Goal: Task Accomplishment & Management: Complete application form

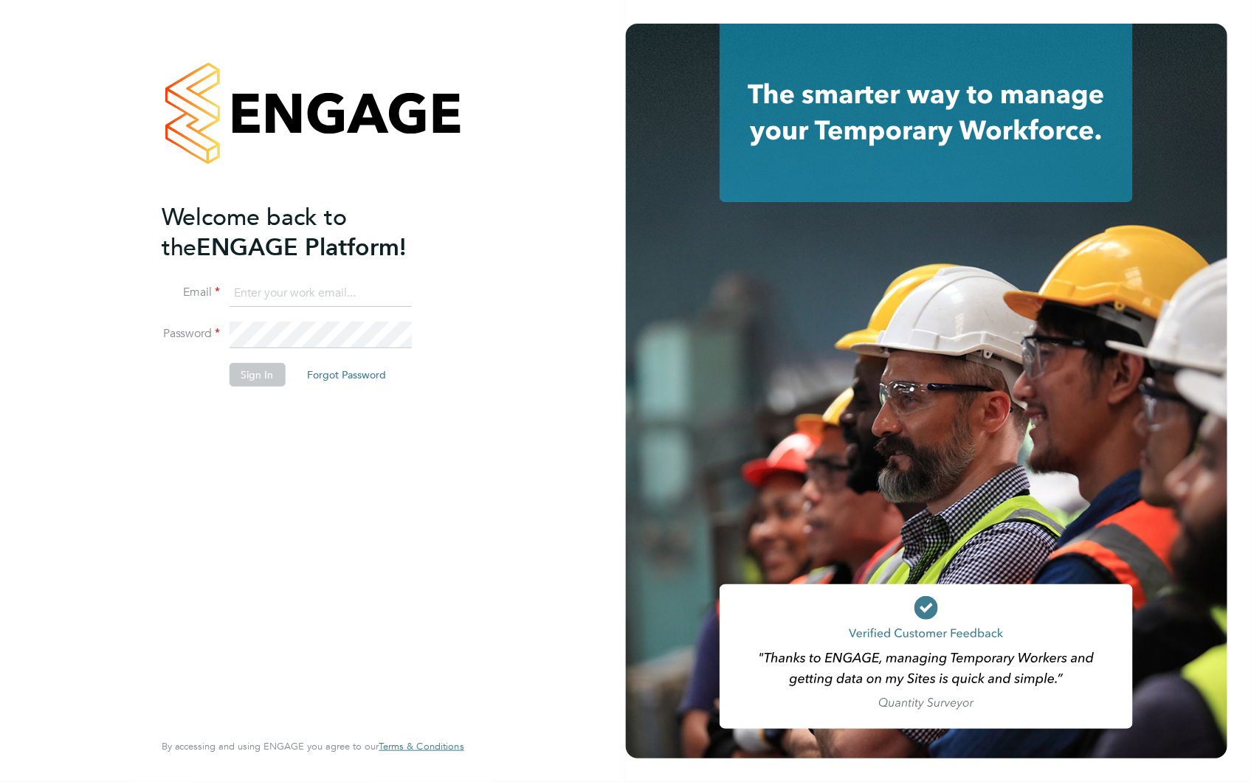
type input "claire@alliancemsp.co.uk"
click at [247, 380] on button "Sign In" at bounding box center [258, 375] width 56 height 24
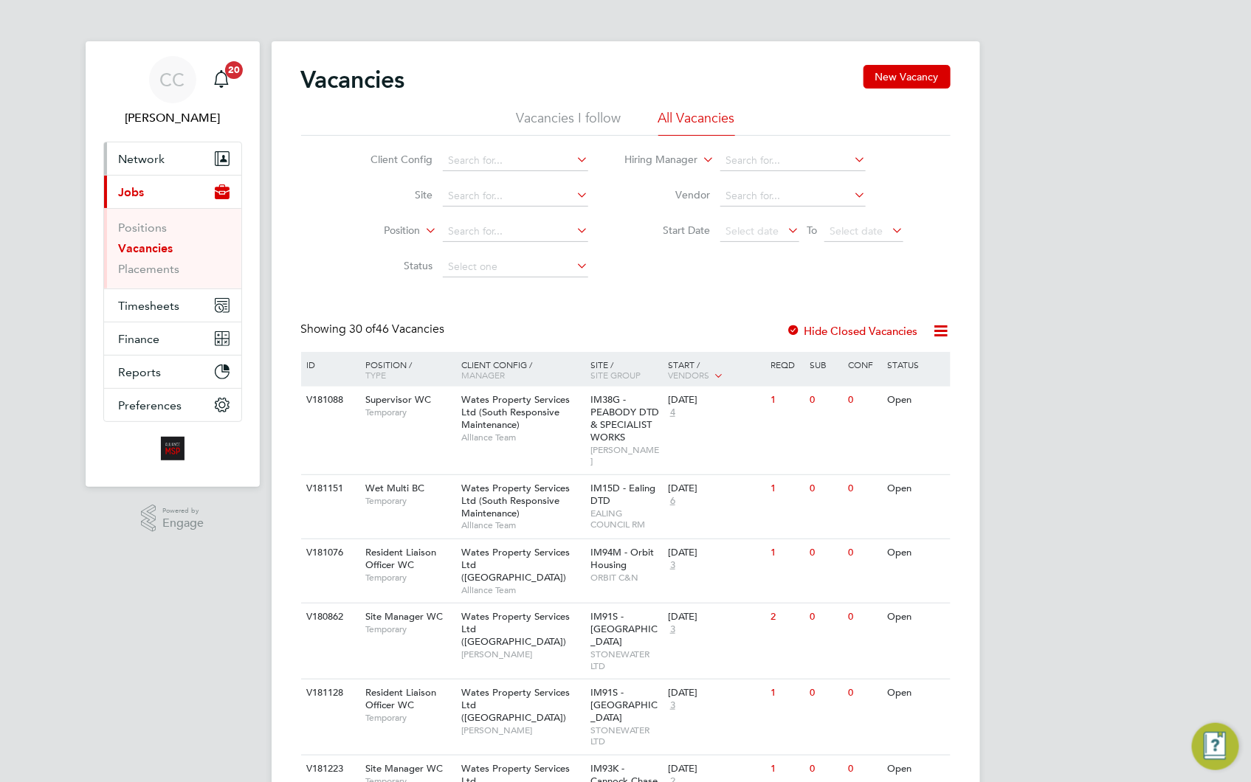
click at [128, 162] on span "Network" at bounding box center [142, 159] width 47 height 14
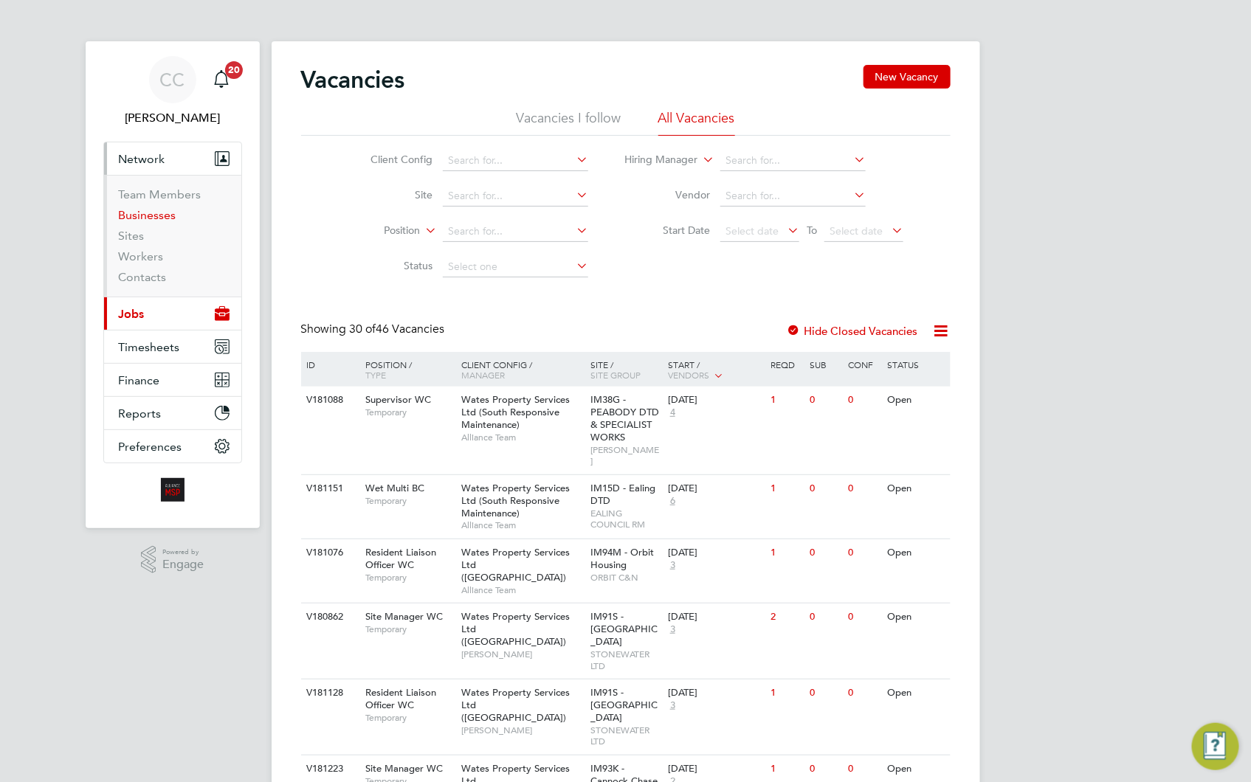
click at [162, 218] on link "Businesses" at bounding box center [148, 215] width 58 height 14
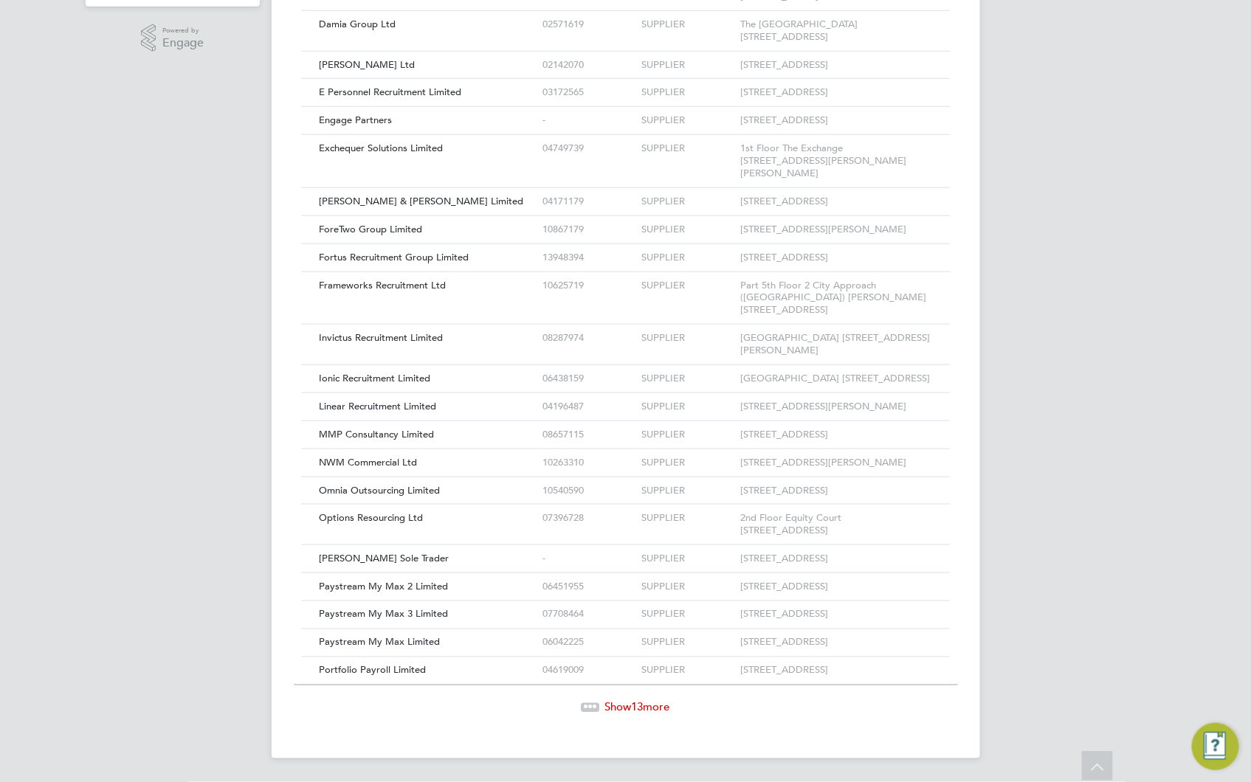
click at [635, 701] on span "13" at bounding box center [638, 708] width 12 height 14
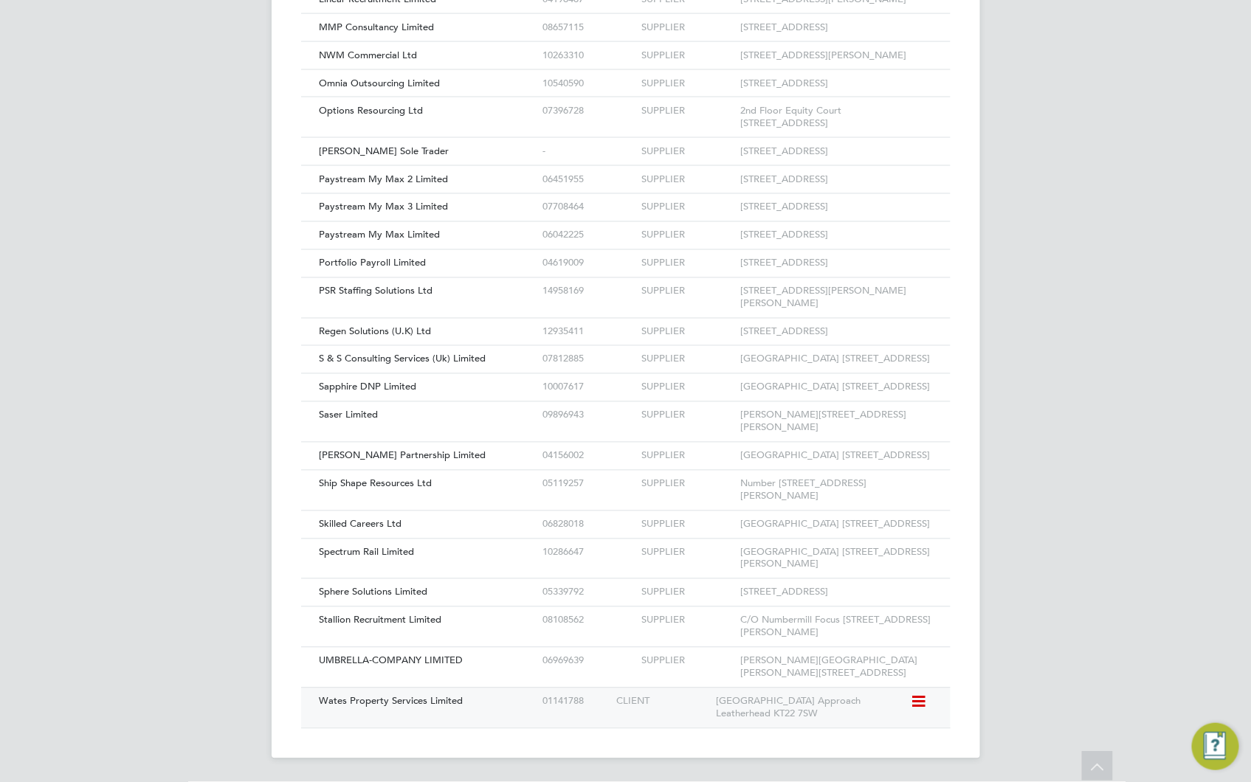
click at [431, 703] on span "Wates Property Services Limited" at bounding box center [392, 701] width 144 height 13
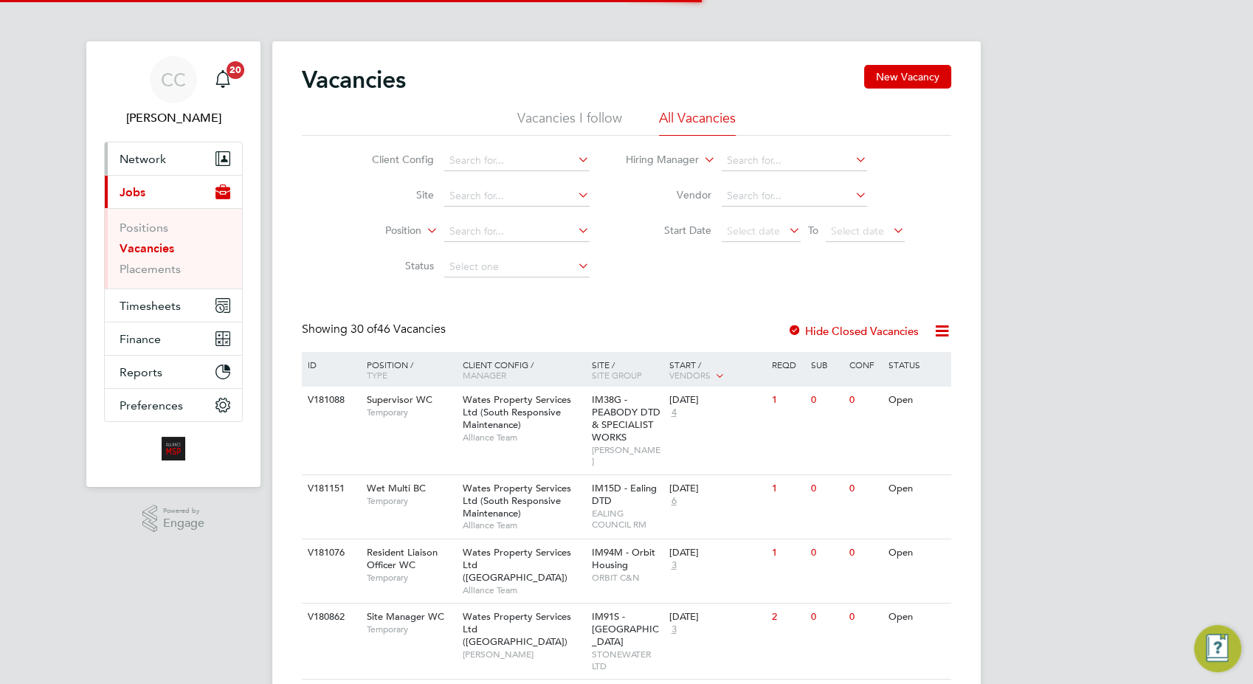
click at [147, 157] on span "Network" at bounding box center [143, 159] width 47 height 14
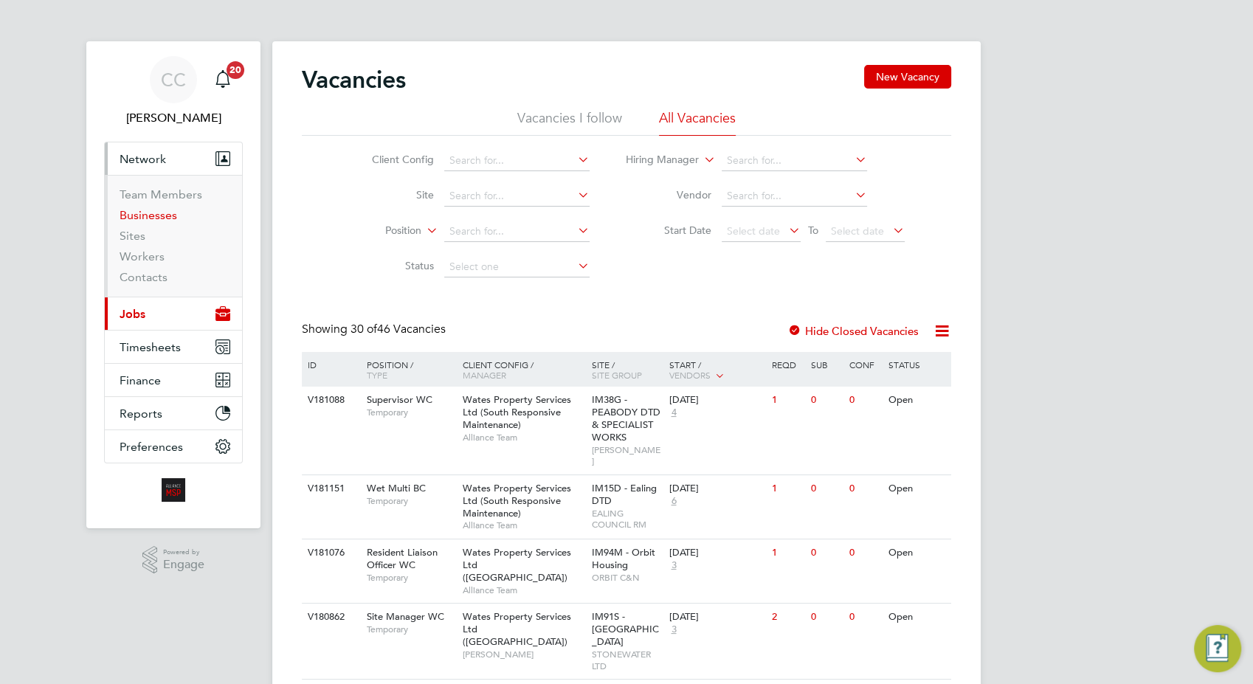
click at [159, 213] on link "Businesses" at bounding box center [149, 215] width 58 height 14
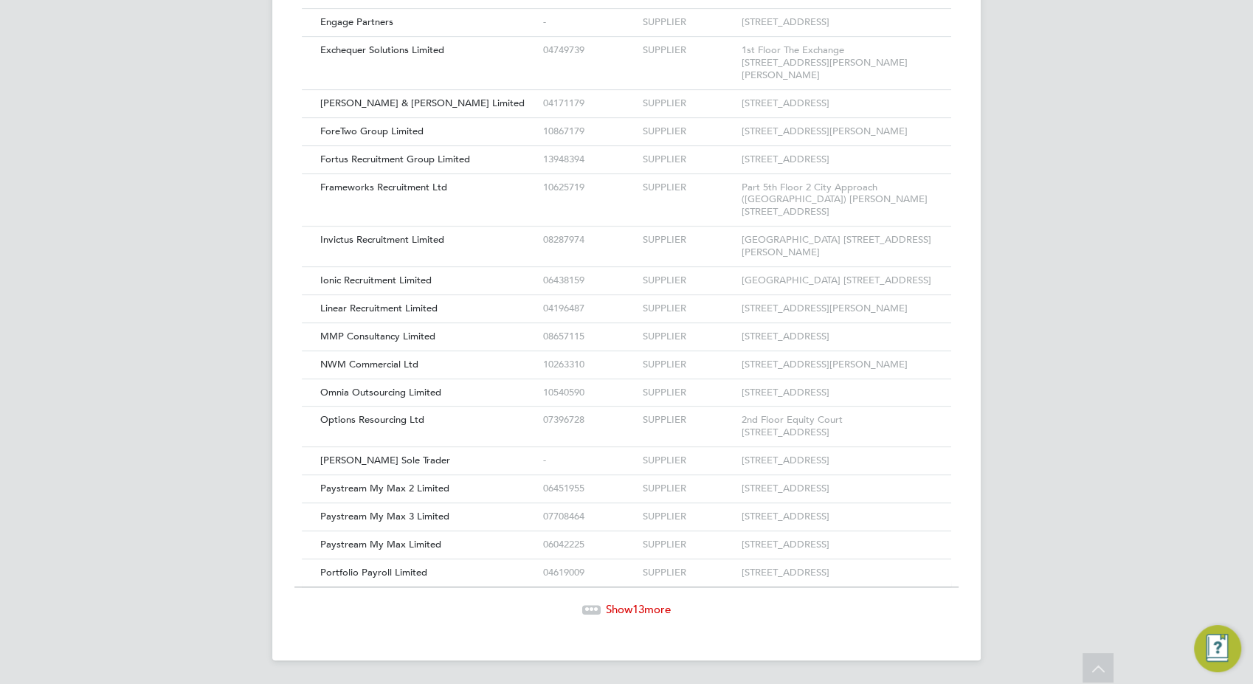
click at [621, 608] on span "Show 13 more" at bounding box center [638, 609] width 65 height 14
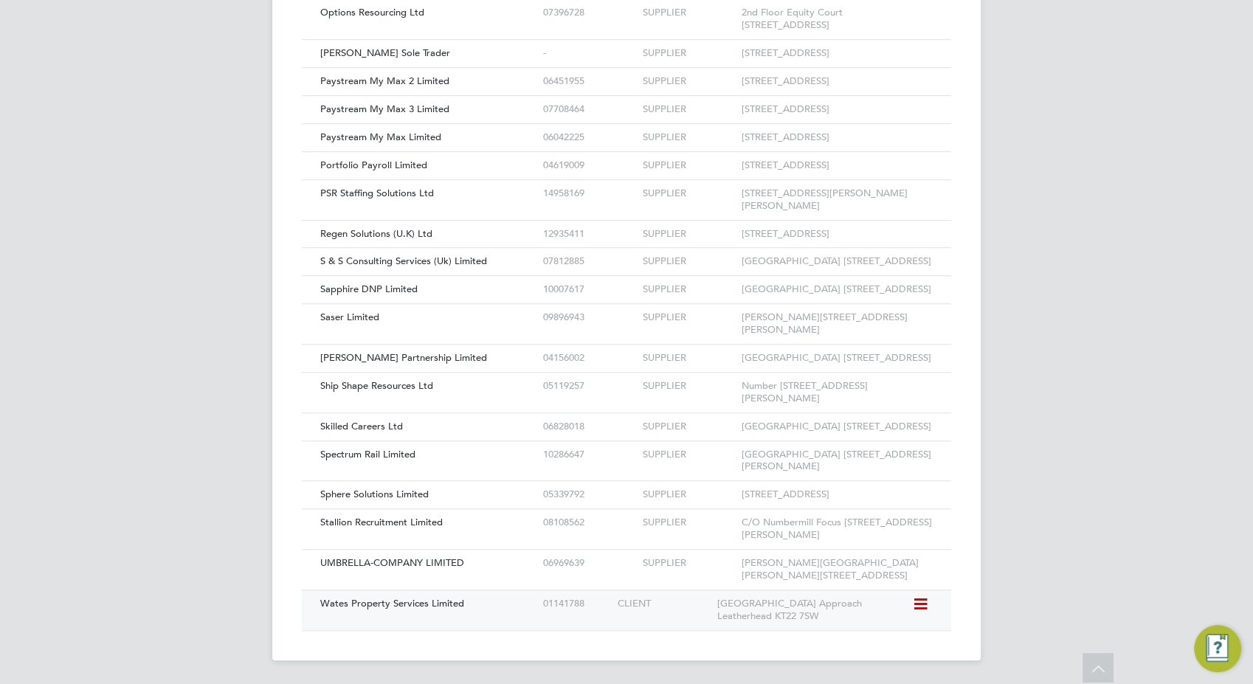
click at [429, 600] on span "Wates Property Services Limited" at bounding box center [392, 603] width 144 height 13
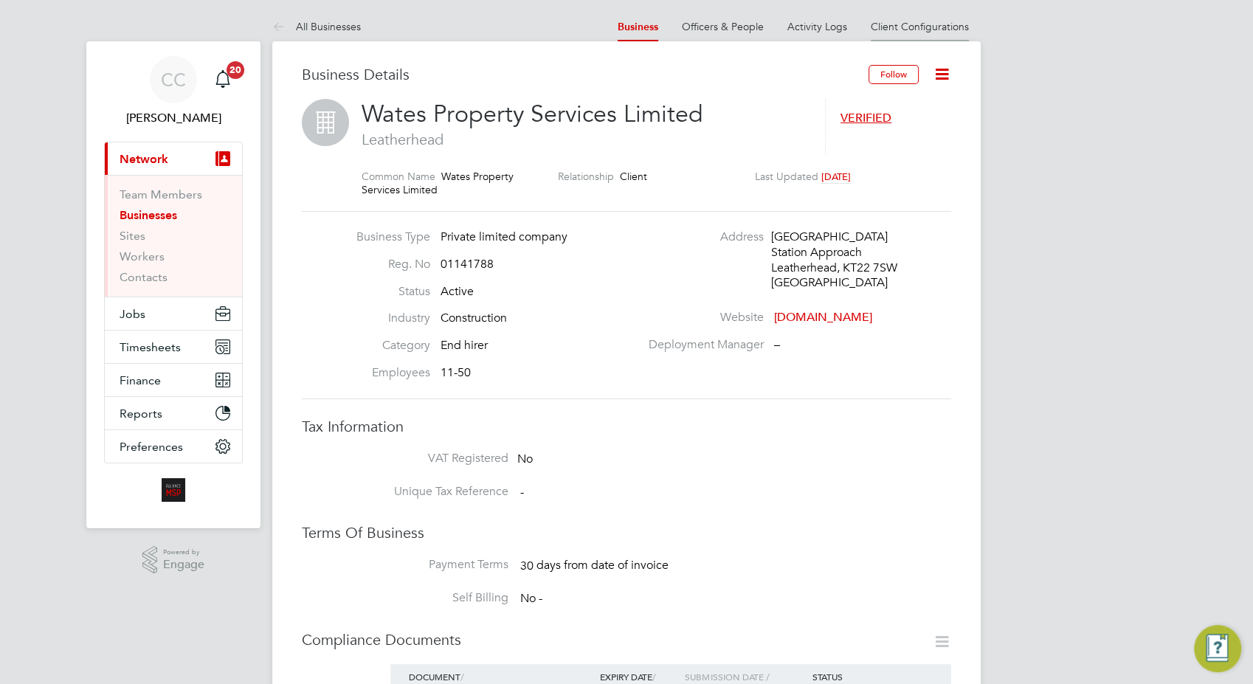
click at [935, 25] on link "Client Configurations" at bounding box center [920, 26] width 98 height 13
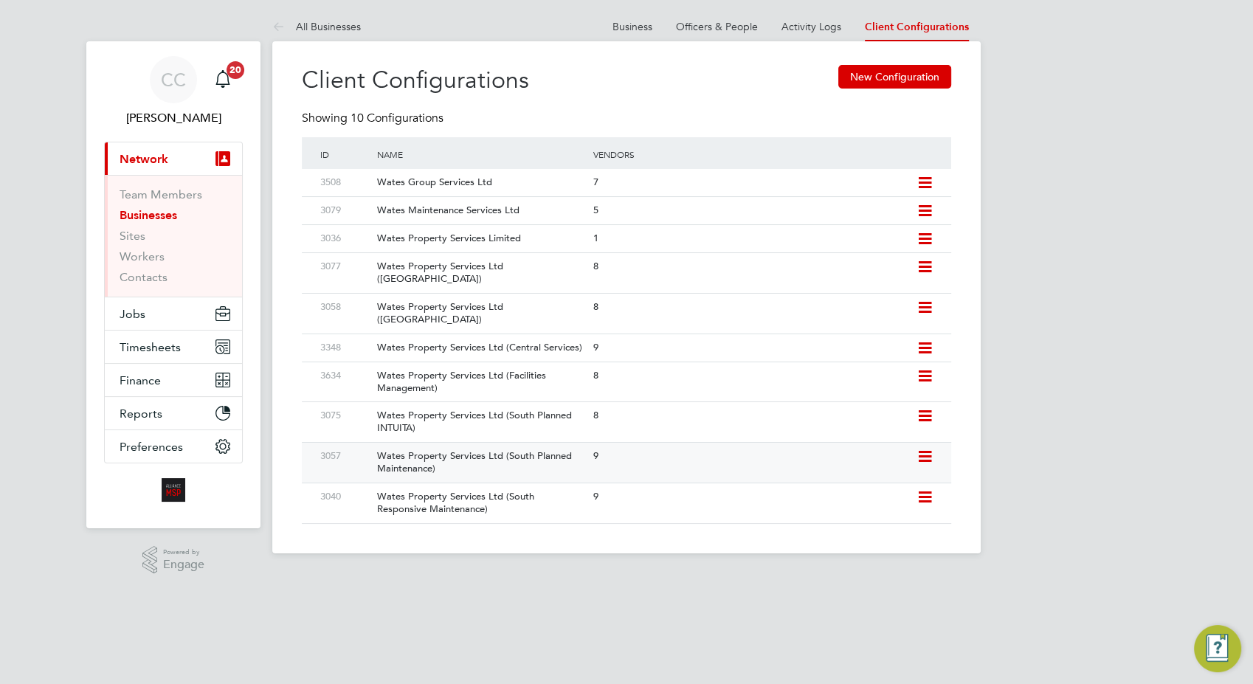
click at [632, 442] on div "3057 Wates Property Services Ltd (South Planned Maintenance) 9" at bounding box center [627, 462] width 650 height 41
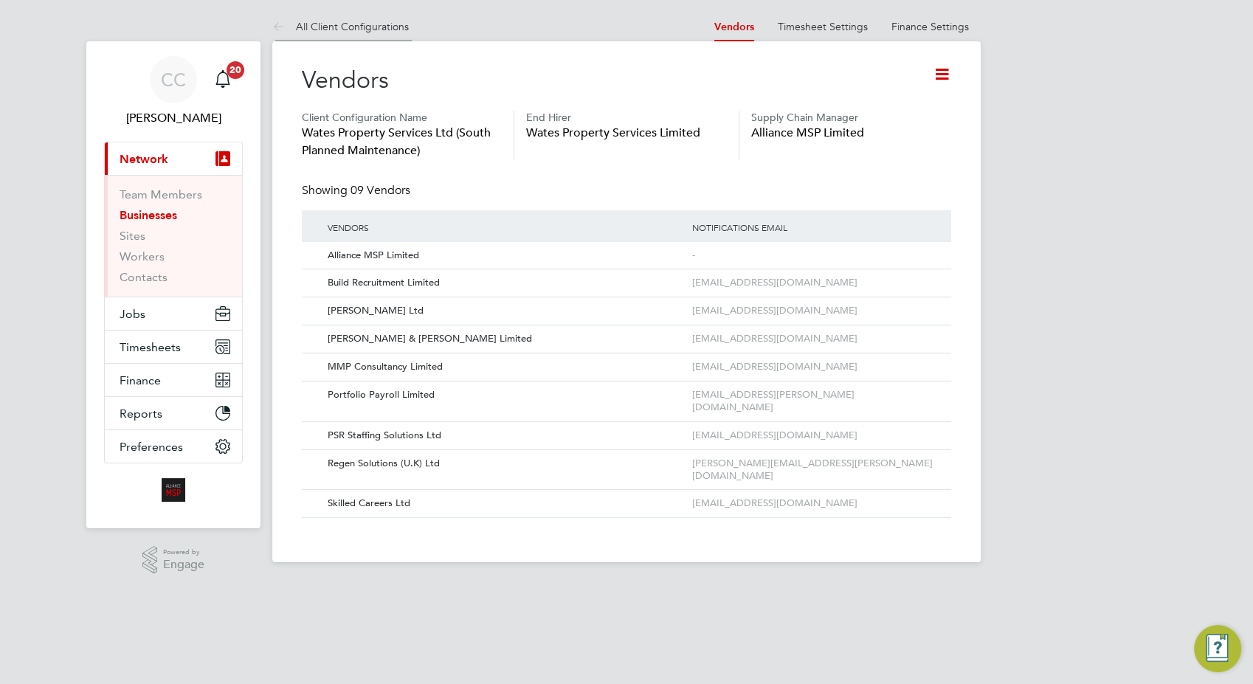
click at [392, 27] on link "All Client Configurations" at bounding box center [340, 26] width 137 height 13
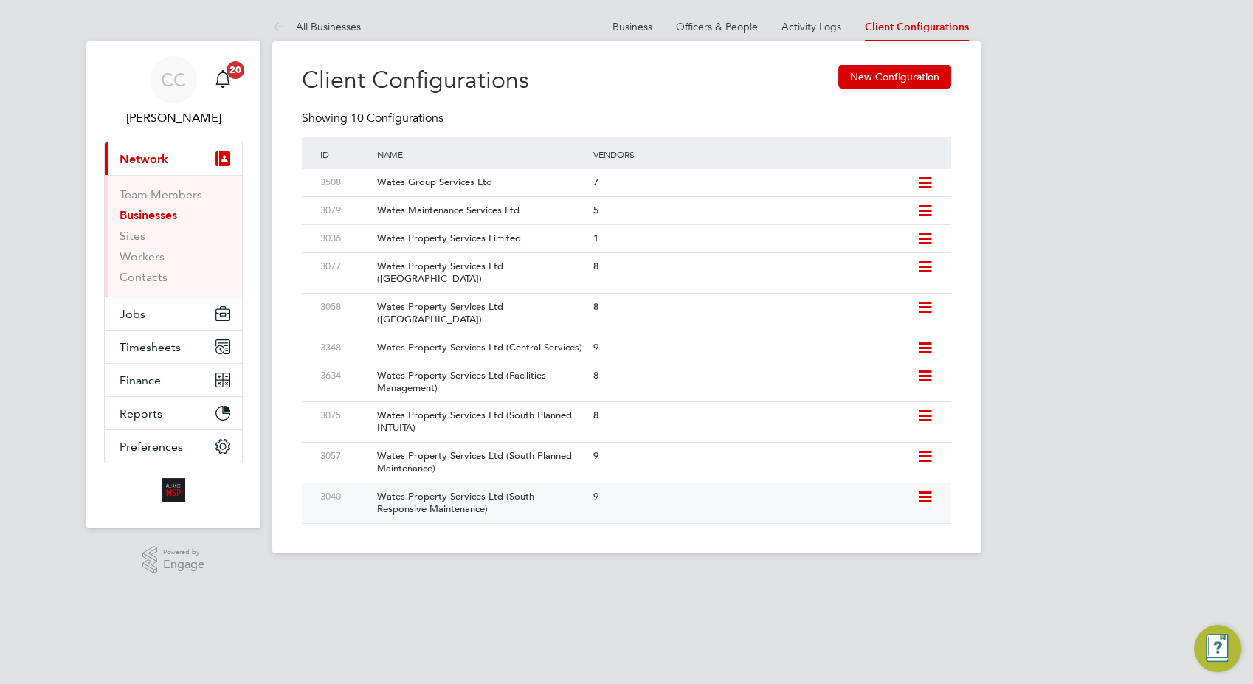
click at [494, 502] on div "Wates Property Services Ltd (South Responsive Maintenance)" at bounding box center [477, 504] width 223 height 40
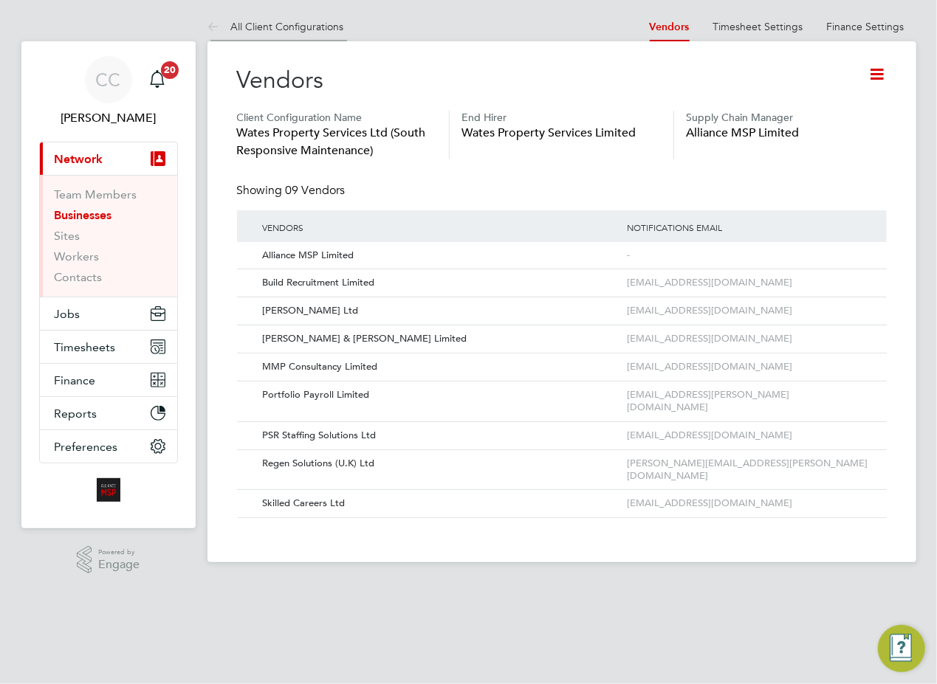
click at [318, 21] on link "All Client Configurations" at bounding box center [275, 26] width 137 height 13
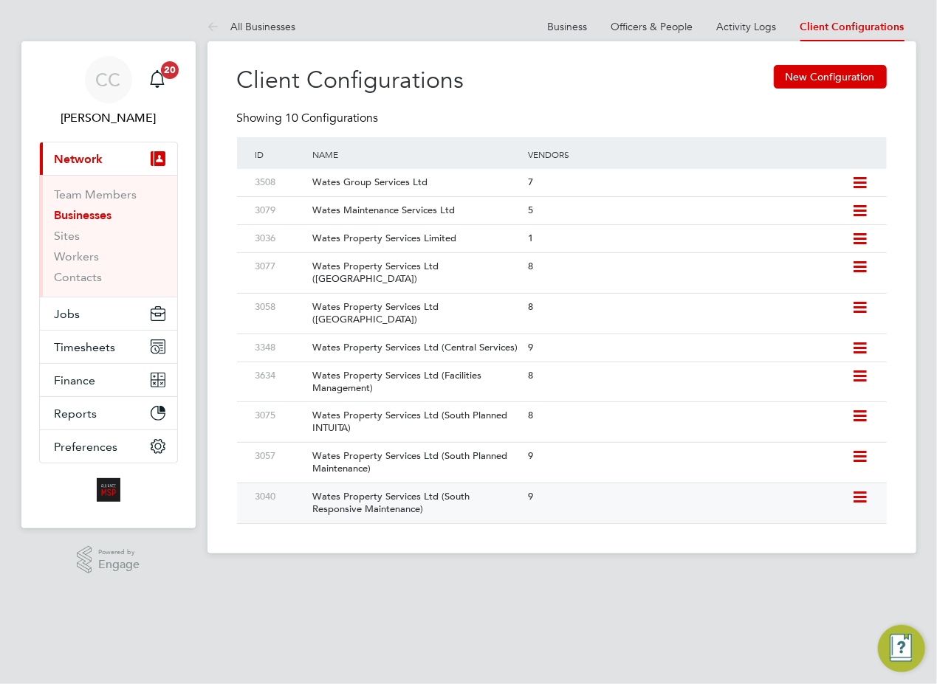
click at [496, 489] on div "Wates Property Services Ltd (South Responsive Maintenance)" at bounding box center [412, 504] width 223 height 40
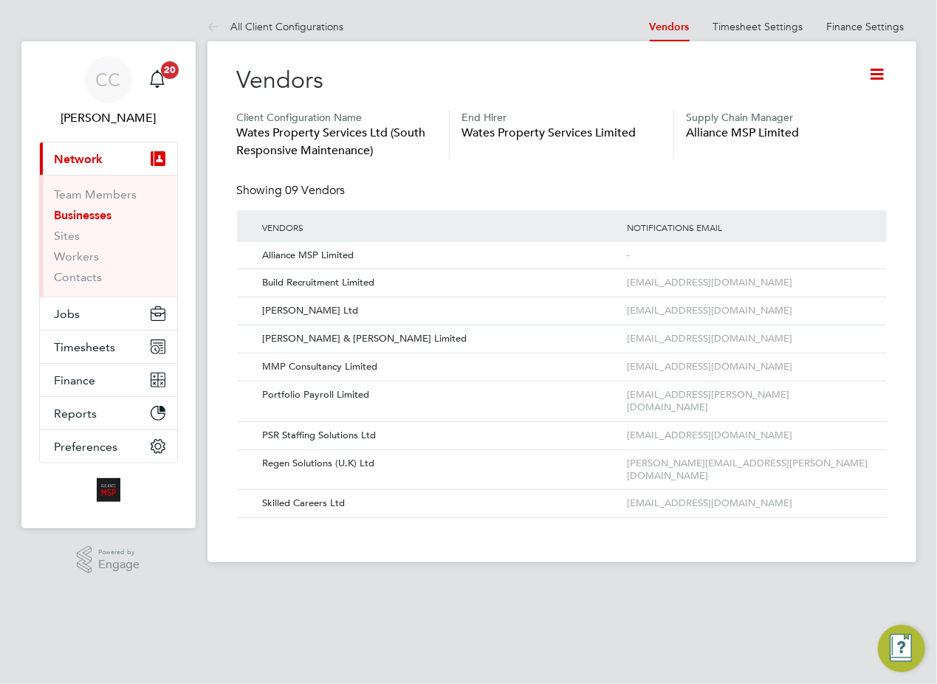
click at [887, 67] on icon at bounding box center [877, 74] width 18 height 18
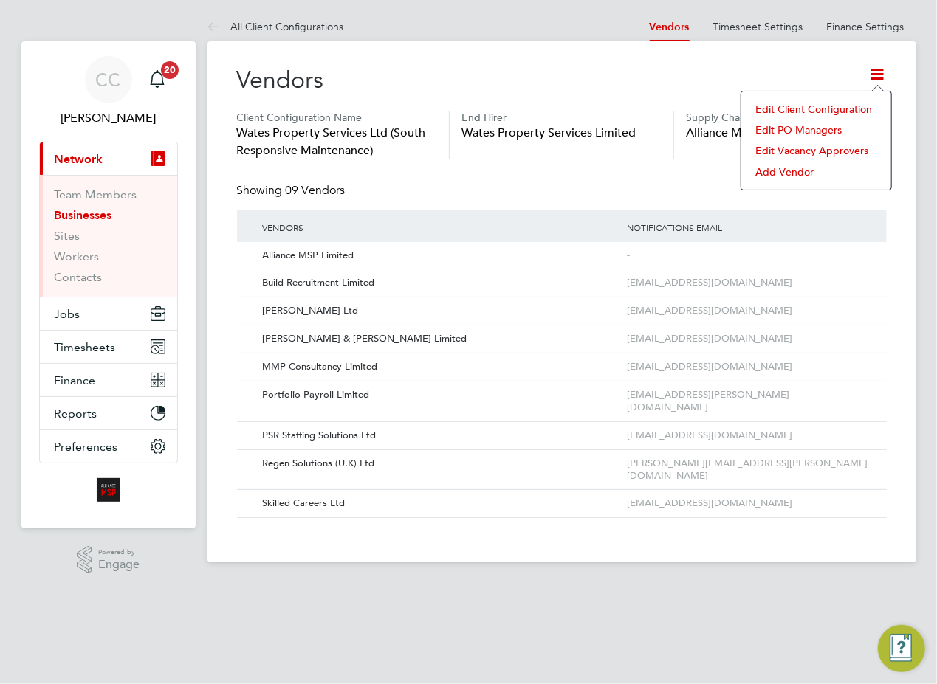
click at [821, 111] on li "Edit Client Configuration" at bounding box center [816, 109] width 135 height 21
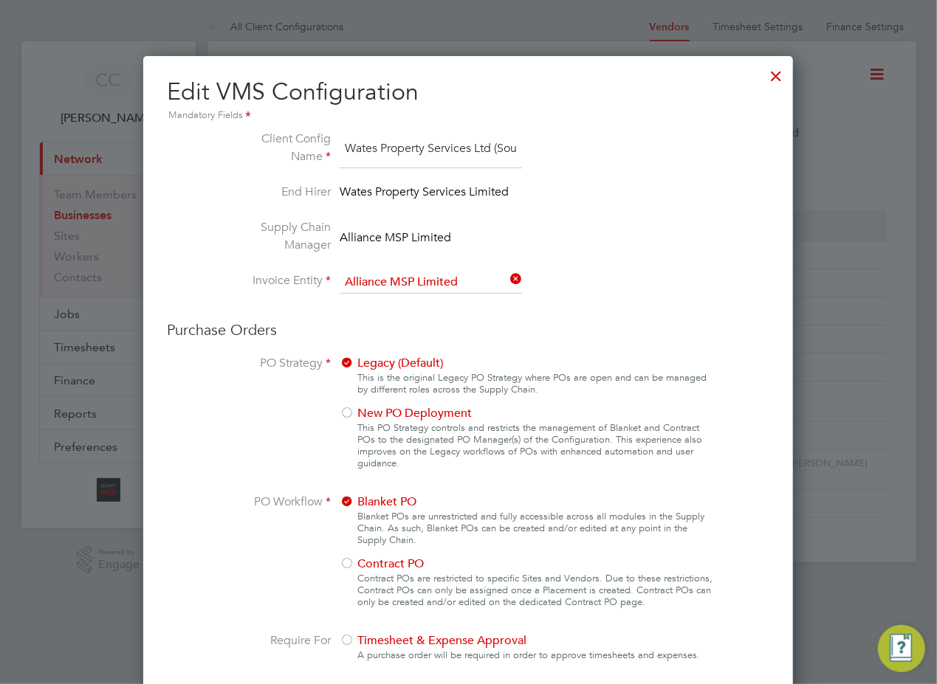
click at [774, 74] on div at bounding box center [776, 72] width 27 height 27
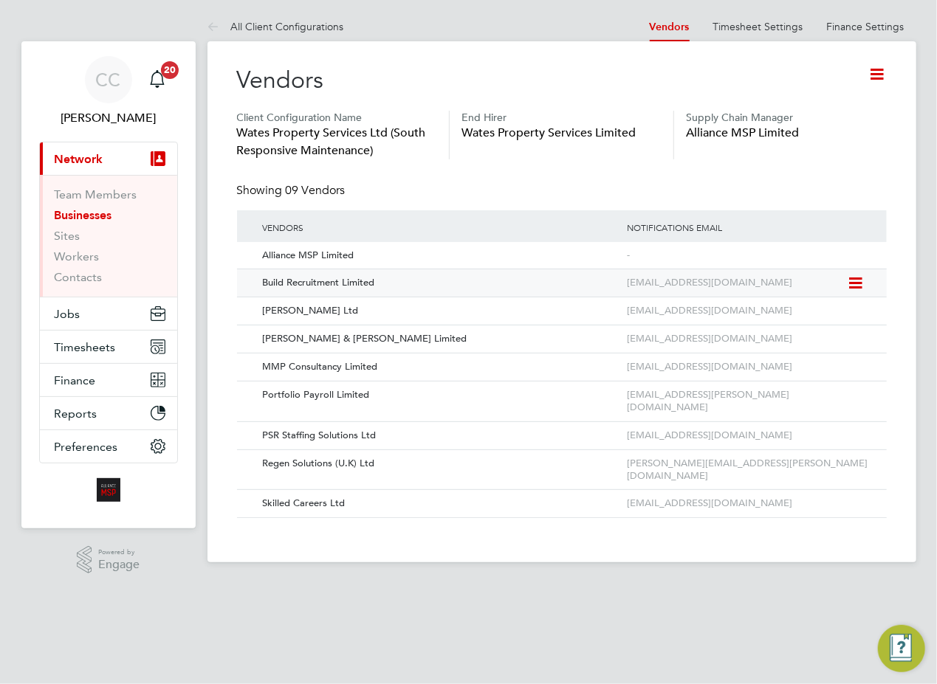
click at [858, 281] on icon at bounding box center [854, 284] width 15 height 18
click at [803, 317] on li "Edit Vendor" at bounding box center [815, 318] width 94 height 21
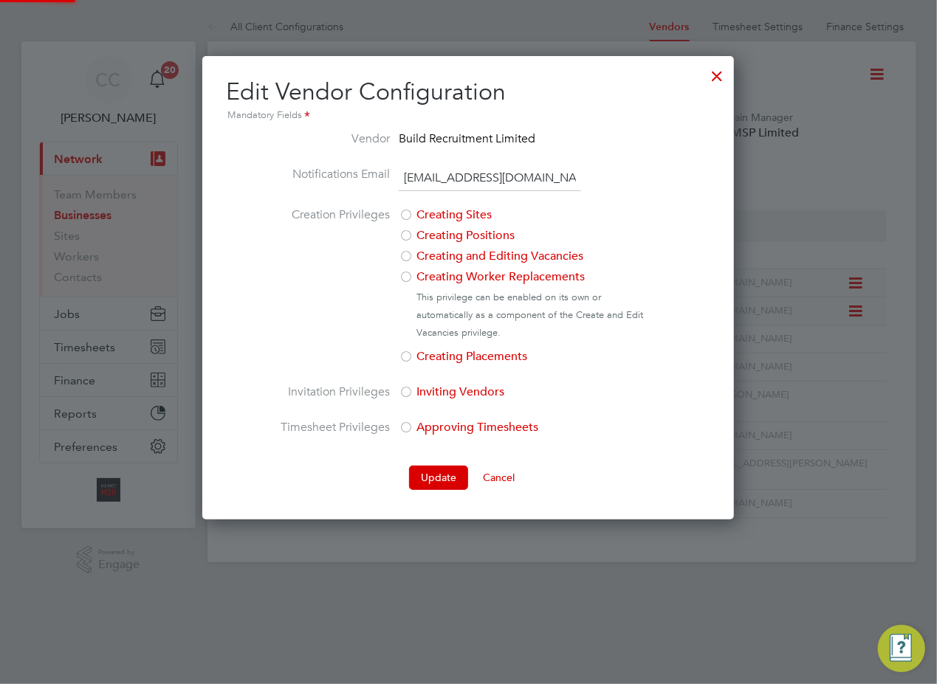
scroll to position [464, 531]
drag, startPoint x: 517, startPoint y: 175, endPoint x: 412, endPoint y: 187, distance: 105.6
click at [366, 193] on li "Notifications Email wates@buildrec.com" at bounding box center [468, 185] width 378 height 41
click at [723, 72] on div at bounding box center [716, 72] width 27 height 27
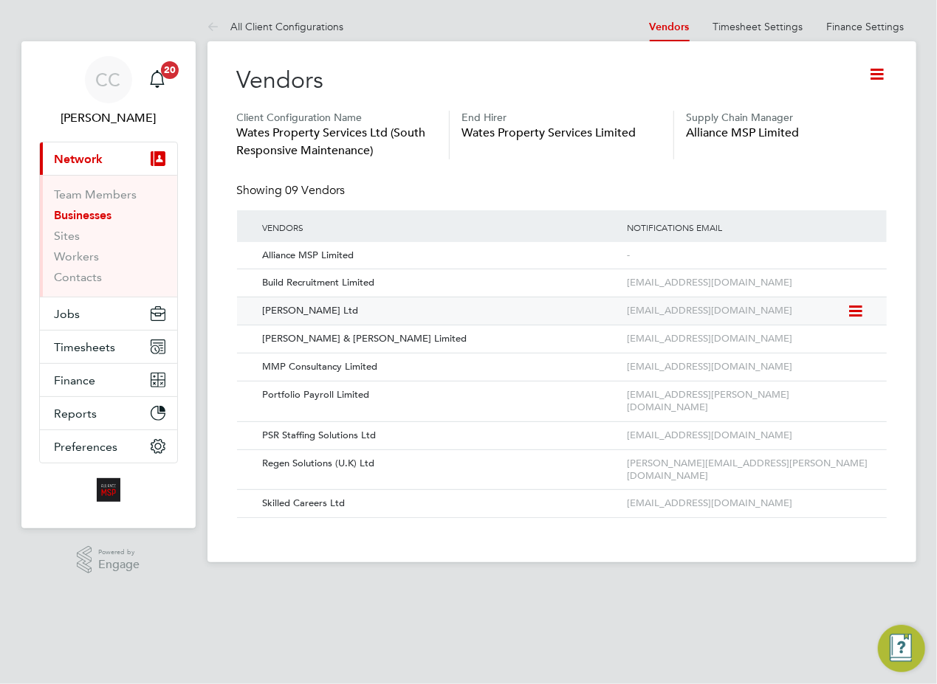
click at [856, 313] on icon at bounding box center [854, 312] width 15 height 18
click at [799, 345] on li "Edit Vendor" at bounding box center [815, 345] width 94 height 21
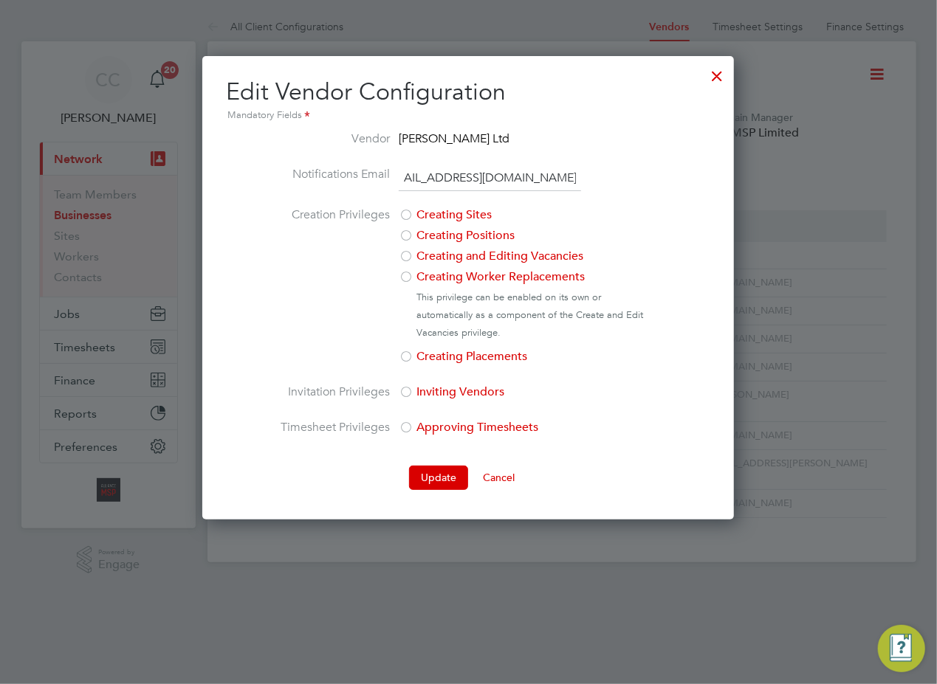
scroll to position [0, 0]
drag, startPoint x: 579, startPoint y: 176, endPoint x: 383, endPoint y: 182, distance: 196.4
click at [383, 182] on li "Notifications Email watesrecruitment@danielowen.co.uk" at bounding box center [468, 185] width 378 height 41
click at [720, 76] on div at bounding box center [716, 72] width 27 height 27
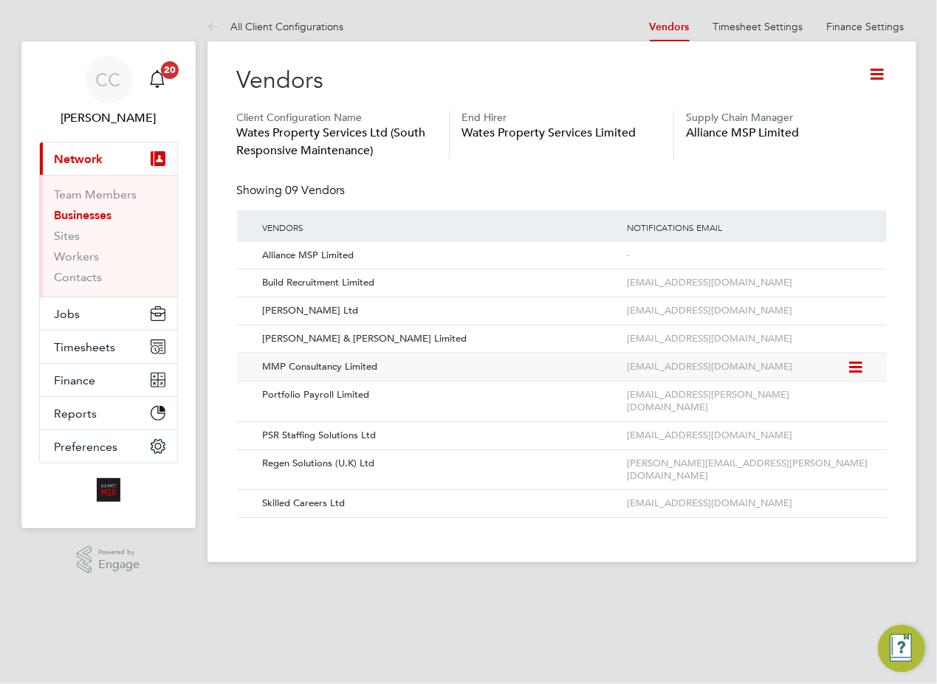
click at [855, 367] on icon at bounding box center [854, 368] width 15 height 18
click at [809, 399] on li "Edit Vendor" at bounding box center [815, 401] width 94 height 21
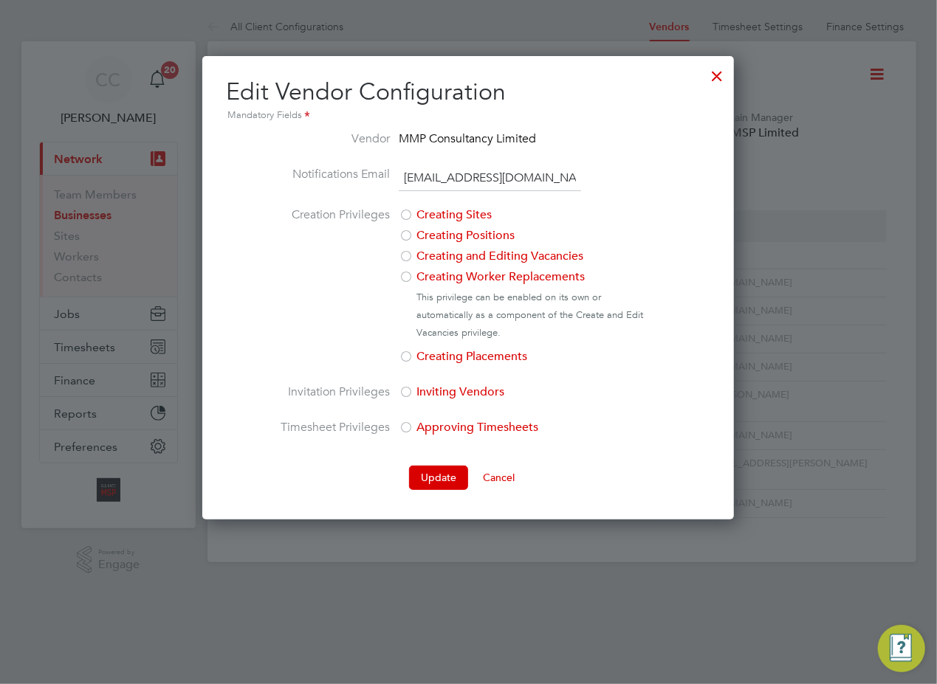
drag, startPoint x: 585, startPoint y: 175, endPoint x: 297, endPoint y: 182, distance: 287.2
click at [297, 182] on li "Notifications Email contracts@mmpconsultancy.co.uk" at bounding box center [468, 185] width 378 height 41
drag, startPoint x: 297, startPoint y: 182, endPoint x: 417, endPoint y: 179, distance: 119.6
copy li
click at [720, 75] on div at bounding box center [716, 72] width 27 height 27
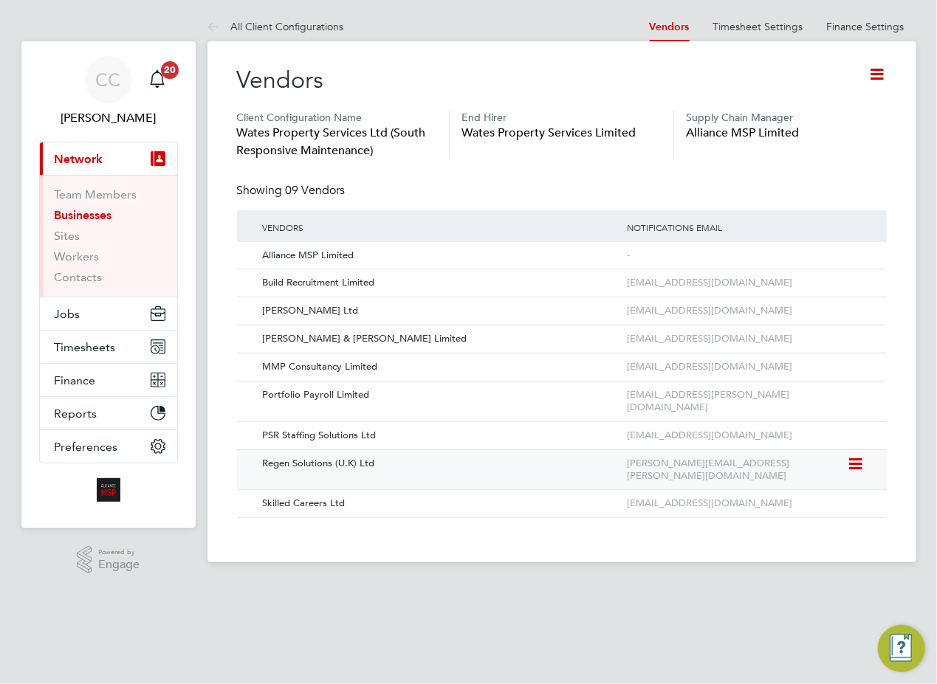
click at [343, 450] on div "Regen Solutions (U.K) Ltd" at bounding box center [438, 463] width 372 height 27
click at [851, 455] on icon at bounding box center [854, 464] width 15 height 18
click at [796, 482] on li "Edit Vendor" at bounding box center [815, 485] width 94 height 21
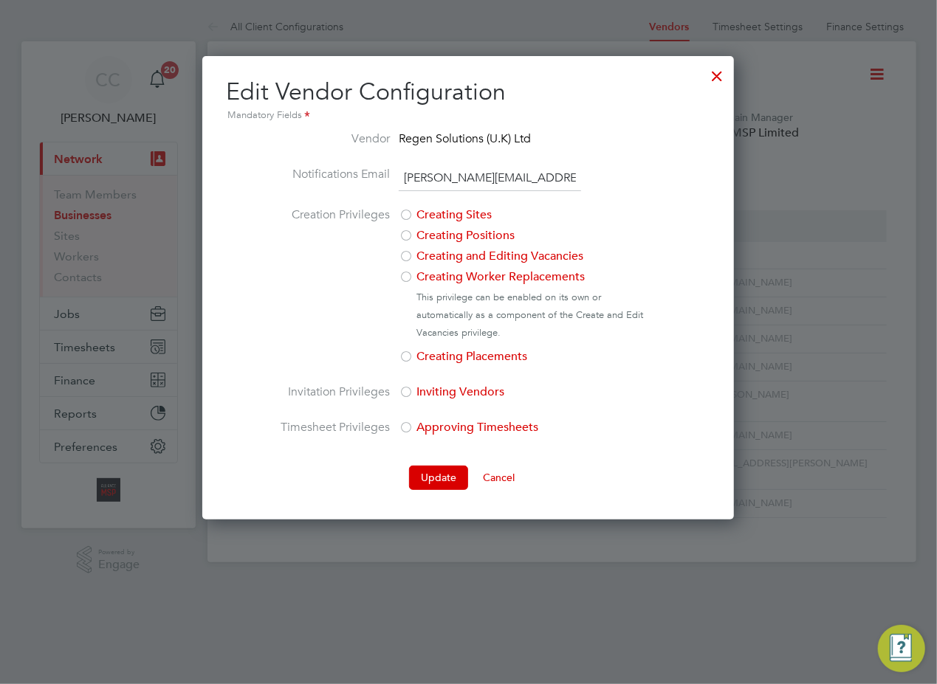
drag, startPoint x: 576, startPoint y: 174, endPoint x: 281, endPoint y: 168, distance: 294.6
click at [266, 165] on ng-form "Vendor Regen Solutions (U.K) Ltd Notifications Email billy.mcnamara@regensoluti…" at bounding box center [468, 310] width 484 height 360
drag, startPoint x: 413, startPoint y: 179, endPoint x: 410, endPoint y: 186, distance: 8.3
click at [720, 78] on div at bounding box center [716, 72] width 27 height 27
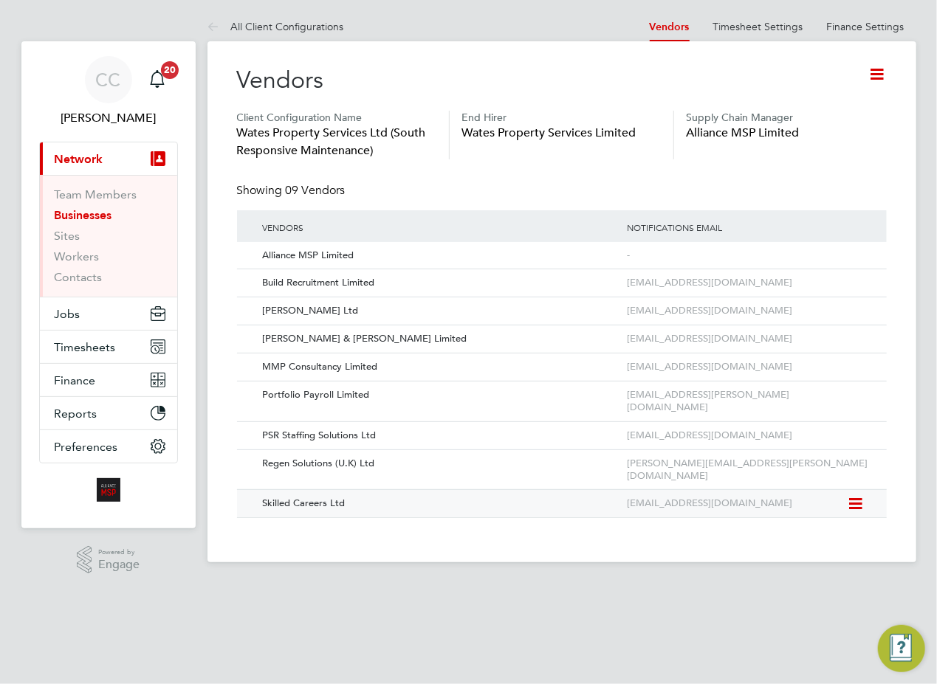
click at [856, 495] on icon at bounding box center [854, 504] width 15 height 18
click at [813, 514] on li "Edit Vendor" at bounding box center [815, 513] width 94 height 21
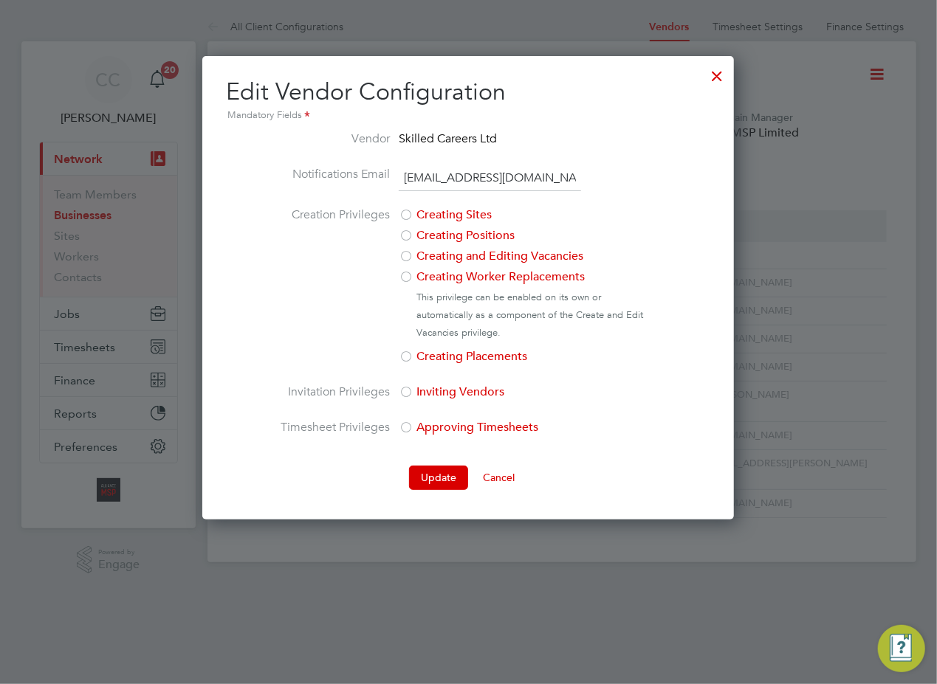
drag, startPoint x: 583, startPoint y: 177, endPoint x: 270, endPoint y: 177, distance: 313.0
click at [270, 177] on ng-form "Vendor Skilled Careers Ltd Notifications Email Wates-alliance@skilledcareers.co…" at bounding box center [468, 310] width 484 height 360
drag, startPoint x: 270, startPoint y: 177, endPoint x: 442, endPoint y: 178, distance: 172.0
copy li
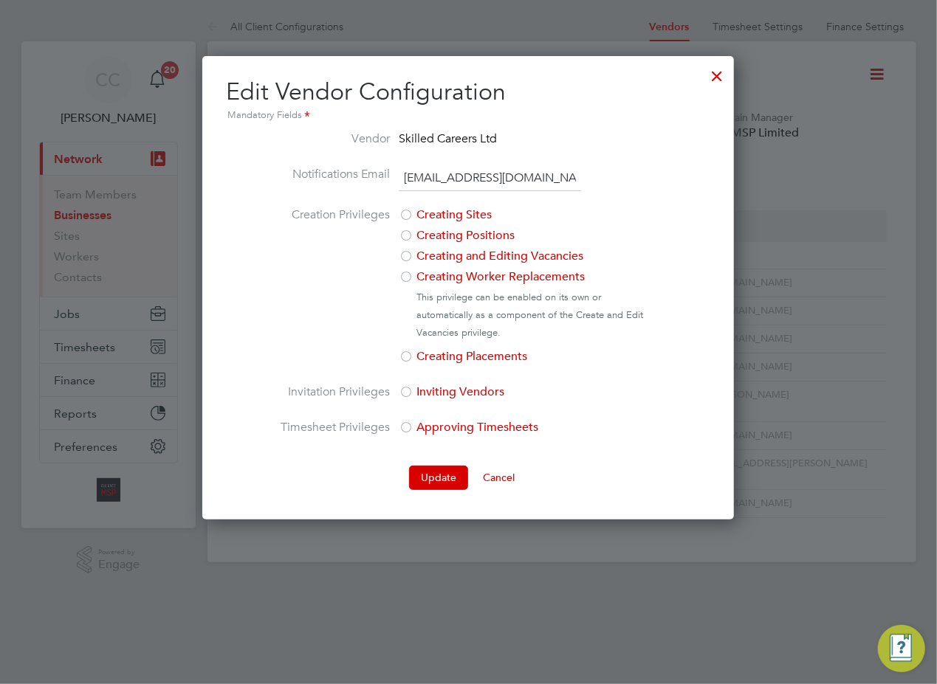
click at [712, 74] on div at bounding box center [716, 72] width 27 height 27
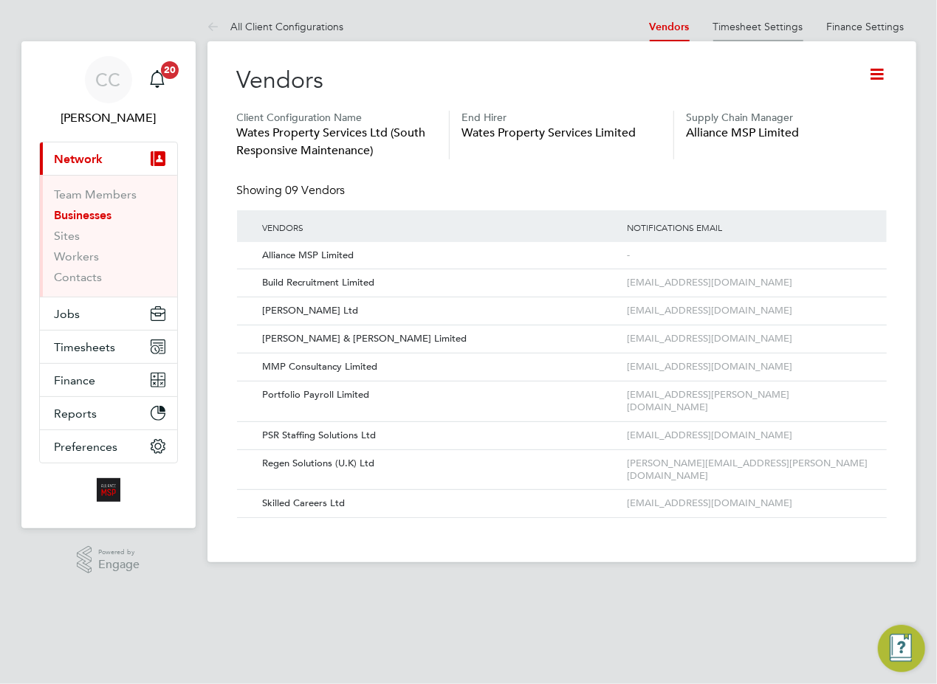
click at [741, 30] on link "Timesheet Settings" at bounding box center [758, 26] width 90 height 13
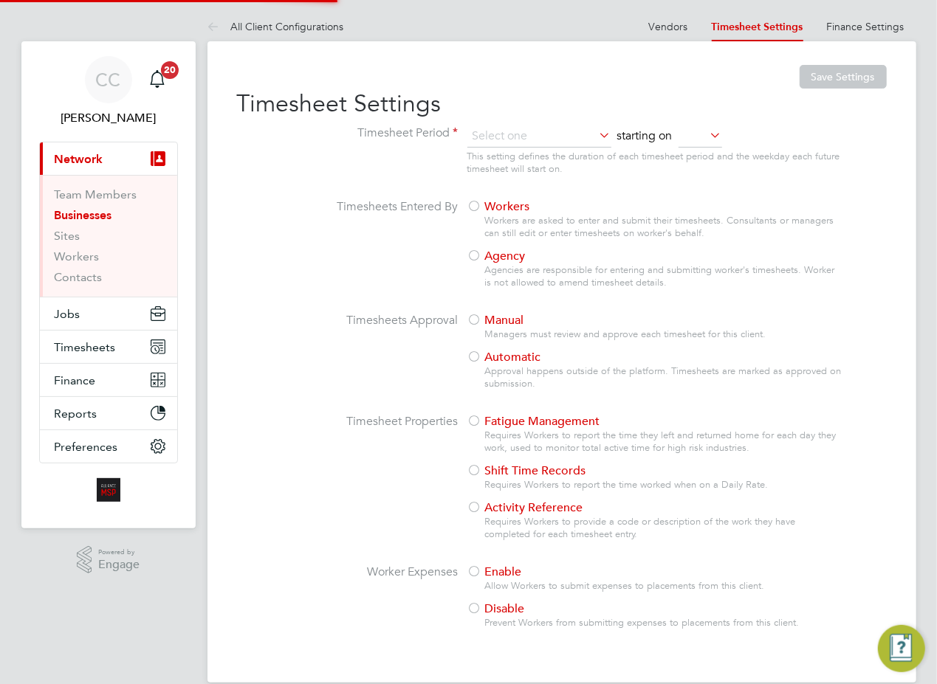
type input "Weekly"
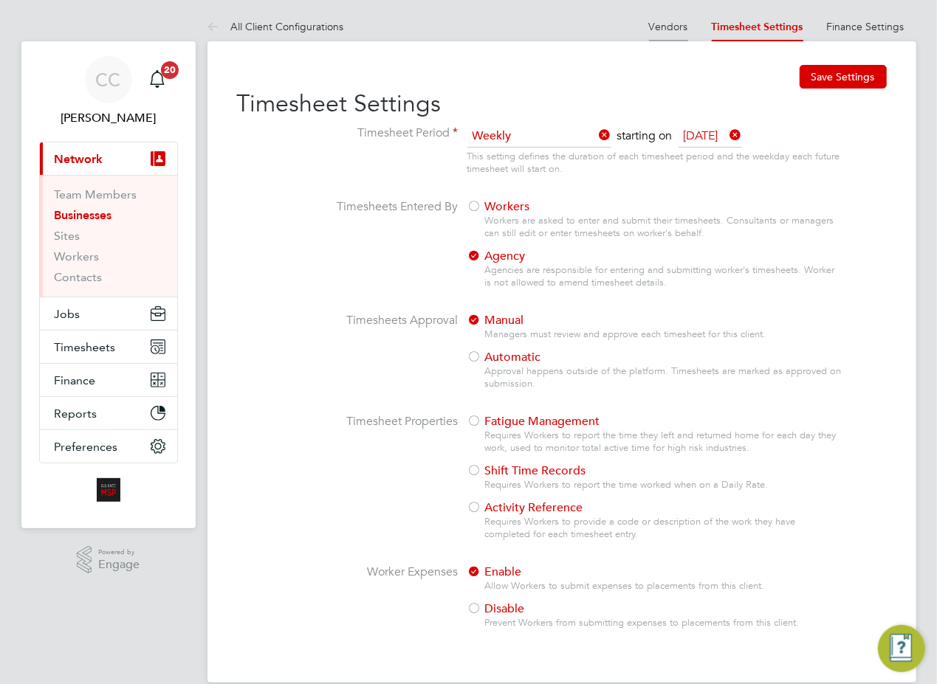
click at [674, 29] on link "Vendors" at bounding box center [668, 26] width 39 height 13
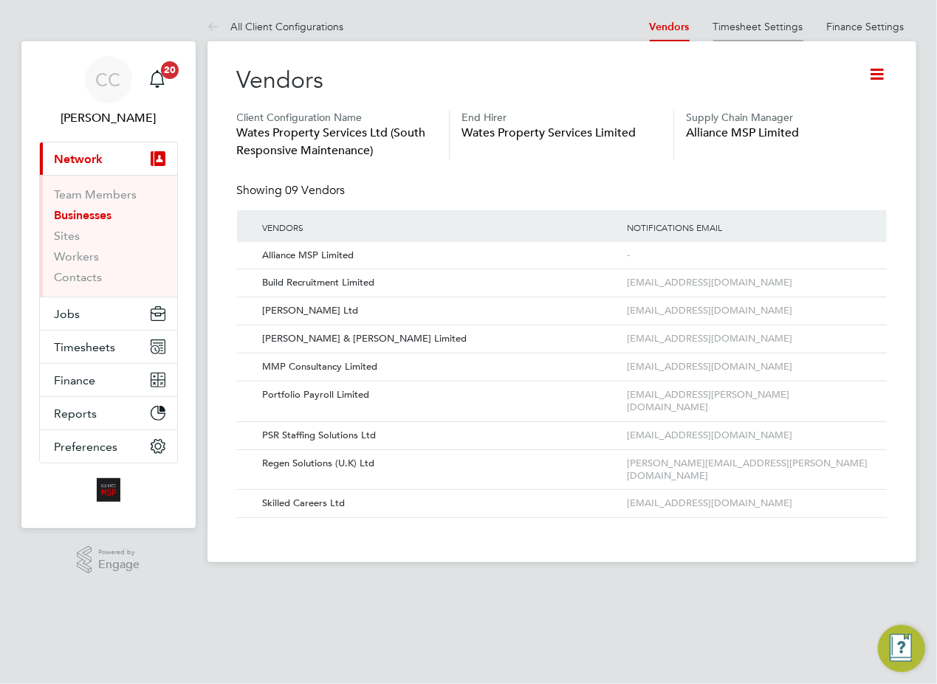
click at [766, 27] on link "Timesheet Settings" at bounding box center [758, 26] width 90 height 13
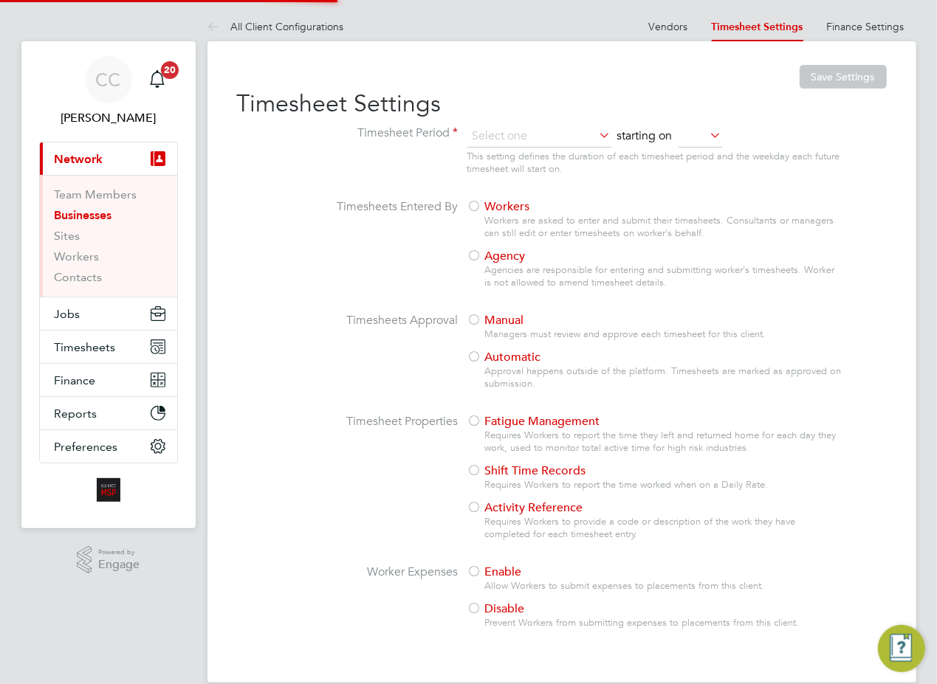
type input "Weekly"
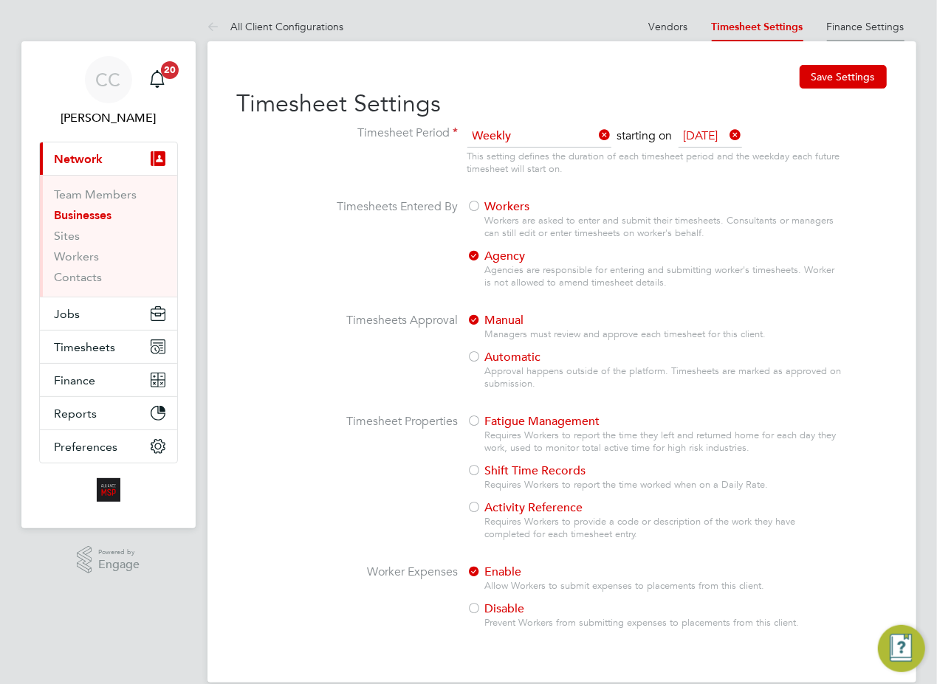
click at [878, 21] on link "Finance Settings" at bounding box center [866, 26] width 78 height 13
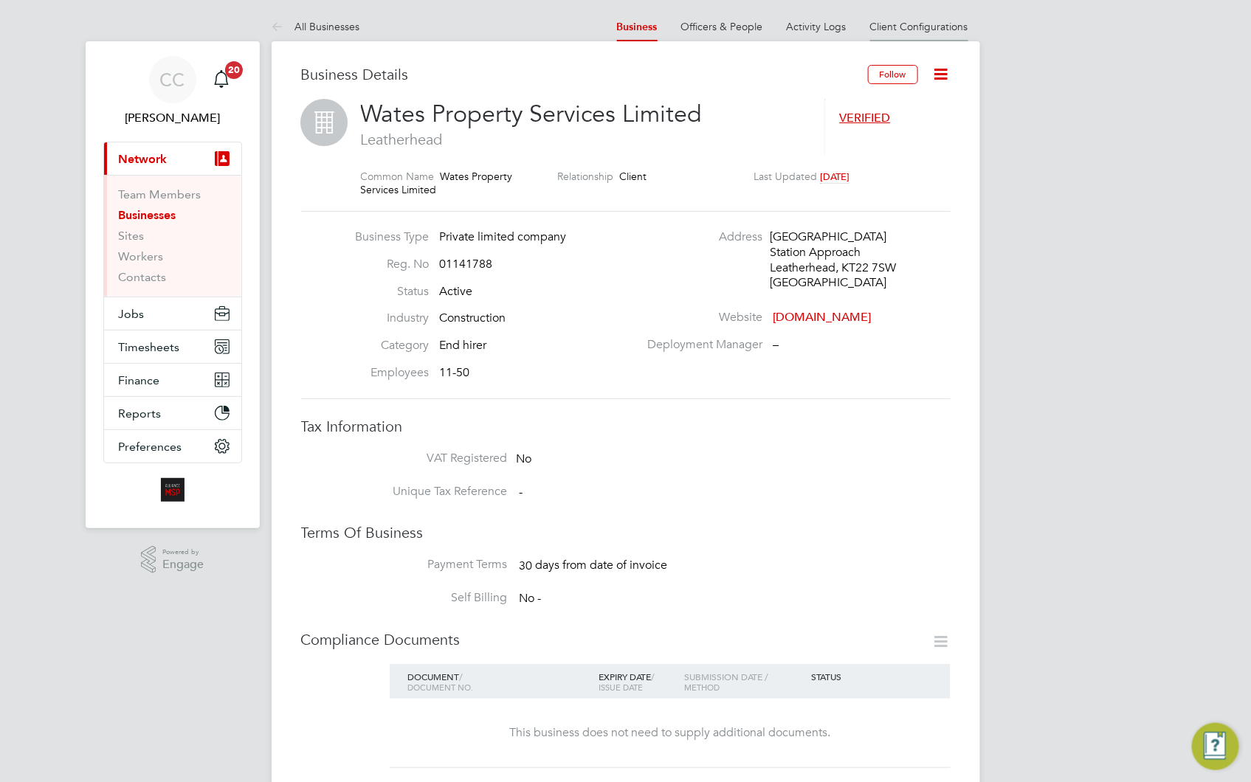
click at [940, 31] on link "Client Configurations" at bounding box center [919, 26] width 98 height 13
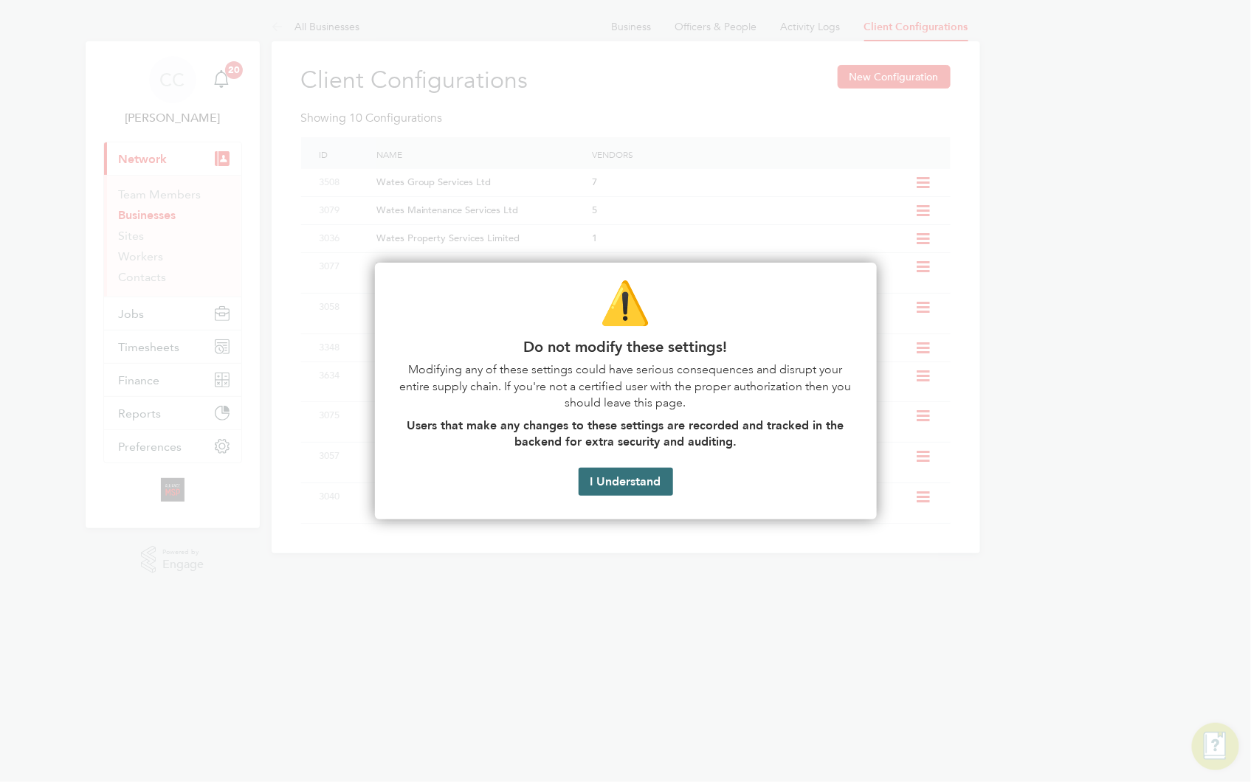
click at [645, 475] on button "I Understand" at bounding box center [626, 482] width 94 height 28
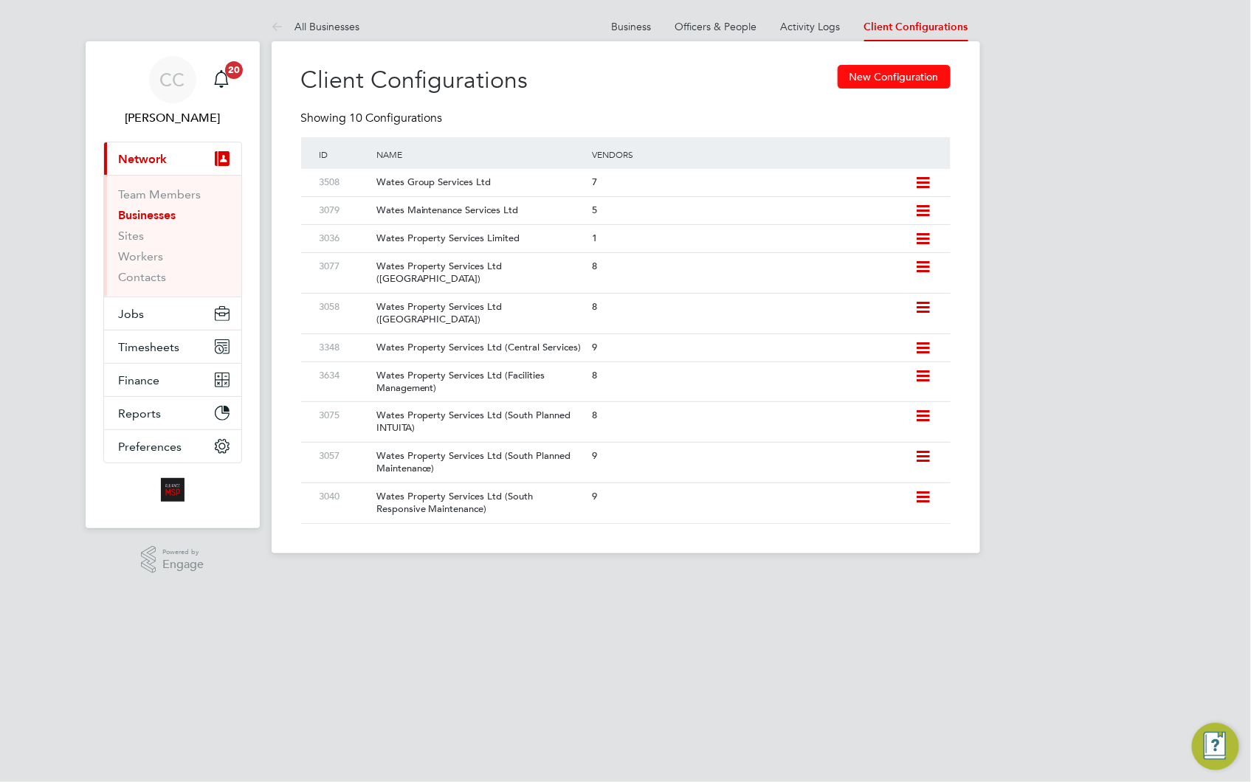
click at [887, 72] on button "New Configuration" at bounding box center [894, 77] width 113 height 24
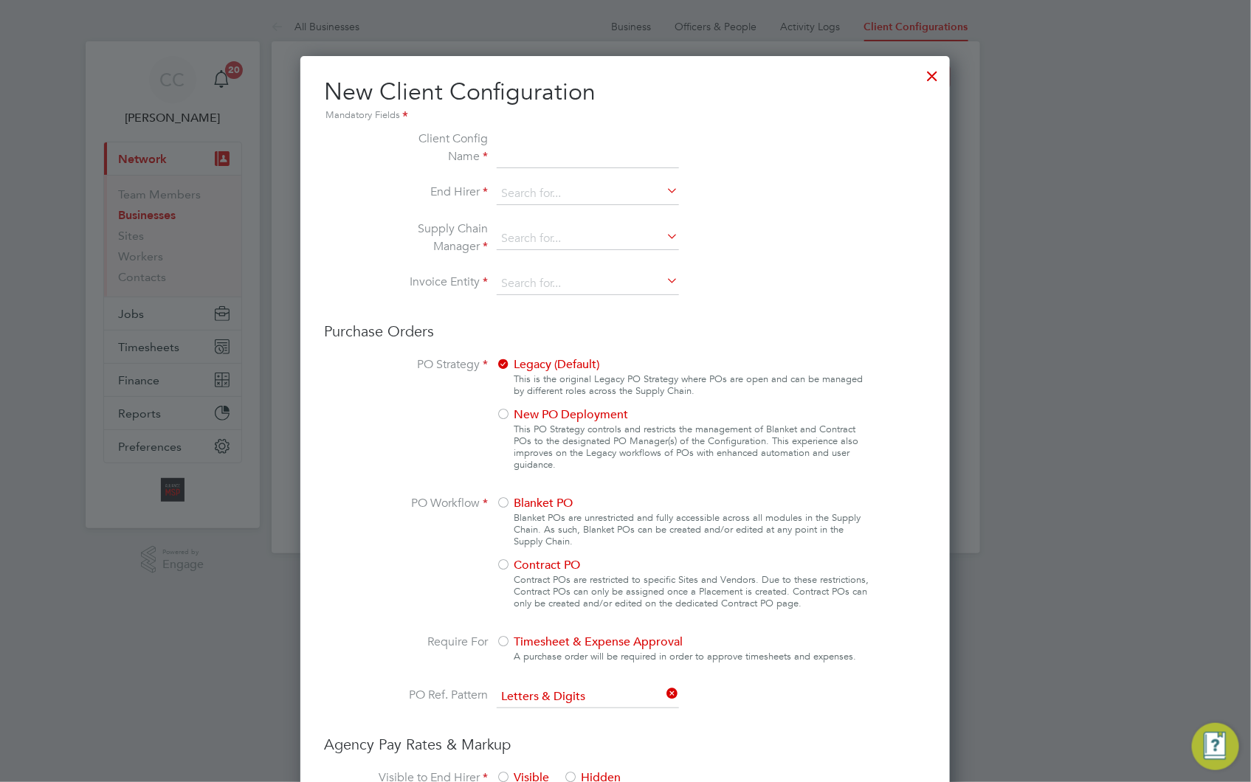
click at [542, 155] on input at bounding box center [588, 149] width 182 height 38
paste input "Liberty Group (Responsive Maintenance For Housing)"
type input "Liberty Group (Responsive Maintenance For Housing)"
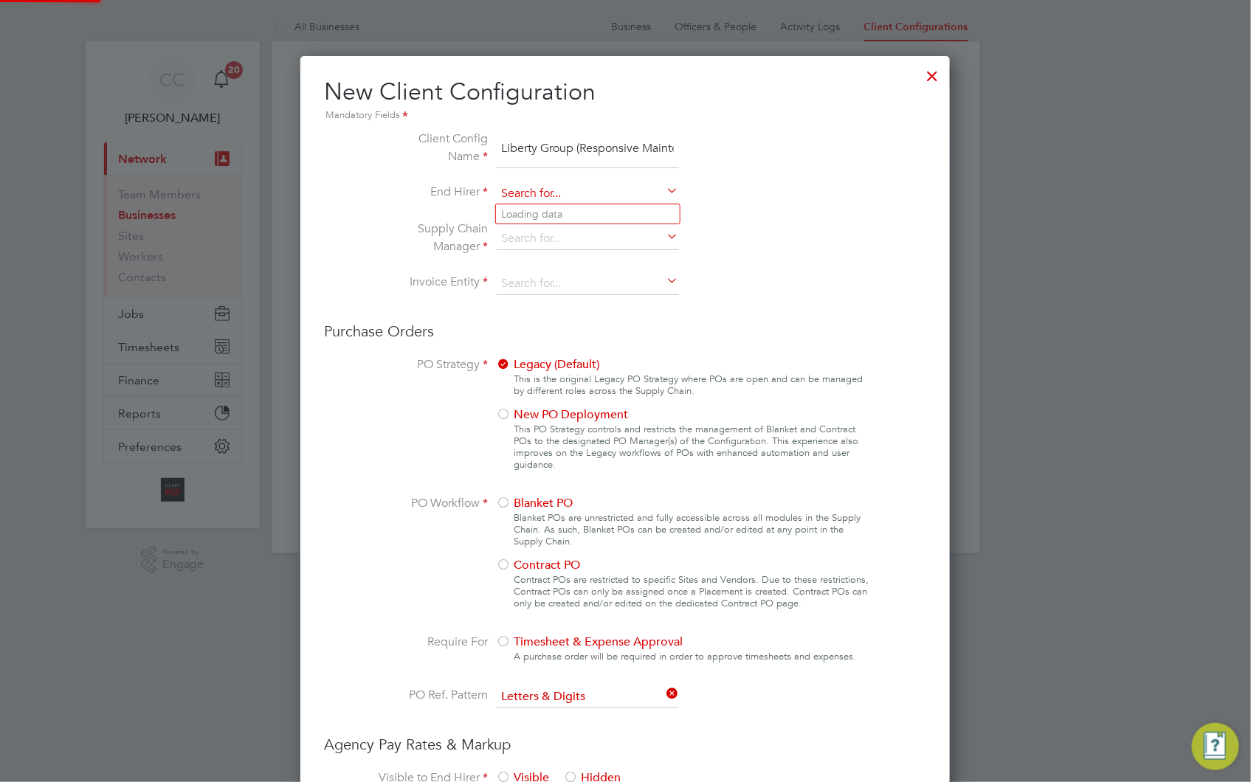
click at [623, 196] on input at bounding box center [588, 194] width 182 height 22
click at [624, 210] on li "Wates Property Services Limited" at bounding box center [588, 214] width 184 height 20
type input "Wates Property Services Limited"
click at [598, 229] on input at bounding box center [588, 239] width 182 height 22
click at [581, 255] on li "Alliance MSP Limited" at bounding box center [612, 259] width 233 height 20
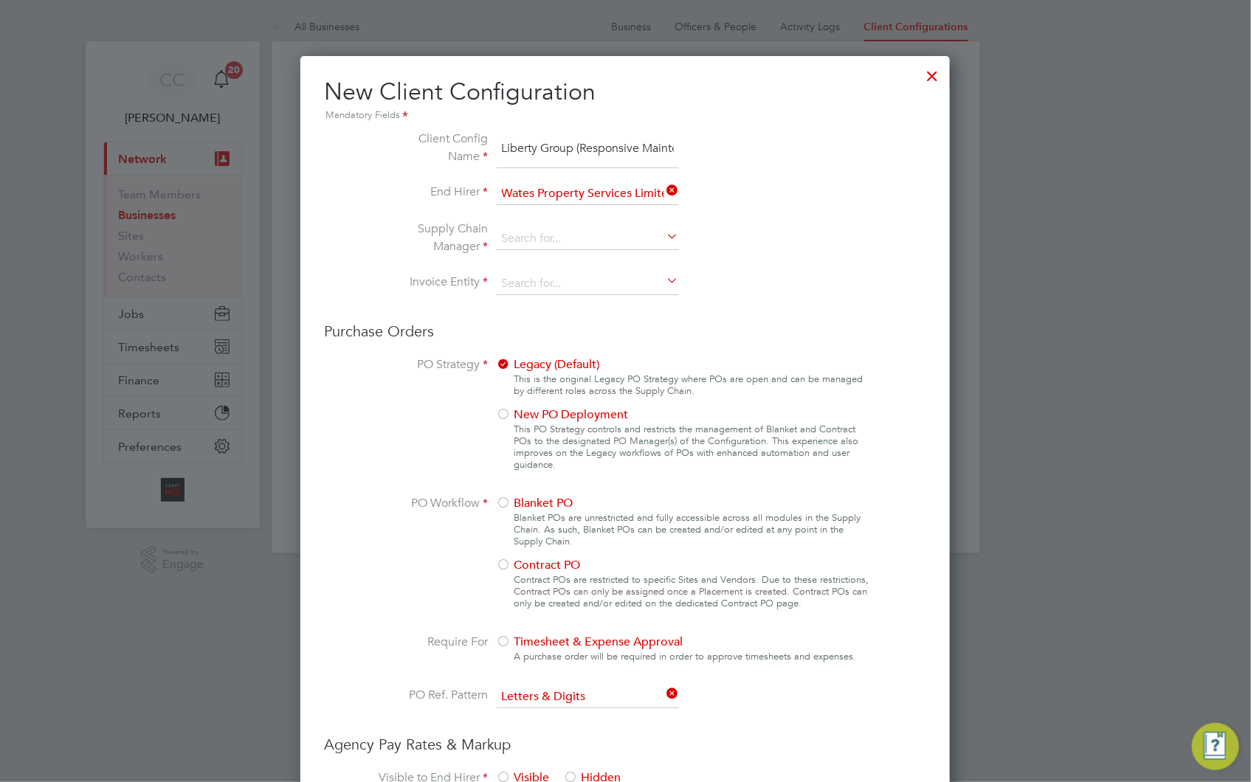
type input "Alliance MSP Limited"
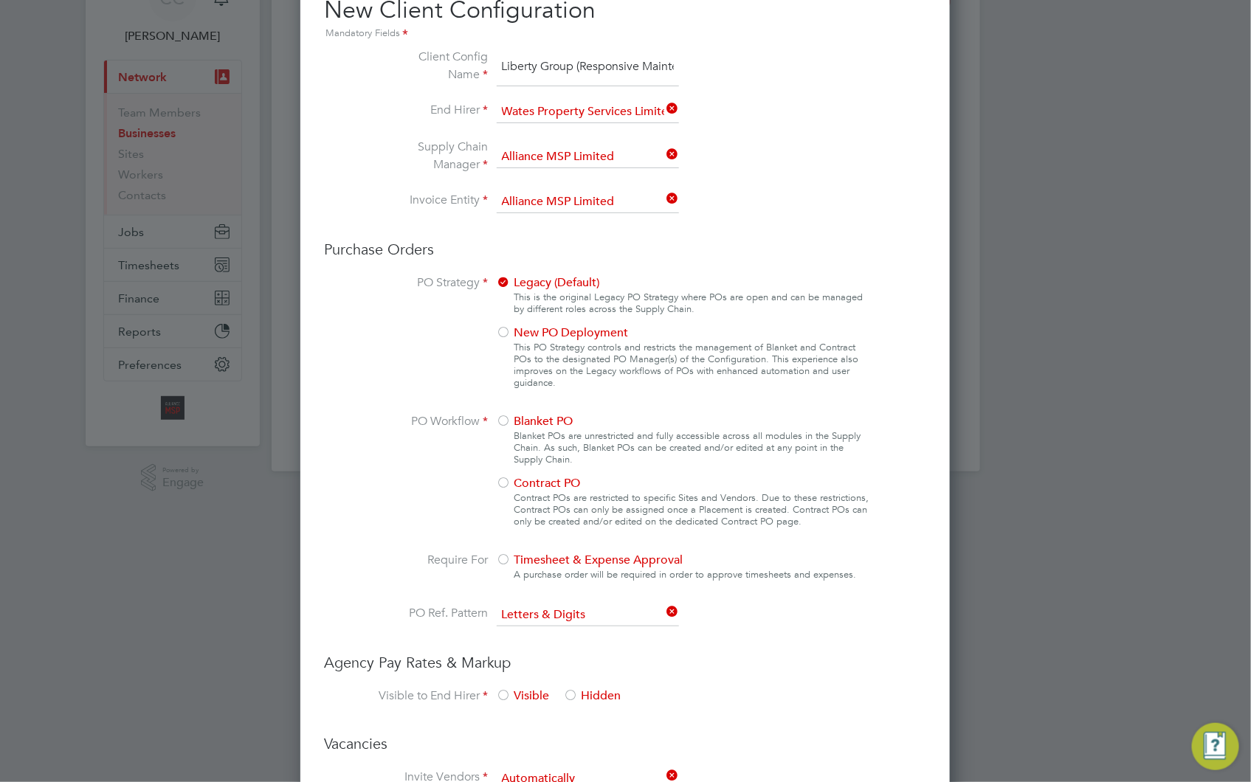
click at [555, 419] on span "Blanket PO" at bounding box center [535, 421] width 77 height 15
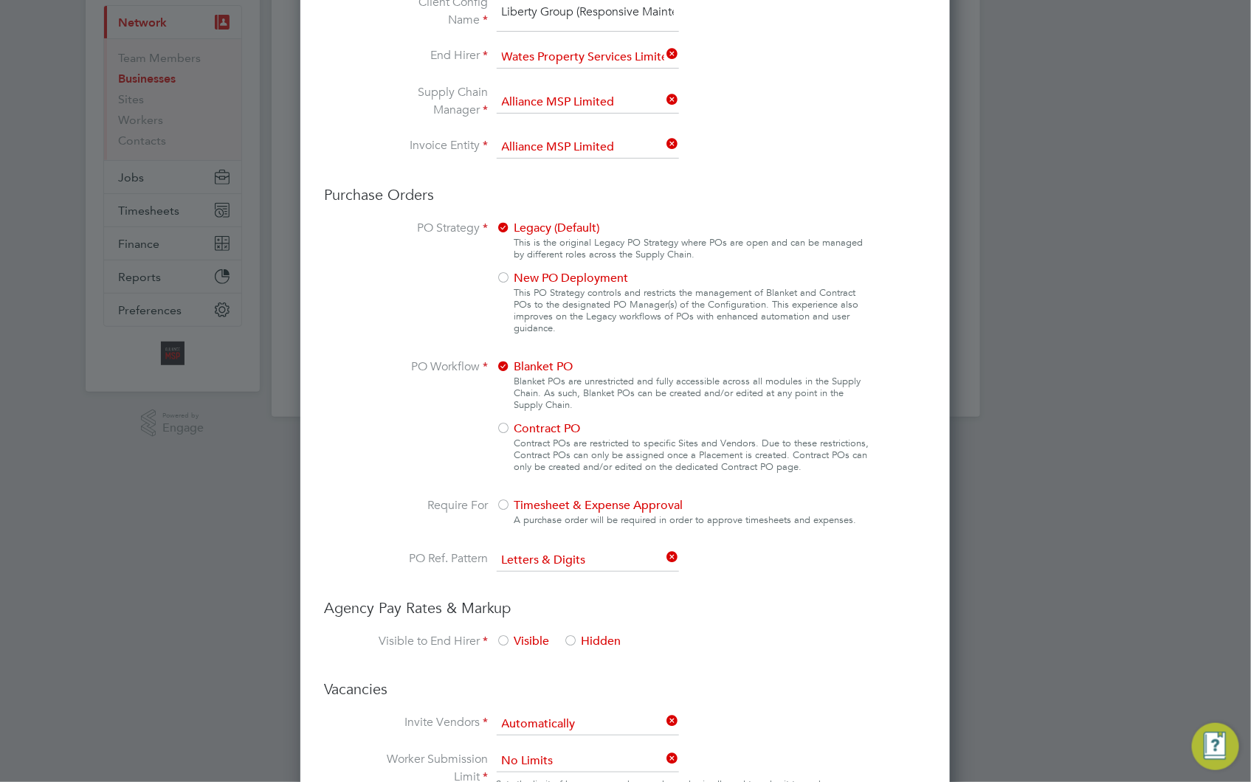
scroll to position [328, 0]
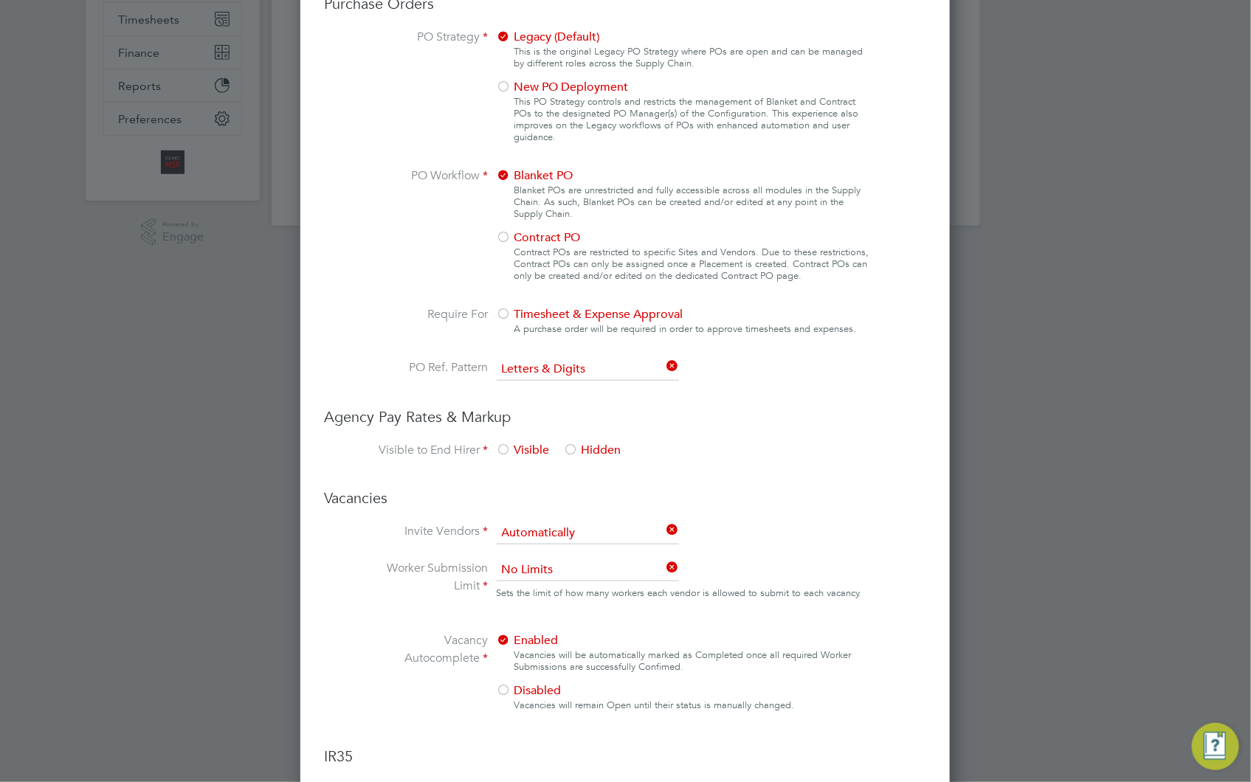
click at [571, 444] on div at bounding box center [571, 451] width 15 height 15
click at [624, 529] on input at bounding box center [588, 534] width 182 height 22
click at [582, 569] on li "Manually" at bounding box center [588, 570] width 184 height 19
type input "Manually"
click at [508, 684] on div at bounding box center [504, 691] width 15 height 15
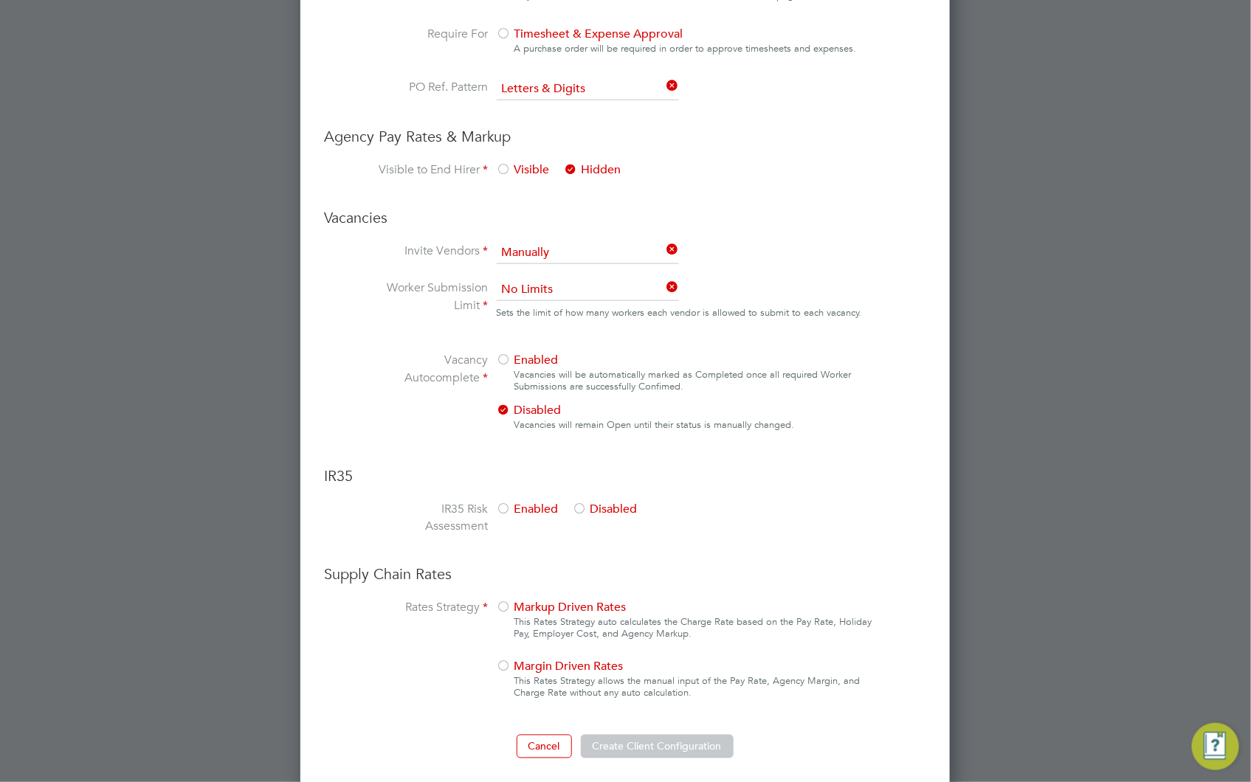
scroll to position [610, 0]
click at [584, 501] on div at bounding box center [580, 508] width 15 height 15
click at [504, 601] on div at bounding box center [504, 607] width 15 height 15
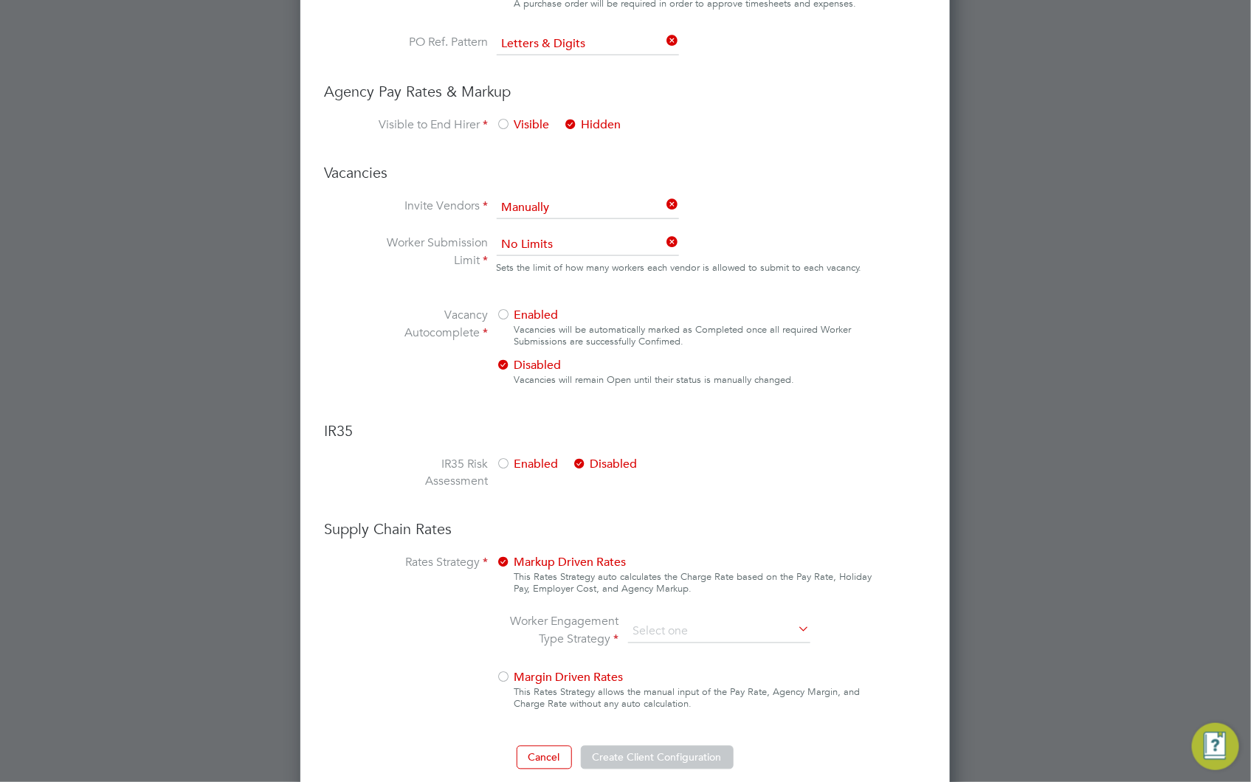
scroll to position [667, 0]
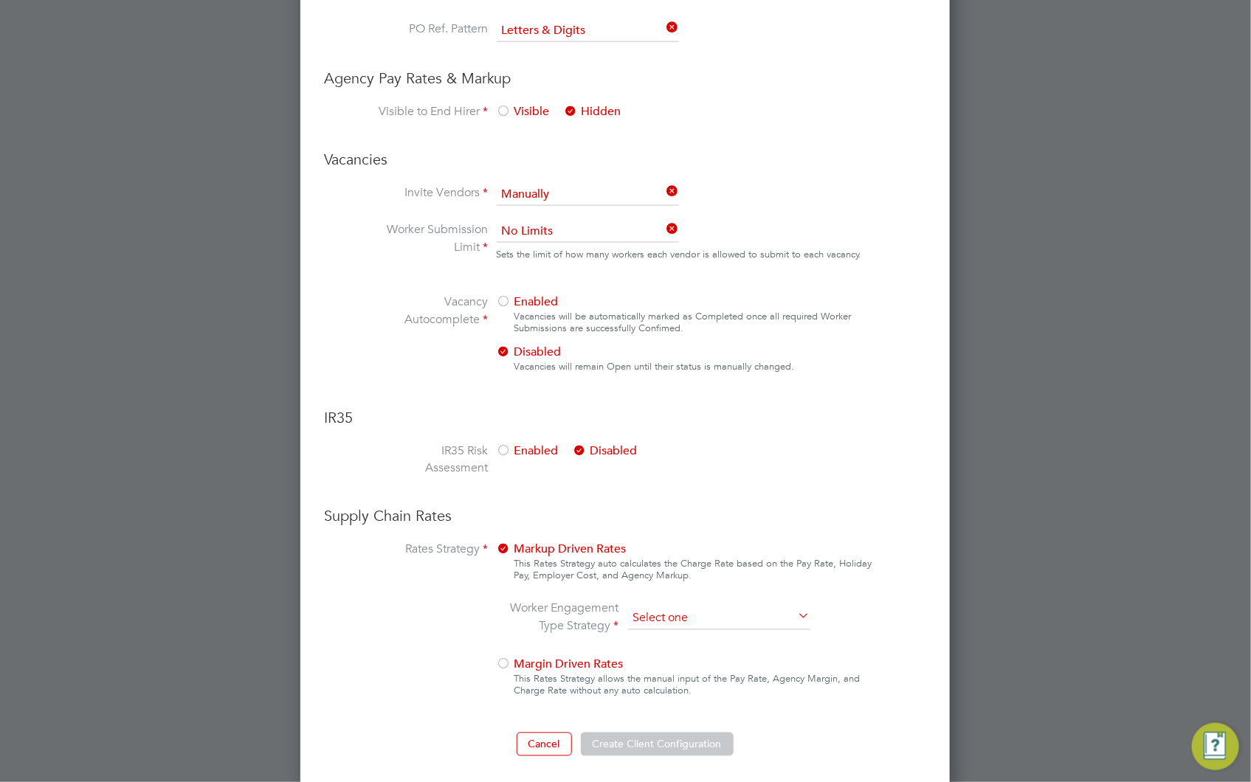
click at [712, 610] on input at bounding box center [719, 619] width 182 height 22
click at [717, 654] on li "PAYE & Contract (Legacy)" at bounding box center [719, 654] width 184 height 19
type input "PAYE & Contract (Legacy)"
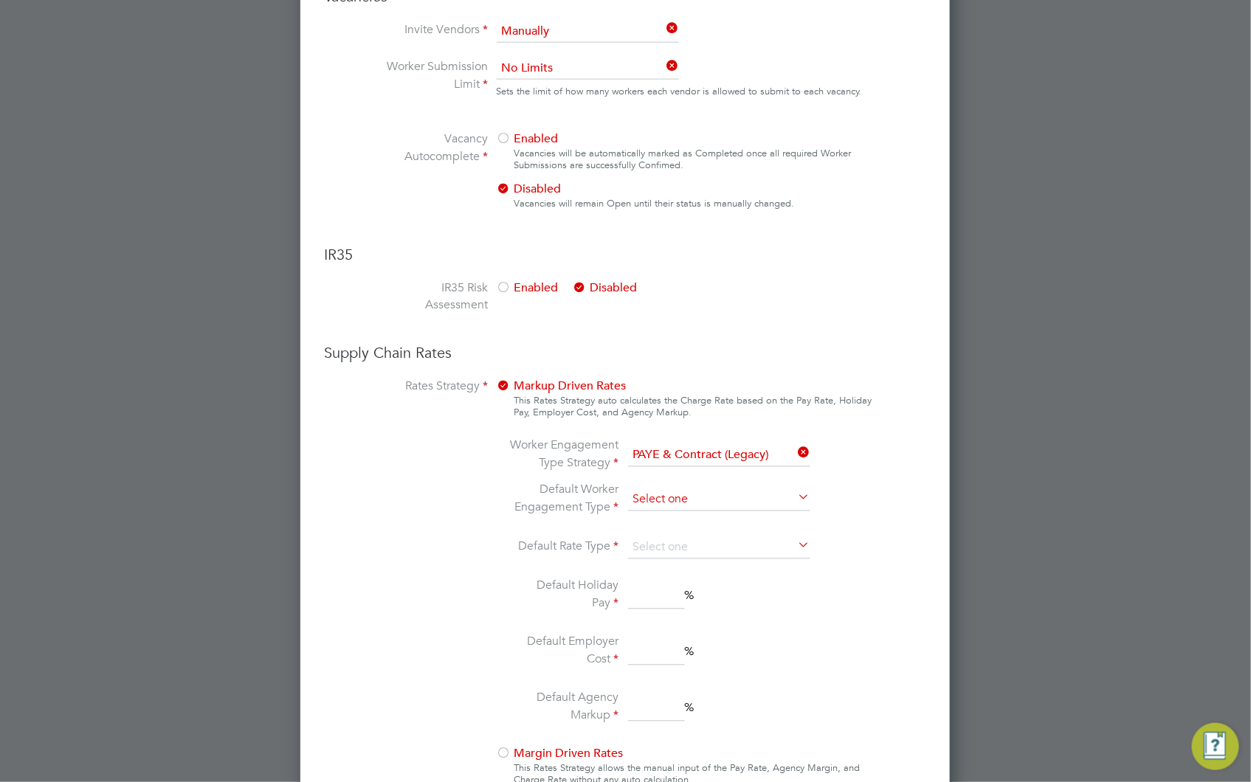
scroll to position [830, 0]
click at [684, 498] on input at bounding box center [719, 500] width 182 height 22
click at [668, 515] on li "Contract" at bounding box center [719, 515] width 184 height 19
type input "Contract"
click at [666, 539] on input at bounding box center [719, 548] width 182 height 22
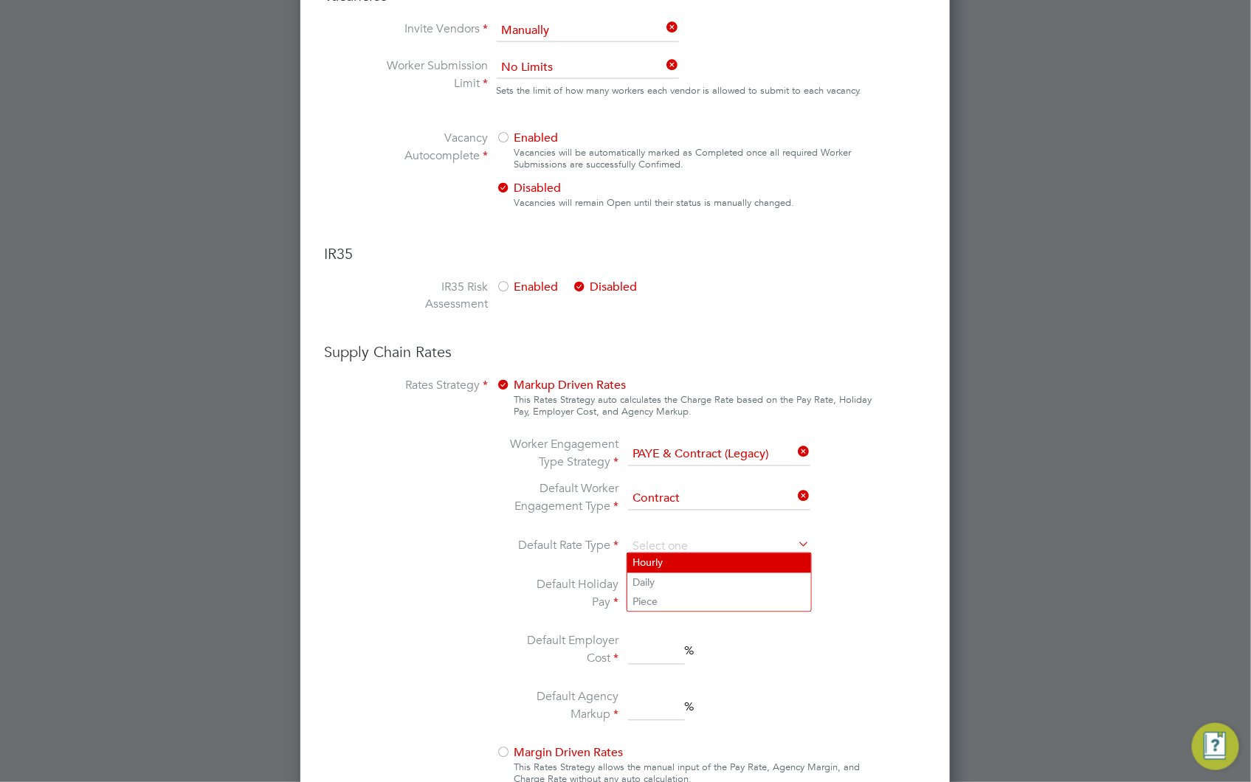
click at [662, 554] on li "Hourly" at bounding box center [719, 563] width 184 height 19
type input "Hourly"
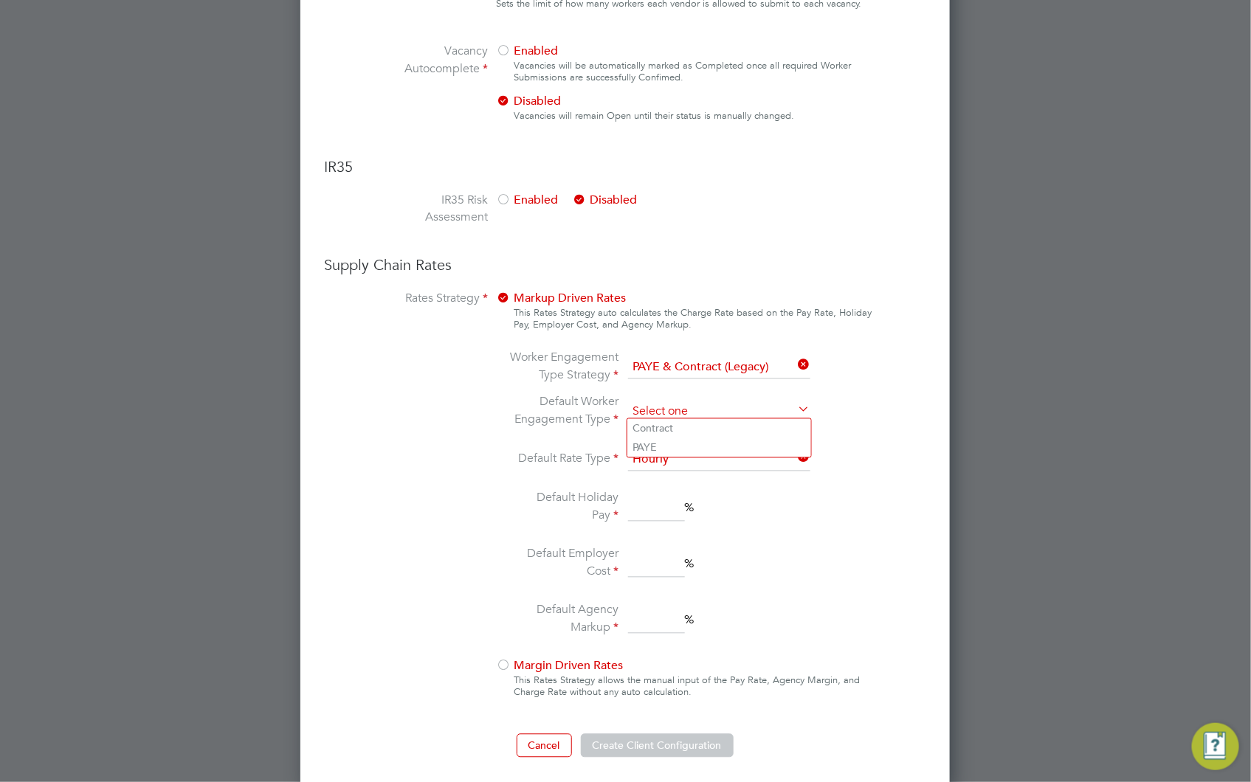
click at [718, 405] on input at bounding box center [719, 413] width 182 height 22
click at [670, 447] on li "PAYE" at bounding box center [719, 447] width 184 height 19
type input "PAYE"
click at [644, 499] on input at bounding box center [656, 508] width 57 height 27
type input "12.07"
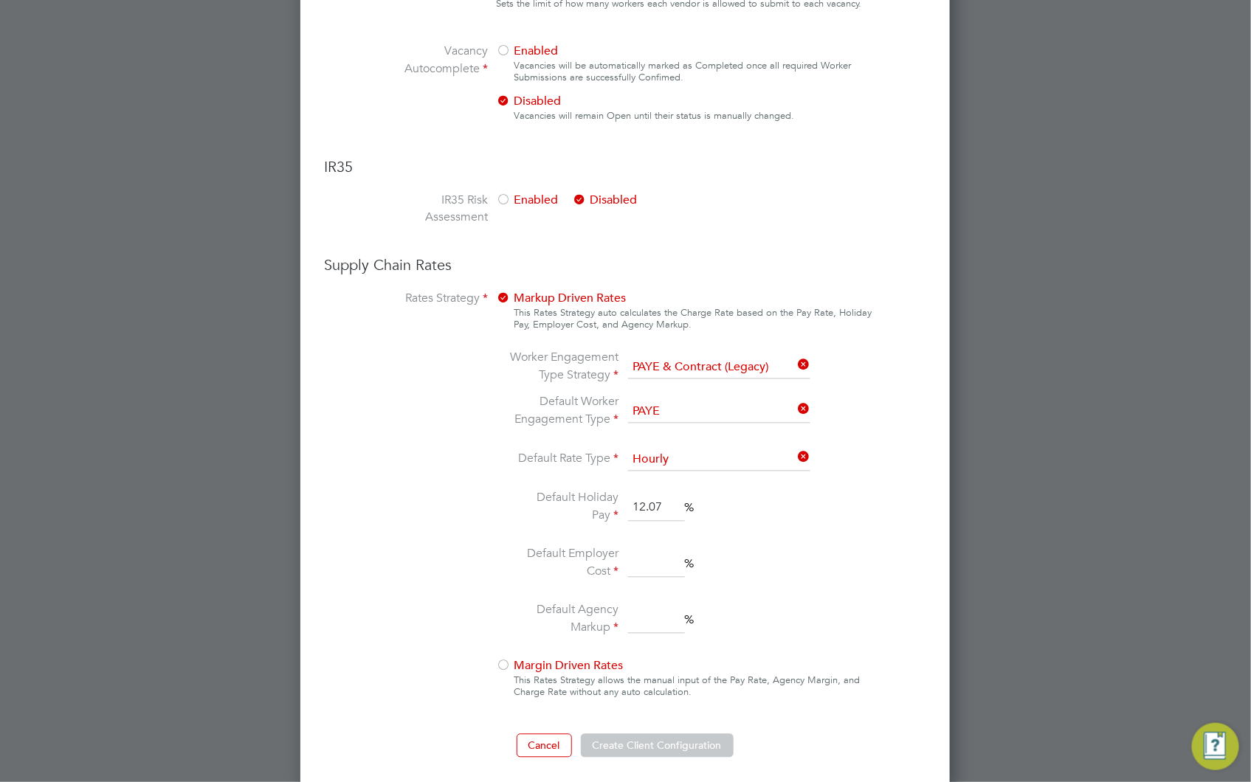
type input "18.5"
type input "15.3"
click at [661, 742] on button "Create Client Configuration" at bounding box center [657, 746] width 153 height 24
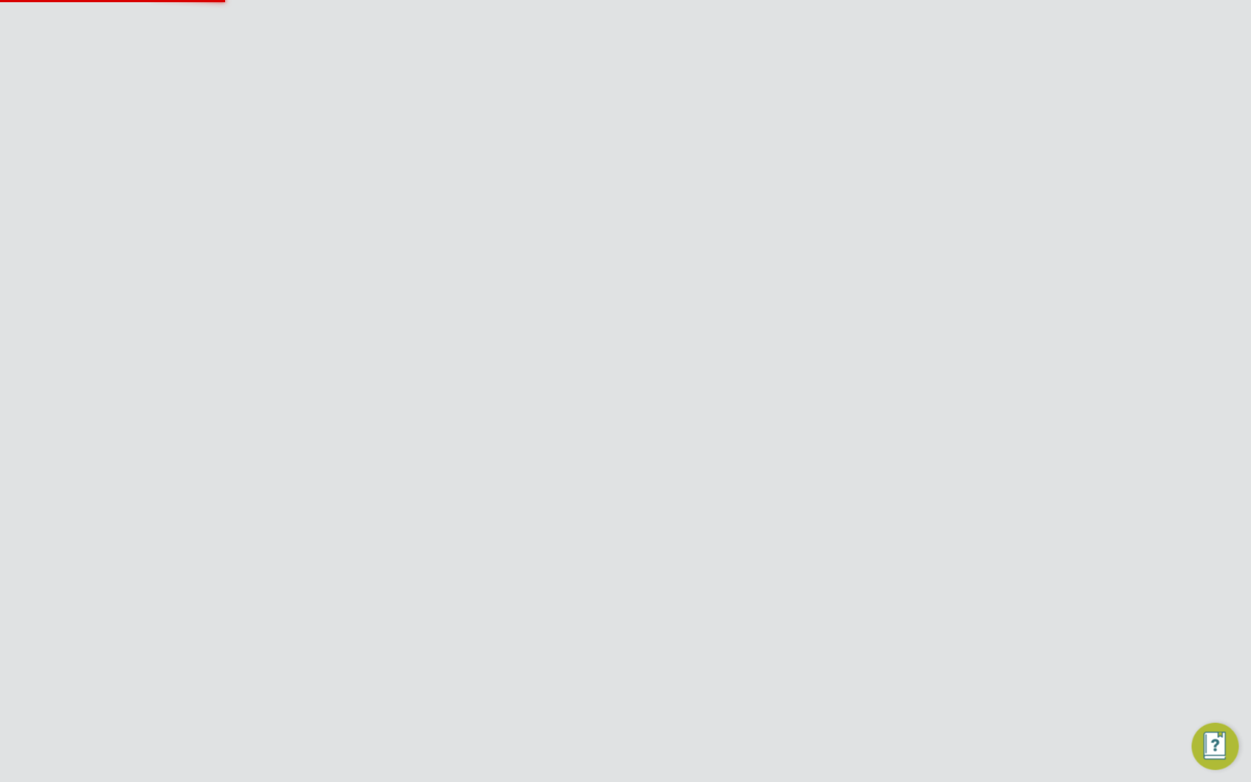
scroll to position [0, 0]
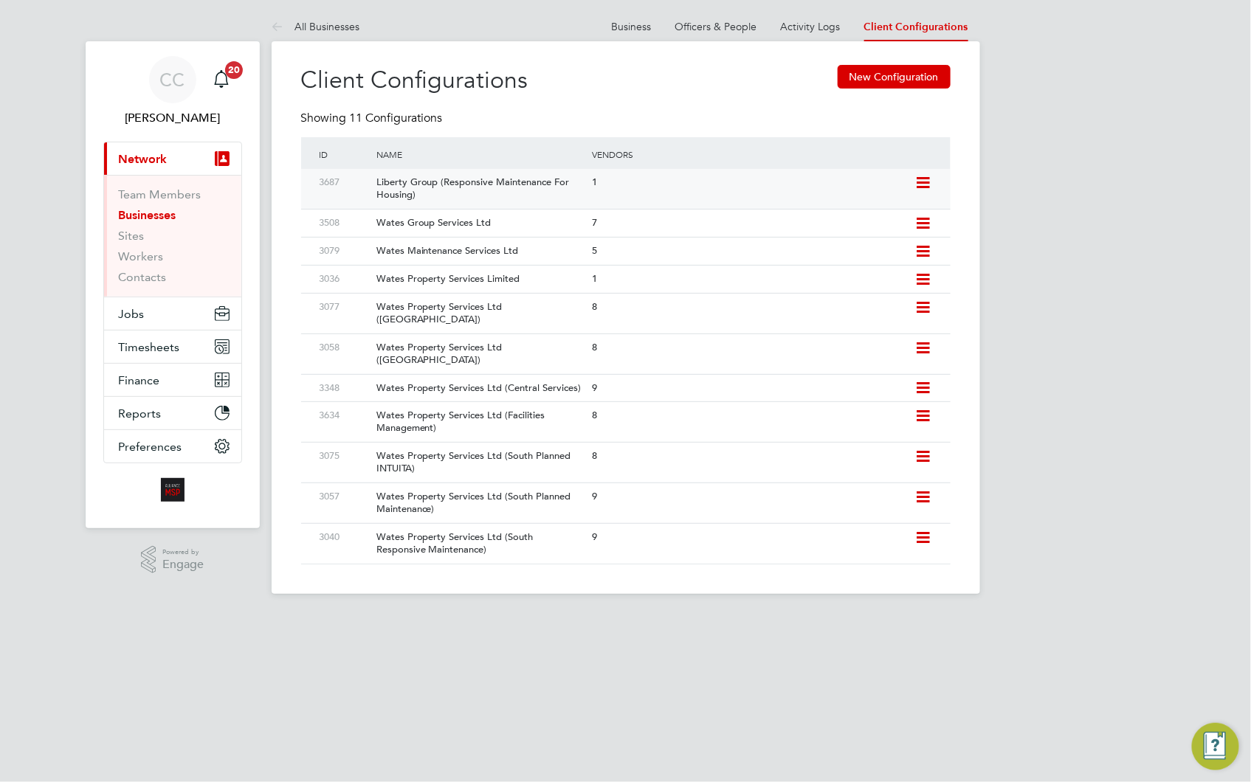
click at [677, 185] on div "1" at bounding box center [749, 182] width 323 height 27
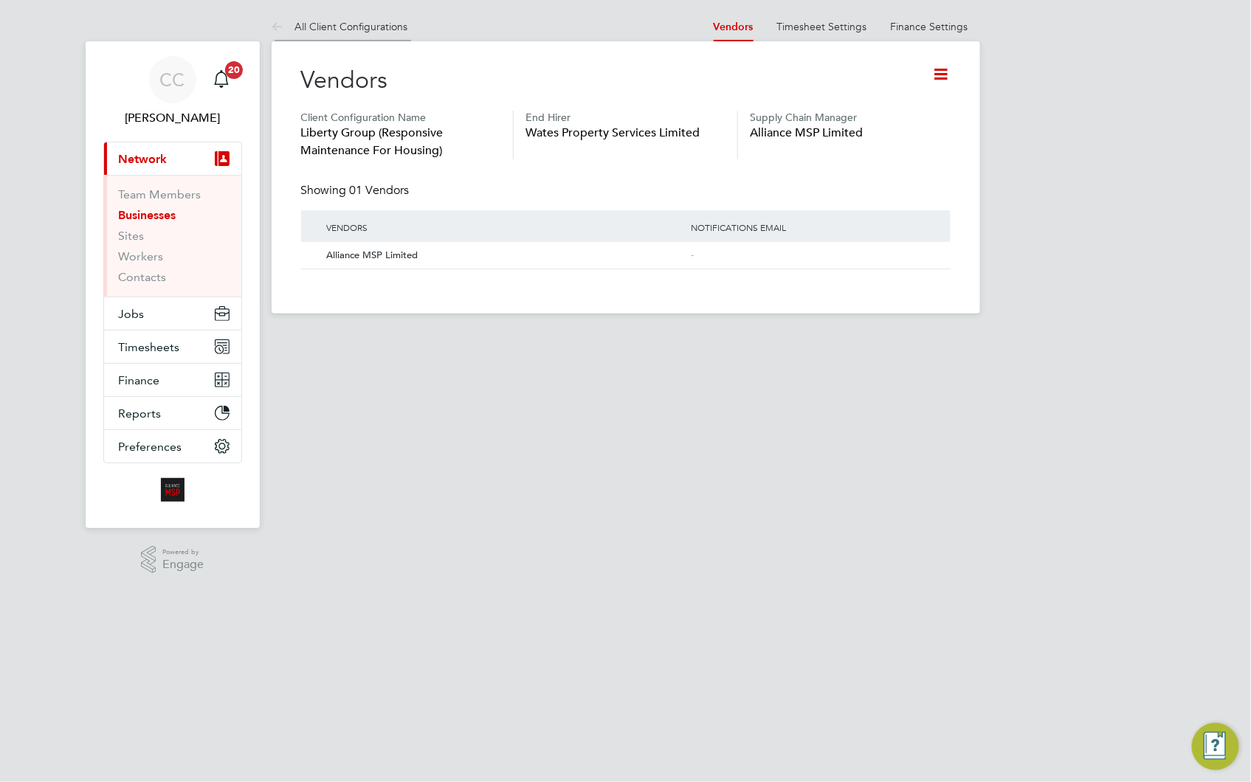
click at [365, 25] on link "All Client Configurations" at bounding box center [340, 26] width 137 height 13
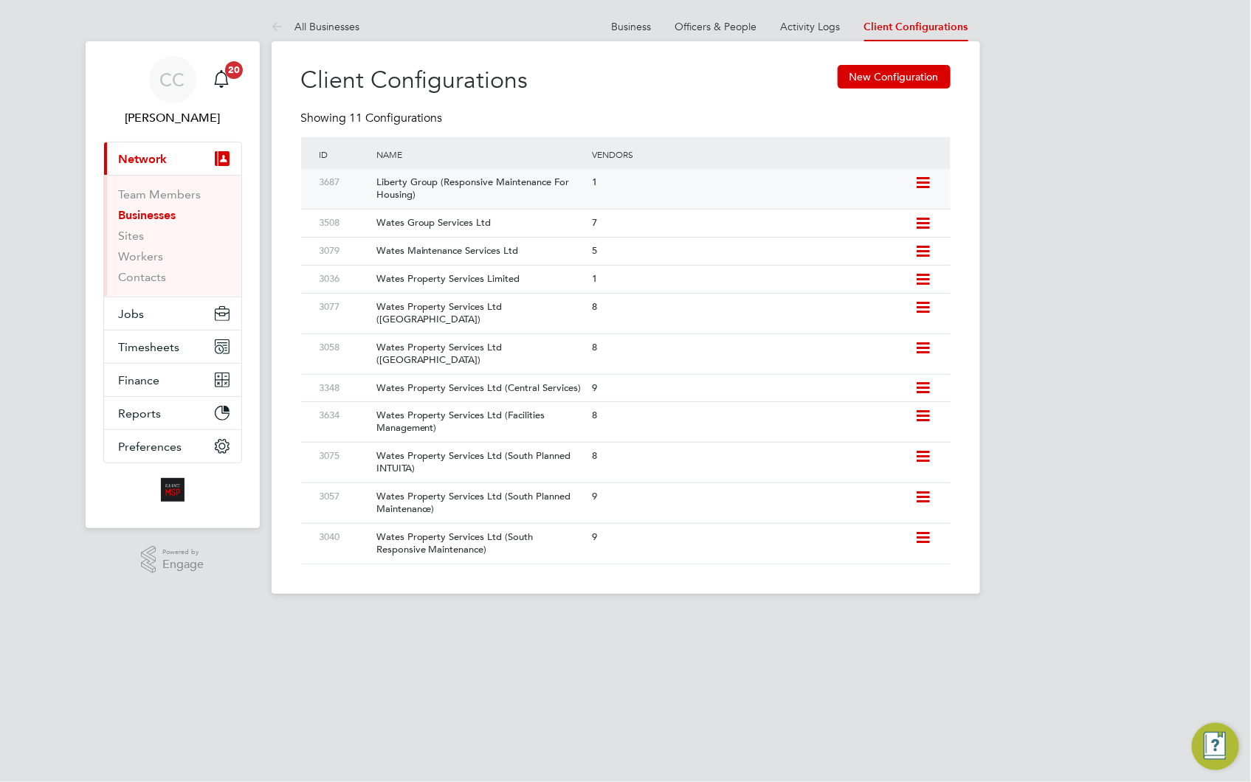
click at [923, 180] on icon at bounding box center [924, 183] width 18 height 12
click at [830, 234] on li "Add Vendor" at bounding box center [855, 236] width 147 height 21
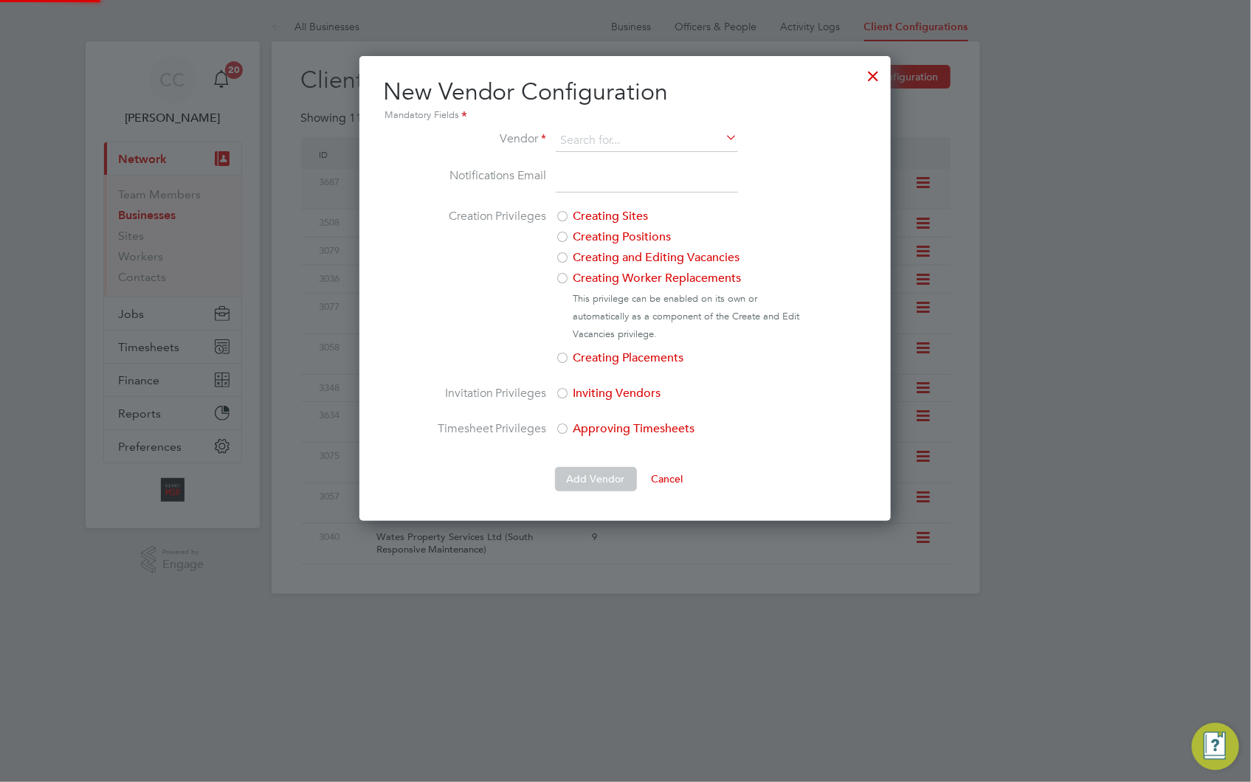
scroll to position [465, 532]
click at [873, 72] on div at bounding box center [874, 72] width 27 height 27
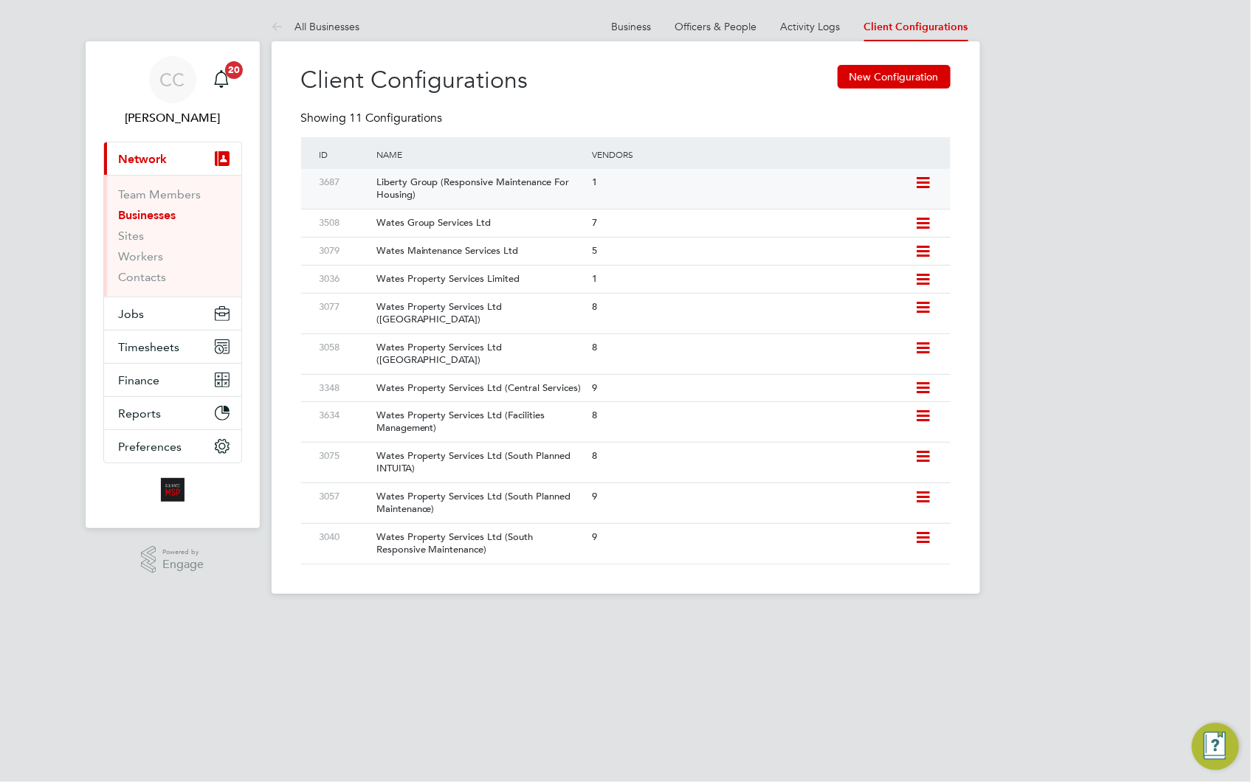
click at [596, 182] on div "1" at bounding box center [749, 182] width 323 height 27
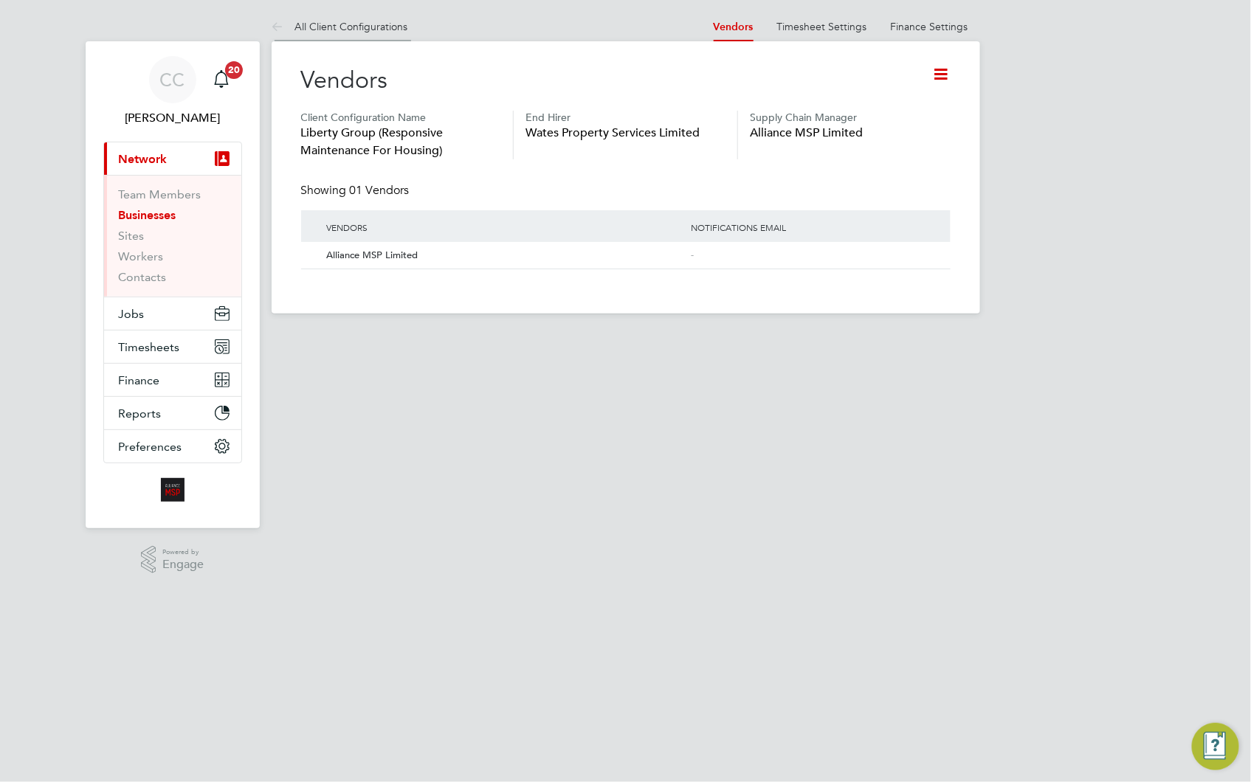
click at [395, 21] on link "All Client Configurations" at bounding box center [340, 26] width 137 height 13
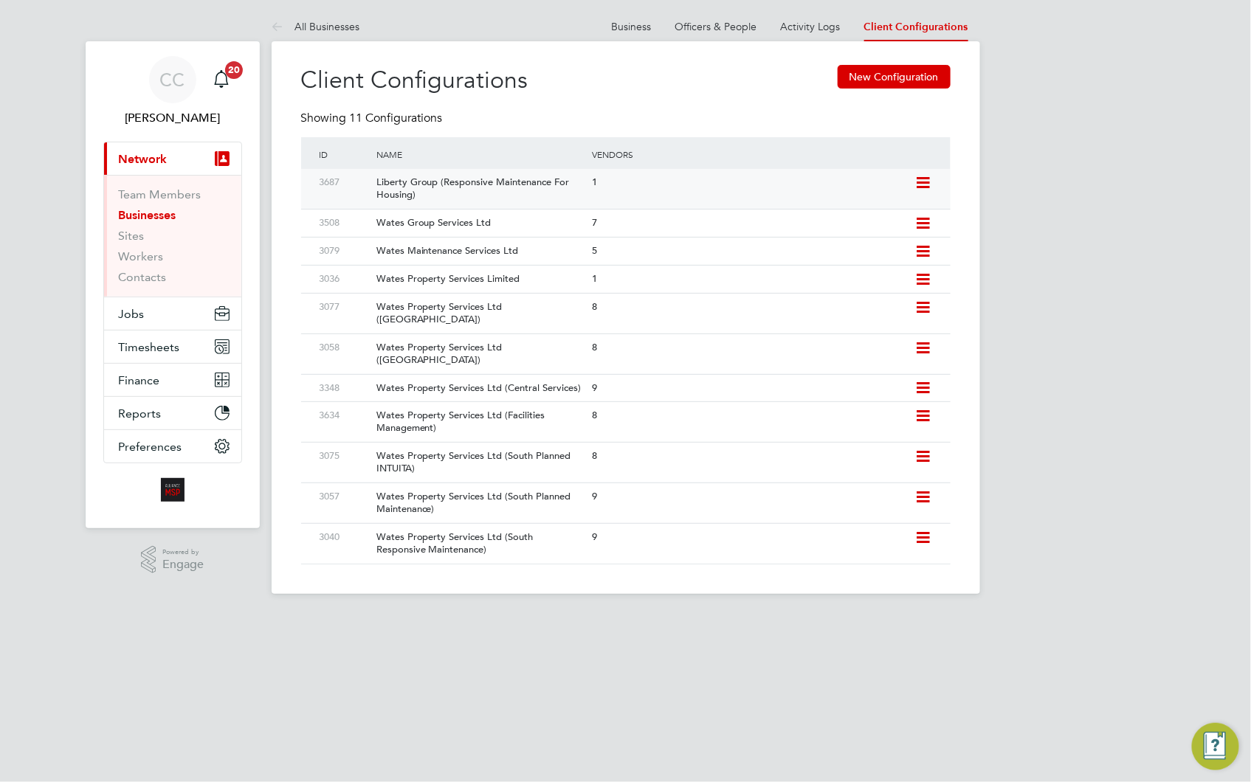
click at [923, 181] on icon at bounding box center [924, 183] width 18 height 12
click at [822, 236] on li "Add Vendor" at bounding box center [855, 236] width 147 height 21
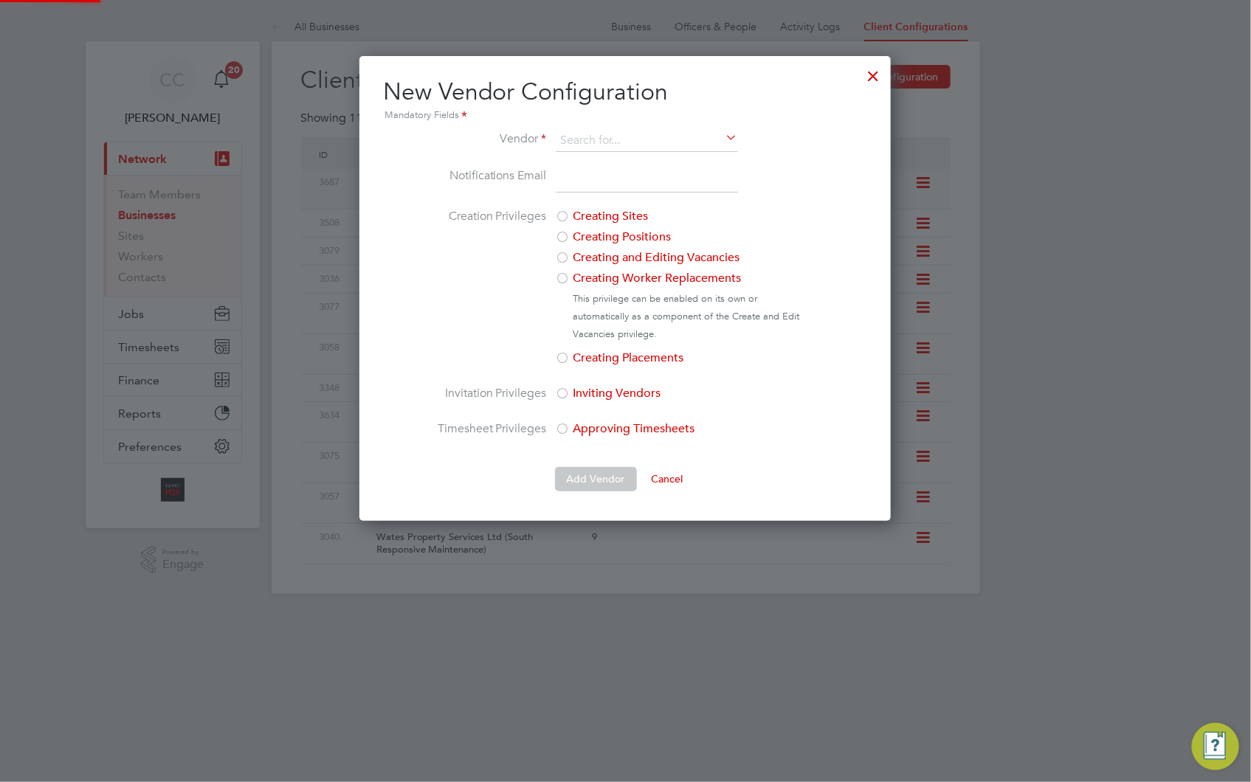
scroll to position [465, 532]
click at [645, 182] on li "Build Recruitment Limited" at bounding box center [671, 181] width 233 height 20
type input "Build Recruitment Limited"
click at [703, 182] on input "email" at bounding box center [647, 180] width 182 height 27
paste input "wates@buildrec.com"
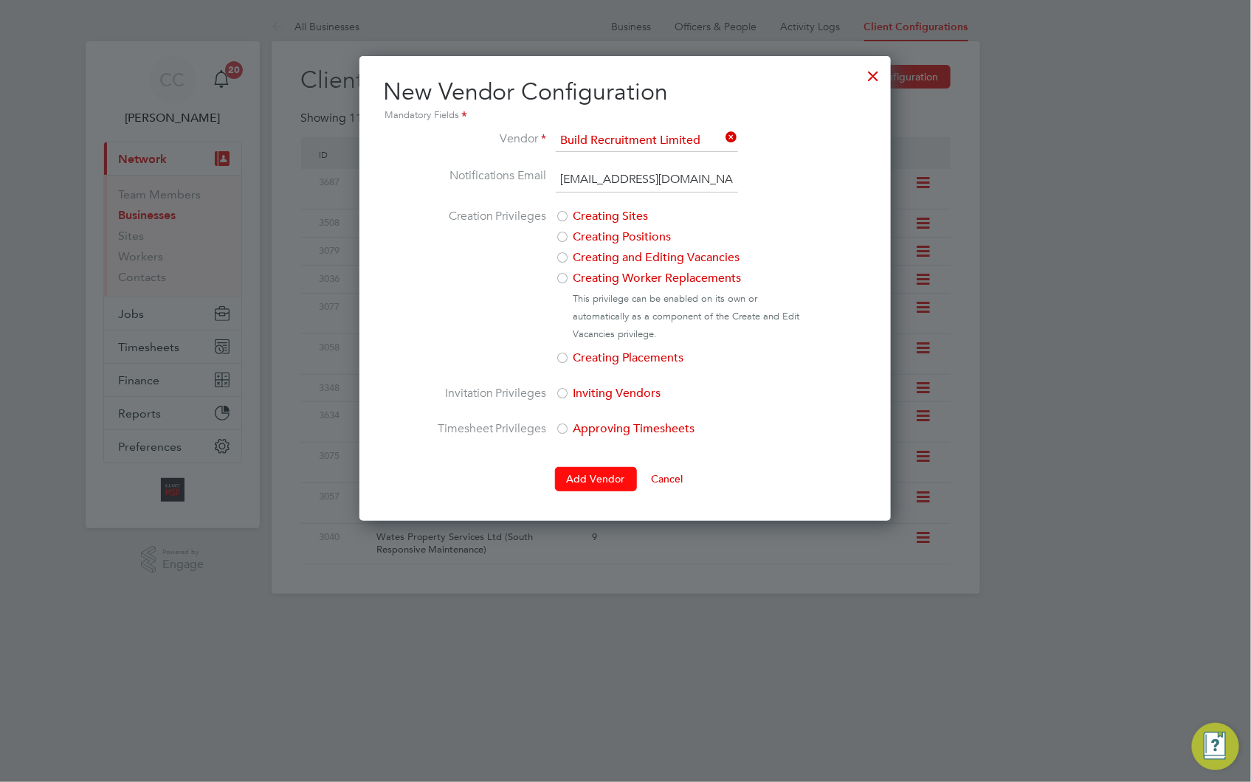
type input "wates@buildrec.com"
click at [586, 480] on button "Add Vendor" at bounding box center [596, 479] width 82 height 24
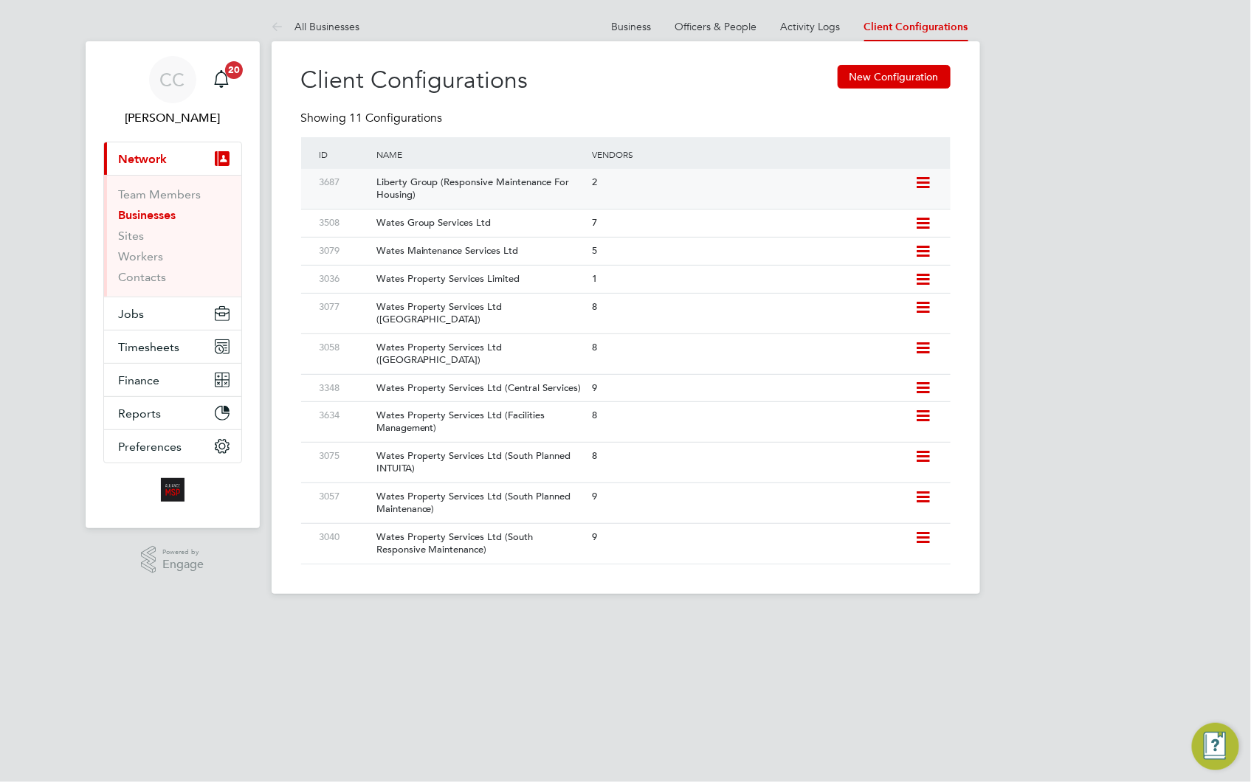
click at [932, 180] on icon at bounding box center [924, 183] width 18 height 12
click at [830, 232] on li "Add Vendor" at bounding box center [855, 236] width 147 height 21
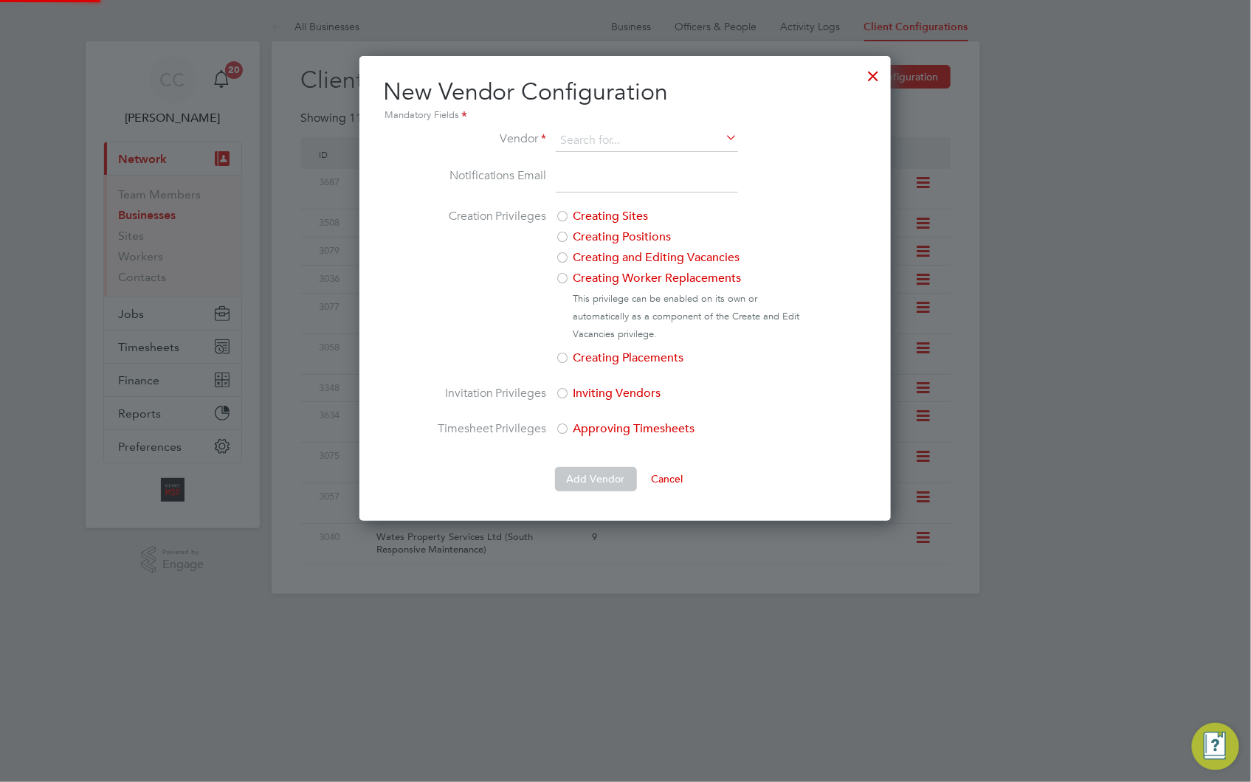
click at [594, 182] on input "email" at bounding box center [647, 180] width 182 height 27
paste input "watesrecruitment@danielowen.co.uk"
type input "watesrecruitment@danielowen.co.uk"
click at [664, 138] on input at bounding box center [647, 141] width 182 height 22
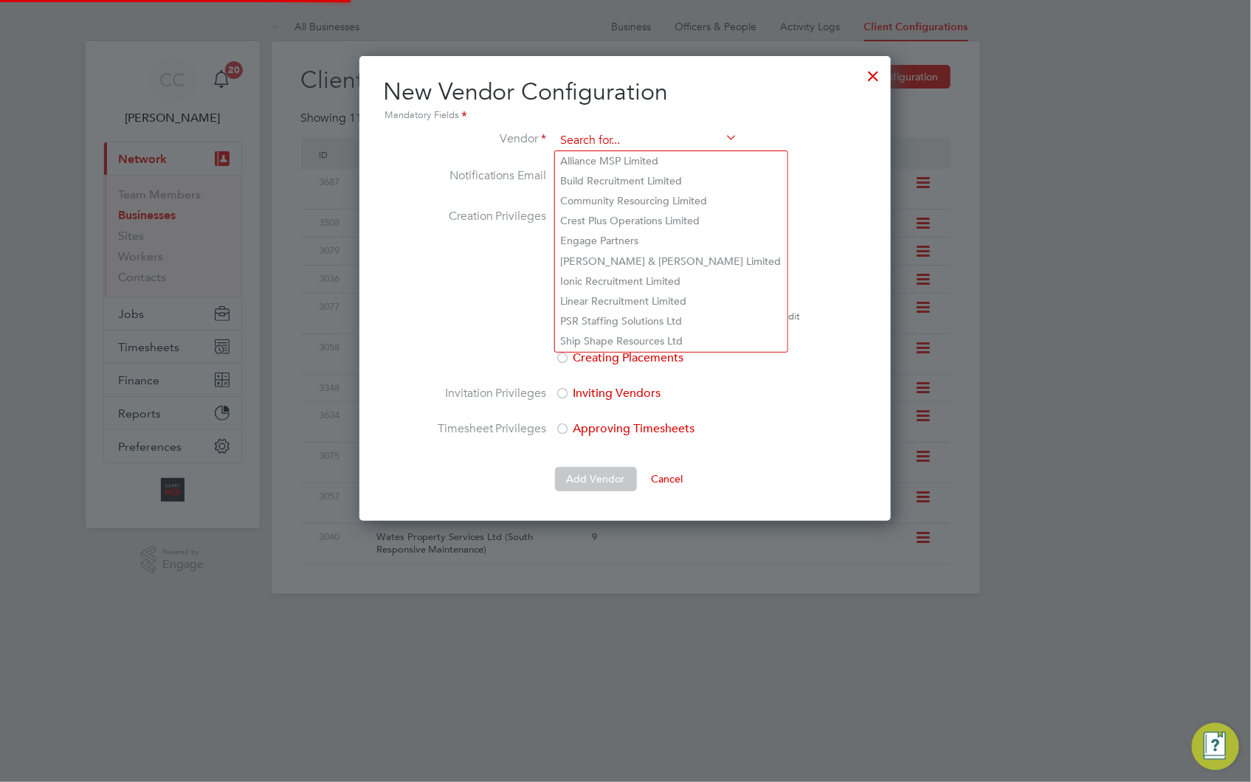
click at [664, 138] on input at bounding box center [647, 141] width 182 height 22
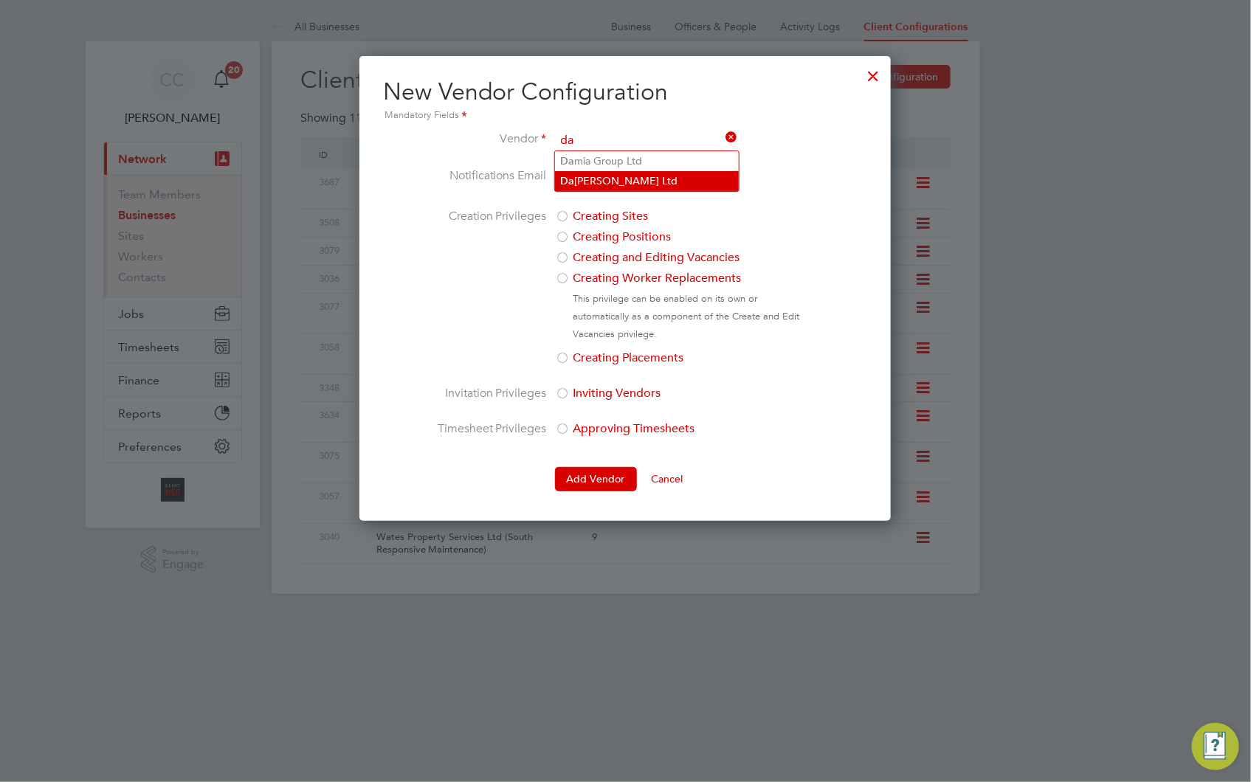
click at [644, 173] on li "Da niel Owen Ltd" at bounding box center [647, 181] width 184 height 20
type input "Daniel Owen Ltd"
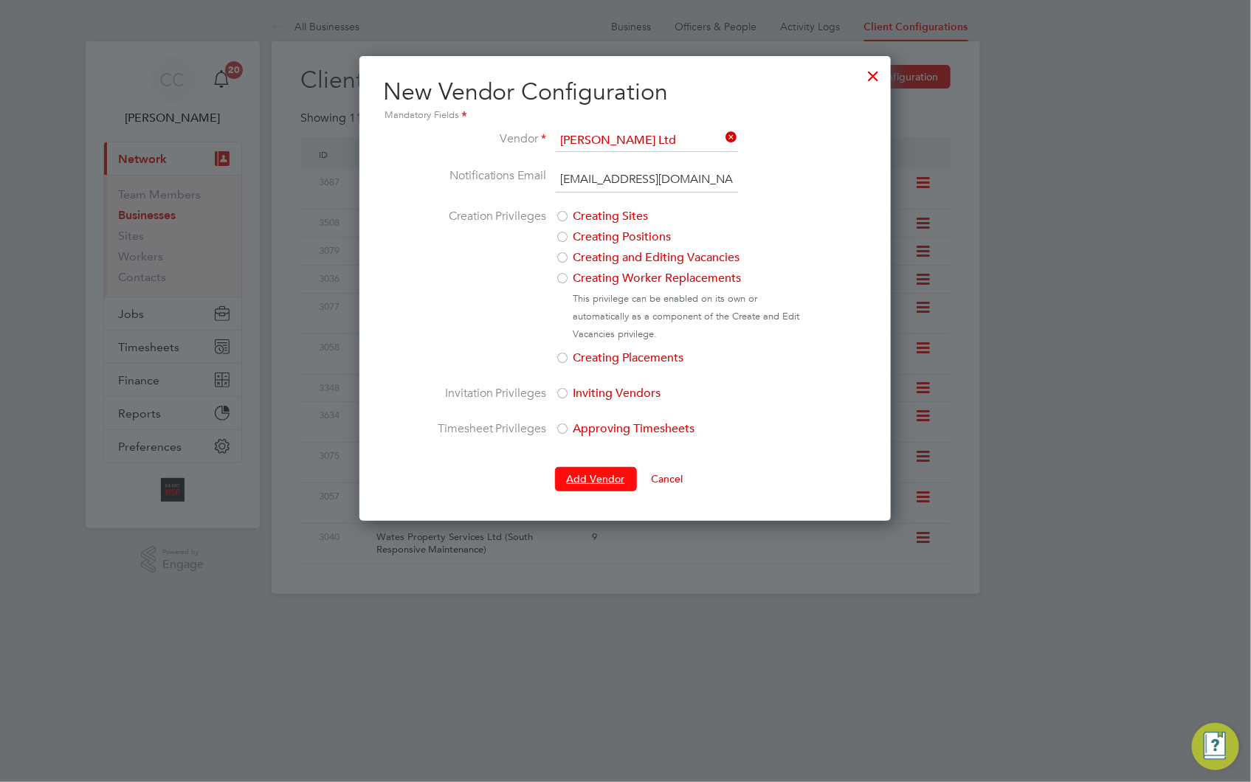
click at [589, 473] on button "Add Vendor" at bounding box center [596, 479] width 82 height 24
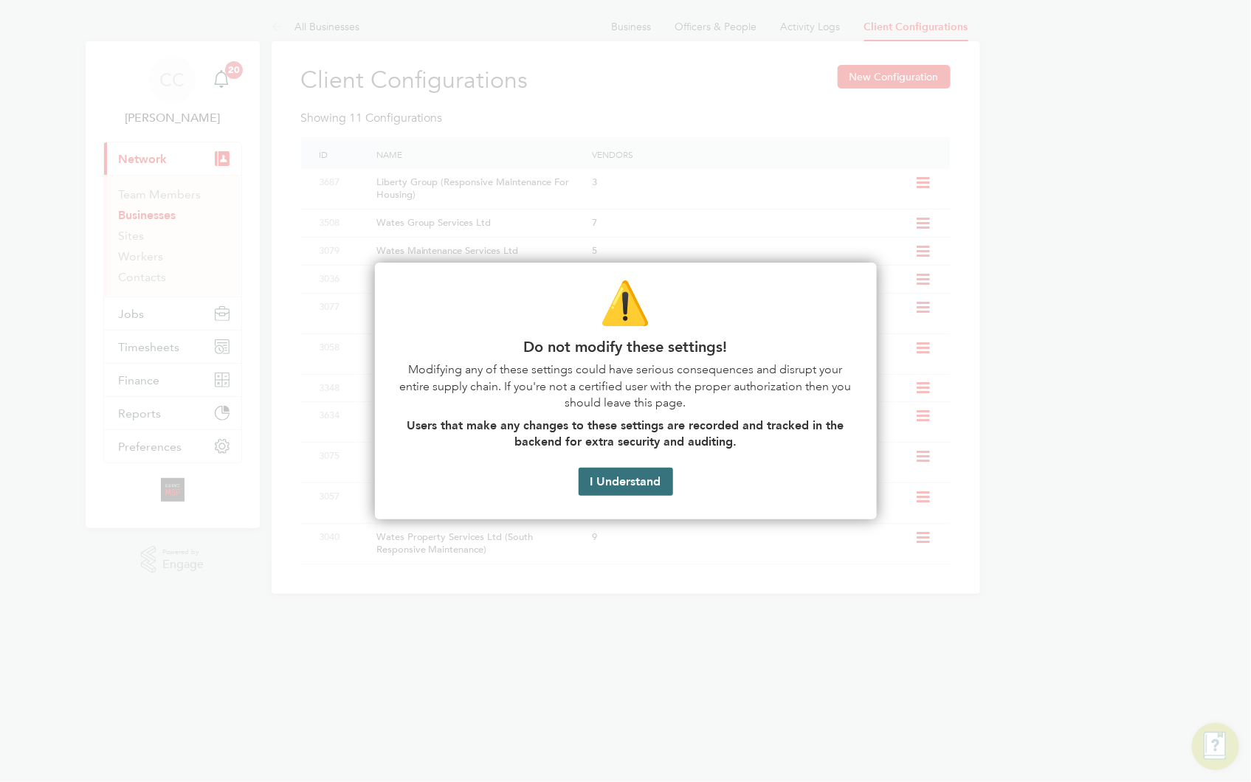
click at [607, 483] on button "I Understand" at bounding box center [626, 482] width 94 height 28
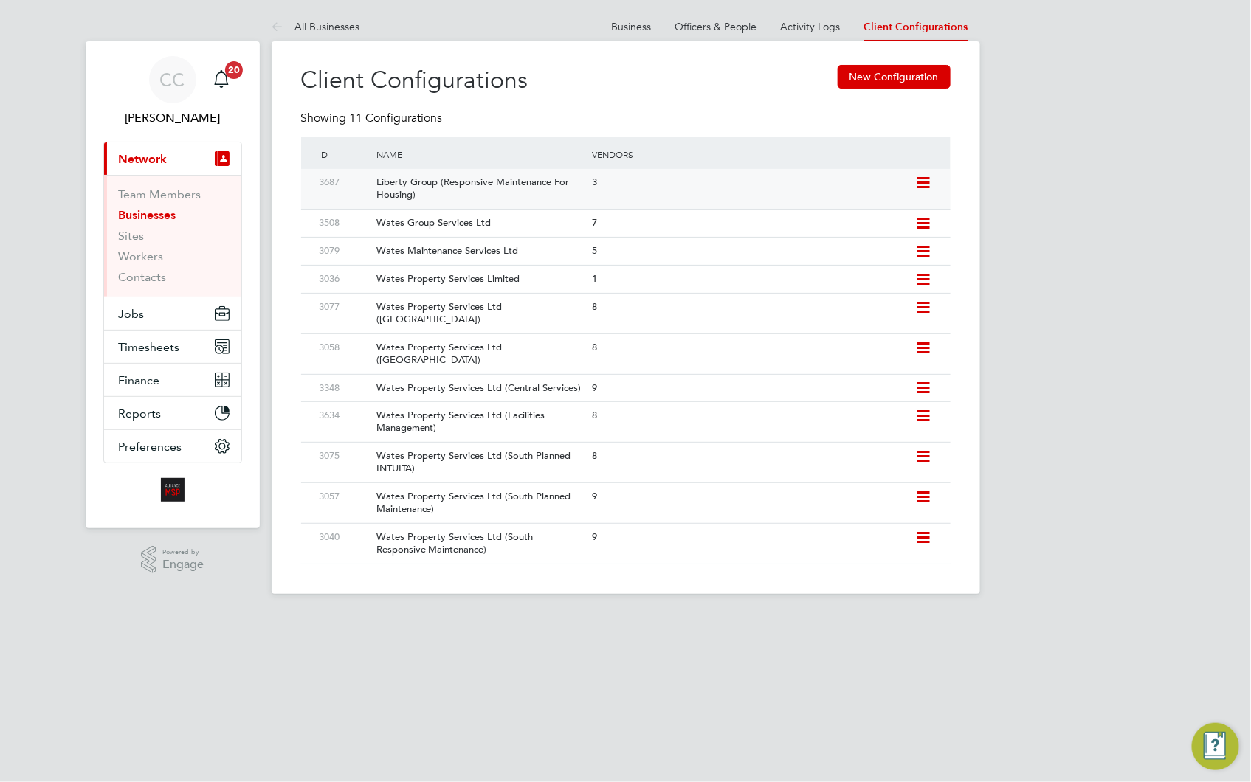
click at [927, 182] on icon at bounding box center [924, 183] width 18 height 12
drag, startPoint x: 834, startPoint y: 235, endPoint x: 824, endPoint y: 230, distance: 11.6
click at [832, 233] on li "Add Vendor" at bounding box center [855, 236] width 147 height 21
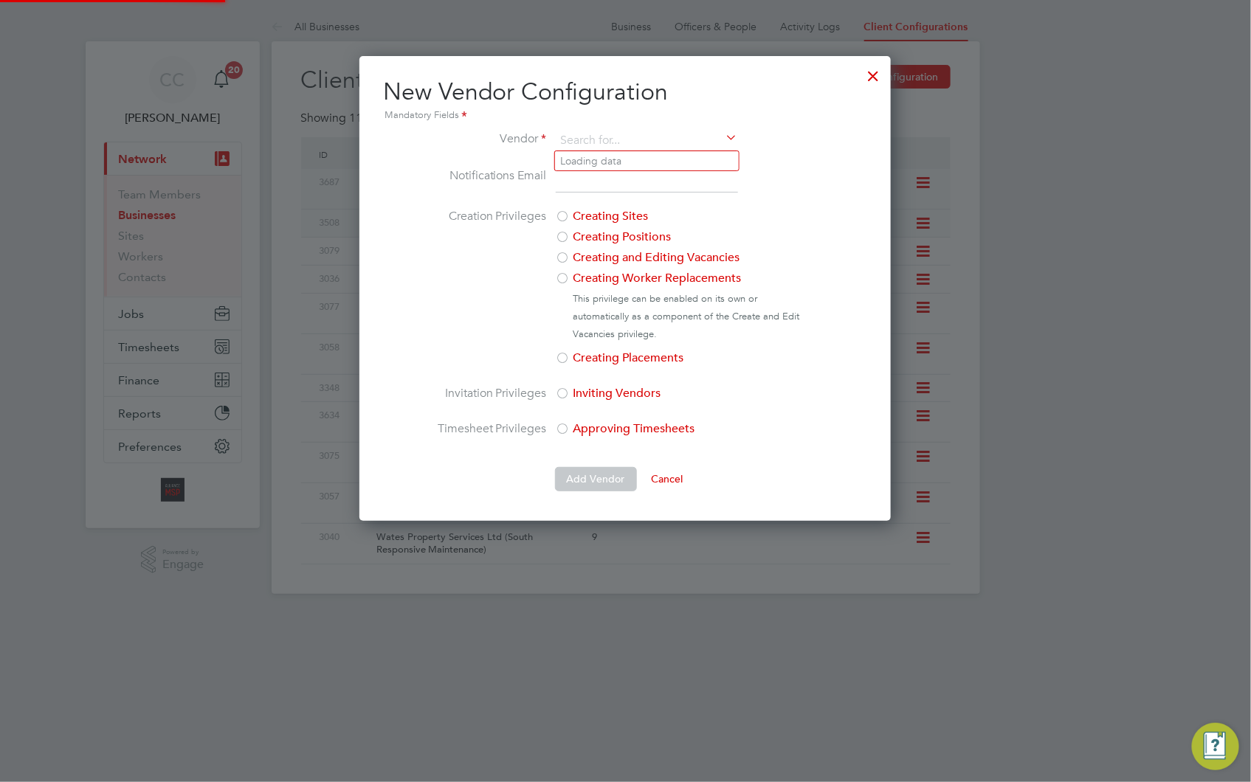
scroll to position [465, 532]
drag, startPoint x: 577, startPoint y: 179, endPoint x: 565, endPoint y: 181, distance: 11.3
click at [577, 176] on input "email" at bounding box center [647, 180] width 182 height 27
paste input "contracts@mmpconsultancy.co.uk"
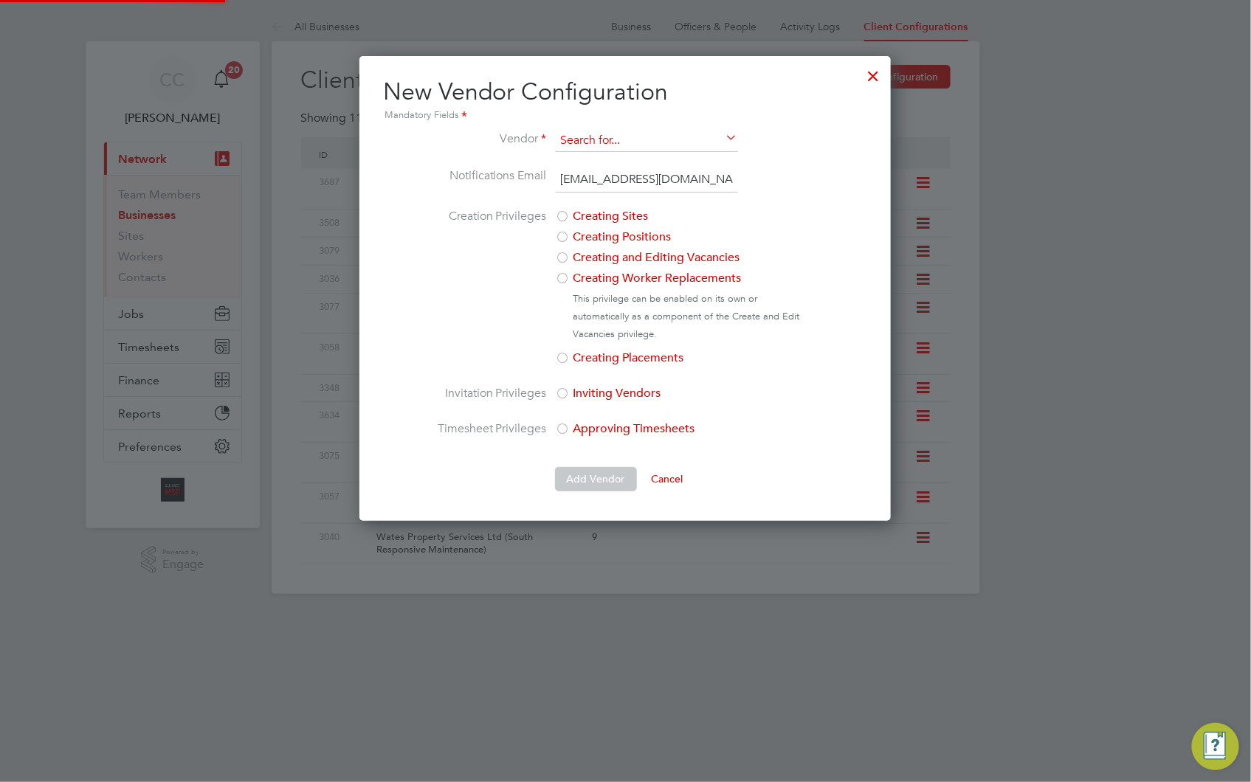
type input "contracts@mmpconsultancy.co.uk"
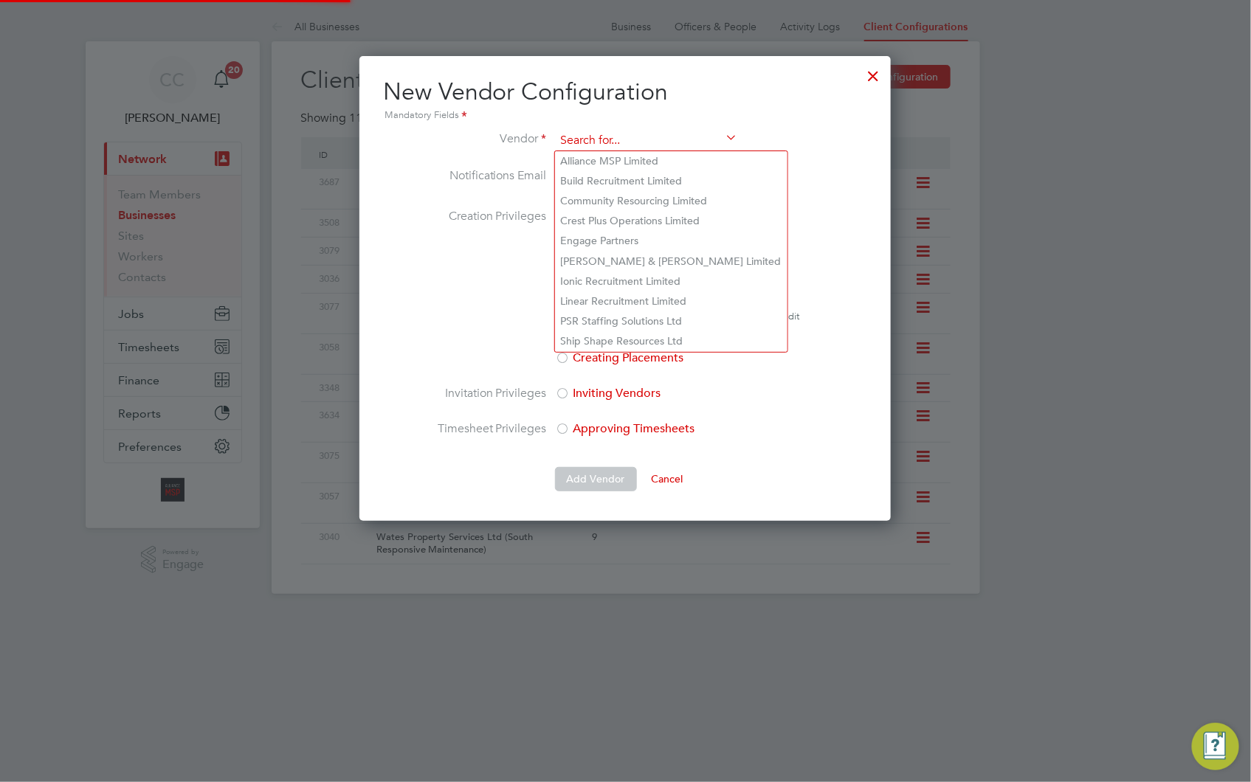
click at [675, 130] on input at bounding box center [647, 141] width 182 height 22
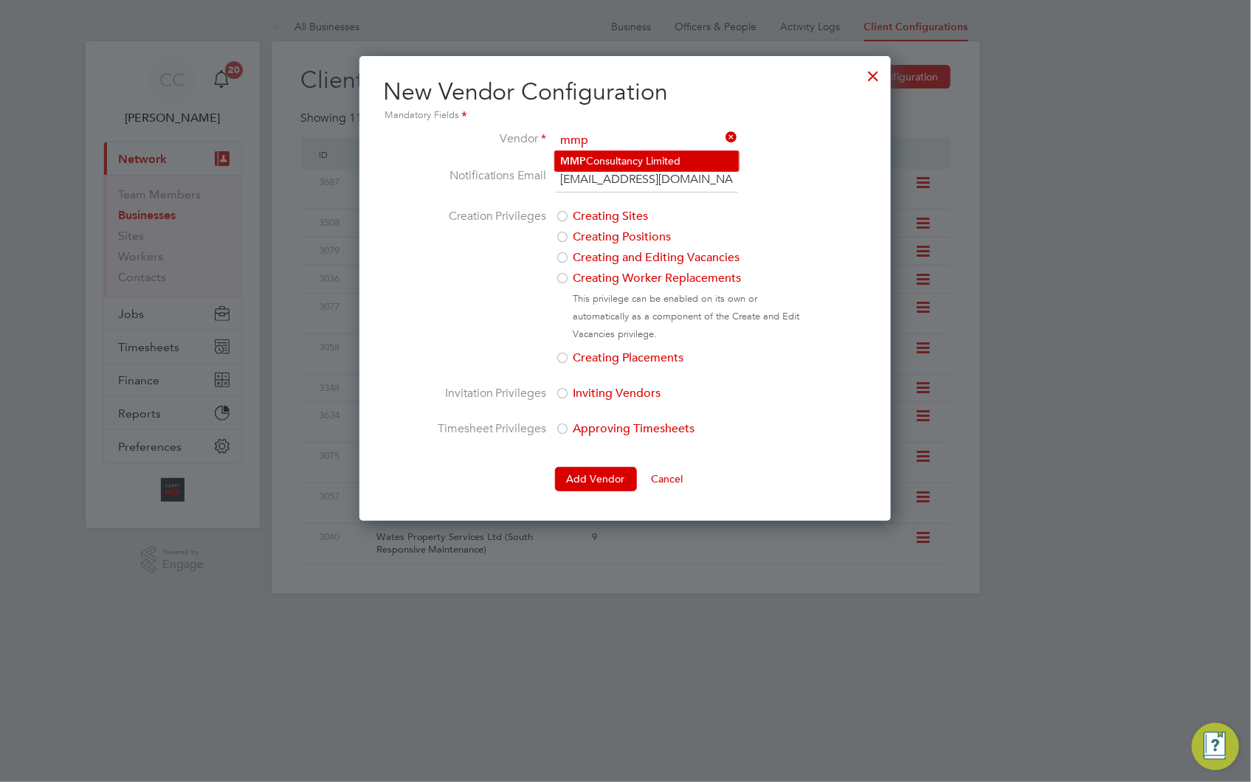
click at [647, 153] on li "MMP Consultancy Limited" at bounding box center [647, 161] width 184 height 20
type input "MMP Consultancy Limited"
click at [578, 475] on button "Add Vendor" at bounding box center [596, 479] width 82 height 24
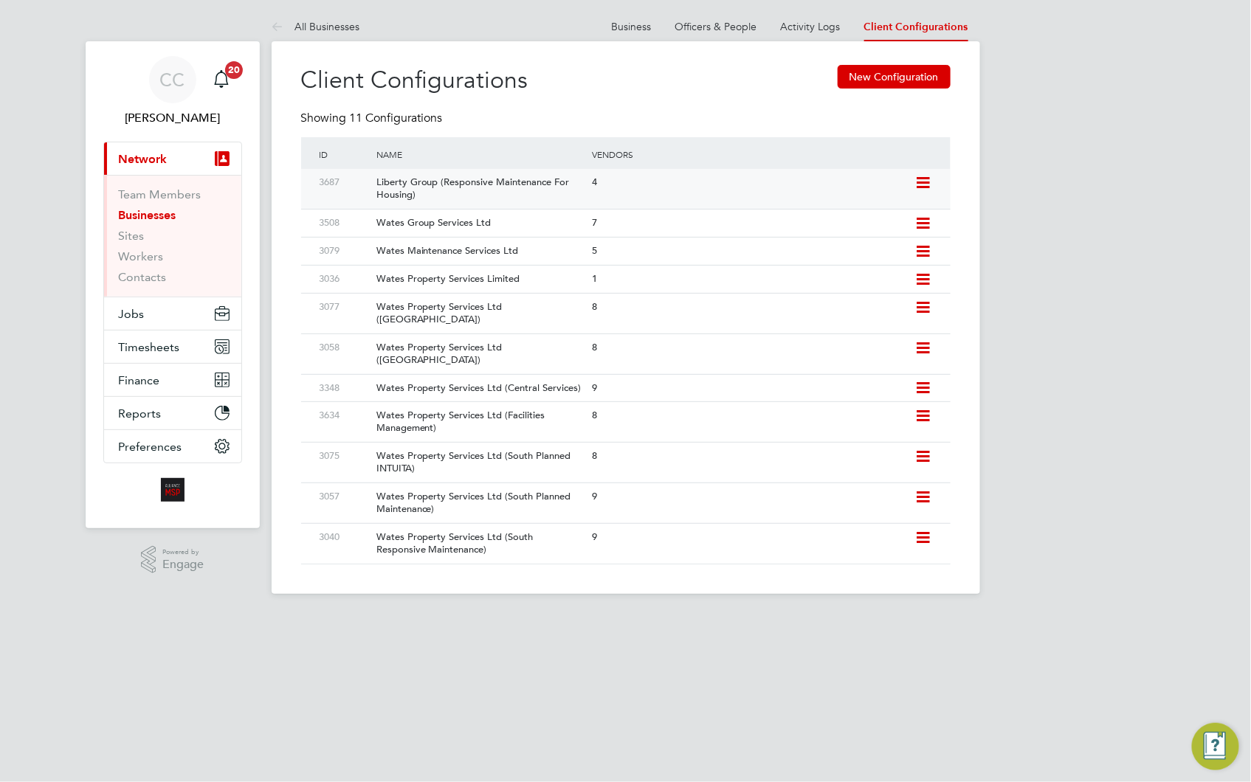
click at [924, 179] on icon at bounding box center [924, 183] width 18 height 12
click at [825, 234] on li "Add Vendor" at bounding box center [855, 236] width 147 height 21
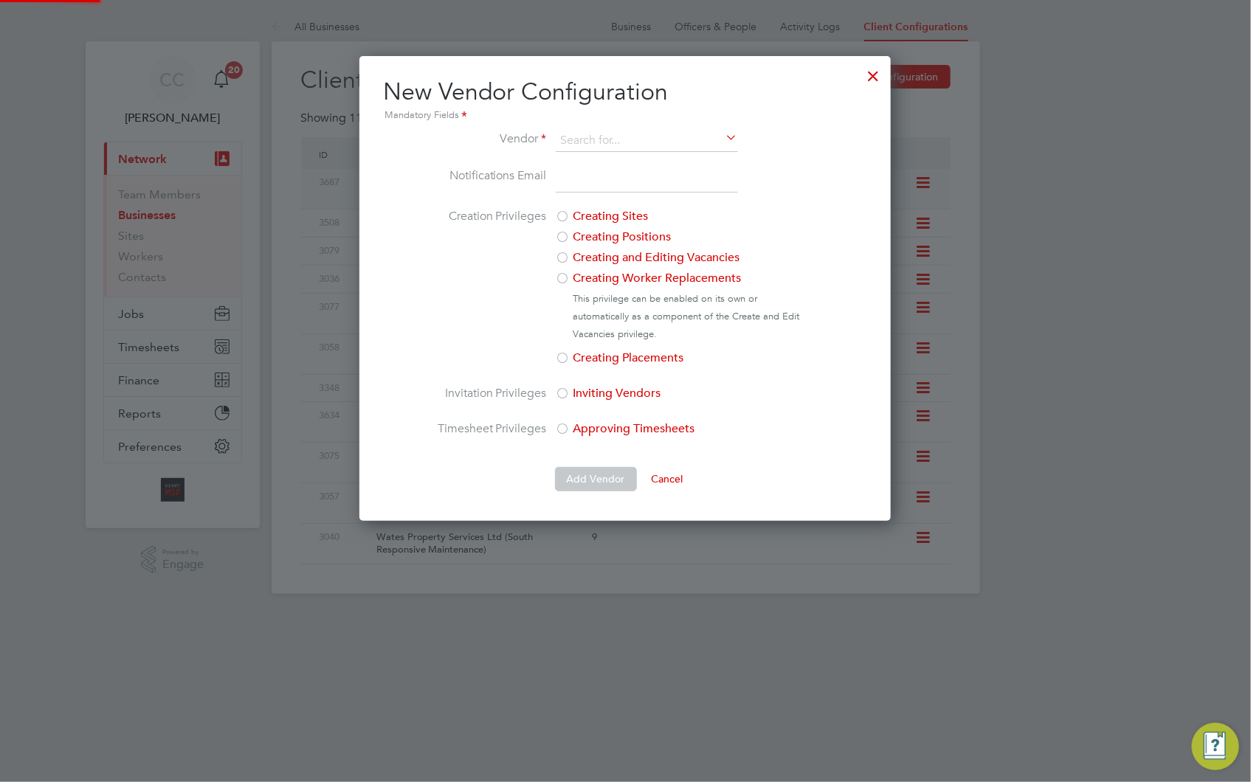
scroll to position [465, 532]
click at [623, 176] on input "email" at bounding box center [647, 180] width 182 height 27
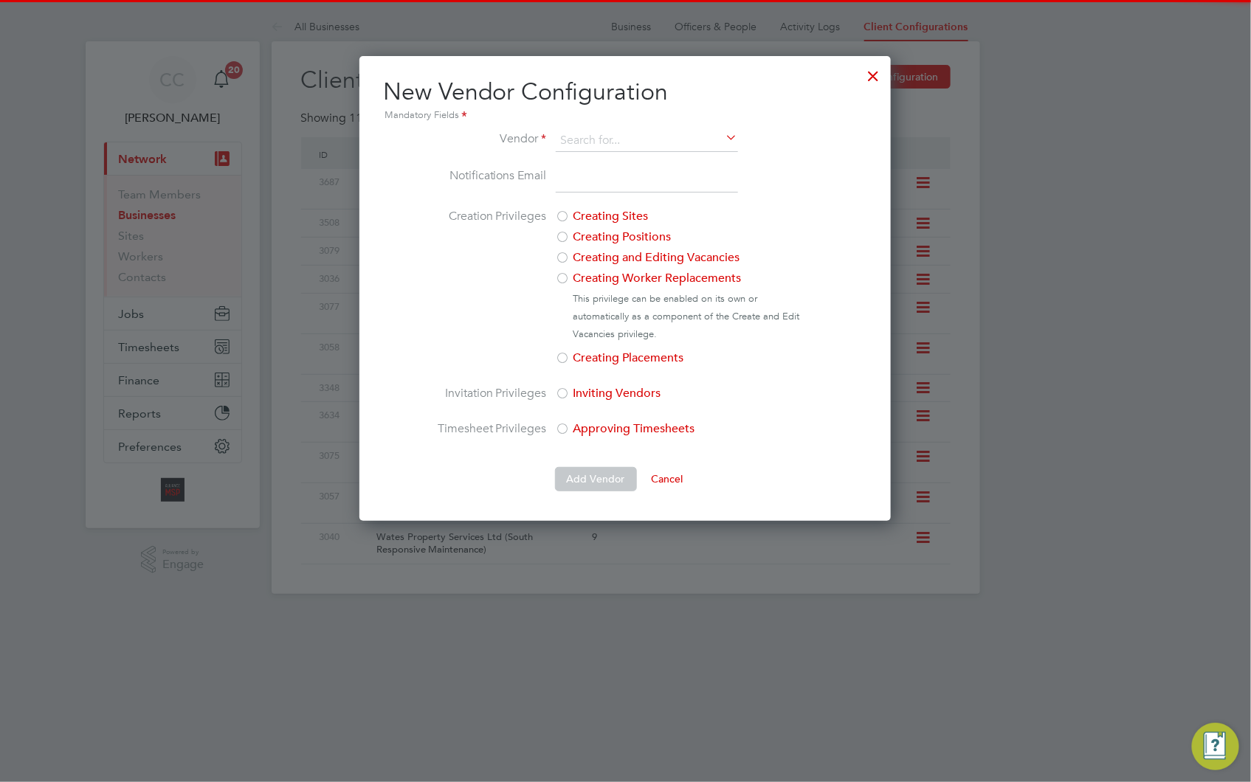
paste input "billy.mcnamara@regensolutions.co.uk"
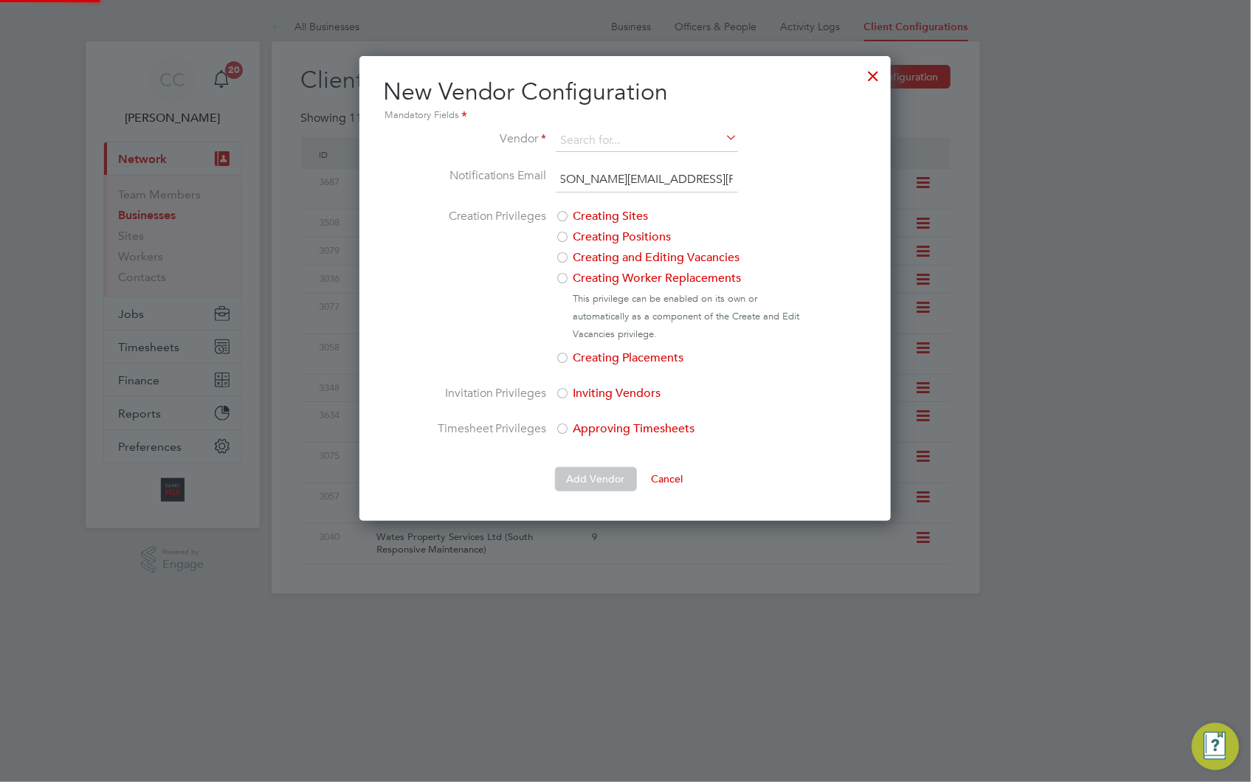
scroll to position [0, 0]
type input "billy.mcnamara@regensolutions.co.uk"
click at [627, 137] on input at bounding box center [647, 141] width 182 height 22
click at [619, 151] on li "Reg en Solutions (U.K) Ltd" at bounding box center [647, 161] width 184 height 20
type input "Regen Solutions (U.K) Ltd"
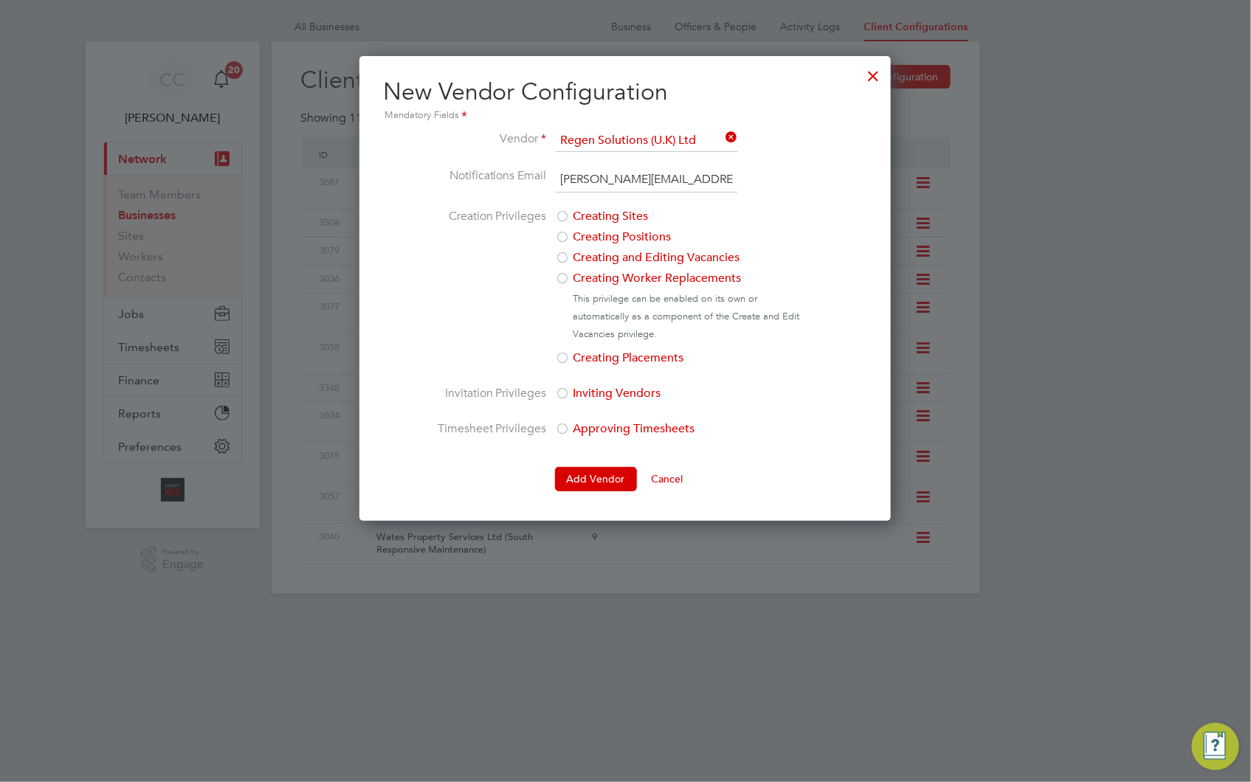
click at [589, 474] on button "Add Vendor" at bounding box center [596, 479] width 82 height 24
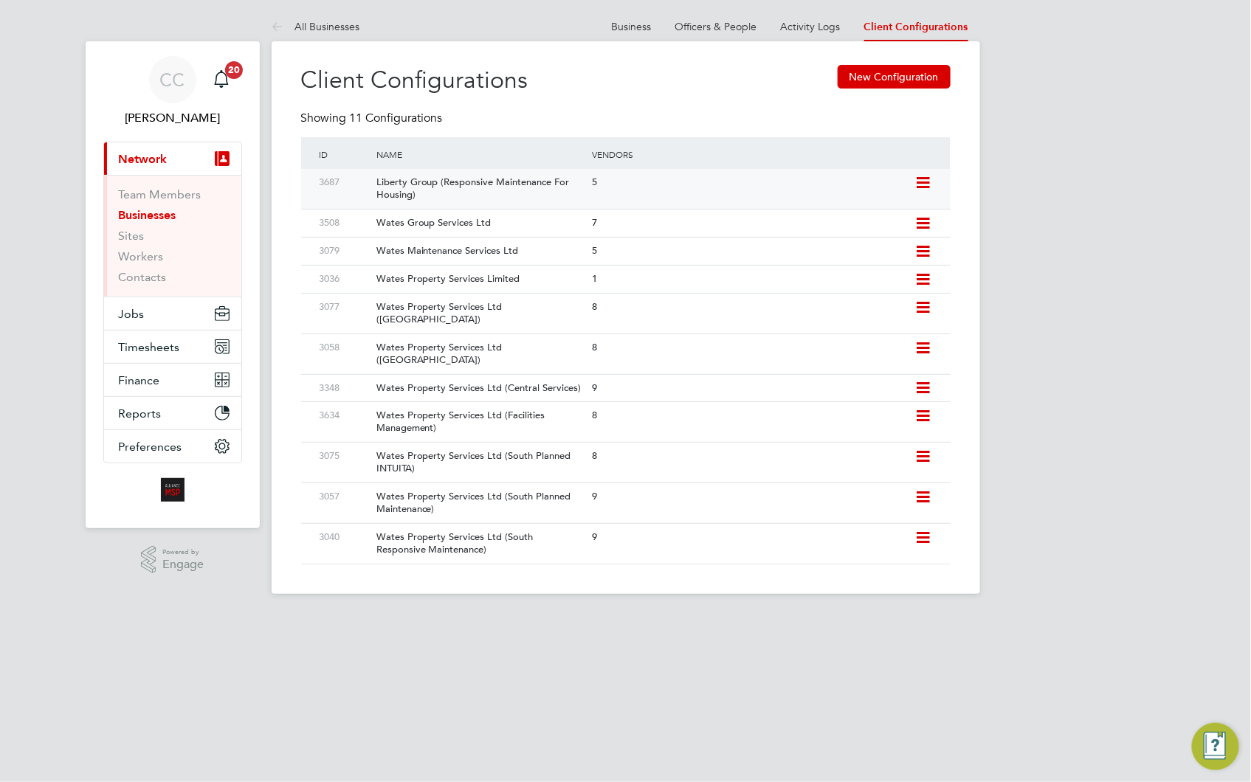
click at [926, 183] on icon at bounding box center [924, 183] width 18 height 12
click at [825, 233] on li "Add Vendor" at bounding box center [855, 236] width 147 height 21
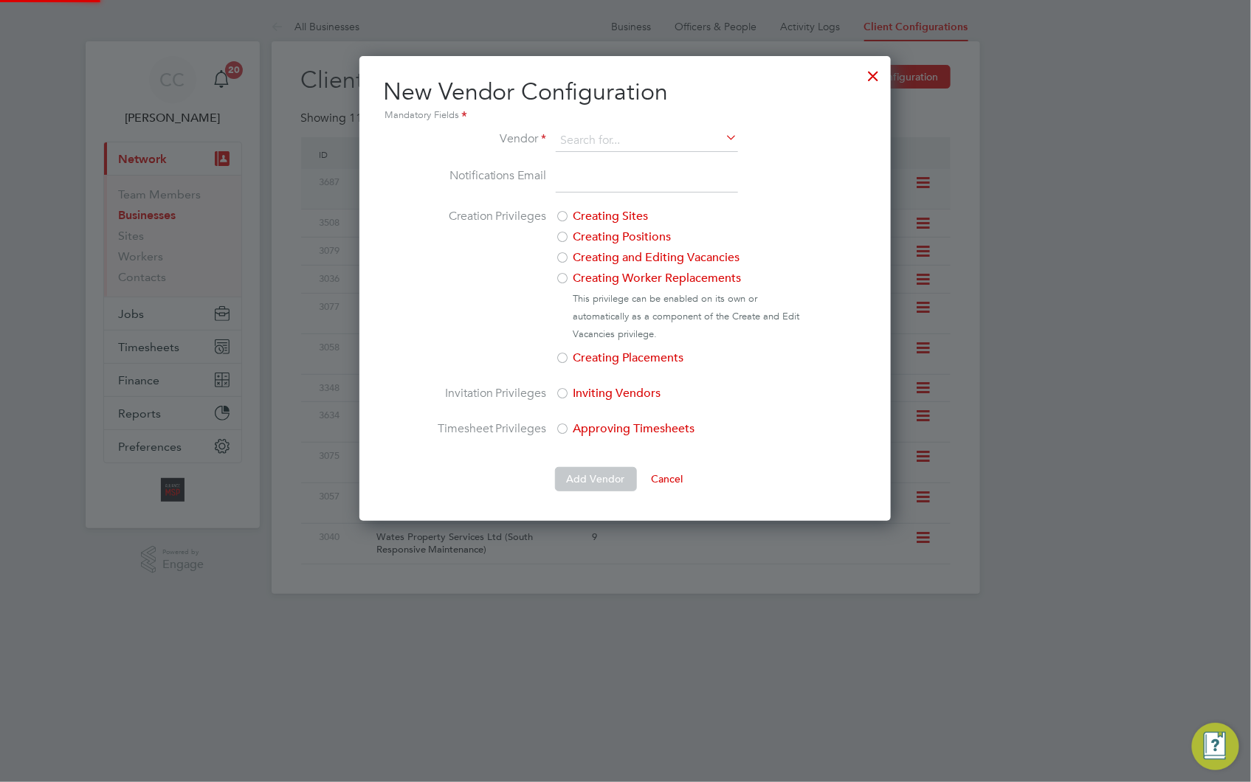
scroll to position [465, 532]
click at [626, 156] on li "Ski lled Careers Ltd" at bounding box center [647, 161] width 184 height 20
type input "Skilled Careers Ltd"
drag, startPoint x: 628, startPoint y: 172, endPoint x: 629, endPoint y: 182, distance: 9.6
click at [627, 173] on input "email" at bounding box center [647, 180] width 182 height 27
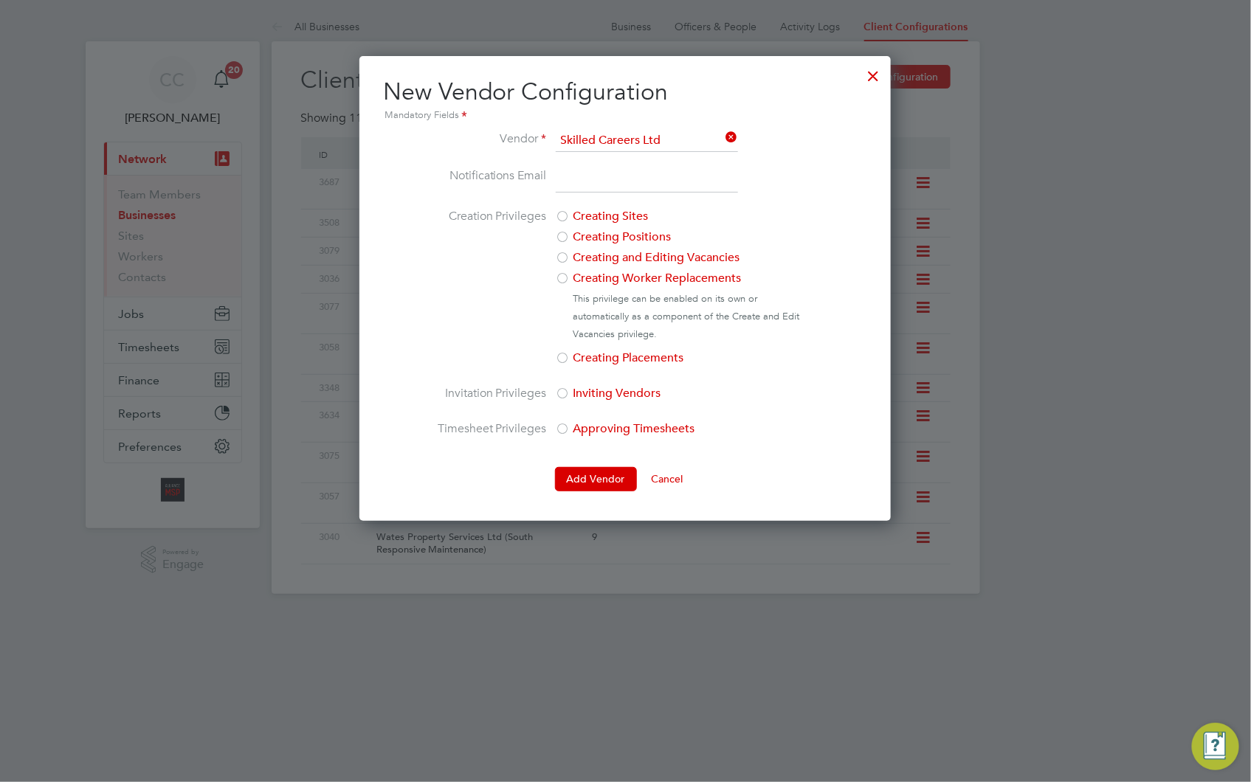
paste input "Wates-alliance@skilledcareers.co.uk"
type input "Wates-alliance@skilledcareers.co.uk"
click at [608, 484] on button "Add Vendor" at bounding box center [596, 479] width 82 height 24
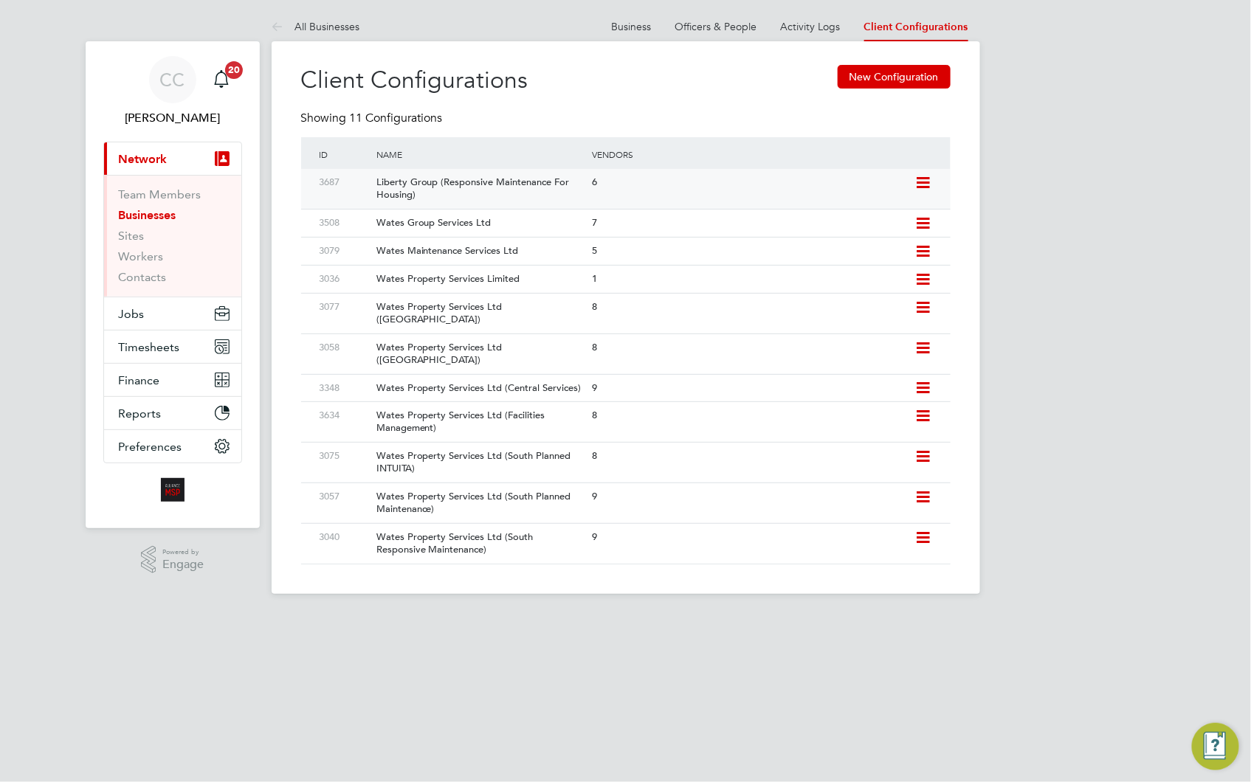
click at [530, 197] on div "Liberty Group (Responsive Maintenance For Housing)" at bounding box center [476, 189] width 223 height 40
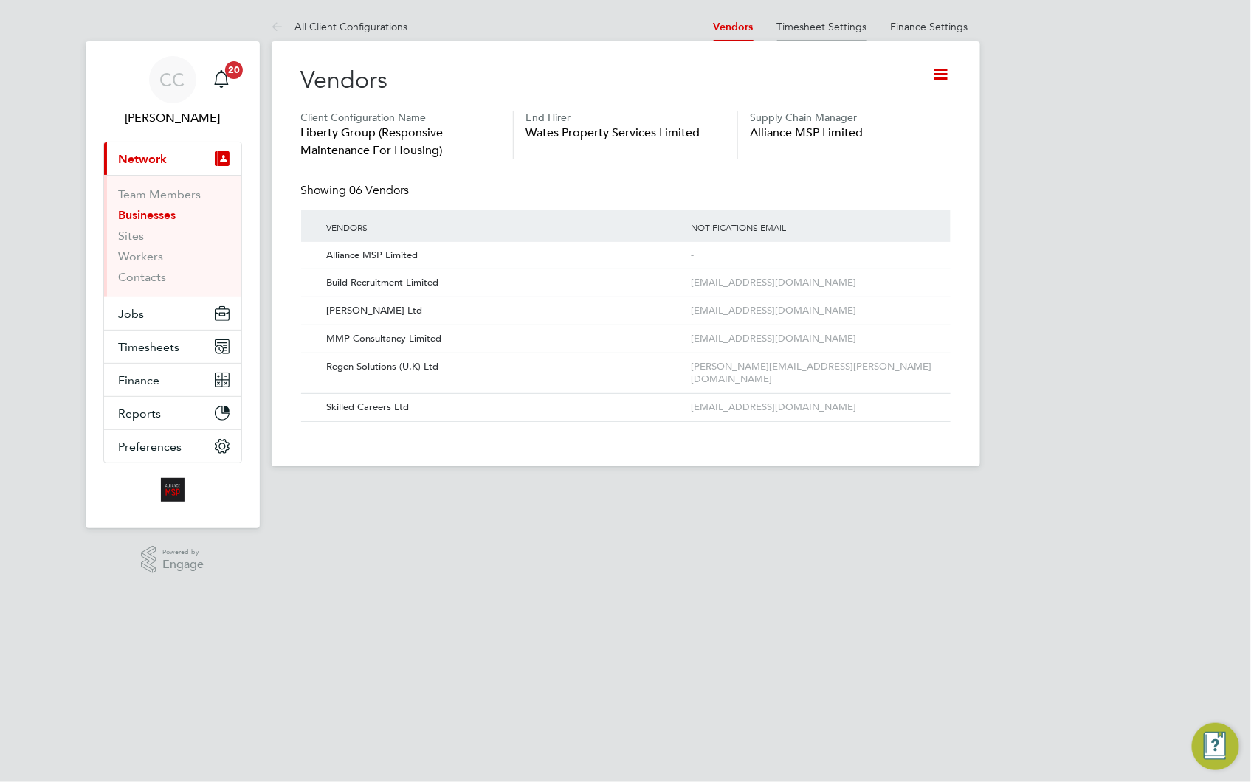
click at [817, 24] on link "Timesheet Settings" at bounding box center [822, 26] width 90 height 13
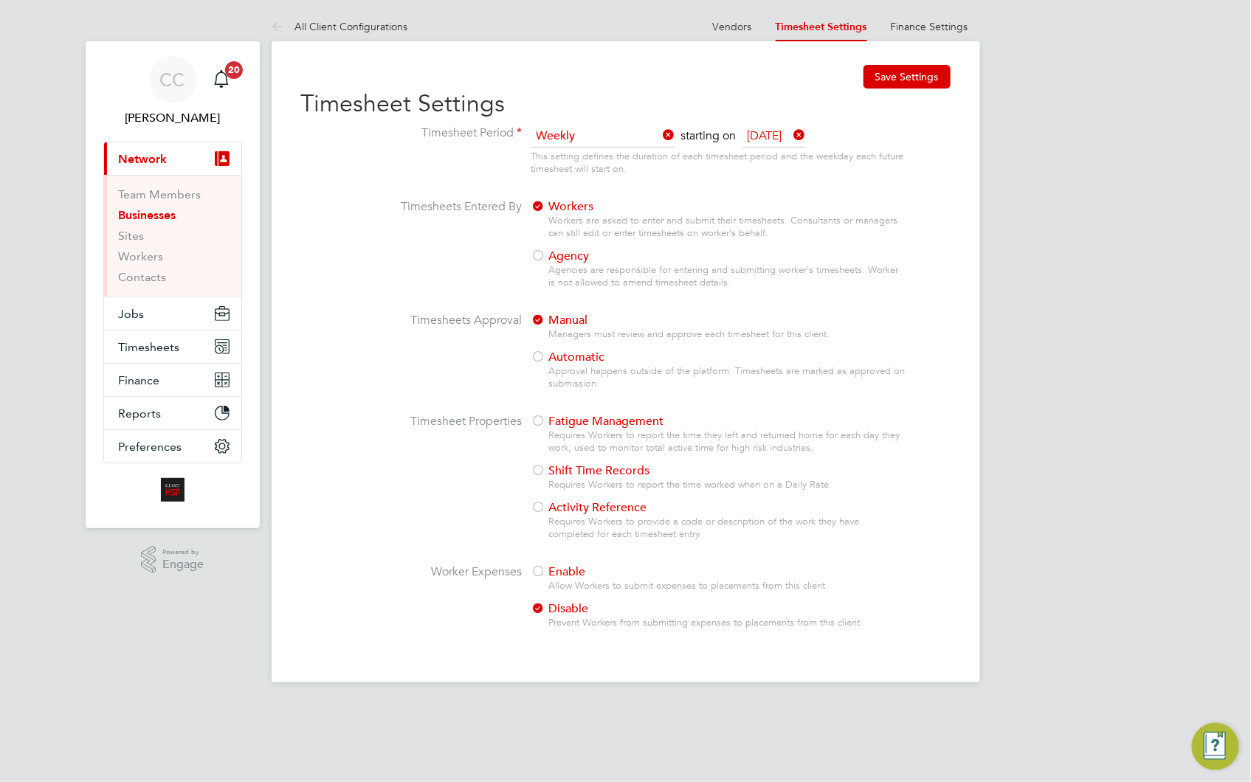
click at [766, 134] on span "Monday, 22 Sep 2025" at bounding box center [774, 136] width 63 height 22
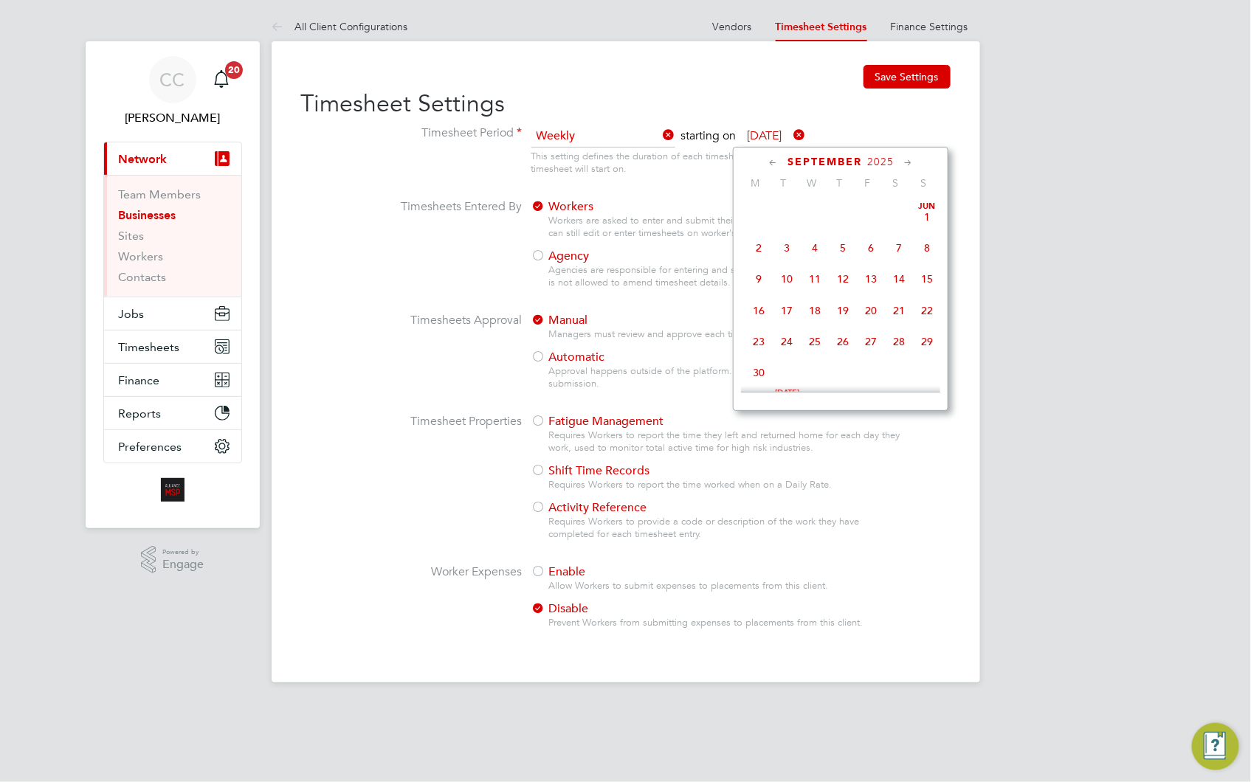
scroll to position [537, 0]
click at [898, 278] on span "27" at bounding box center [899, 272] width 28 height 28
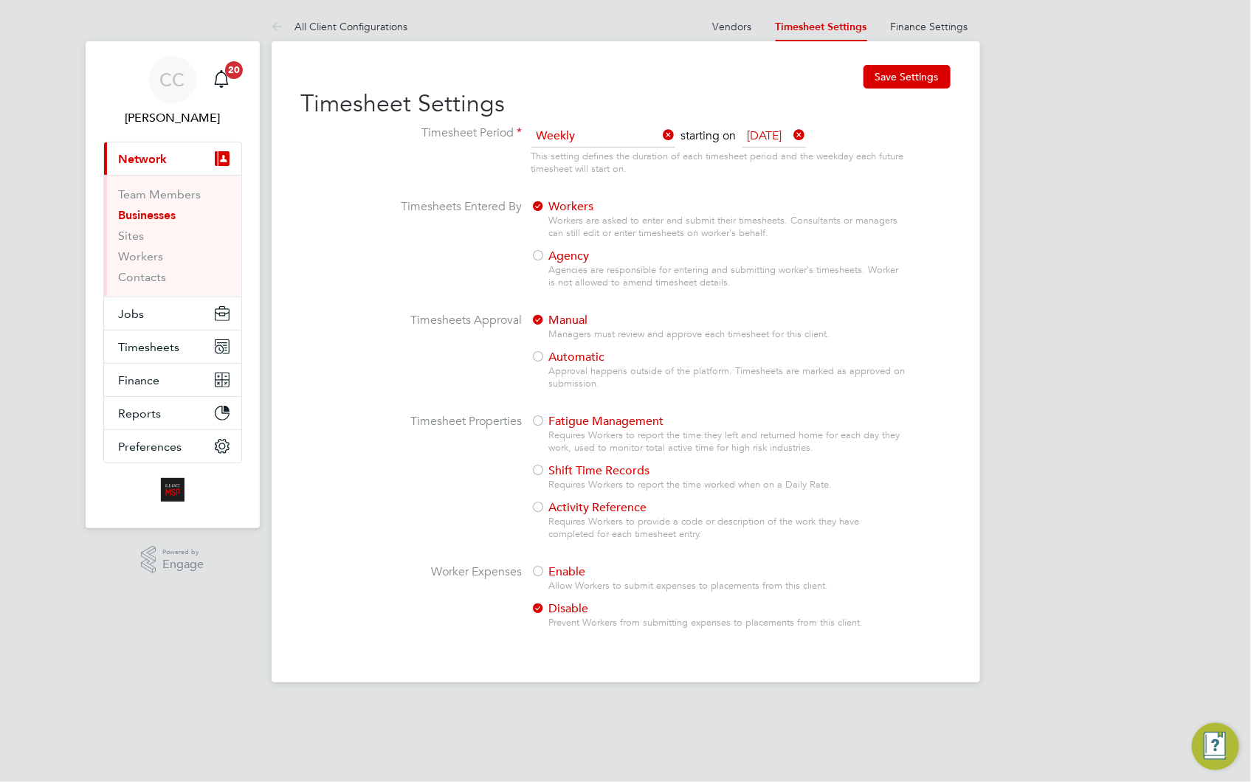
click at [540, 252] on div at bounding box center [538, 257] width 15 height 15
click at [537, 566] on div at bounding box center [538, 572] width 15 height 15
click at [925, 65] on button "Save Settings" at bounding box center [907, 77] width 87 height 24
click at [933, 27] on link "Finance Settings" at bounding box center [930, 26] width 78 height 13
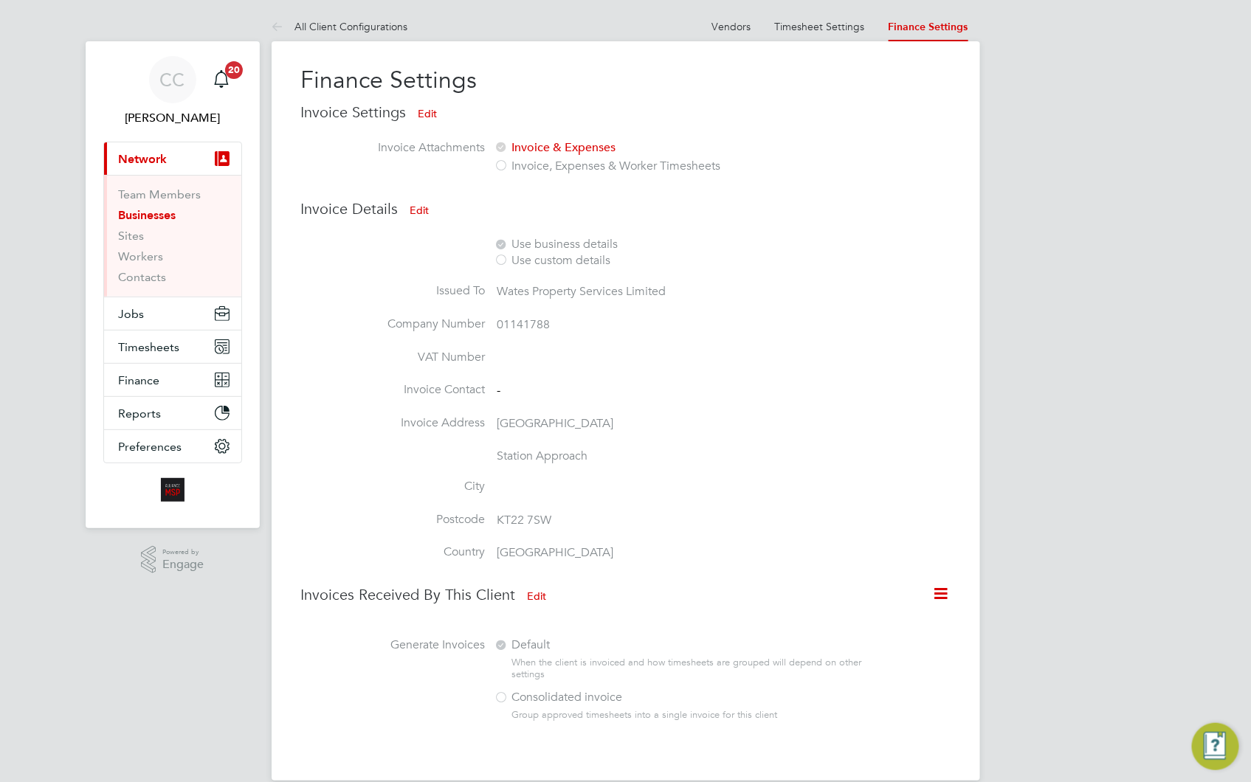
click at [423, 207] on button "Edit" at bounding box center [420, 211] width 43 height 24
click at [510, 259] on div "Use custom details" at bounding box center [683, 261] width 376 height 16
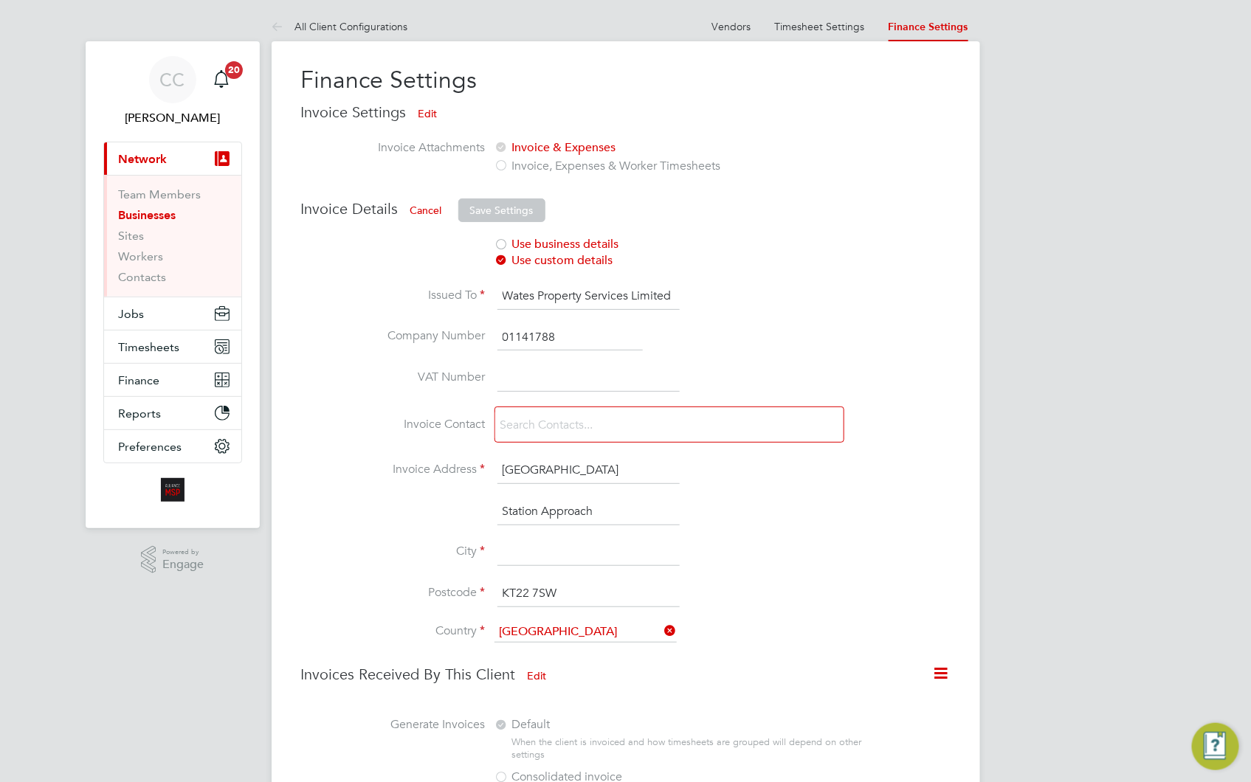
click at [527, 365] on input at bounding box center [589, 378] width 182 height 27
type input "218767925"
click at [588, 417] on input at bounding box center [583, 426] width 176 height 26
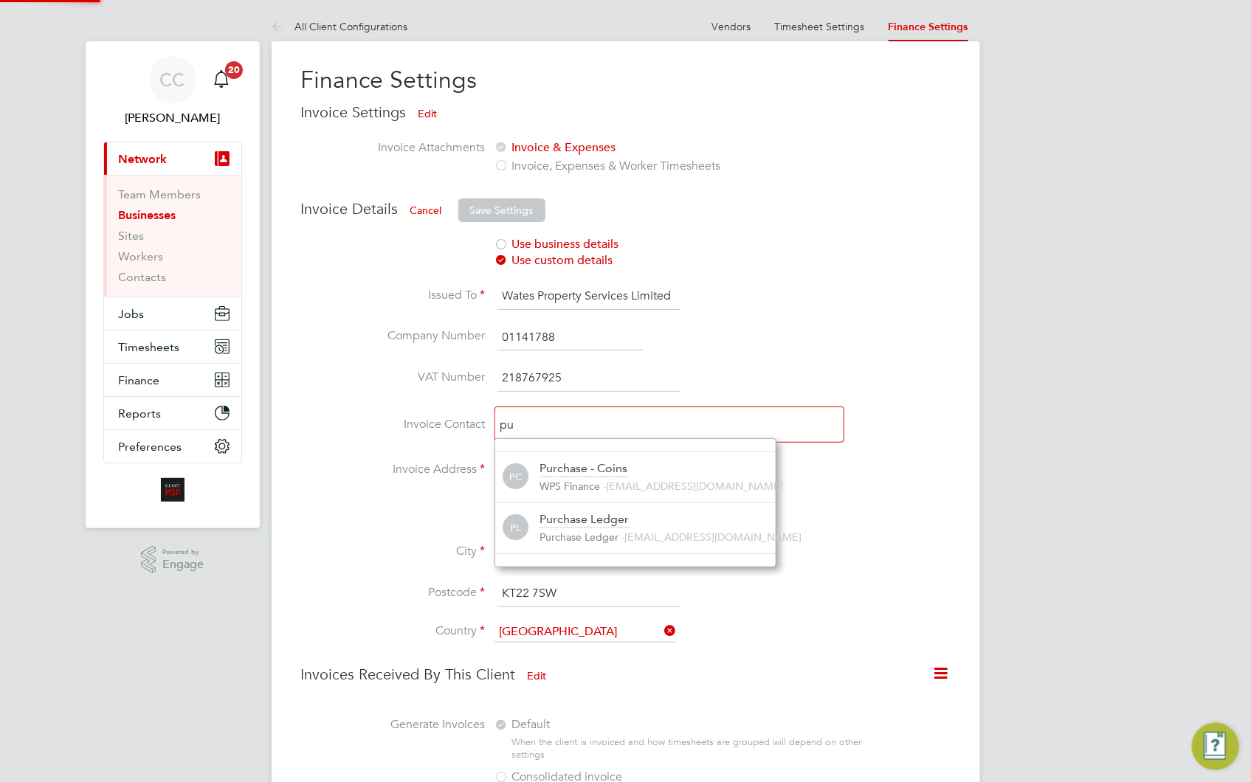
scroll to position [9, 9]
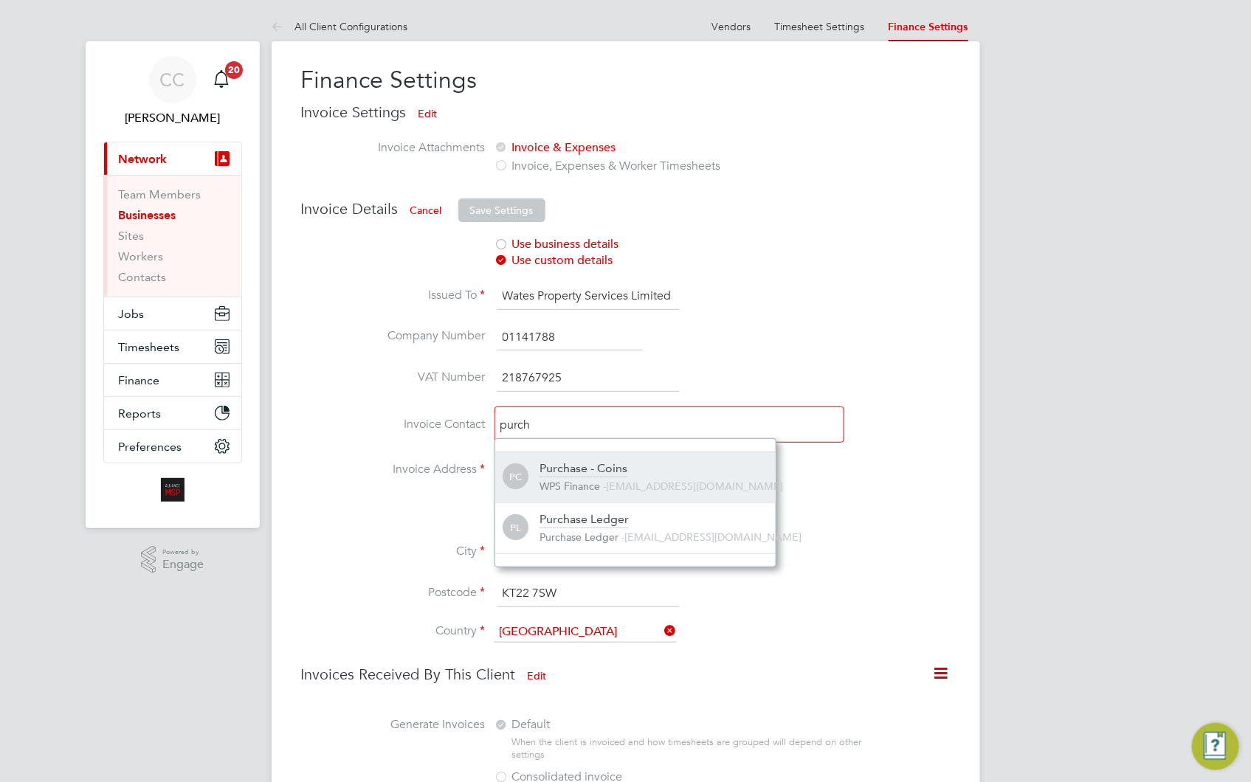
type input "purch"
click at [618, 466] on div "Purchase - Coins" at bounding box center [584, 469] width 88 height 16
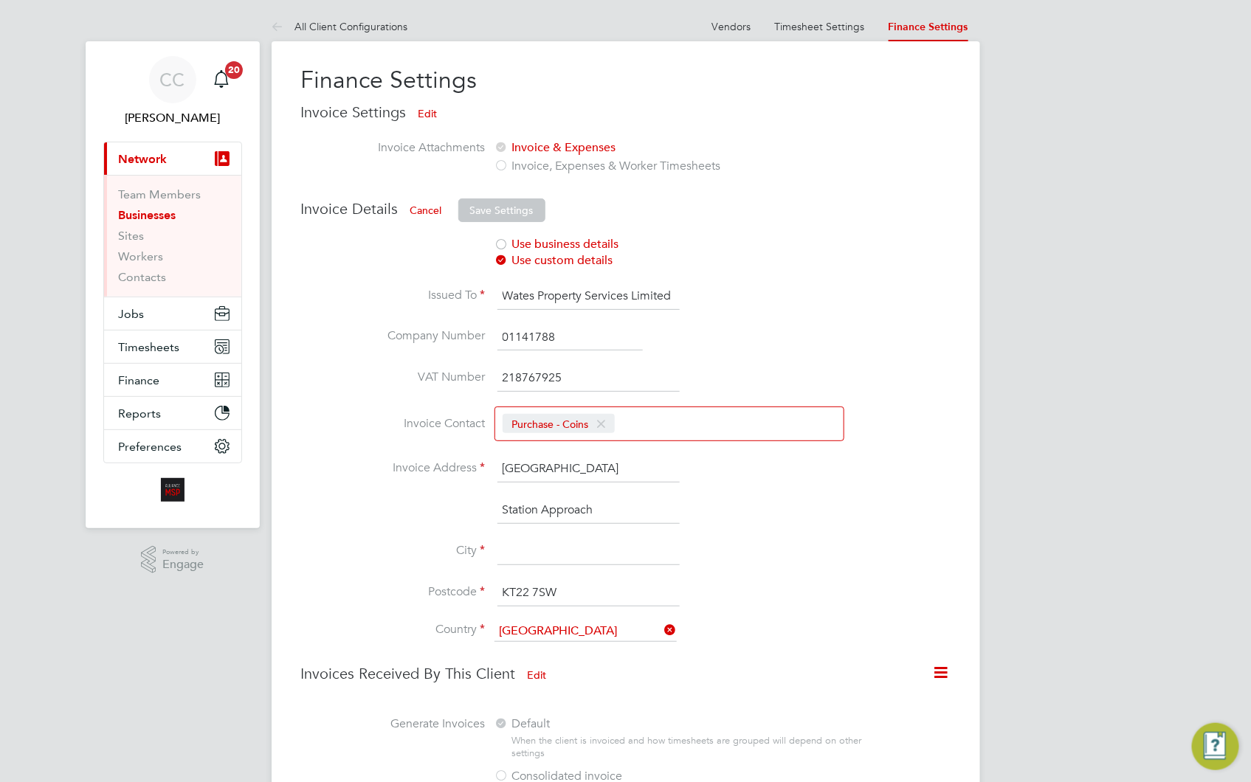
click at [618, 466] on input "Wates House" at bounding box center [589, 469] width 182 height 27
drag, startPoint x: 618, startPoint y: 466, endPoint x: 475, endPoint y: 461, distance: 143.3
click at [475, 461] on li "Invoice Address Wates House" at bounding box center [603, 476] width 604 height 41
type input "Spaces Finsbury Park"
drag, startPoint x: 616, startPoint y: 509, endPoint x: 455, endPoint y: 506, distance: 160.9
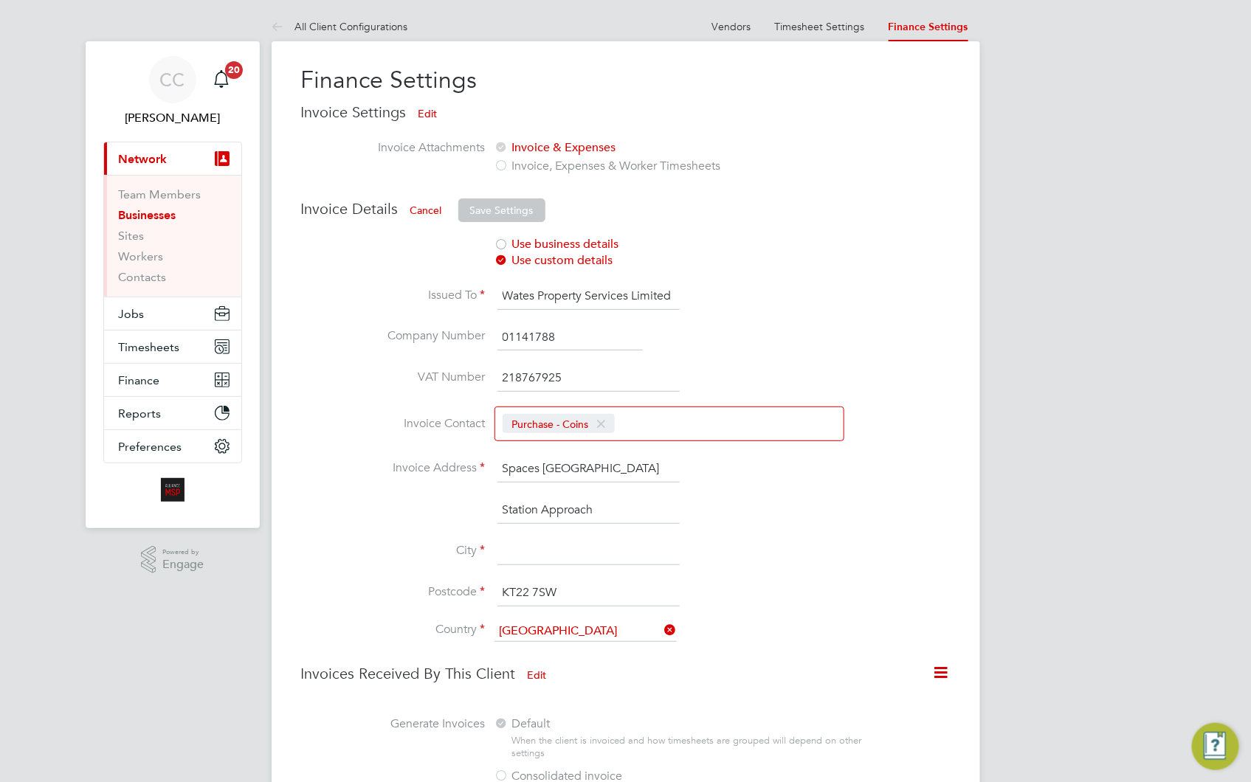
click at [455, 506] on li "Station Approach" at bounding box center [603, 518] width 604 height 41
type input "1st Floor, 17 North Place"
click at [583, 546] on input at bounding box center [589, 552] width 182 height 27
type input "London"
drag, startPoint x: 569, startPoint y: 594, endPoint x: 496, endPoint y: 593, distance: 73.1
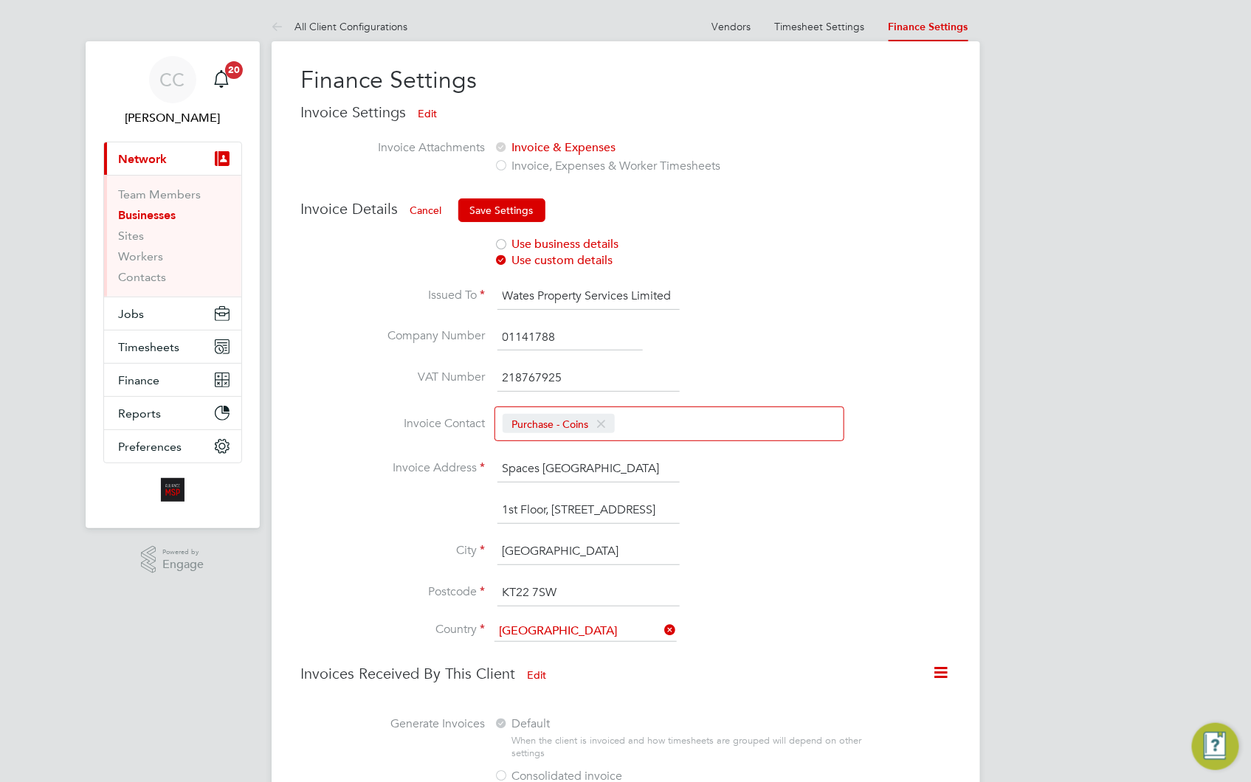
click at [496, 593] on li "Postcode KT22 7SW" at bounding box center [603, 600] width 604 height 41
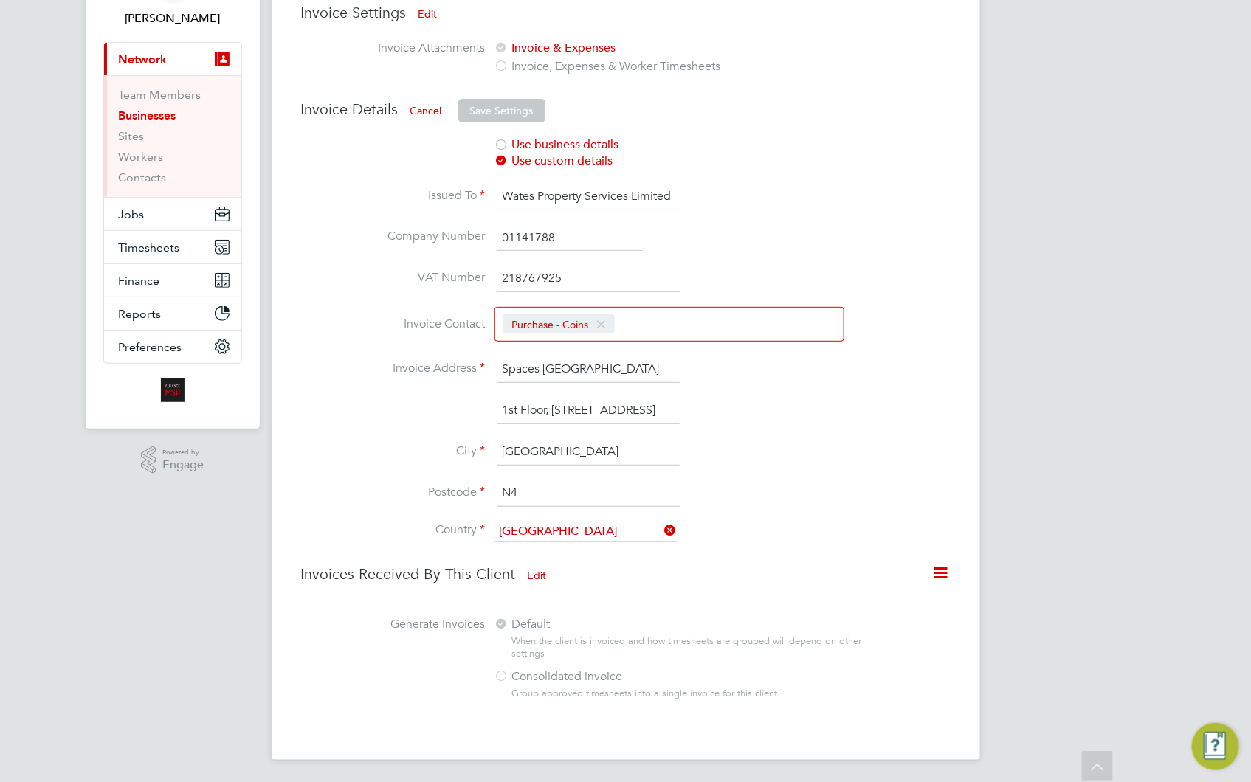
type input "N4 3FU"
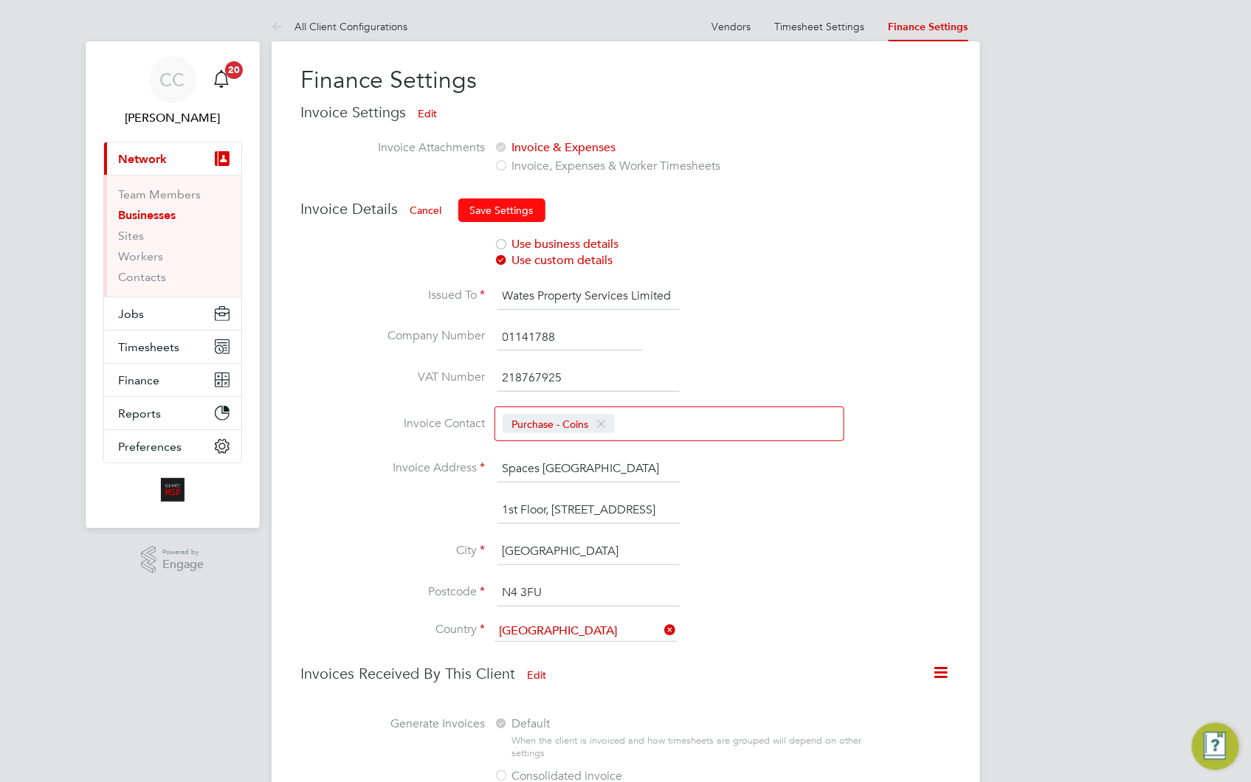
click at [484, 212] on button "Save Settings" at bounding box center [501, 211] width 87 height 24
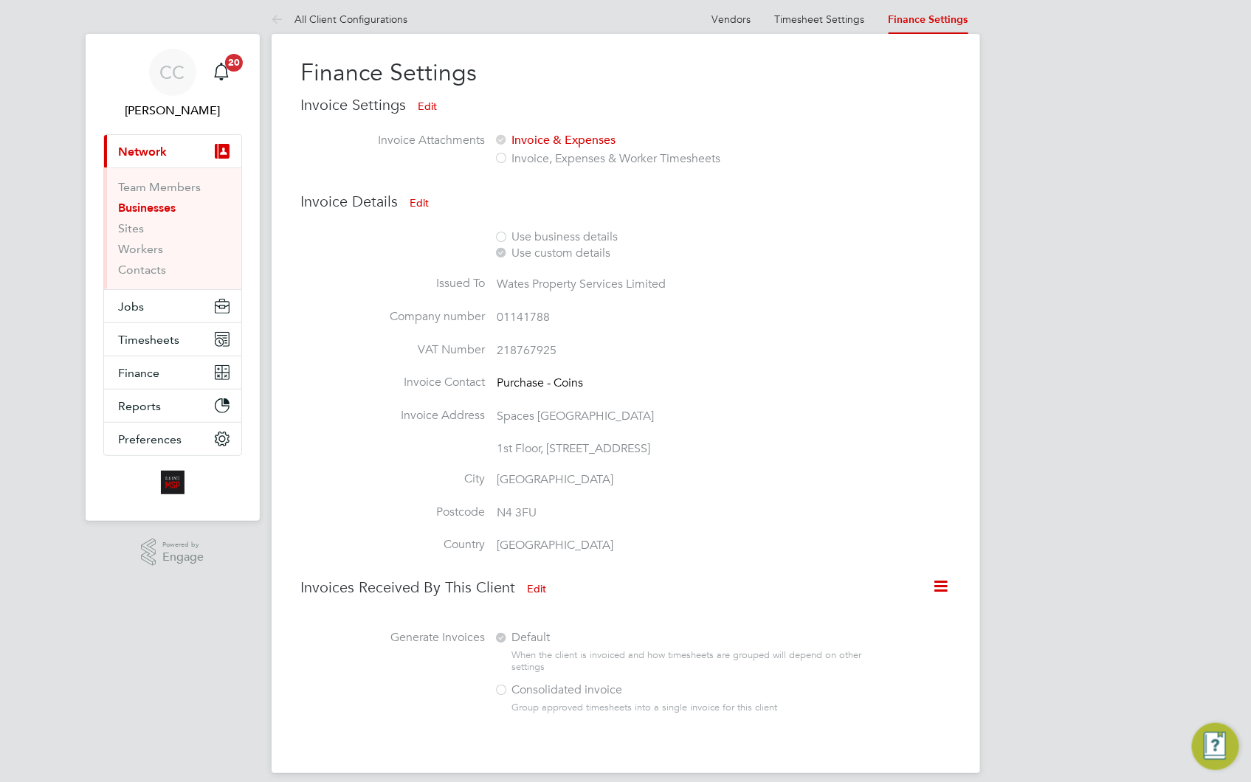
scroll to position [0, 0]
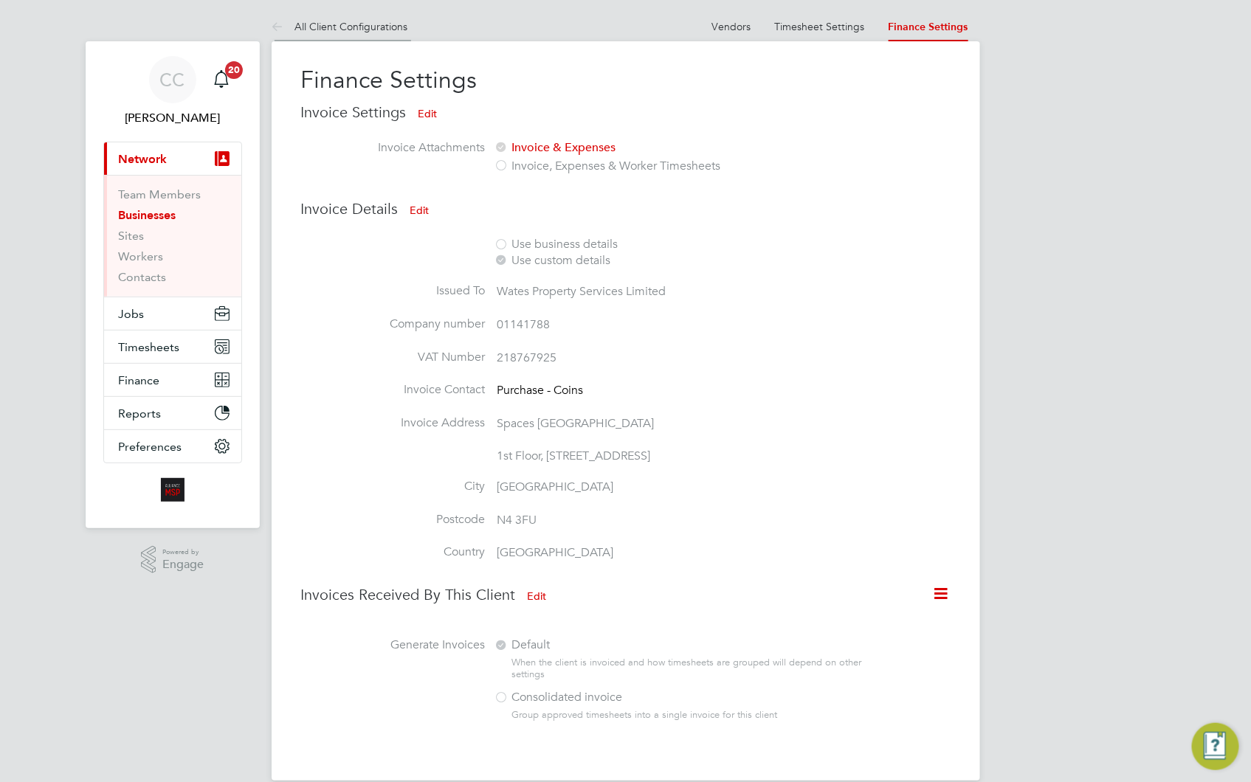
click at [392, 27] on link "All Client Configurations" at bounding box center [340, 26] width 137 height 13
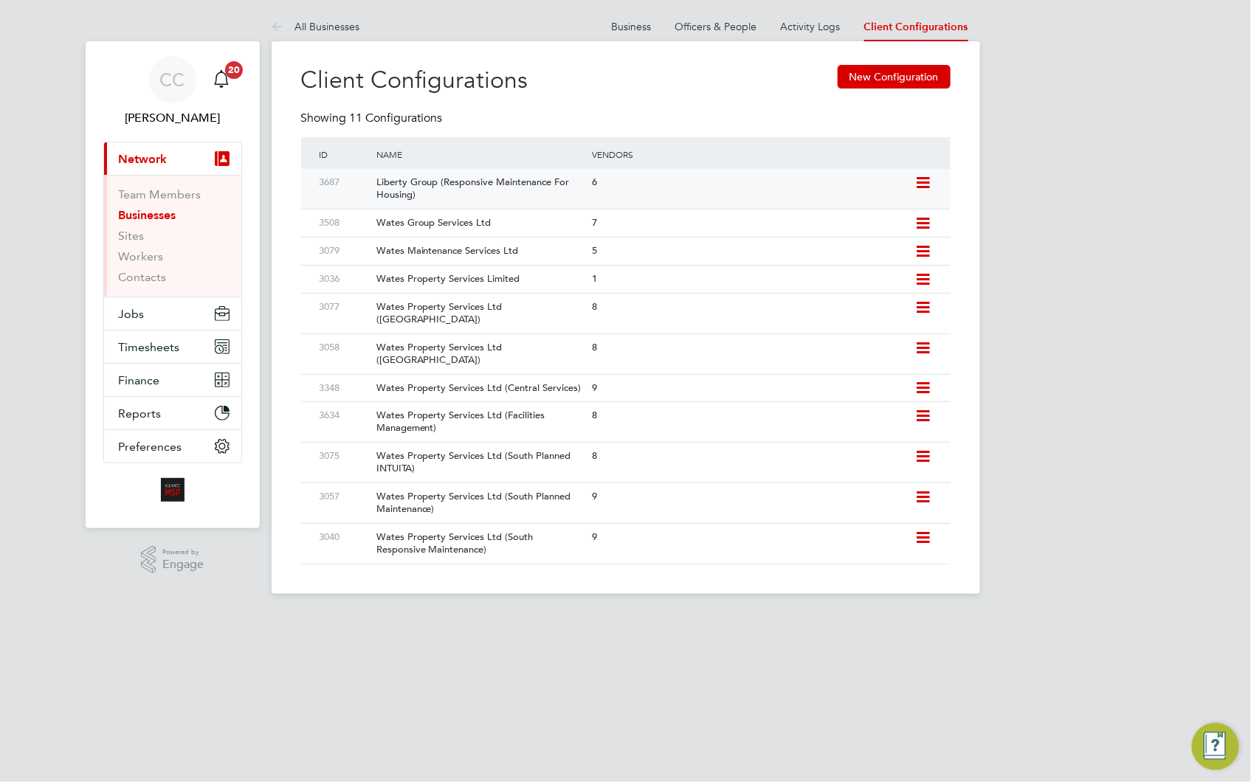
click at [921, 182] on icon at bounding box center [924, 183] width 18 height 12
click at [513, 179] on div "Liberty Group (Responsive Maintenance For Housing)" at bounding box center [476, 189] width 223 height 40
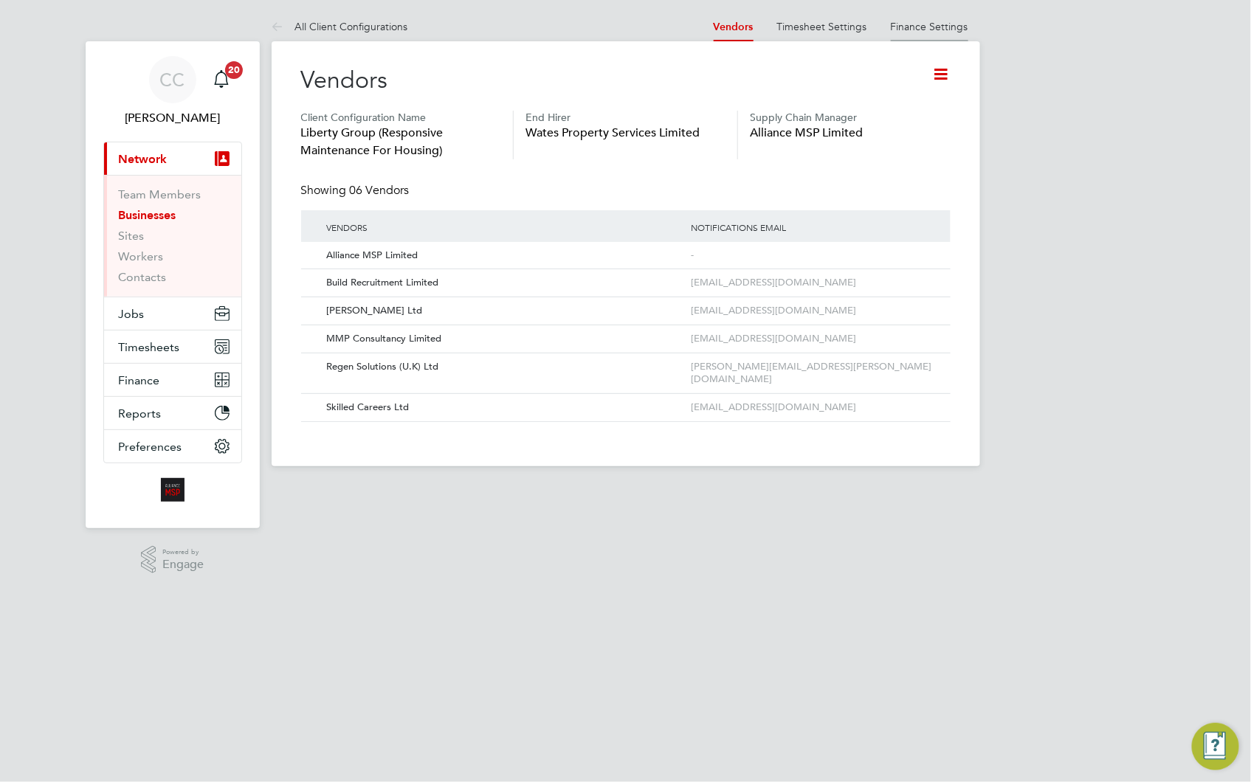
click at [934, 30] on link "Finance Settings" at bounding box center [930, 26] width 78 height 13
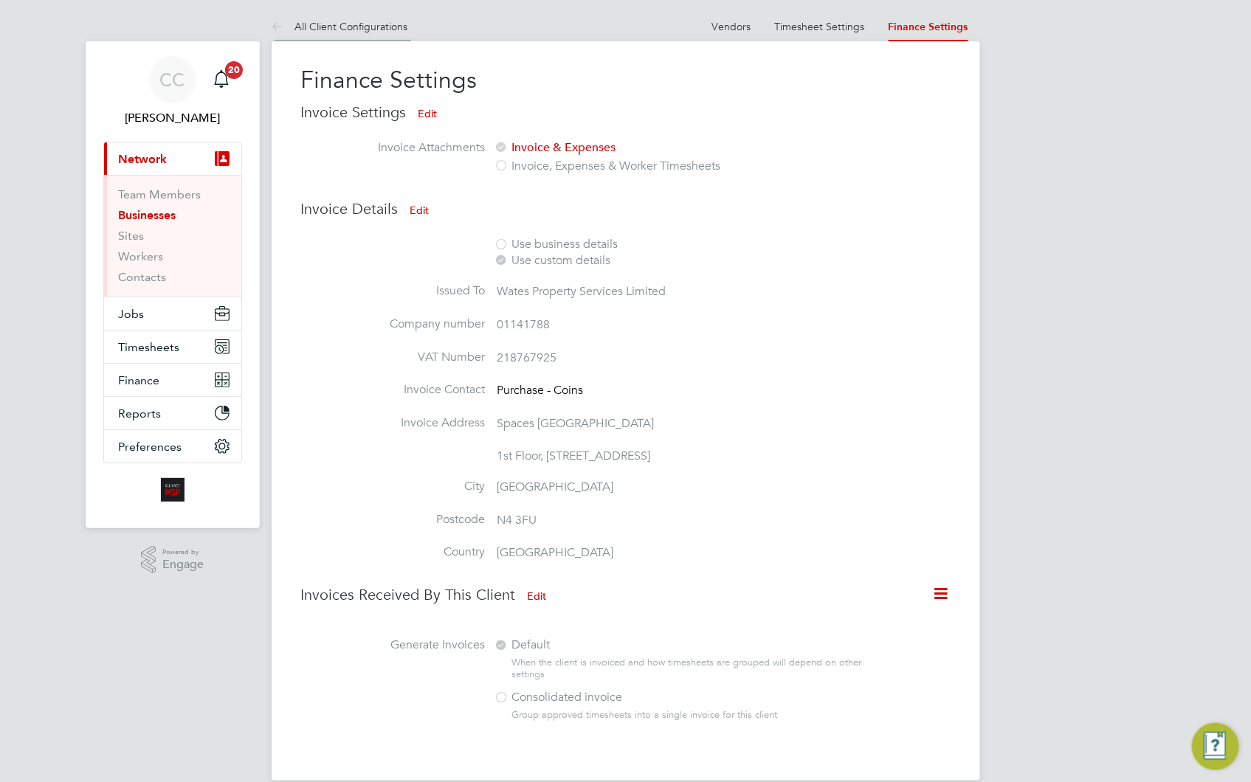
click at [328, 27] on link "All Client Configurations" at bounding box center [340, 26] width 137 height 13
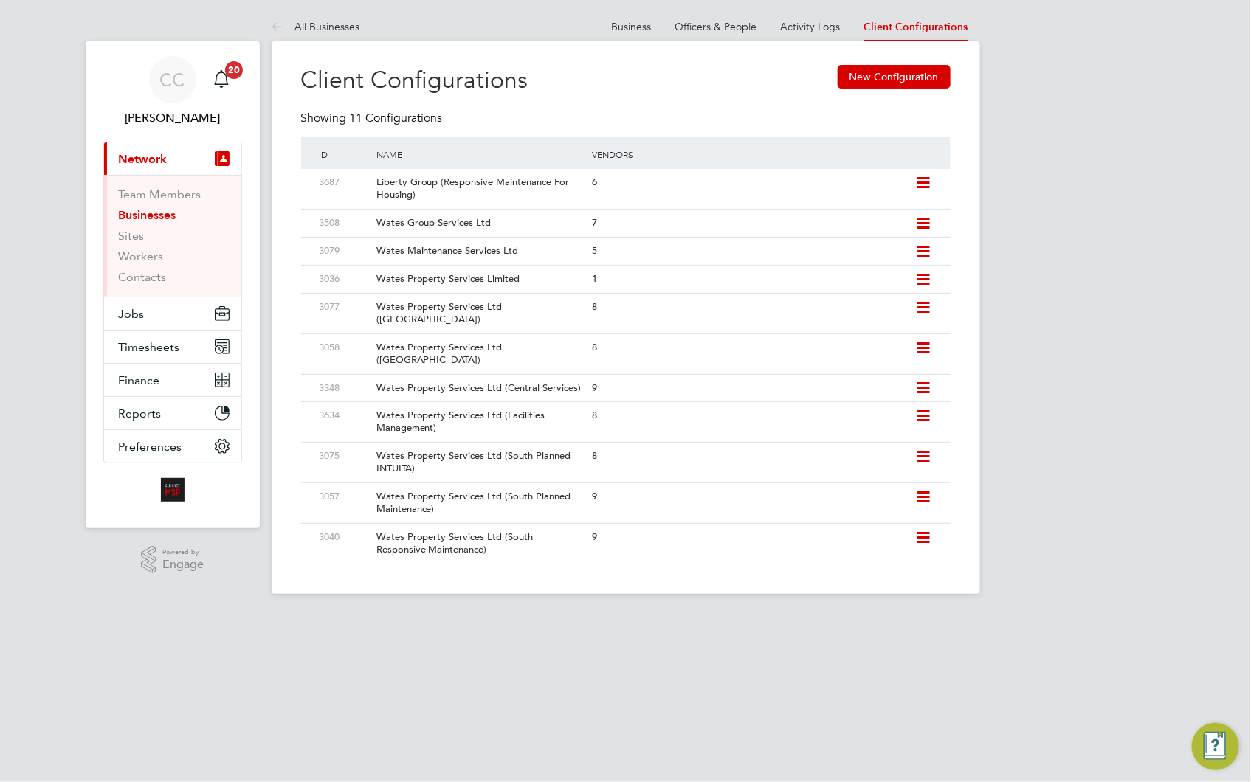
click at [348, 26] on link "All Businesses" at bounding box center [316, 26] width 89 height 13
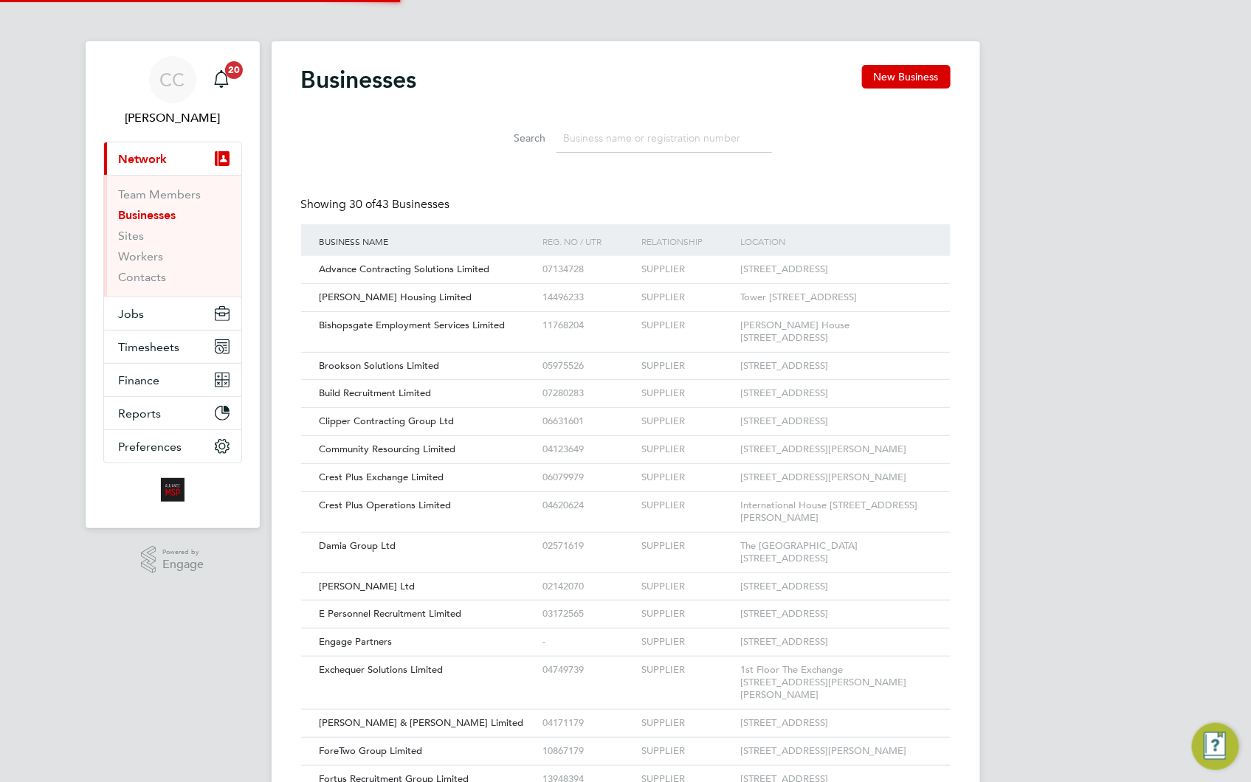
scroll to position [27, 224]
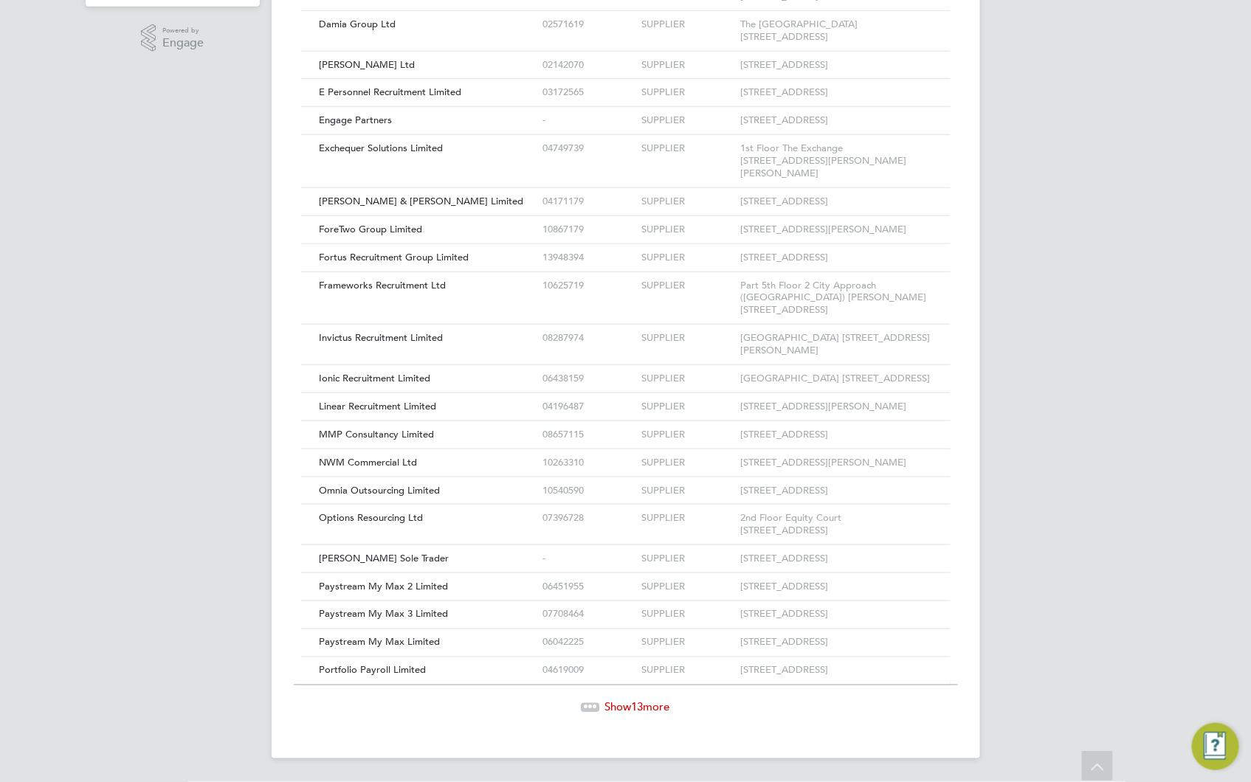
click at [655, 706] on span "Show 13 more" at bounding box center [637, 708] width 65 height 14
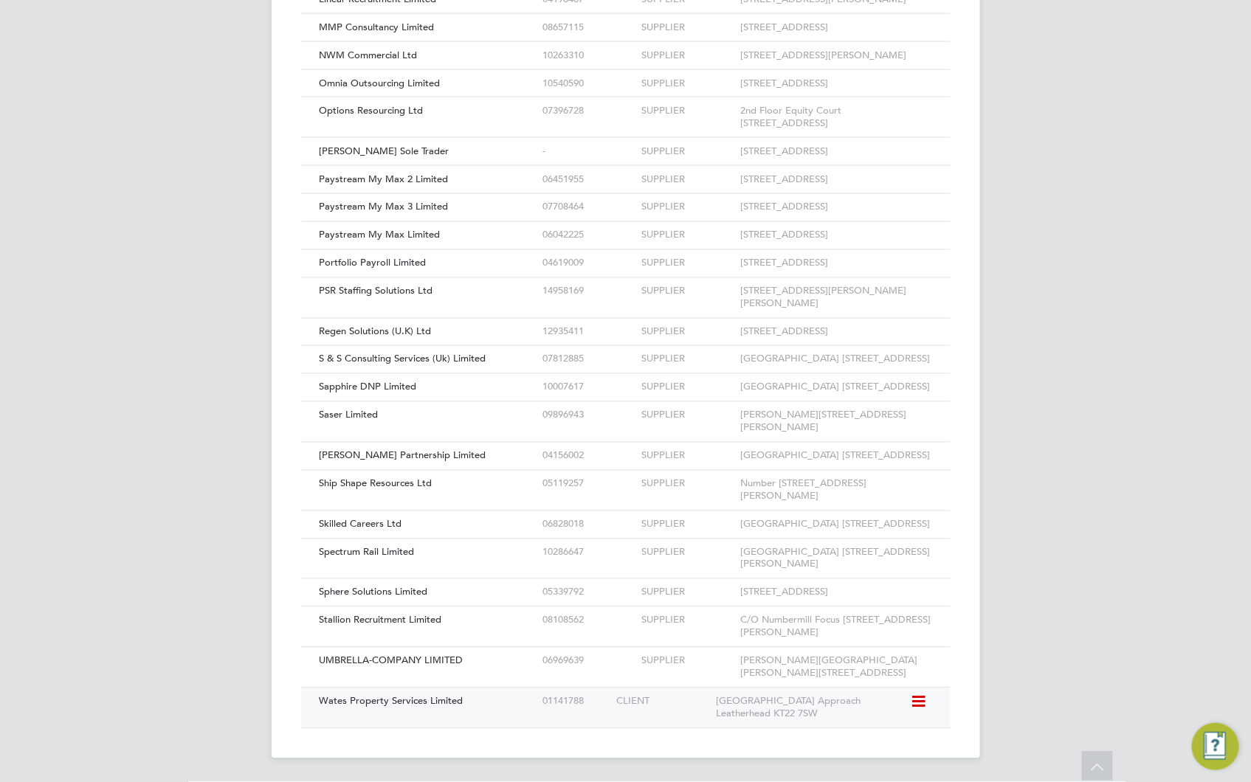
click at [421, 709] on div "Wates Property Services Limited" at bounding box center [427, 702] width 223 height 27
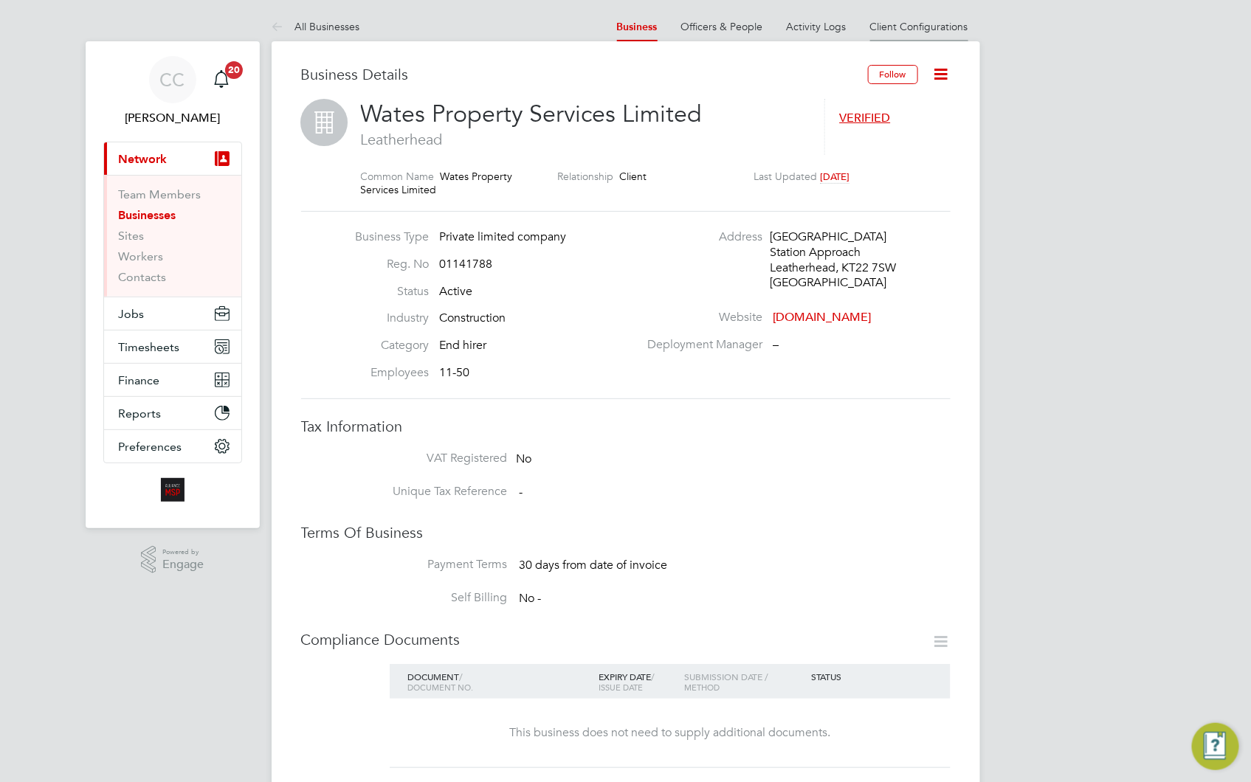
click at [941, 27] on link "Client Configurations" at bounding box center [919, 26] width 98 height 13
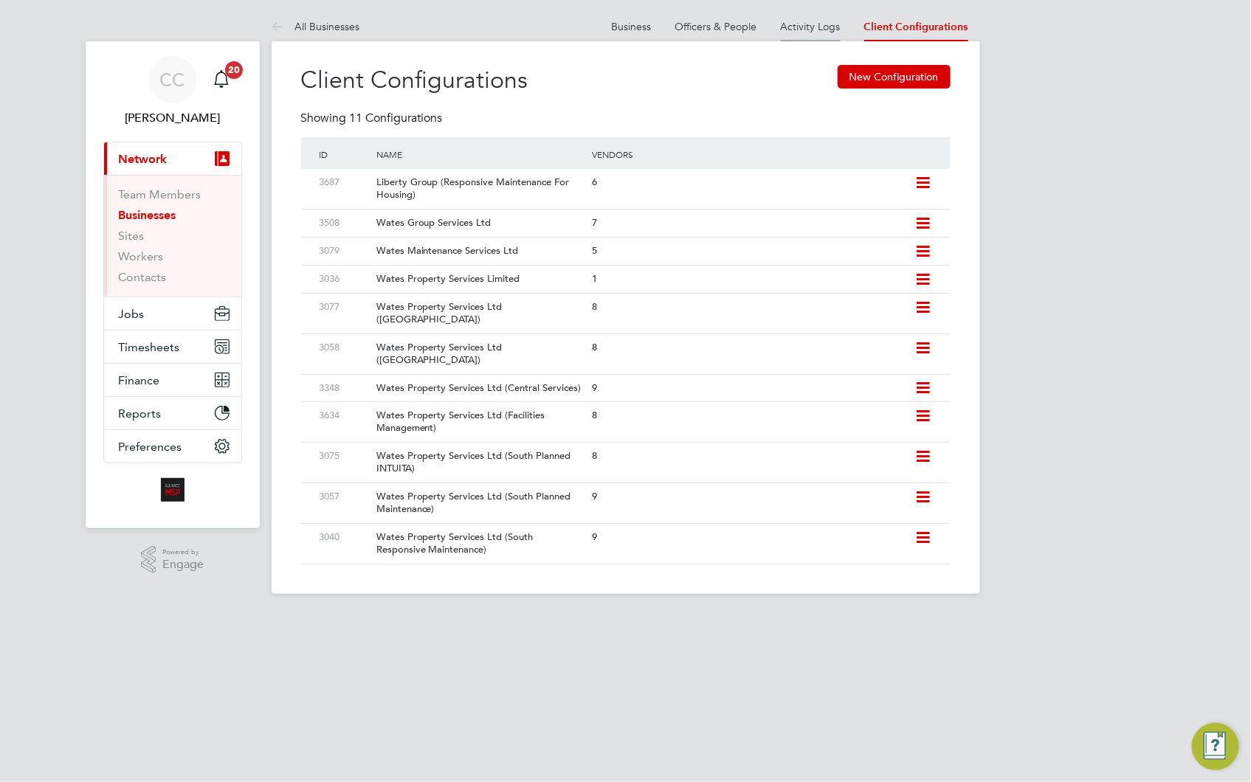
click at [812, 18] on li "Activity Logs" at bounding box center [811, 27] width 60 height 30
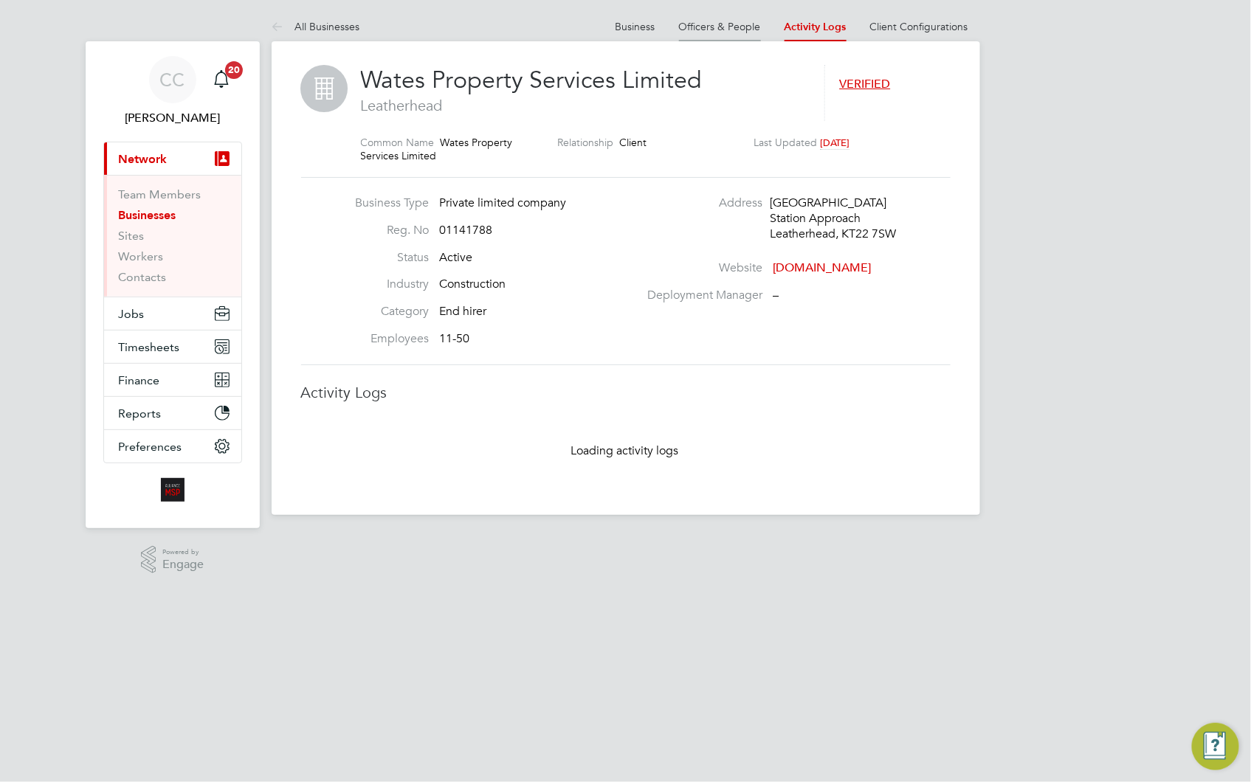
click at [729, 27] on link "Officers & People" at bounding box center [720, 26] width 82 height 13
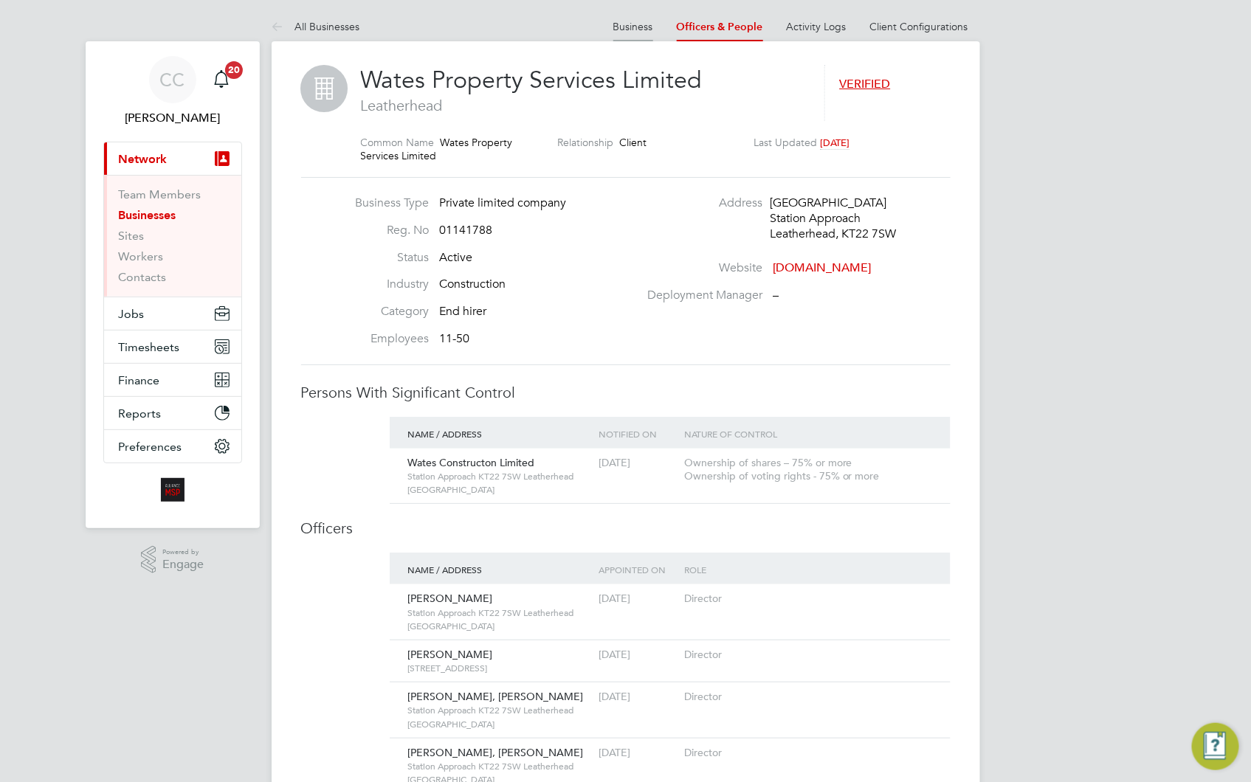
click at [641, 27] on link "Business" at bounding box center [633, 26] width 40 height 13
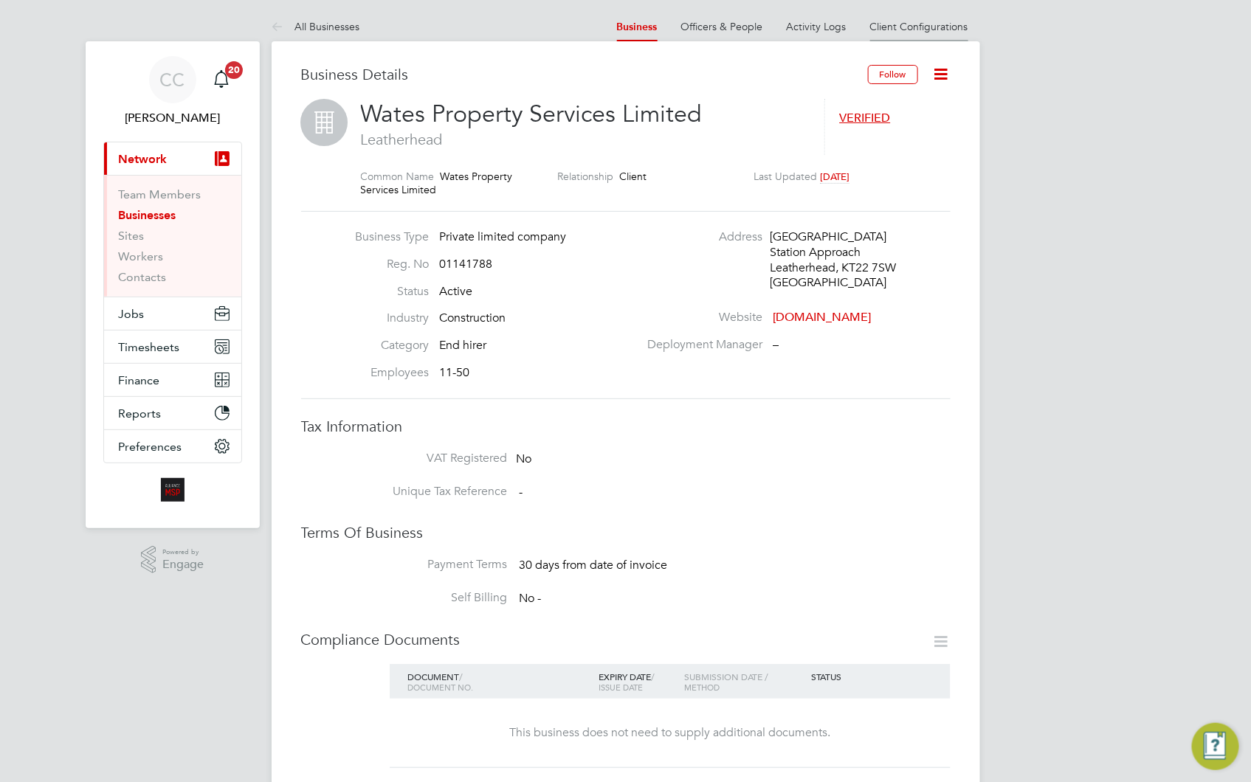
click at [899, 23] on link "Client Configurations" at bounding box center [919, 26] width 98 height 13
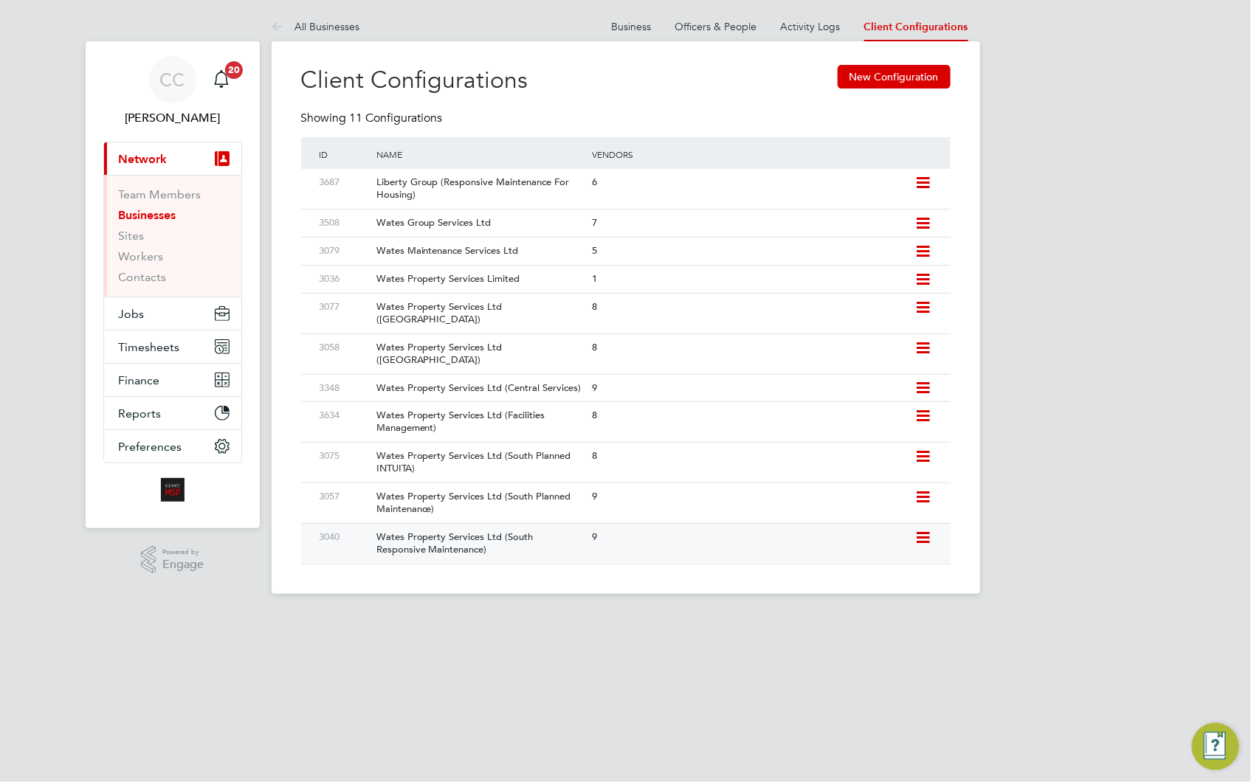
click at [517, 529] on div "Wates Property Services Ltd (South Responsive Maintenance)" at bounding box center [476, 544] width 223 height 40
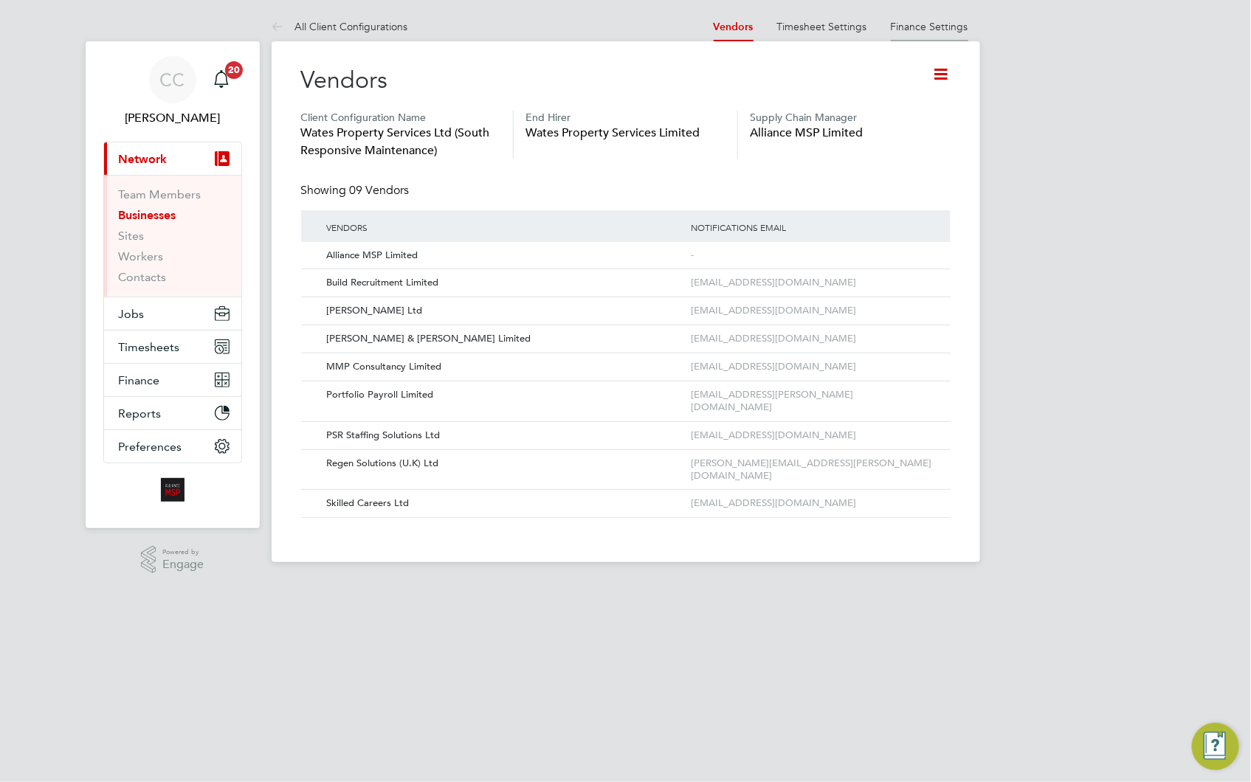
click at [909, 24] on link "Finance Settings" at bounding box center [930, 26] width 78 height 13
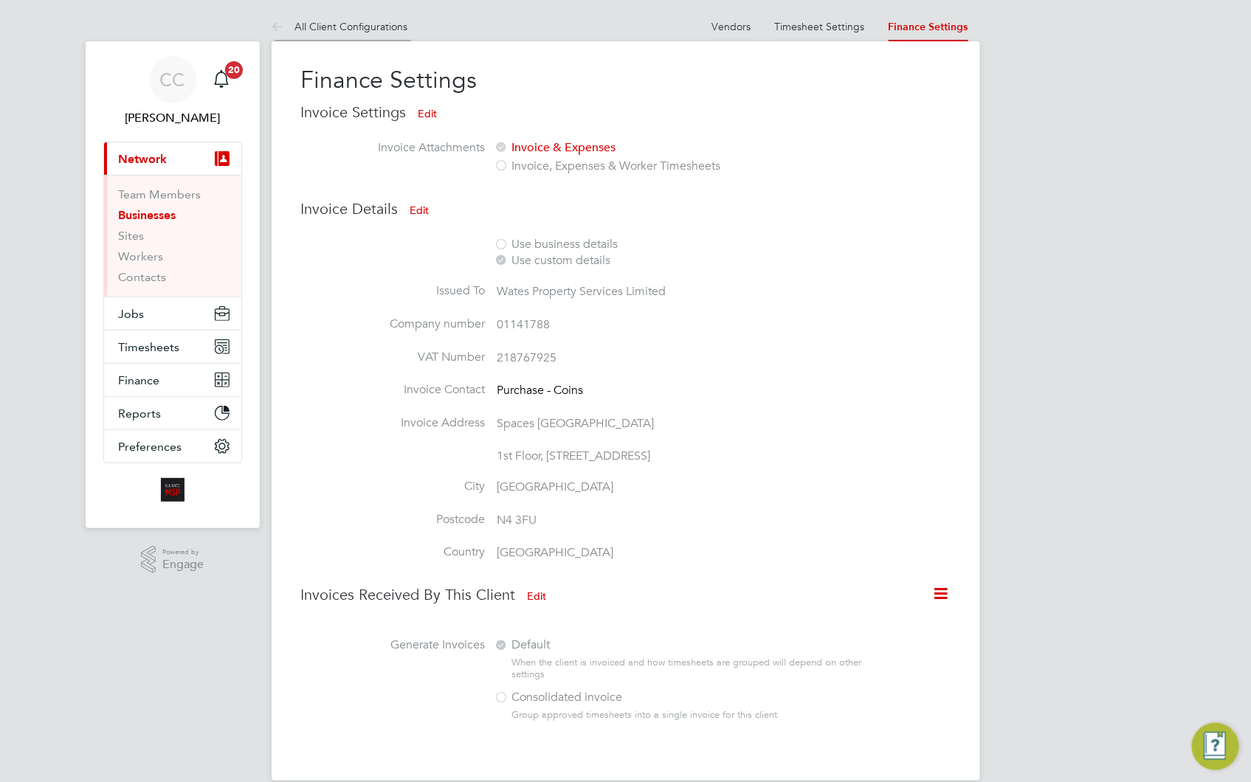
click at [358, 25] on link "All Client Configurations" at bounding box center [340, 26] width 137 height 13
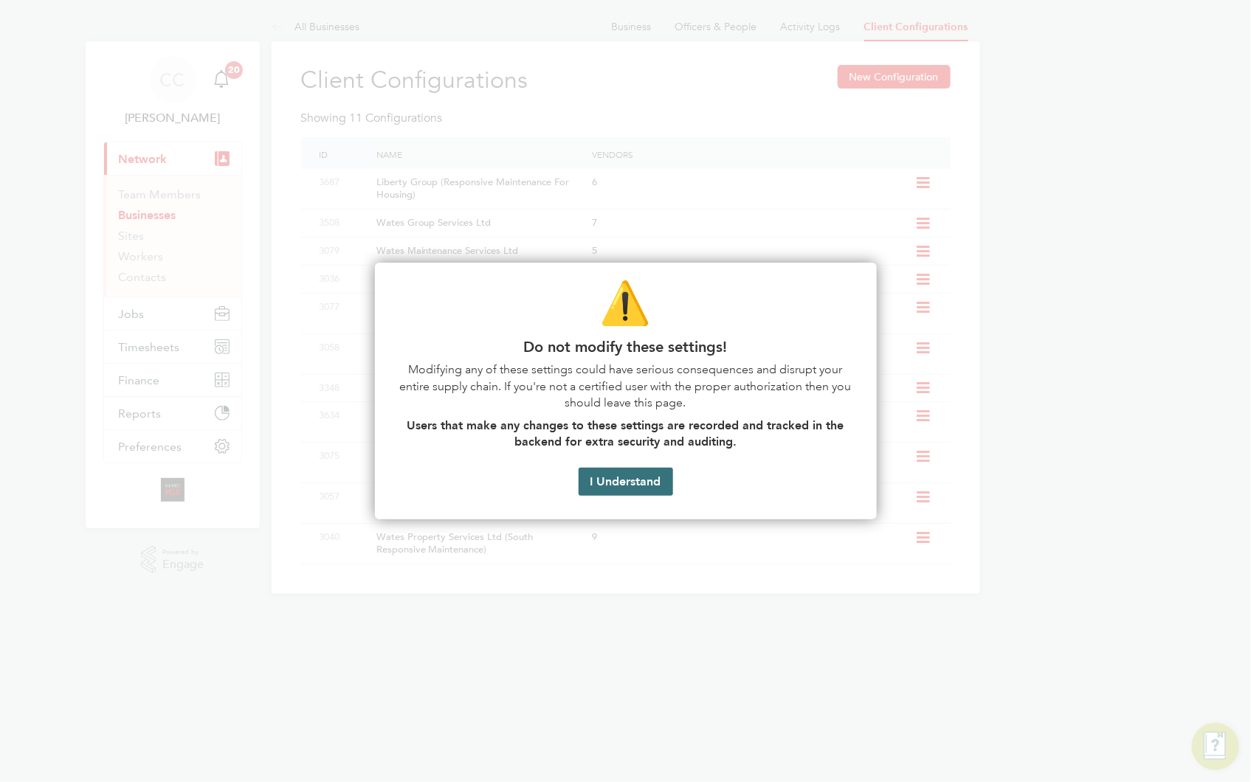
click at [630, 484] on button "I Understand" at bounding box center [626, 482] width 94 height 28
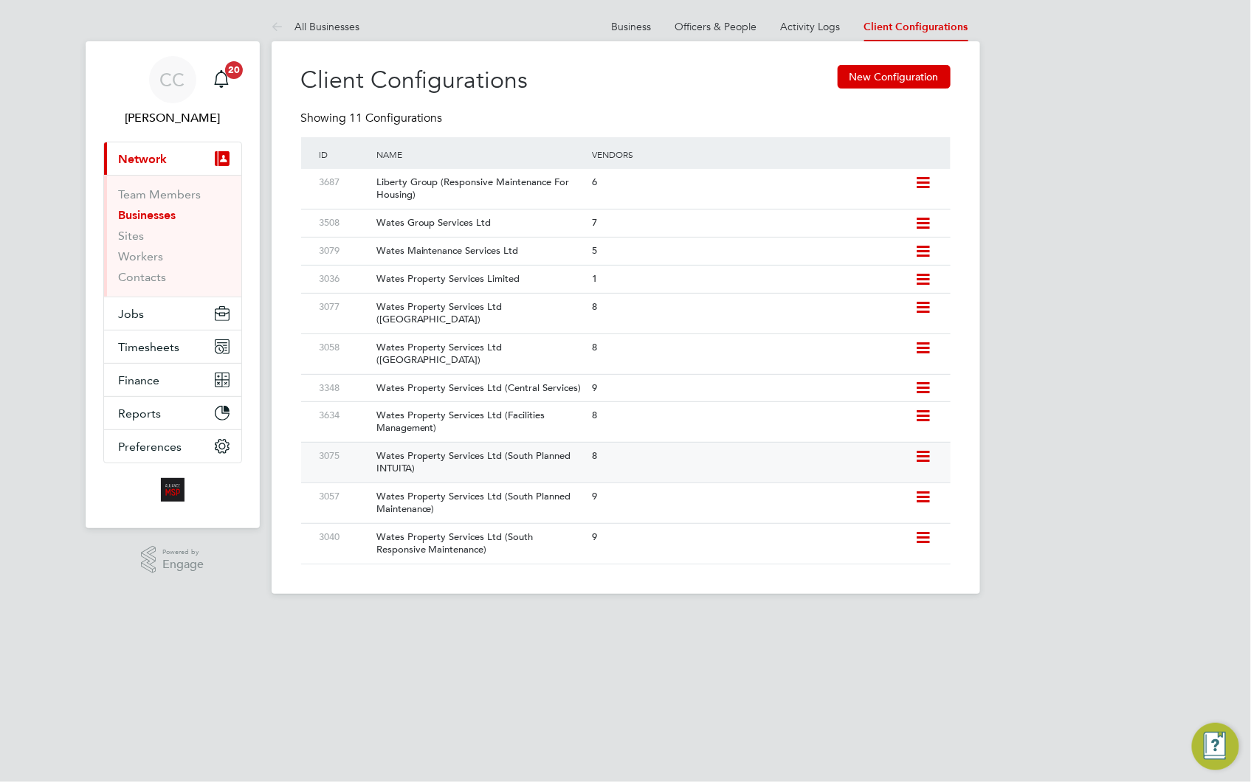
click at [619, 451] on div "8" at bounding box center [749, 456] width 323 height 27
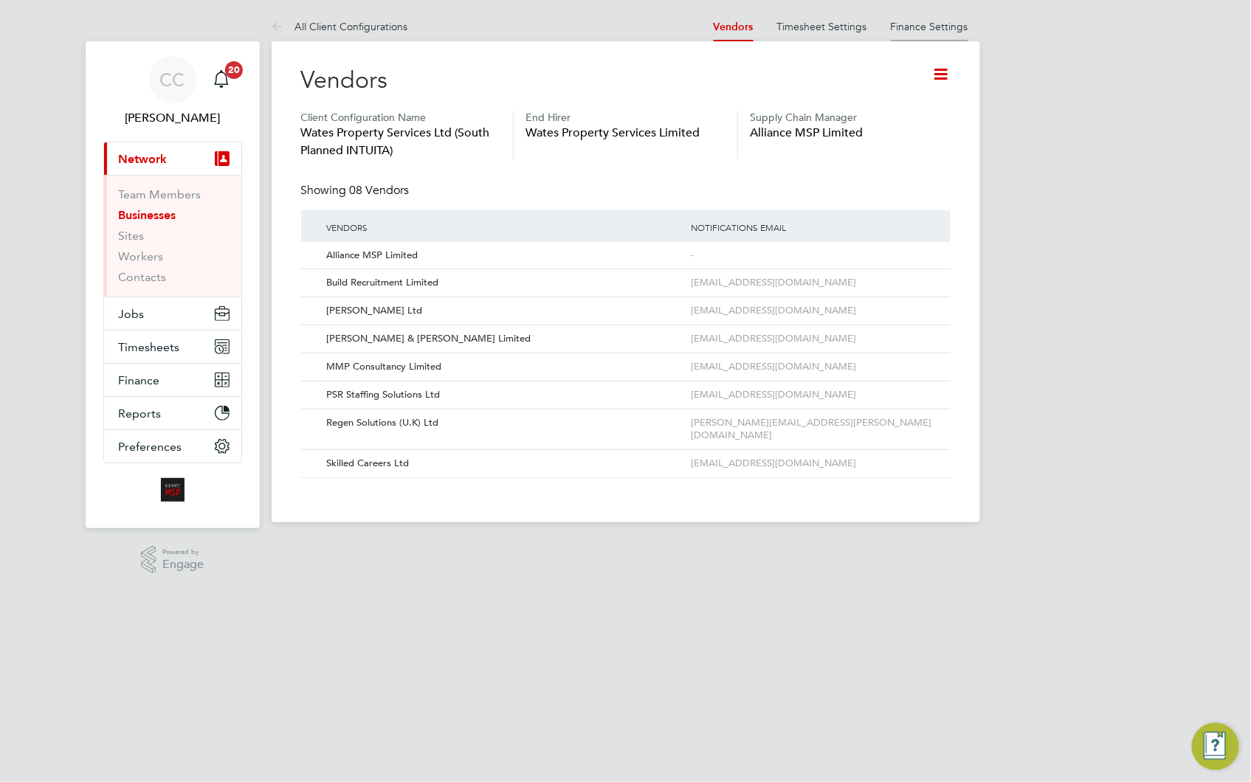
click at [923, 18] on li "Finance Settings" at bounding box center [930, 27] width 78 height 30
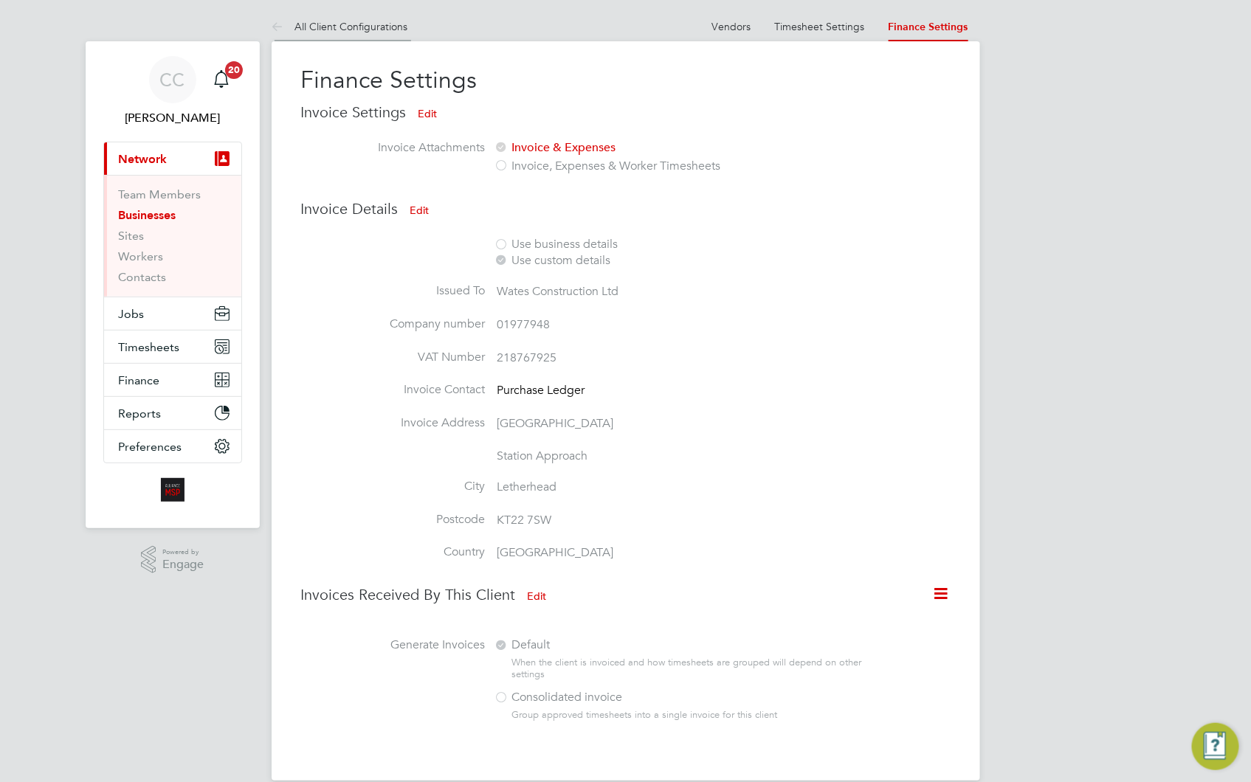
click at [379, 21] on link "All Client Configurations" at bounding box center [340, 26] width 137 height 13
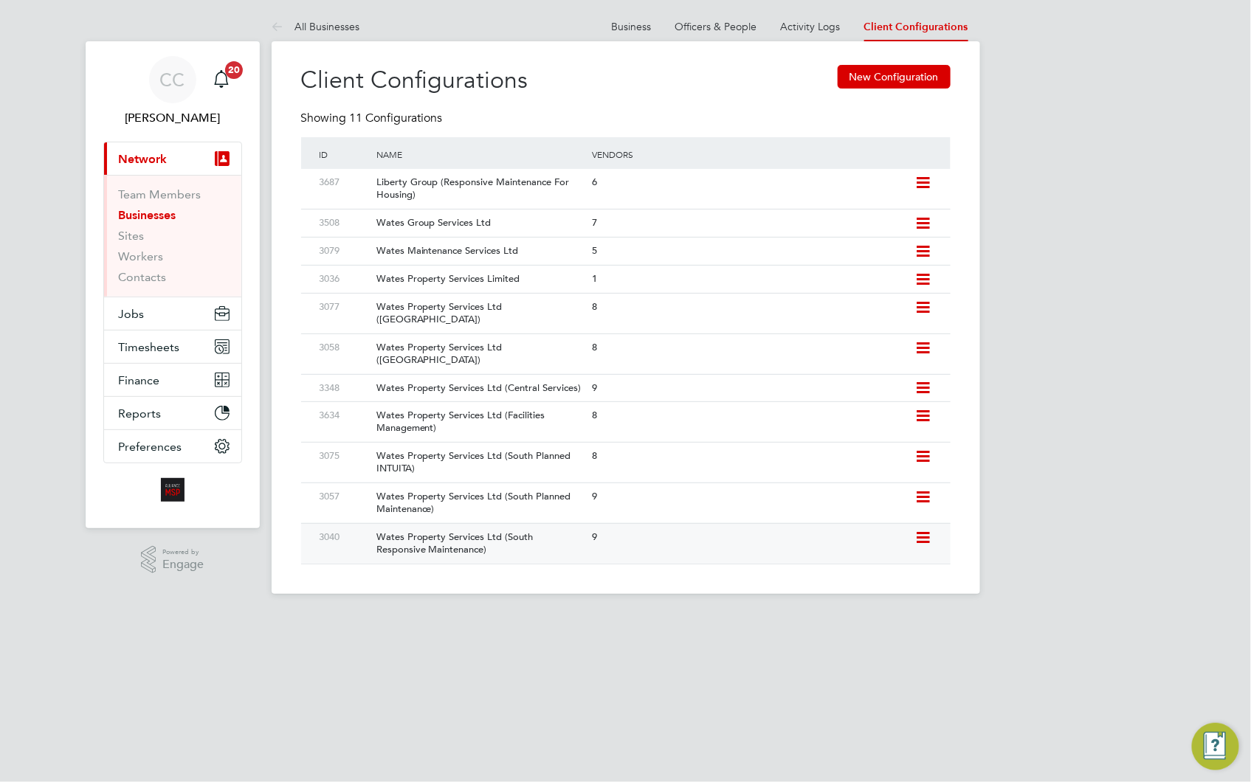
click at [565, 534] on div "Wates Property Services Ltd (South Responsive Maintenance)" at bounding box center [476, 544] width 223 height 40
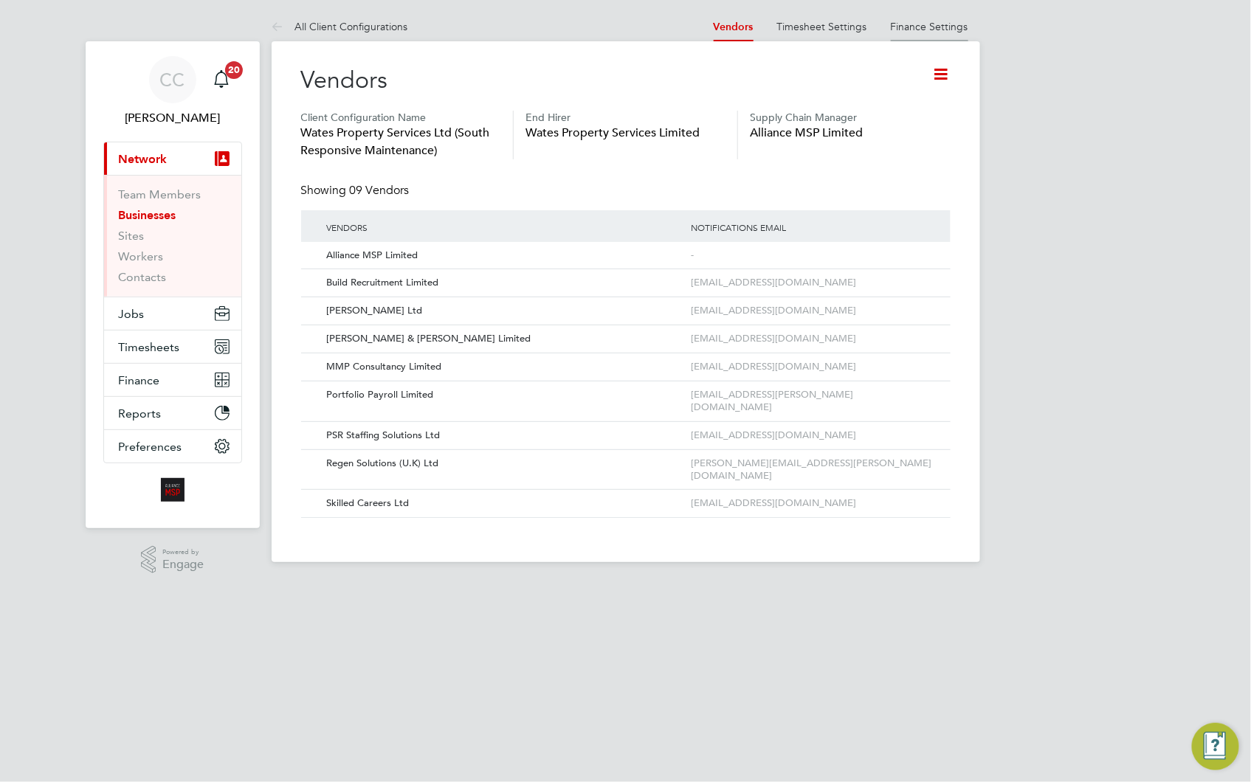
click at [939, 24] on link "Finance Settings" at bounding box center [930, 26] width 78 height 13
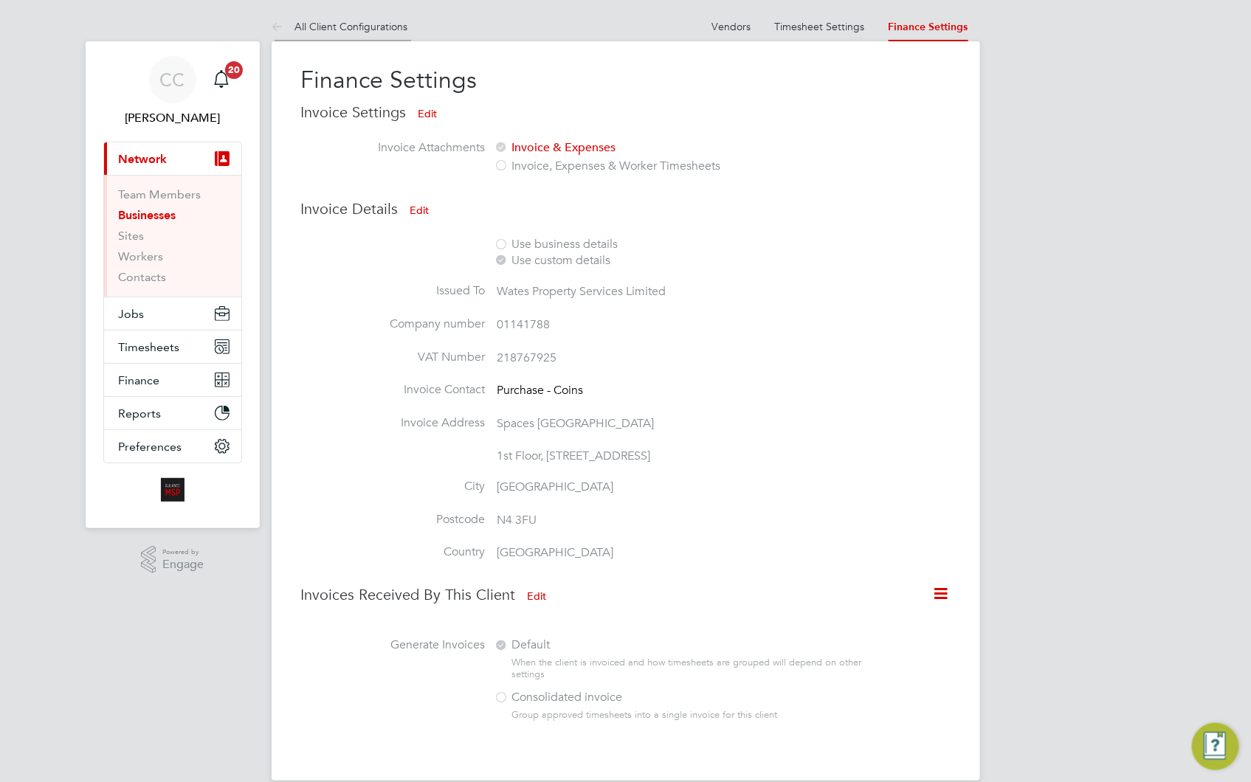
click at [337, 35] on li "All Client Configurations" at bounding box center [340, 27] width 137 height 30
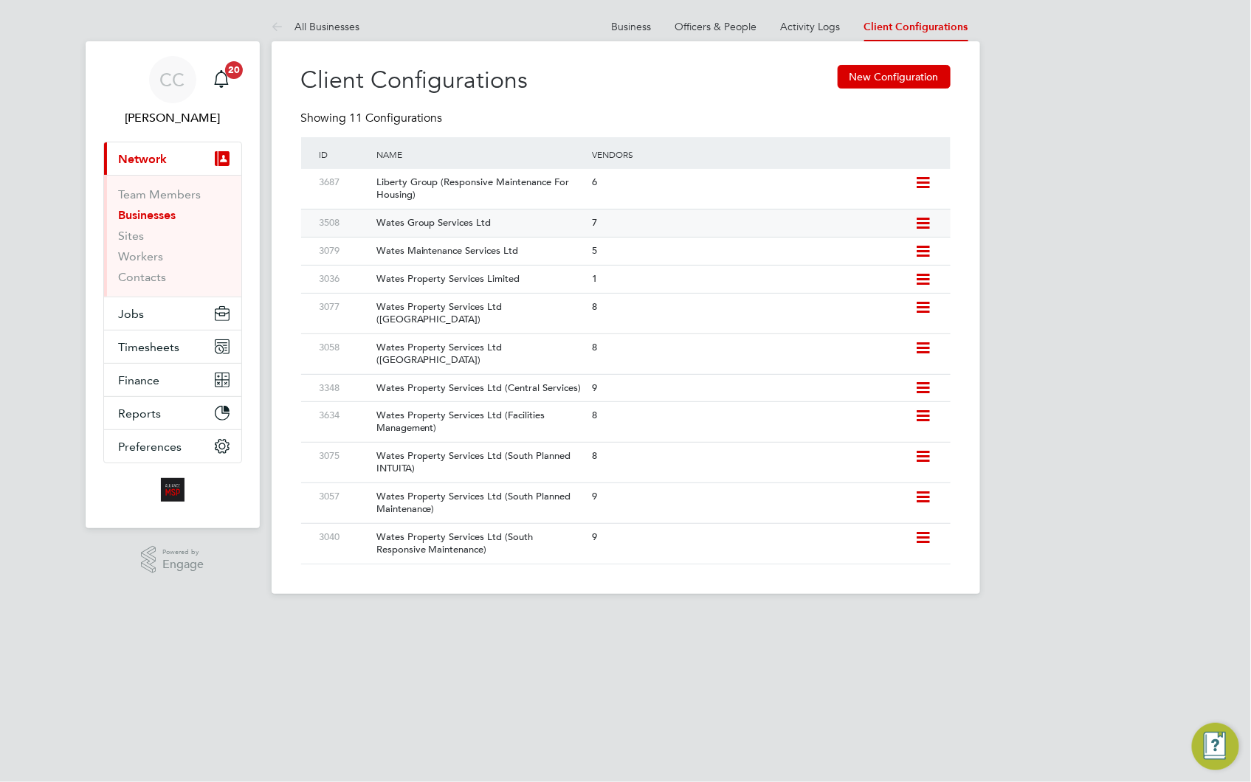
click at [572, 224] on div "Wates Group Services Ltd" at bounding box center [476, 223] width 223 height 27
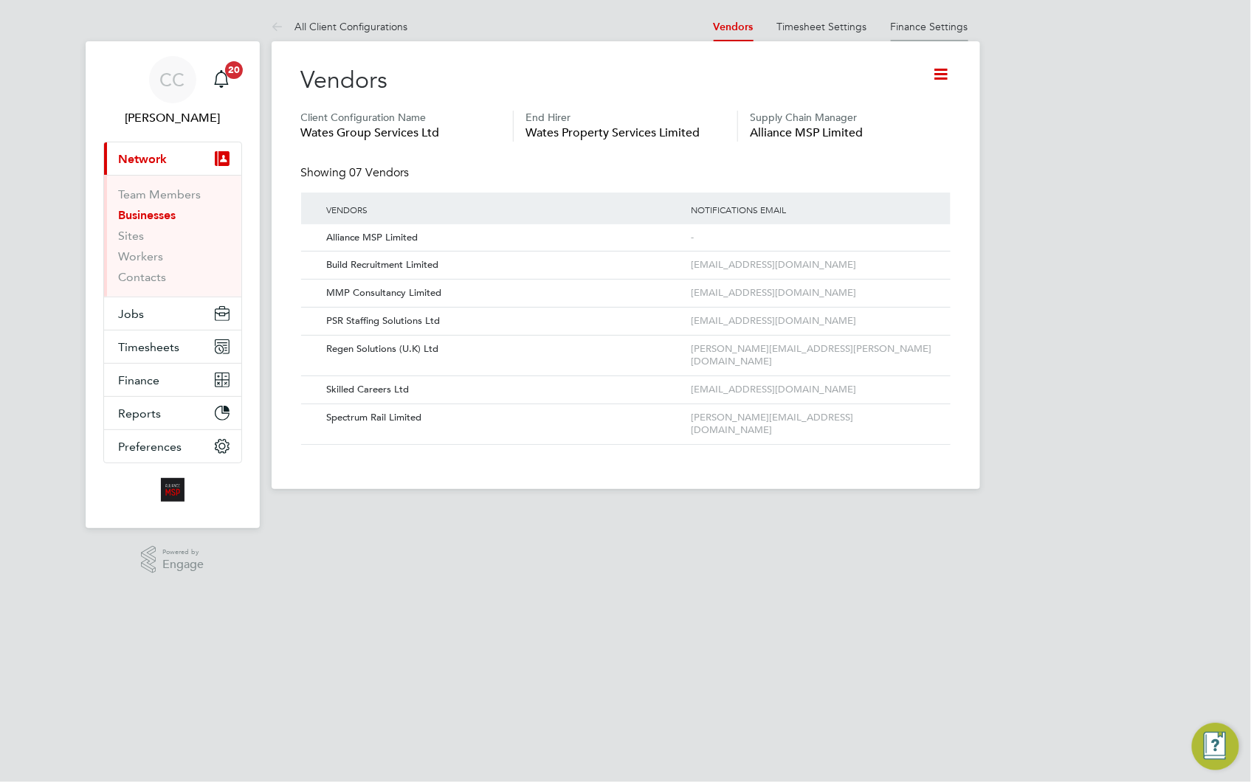
click at [932, 26] on link "Finance Settings" at bounding box center [930, 26] width 78 height 13
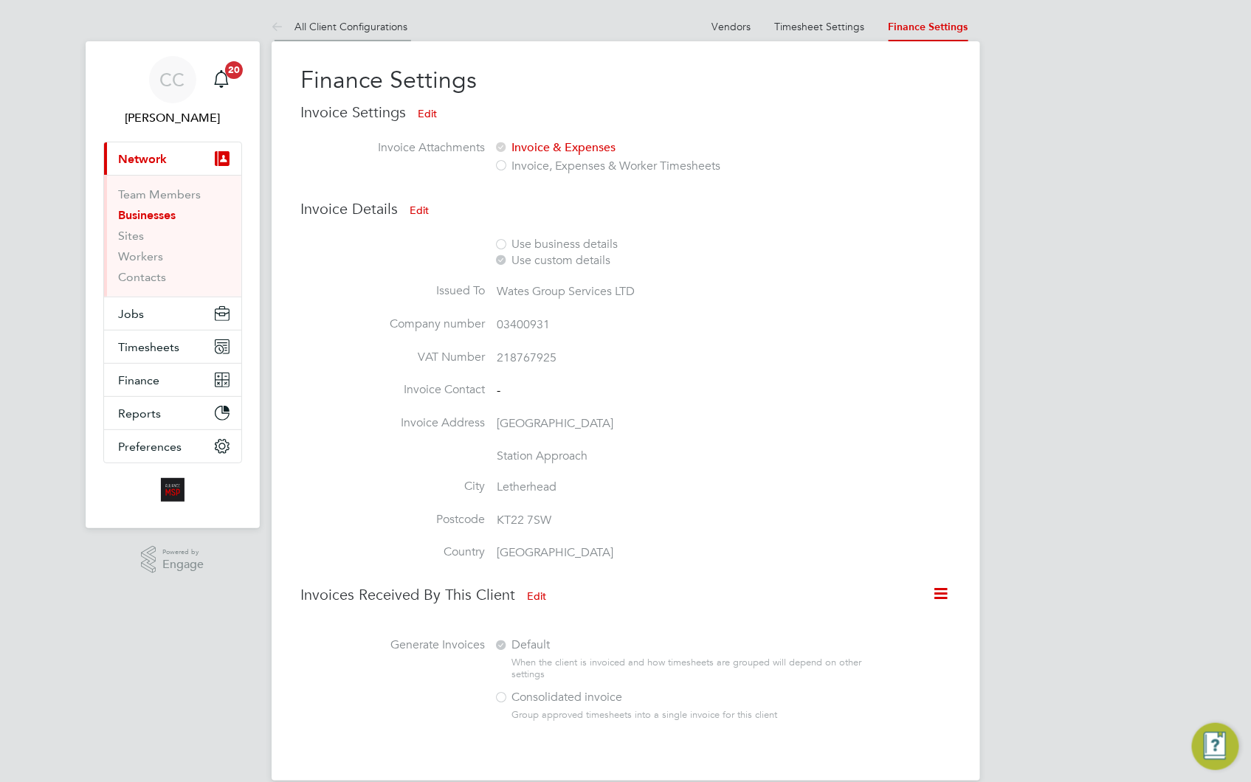
click at [388, 28] on link "All Client Configurations" at bounding box center [340, 26] width 137 height 13
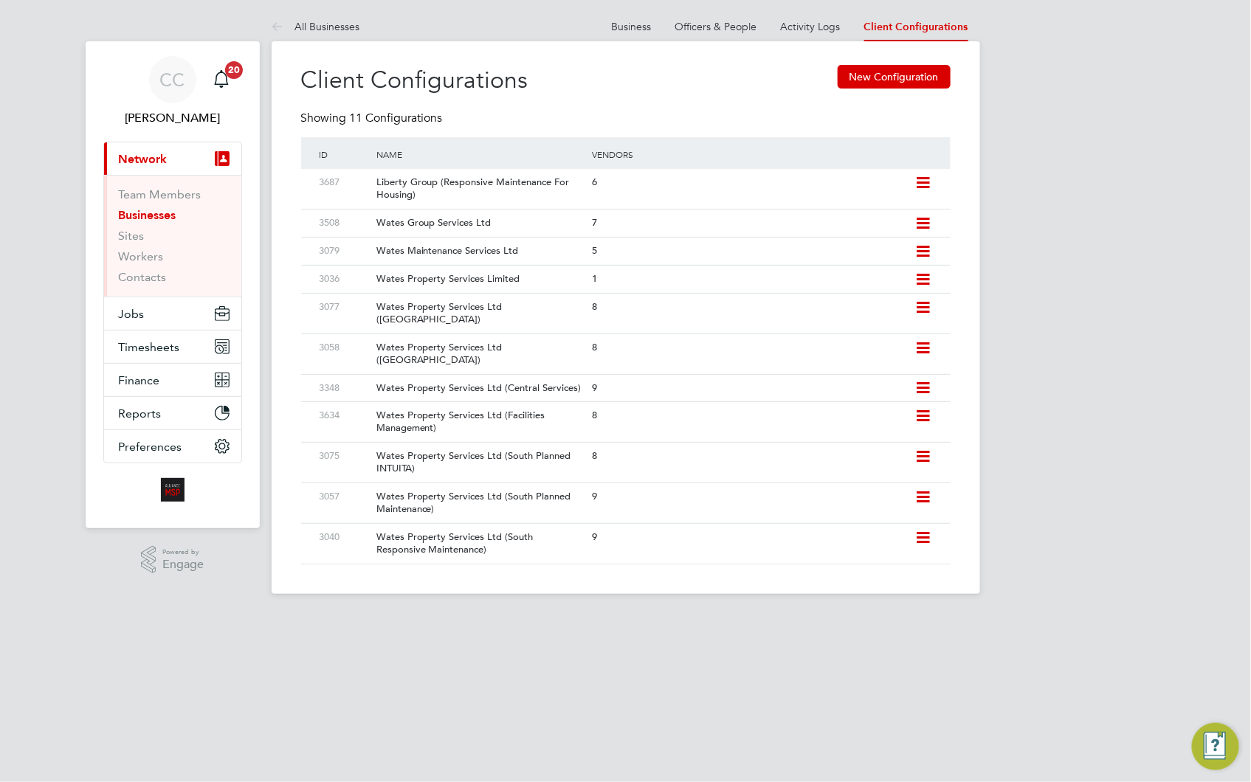
click at [559, 532] on div "Wates Property Services Ltd (South Responsive Maintenance)" at bounding box center [476, 544] width 223 height 40
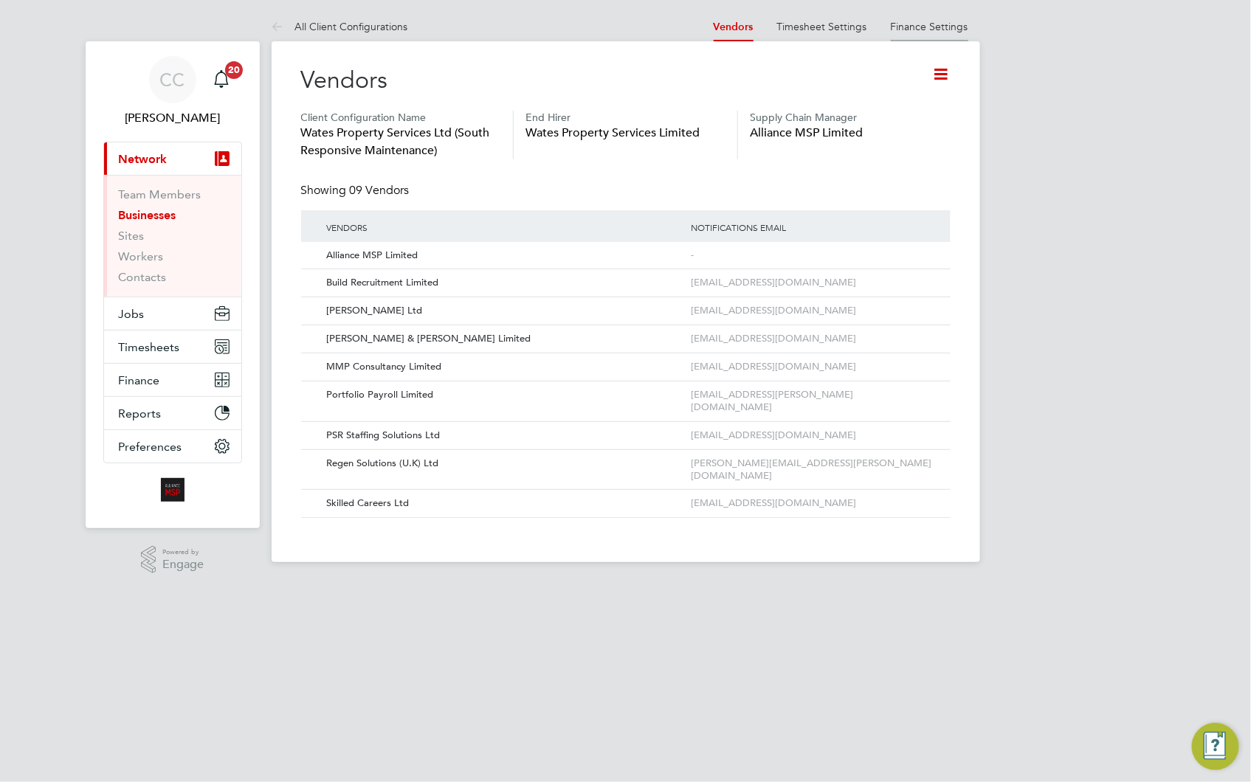
click at [930, 31] on link "Finance Settings" at bounding box center [930, 26] width 78 height 13
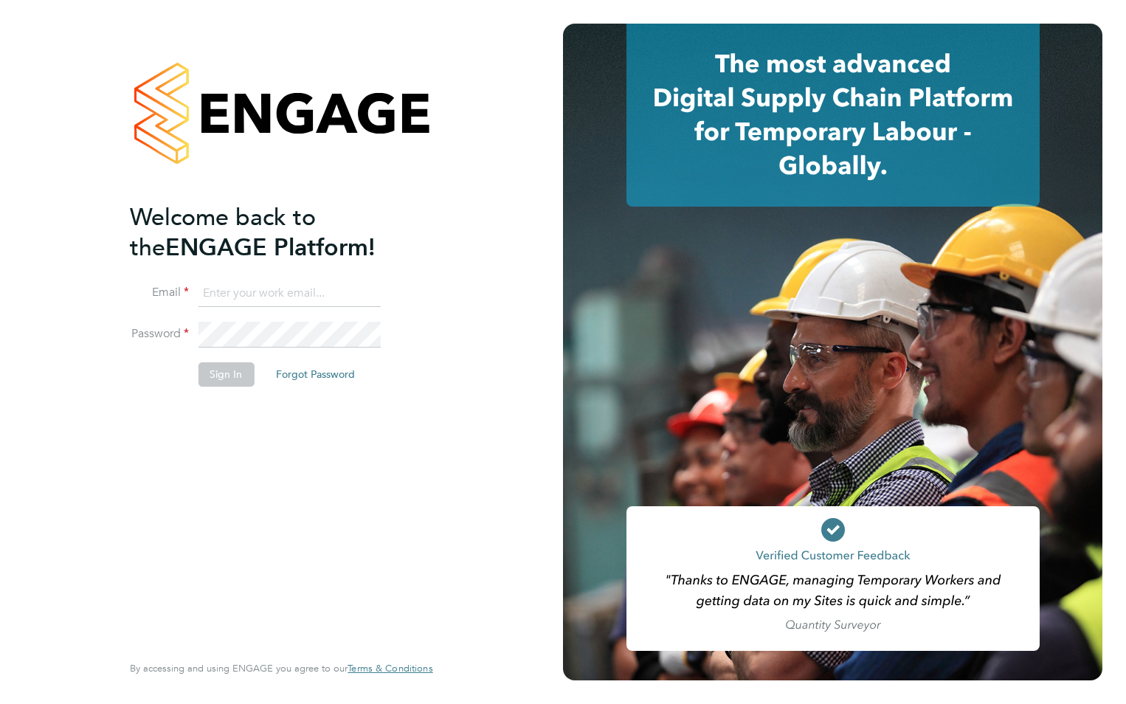
type input "[EMAIL_ADDRESS][DOMAIN_NAME]"
click at [216, 381] on button "Sign In" at bounding box center [226, 374] width 56 height 24
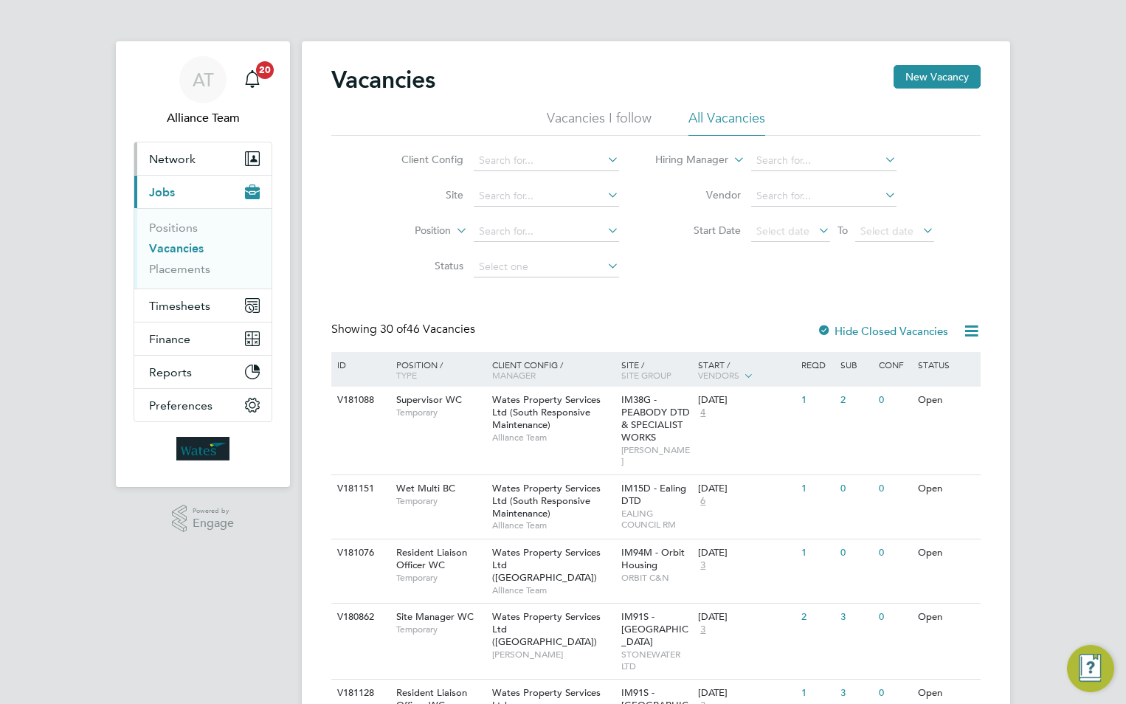
click at [176, 165] on span "Network" at bounding box center [172, 159] width 47 height 14
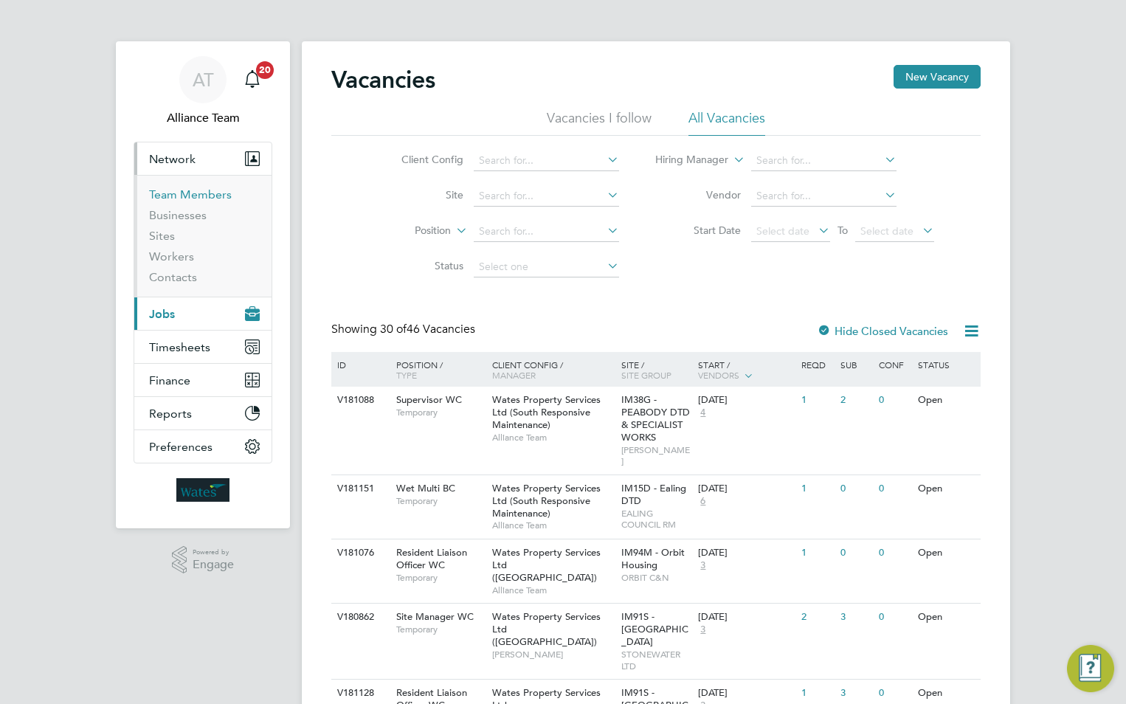
click at [182, 194] on link "Team Members" at bounding box center [190, 194] width 83 height 14
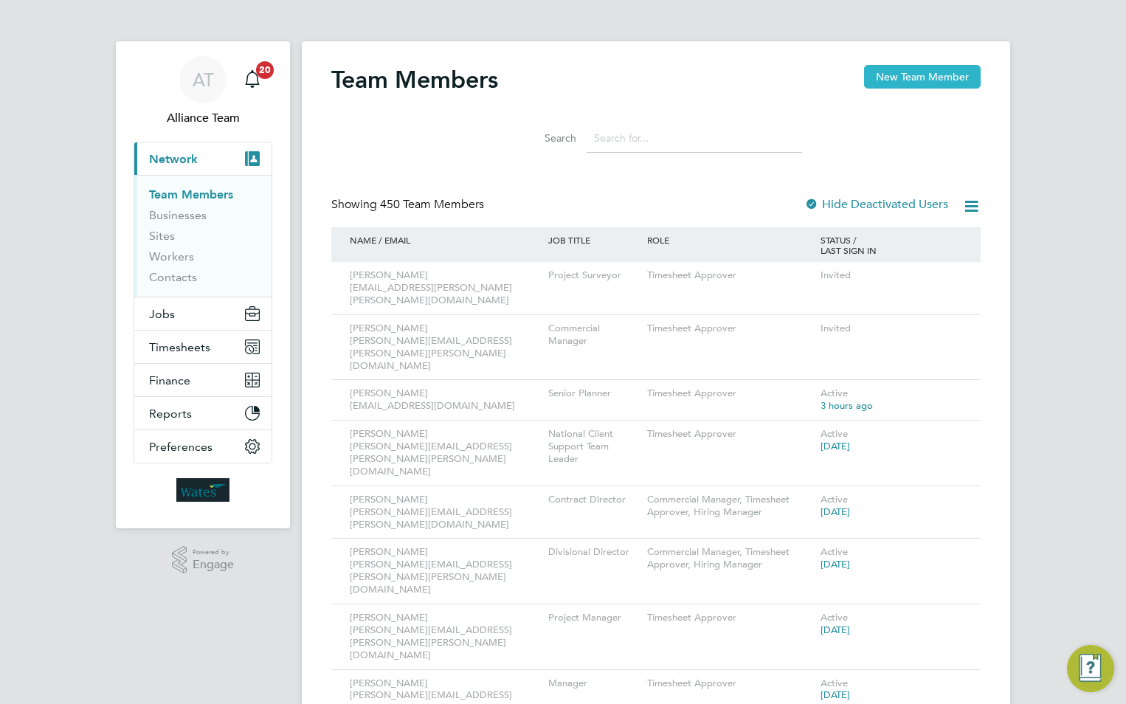
click at [890, 78] on button "New Team Member" at bounding box center [922, 77] width 117 height 24
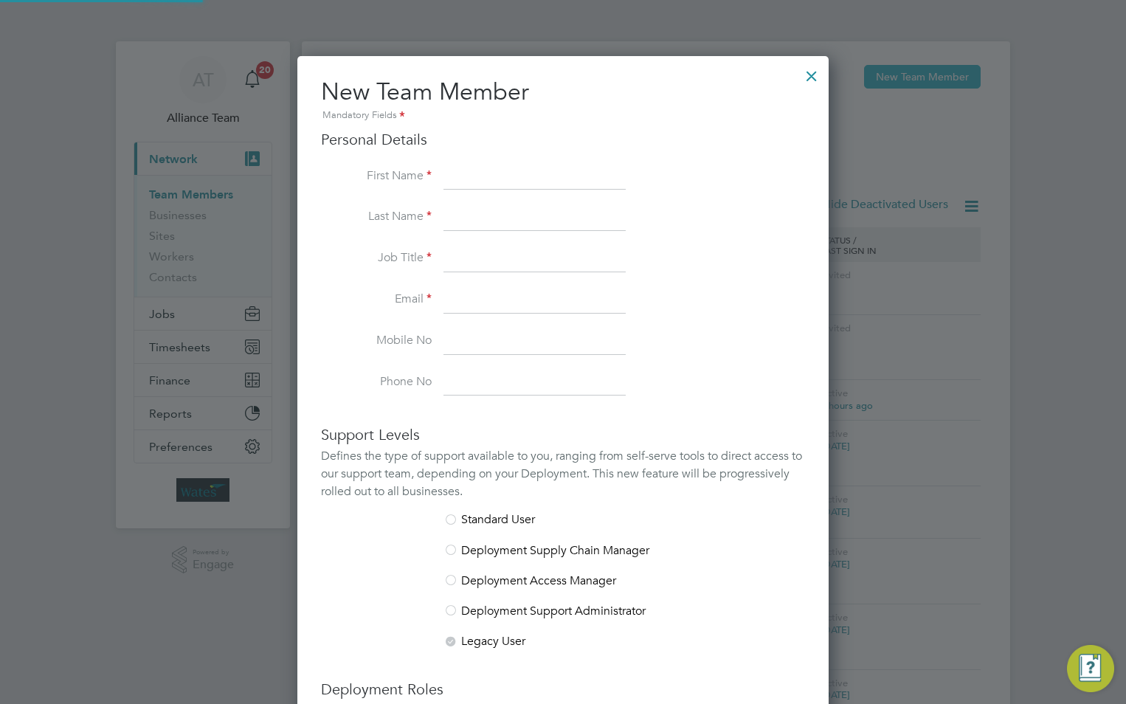
scroll to position [909, 532]
click at [470, 179] on input at bounding box center [535, 177] width 182 height 27
type input "[PERSON_NAME]"
type input "D"
type input "[PERSON_NAME]"
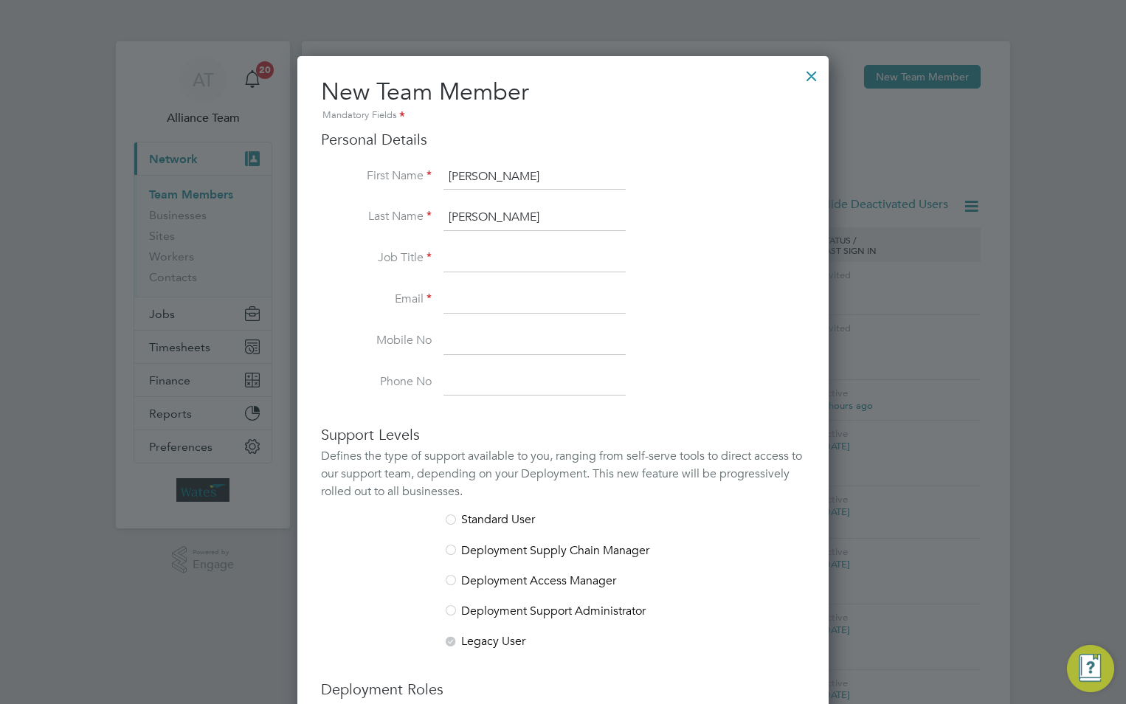
click at [501, 248] on input at bounding box center [535, 259] width 182 height 27
paste input "Operations Director"
type input "Operations Director"
click at [481, 296] on input at bounding box center [535, 300] width 182 height 27
paste input "[PERSON_NAME][EMAIL_ADDRESS][PERSON_NAME][DOMAIN_NAME]"
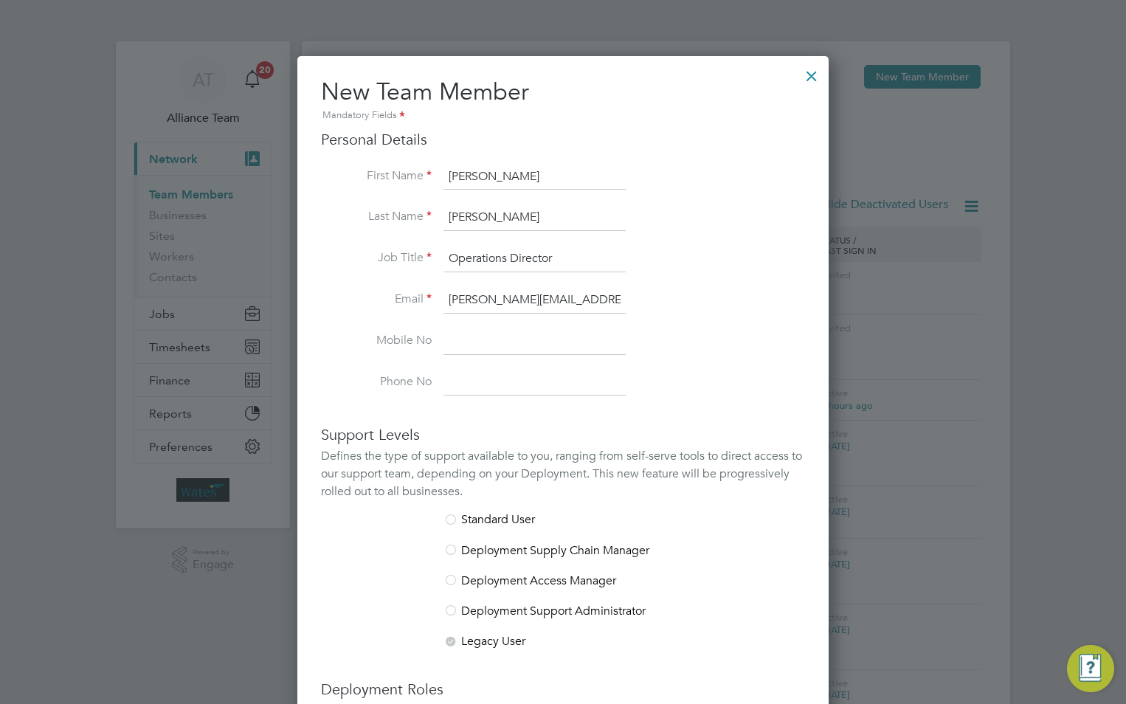
scroll to position [0, 16]
type input "[PERSON_NAME][EMAIL_ADDRESS][PERSON_NAME][DOMAIN_NAME]"
click at [472, 334] on input at bounding box center [535, 341] width 182 height 27
click at [390, 344] on label "Mobile No" at bounding box center [376, 341] width 111 height 16
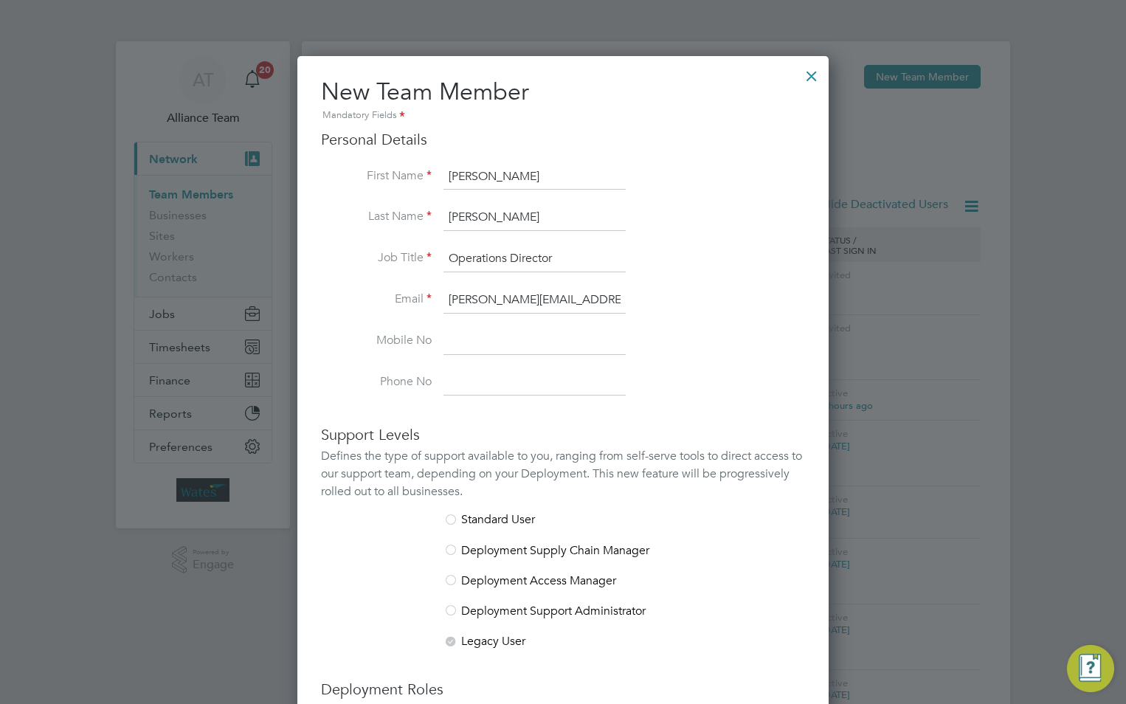
scroll to position [295, 0]
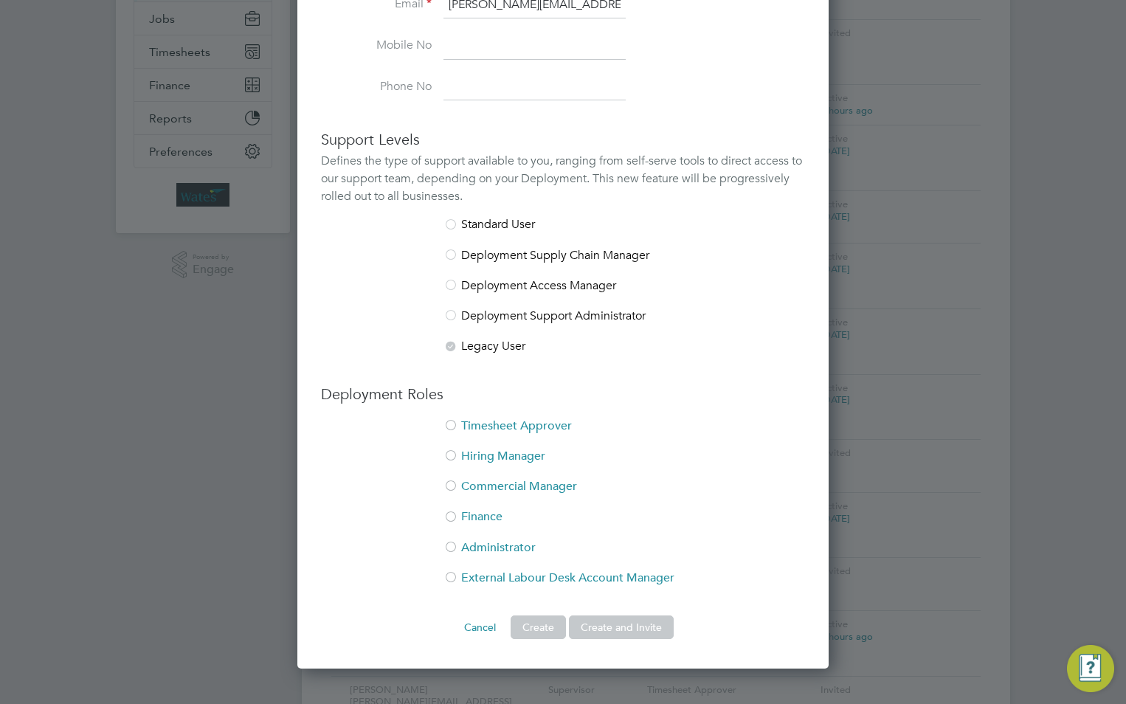
click at [522, 424] on li "Timesheet Approver" at bounding box center [563, 434] width 484 height 30
click at [487, 450] on li "Hiring Manager" at bounding box center [563, 464] width 484 height 30
click at [477, 486] on li "Commercial Manager" at bounding box center [563, 494] width 484 height 30
click at [597, 624] on button "Create and Invite" at bounding box center [621, 628] width 105 height 24
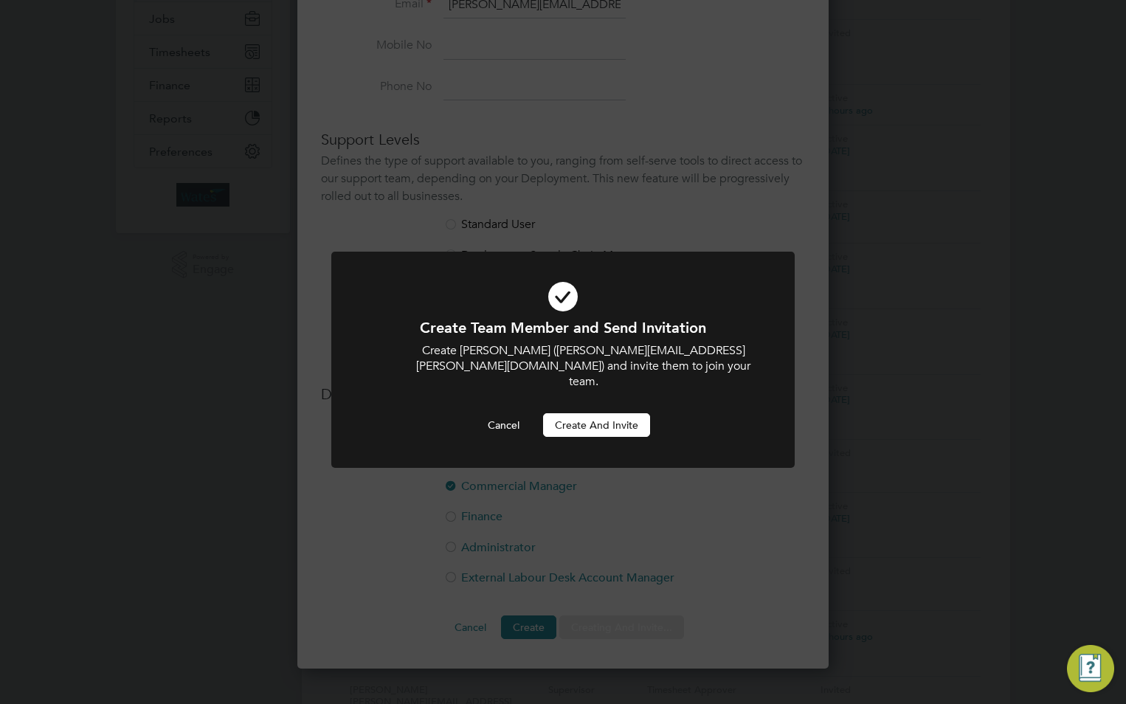
scroll to position [0, 0]
click at [628, 413] on button "Create and invite" at bounding box center [596, 425] width 107 height 24
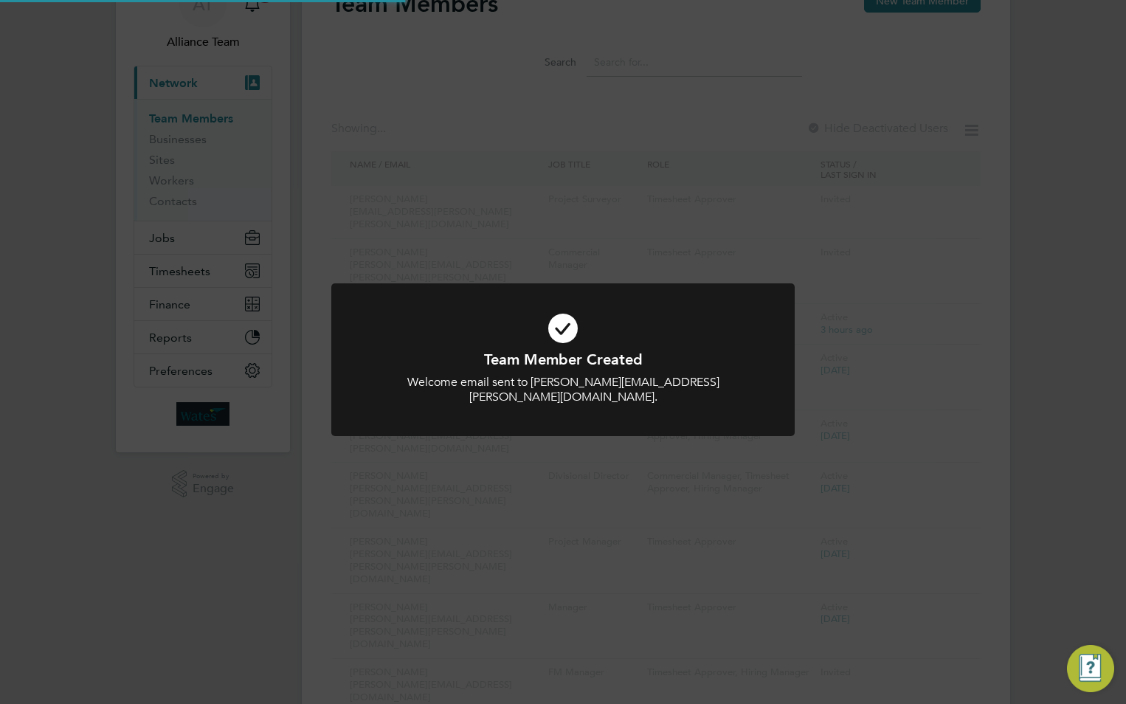
scroll to position [10, 0]
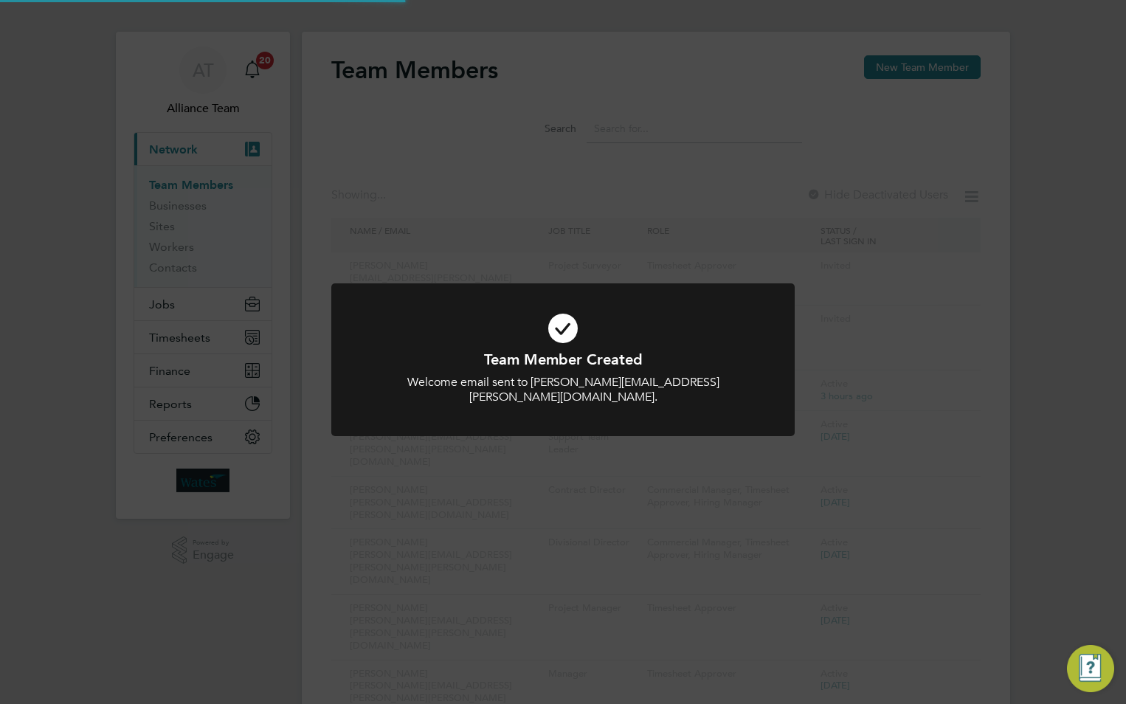
click at [853, 368] on div "Team Member Created Welcome email sent to gavin.saunders@liberty-group.co.uk. C…" at bounding box center [563, 352] width 1126 height 704
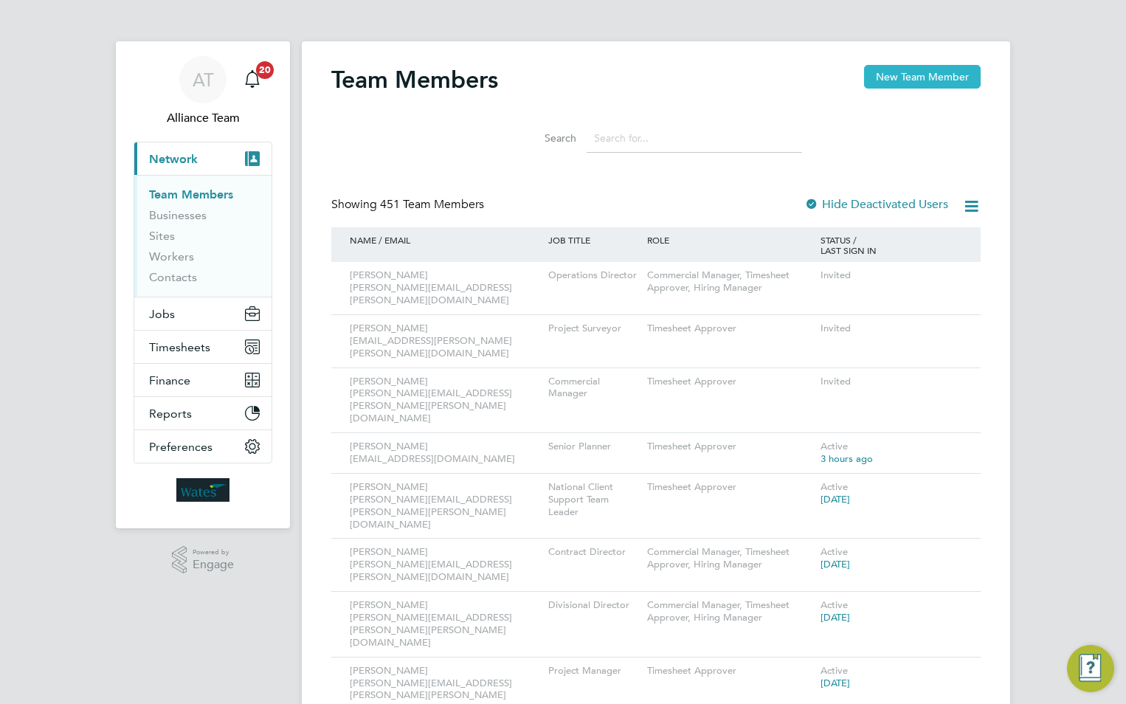
click at [904, 65] on button "New Team Member" at bounding box center [922, 77] width 117 height 24
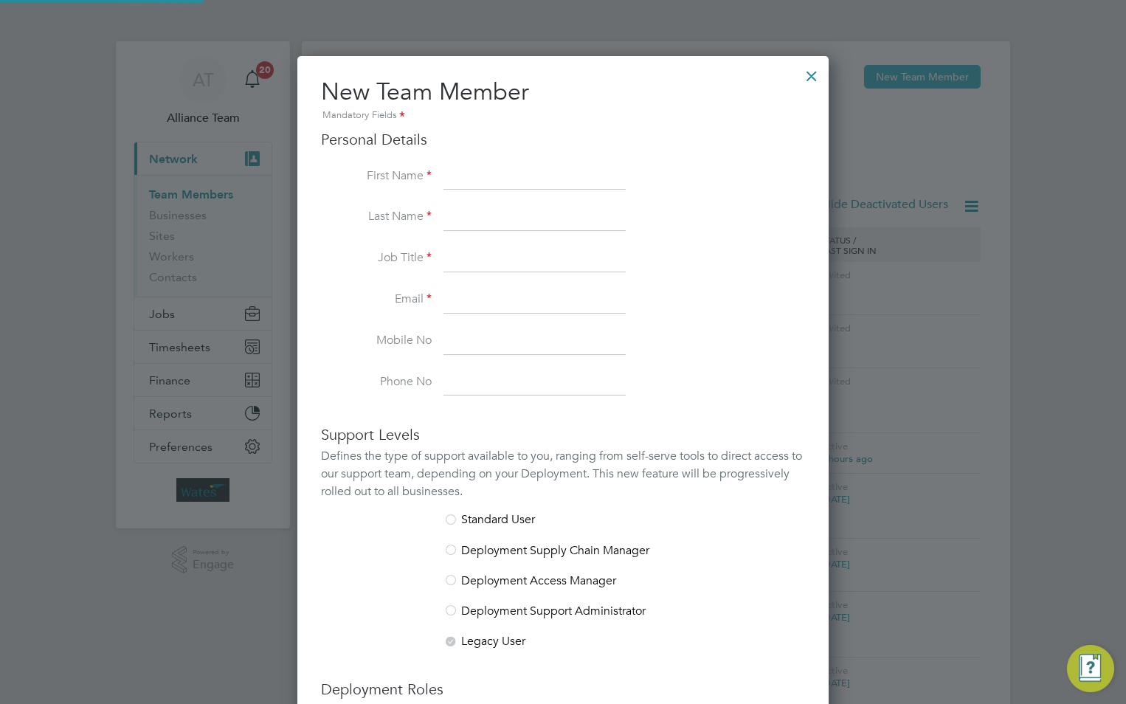
scroll to position [909, 532]
click at [509, 164] on input at bounding box center [535, 177] width 182 height 27
type input "Jason"
type input "Marston"
click at [500, 255] on input at bounding box center [535, 259] width 182 height 27
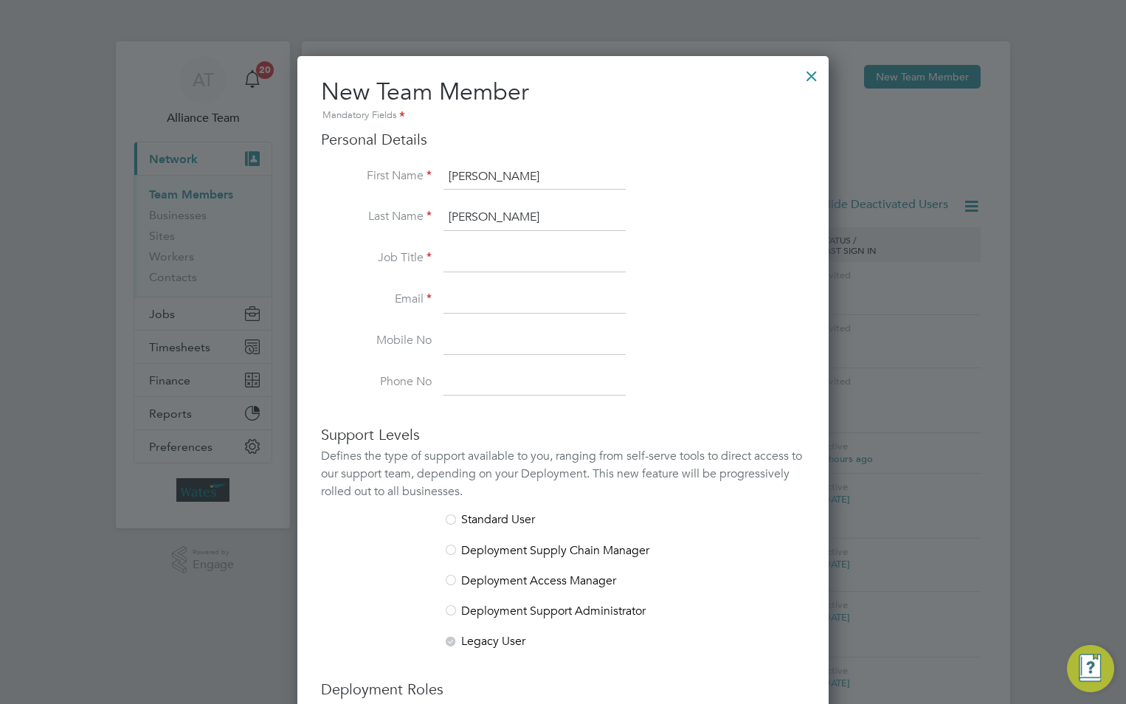
drag, startPoint x: 397, startPoint y: 257, endPoint x: 444, endPoint y: 261, distance: 46.7
click at [397, 257] on label "Job Title" at bounding box center [376, 258] width 111 height 16
click at [468, 250] on input at bounding box center [535, 259] width 182 height 27
paste input "Assistant Regional Director"
type input "Assistant Regional Director"
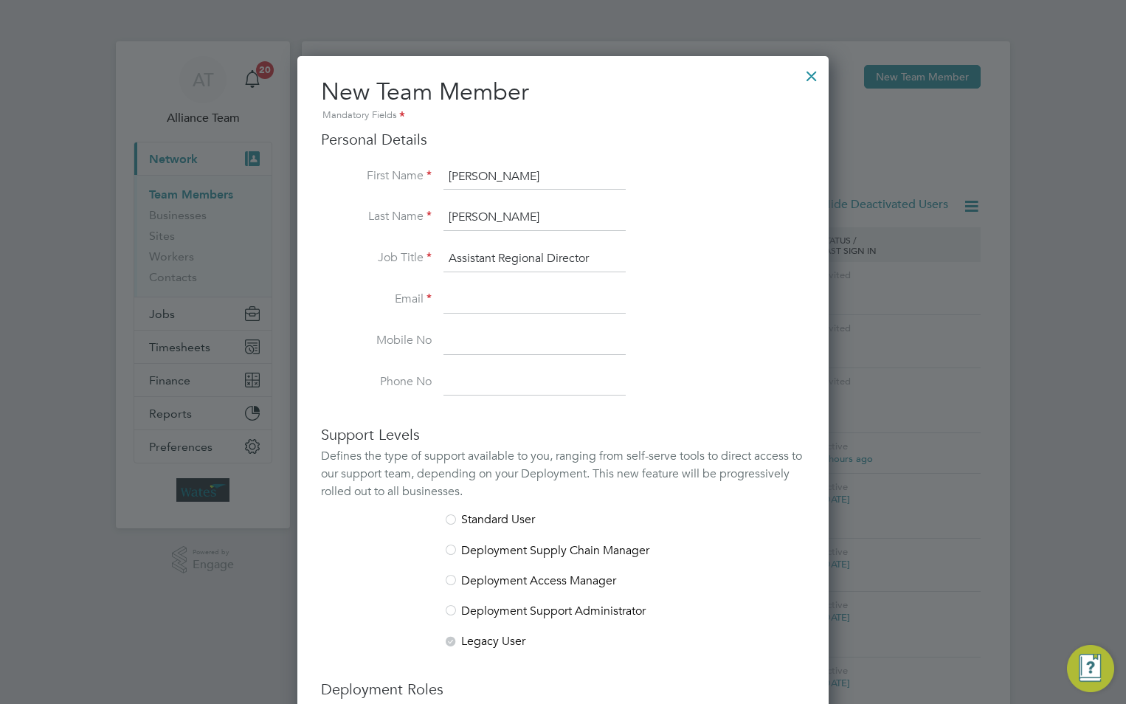
click at [467, 295] on input at bounding box center [535, 300] width 182 height 27
paste input "Jason.Marston@liberty-group.co.uk"
type input "Jason.Marston@liberty-group.co.uk"
click at [482, 336] on input at bounding box center [535, 341] width 182 height 27
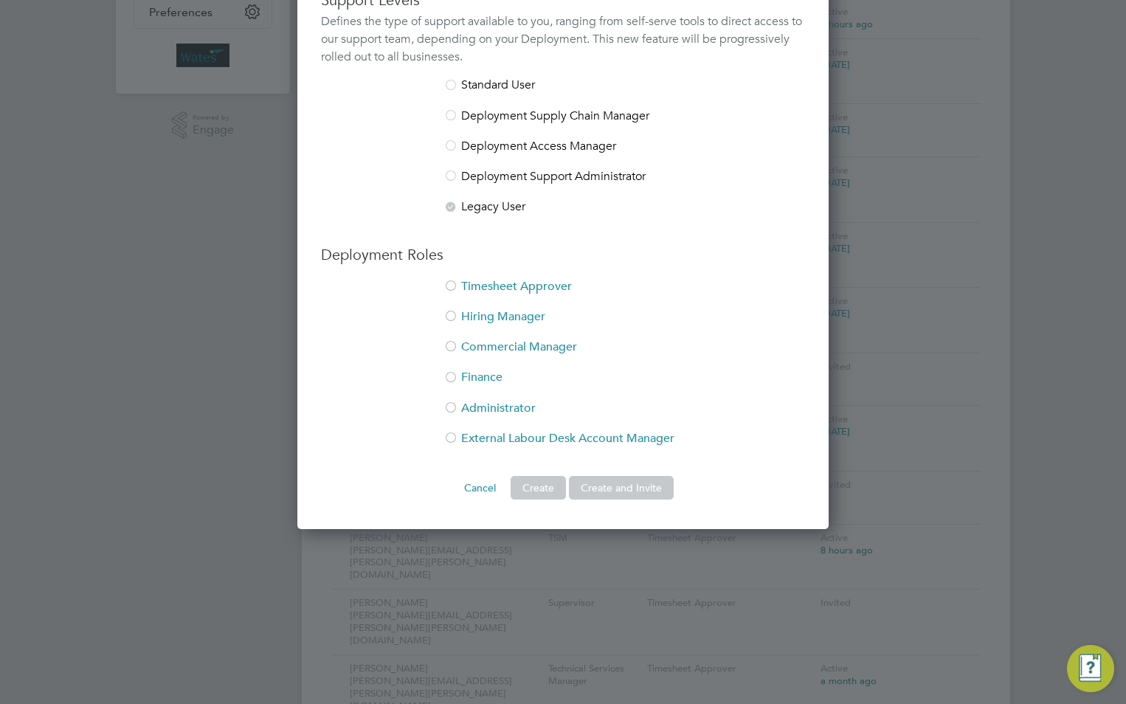
scroll to position [517, 0]
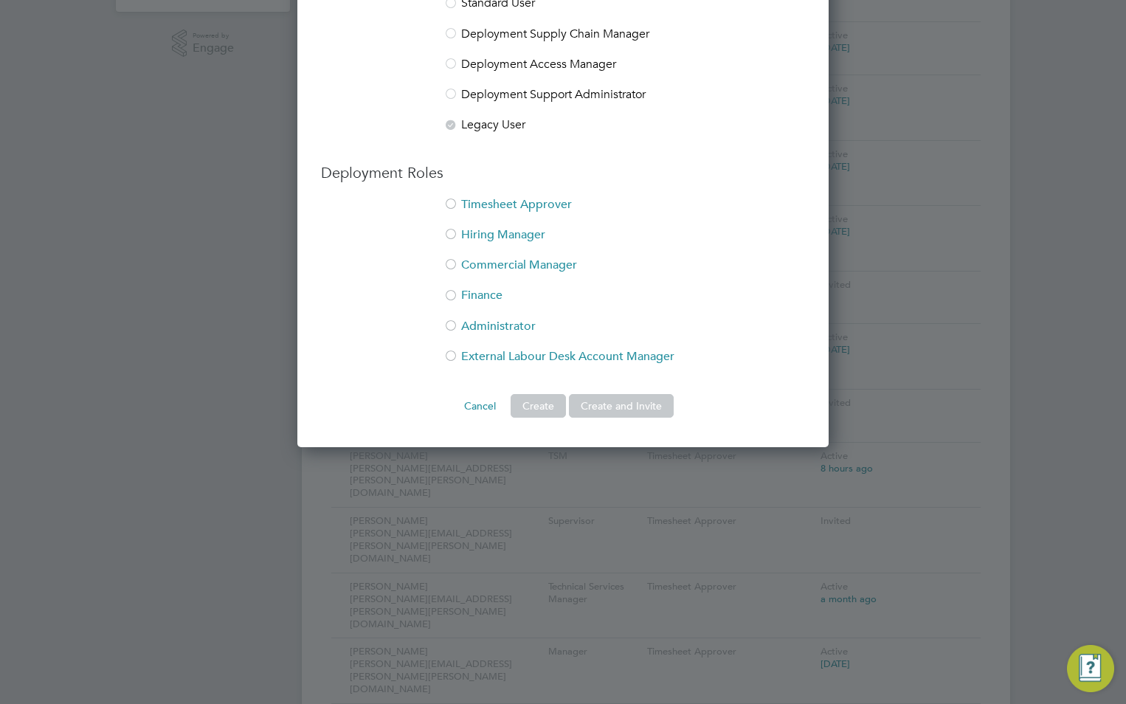
click at [485, 206] on li "Timesheet Approver" at bounding box center [563, 212] width 484 height 30
drag, startPoint x: 486, startPoint y: 232, endPoint x: 487, endPoint y: 244, distance: 11.9
click at [486, 233] on li "Hiring Manager" at bounding box center [563, 242] width 484 height 30
click at [488, 262] on li "Commercial Manager" at bounding box center [563, 273] width 484 height 30
click at [609, 402] on button "Create and Invite" at bounding box center [621, 406] width 105 height 24
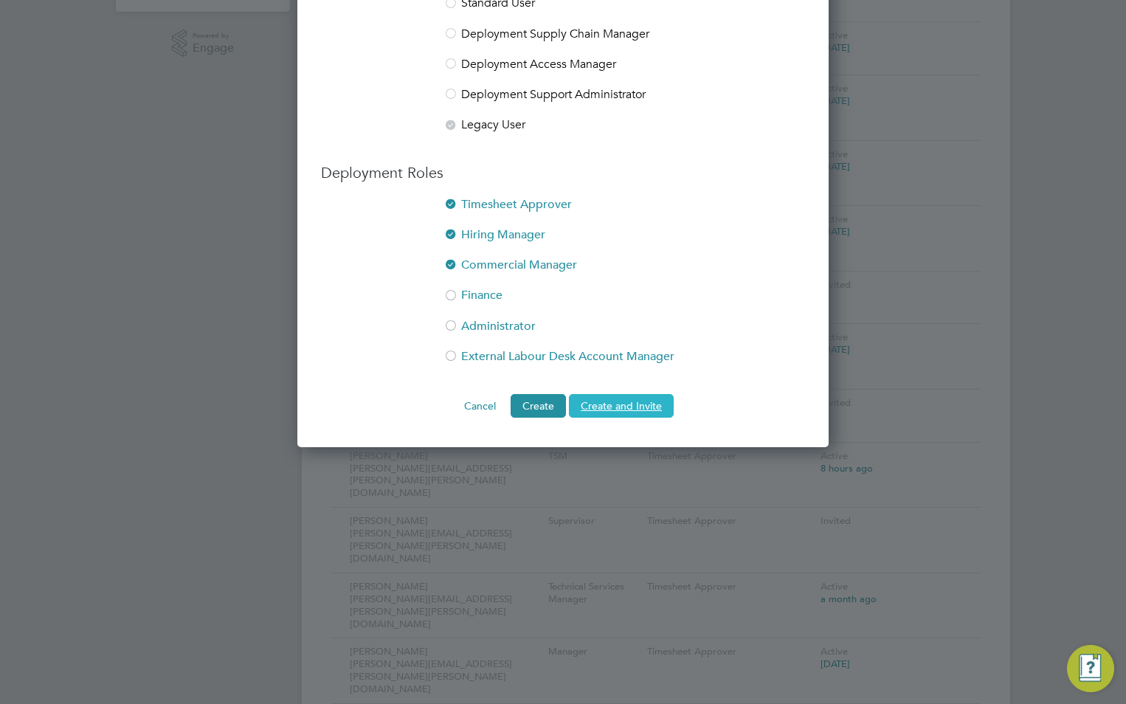
scroll to position [0, 0]
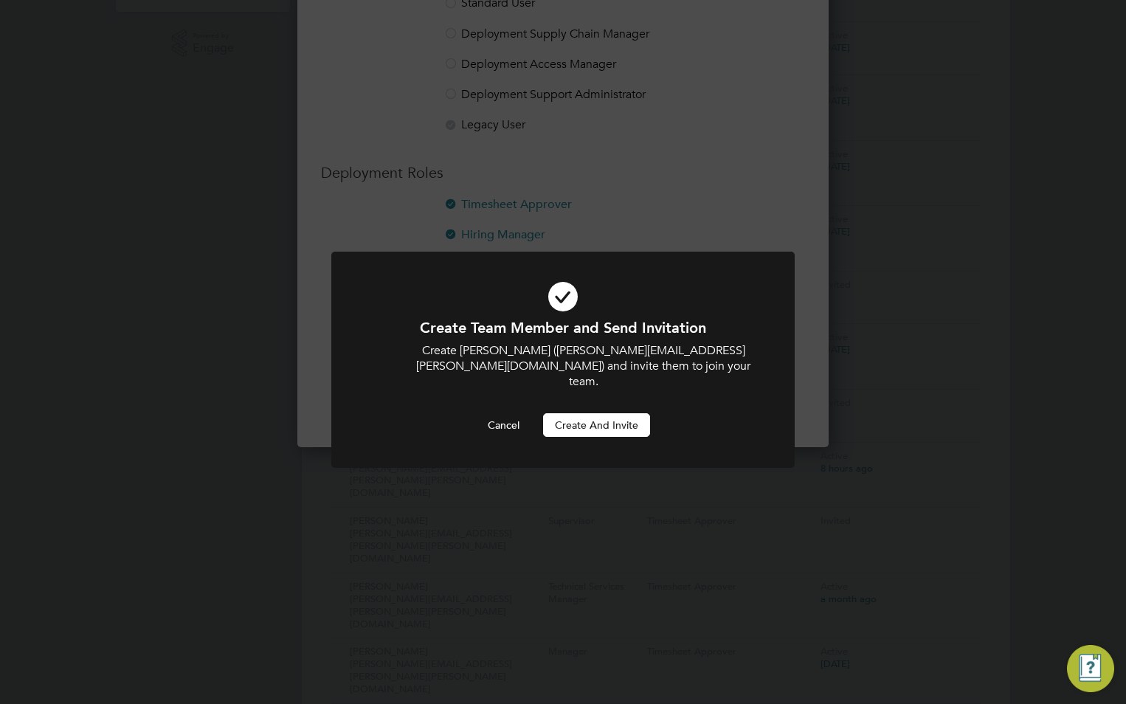
click at [608, 415] on button "Create and invite" at bounding box center [596, 425] width 107 height 24
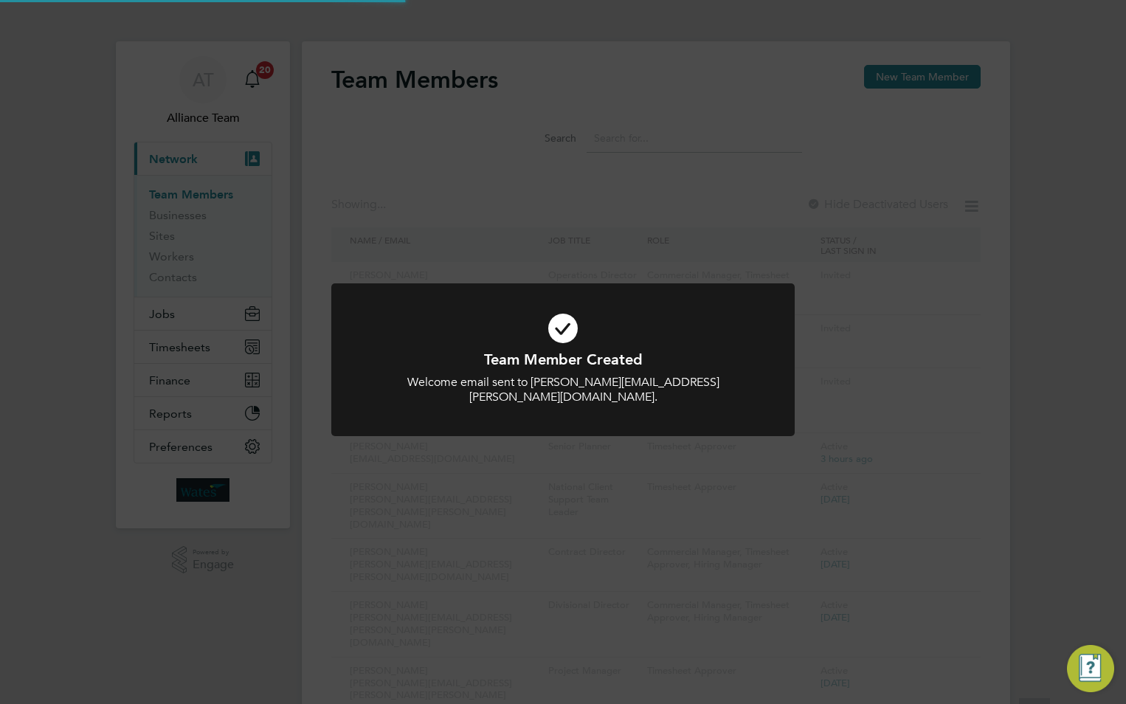
click at [885, 206] on div "Team Member Created Welcome email sent to Jason.Marston@liberty-group.co.uk. Ca…" at bounding box center [563, 352] width 1126 height 704
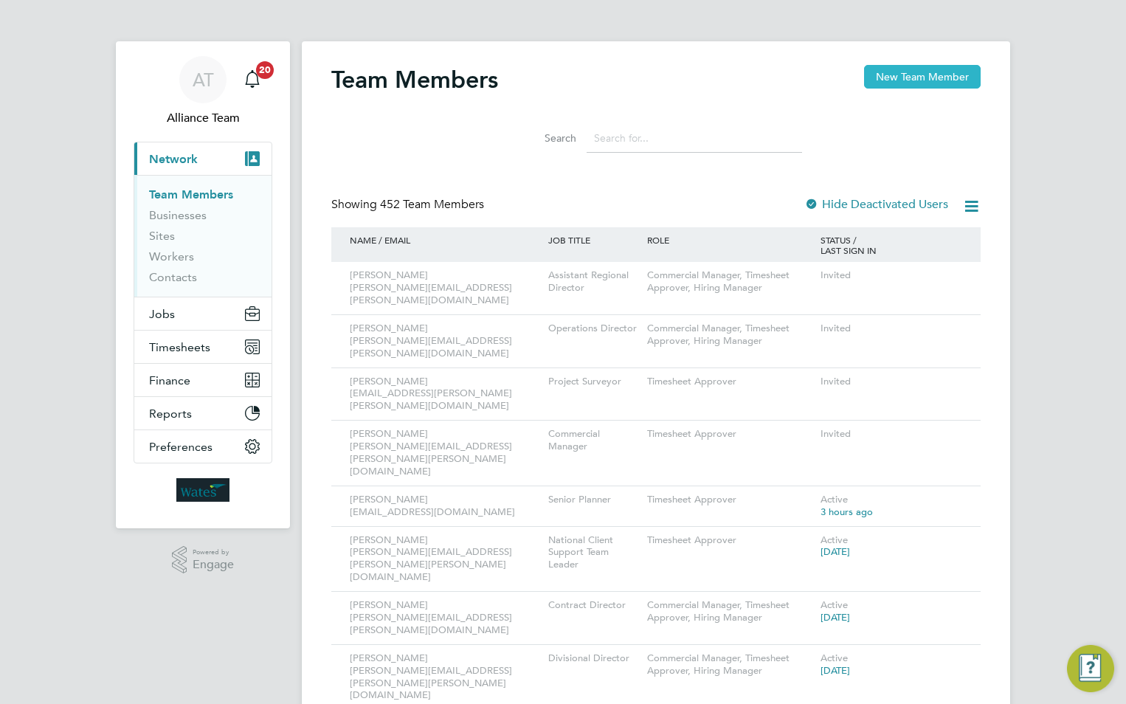
click at [886, 74] on button "New Team Member" at bounding box center [922, 77] width 117 height 24
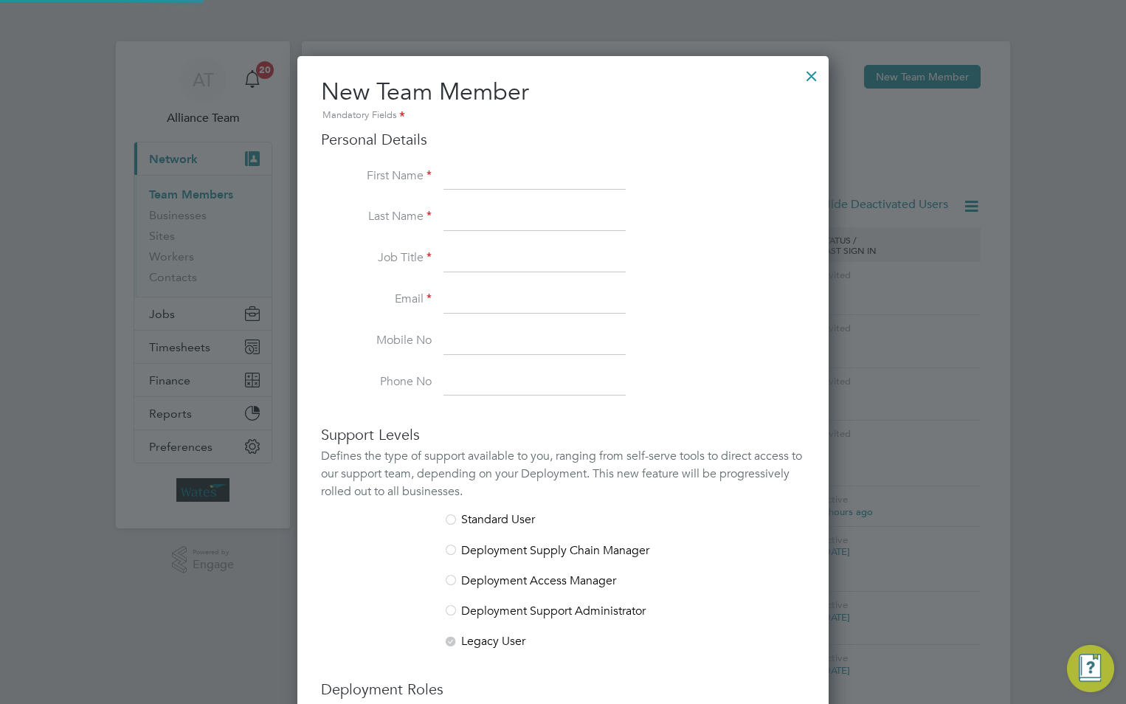
scroll to position [909, 532]
drag, startPoint x: 515, startPoint y: 176, endPoint x: 507, endPoint y: 152, distance: 24.7
click at [513, 173] on input at bounding box center [535, 177] width 182 height 27
type input "Christian"
type input "Cox"
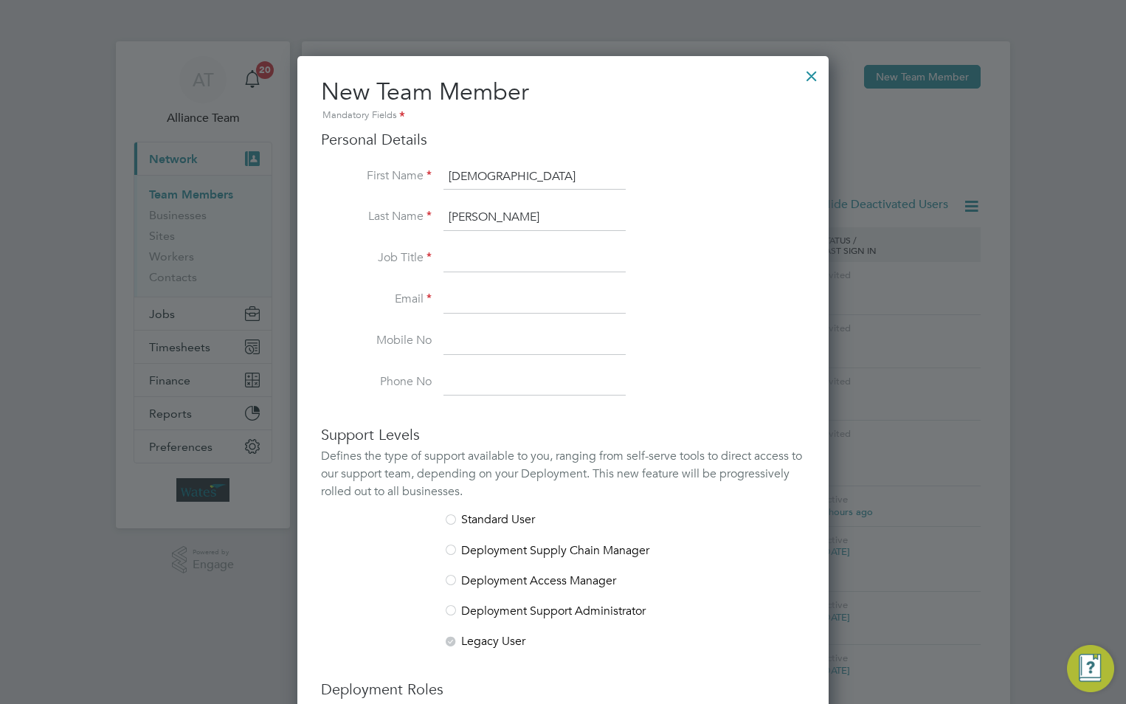
drag, startPoint x: 468, startPoint y: 256, endPoint x: 468, endPoint y: 238, distance: 17.7
click at [469, 253] on input at bounding box center [535, 259] width 182 height 27
click at [469, 261] on input at bounding box center [535, 259] width 182 height 27
paste input "Assistant Regional Director"
type input "Assistant Regional Director"
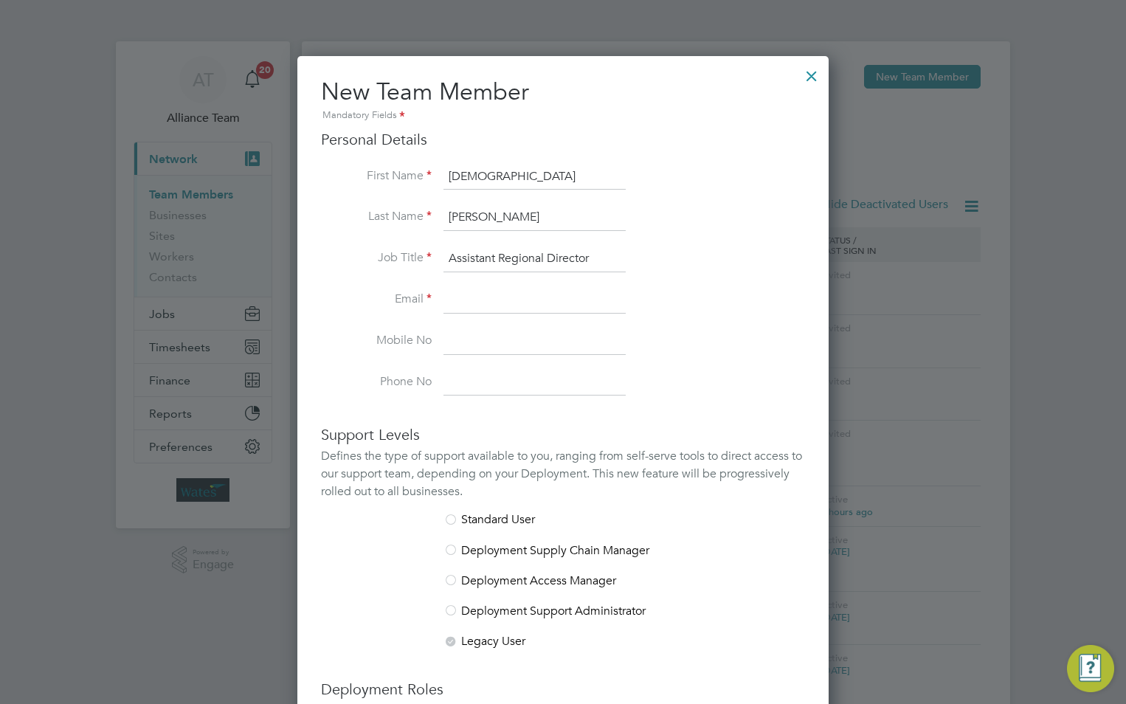
click at [530, 290] on input at bounding box center [535, 300] width 182 height 27
click at [474, 289] on input at bounding box center [535, 300] width 182 height 27
paste input "Christian.Cox@liberty-group.co.uk"
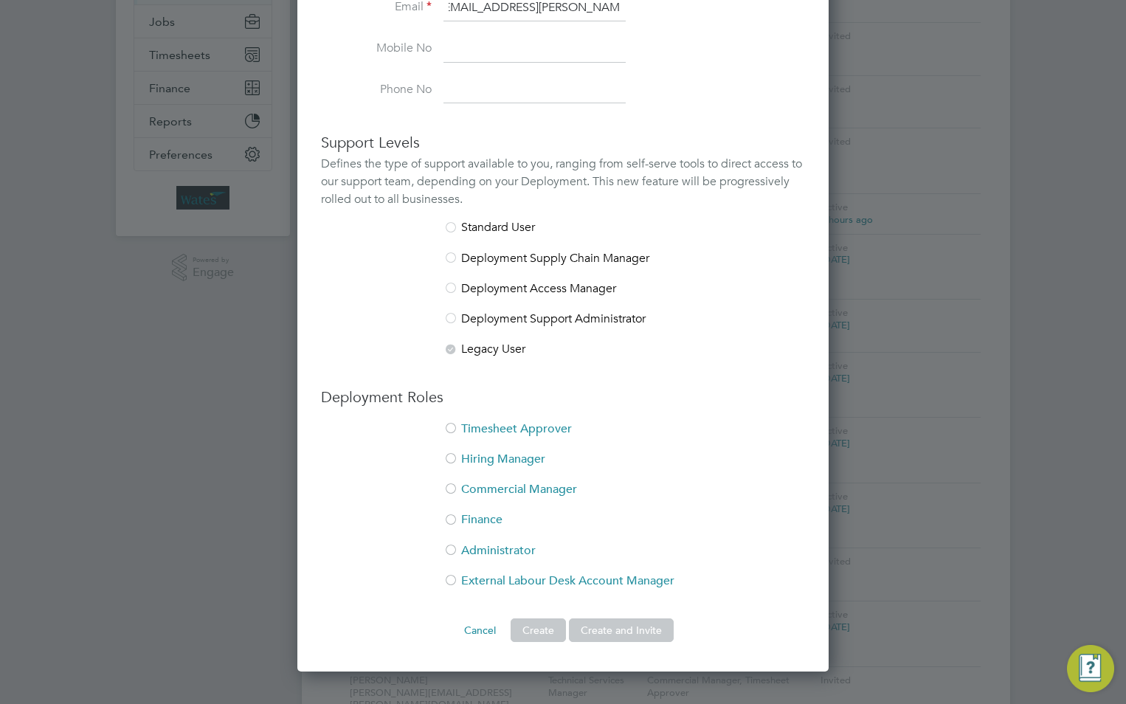
scroll to position [295, 0]
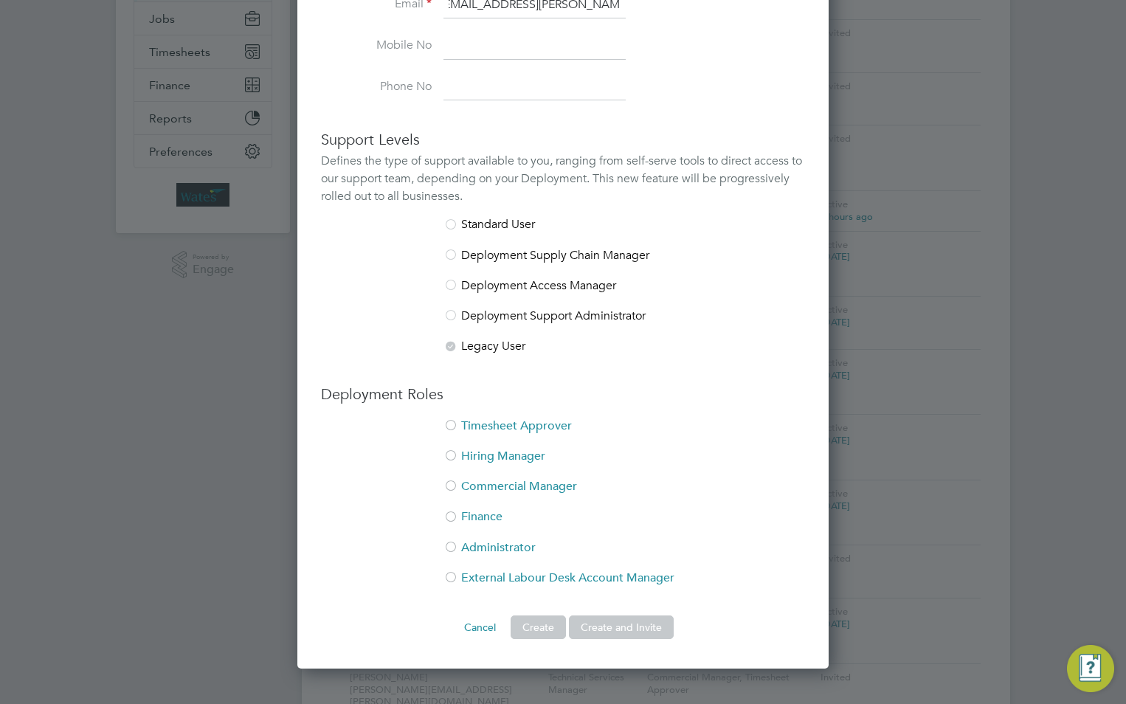
type input "Christian.Cox@liberty-group.co.uk"
click at [493, 419] on li "Timesheet Approver" at bounding box center [563, 434] width 484 height 30
click at [493, 449] on li "Hiring Manager" at bounding box center [563, 464] width 484 height 30
click at [500, 479] on li "Commercial Manager" at bounding box center [563, 494] width 484 height 30
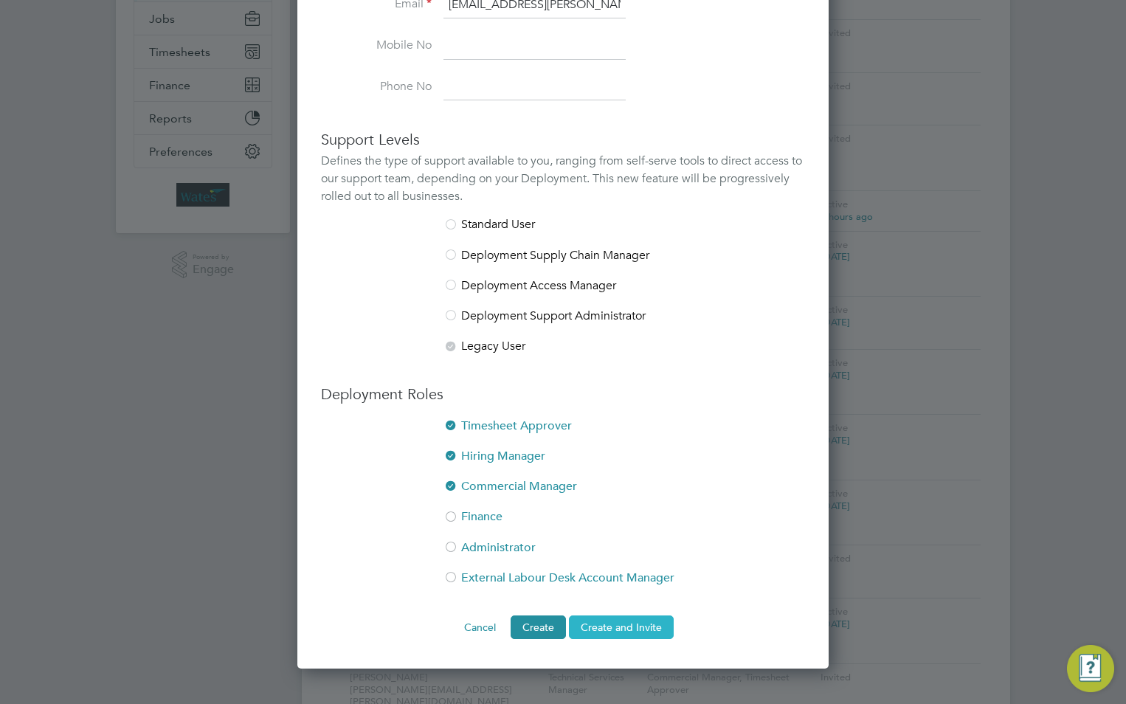
click at [644, 622] on button "Create and Invite" at bounding box center [621, 628] width 105 height 24
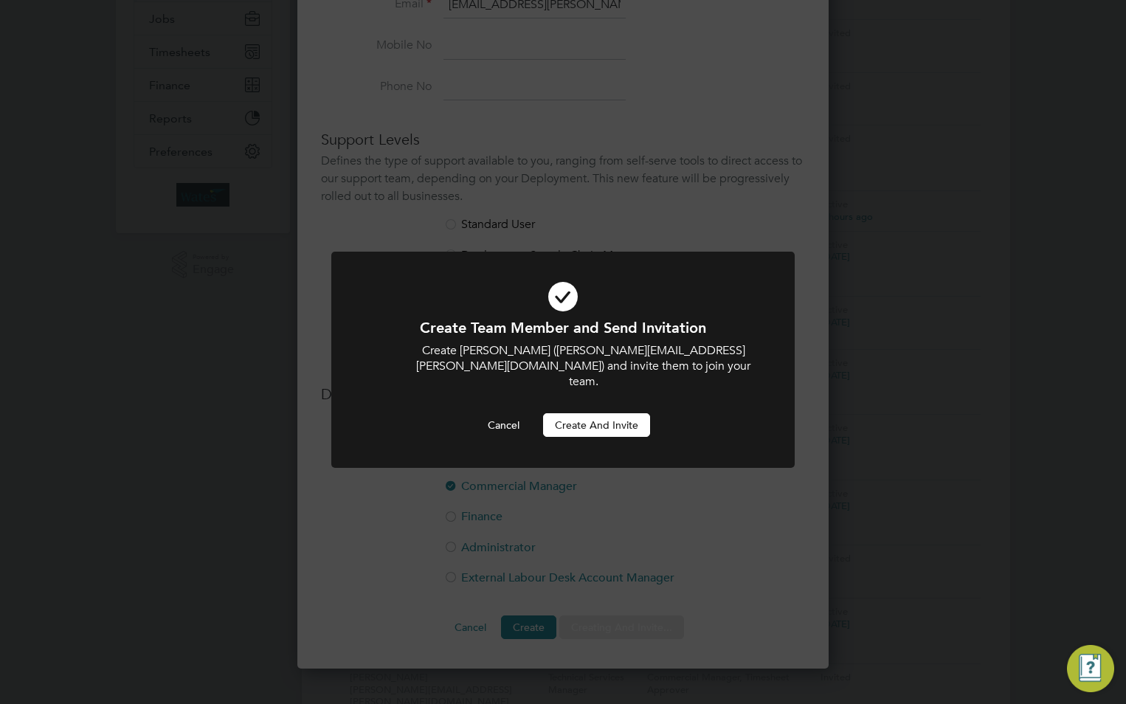
click at [585, 413] on button "Create and invite" at bounding box center [596, 425] width 107 height 24
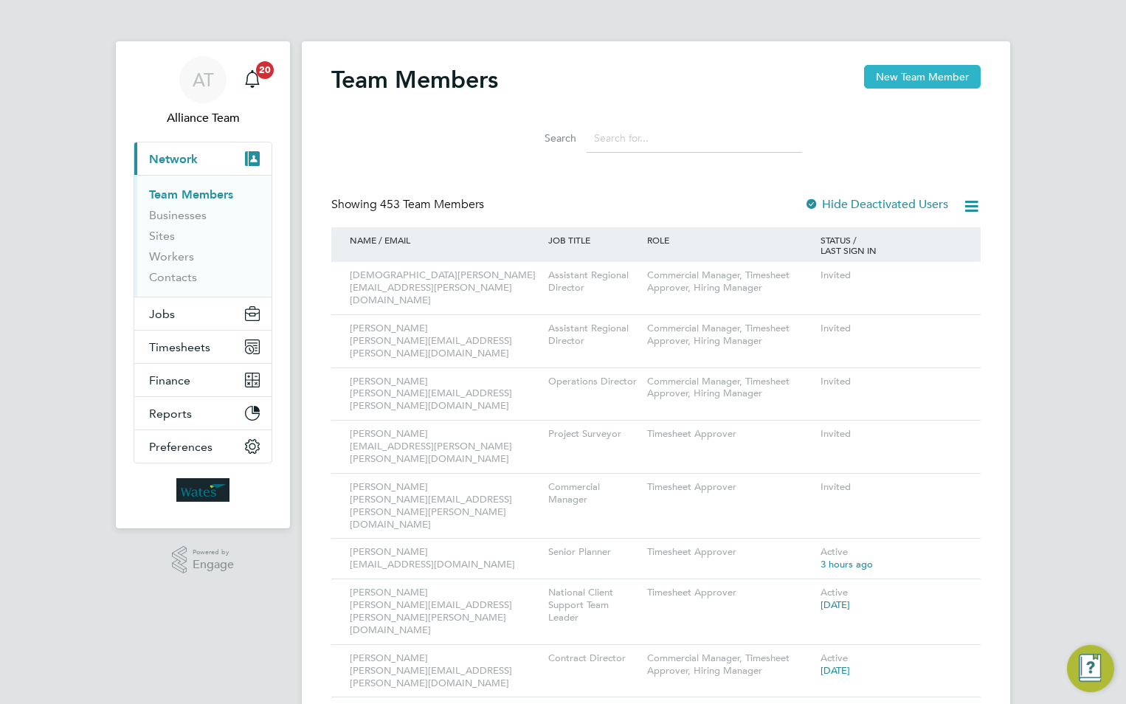
click at [875, 77] on button "New Team Member" at bounding box center [922, 77] width 117 height 24
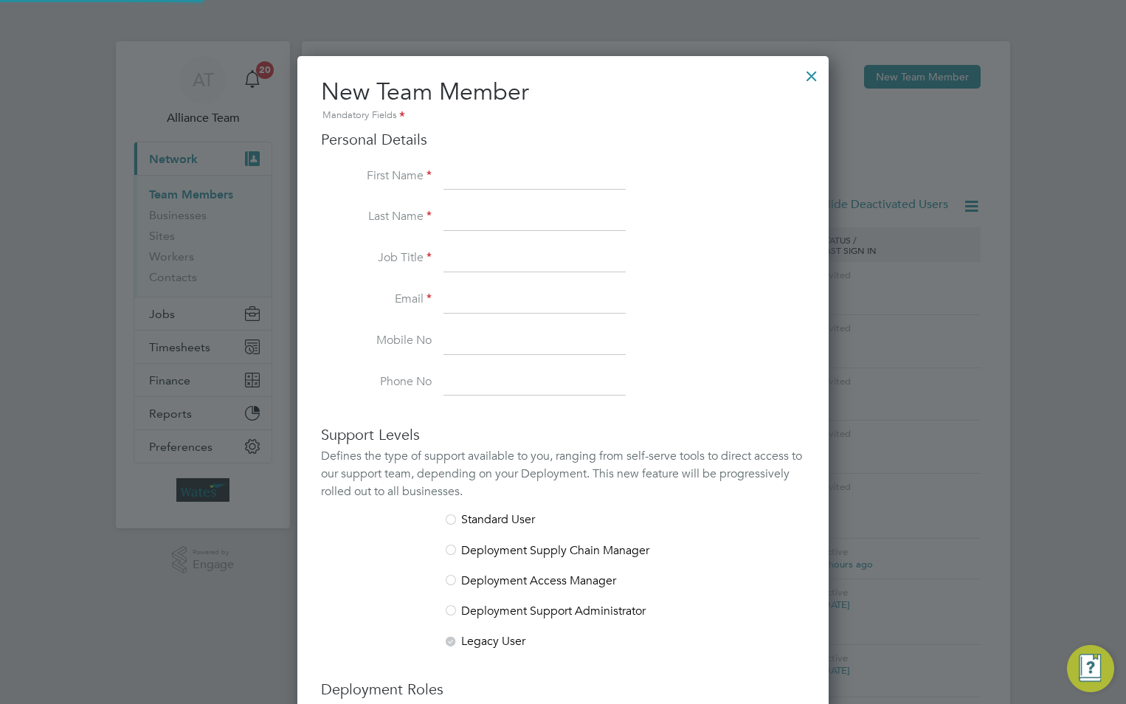
scroll to position [909, 532]
click at [515, 167] on input at bounding box center [535, 177] width 182 height 27
paste input "[PERSON_NAME]"
drag, startPoint x: 569, startPoint y: 176, endPoint x: 513, endPoint y: 176, distance: 56.1
click at [513, 176] on input "[PERSON_NAME]" at bounding box center [535, 177] width 182 height 27
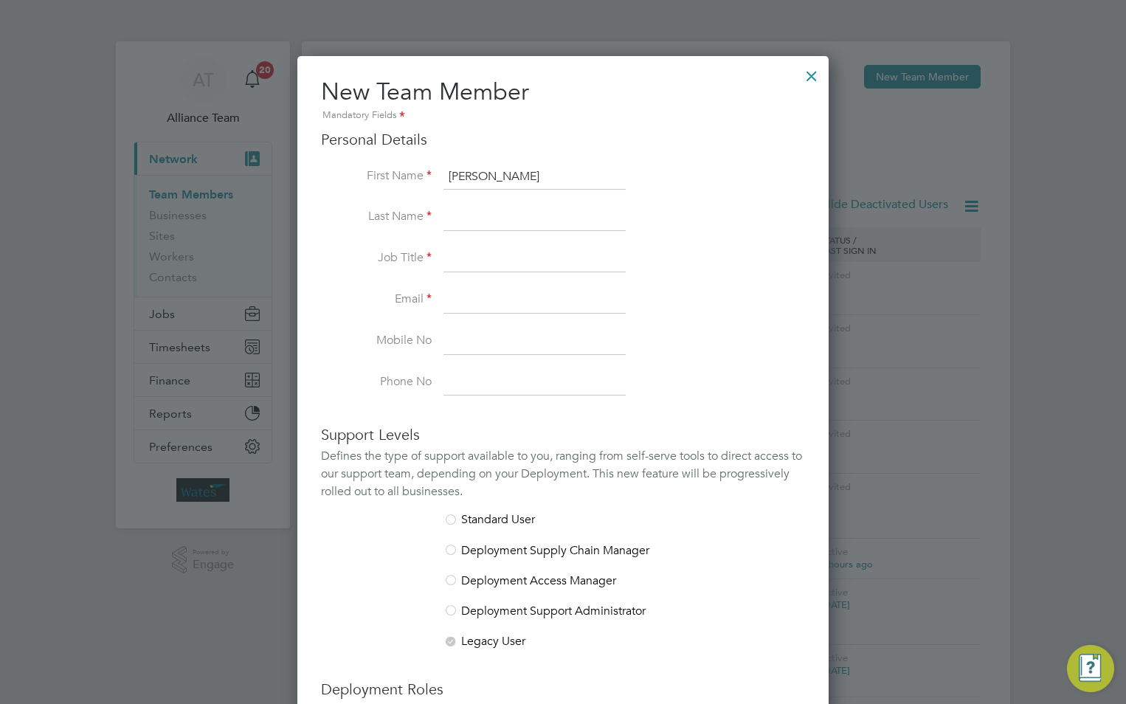
type input "Christopher"
click at [488, 202] on li "First Name Christopher" at bounding box center [563, 184] width 484 height 41
click at [478, 218] on input at bounding box center [535, 217] width 182 height 27
paste input "[PERSON_NAME]"
drag, startPoint x: 518, startPoint y: 216, endPoint x: 441, endPoint y: 216, distance: 76.8
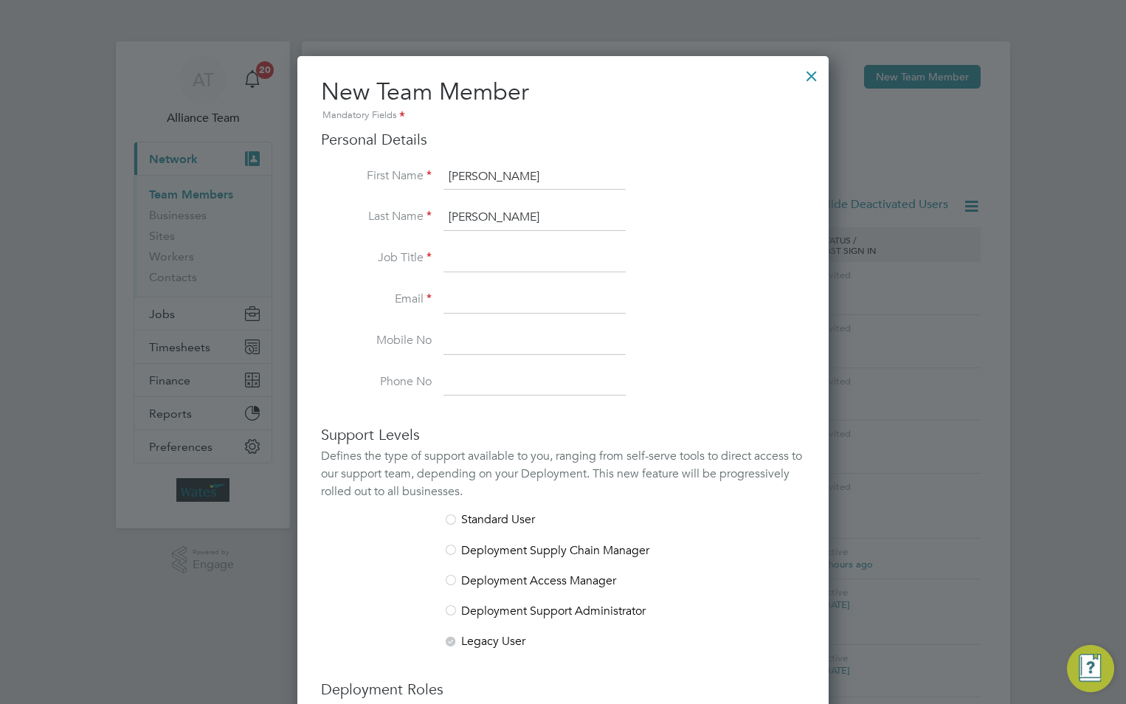
click at [441, 216] on li "Last Name Christopher Clayton" at bounding box center [563, 224] width 484 height 41
type input "Clayton"
click at [467, 260] on input at bounding box center [535, 259] width 182 height 27
drag, startPoint x: 506, startPoint y: 256, endPoint x: 431, endPoint y: 265, distance: 75.8
click at [500, 254] on input at bounding box center [535, 259] width 182 height 27
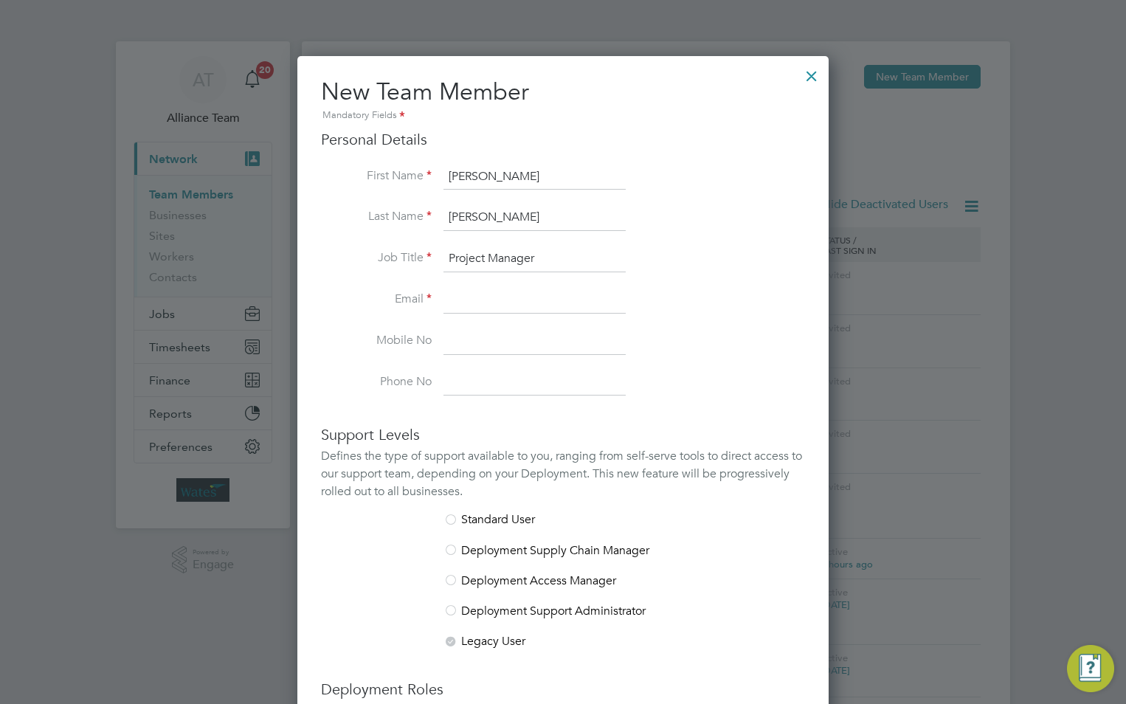
type input "Project Manager"
click at [472, 298] on input at bounding box center [535, 300] width 182 height 27
click at [506, 299] on input at bounding box center [535, 300] width 182 height 27
paste input "Chris.Clayton@liberty-group.co.uk"
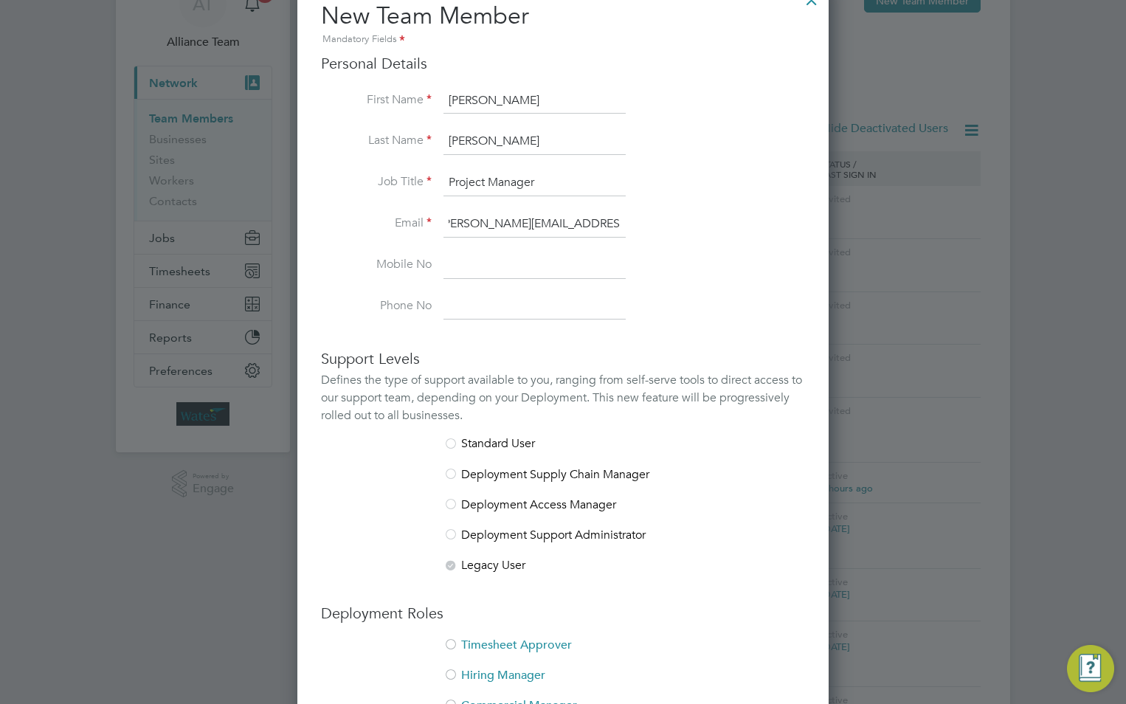
scroll to position [295, 0]
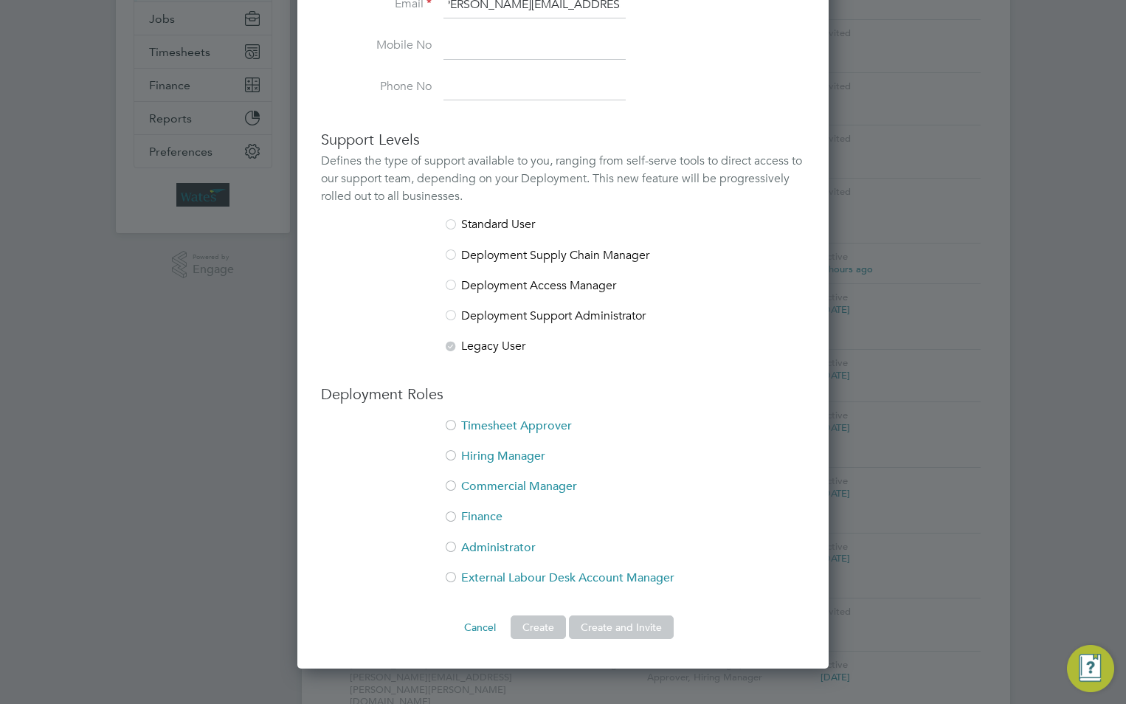
type input "Chris.Clayton@liberty-group.co.uk"
click at [499, 426] on li "Timesheet Approver" at bounding box center [563, 434] width 484 height 30
click at [503, 453] on li "Hiring Manager" at bounding box center [563, 464] width 484 height 30
click at [633, 625] on button "Create and Invite" at bounding box center [621, 628] width 105 height 24
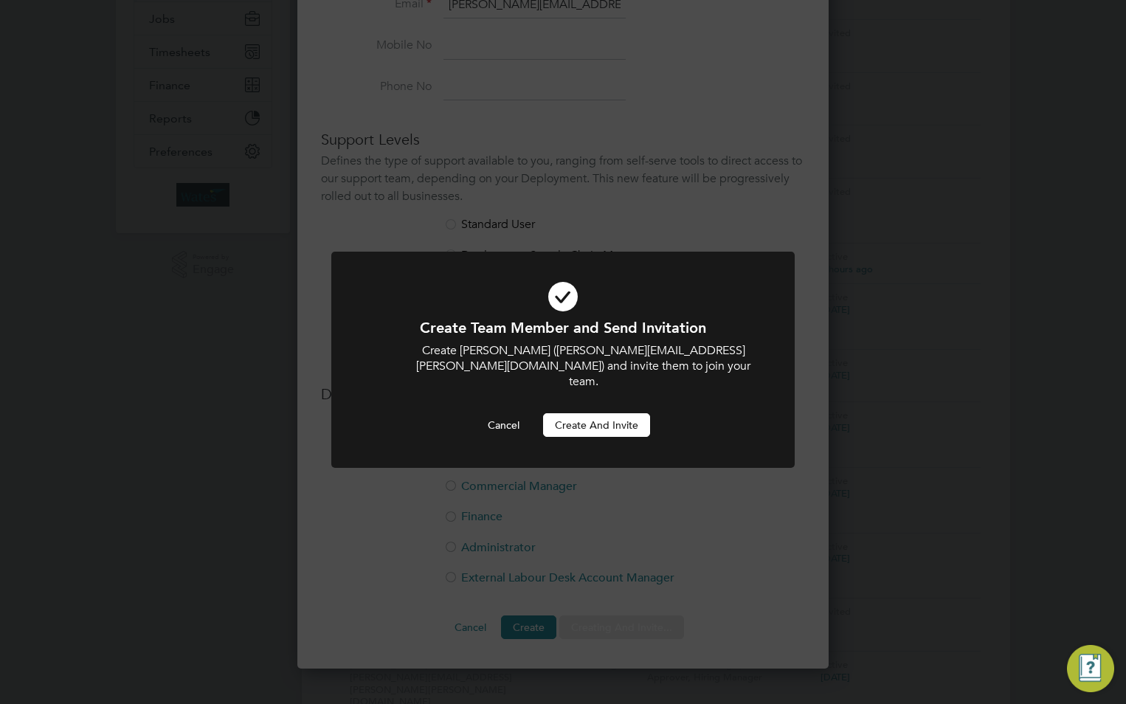
click at [610, 413] on button "Create and invite" at bounding box center [596, 425] width 107 height 24
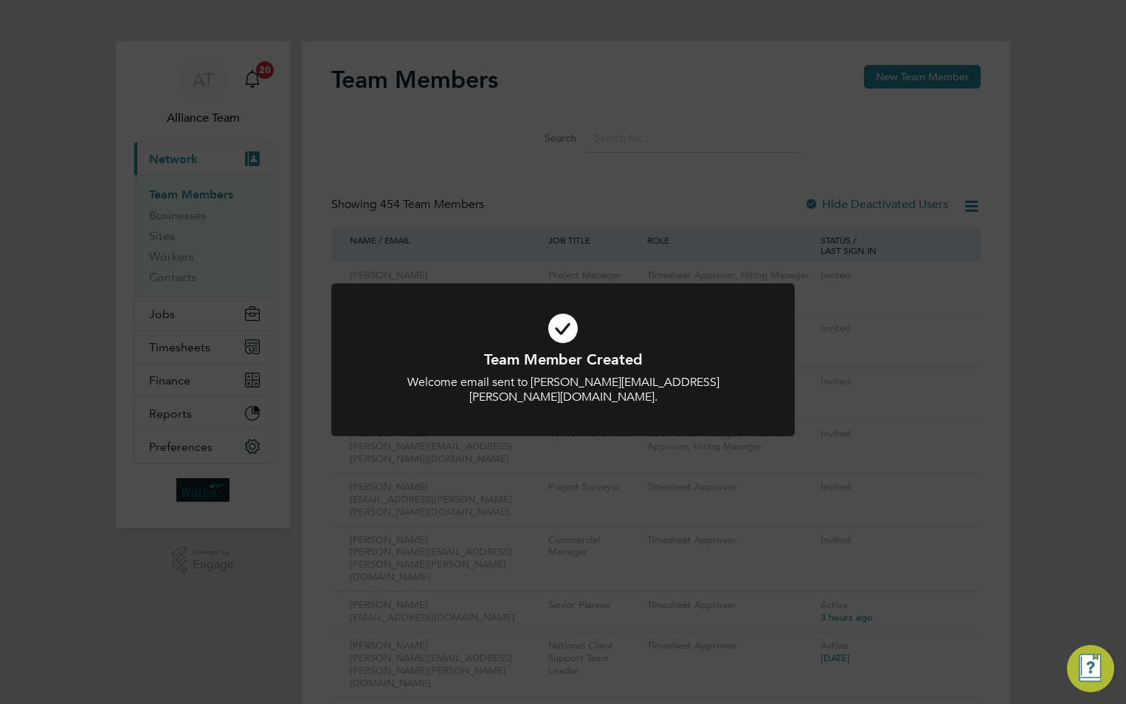
click at [881, 74] on div "Team Member Created Welcome email sent to Chris.Clayton@liberty-group.co.uk. Ca…" at bounding box center [563, 352] width 1126 height 704
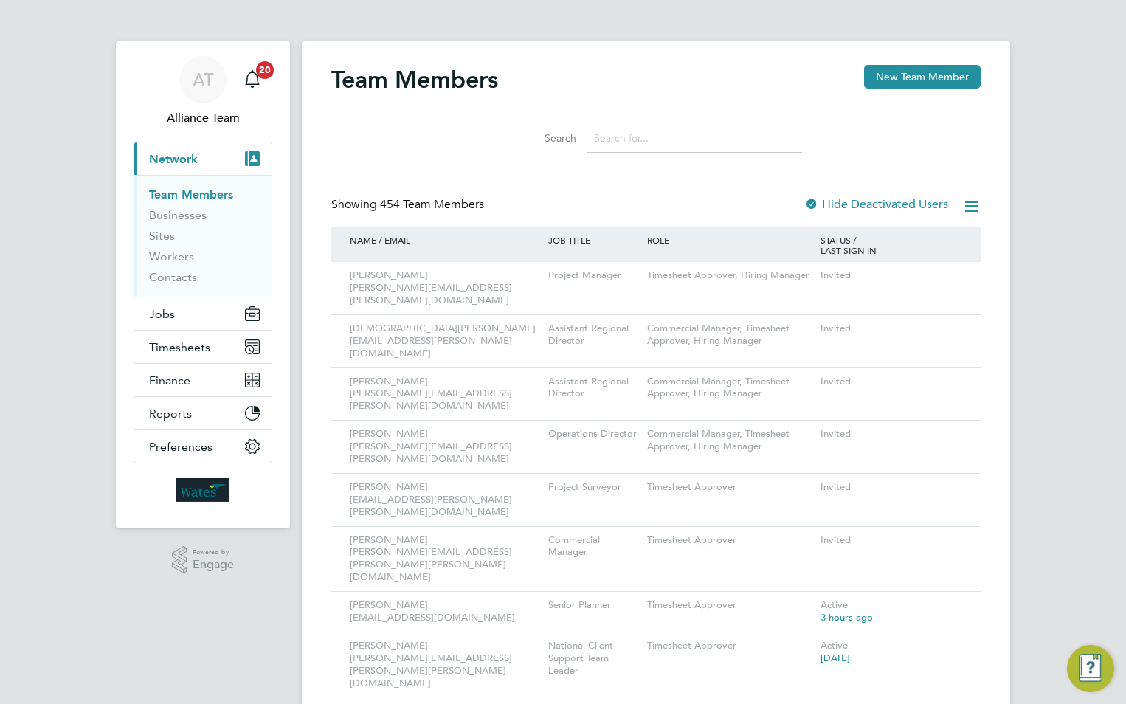
click at [875, 65] on button "New Team Member" at bounding box center [922, 77] width 117 height 24
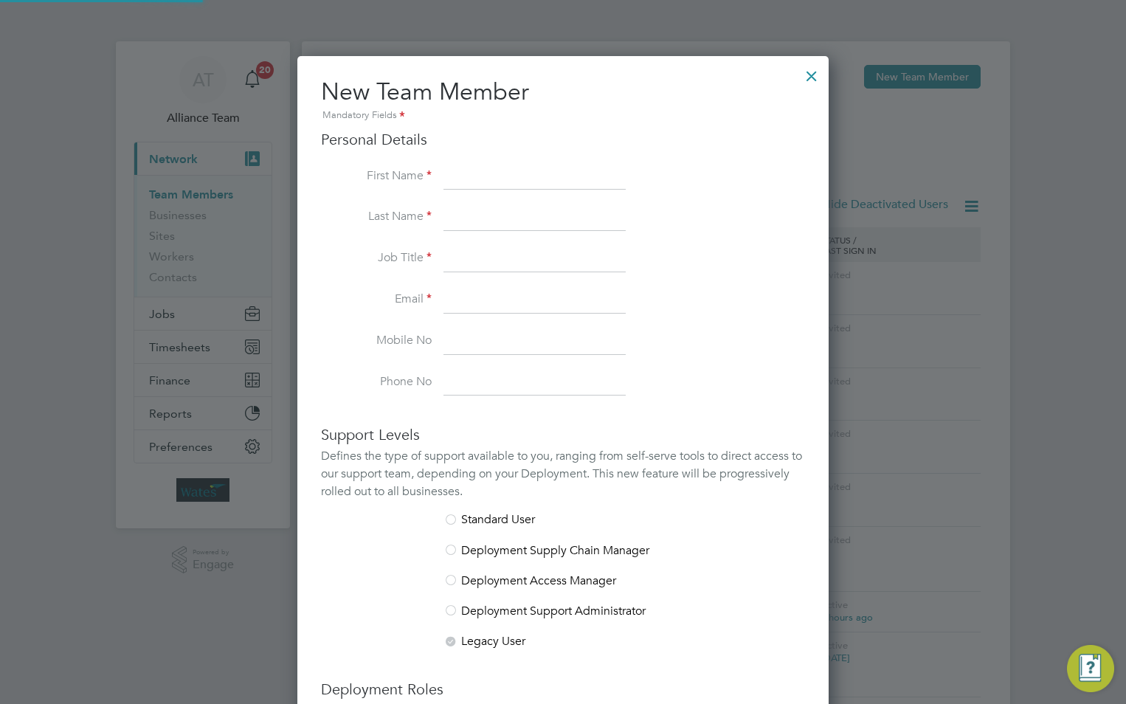
scroll to position [909, 532]
click at [488, 178] on input at bounding box center [535, 177] width 182 height 27
paste input "[PERSON_NAME]"
drag, startPoint x: 540, startPoint y: 171, endPoint x: 486, endPoint y: 173, distance: 54.7
click at [486, 173] on input "[PERSON_NAME]" at bounding box center [535, 177] width 182 height 27
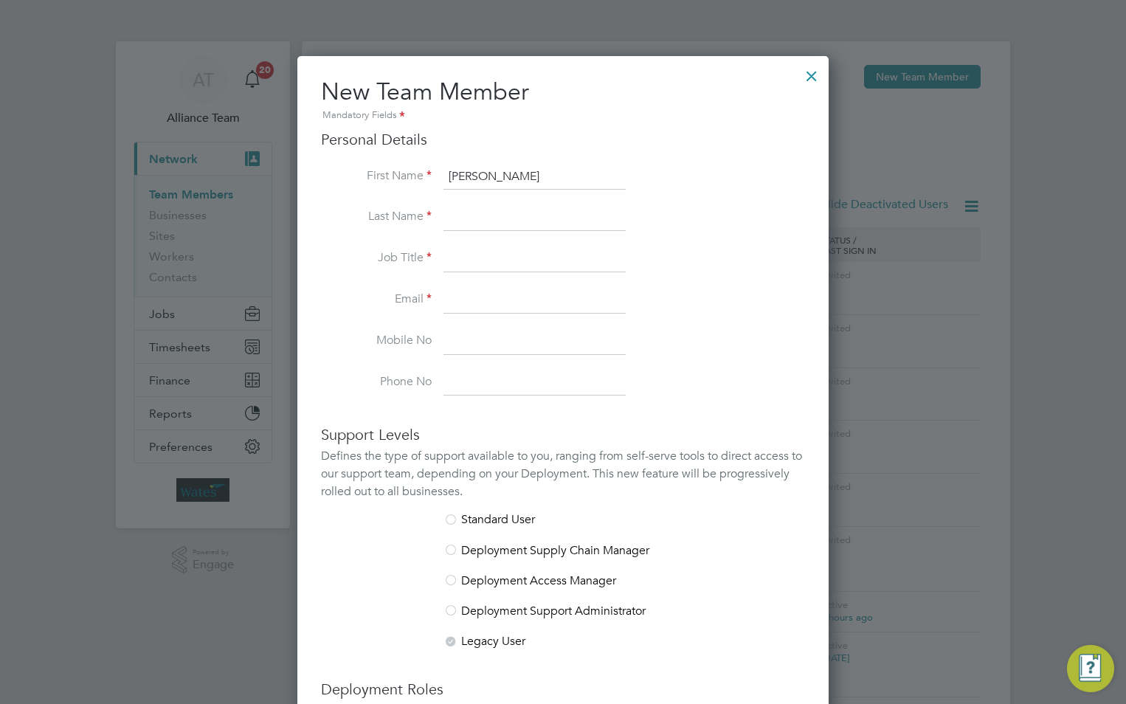
type input "David"
click at [461, 218] on input at bounding box center [535, 217] width 182 height 27
paste input "[PERSON_NAME]"
drag, startPoint x: 483, startPoint y: 210, endPoint x: 427, endPoint y: 221, distance: 57.2
click at [427, 221] on li "Last Name David McManus" at bounding box center [563, 224] width 484 height 41
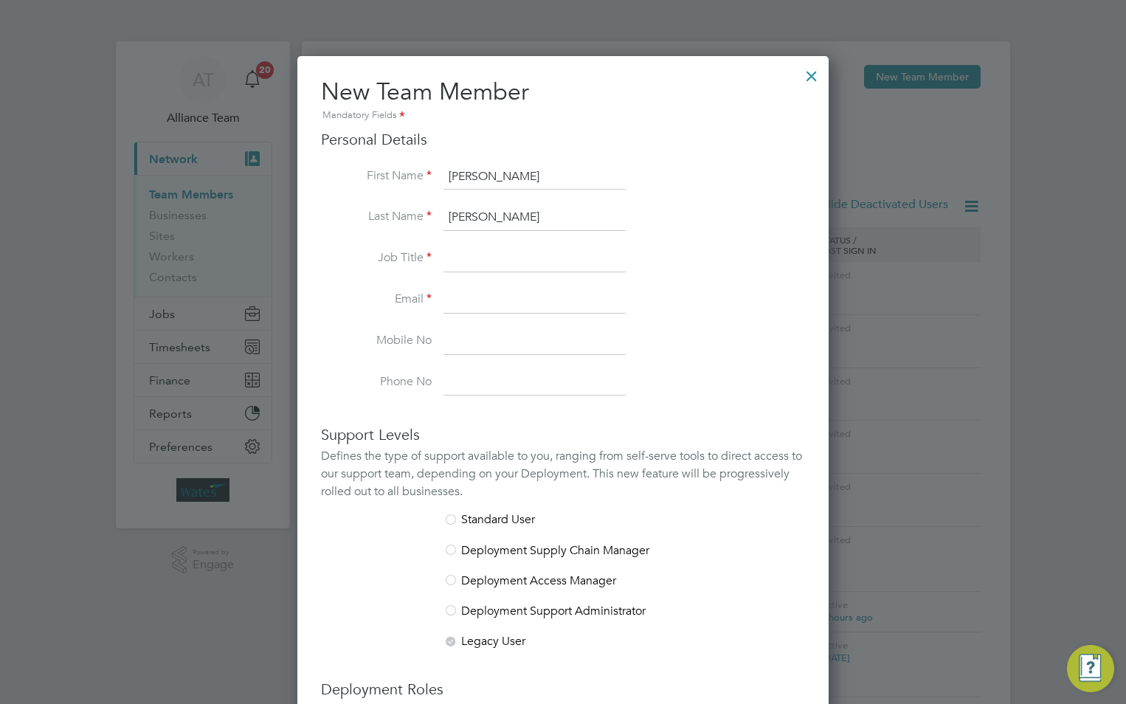
type input "McManus"
click at [461, 249] on input at bounding box center [535, 259] width 182 height 27
type input "Team Leader"
click at [534, 291] on input at bounding box center [535, 300] width 182 height 27
paste input "David.McManus@liberty-group.co.uk"
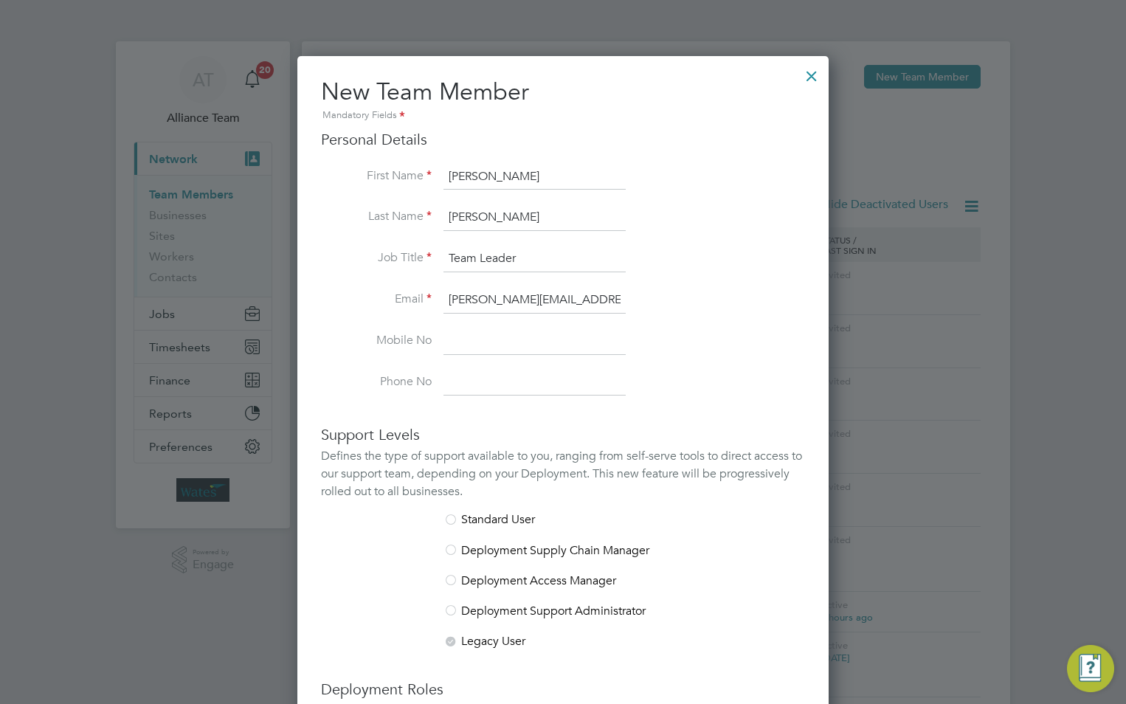
scroll to position [0, 23]
type input "David.McManus@liberty-group.co.uk"
click at [486, 336] on input at bounding box center [535, 341] width 182 height 27
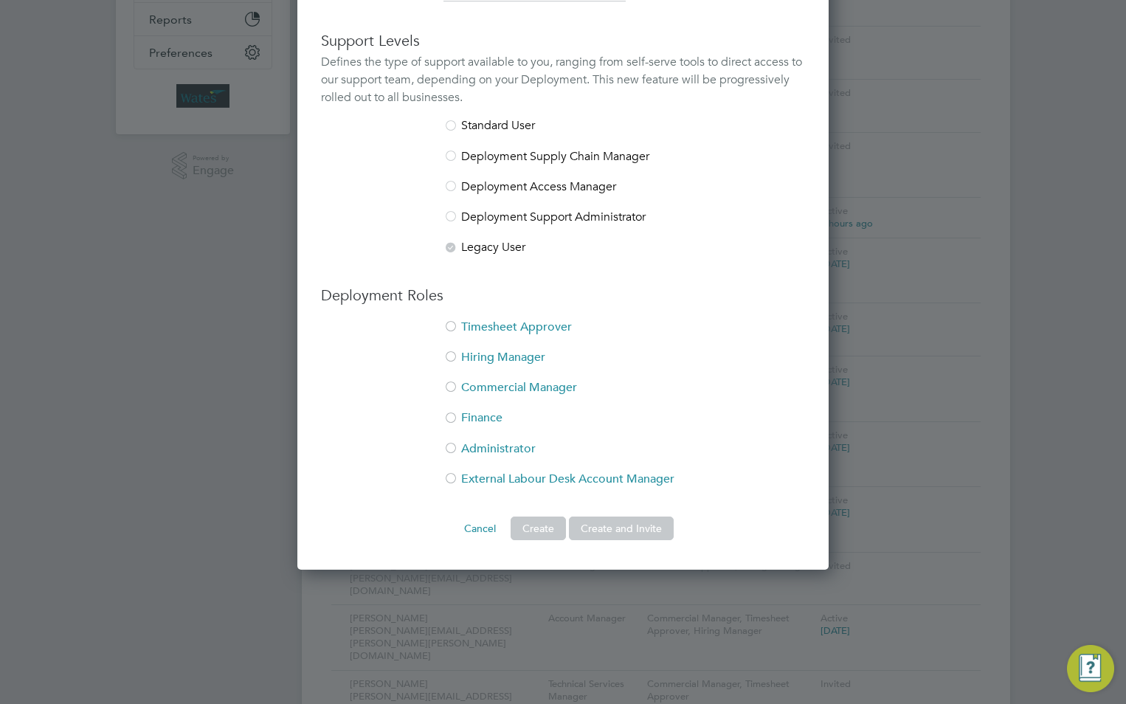
scroll to position [443, 0]
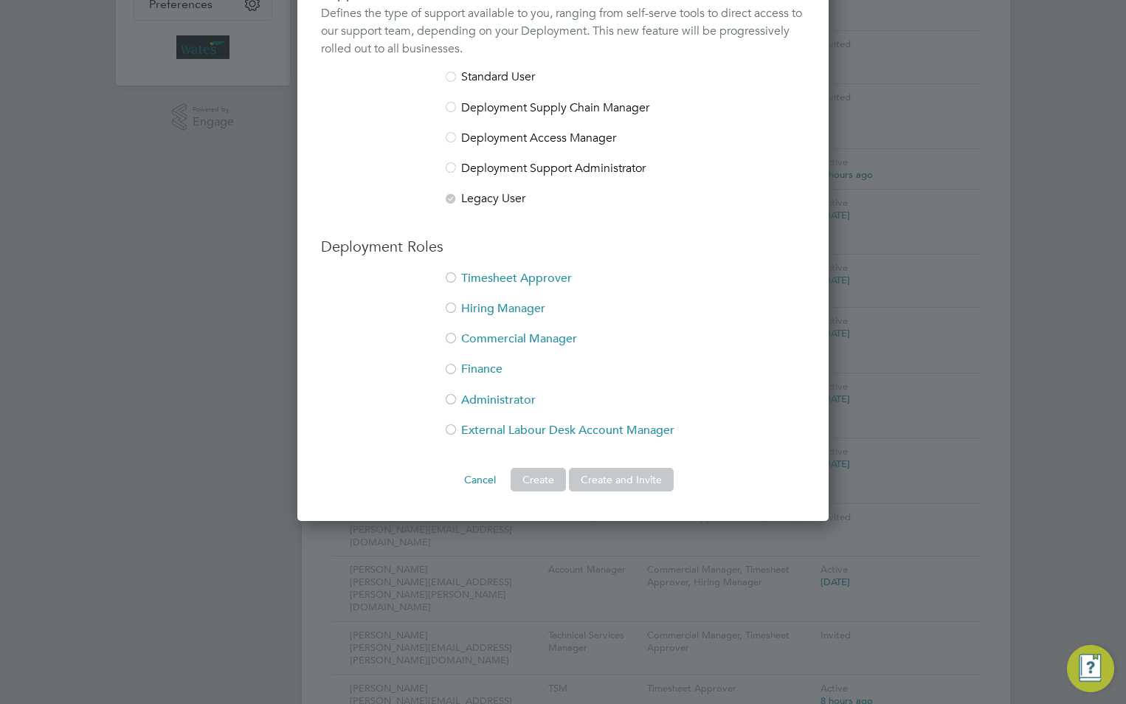
click at [488, 282] on li "Timesheet Approver" at bounding box center [563, 286] width 484 height 30
drag, startPoint x: 467, startPoint y: 303, endPoint x: 473, endPoint y: 311, distance: 9.5
click at [467, 304] on li "Hiring Manager" at bounding box center [563, 316] width 484 height 30
click at [629, 479] on button "Create and Invite" at bounding box center [621, 480] width 105 height 24
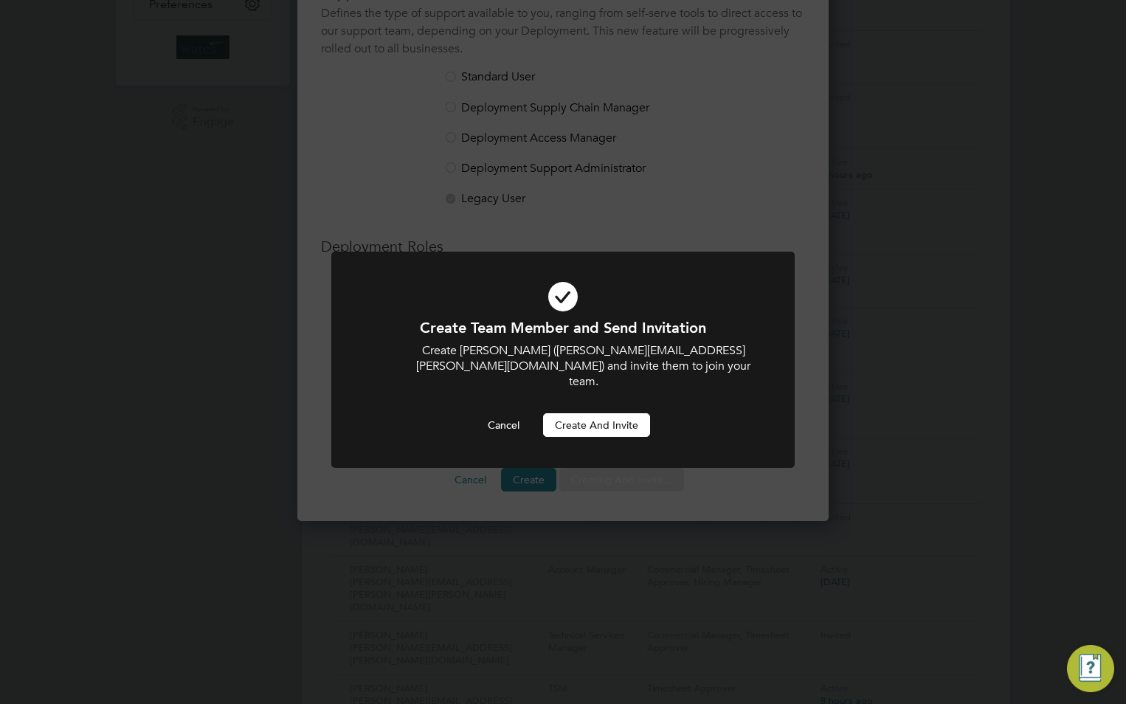
click at [590, 413] on button "Create and invite" at bounding box center [596, 425] width 107 height 24
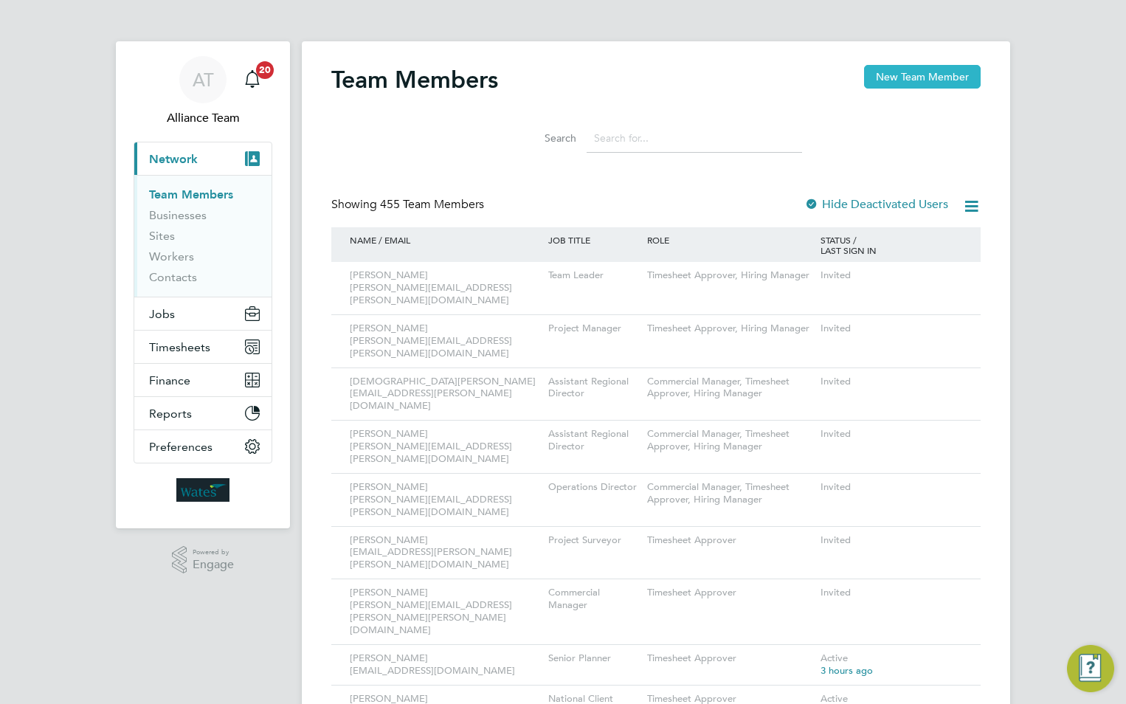
click at [913, 71] on button "New Team Member" at bounding box center [922, 77] width 117 height 24
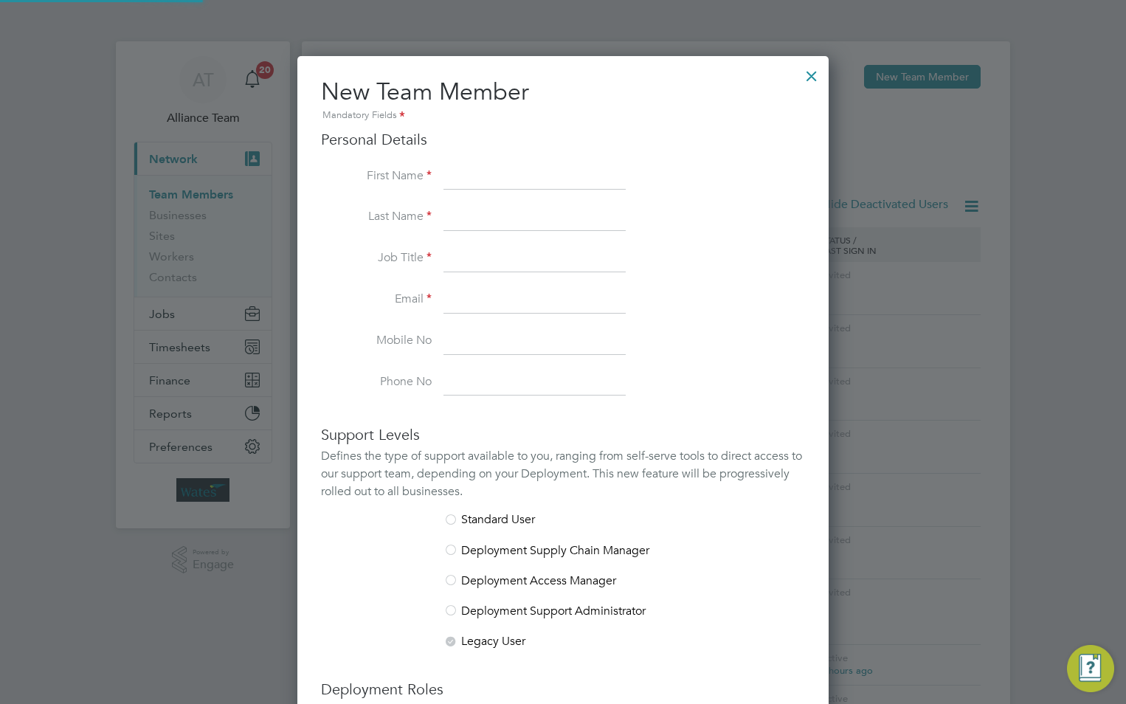
scroll to position [909, 532]
click at [529, 183] on input at bounding box center [535, 177] width 182 height 27
paste input "[PERSON_NAME]"
drag, startPoint x: 529, startPoint y: 175, endPoint x: 484, endPoint y: 175, distance: 45.0
click at [484, 175] on input "[PERSON_NAME]" at bounding box center [535, 177] width 182 height 27
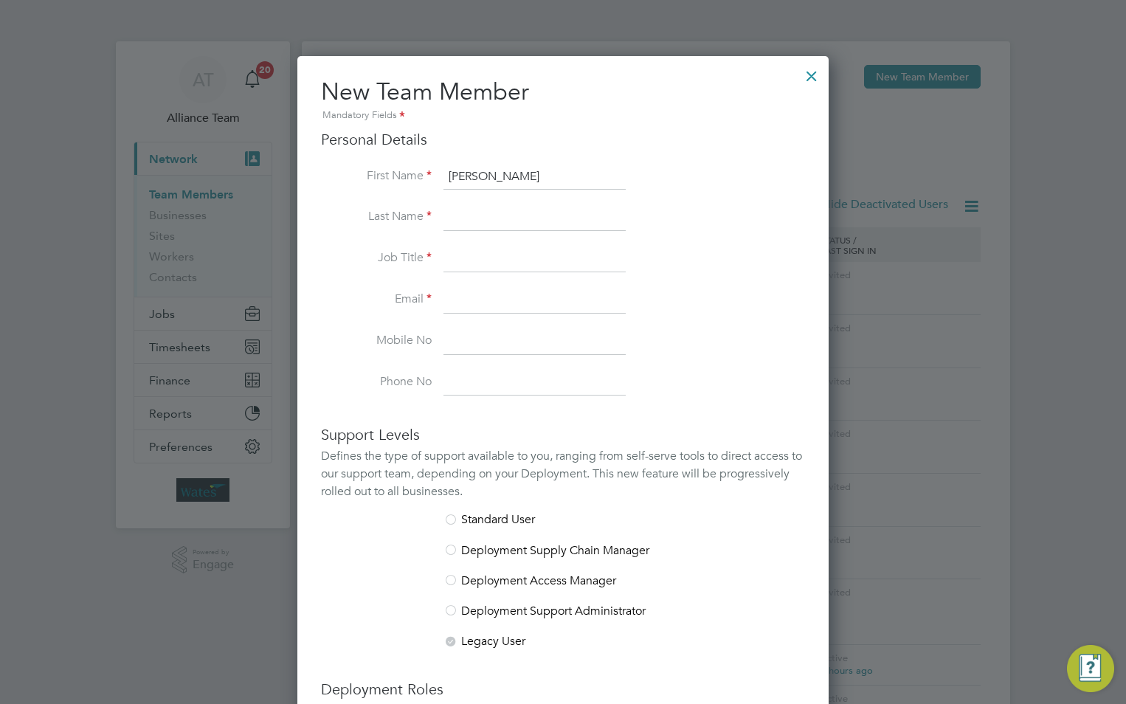
type input "Steve"
click at [452, 224] on input at bounding box center [535, 217] width 182 height 27
paste input "[PERSON_NAME]"
drag, startPoint x: 483, startPoint y: 216, endPoint x: 396, endPoint y: 226, distance: 87.0
click at [396, 226] on li "Last Name Steve Sofield" at bounding box center [563, 224] width 484 height 41
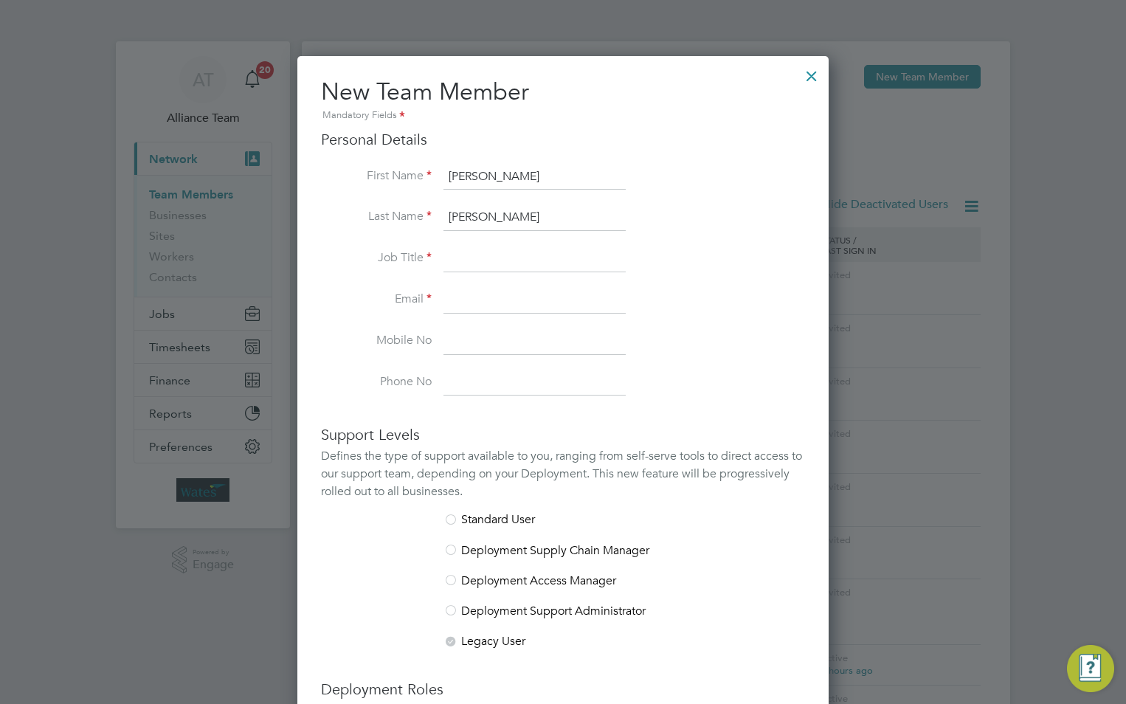
type input "Sofield"
click at [464, 245] on li "Last Name Sofield" at bounding box center [563, 224] width 484 height 41
click at [467, 251] on input at bounding box center [535, 259] width 182 height 27
click at [455, 280] on li "Job Title" at bounding box center [563, 266] width 484 height 41
click at [453, 297] on input at bounding box center [535, 300] width 182 height 27
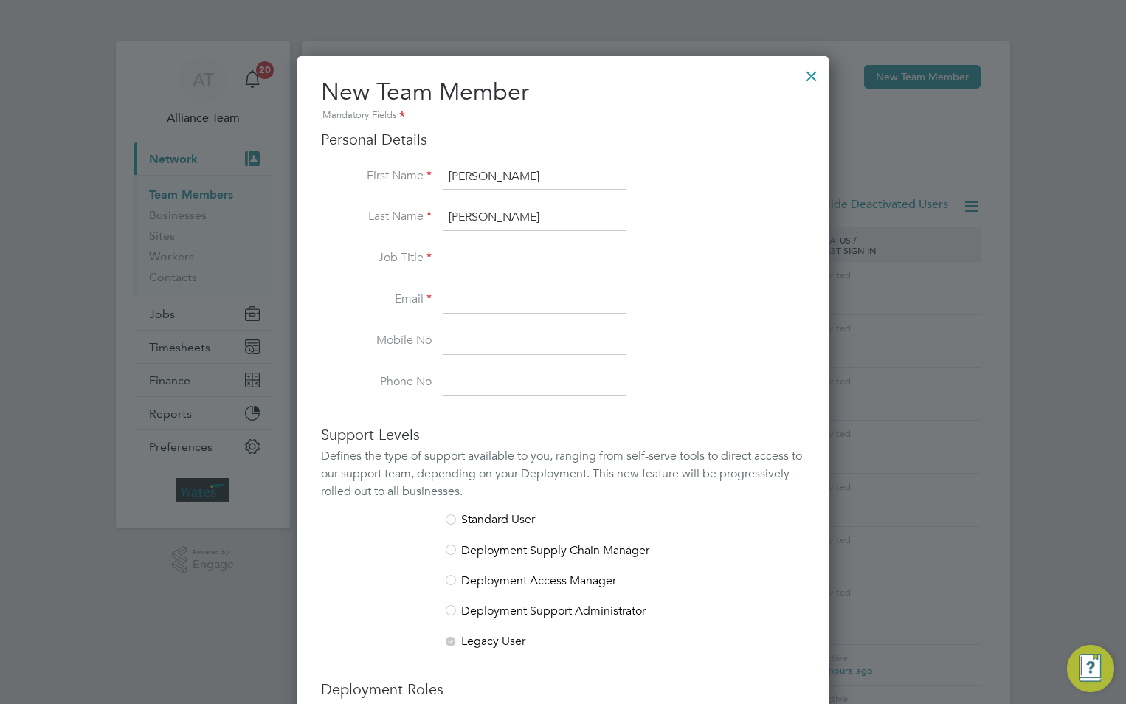
paste input "David.McManus@liberty-group.co.uk"
type input "David.McManus@liberty-group.co.uk"
click at [465, 255] on input at bounding box center [535, 259] width 182 height 27
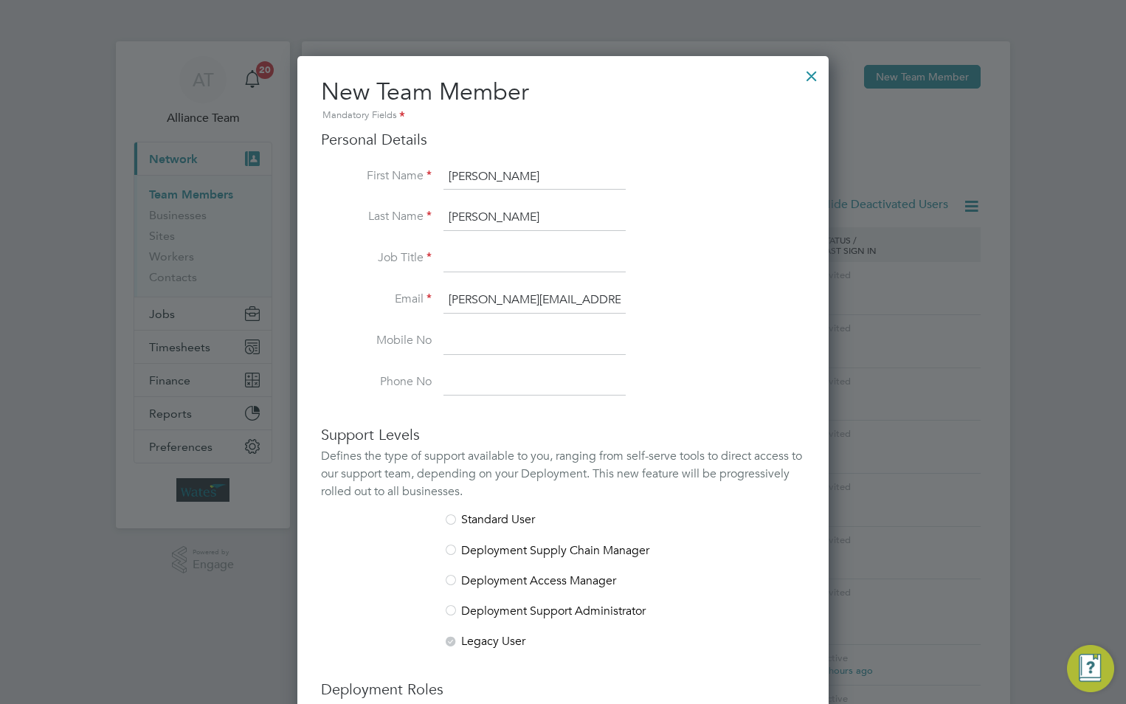
type input "Team Leader"
click at [811, 70] on div at bounding box center [812, 72] width 27 height 27
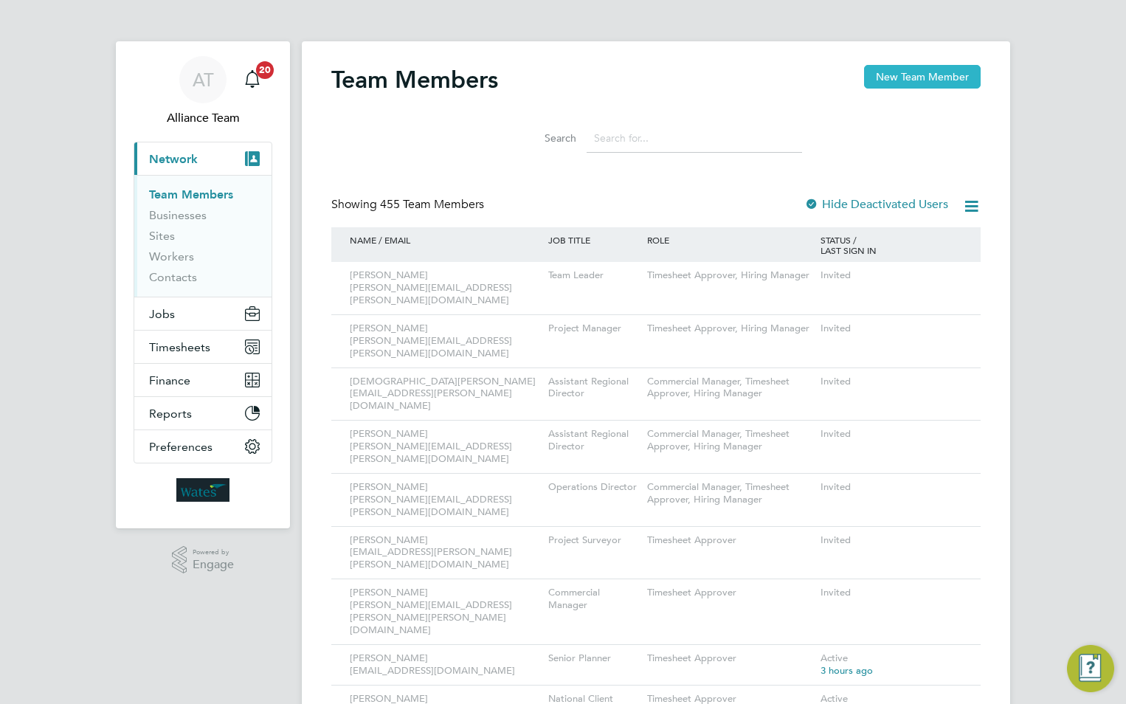
click at [933, 74] on button "New Team Member" at bounding box center [922, 77] width 117 height 24
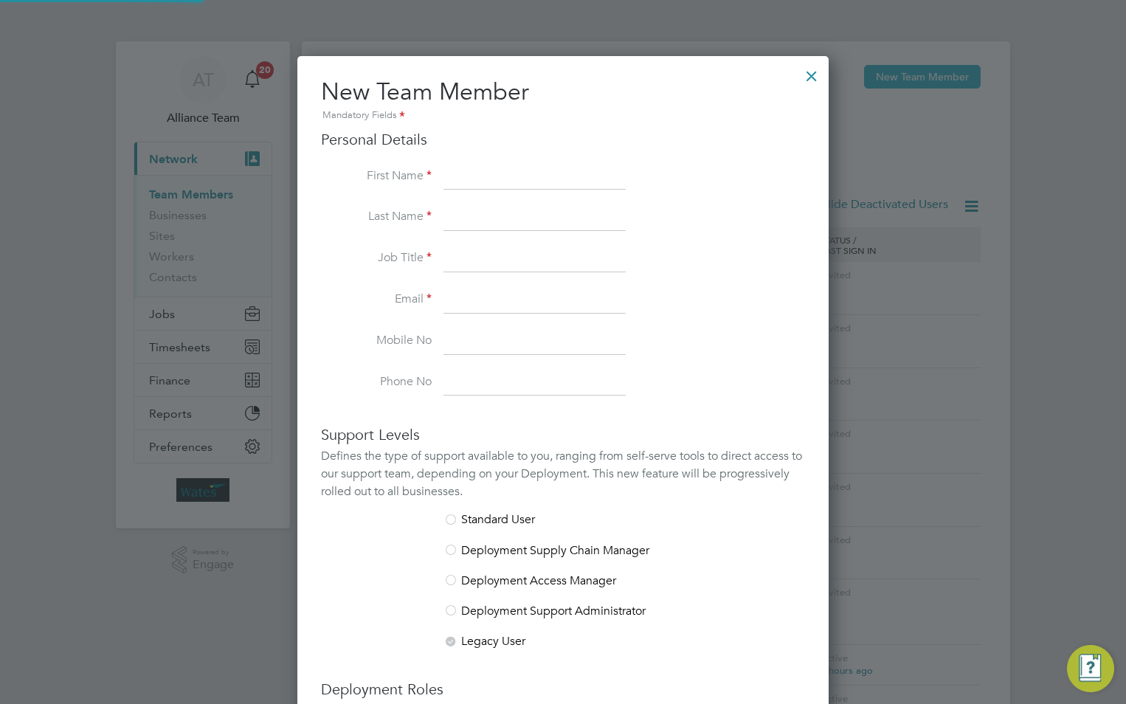
scroll to position [909, 532]
click at [499, 159] on div "Personal Details First Name Last Name Job Title Email Mobile No Phone No" at bounding box center [563, 263] width 484 height 266
click at [497, 168] on input at bounding box center [535, 177] width 182 height 27
paste input "[PERSON_NAME]"
drag, startPoint x: 531, startPoint y: 173, endPoint x: 487, endPoint y: 171, distance: 43.6
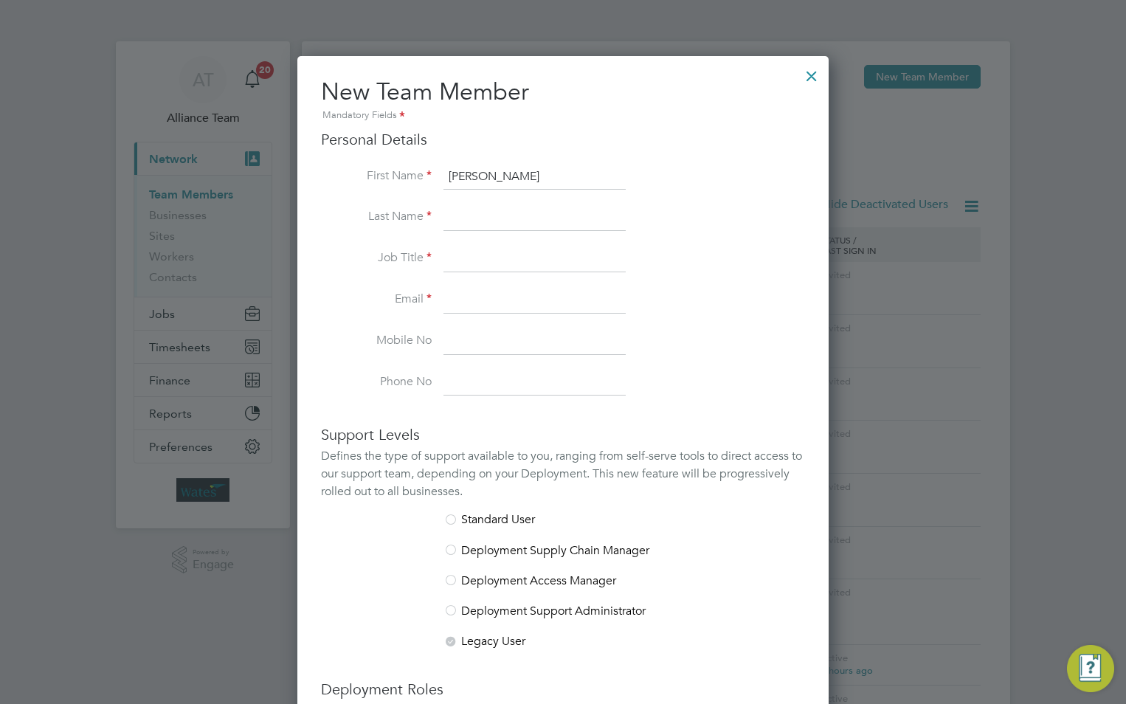
click at [484, 171] on input "[PERSON_NAME]" at bounding box center [535, 177] width 182 height 27
type input "Steve"
click at [464, 216] on input at bounding box center [535, 217] width 182 height 27
paste input "[PERSON_NAME]"
drag, startPoint x: 481, startPoint y: 216, endPoint x: 408, endPoint y: 224, distance: 73.5
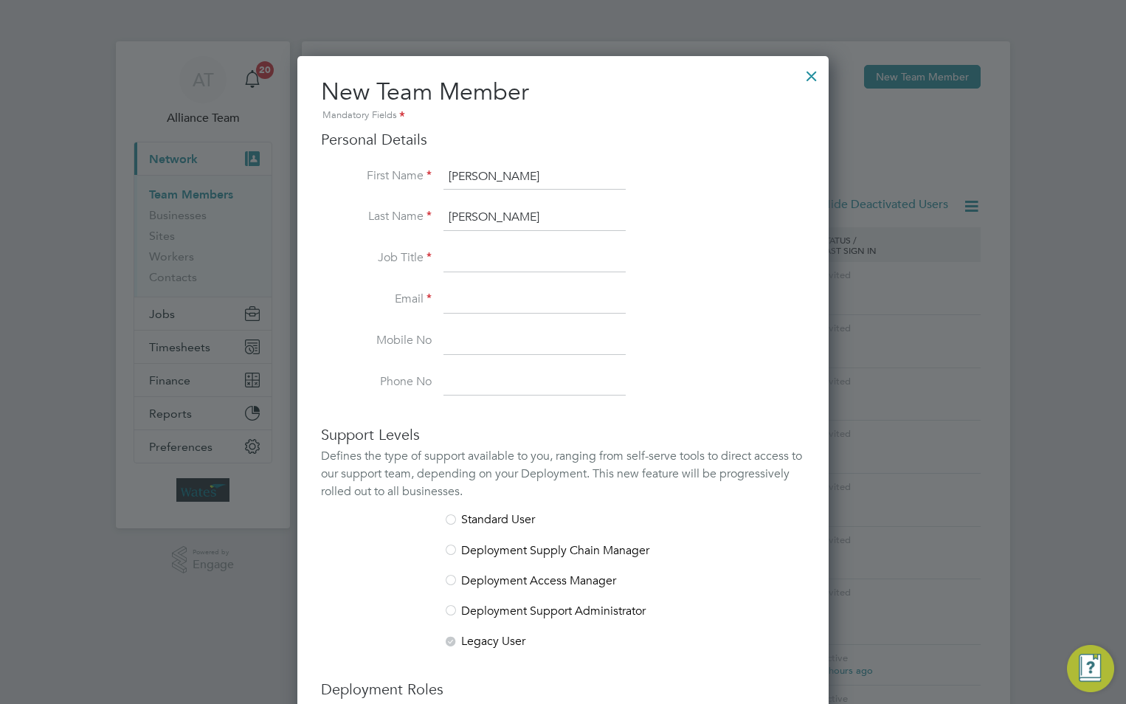
click at [407, 224] on li "Last Name Steve Sofield" at bounding box center [563, 224] width 484 height 41
type input "Sofield"
click at [469, 263] on input at bounding box center [535, 259] width 182 height 27
paste input "Environmental Coordinator"
type input "Environmental Coordinator"
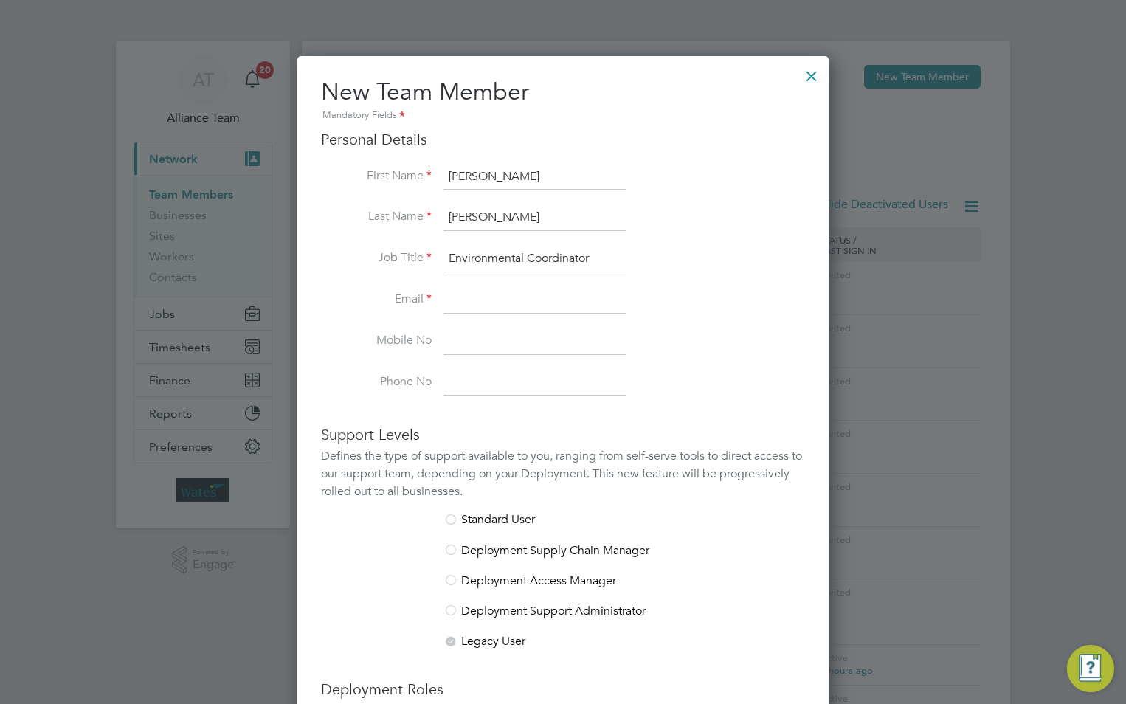
click at [526, 295] on input at bounding box center [535, 300] width 182 height 27
paste input "Steve.Sofield@liberty-group.co.uk"
type input "Steve.Sofield@liberty-group.co.uk"
click at [525, 345] on input at bounding box center [535, 341] width 182 height 27
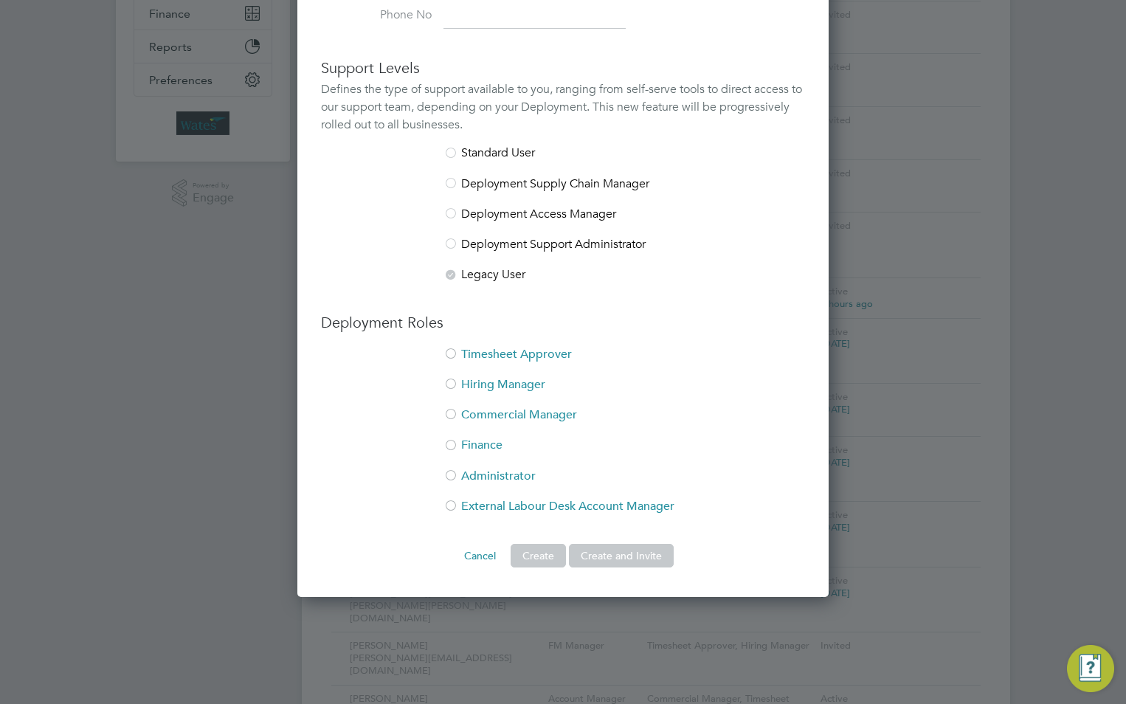
scroll to position [369, 0]
click at [499, 353] on li "Timesheet Approver" at bounding box center [563, 360] width 484 height 30
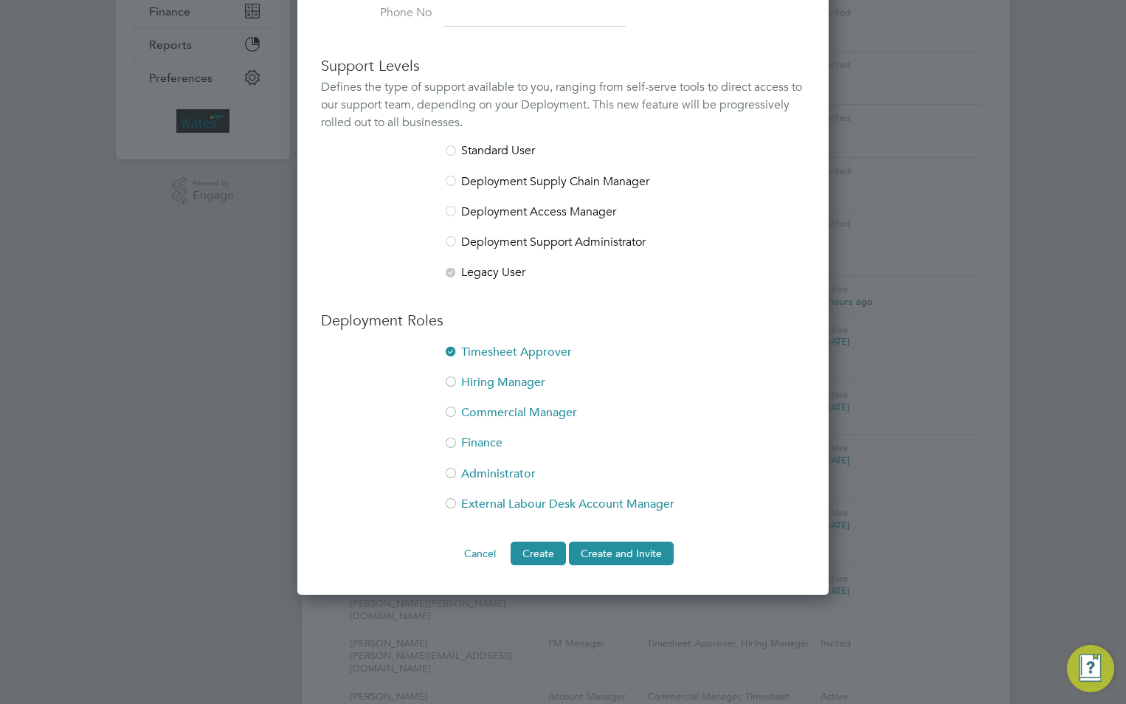
click at [491, 379] on li "Hiring Manager" at bounding box center [563, 390] width 484 height 30
click at [599, 548] on button "Create and Invite" at bounding box center [621, 554] width 105 height 24
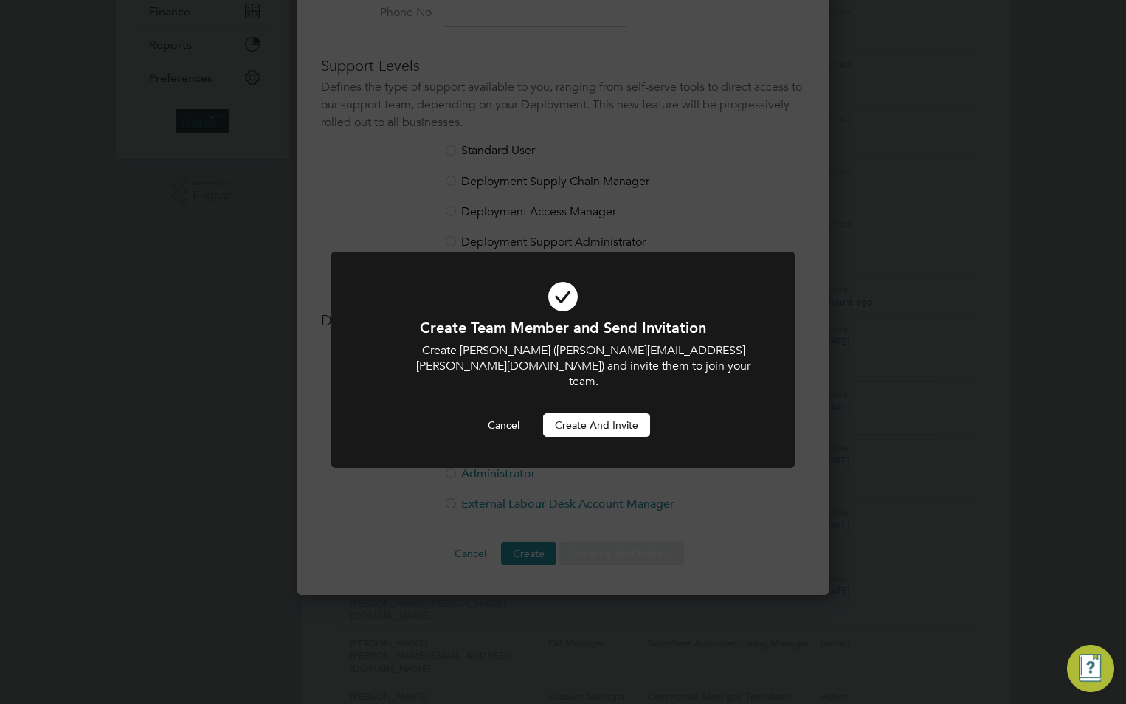
scroll to position [0, 0]
click at [592, 413] on button "Create and invite" at bounding box center [596, 425] width 107 height 24
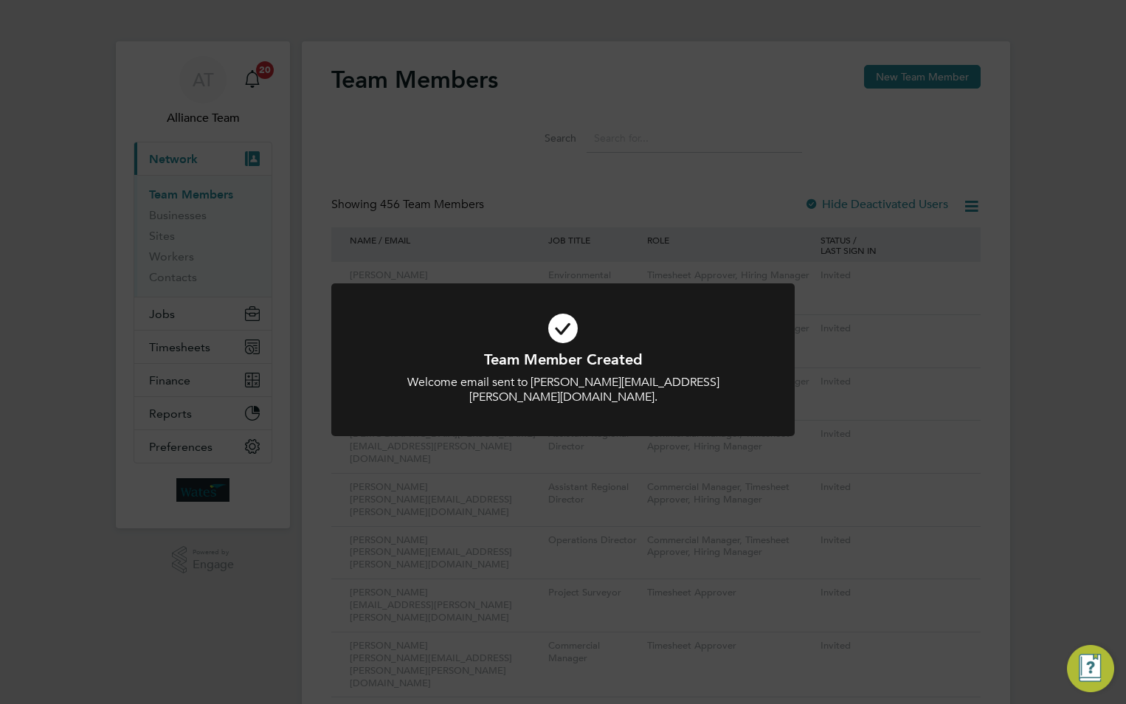
click at [764, 101] on div "Team Member Created Welcome email sent to Steve.Sofield@liberty-group.co.uk. Ca…" at bounding box center [563, 352] width 1126 height 704
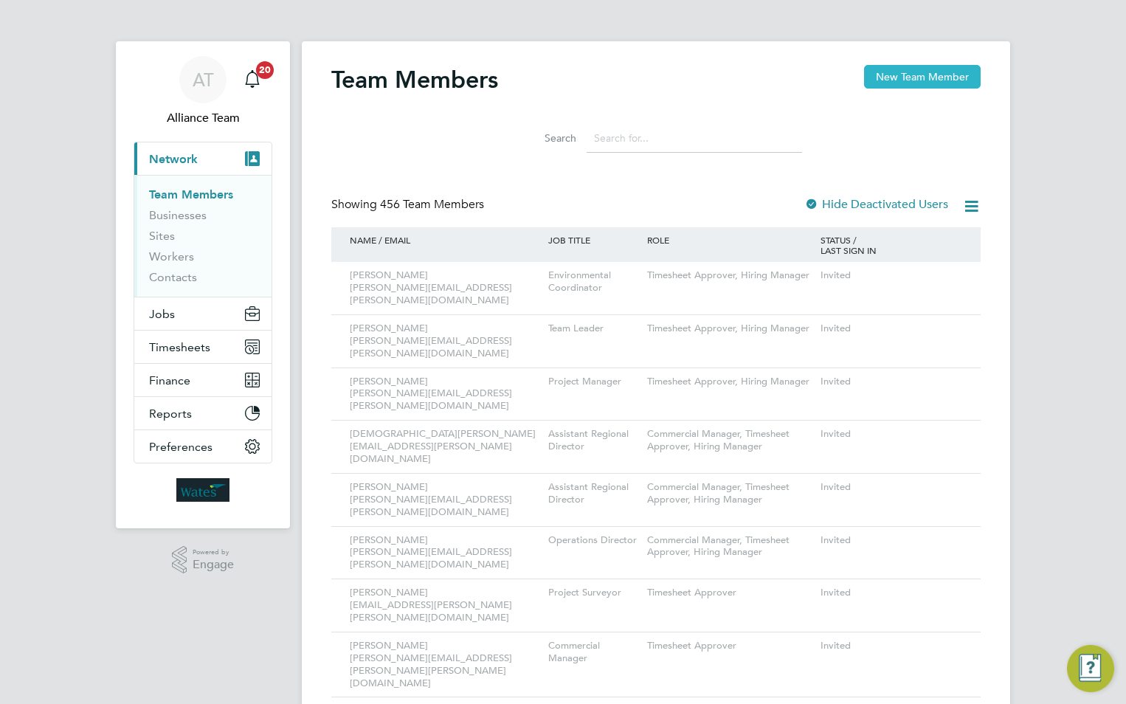
click at [894, 74] on button "New Team Member" at bounding box center [922, 77] width 117 height 24
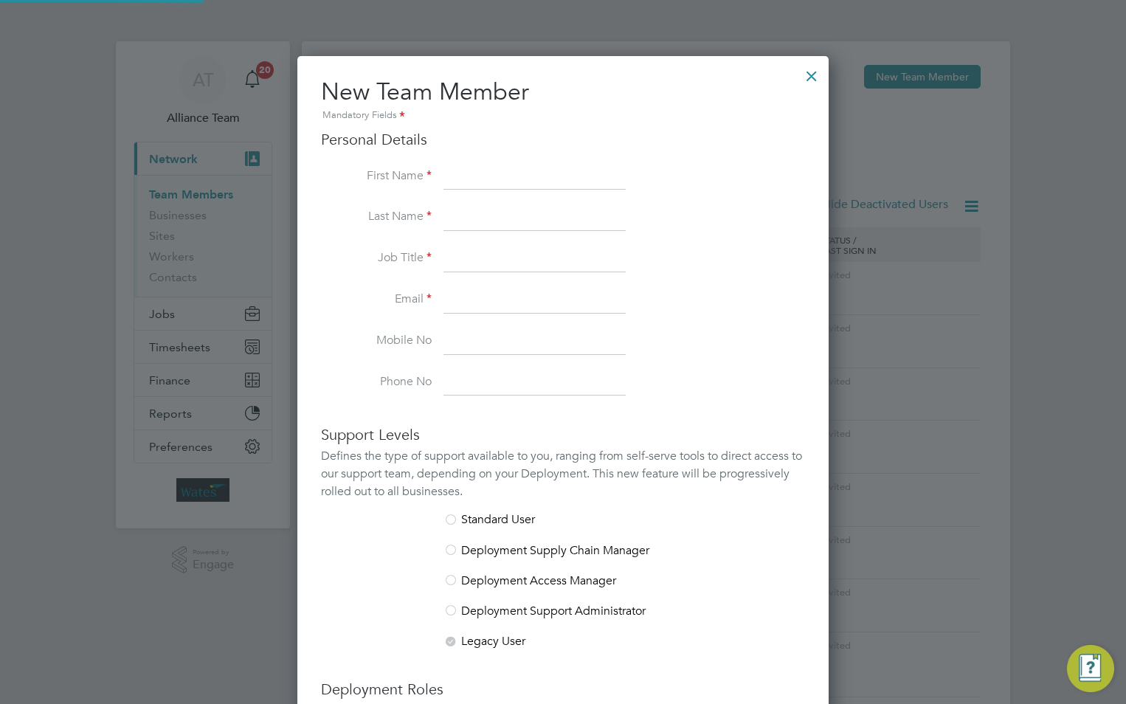
scroll to position [909, 532]
click at [505, 169] on input at bounding box center [535, 177] width 182 height 27
paste input "[PERSON_NAME]"
drag, startPoint x: 523, startPoint y: 167, endPoint x: 478, endPoint y: 176, distance: 45.9
click at [478, 176] on input "[PERSON_NAME]" at bounding box center [535, 177] width 182 height 27
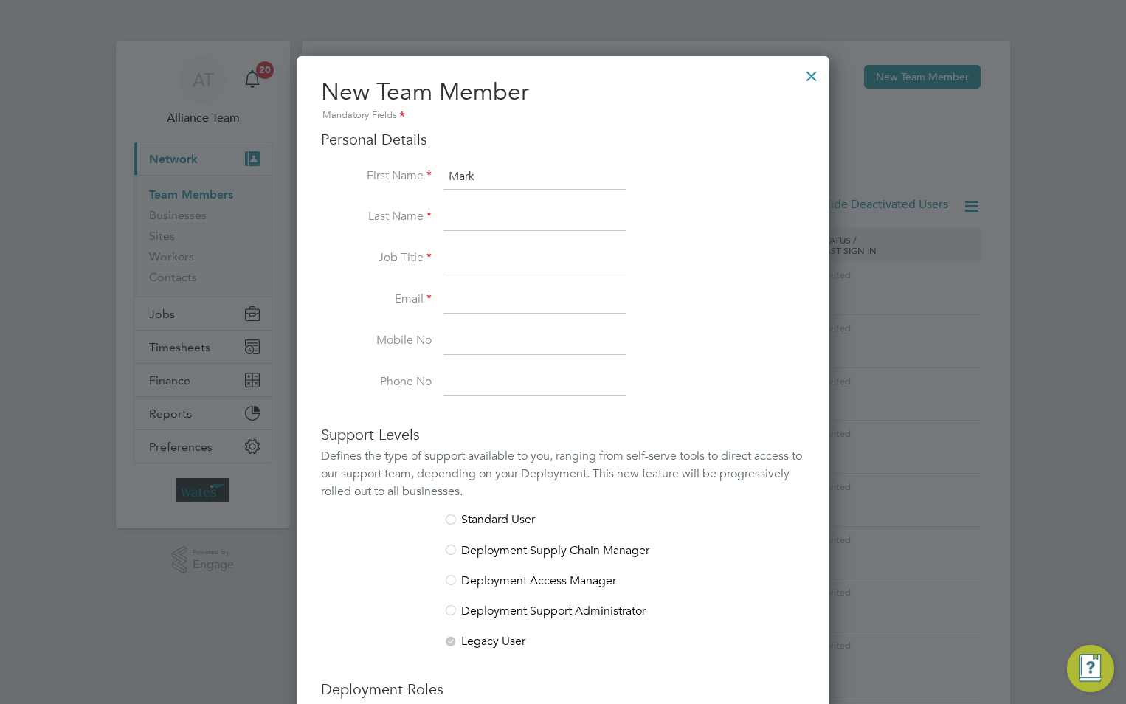
type input "Mark"
click at [447, 221] on input at bounding box center [535, 217] width 182 height 27
paste input "[PERSON_NAME]"
drag, startPoint x: 478, startPoint y: 216, endPoint x: 432, endPoint y: 224, distance: 46.5
click at [432, 224] on li "Last Name Mark Bolton" at bounding box center [563, 224] width 484 height 41
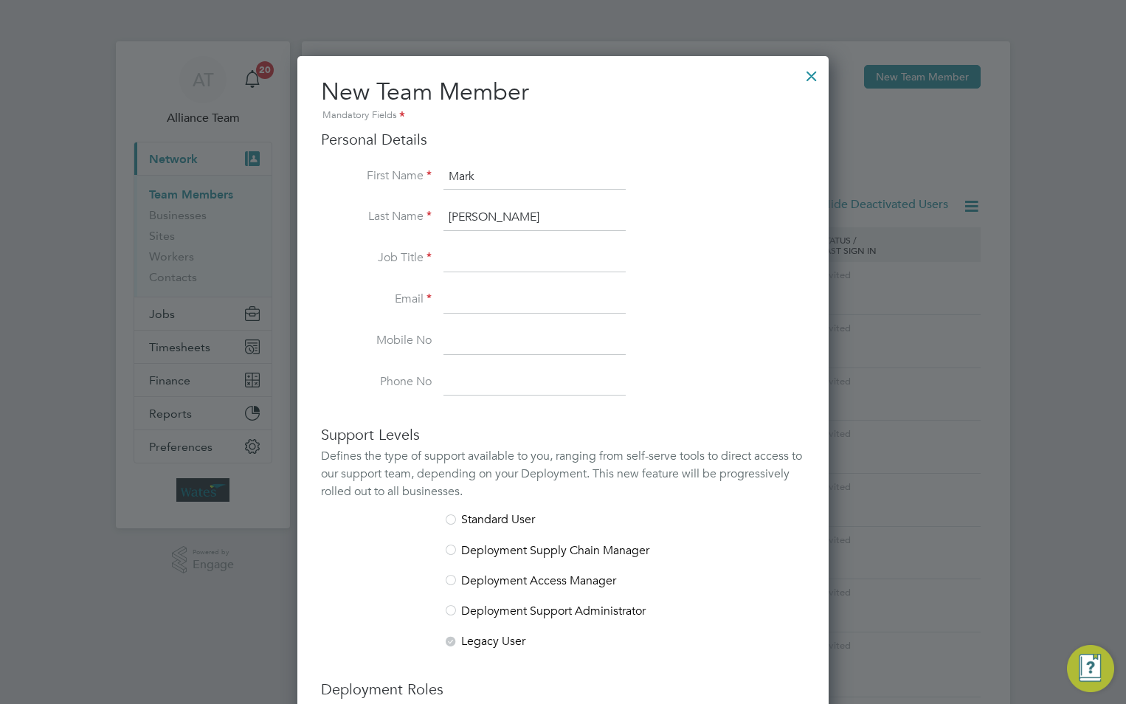
type input "Bolton"
click at [466, 253] on input at bounding box center [535, 259] width 182 height 27
type input "Team Leader"
click at [548, 296] on input at bounding box center [535, 300] width 182 height 27
paste input "[EMAIL_ADDRESS][PERSON_NAME][DOMAIN_NAME]"
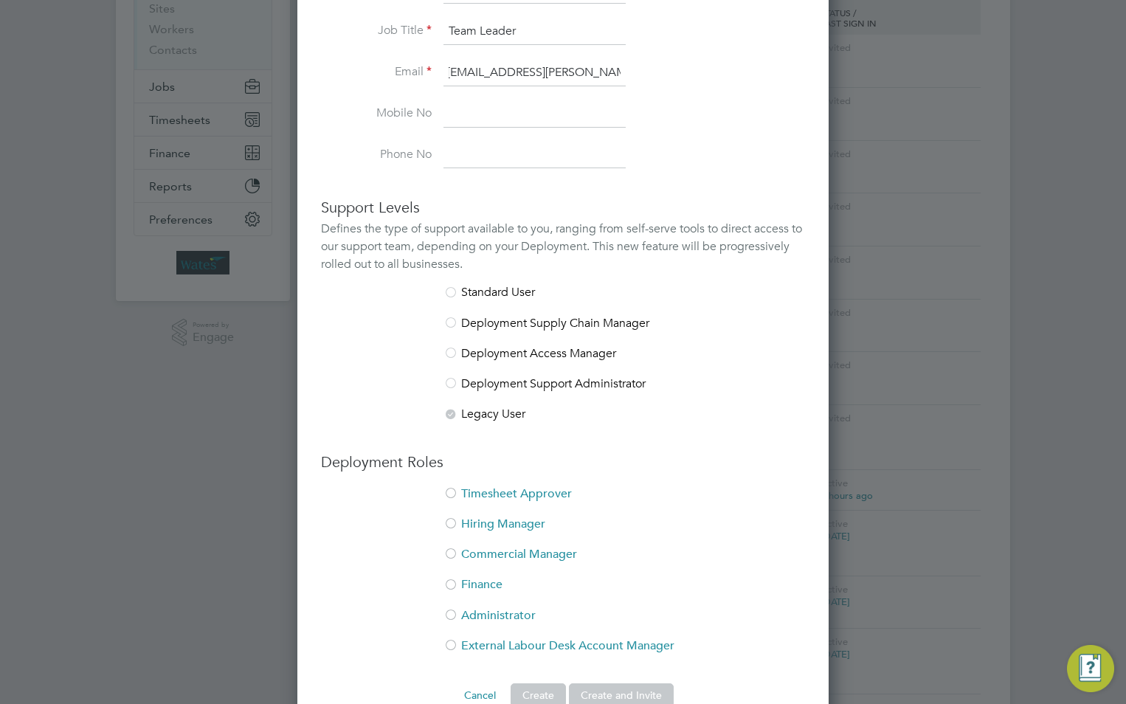
scroll to position [369, 0]
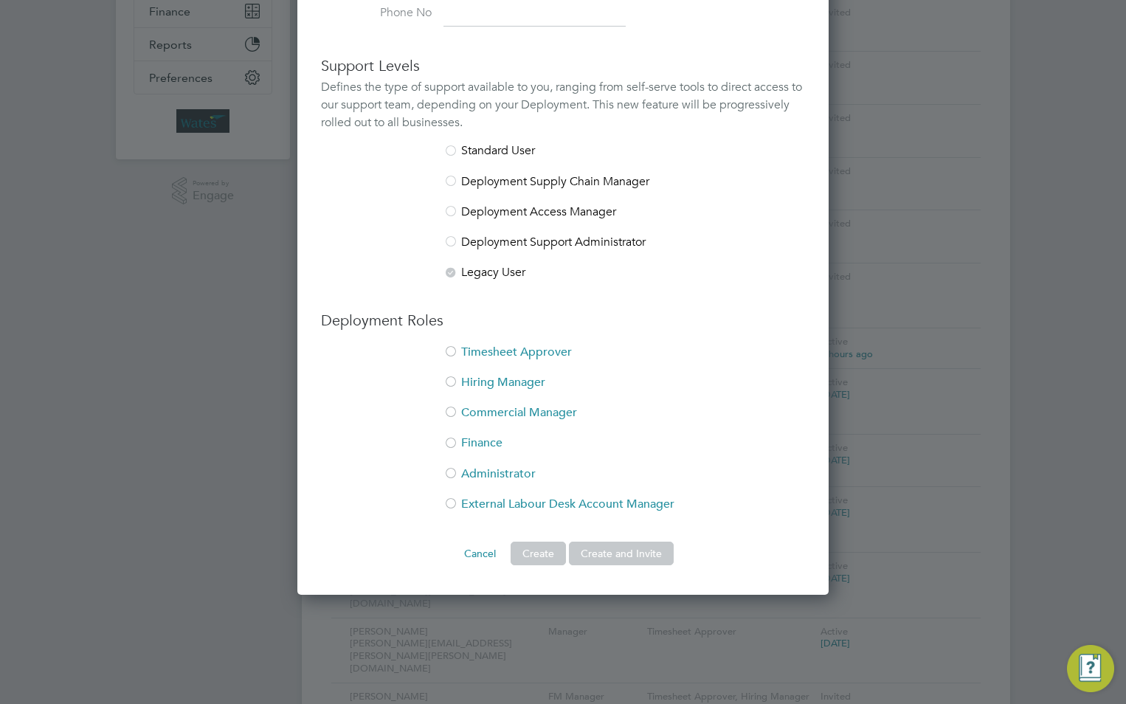
type input "[EMAIL_ADDRESS][PERSON_NAME][DOMAIN_NAME]"
click at [493, 351] on li "Timesheet Approver" at bounding box center [563, 360] width 484 height 30
click at [491, 383] on li "Hiring Manager" at bounding box center [563, 390] width 484 height 30
click at [628, 556] on button "Create and Invite" at bounding box center [621, 554] width 105 height 24
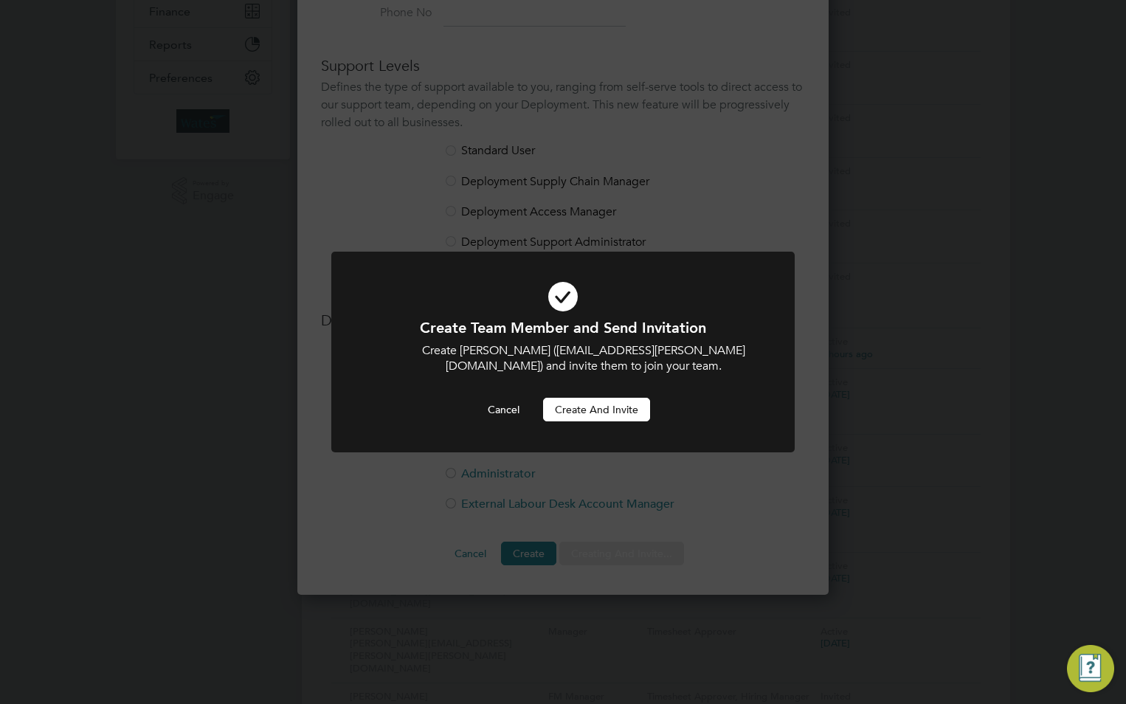
click at [604, 412] on button "Create and invite" at bounding box center [596, 410] width 107 height 24
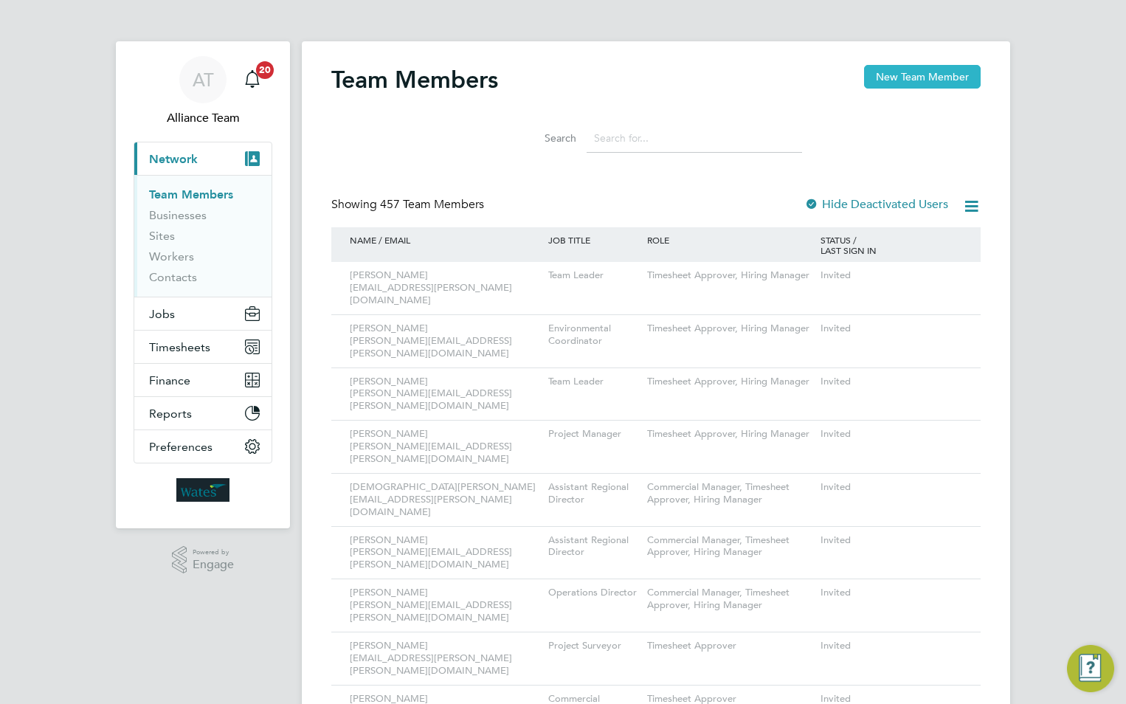
click at [901, 85] on button "New Team Member" at bounding box center [922, 77] width 117 height 24
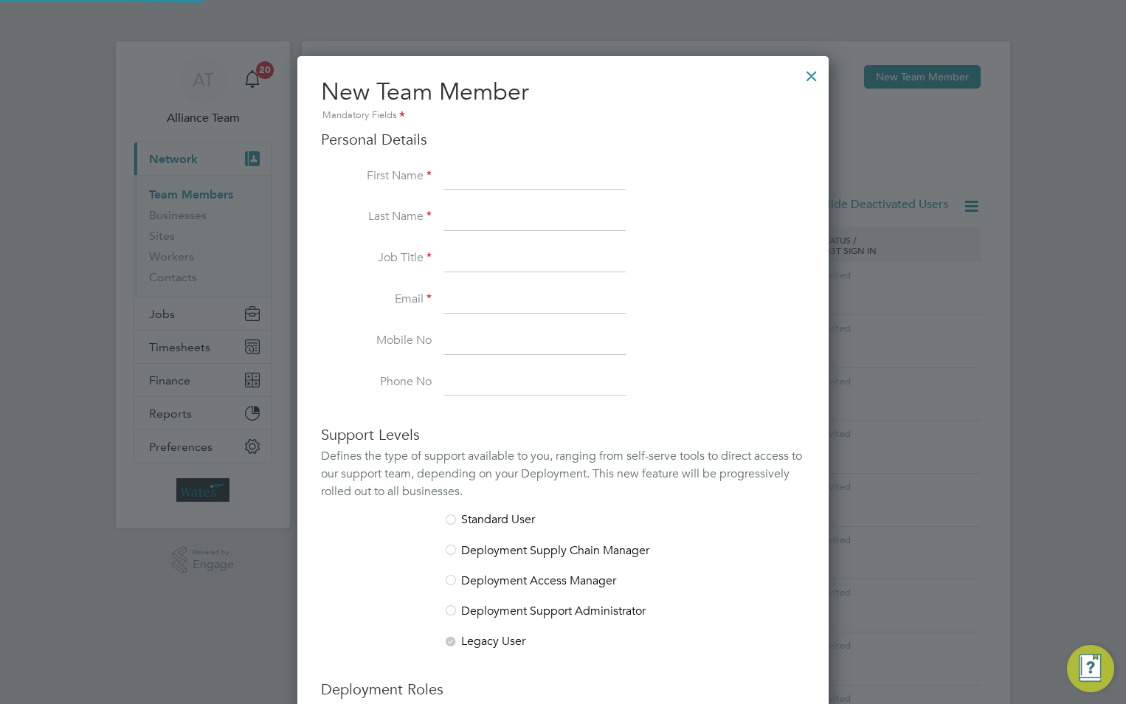
scroll to position [909, 532]
click at [492, 171] on input at bounding box center [535, 177] width 182 height 27
paste input "[PERSON_NAME][GEOGRAPHIC_DATA]"
drag, startPoint x: 575, startPoint y: 174, endPoint x: 495, endPoint y: 171, distance: 79.8
click at [495, 171] on input "[PERSON_NAME][GEOGRAPHIC_DATA]" at bounding box center [535, 177] width 182 height 27
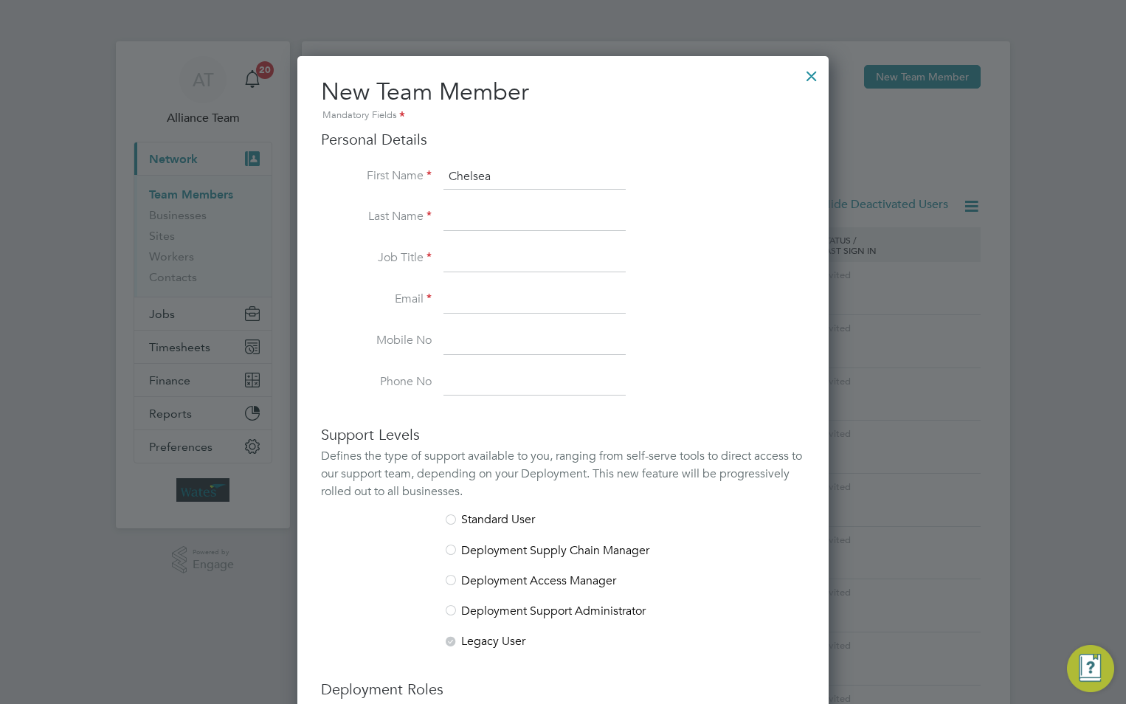
type input "Chelsea"
click at [489, 219] on input at bounding box center [535, 217] width 182 height 27
paste input "[PERSON_NAME][GEOGRAPHIC_DATA]"
drag, startPoint x: 495, startPoint y: 213, endPoint x: 399, endPoint y: 227, distance: 96.9
click at [399, 227] on li "Last Name Chelsea Palmer-Field" at bounding box center [563, 224] width 484 height 41
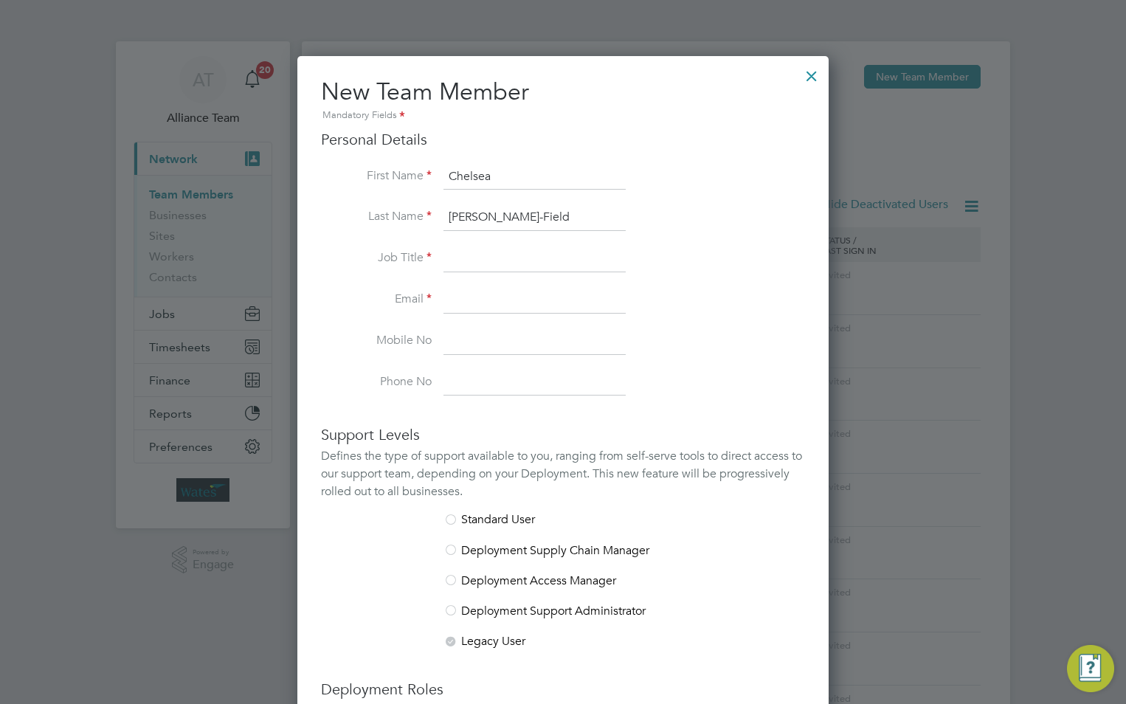
type input "Palmer-Field"
click at [486, 247] on input at bounding box center [535, 259] width 182 height 27
paste input "Customer Care & Feedback Manager"
type input "Customer Care & Feedback Manager"
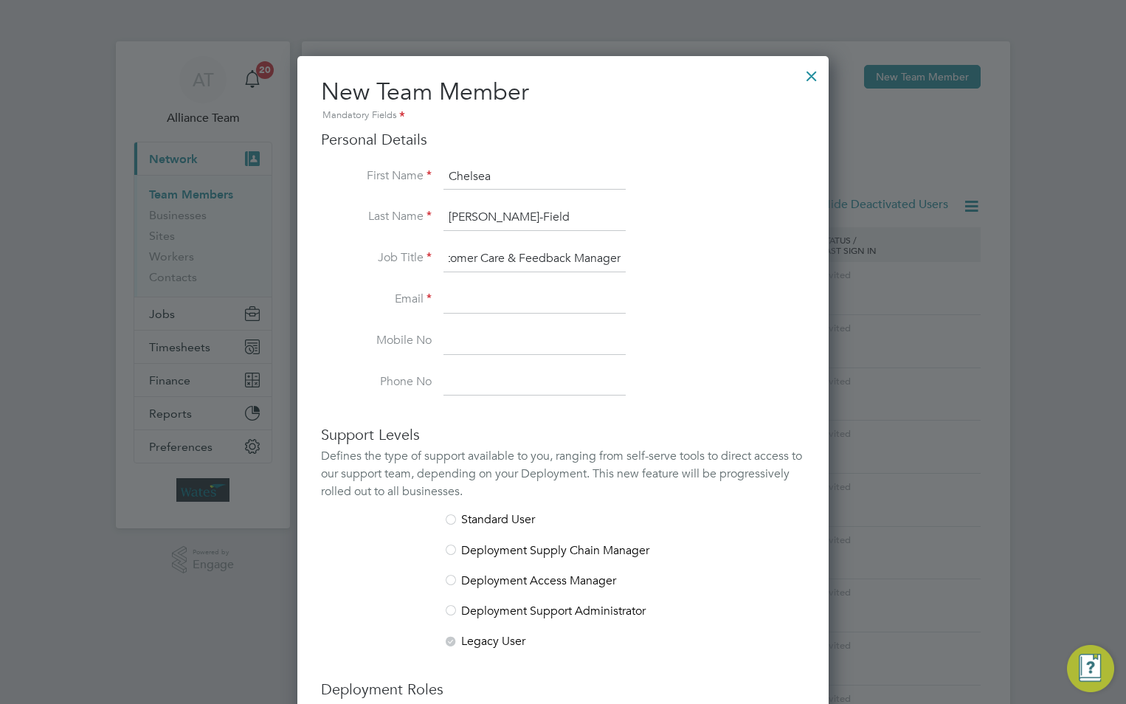
scroll to position [0, 0]
click at [498, 300] on input at bounding box center [535, 300] width 182 height 27
paste input "Chelsea.Palmer-Field@liberty-group.co.uk"
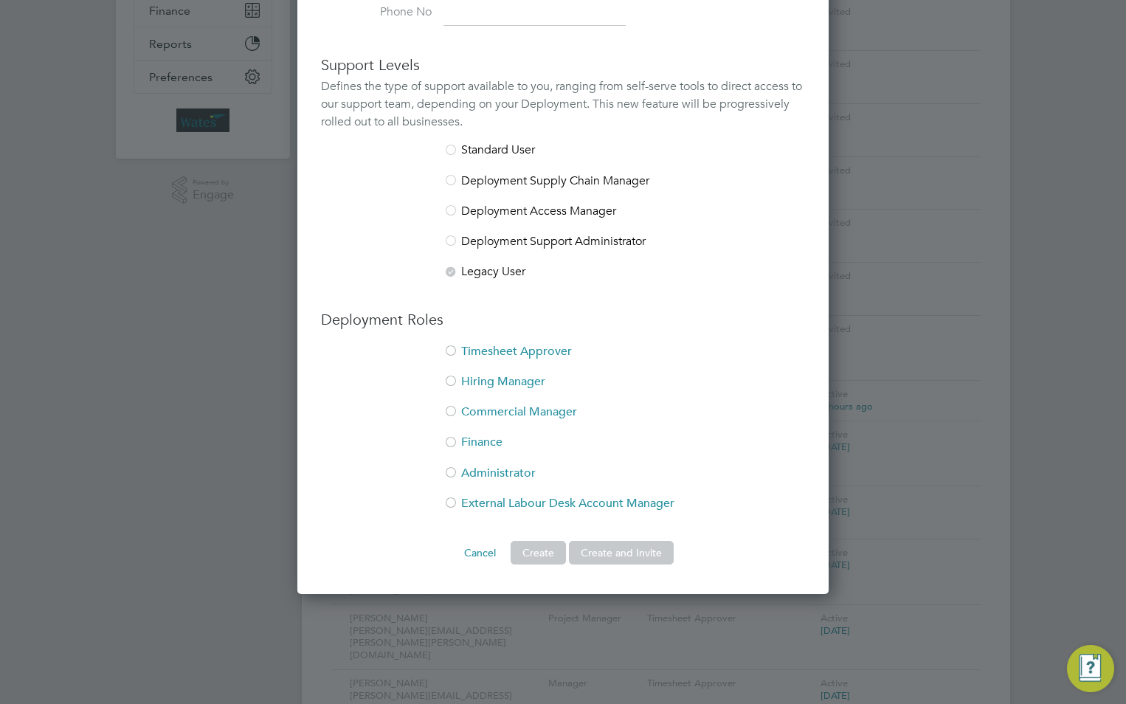
scroll to position [443, 0]
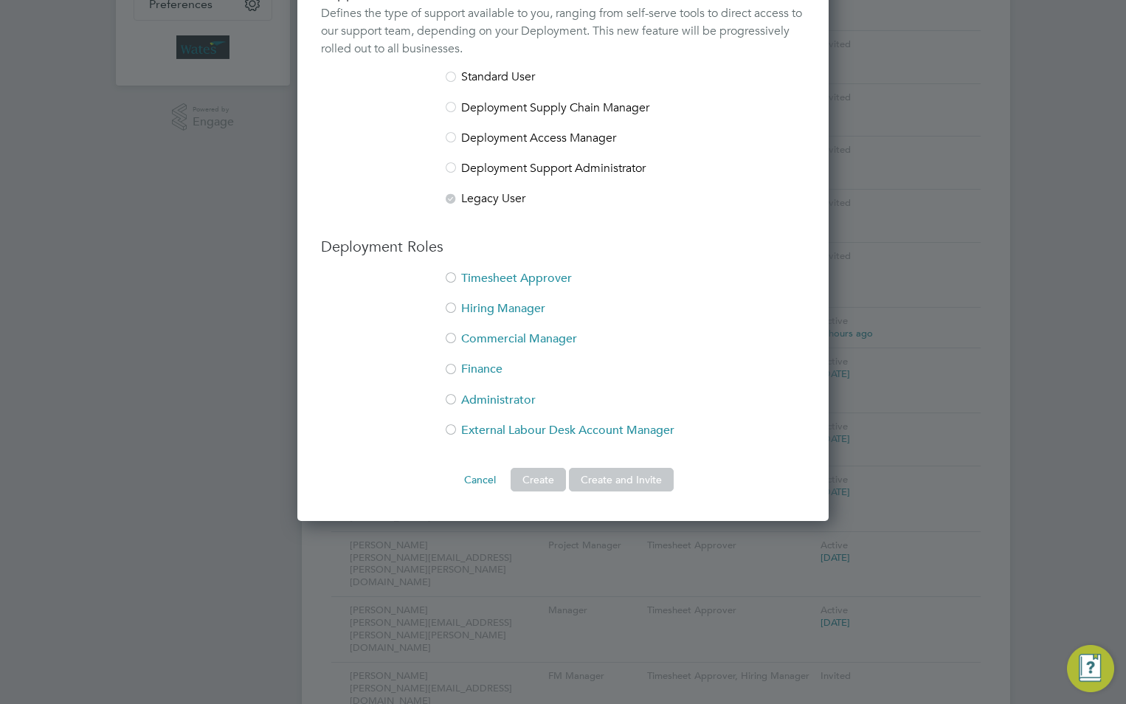
type input "Chelsea.Palmer-Field@liberty-group.co.uk"
click at [507, 277] on li "Timesheet Approver" at bounding box center [563, 286] width 484 height 30
drag, startPoint x: 526, startPoint y: 310, endPoint x: 534, endPoint y: 319, distance: 11.5
click at [529, 309] on li "Hiring Manager" at bounding box center [563, 316] width 484 height 30
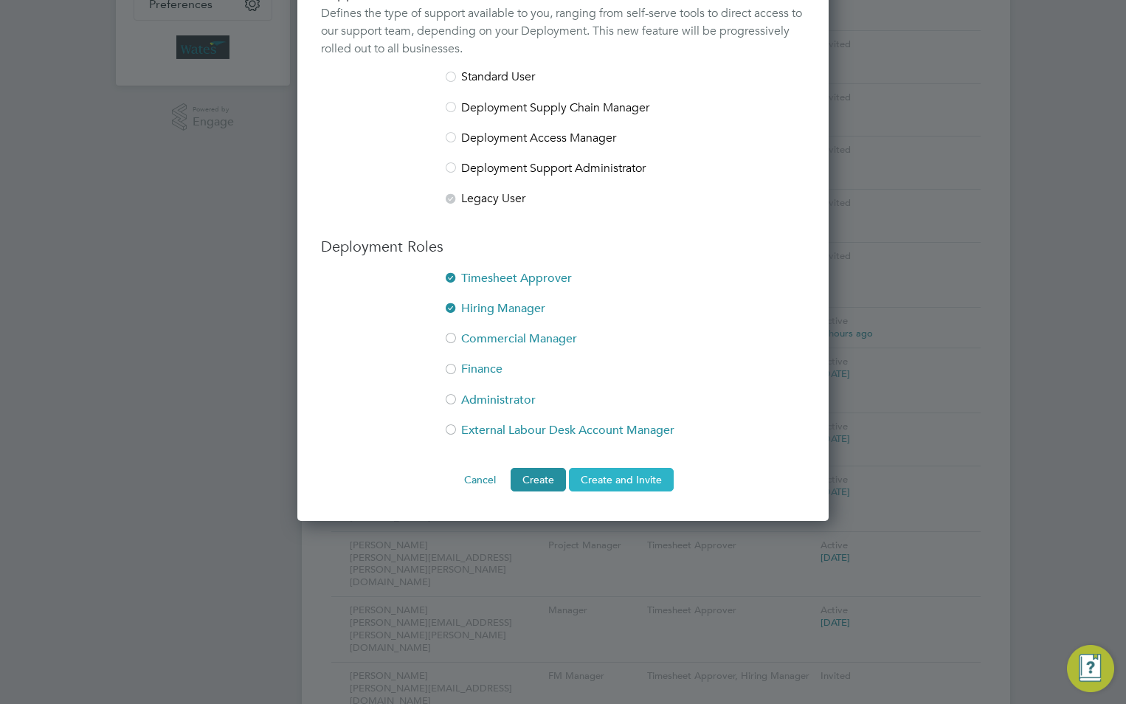
click at [628, 478] on button "Create and Invite" at bounding box center [621, 480] width 105 height 24
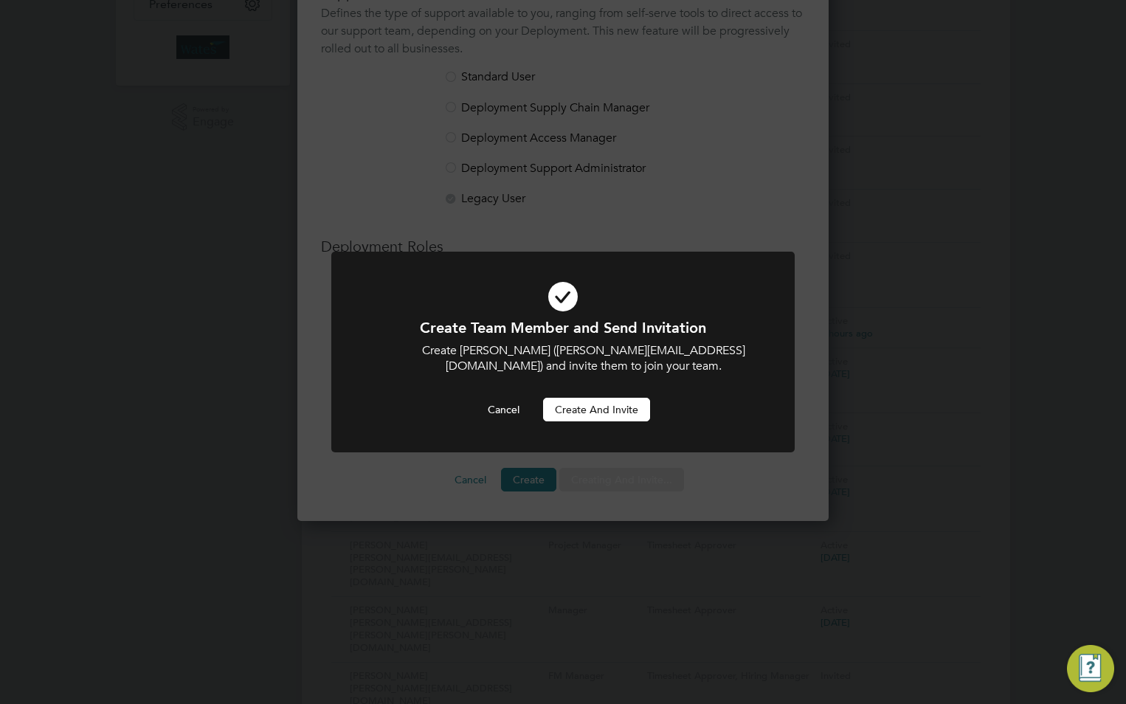
click at [599, 406] on button "Create and invite" at bounding box center [596, 410] width 107 height 24
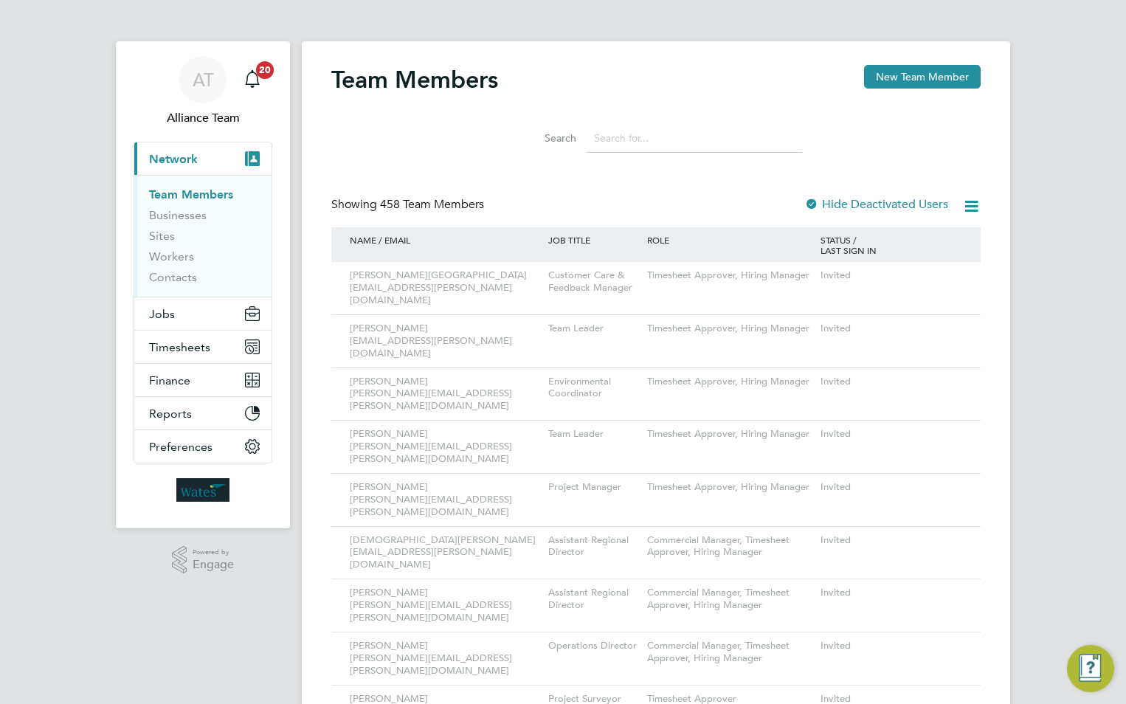
drag, startPoint x: 929, startPoint y: 75, endPoint x: 835, endPoint y: 75, distance: 94.5
click at [929, 75] on button "New Team Member" at bounding box center [922, 77] width 117 height 24
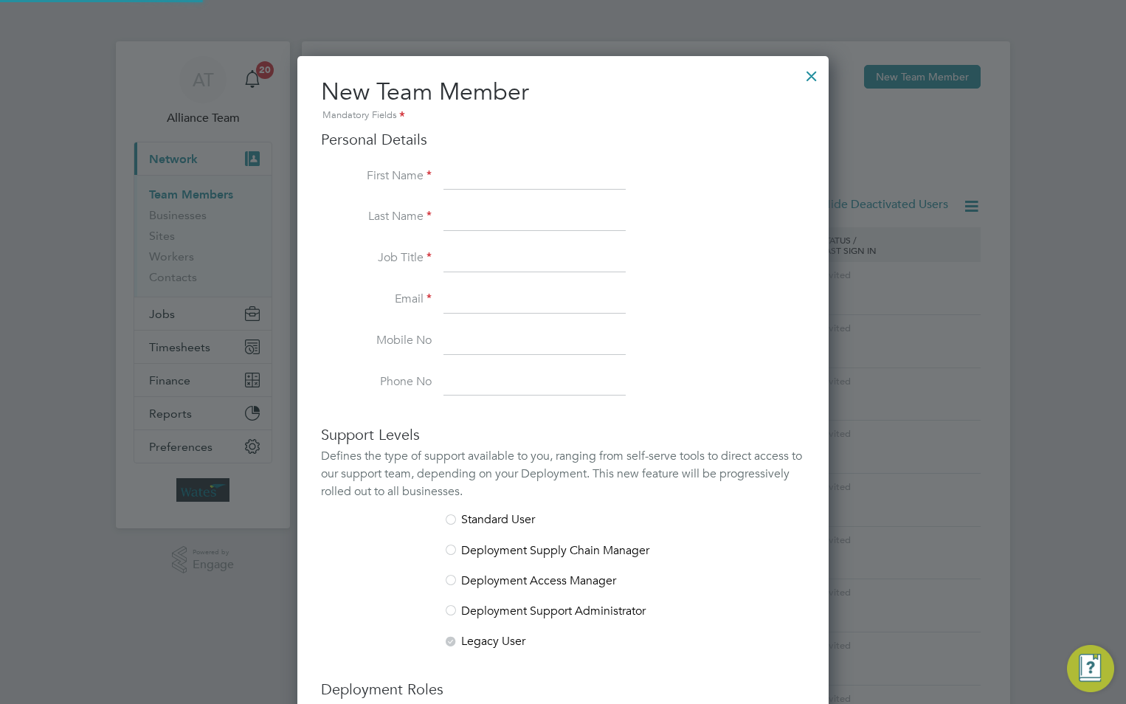
scroll to position [909, 532]
click at [512, 186] on input at bounding box center [535, 177] width 182 height 27
paste input "[PERSON_NAME]"
drag, startPoint x: 534, startPoint y: 177, endPoint x: 489, endPoint y: 174, distance: 45.1
click at [487, 174] on input "[PERSON_NAME]" at bounding box center [535, 177] width 182 height 27
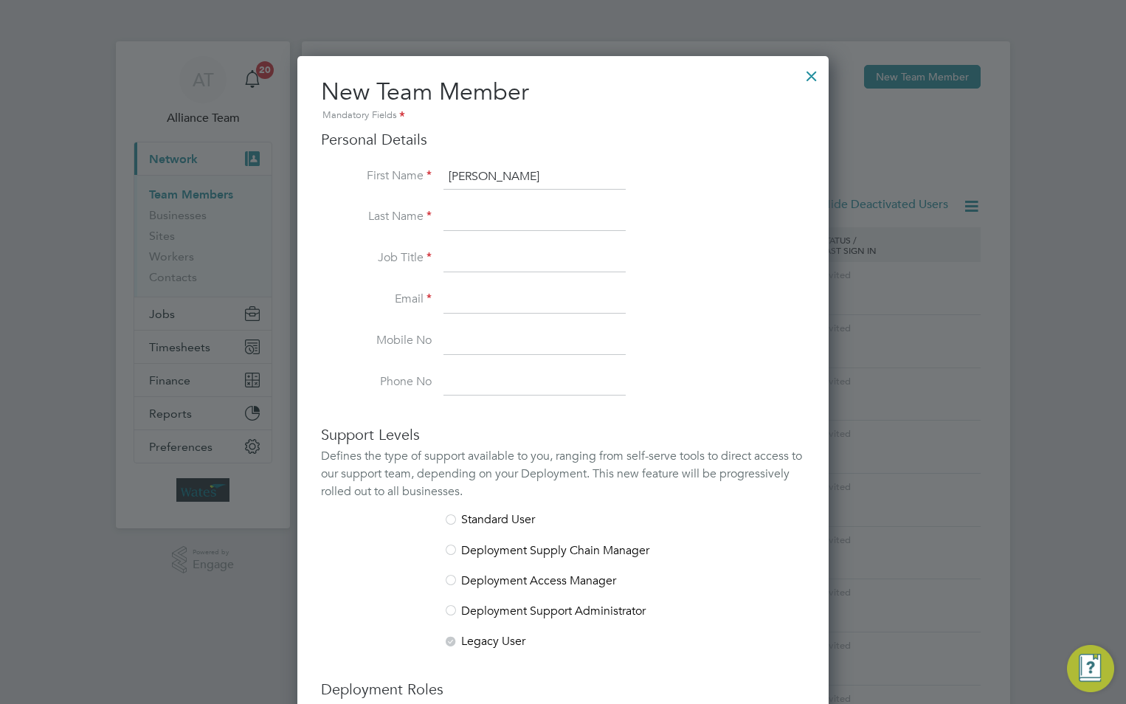
type input "Daniel"
click at [501, 211] on input at bounding box center [535, 217] width 182 height 27
paste input "[PERSON_NAME]"
click at [486, 217] on input "[PERSON_NAME]" at bounding box center [535, 217] width 182 height 27
type input "Haslam"
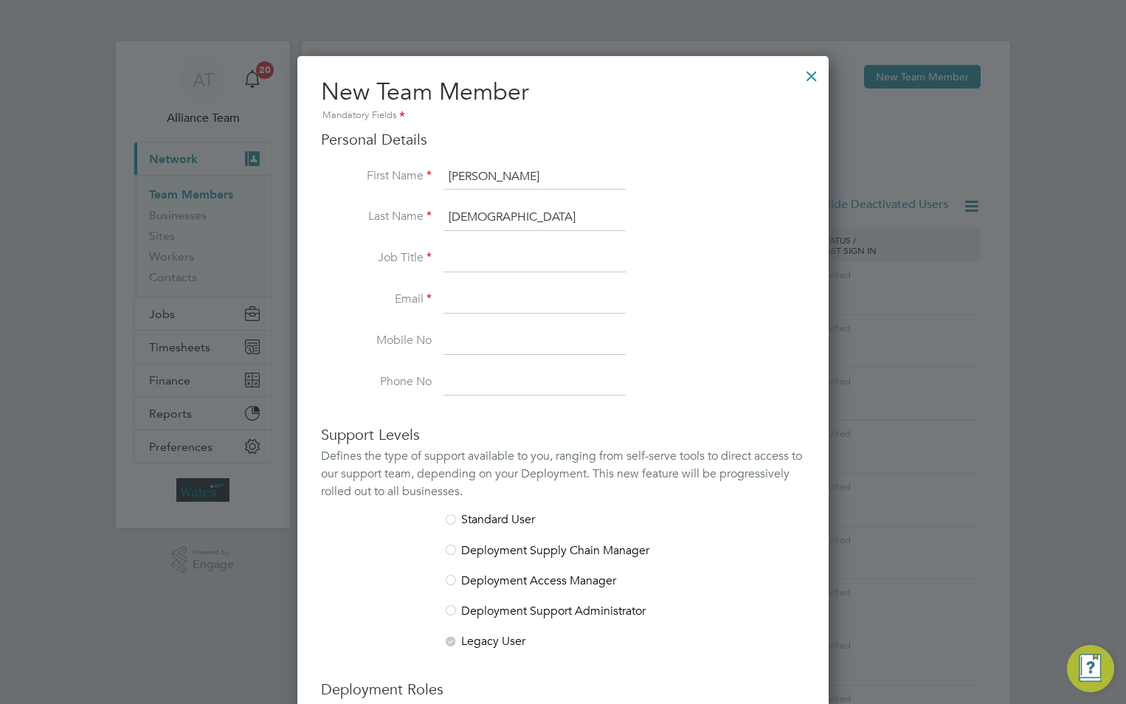
click at [481, 250] on input at bounding box center [535, 259] width 182 height 27
click at [473, 253] on input at bounding box center [535, 259] width 182 height 27
paste input "Electrical Site Supervisor"
type input "Electrical Site Supervisor"
click at [510, 292] on input at bounding box center [535, 300] width 182 height 27
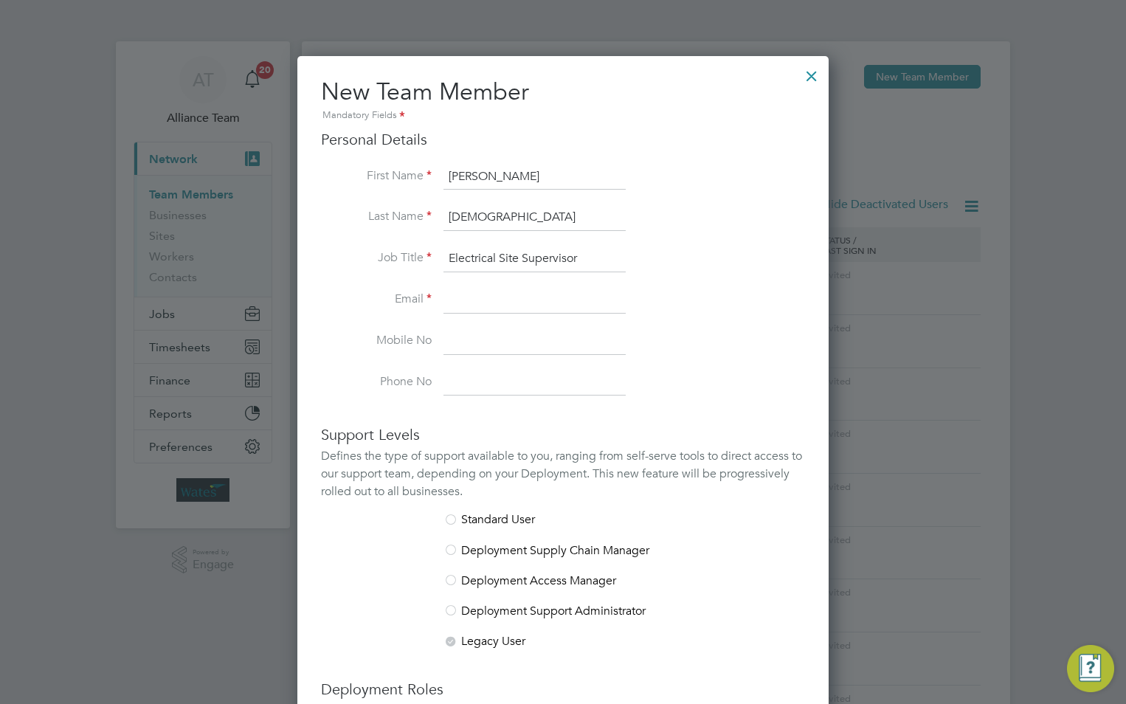
click at [503, 301] on input at bounding box center [535, 300] width 182 height 27
paste input "Daniel.Haslam@liberty-group.co.uk"
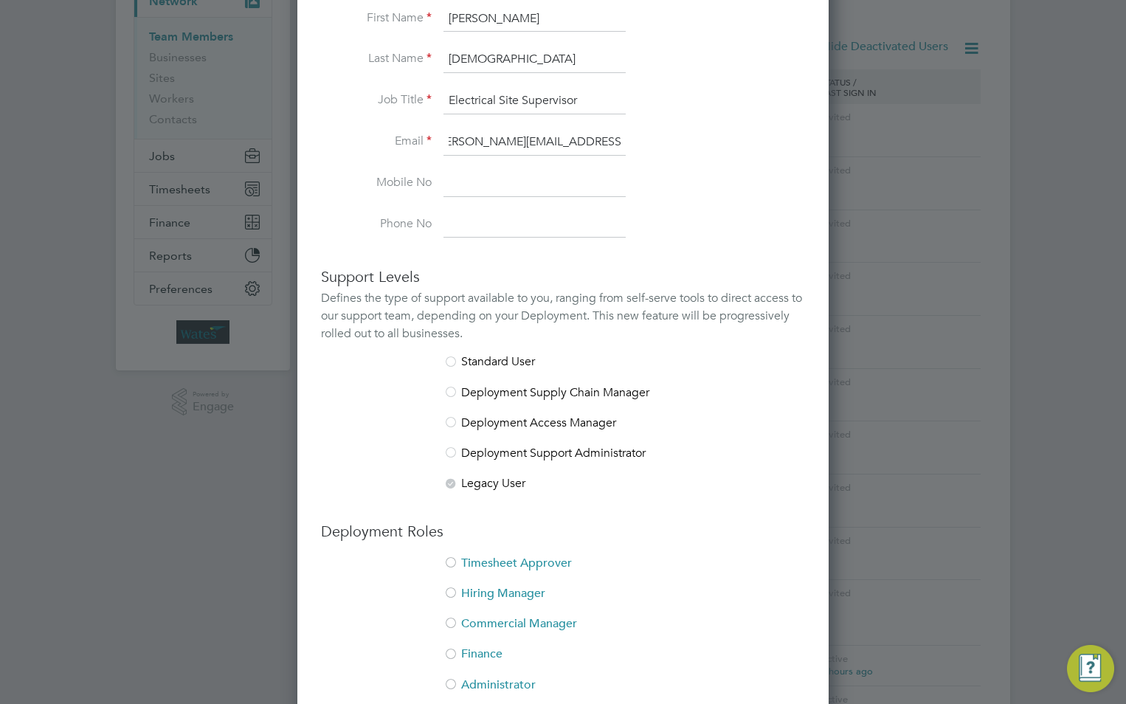
scroll to position [295, 0]
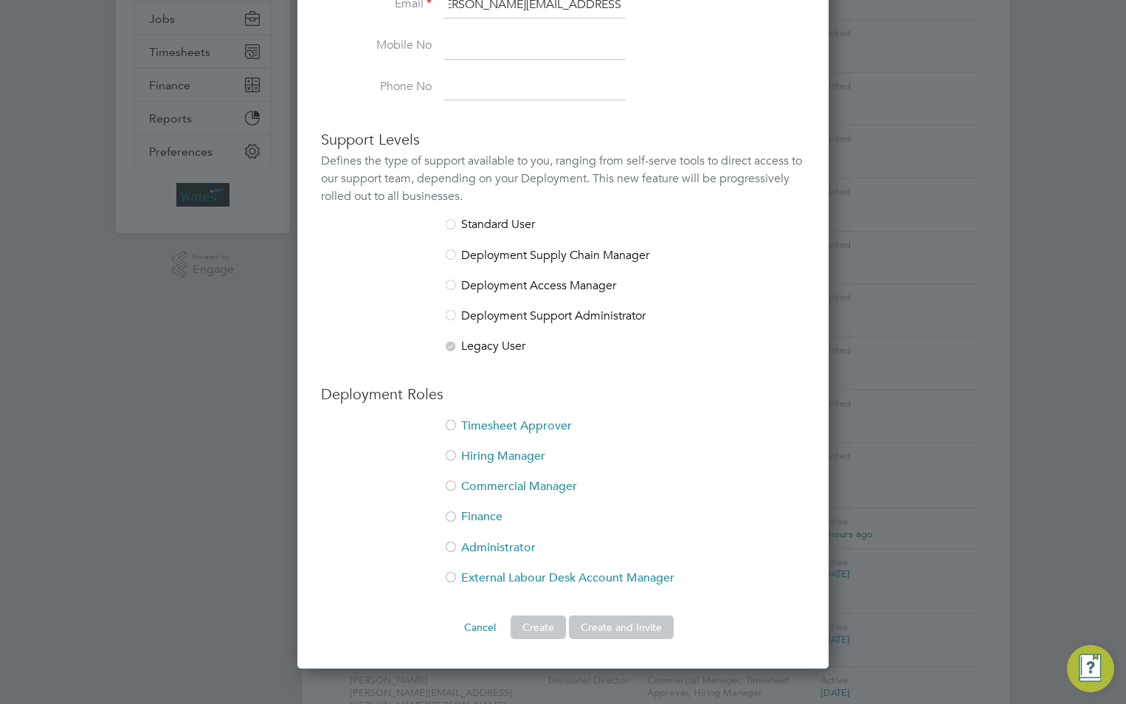
type input "Daniel.Haslam@liberty-group.co.uk"
drag, startPoint x: 531, startPoint y: 424, endPoint x: 498, endPoint y: 442, distance: 37.0
click at [530, 424] on li "Timesheet Approver" at bounding box center [563, 434] width 484 height 30
click at [481, 453] on li "Hiring Manager" at bounding box center [563, 464] width 484 height 30
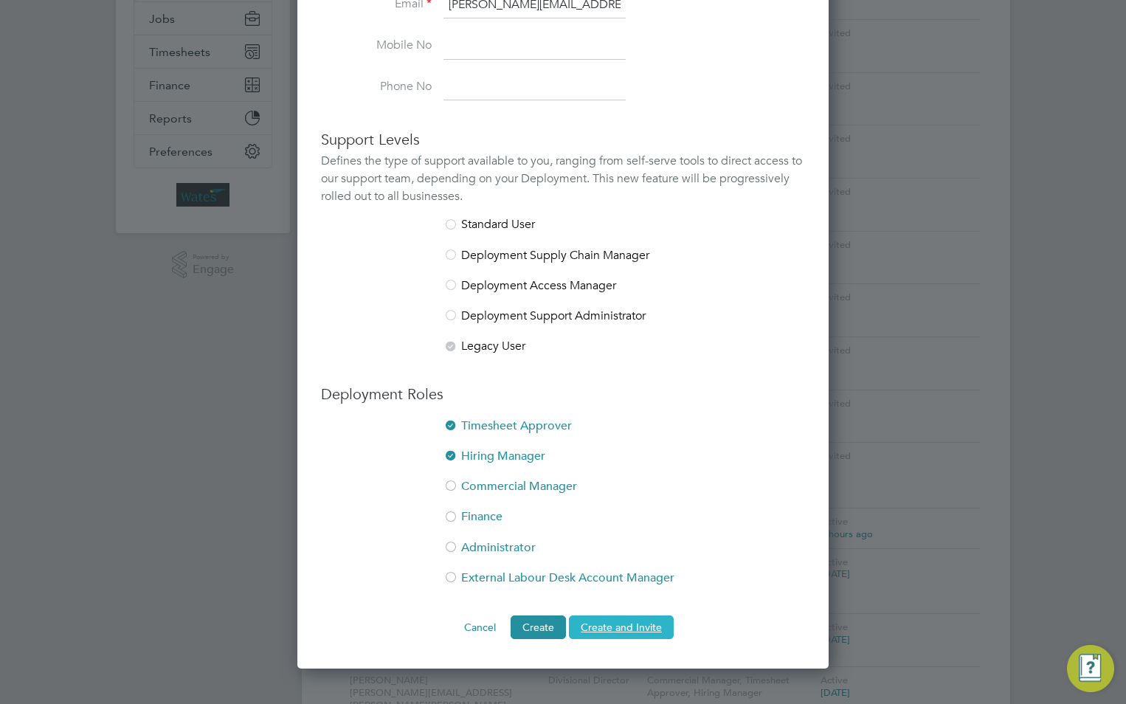
click at [633, 629] on button "Create and Invite" at bounding box center [621, 628] width 105 height 24
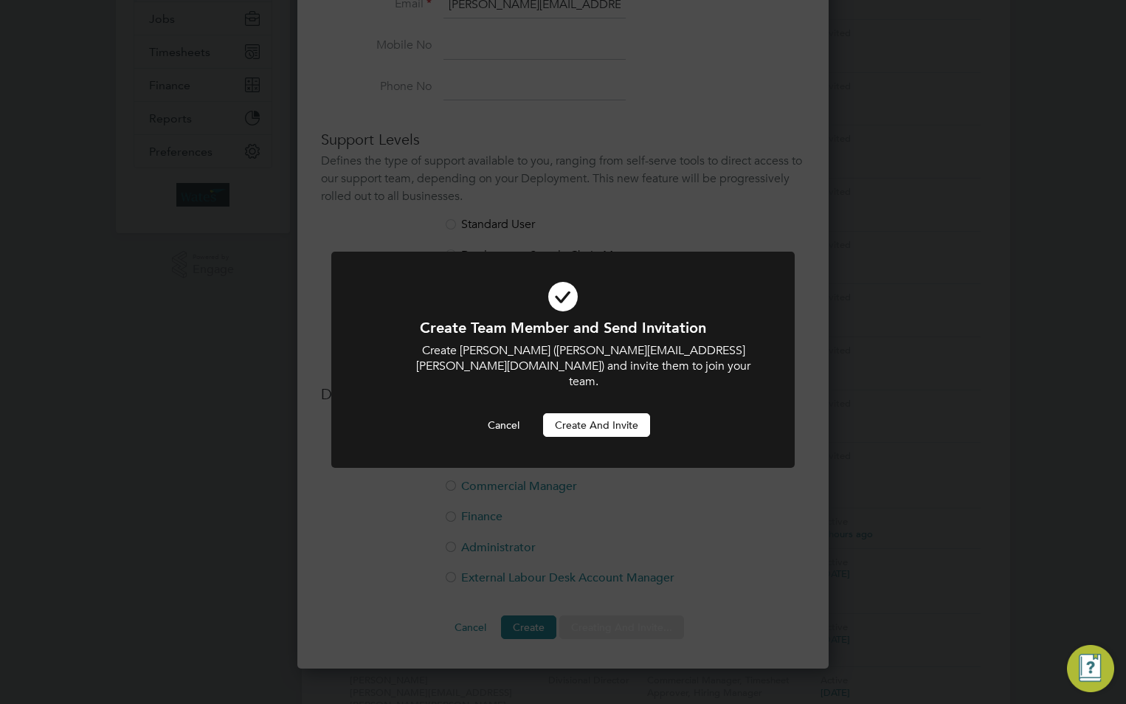
click at [585, 413] on button "Create and invite" at bounding box center [596, 425] width 107 height 24
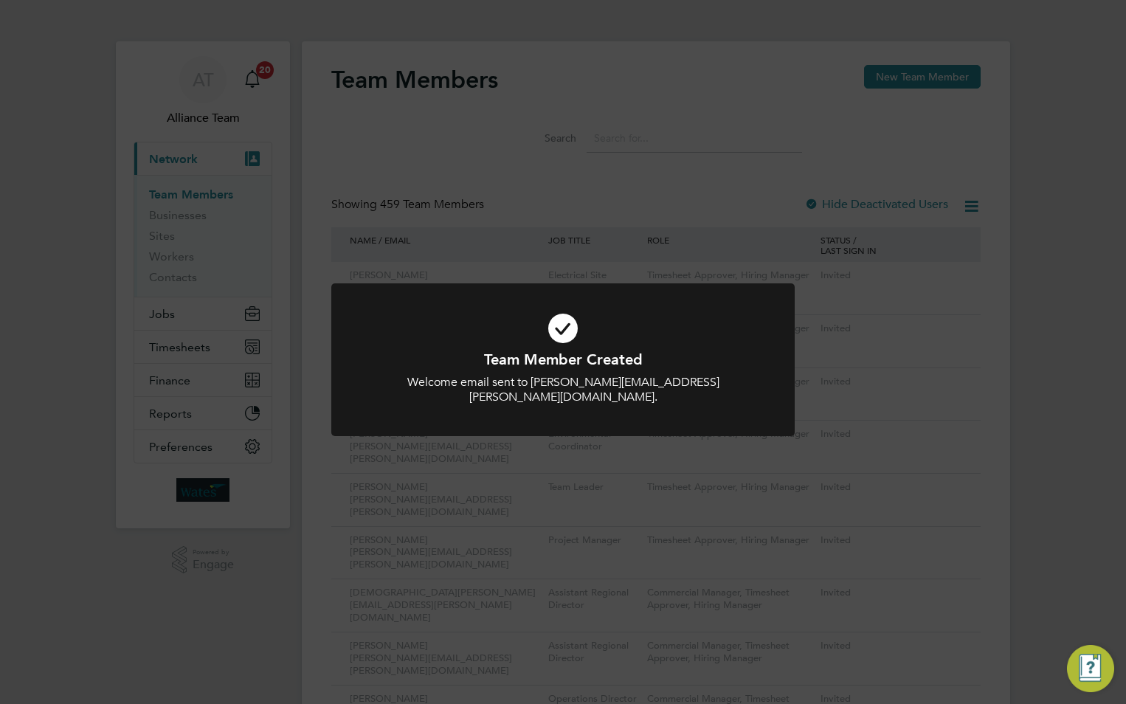
click at [809, 94] on div "Team Member Created Welcome email sent to Daniel.Haslam@liberty-group.co.uk. Ca…" at bounding box center [563, 352] width 1126 height 704
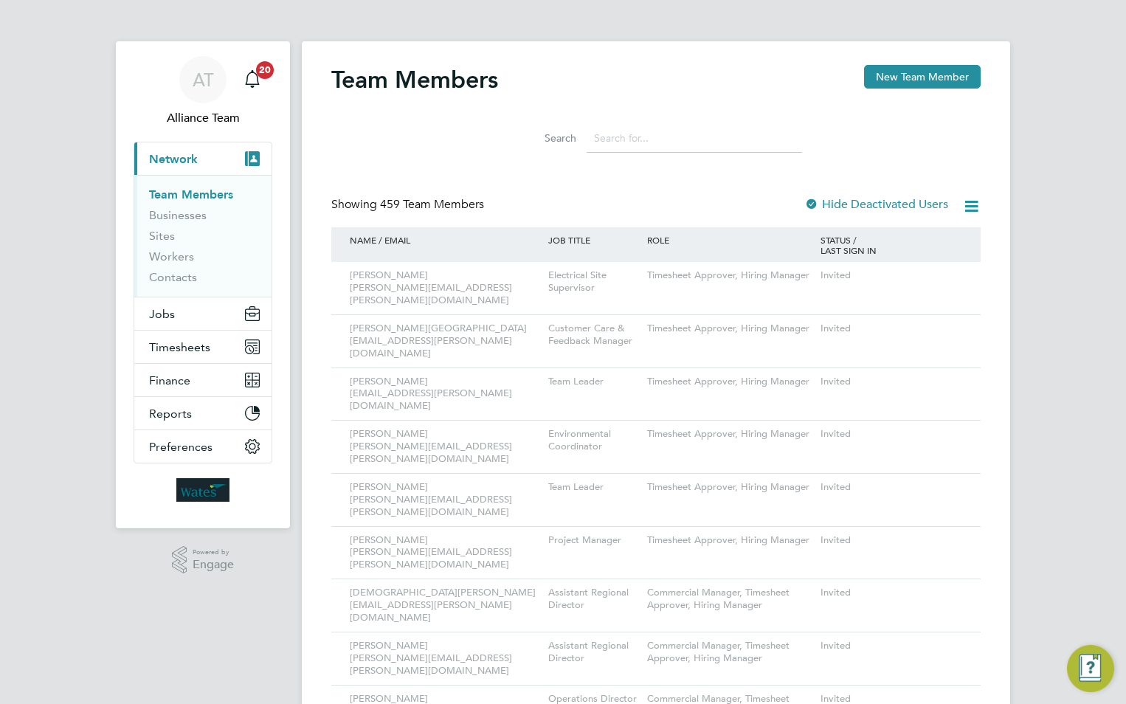
click at [916, 74] on button "New Team Member" at bounding box center [922, 77] width 117 height 24
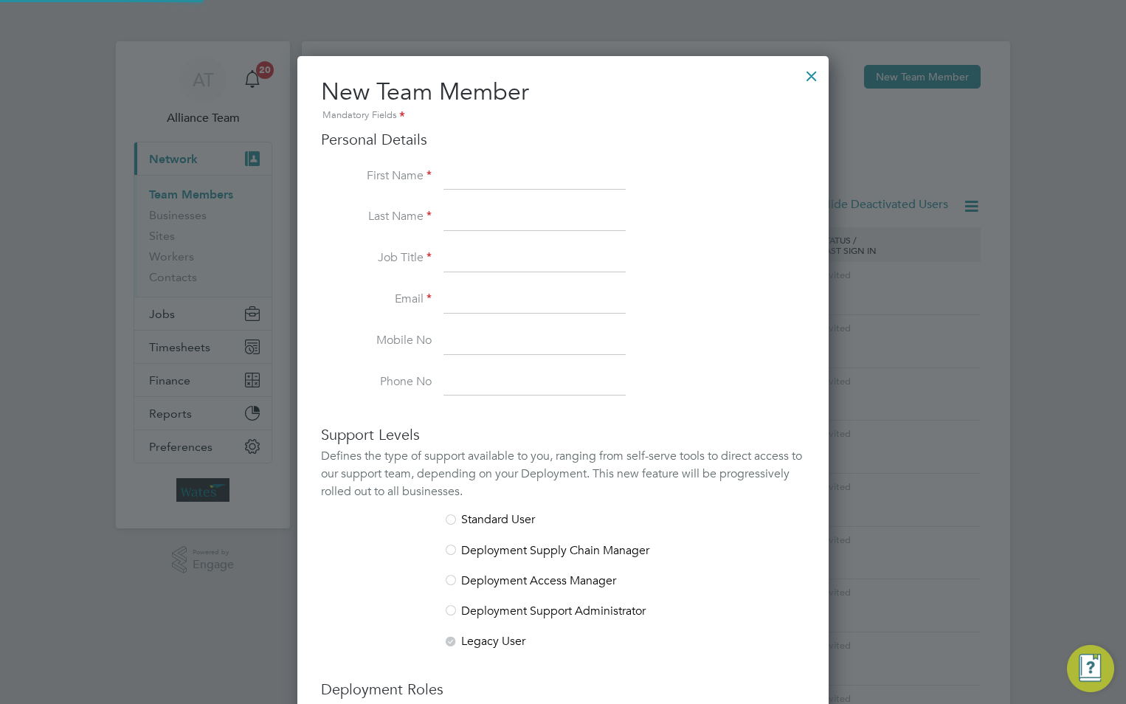
scroll to position [909, 532]
click at [540, 170] on input at bounding box center [535, 177] width 182 height 27
paste input "[PERSON_NAME]"
drag, startPoint x: 540, startPoint y: 176, endPoint x: 495, endPoint y: 176, distance: 44.3
click at [495, 176] on input "[PERSON_NAME]" at bounding box center [535, 177] width 182 height 27
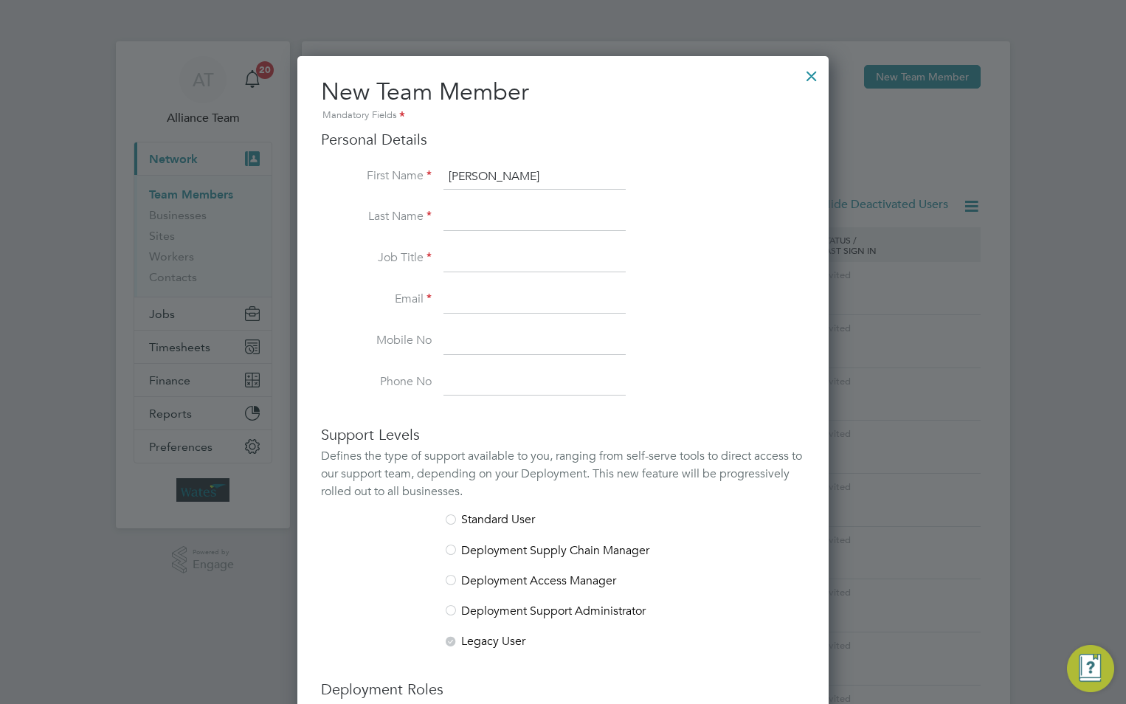
type input "Michael"
click at [486, 213] on input at bounding box center [535, 217] width 182 height 27
paste input "[PERSON_NAME]"
drag, startPoint x: 494, startPoint y: 218, endPoint x: 416, endPoint y: 217, distance: 77.5
click at [416, 217] on li "Last Name Michael Csullag" at bounding box center [563, 224] width 484 height 41
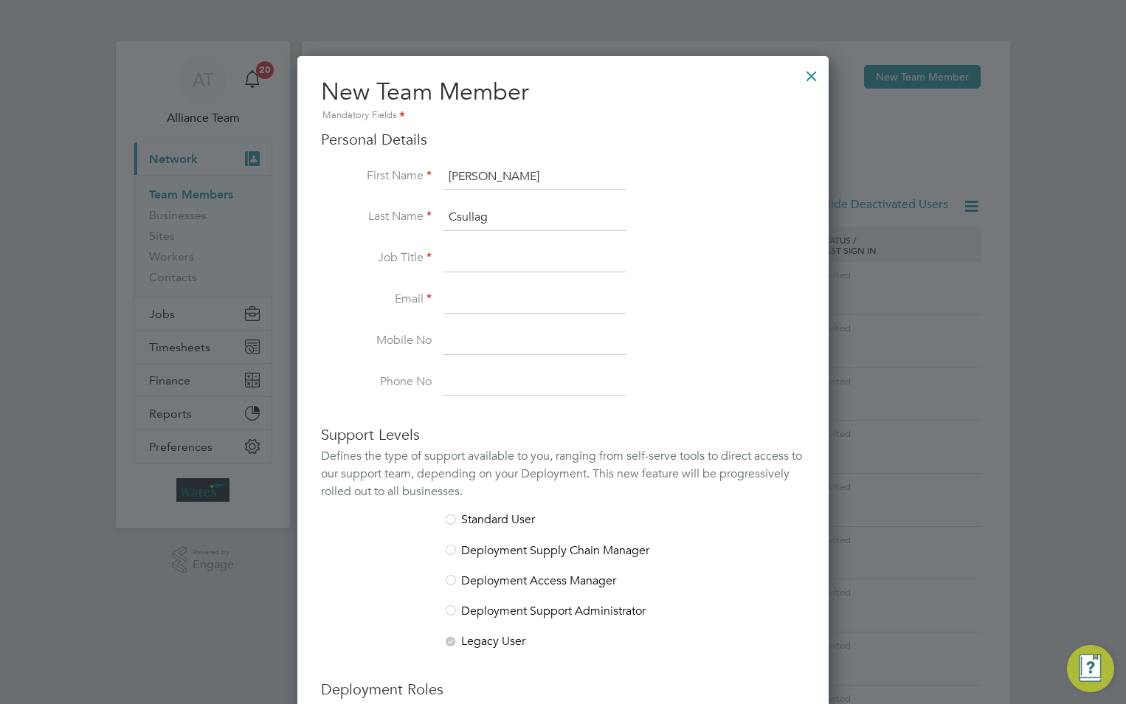
type input "Csullag"
click at [533, 260] on input at bounding box center [535, 259] width 182 height 27
click at [529, 260] on input at bounding box center [535, 259] width 182 height 27
paste input "Electrical Contract Manager"
type input "Electrical Contract Manager"
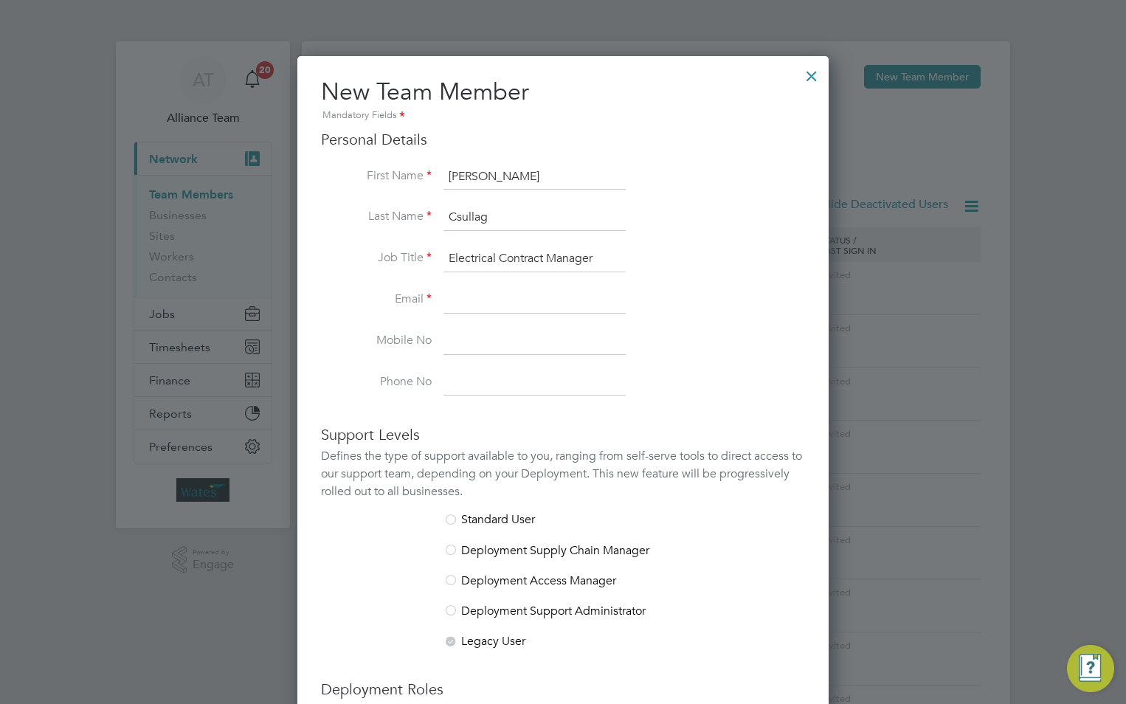
click at [529, 297] on input at bounding box center [535, 300] width 182 height 27
paste input "Mike.Csullag@liberty-group.co.uk"
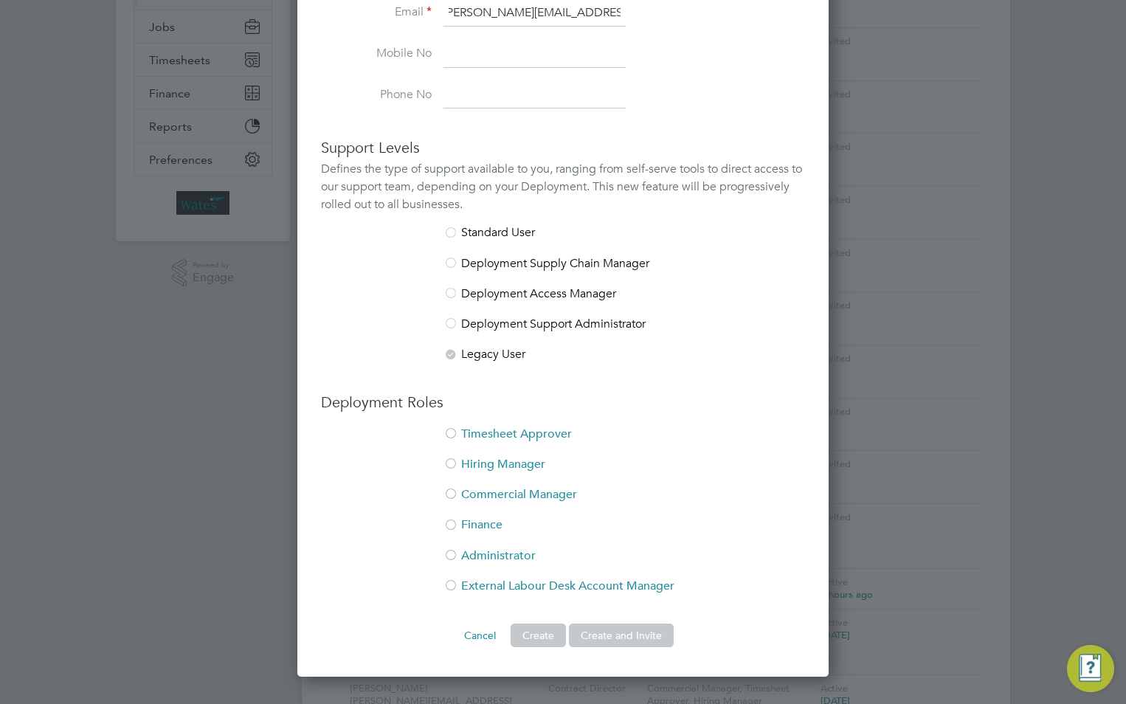
scroll to position [369, 0]
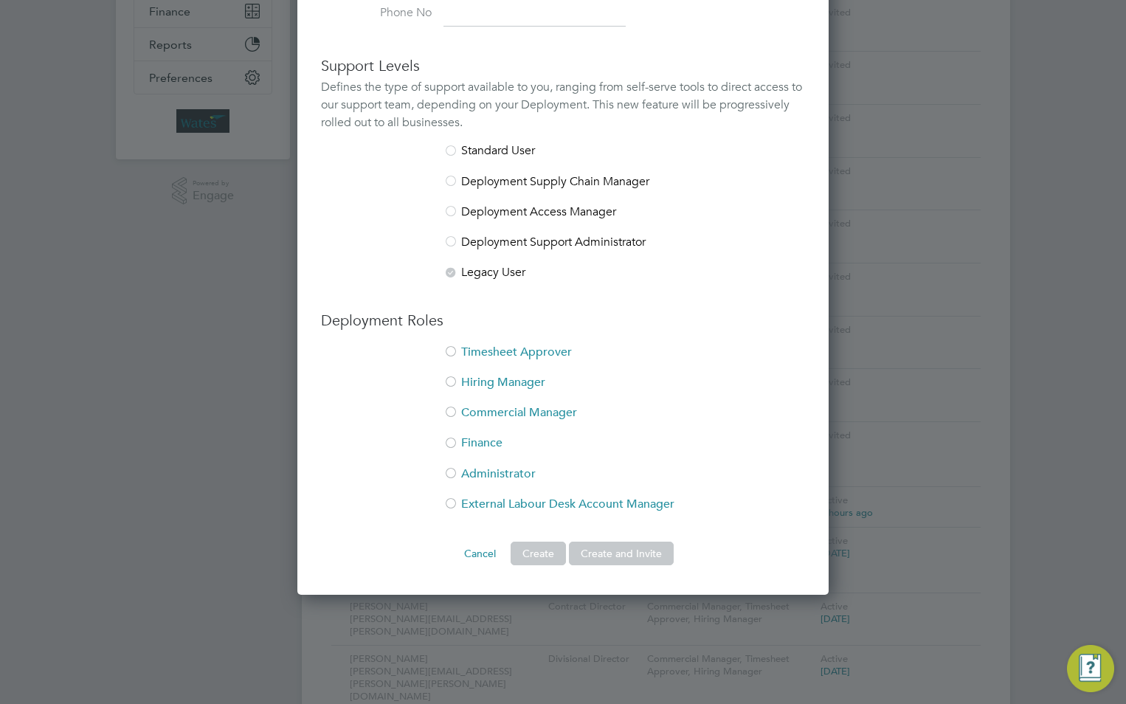
type input "Mike.Csullag@liberty-group.co.uk"
click at [491, 356] on li "Timesheet Approver" at bounding box center [563, 360] width 484 height 30
click at [484, 382] on li "Hiring Manager" at bounding box center [563, 390] width 484 height 30
click at [610, 543] on button "Create and Invite" at bounding box center [621, 554] width 105 height 24
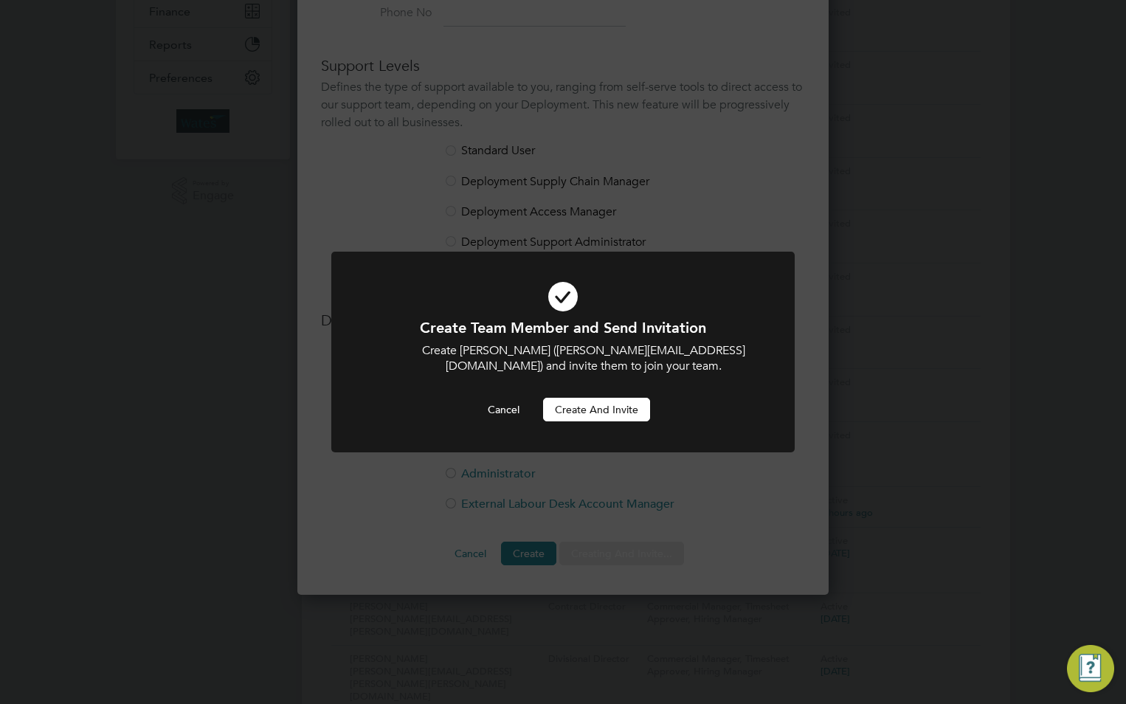
click at [568, 412] on button "Create and invite" at bounding box center [596, 410] width 107 height 24
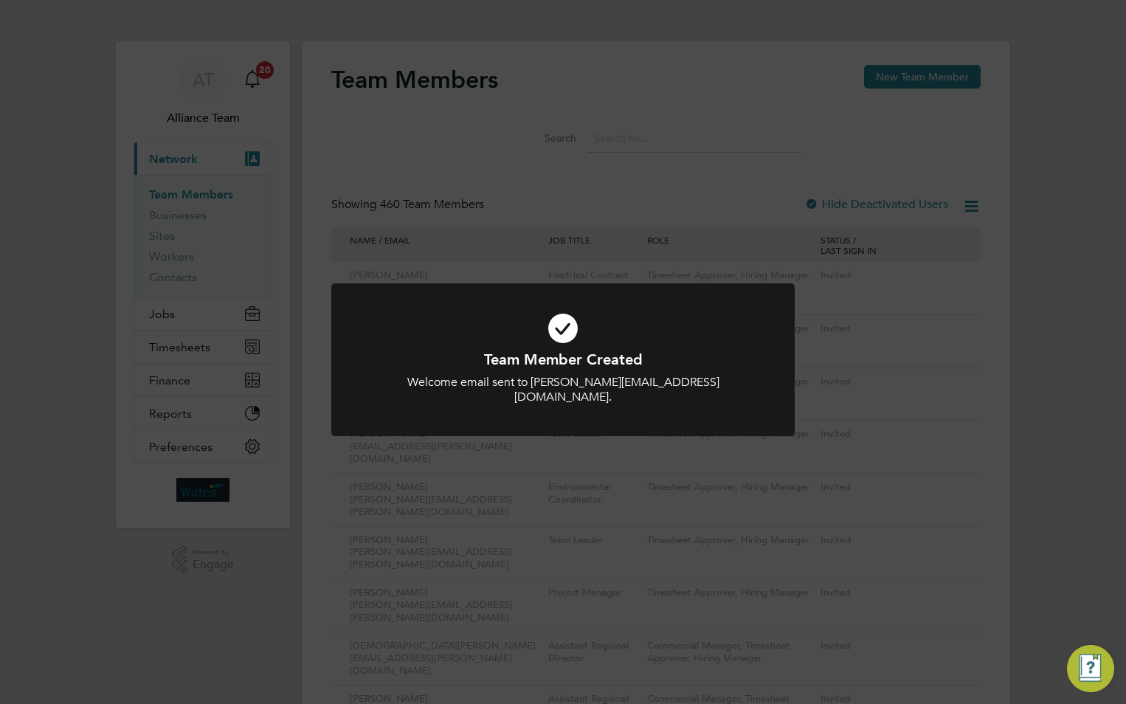
drag, startPoint x: 650, startPoint y: 79, endPoint x: 861, endPoint y: 79, distance: 211.1
click at [652, 79] on div "Team Member Created Welcome email sent to Mike.Csullag@liberty-group.co.uk. Can…" at bounding box center [563, 352] width 1126 height 704
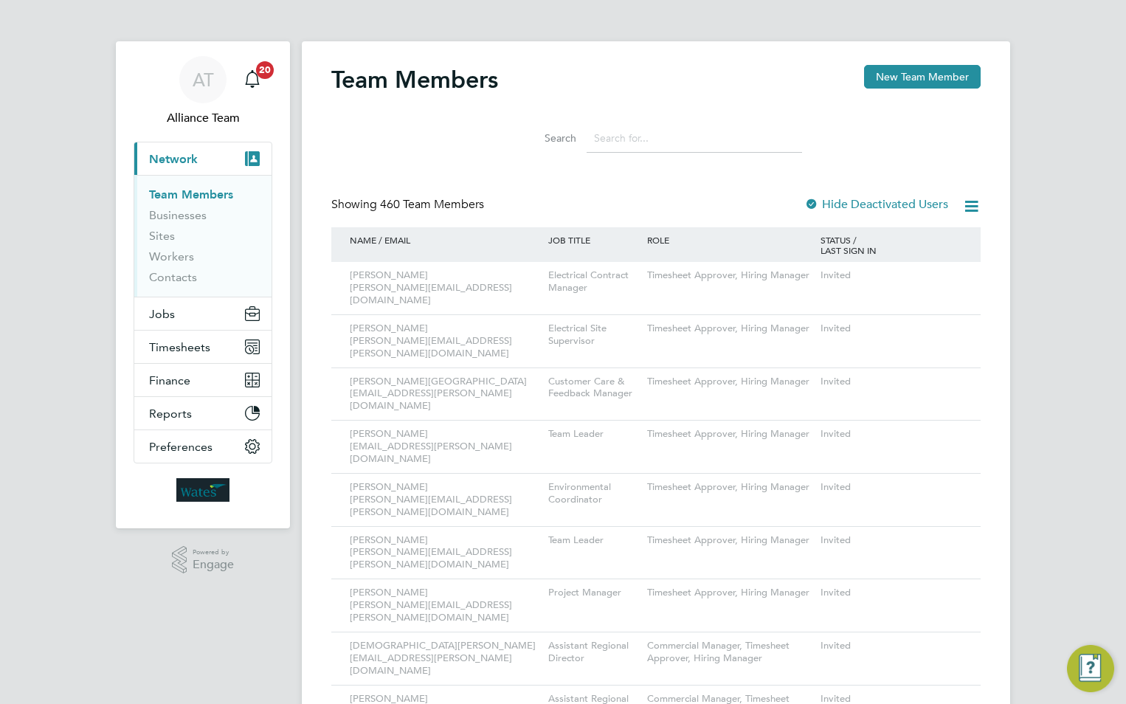
click at [881, 75] on button "New Team Member" at bounding box center [922, 77] width 117 height 24
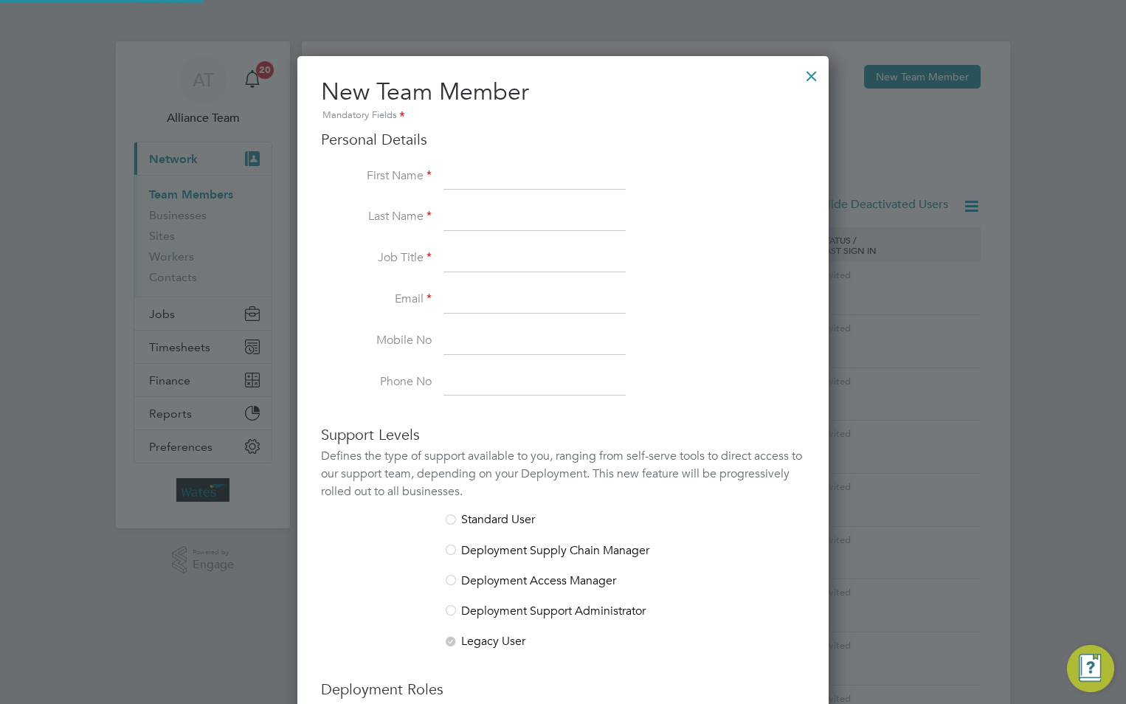
scroll to position [909, 532]
click at [479, 169] on input at bounding box center [535, 177] width 182 height 27
paste input "[PERSON_NAME]"
drag, startPoint x: 551, startPoint y: 175, endPoint x: 494, endPoint y: 171, distance: 57.0
click at [494, 171] on input "[PERSON_NAME]" at bounding box center [535, 177] width 182 height 27
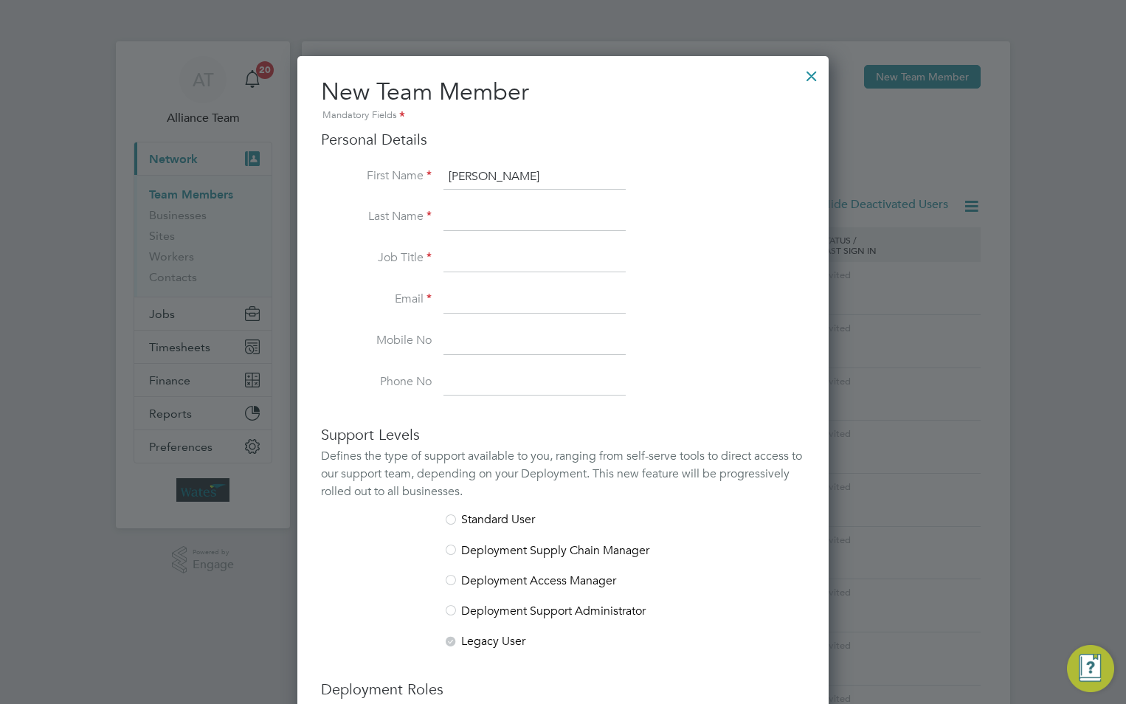
type input "Michael"
click at [484, 216] on input at bounding box center [535, 217] width 182 height 27
paste input "[PERSON_NAME]"
drag, startPoint x: 494, startPoint y: 213, endPoint x: 396, endPoint y: 213, distance: 97.4
click at [396, 213] on li "Last Name Michael Whitaker" at bounding box center [563, 224] width 484 height 41
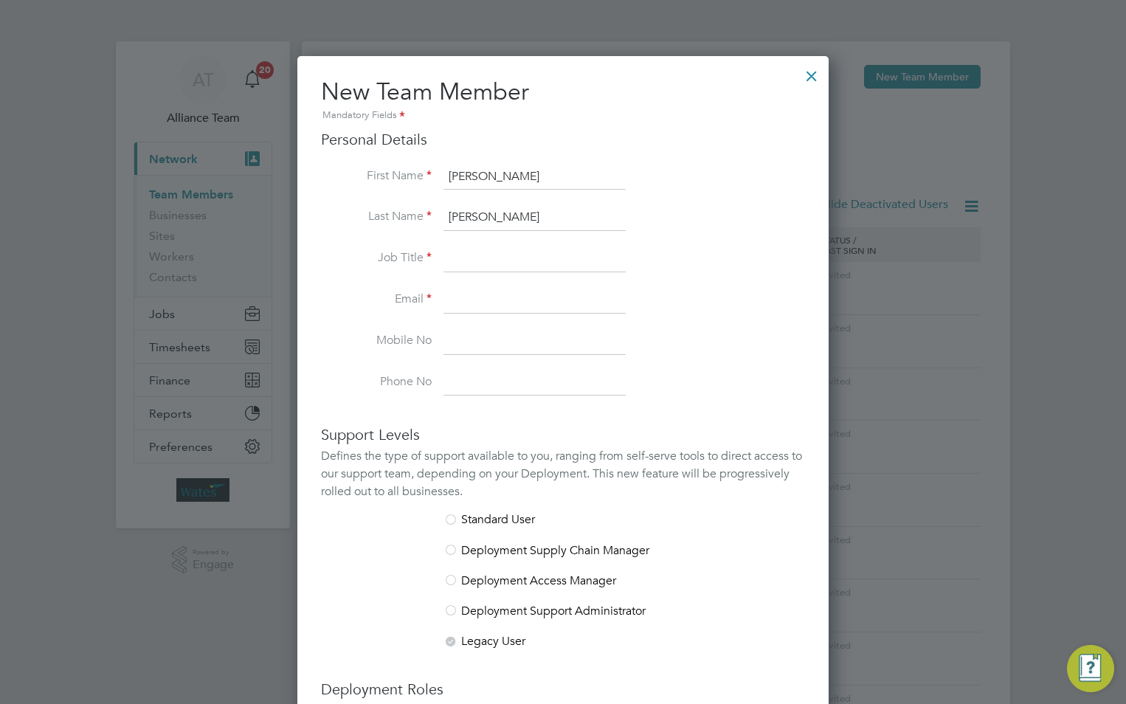
type input "Whitaker"
drag, startPoint x: 455, startPoint y: 262, endPoint x: 478, endPoint y: 266, distance: 23.3
click at [455, 262] on input at bounding box center [535, 259] width 182 height 27
click at [535, 254] on input at bounding box center [535, 259] width 182 height 27
paste input "Site Supervisor"
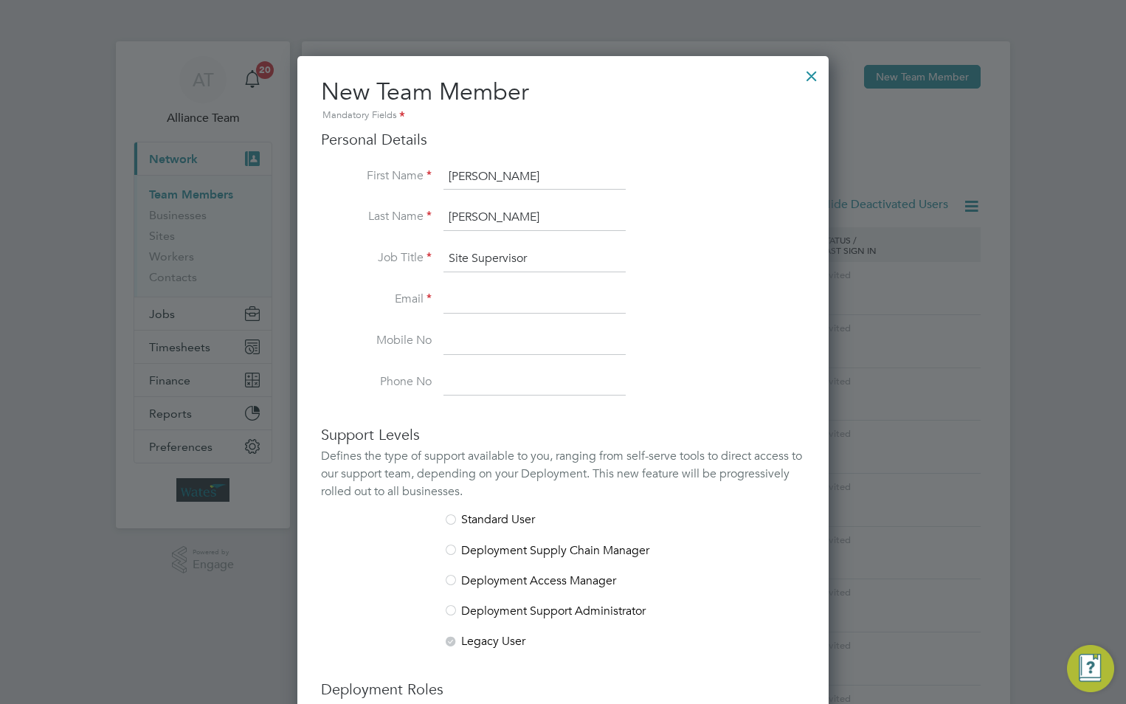
type input "Site Supervisor"
click at [475, 278] on li "Job Title Site Supervisor" at bounding box center [563, 266] width 484 height 41
drag, startPoint x: 495, startPoint y: 317, endPoint x: 496, endPoint y: 298, distance: 19.2
click at [495, 314] on li "Email" at bounding box center [563, 307] width 484 height 41
click at [496, 297] on input at bounding box center [535, 300] width 182 height 27
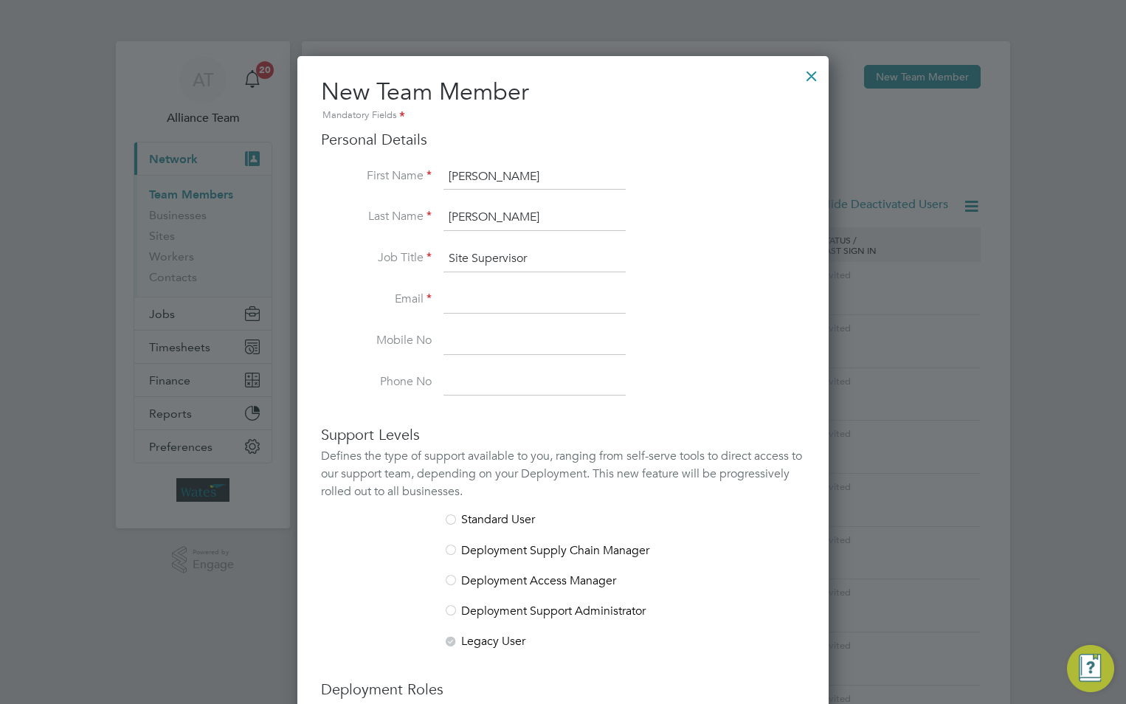
paste input "Michael.Whitaker@liberty-group.co.uk"
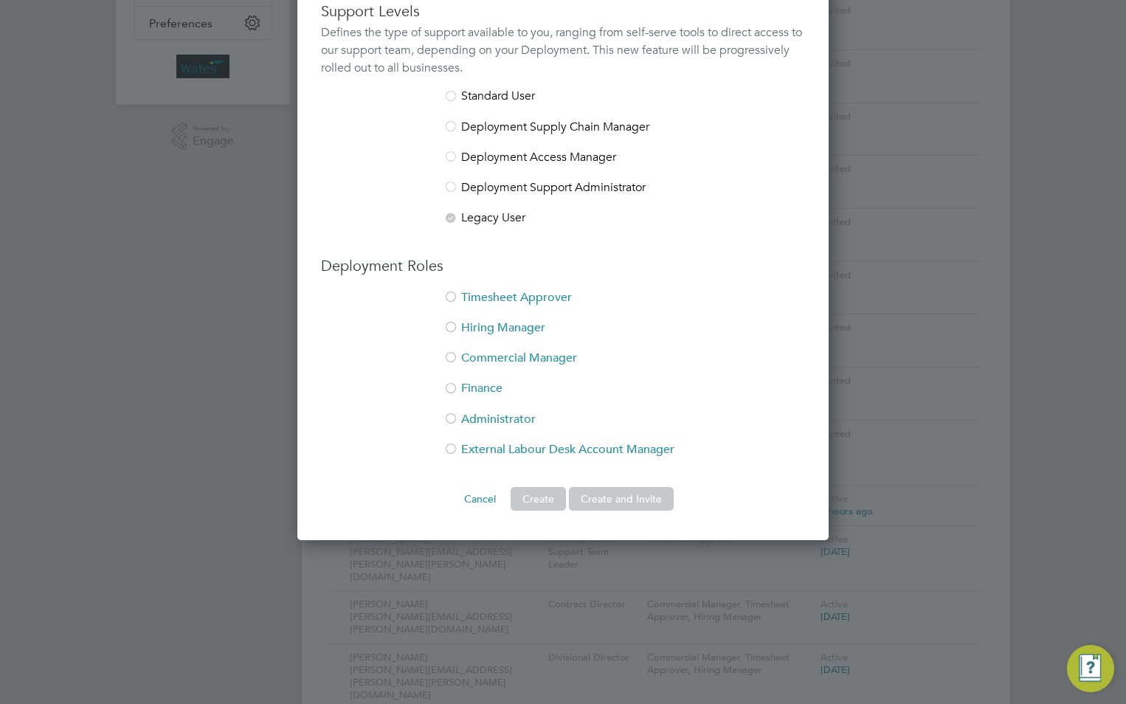
scroll to position [517, 0]
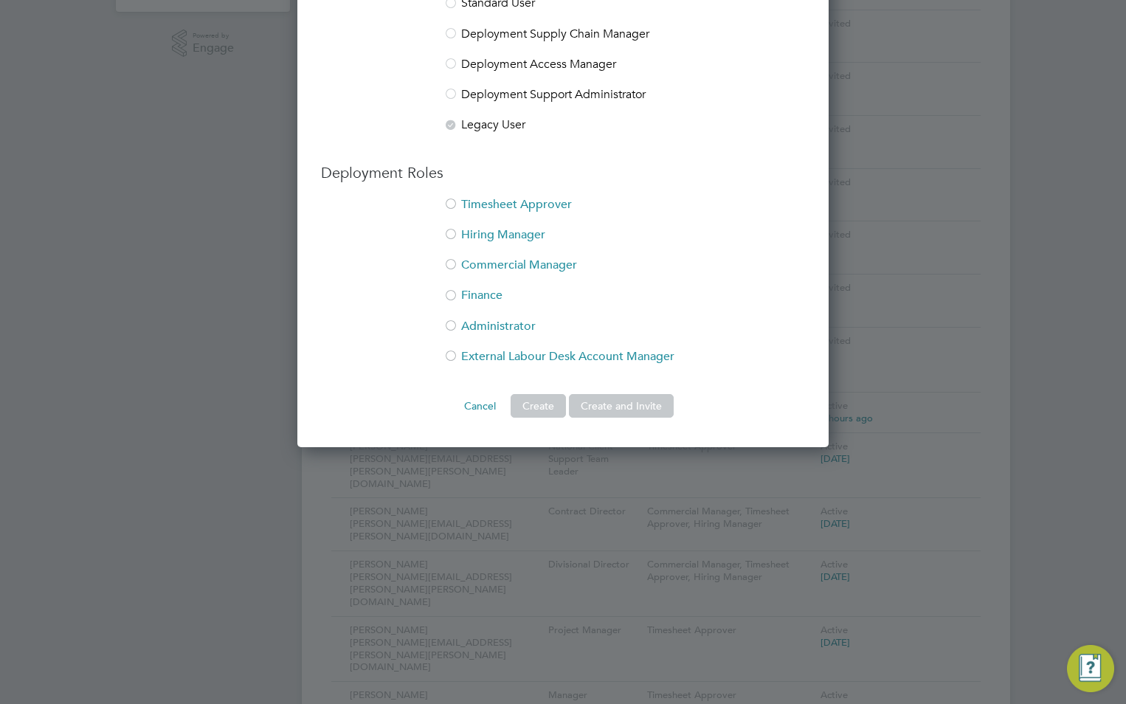
type input "Michael.Whitaker@liberty-group.co.uk"
click at [507, 212] on li "Timesheet Approver" at bounding box center [563, 212] width 484 height 30
click at [494, 228] on li "Hiring Manager" at bounding box center [563, 242] width 484 height 30
click at [617, 399] on button "Create and Invite" at bounding box center [621, 406] width 105 height 24
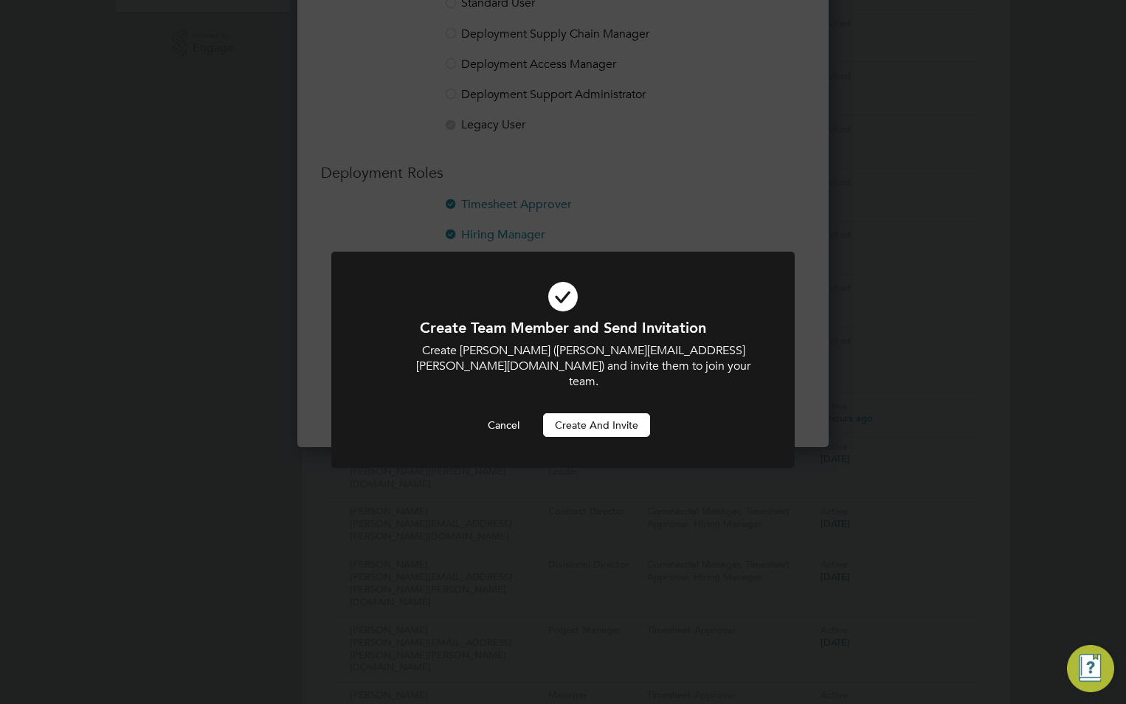
click at [616, 413] on button "Create and invite" at bounding box center [596, 425] width 107 height 24
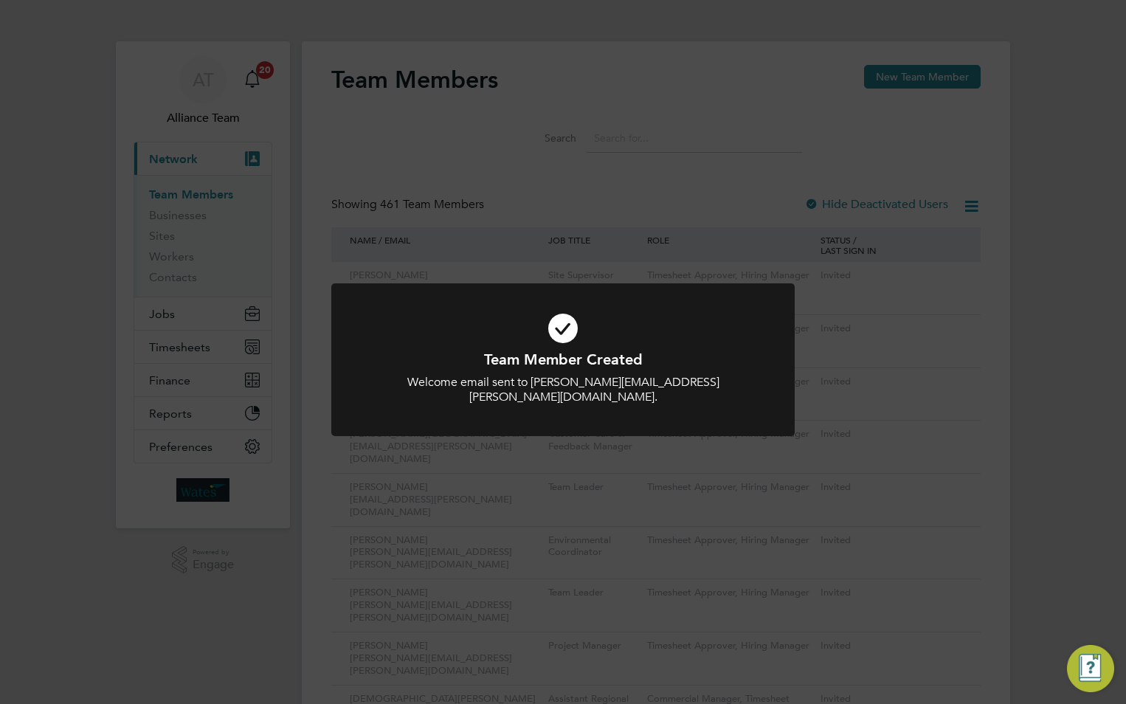
drag, startPoint x: 585, startPoint y: 166, endPoint x: 836, endPoint y: 156, distance: 251.2
click at [585, 166] on div "Team Member Created Welcome email sent to Michael.Whitaker@liberty-group.co.uk.…" at bounding box center [563, 352] width 1126 height 704
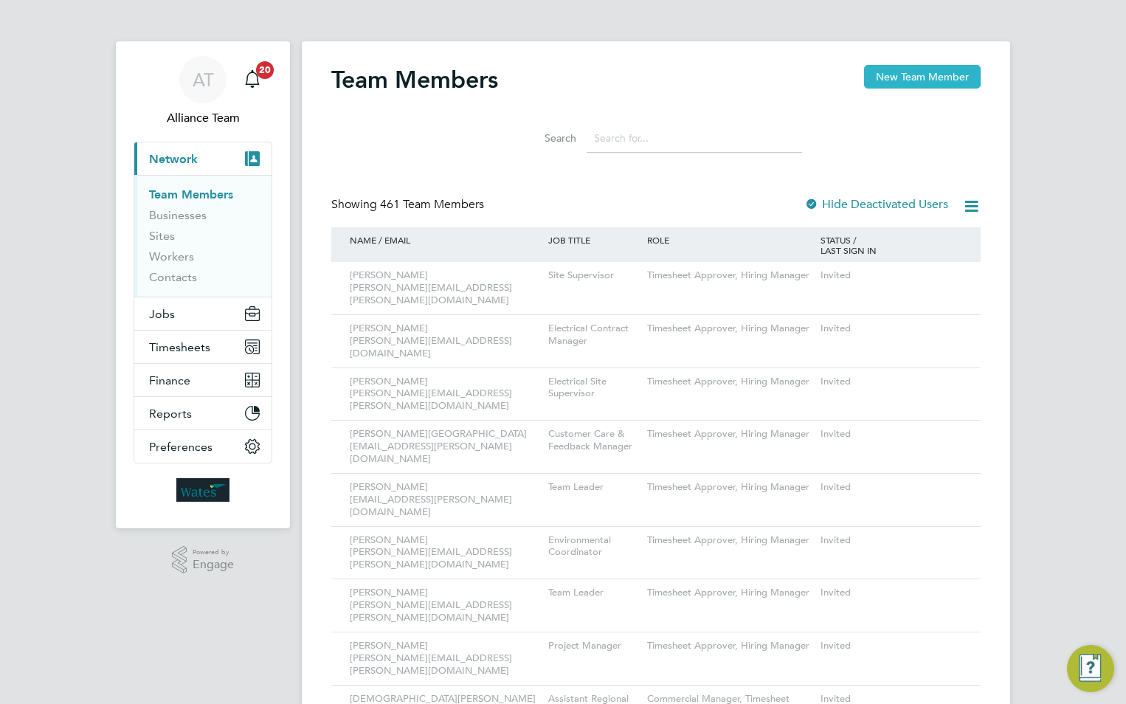
click at [912, 72] on button "New Team Member" at bounding box center [922, 77] width 117 height 24
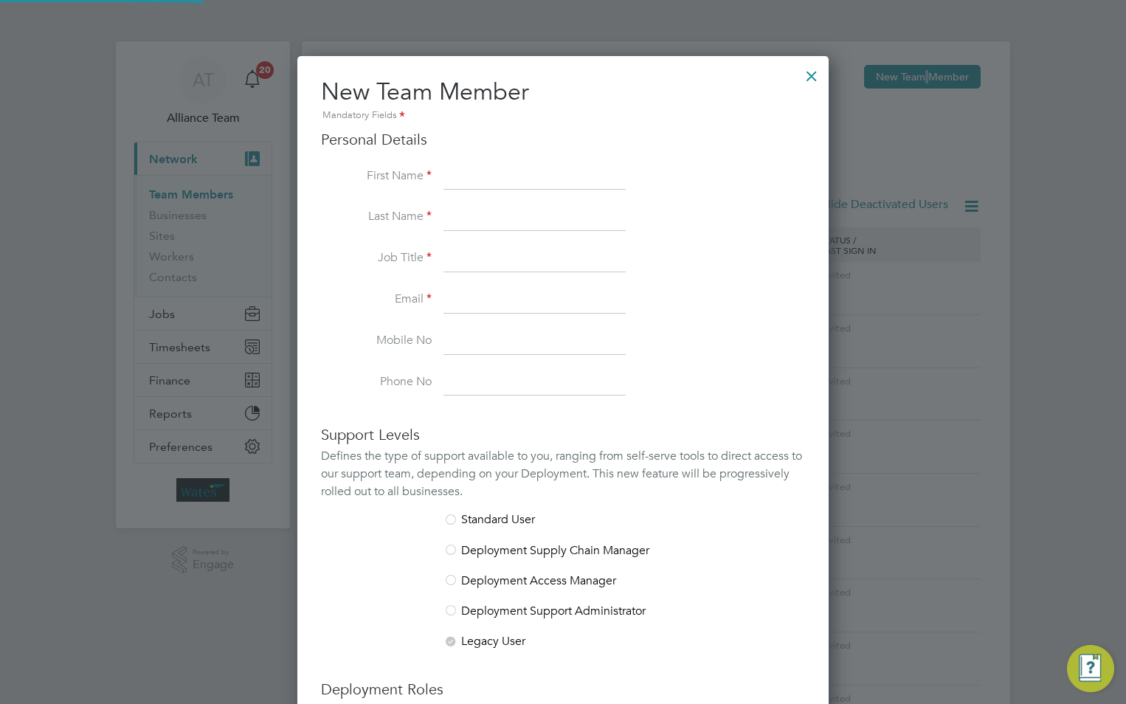
scroll to position [909, 532]
click at [467, 171] on input at bounding box center [535, 177] width 182 height 27
paste input "[PERSON_NAME] [PERSON_NAME]"
drag, startPoint x: 571, startPoint y: 181, endPoint x: 498, endPoint y: 178, distance: 73.9
click at [498, 178] on input "[PERSON_NAME] [PERSON_NAME]" at bounding box center [535, 177] width 182 height 27
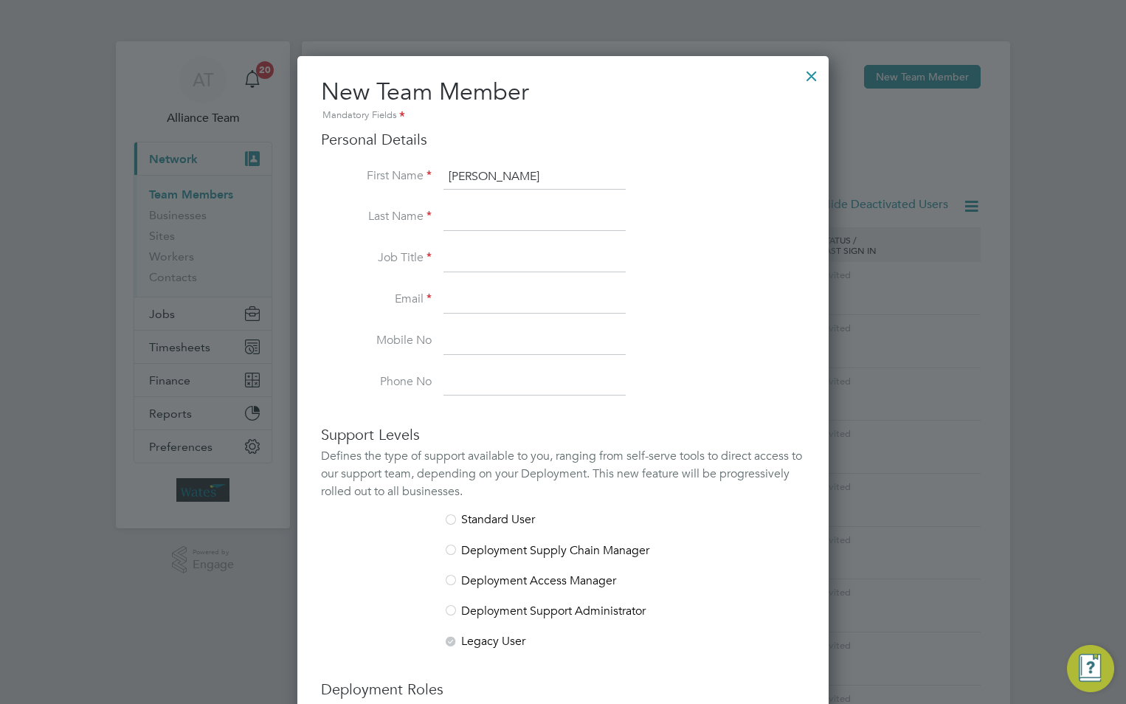
type input "Connor"
click at [497, 219] on input at bounding box center [535, 217] width 182 height 27
paste input "[PERSON_NAME] [PERSON_NAME]"
drag, startPoint x: 489, startPoint y: 216, endPoint x: 344, endPoint y: 210, distance: 145.5
click at [347, 210] on li "Last Name Connor Mulholland" at bounding box center [563, 224] width 484 height 41
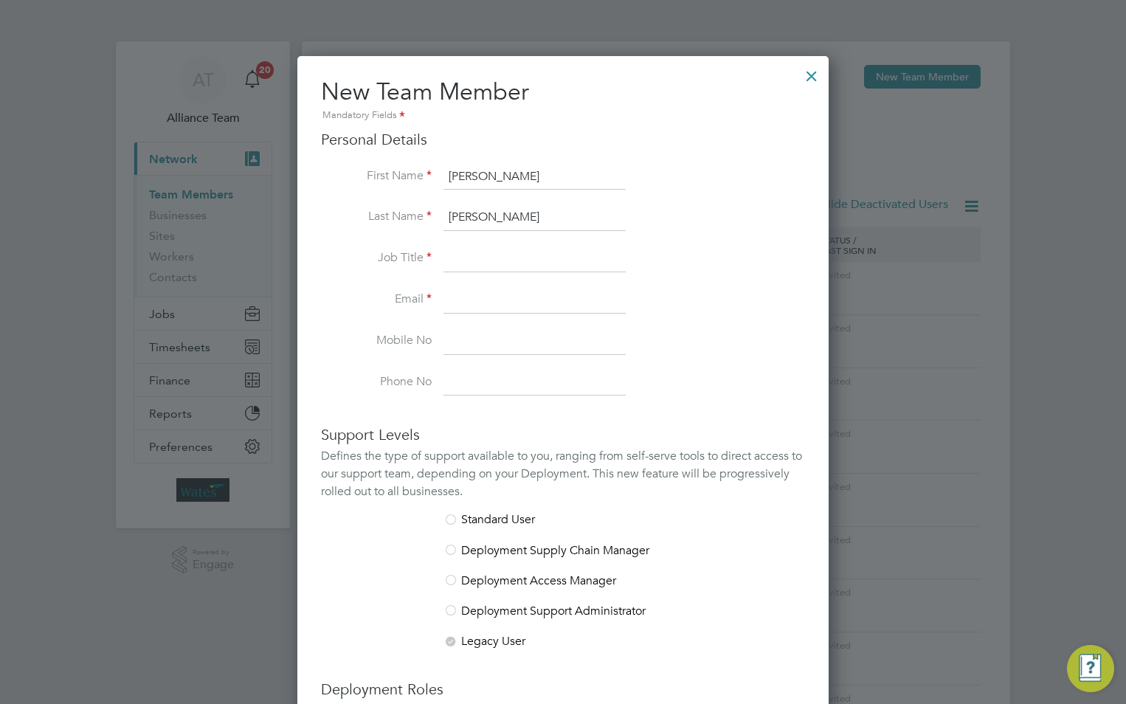
type input "Mulholland"
click at [489, 259] on input at bounding box center [535, 259] width 182 height 27
click at [464, 261] on input at bounding box center [535, 259] width 182 height 27
type input "Site Supervisor"
click at [454, 299] on input at bounding box center [535, 300] width 182 height 27
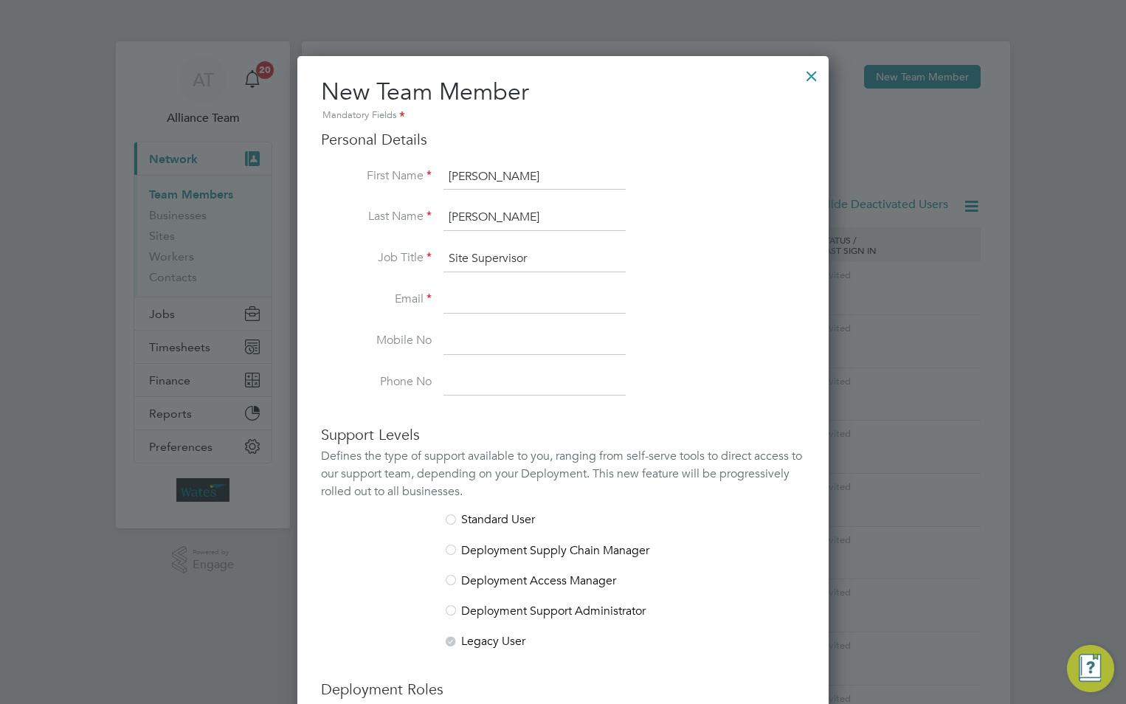
paste input "Connor.Mulholland@liberty-group.co.uk"
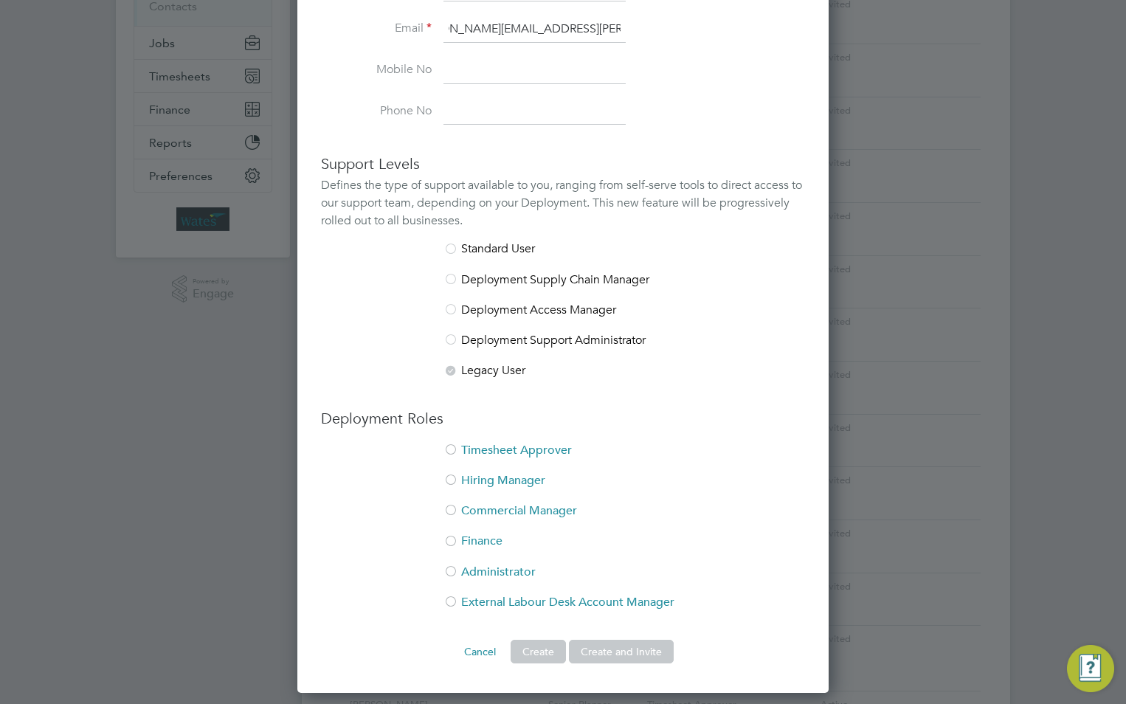
scroll to position [369, 0]
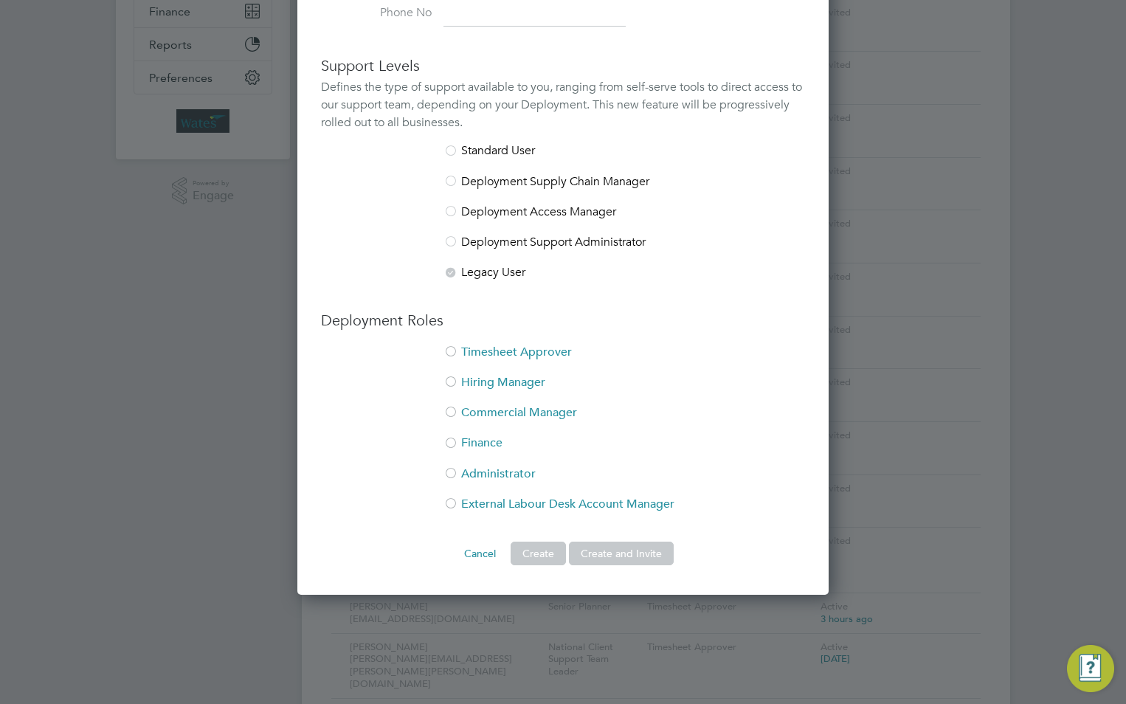
type input "Connor.Mulholland@liberty-group.co.uk"
click at [510, 356] on li "Timesheet Approver" at bounding box center [563, 360] width 484 height 30
click at [512, 383] on li "Hiring Manager" at bounding box center [563, 390] width 484 height 30
click at [641, 551] on button "Create and Invite" at bounding box center [621, 554] width 105 height 24
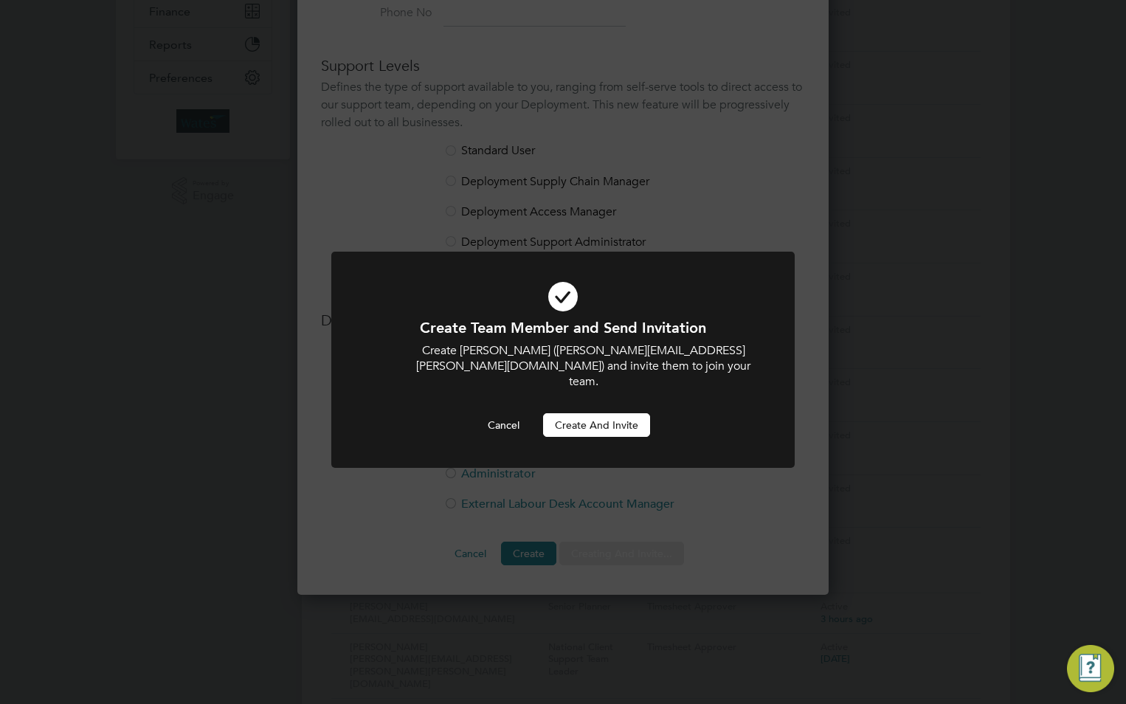
click at [600, 413] on button "Create and invite" at bounding box center [596, 425] width 107 height 24
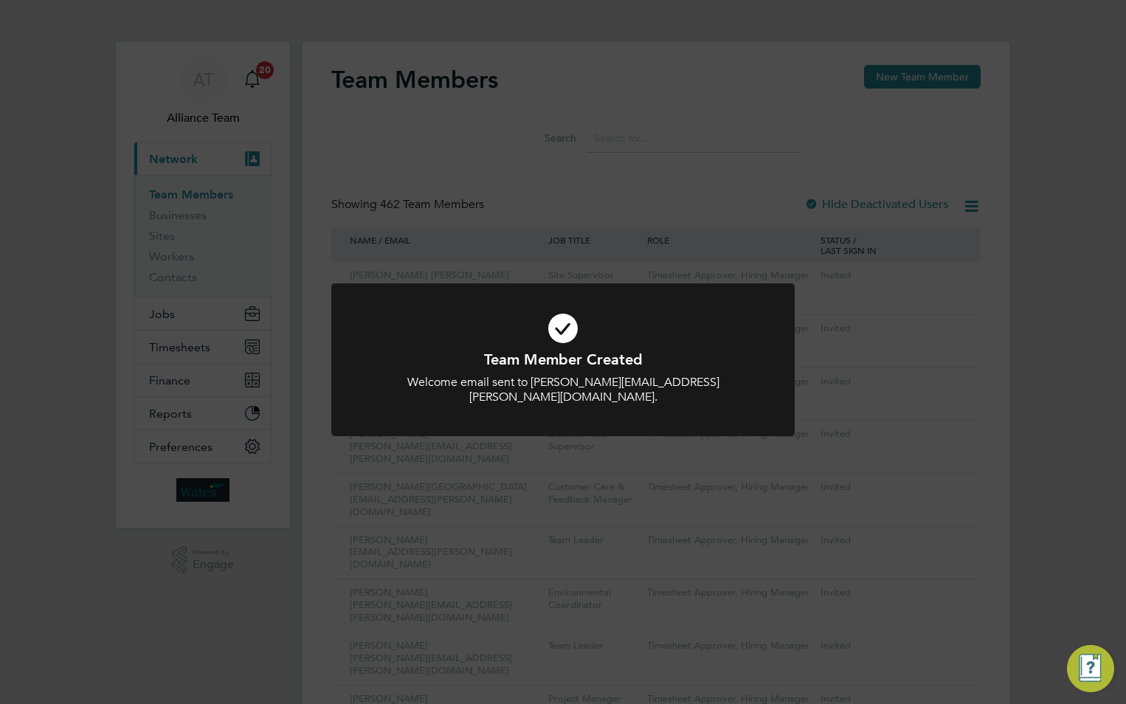
drag, startPoint x: 971, startPoint y: 124, endPoint x: 964, endPoint y: 100, distance: 24.5
click at [971, 124] on div "Team Member Created Welcome email sent to Connor.Mulholland@liberty-group.co.uk…" at bounding box center [563, 352] width 1126 height 704
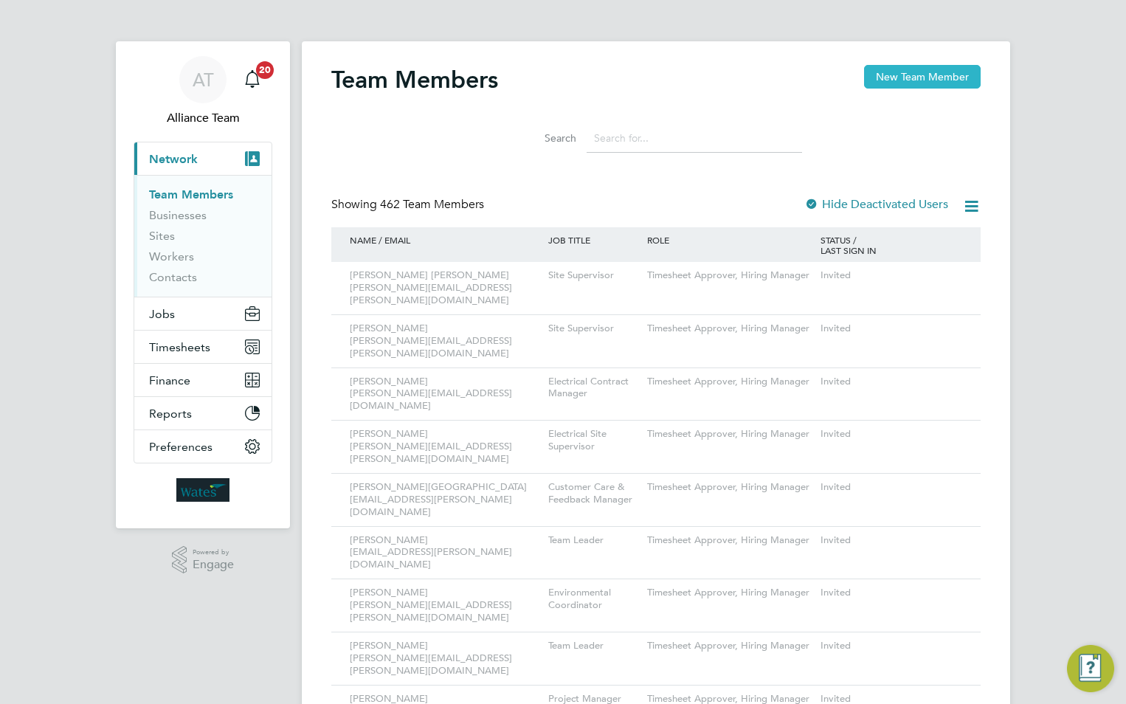
click at [943, 76] on button "New Team Member" at bounding box center [922, 77] width 117 height 24
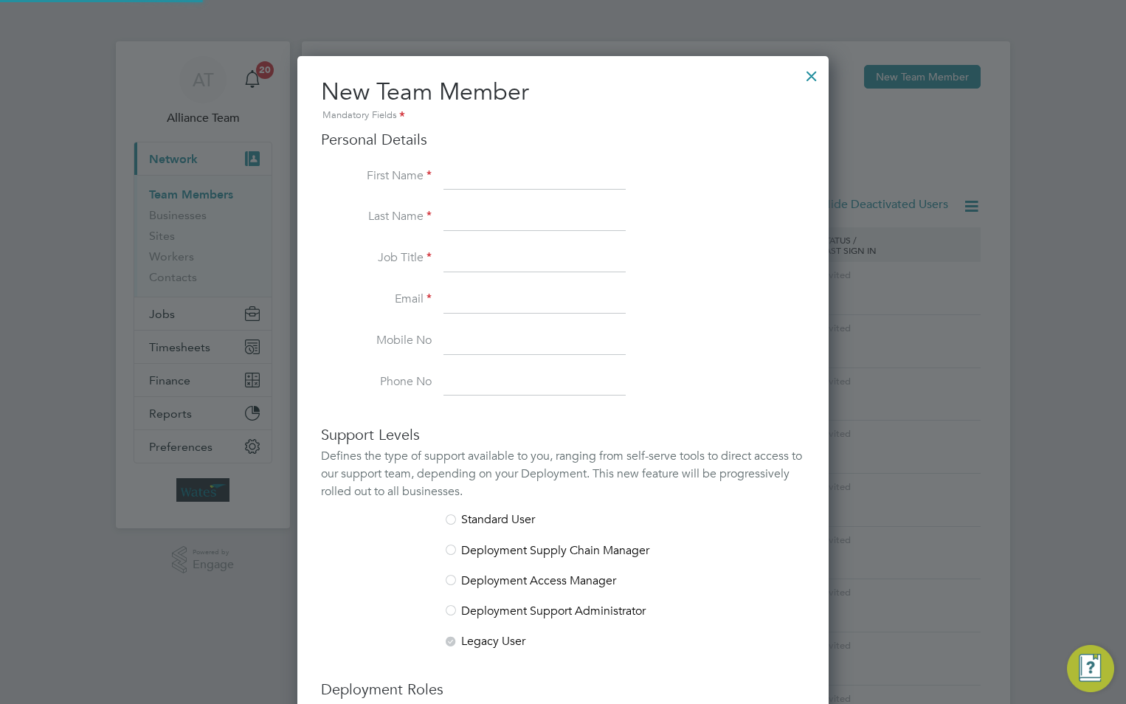
scroll to position [909, 532]
click at [511, 178] on input at bounding box center [535, 177] width 182 height 27
paste input "Anthony Davies"
drag, startPoint x: 539, startPoint y: 176, endPoint x: 499, endPoint y: 173, distance: 40.0
click at [499, 173] on input "Anthony Davies" at bounding box center [535, 177] width 182 height 27
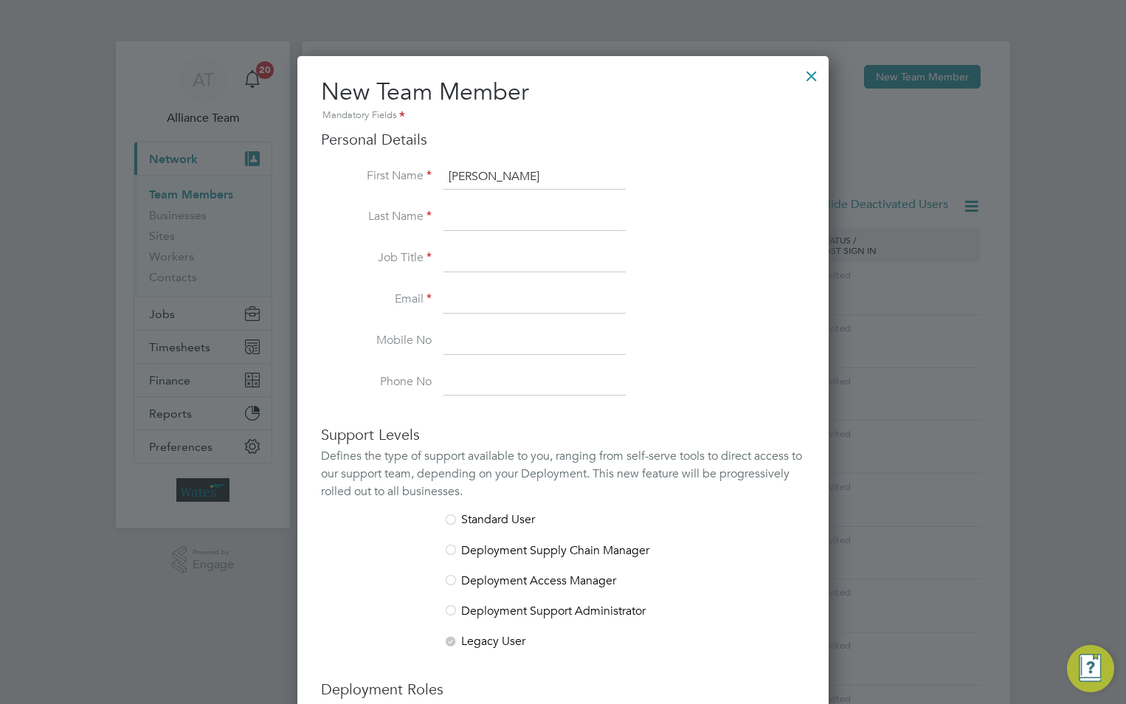
type input "Anthony"
click at [470, 212] on input at bounding box center [535, 217] width 182 height 27
paste input "Anthony Davies"
drag, startPoint x: 495, startPoint y: 218, endPoint x: 323, endPoint y: 193, distance: 173.1
click at [323, 193] on ul "First Name Anthony Last Name Anthony Davies Job Title Email Mobile No Phone No" at bounding box center [563, 280] width 484 height 233
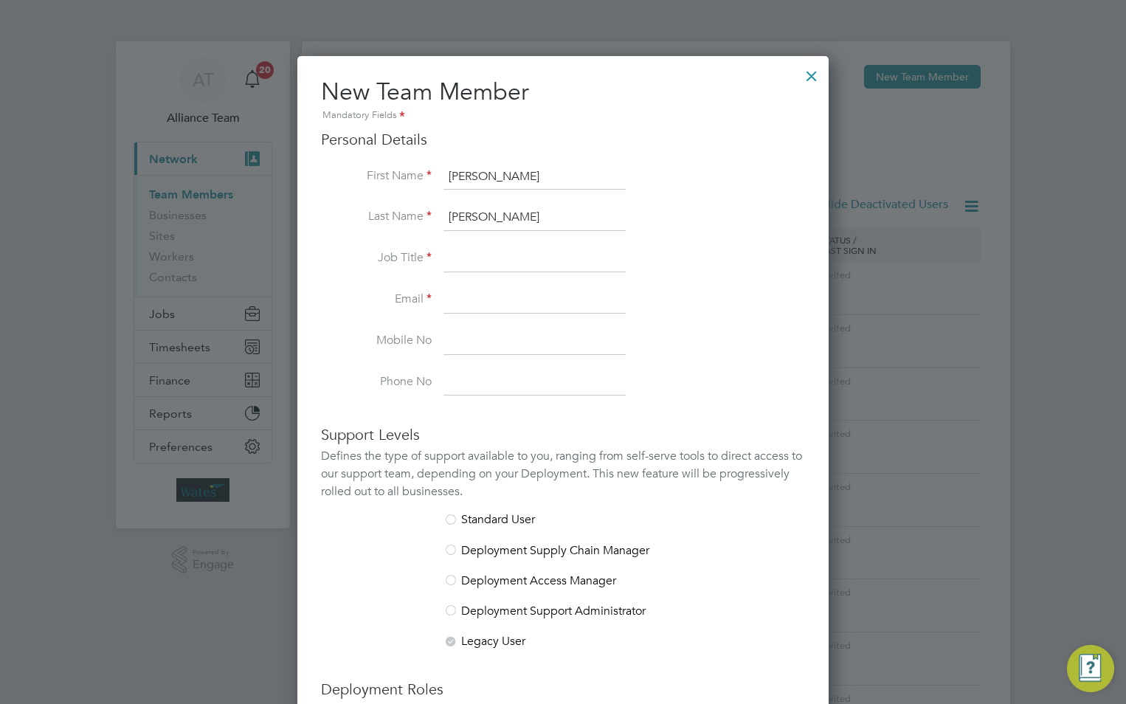
type input "Davies"
click at [467, 259] on input at bounding box center [535, 259] width 182 height 27
paste input "Electrical Site Supervisor"
type input "Electrical Site Supervisor"
click at [460, 297] on input at bounding box center [535, 300] width 182 height 27
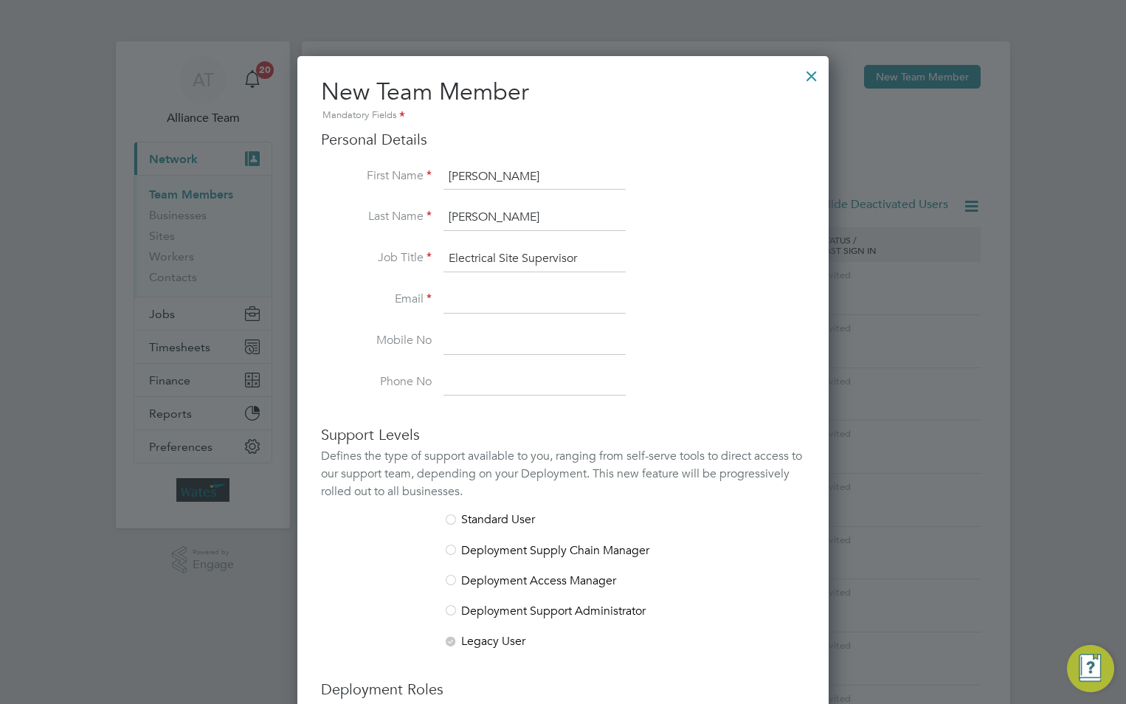
click at [505, 172] on input "Anthony" at bounding box center [535, 177] width 182 height 27
type input "A"
paste input "[PERSON_NAME]"
drag, startPoint x: 516, startPoint y: 175, endPoint x: 484, endPoint y: 173, distance: 32.6
click at [484, 173] on input "[PERSON_NAME]" at bounding box center [535, 177] width 182 height 27
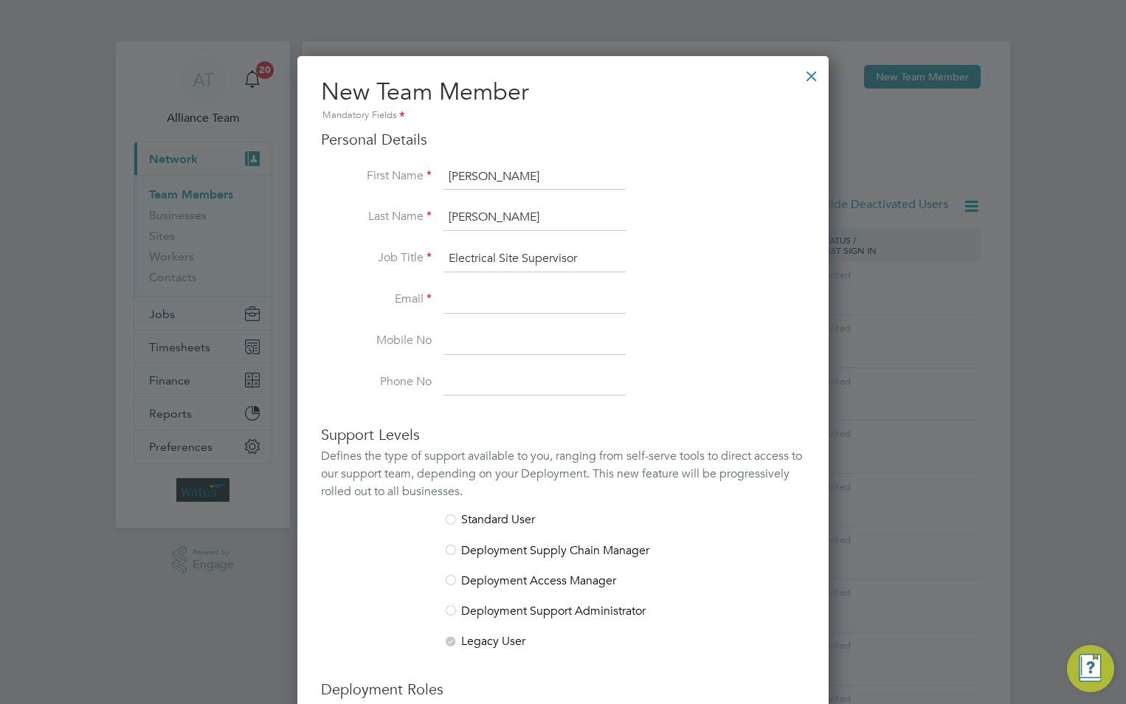
type input "Lewis"
drag, startPoint x: 506, startPoint y: 215, endPoint x: 431, endPoint y: 216, distance: 75.3
click at [441, 216] on li "Last Name Davies" at bounding box center [563, 224] width 484 height 41
paste input "ey"
type input "Davey"
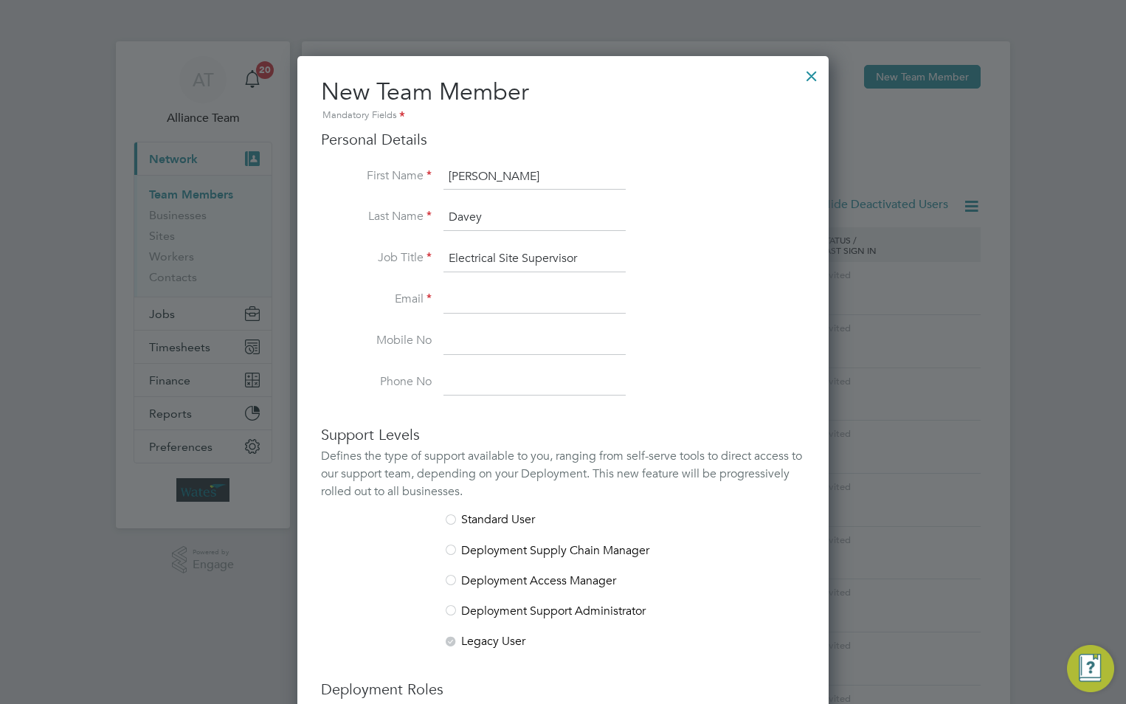
drag, startPoint x: 603, startPoint y: 261, endPoint x: 340, endPoint y: 239, distance: 263.7
click at [341, 265] on li "Job Title Electrical Site Supervisor" at bounding box center [563, 266] width 484 height 41
type input "c"
type input "Contract Manager"
click at [473, 313] on input at bounding box center [535, 300] width 182 height 27
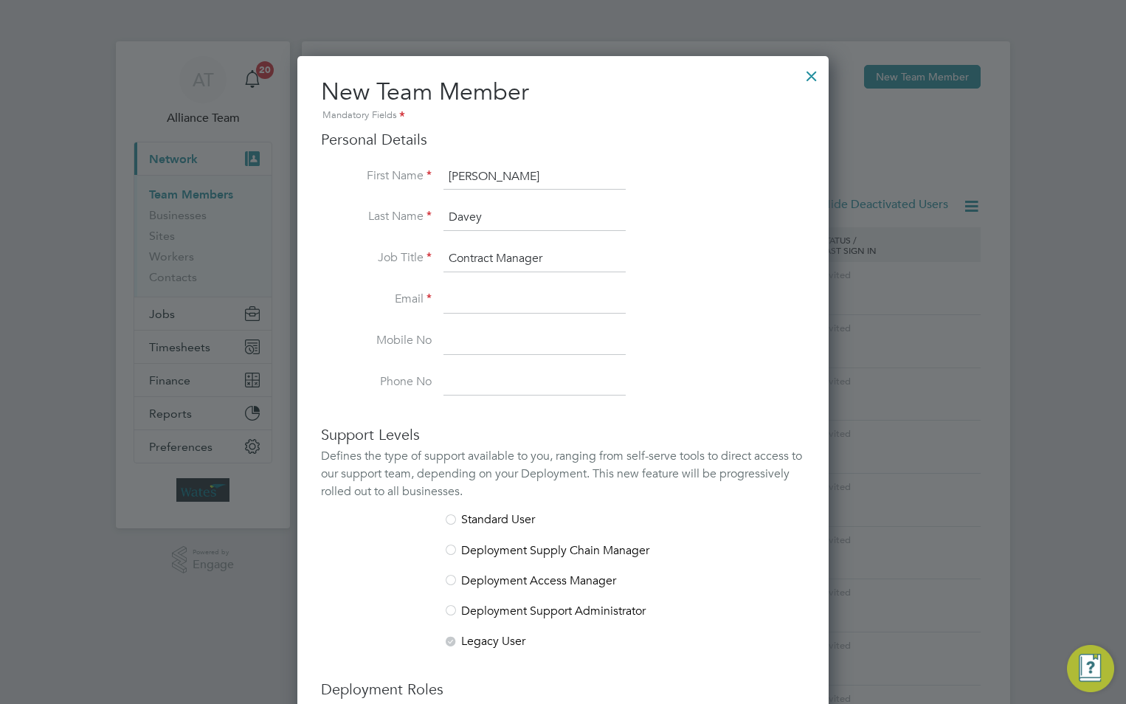
click at [483, 289] on input at bounding box center [535, 300] width 182 height 27
paste input "Lewis.Davey@liberty-group.co.uk"
type input "Lewis.Davey@liberty-group.co.uk"
click at [511, 416] on ng-form "Personal Details First Name Lewis Last Name Davey Job Title Contract Manager Em…" at bounding box center [563, 532] width 484 height 805
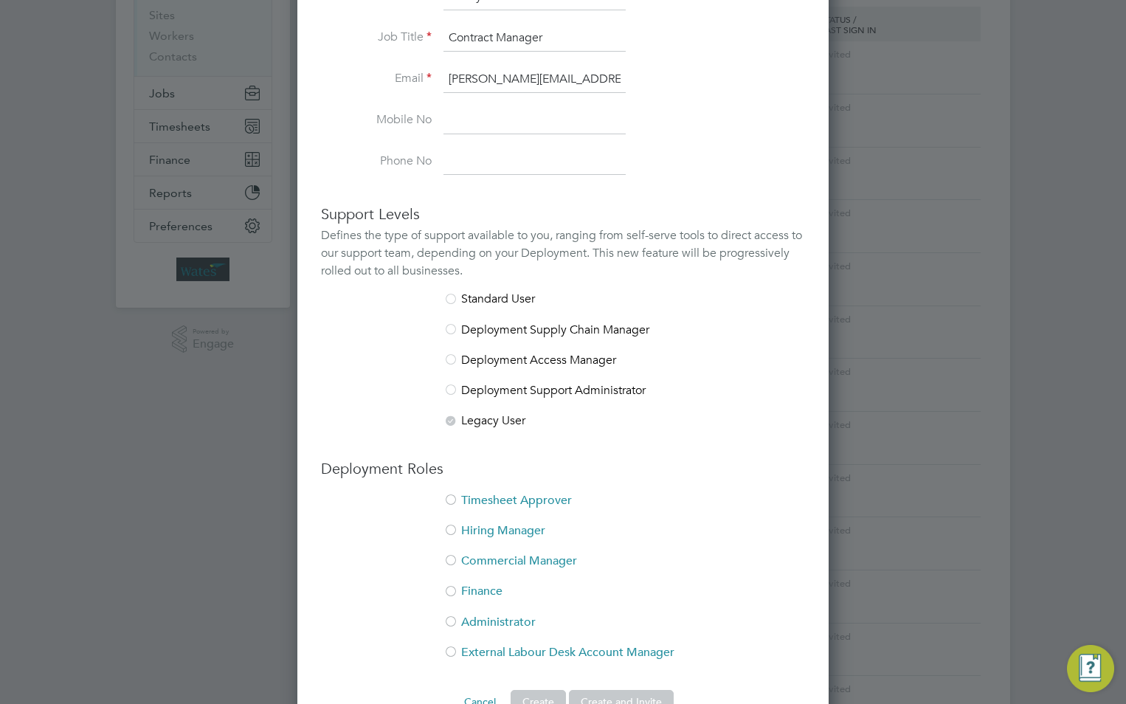
scroll to position [443, 0]
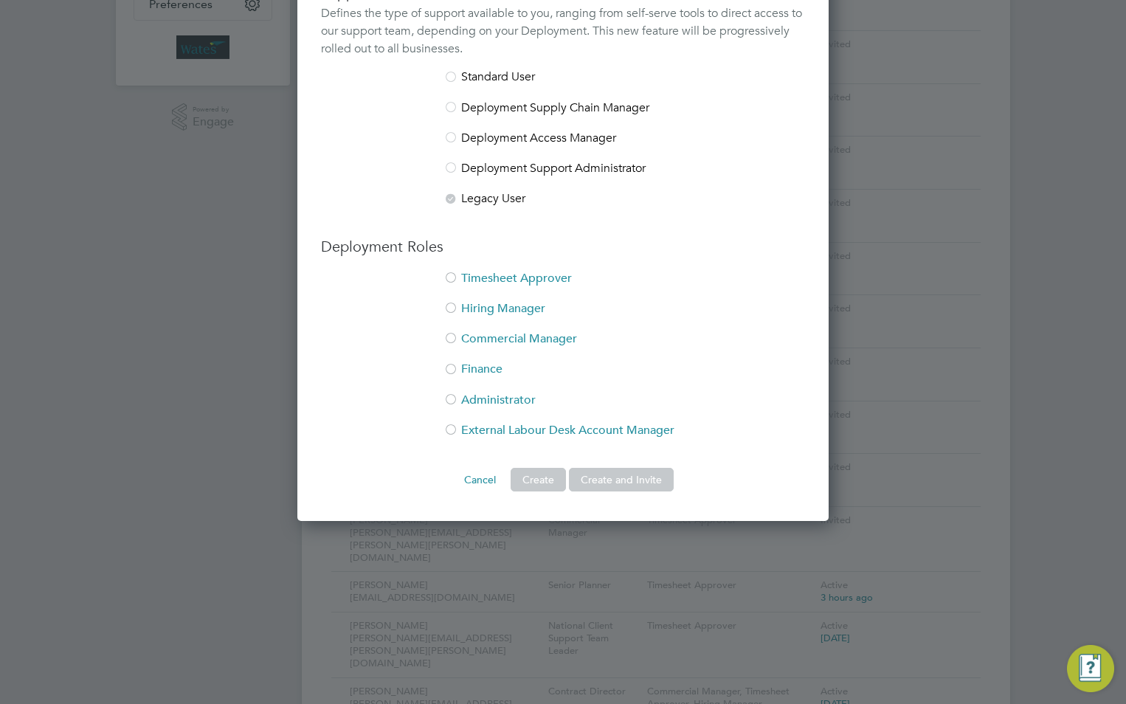
drag, startPoint x: 515, startPoint y: 272, endPoint x: 512, endPoint y: 283, distance: 11.5
click at [514, 273] on li "Timesheet Approver" at bounding box center [563, 286] width 484 height 30
click at [512, 308] on li "Hiring Manager" at bounding box center [563, 316] width 484 height 30
click at [622, 475] on button "Create and Invite" at bounding box center [621, 480] width 105 height 24
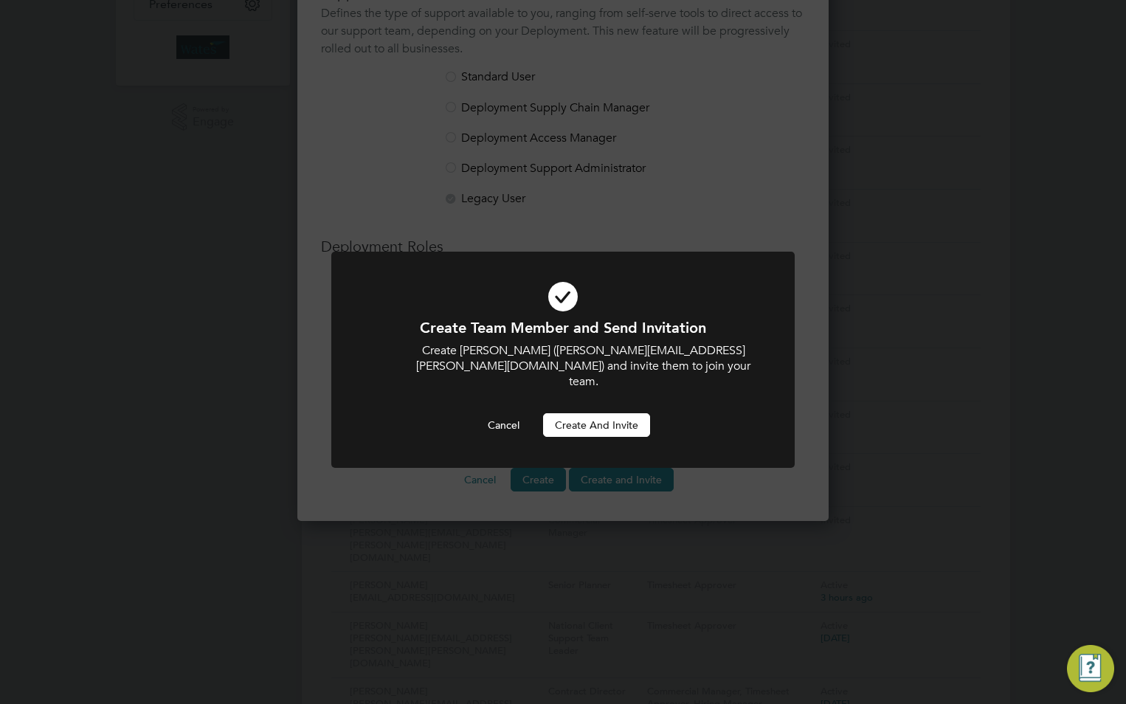
click at [586, 413] on button "Create and invite" at bounding box center [596, 425] width 107 height 24
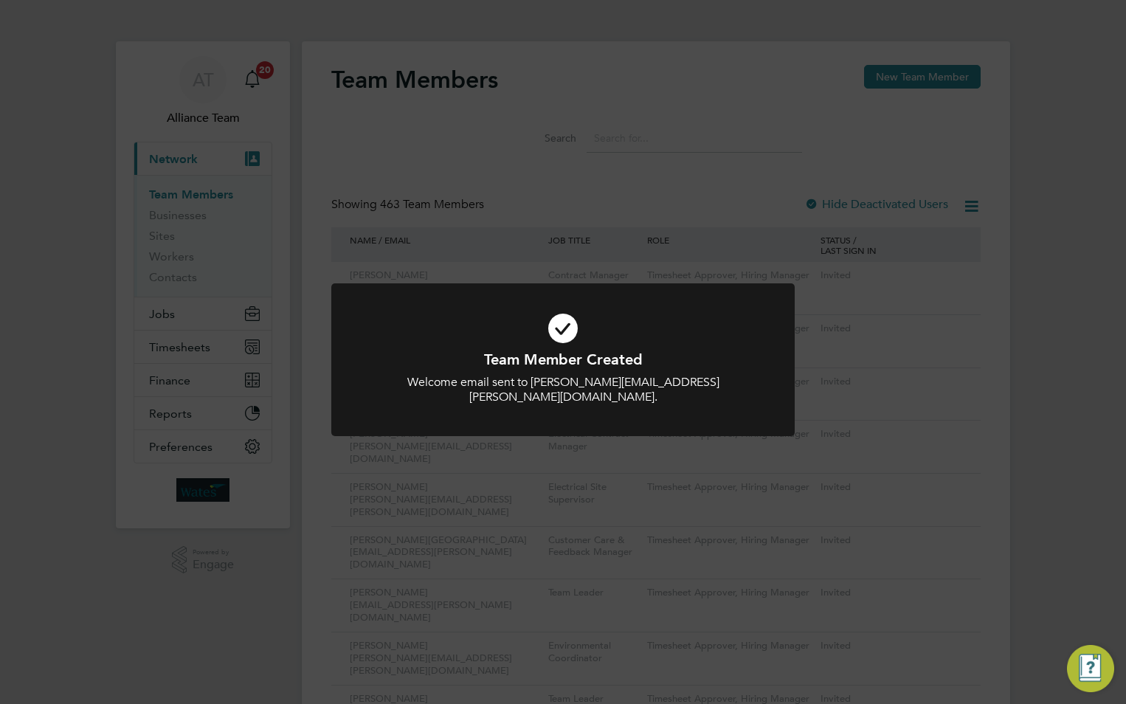
click at [831, 415] on div "Team Member Created Welcome email sent to Lewis.Davey@liberty-group.co.uk. Canc…" at bounding box center [563, 352] width 1126 height 704
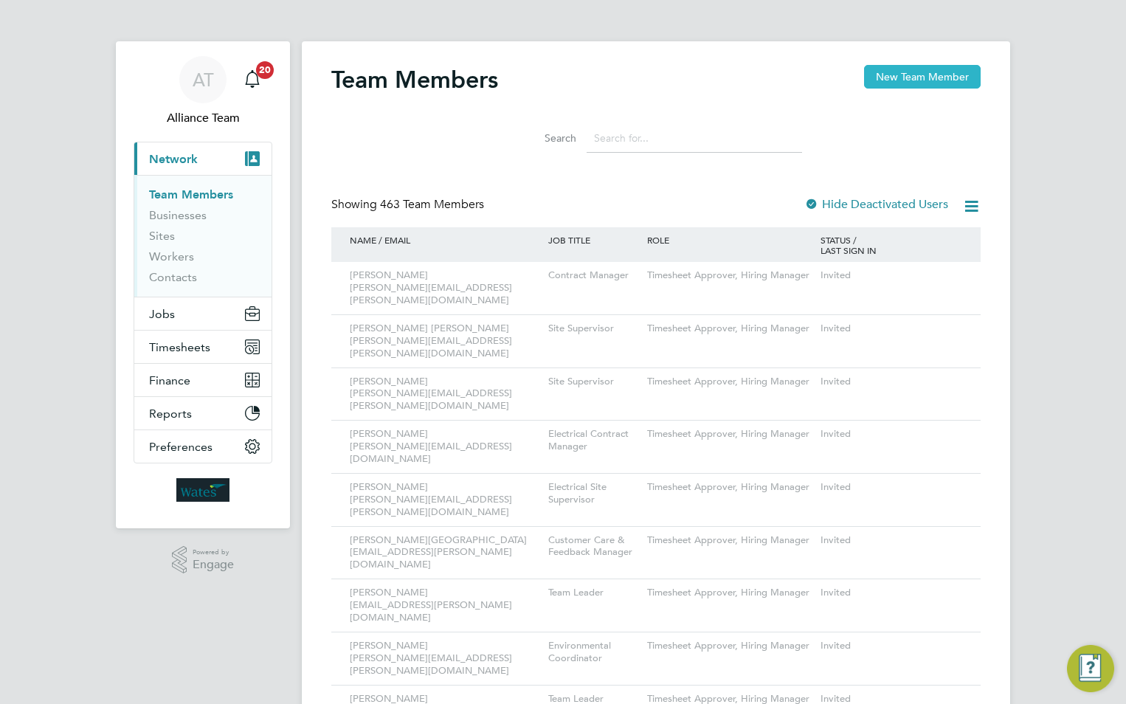
click at [945, 70] on button "New Team Member" at bounding box center [922, 77] width 117 height 24
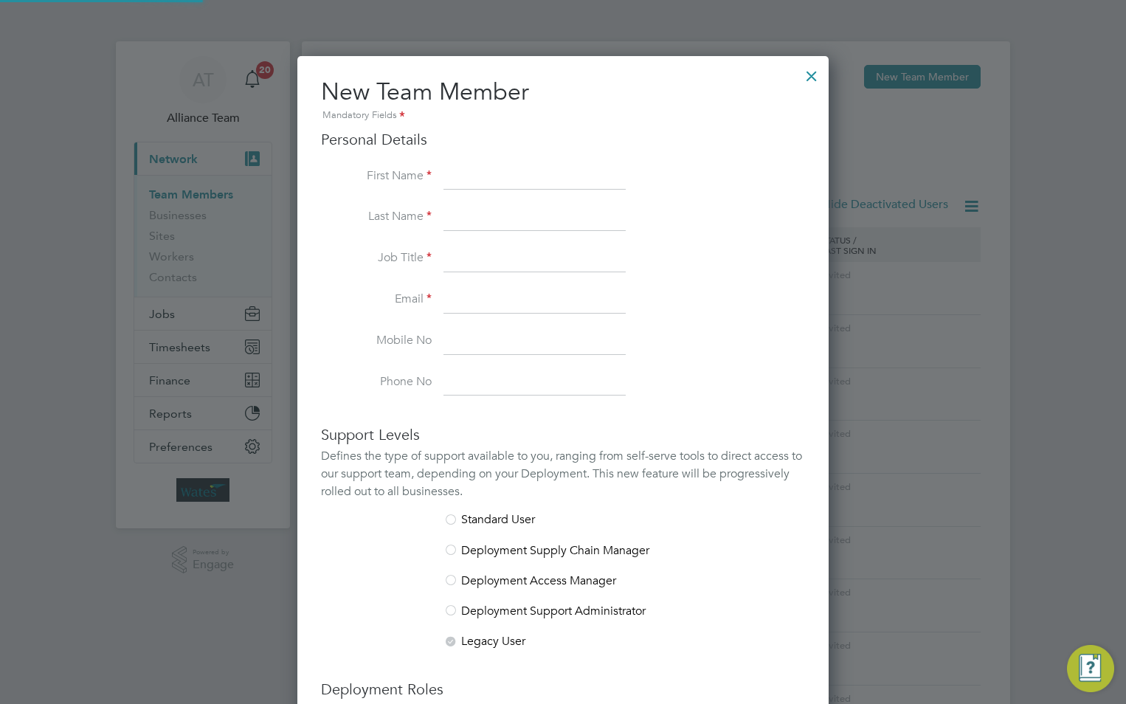
scroll to position [909, 532]
click at [466, 185] on input at bounding box center [535, 177] width 182 height 27
paste input "[PERSON_NAME]"
drag, startPoint x: 536, startPoint y: 174, endPoint x: 502, endPoint y: 174, distance: 34.0
click at [502, 174] on input "[PERSON_NAME]" at bounding box center [535, 177] width 182 height 27
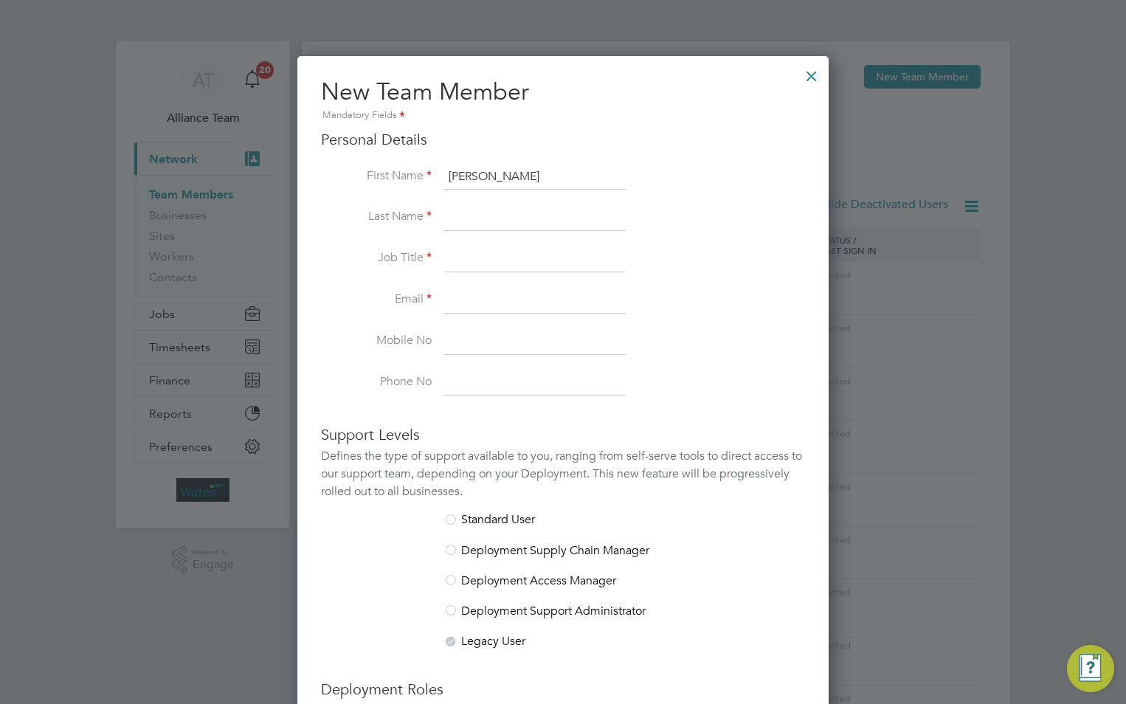
type input "Benjamin"
click at [475, 218] on input at bounding box center [535, 217] width 182 height 27
paste input "Styles"
type input "Styles"
click at [470, 255] on input at bounding box center [535, 259] width 182 height 27
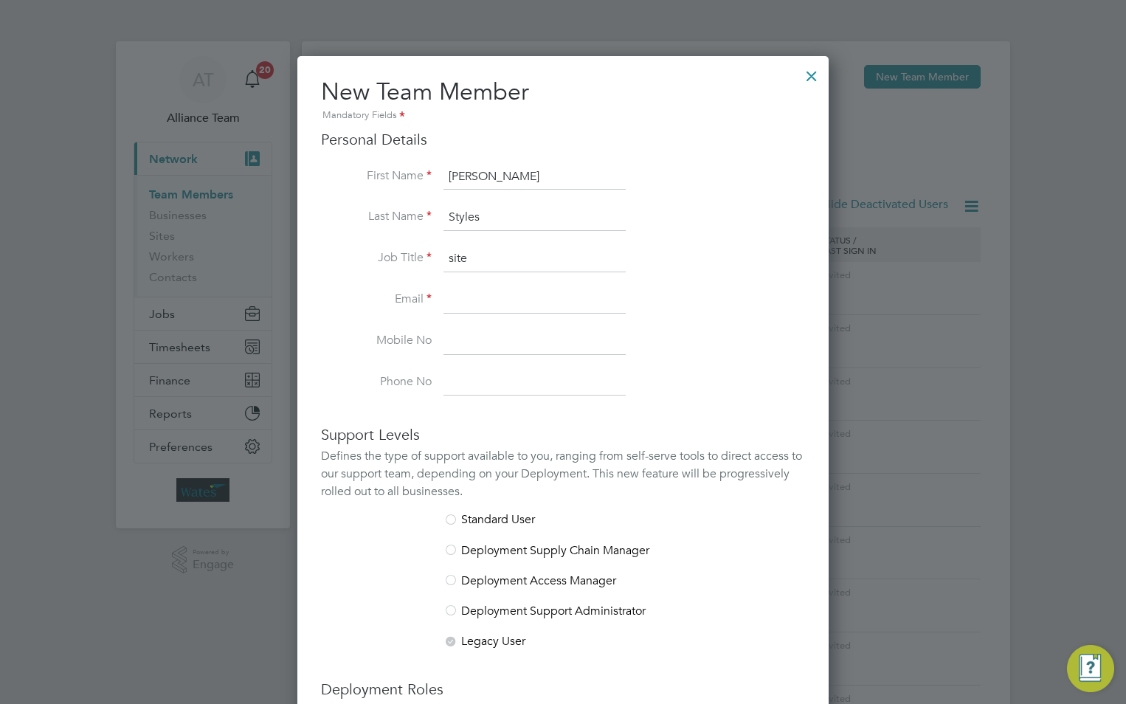
type input "Site Supervisor"
drag, startPoint x: 486, startPoint y: 292, endPoint x: 494, endPoint y: 288, distance: 8.6
click at [489, 291] on input at bounding box center [535, 300] width 182 height 27
paste input "[EMAIL_ADDRESS][DOMAIN_NAME]"
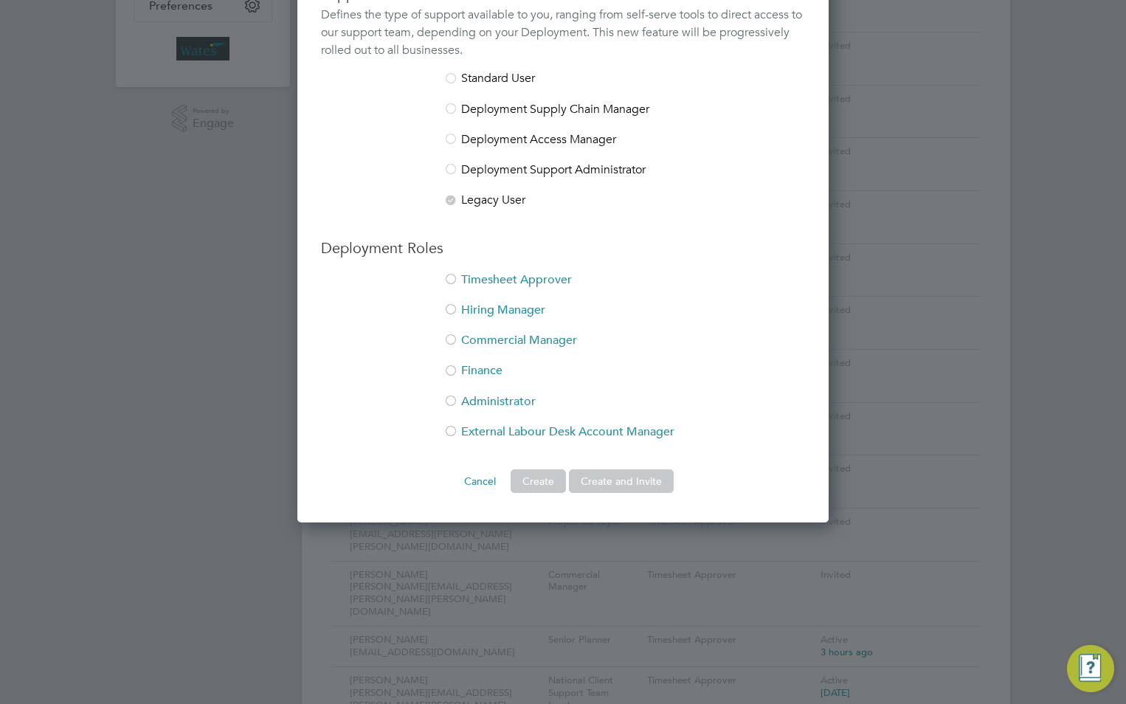
scroll to position [443, 0]
type input "[EMAIL_ADDRESS][DOMAIN_NAME]"
click at [500, 278] on li "Timesheet Approver" at bounding box center [563, 286] width 484 height 30
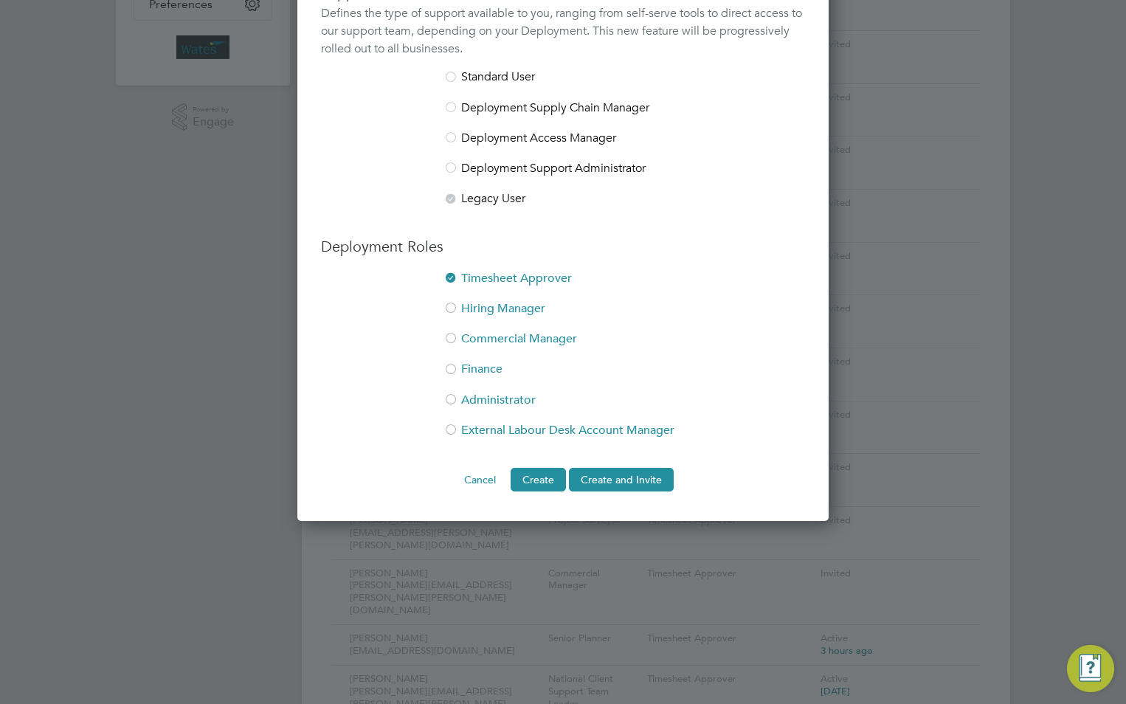
drag, startPoint x: 505, startPoint y: 306, endPoint x: 552, endPoint y: 343, distance: 60.0
click at [506, 306] on li "Hiring Manager" at bounding box center [563, 316] width 484 height 30
click at [616, 466] on ng-form "Personal Details First Name Benjamin Last Name Styles Job Title Site Supervisor…" at bounding box center [563, 89] width 484 height 805
click at [627, 478] on button "Create and Invite" at bounding box center [621, 480] width 105 height 24
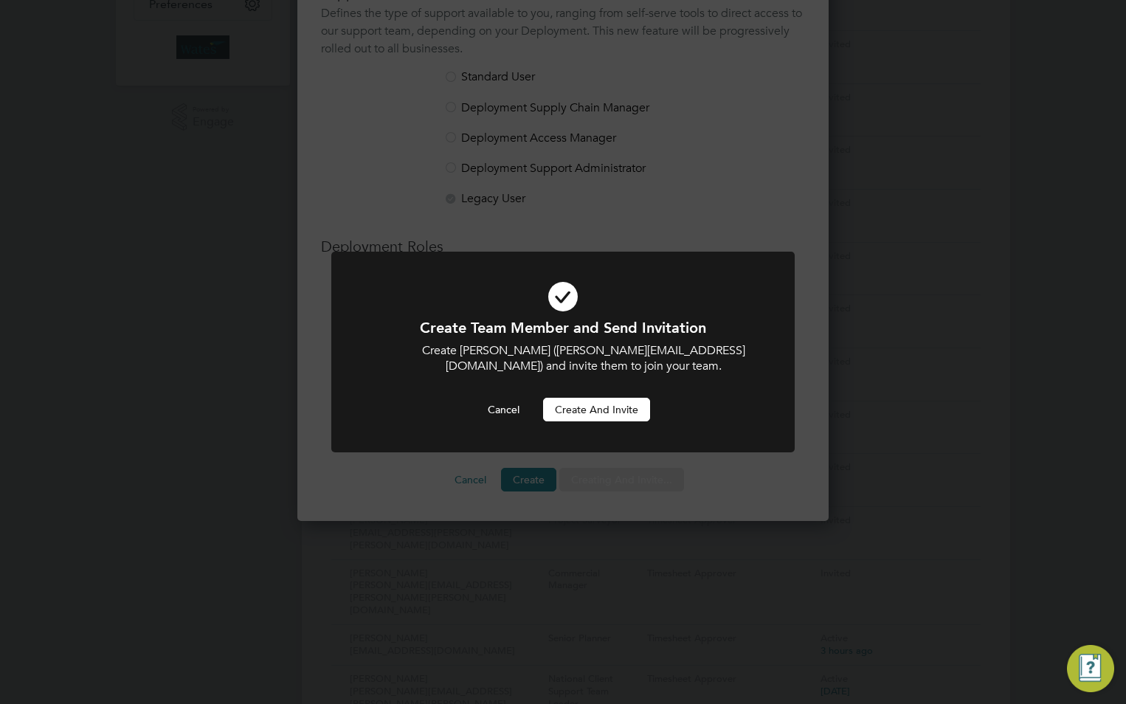
click at [591, 409] on button "Create and invite" at bounding box center [596, 410] width 107 height 24
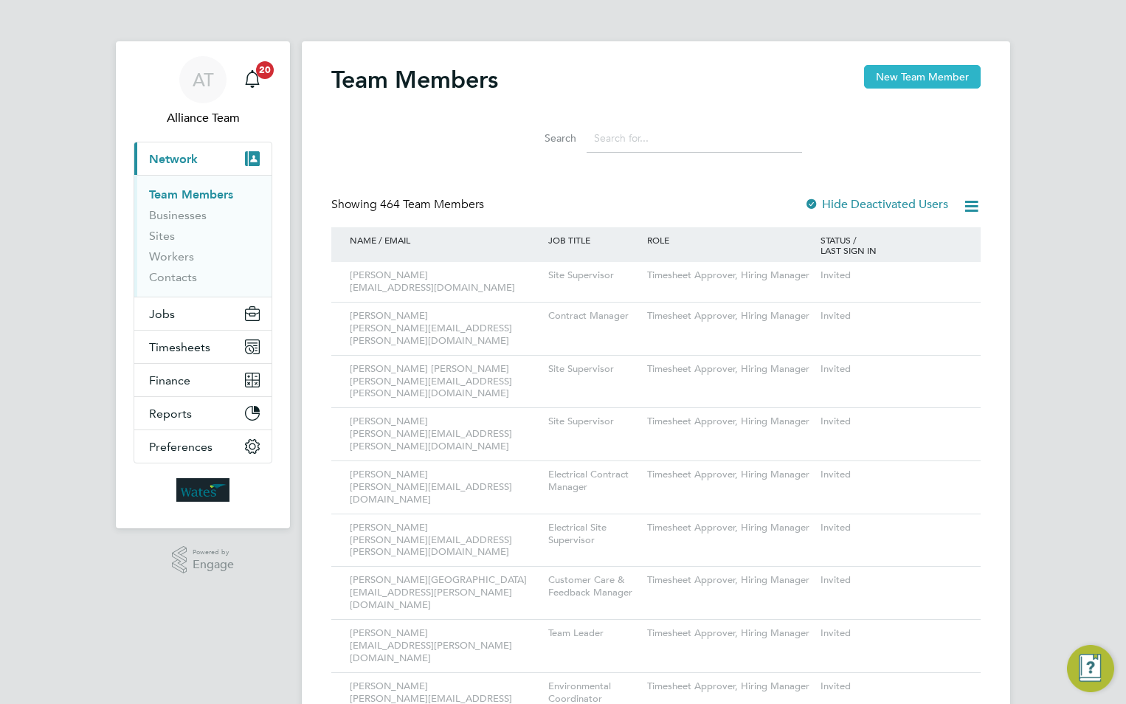
click at [904, 89] on div "Team Members New Team Member" at bounding box center [656, 87] width 650 height 44
click at [903, 78] on button "New Team Member" at bounding box center [922, 77] width 117 height 24
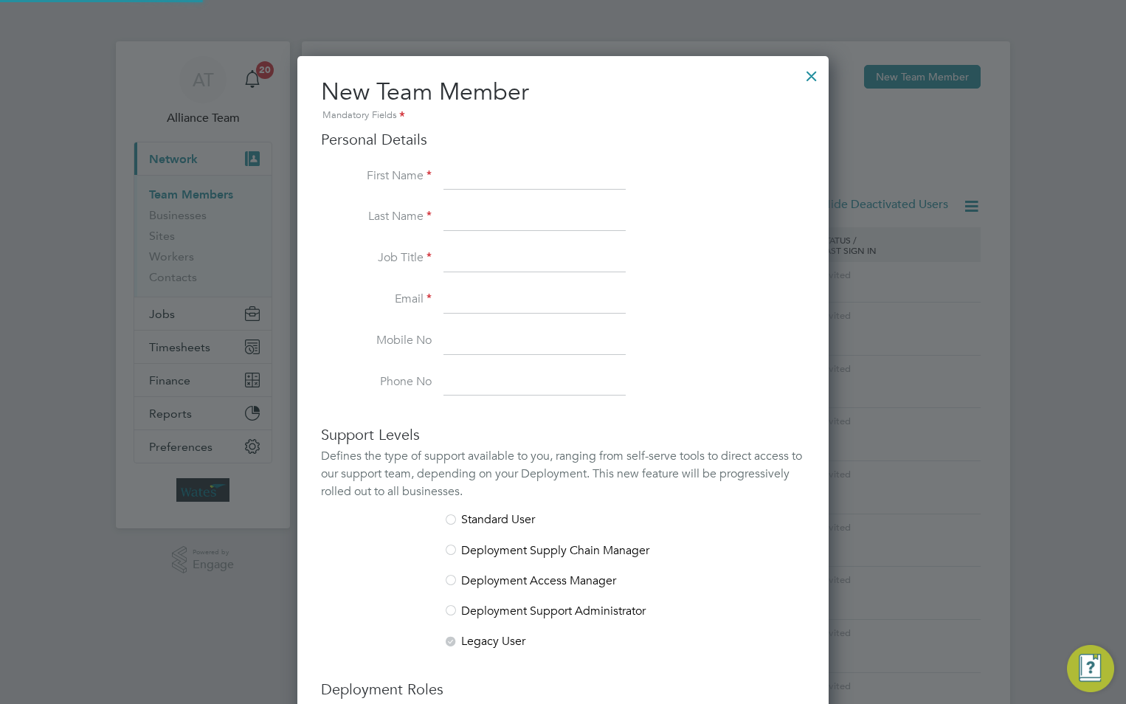
scroll to position [909, 532]
drag, startPoint x: 494, startPoint y: 184, endPoint x: 494, endPoint y: 173, distance: 11.1
click at [494, 182] on input at bounding box center [535, 177] width 182 height 27
paste input "[PERSON_NAME]"
click at [543, 172] on input "[PERSON_NAME]" at bounding box center [535, 177] width 182 height 27
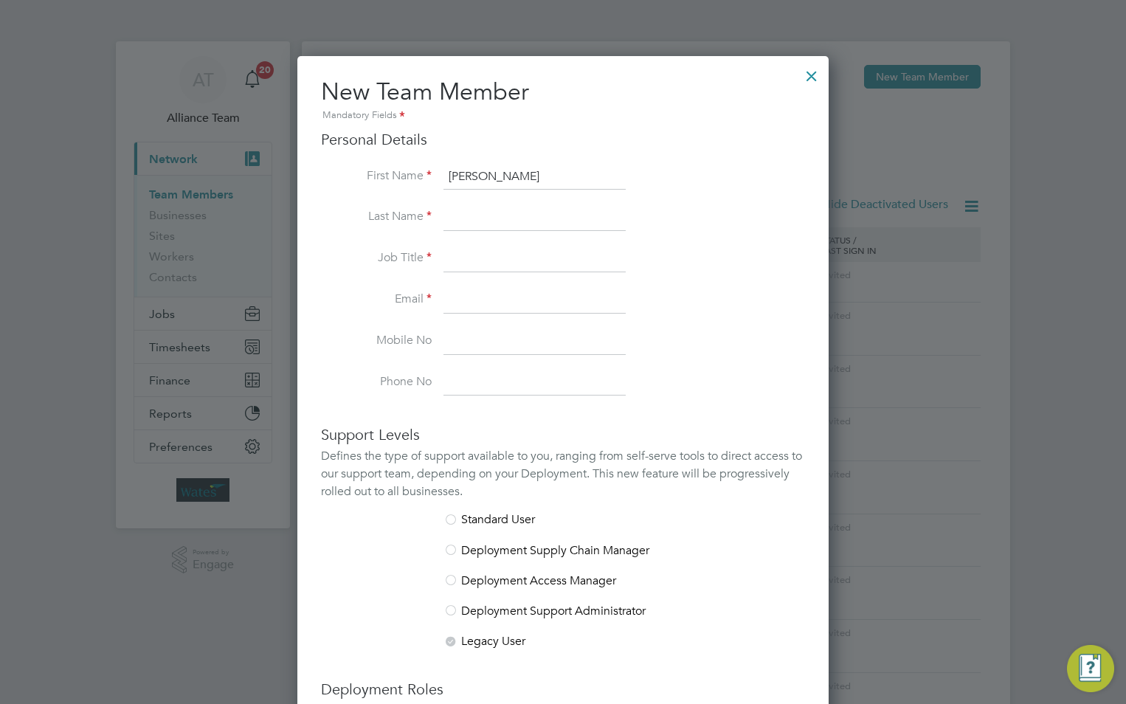
drag, startPoint x: 545, startPoint y: 175, endPoint x: 509, endPoint y: 170, distance: 35.8
click at [509, 172] on input "[PERSON_NAME]" at bounding box center [535, 177] width 182 height 27
type input "Mackenzie"
click at [514, 216] on input at bounding box center [535, 217] width 182 height 27
paste input "Pollard"
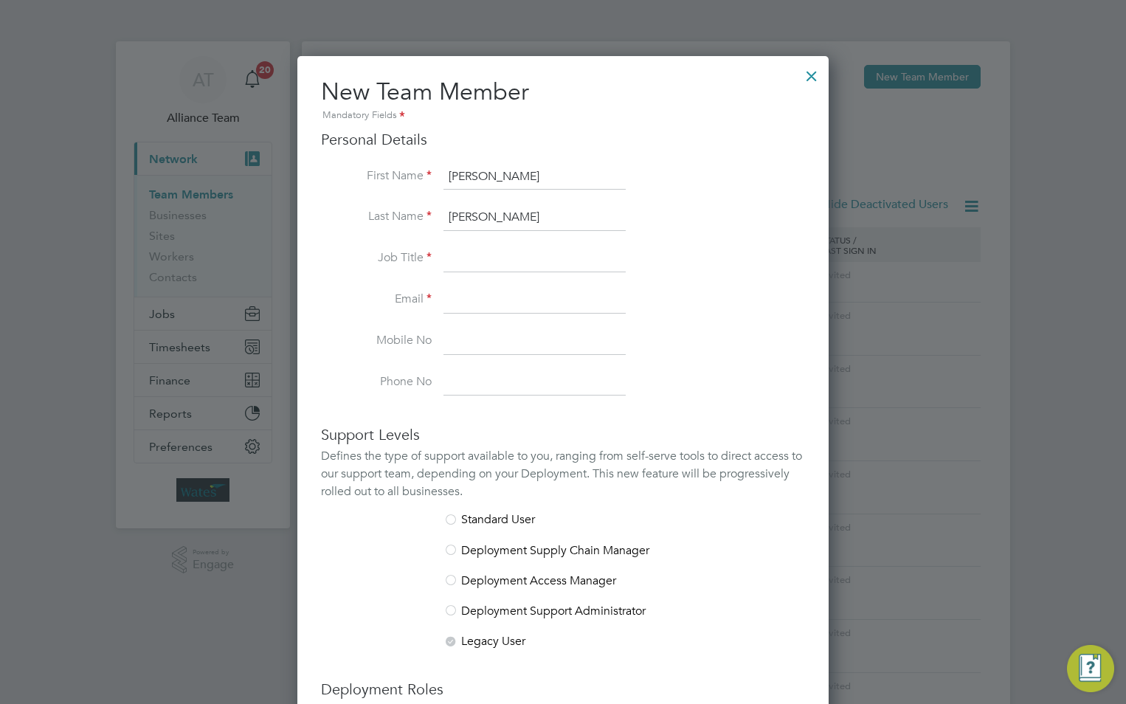
type input "Pollard"
drag, startPoint x: 470, startPoint y: 263, endPoint x: 531, endPoint y: 262, distance: 61.3
click at [470, 263] on input at bounding box center [535, 259] width 182 height 27
click at [510, 257] on input at bounding box center [535, 259] width 182 height 27
paste input "Senior Voids Administrator"
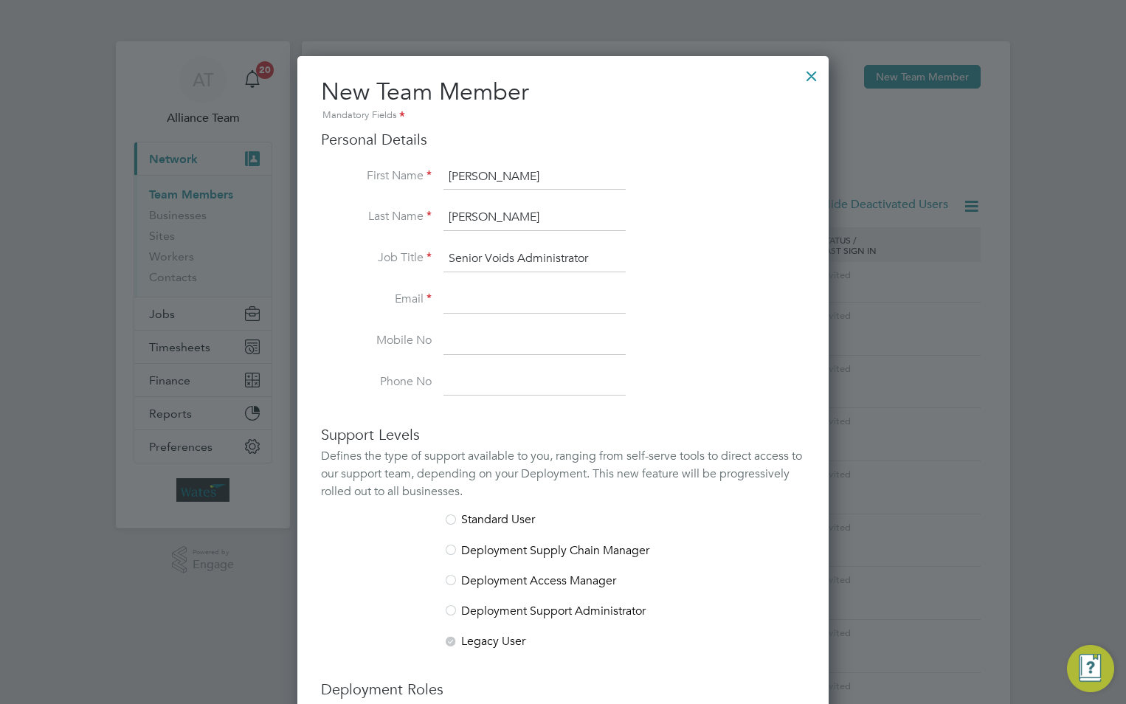
type input "Senior Voids Administrator"
click at [489, 288] on input at bounding box center [535, 300] width 182 height 27
click at [554, 298] on input at bounding box center [535, 300] width 182 height 27
paste input "[EMAIL_ADDRESS][PERSON_NAME][DOMAIN_NAME]"
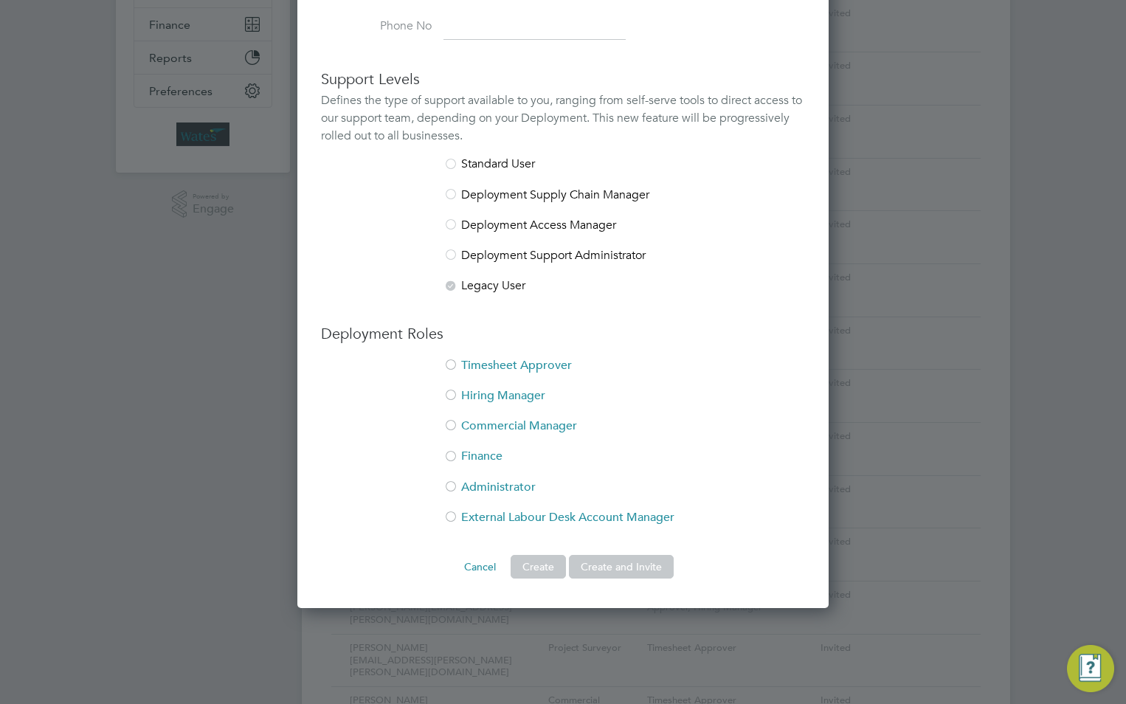
scroll to position [369, 0]
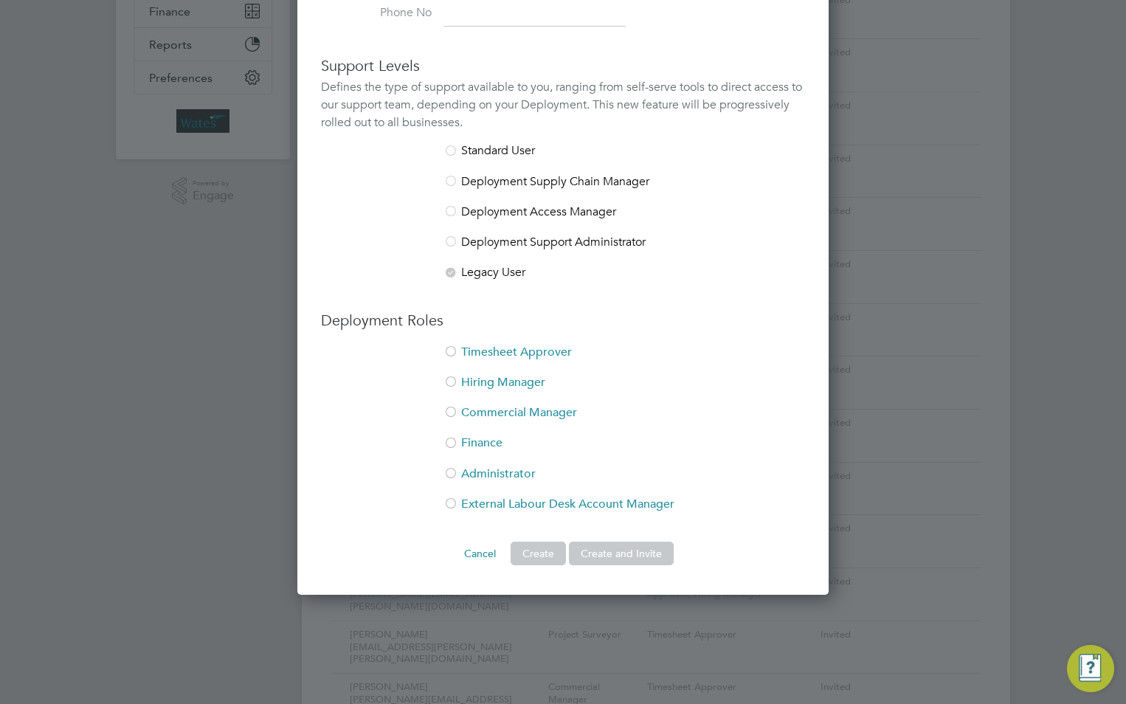
type input "[EMAIL_ADDRESS][PERSON_NAME][DOMAIN_NAME]"
click at [484, 357] on li "Timesheet Approver" at bounding box center [563, 360] width 484 height 30
drag, startPoint x: 489, startPoint y: 387, endPoint x: 500, endPoint y: 393, distance: 12.9
click at [494, 386] on li "Hiring Manager" at bounding box center [563, 390] width 484 height 30
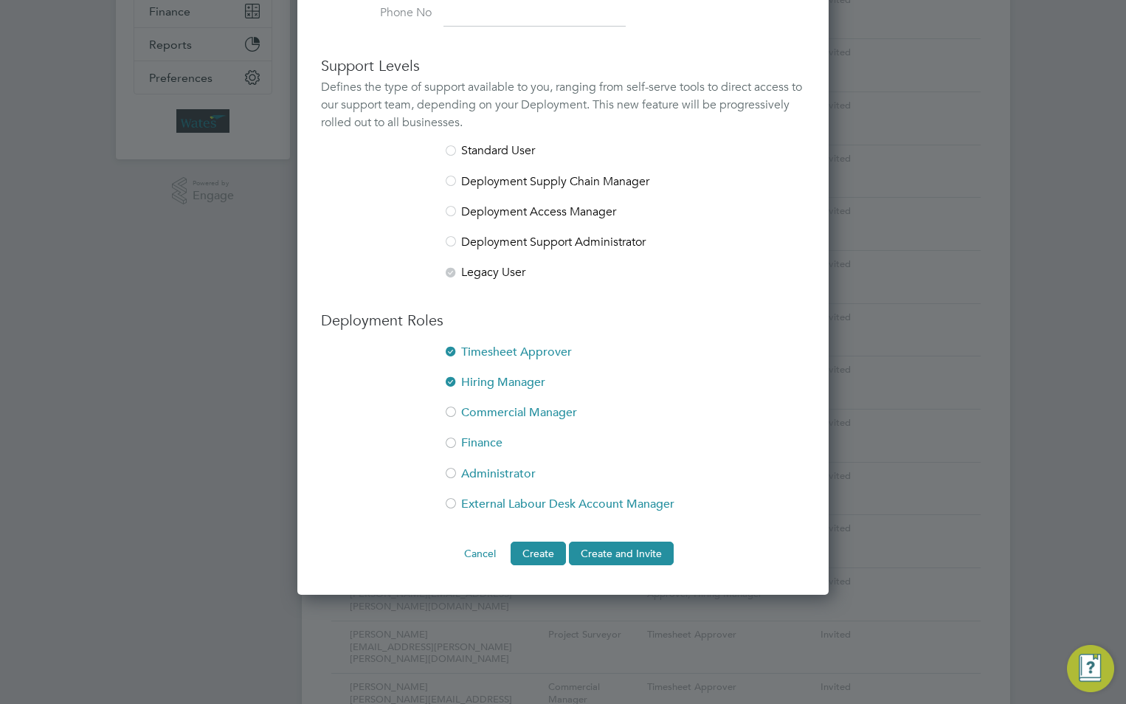
click at [503, 413] on li "Commercial Manager" at bounding box center [563, 420] width 484 height 30
click at [513, 413] on li "Commercial Manager" at bounding box center [563, 420] width 484 height 30
click at [626, 546] on button "Create and Invite" at bounding box center [621, 554] width 105 height 24
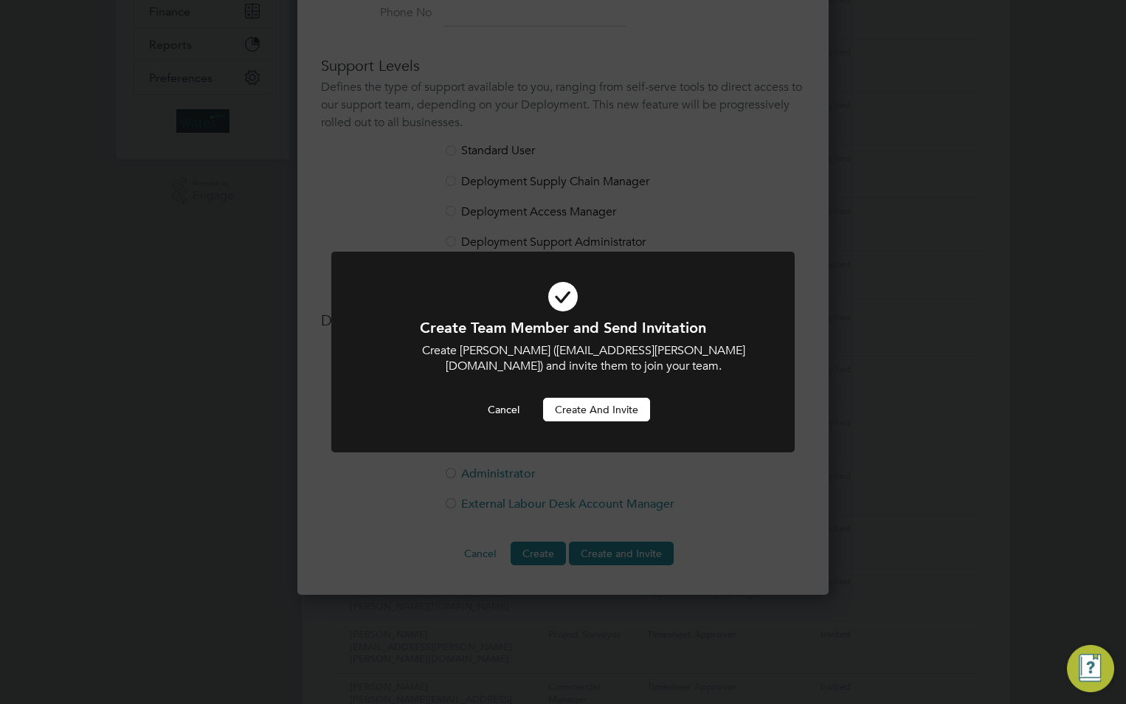
click at [593, 405] on button "Create and invite" at bounding box center [596, 410] width 107 height 24
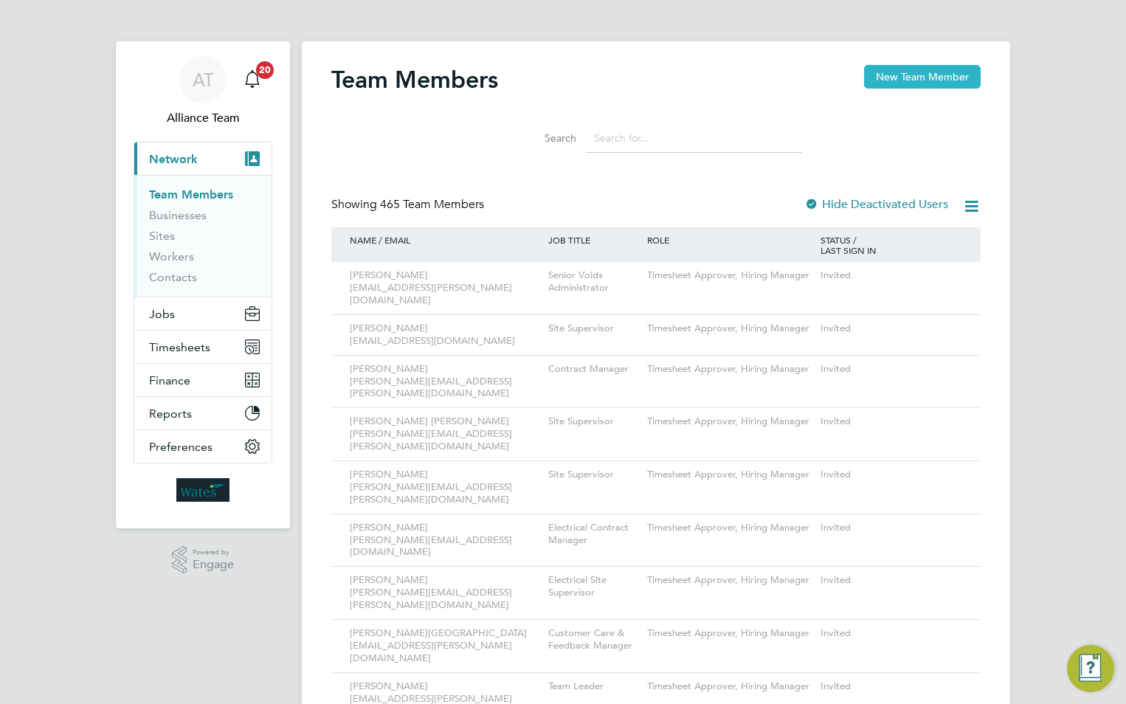
click at [927, 77] on button "New Team Member" at bounding box center [922, 77] width 117 height 24
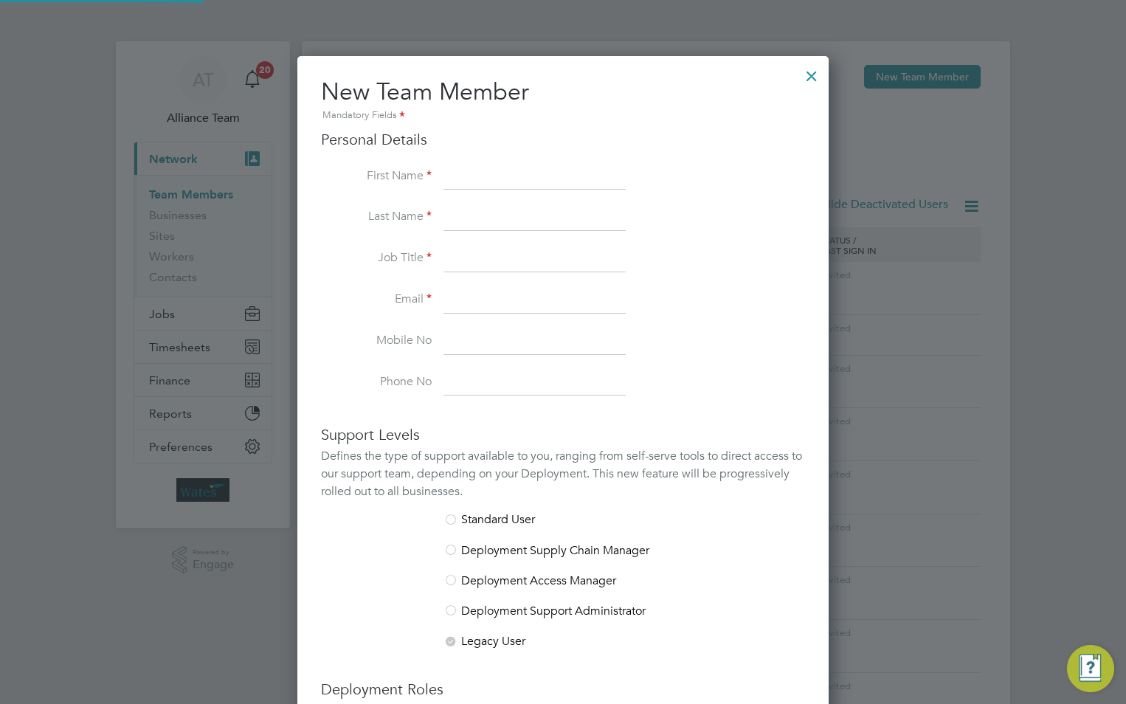
scroll to position [909, 532]
click at [571, 165] on input at bounding box center [535, 177] width 182 height 27
paste input "[PERSON_NAME]"
drag, startPoint x: 518, startPoint y: 171, endPoint x: 476, endPoint y: 173, distance: 42.1
click at [476, 173] on input "[PERSON_NAME]" at bounding box center [535, 177] width 182 height 27
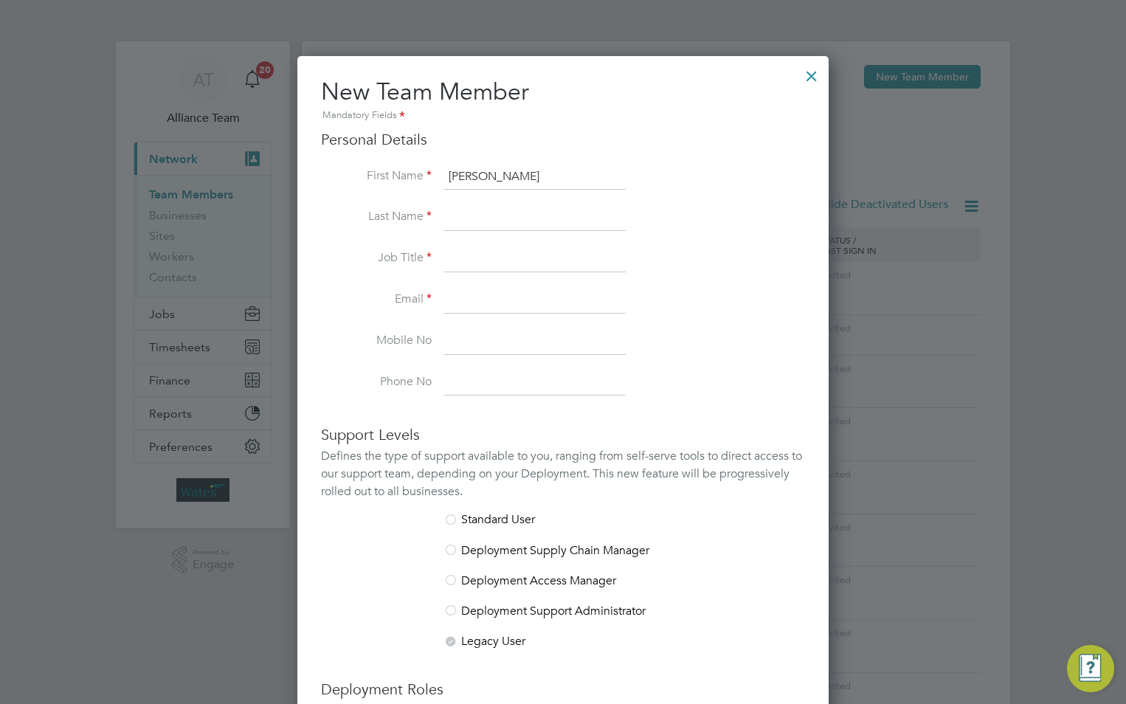
type input "Liam"
click at [465, 216] on input at bounding box center [535, 217] width 182 height 27
paste input "Harmer"
type input "Harmer"
click at [478, 257] on input at bounding box center [535, 259] width 182 height 27
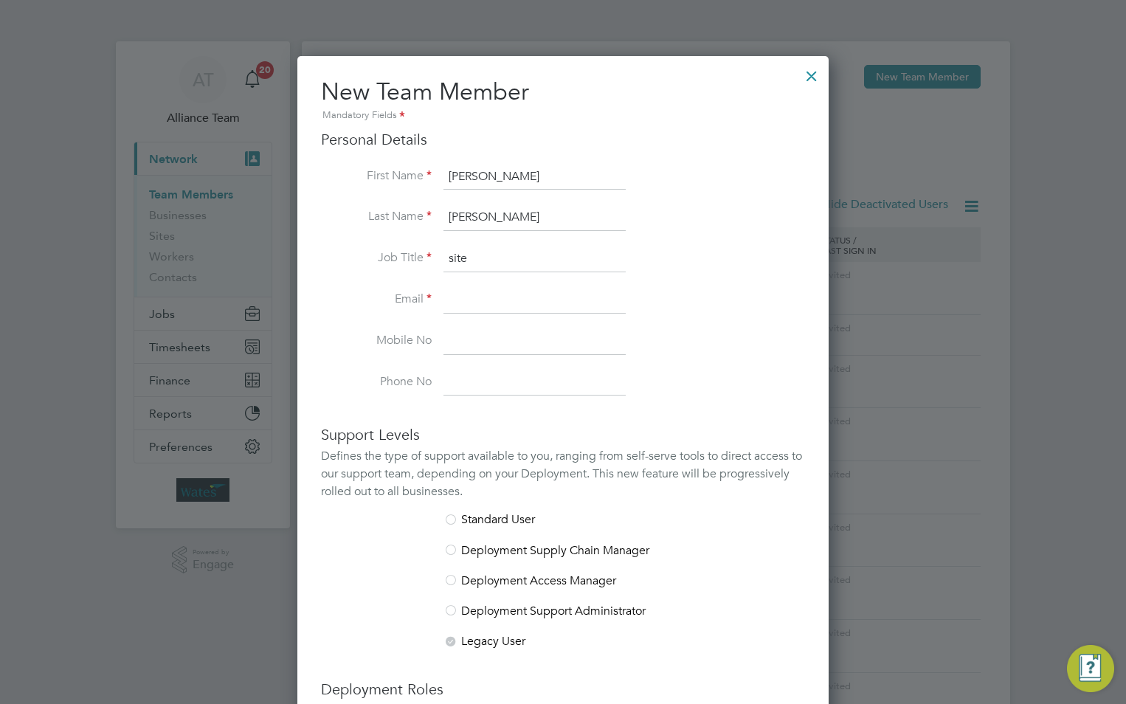
type input "Site Supervisor"
click at [500, 297] on input at bounding box center [535, 300] width 182 height 27
paste input "[PERSON_NAME][EMAIL_ADDRESS][DOMAIN_NAME]"
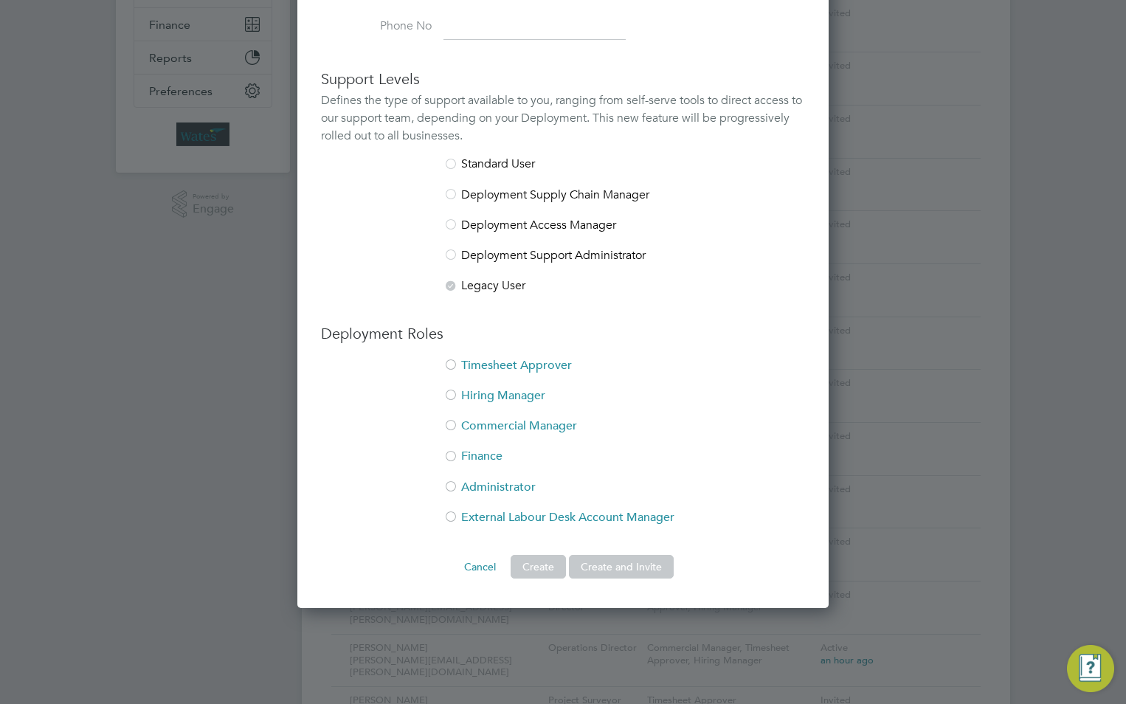
scroll to position [369, 0]
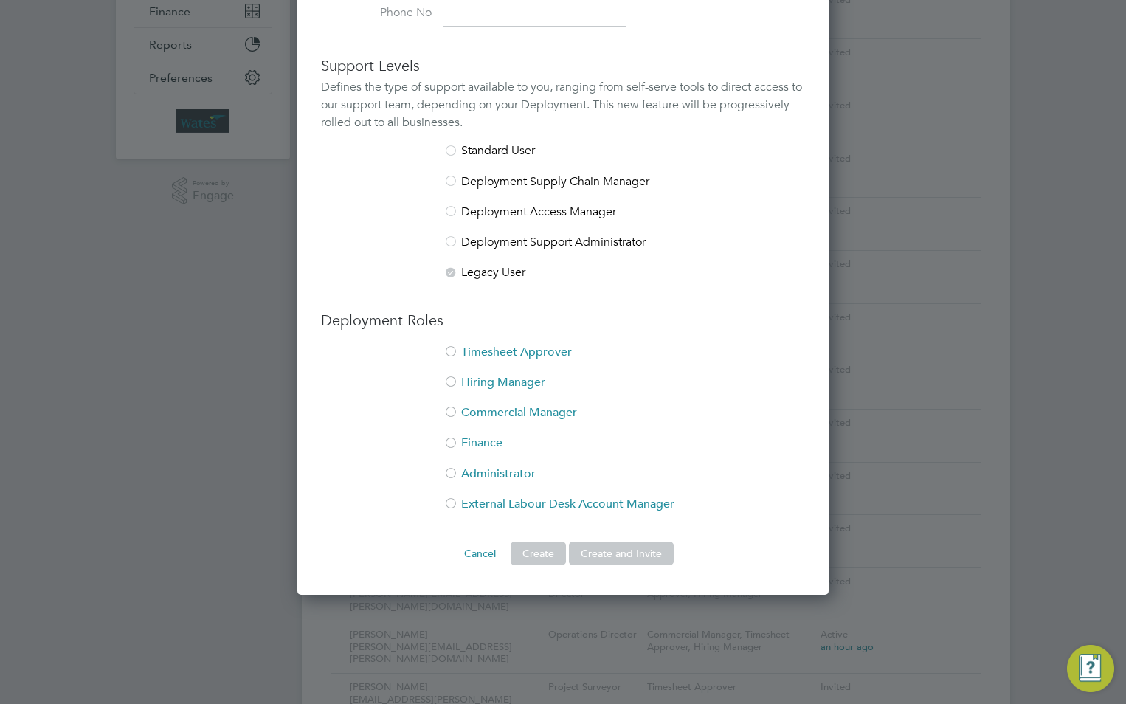
type input "[PERSON_NAME][EMAIL_ADDRESS][DOMAIN_NAME]"
click at [512, 351] on li "Timesheet Approver" at bounding box center [563, 360] width 484 height 30
click at [503, 375] on li "Hiring Manager" at bounding box center [563, 390] width 484 height 30
click at [610, 547] on button "Create and Invite" at bounding box center [621, 554] width 105 height 24
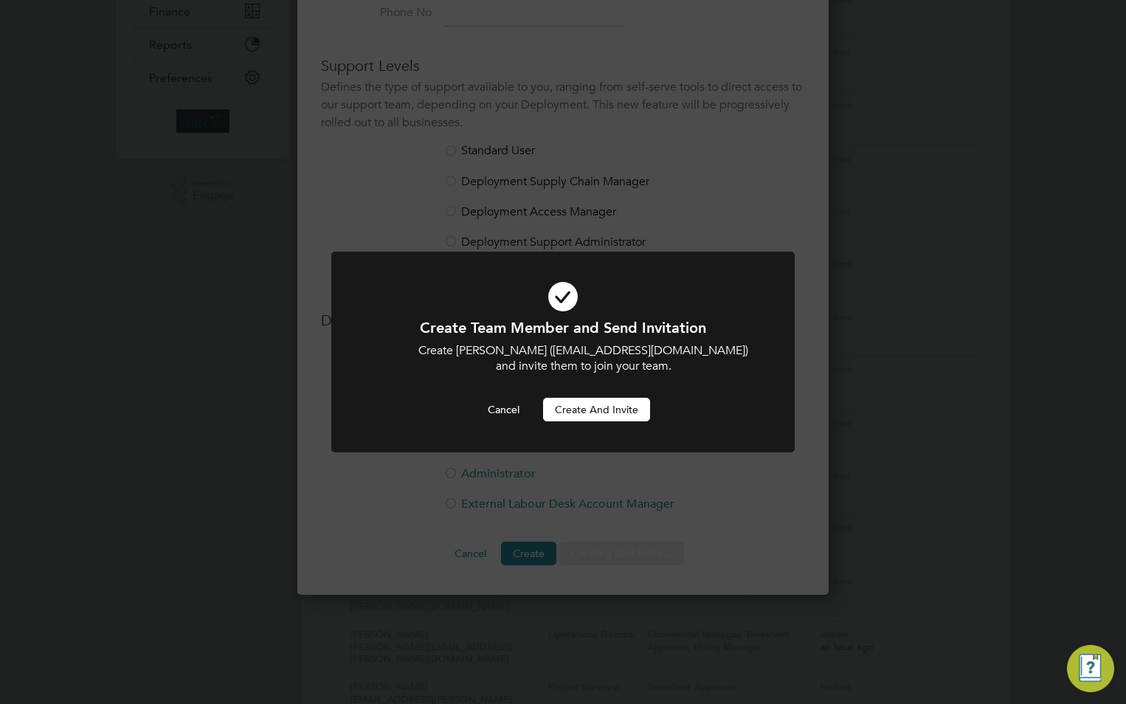
click at [583, 411] on button "Create and invite" at bounding box center [596, 410] width 107 height 24
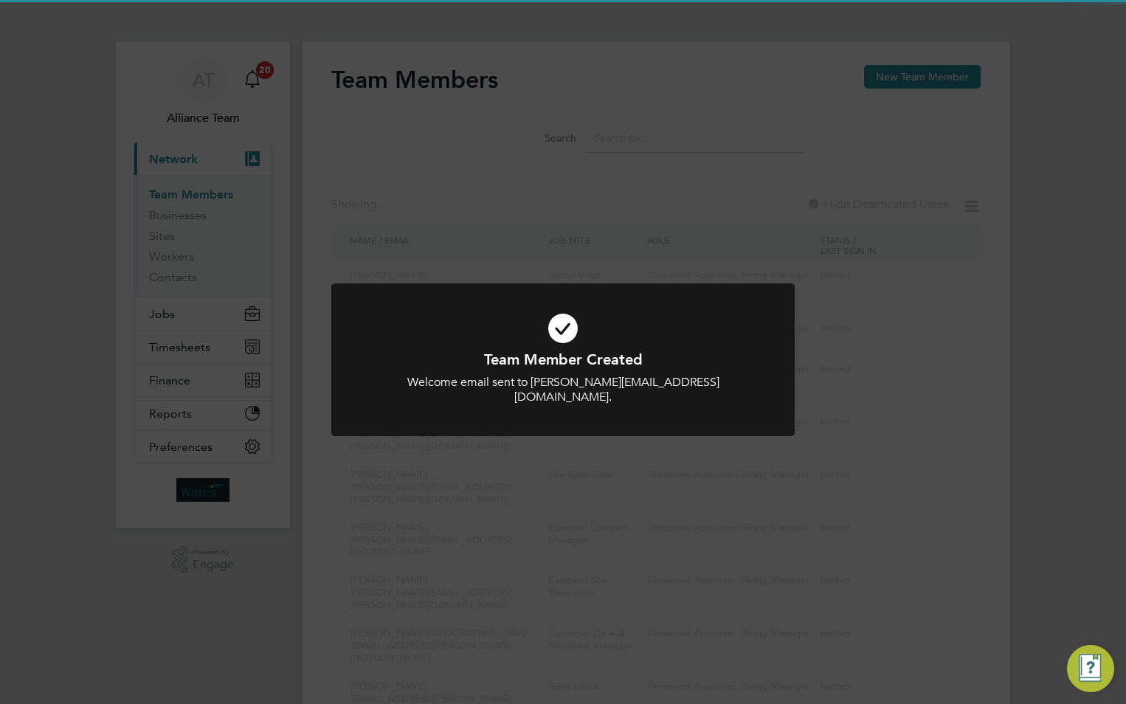
click at [548, 237] on div "Team Member Created Welcome email sent to liam.harmer@liberty-group.co.uk. Canc…" at bounding box center [563, 352] width 1126 height 704
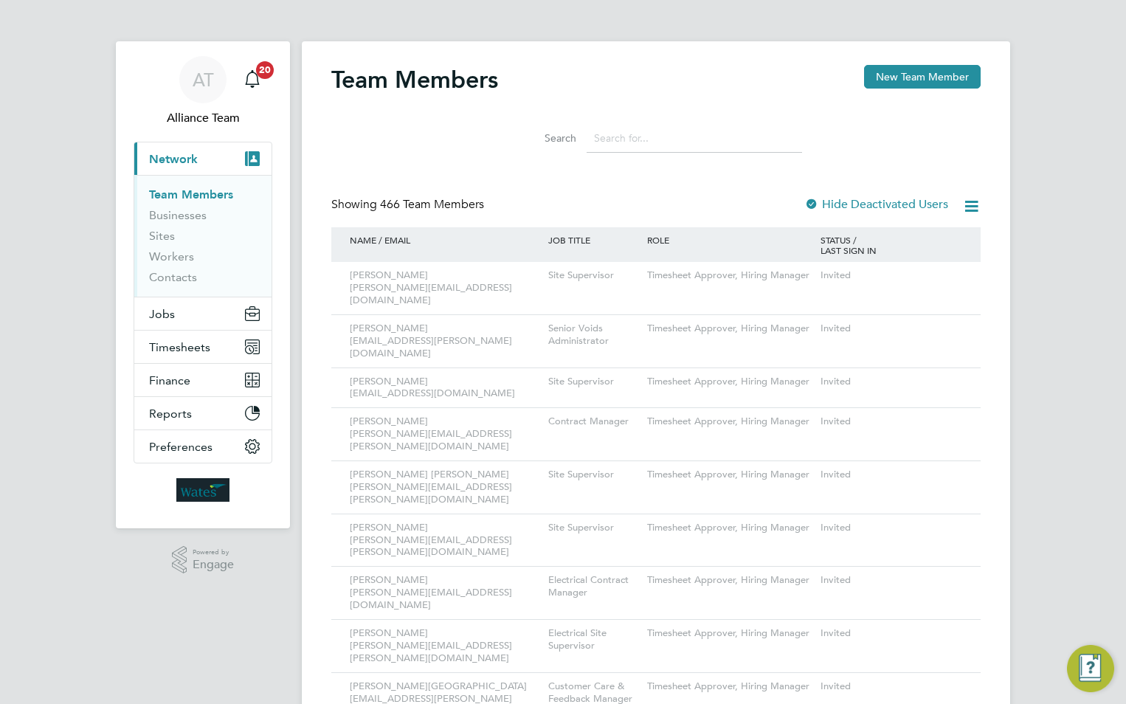
click at [896, 79] on button "New Team Member" at bounding box center [922, 77] width 117 height 24
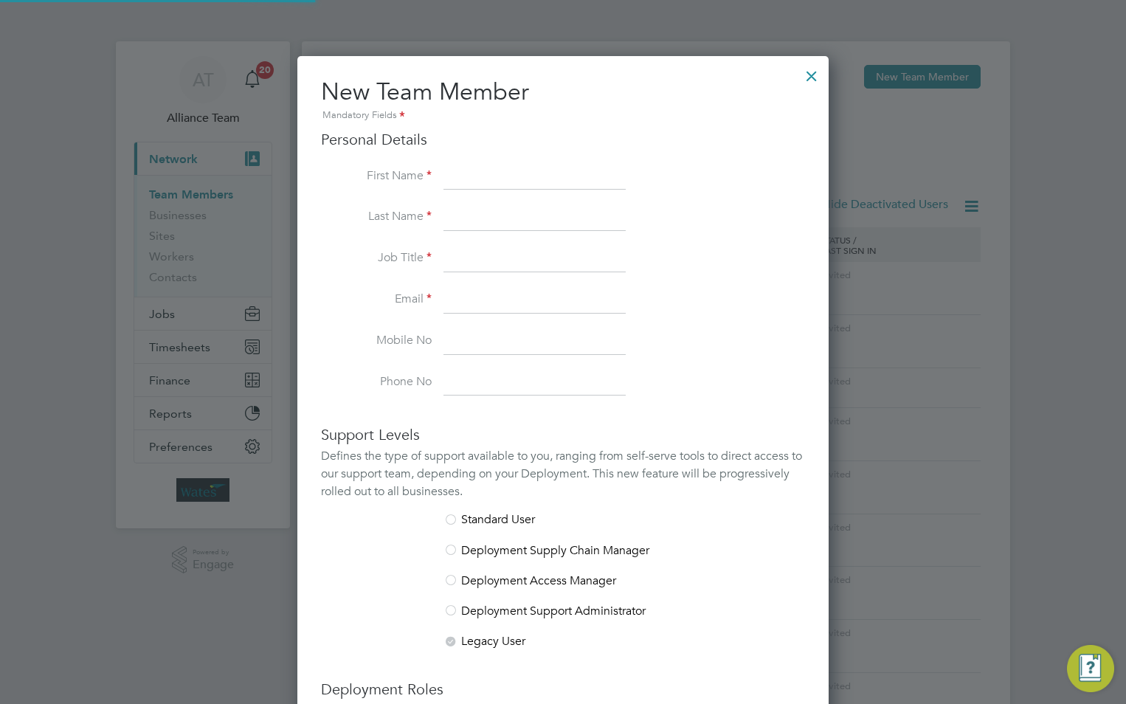
scroll to position [909, 532]
click at [527, 161] on div "Personal Details First Name Last Name Job Title Email Mobile No Phone No" at bounding box center [563, 263] width 484 height 266
click at [527, 173] on input at bounding box center [535, 177] width 182 height 27
type input "James"
type input "S"
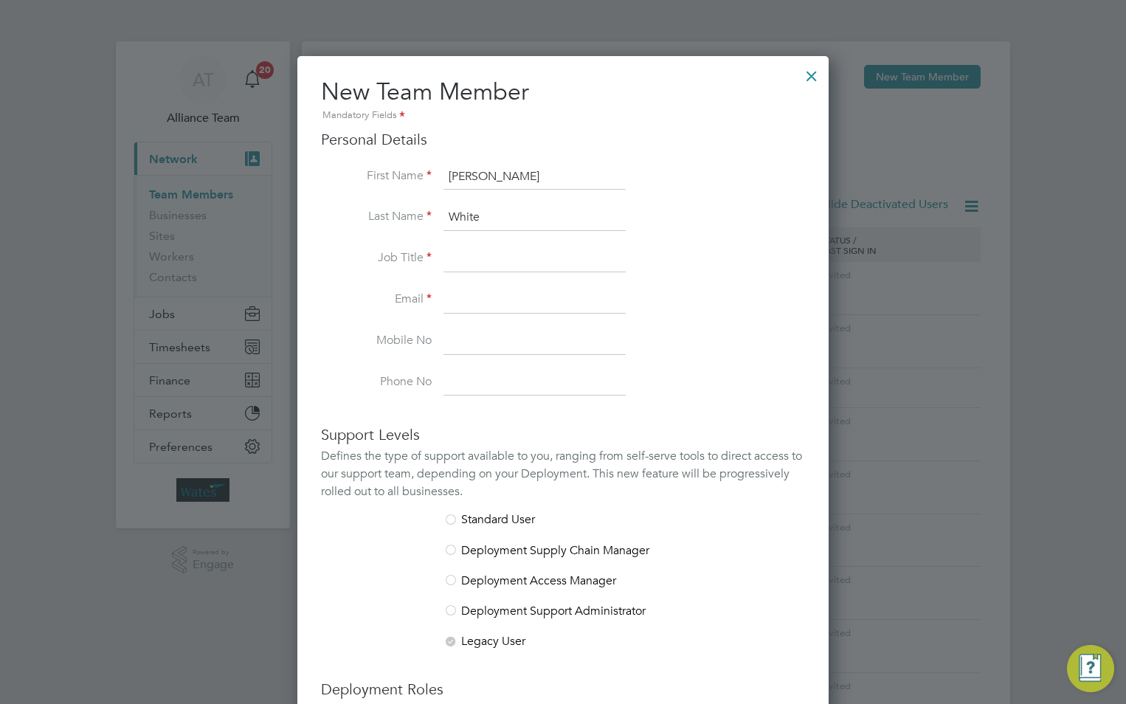
type input "White"
click at [460, 258] on input at bounding box center [535, 259] width 182 height 27
type input "Site Supervisor"
click at [463, 294] on input at bounding box center [535, 300] width 182 height 27
click at [525, 309] on input at bounding box center [535, 300] width 182 height 27
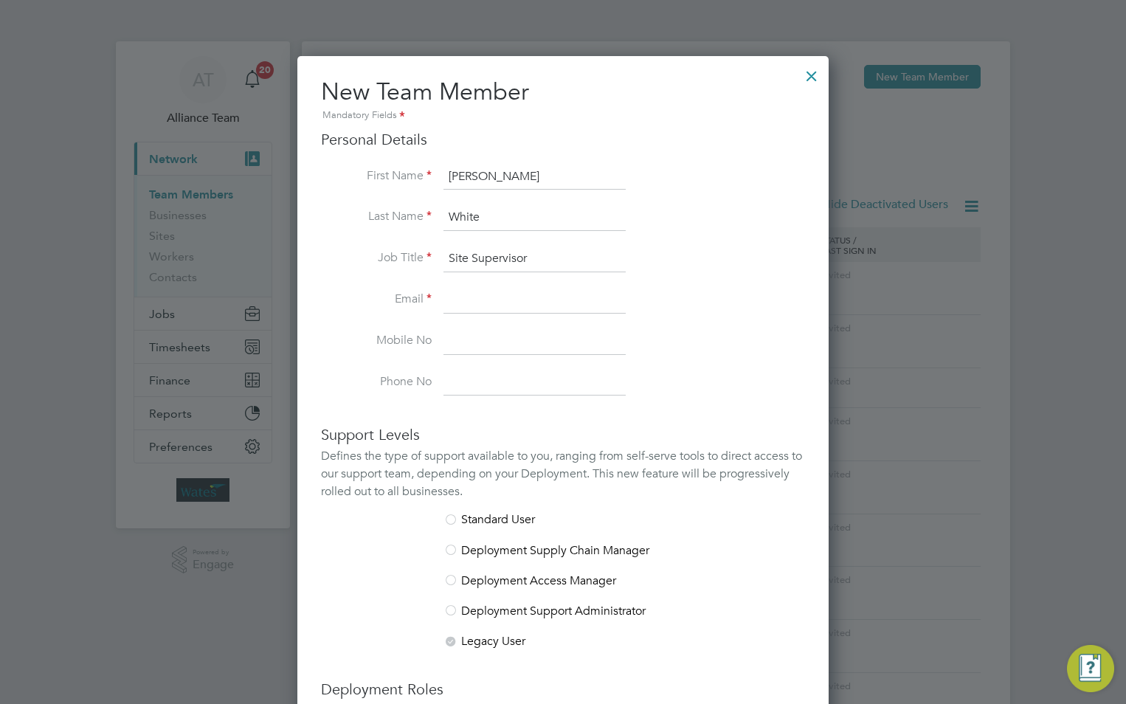
paste input "[PERSON_NAME][EMAIL_ADDRESS][DOMAIN_NAME]"
type input "[PERSON_NAME][EMAIL_ADDRESS][DOMAIN_NAME]"
click at [509, 340] on input at bounding box center [535, 341] width 182 height 27
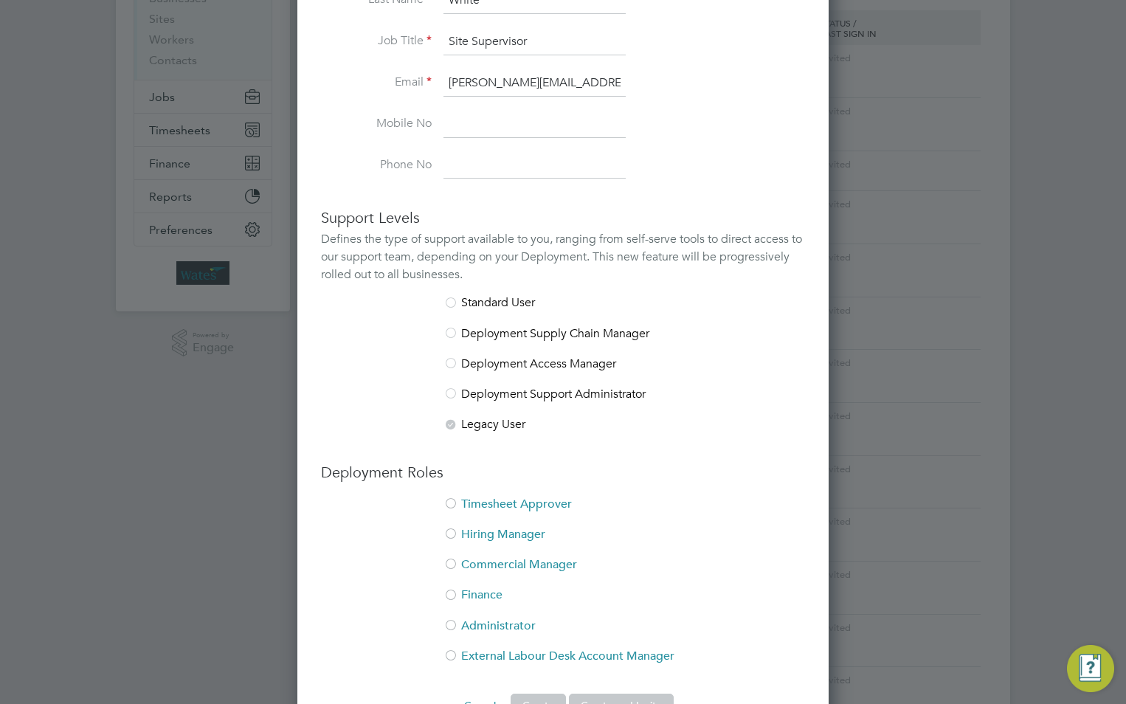
scroll to position [221, 0]
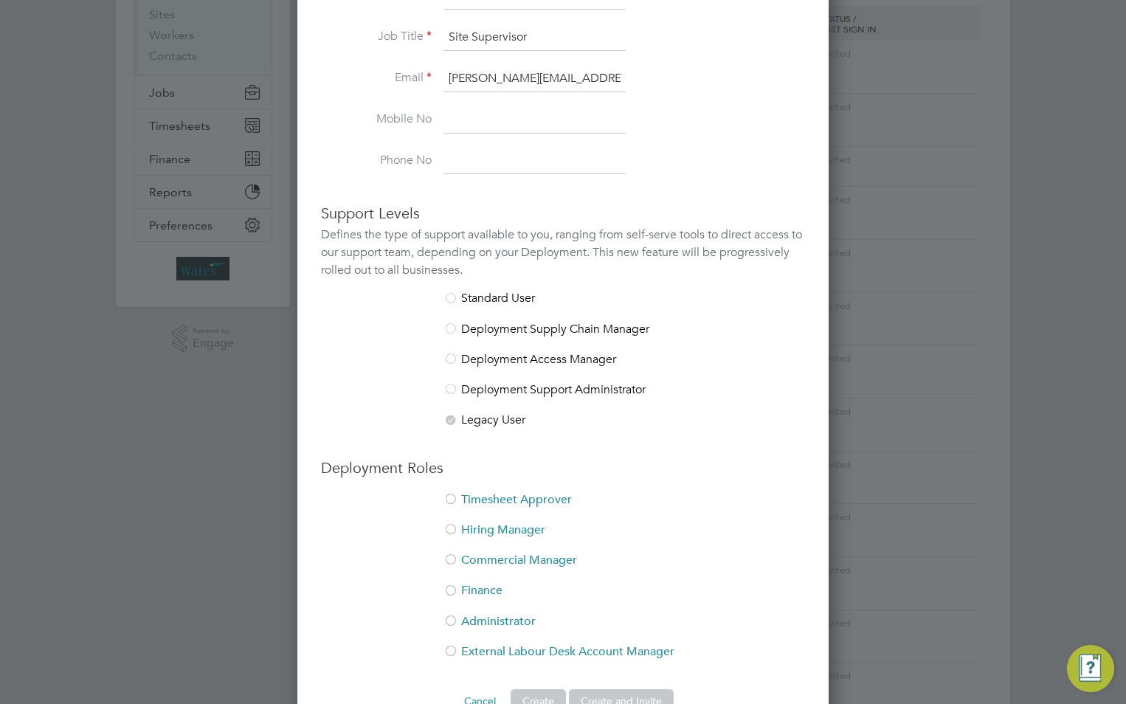
click at [517, 495] on li "Timesheet Approver" at bounding box center [563, 507] width 484 height 30
click at [503, 526] on li "Hiring Manager" at bounding box center [563, 538] width 484 height 30
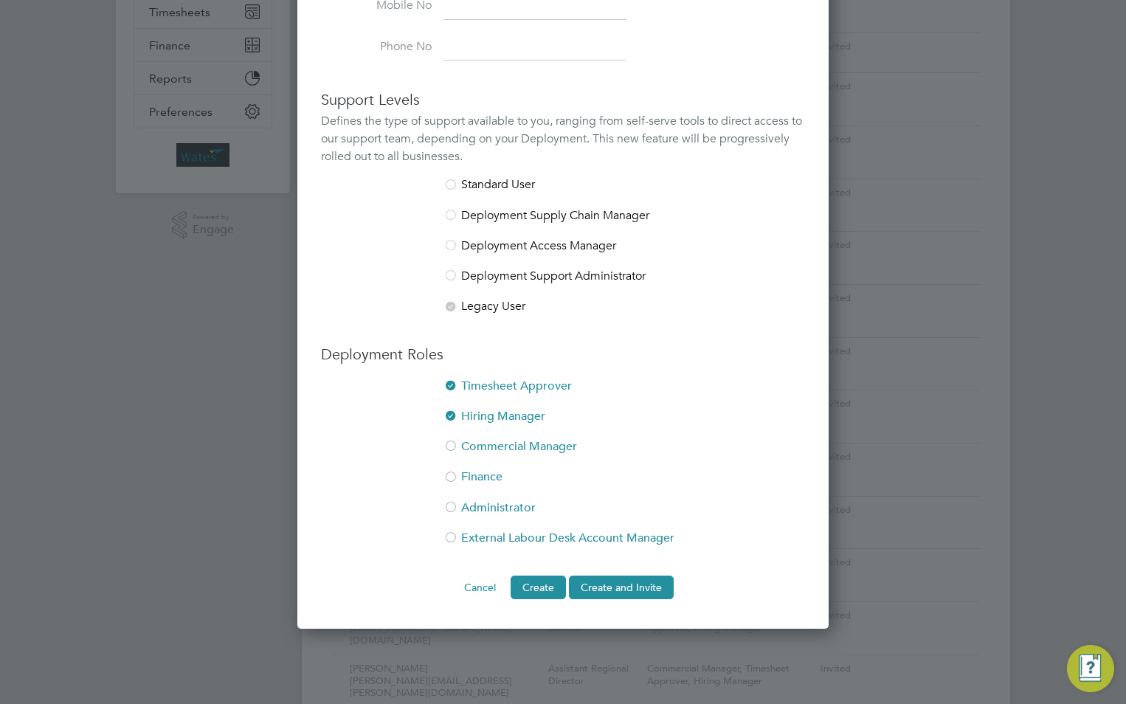
scroll to position [517, 0]
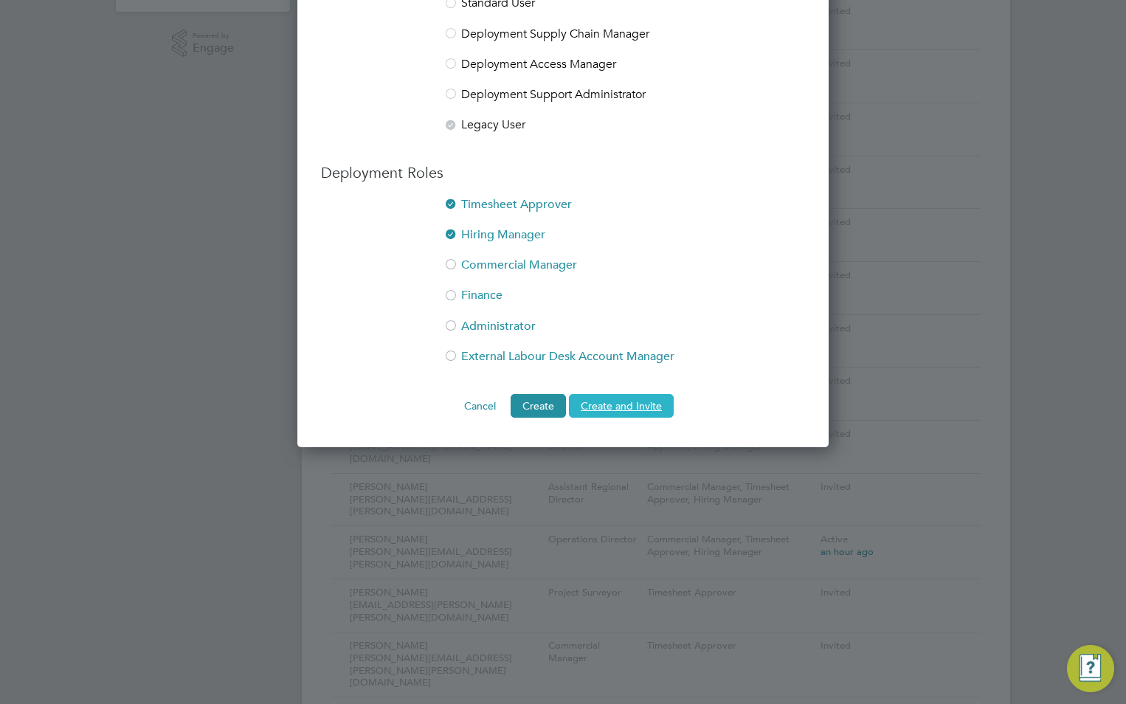
click at [657, 404] on button "Create and Invite" at bounding box center [621, 406] width 105 height 24
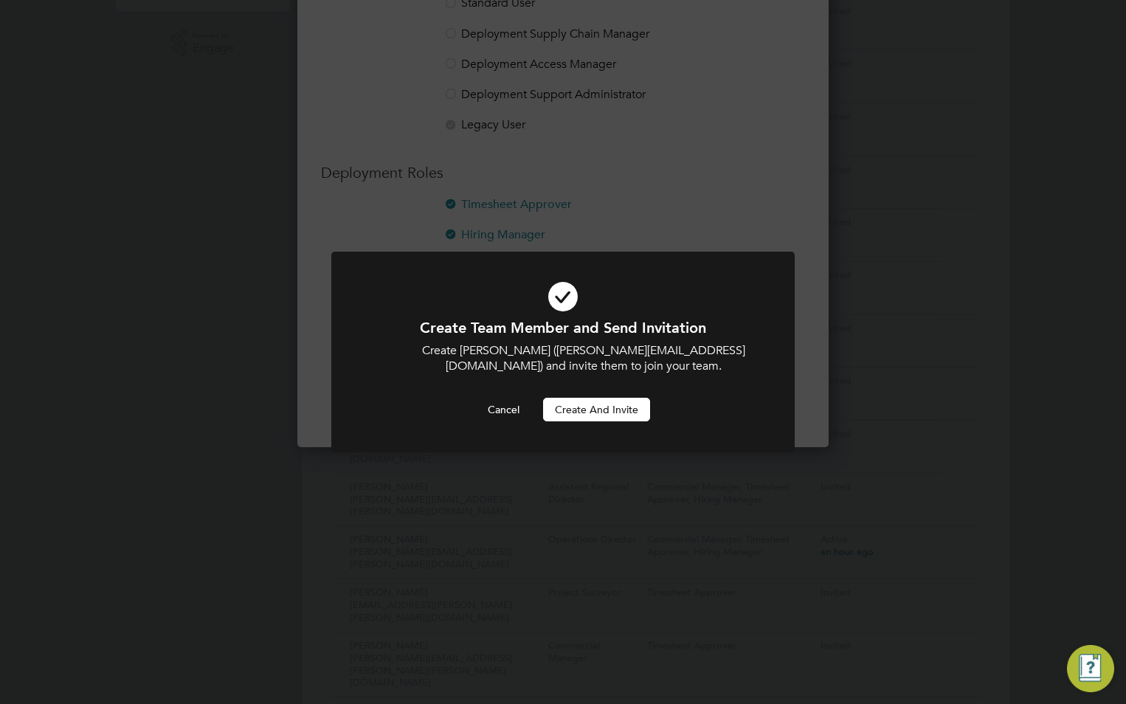
scroll to position [0, 0]
click at [616, 415] on button "Create and invite" at bounding box center [596, 410] width 107 height 24
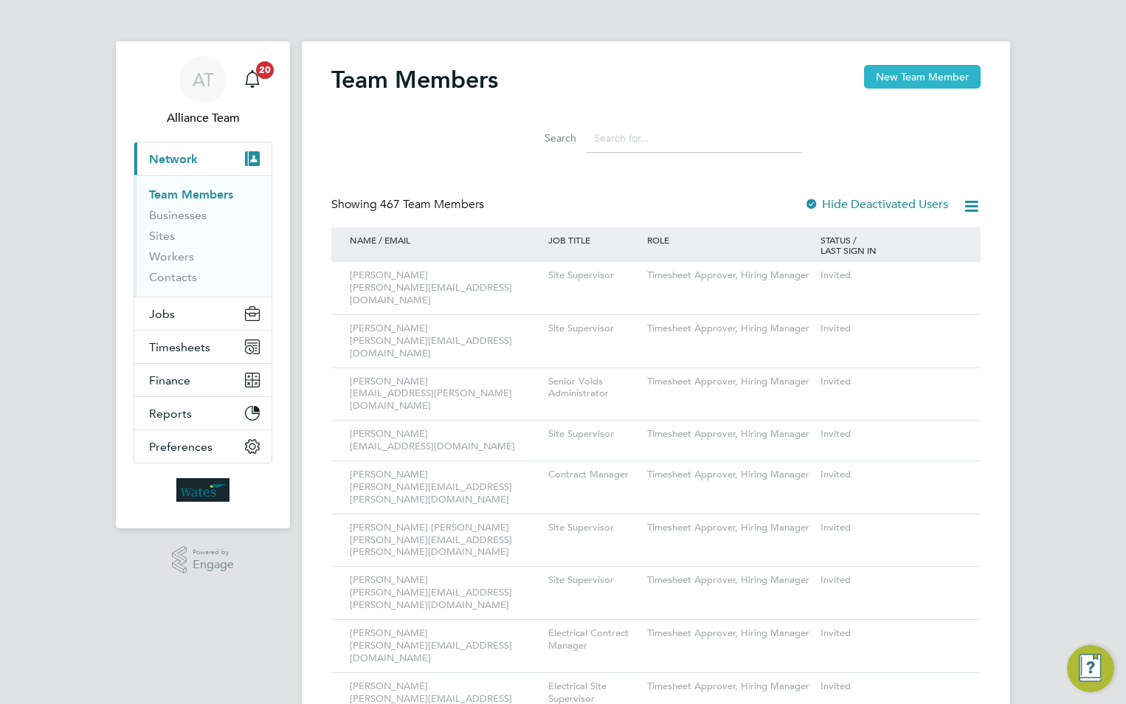
click at [930, 72] on button "New Team Member" at bounding box center [922, 77] width 117 height 24
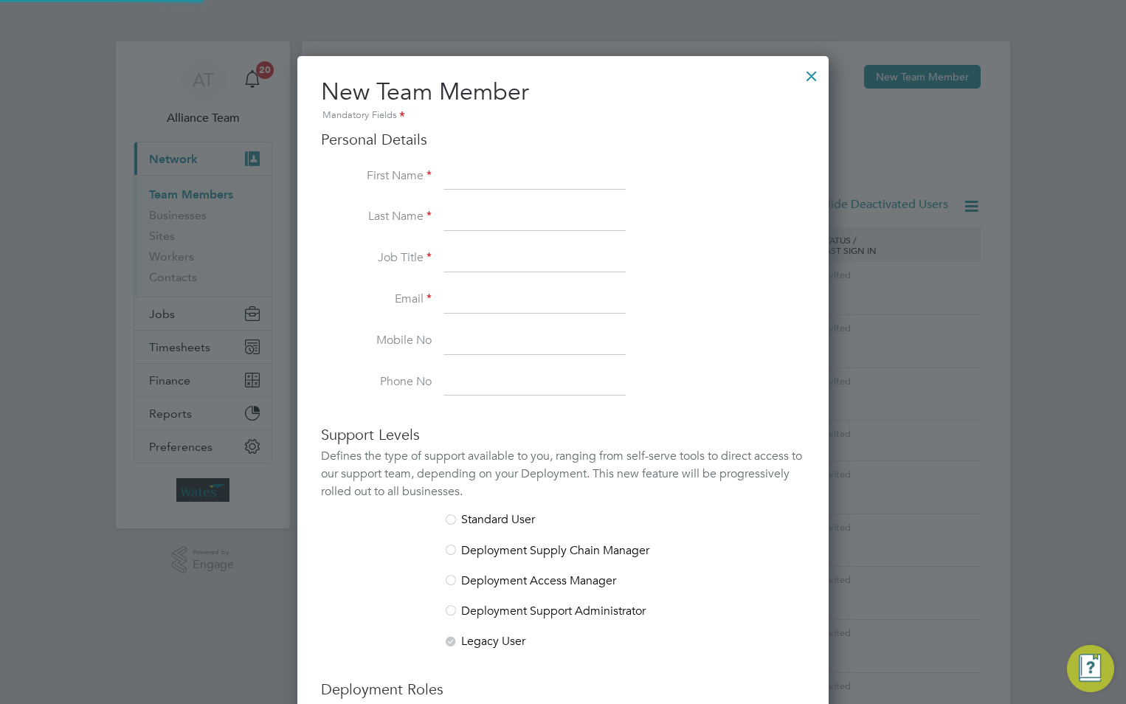
scroll to position [909, 532]
click at [500, 175] on input at bounding box center [535, 177] width 182 height 27
paste input "[PERSON_NAME]"
drag, startPoint x: 538, startPoint y: 172, endPoint x: 487, endPoint y: 177, distance: 51.2
click at [487, 177] on input "[PERSON_NAME]" at bounding box center [535, 177] width 182 height 27
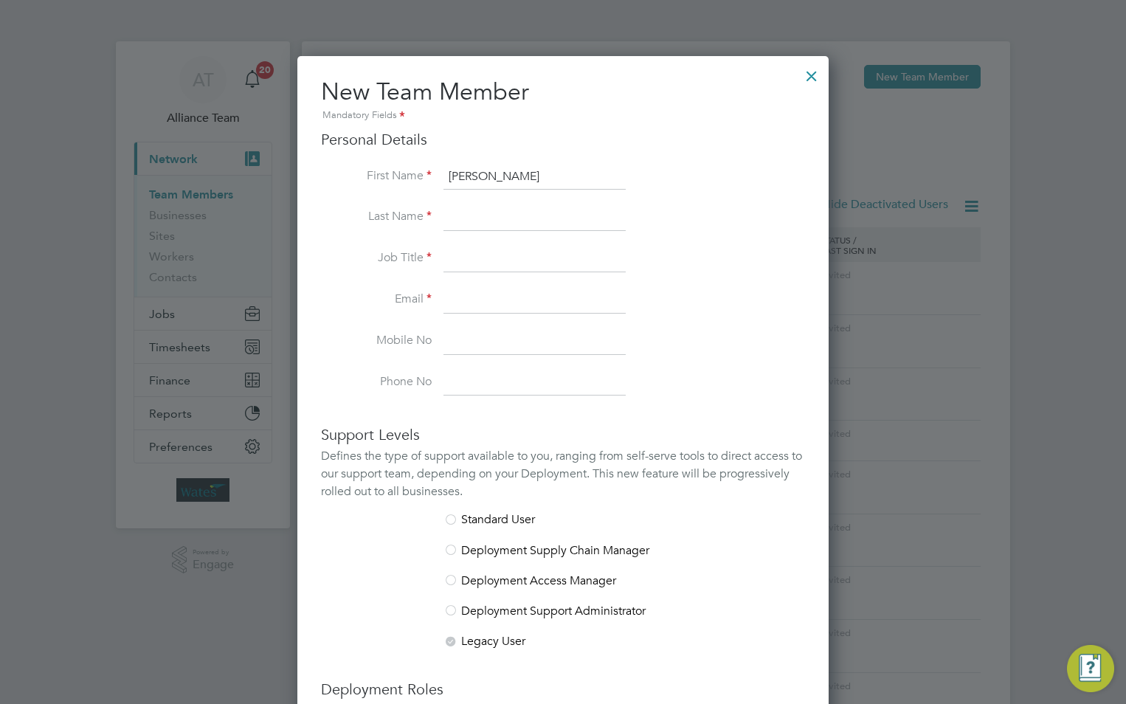
type input "Nicola"
click at [484, 218] on input at bounding box center [535, 217] width 182 height 27
paste input "Gregory"
type input "Gregory"
drag, startPoint x: 517, startPoint y: 248, endPoint x: 542, endPoint y: 241, distance: 26.2
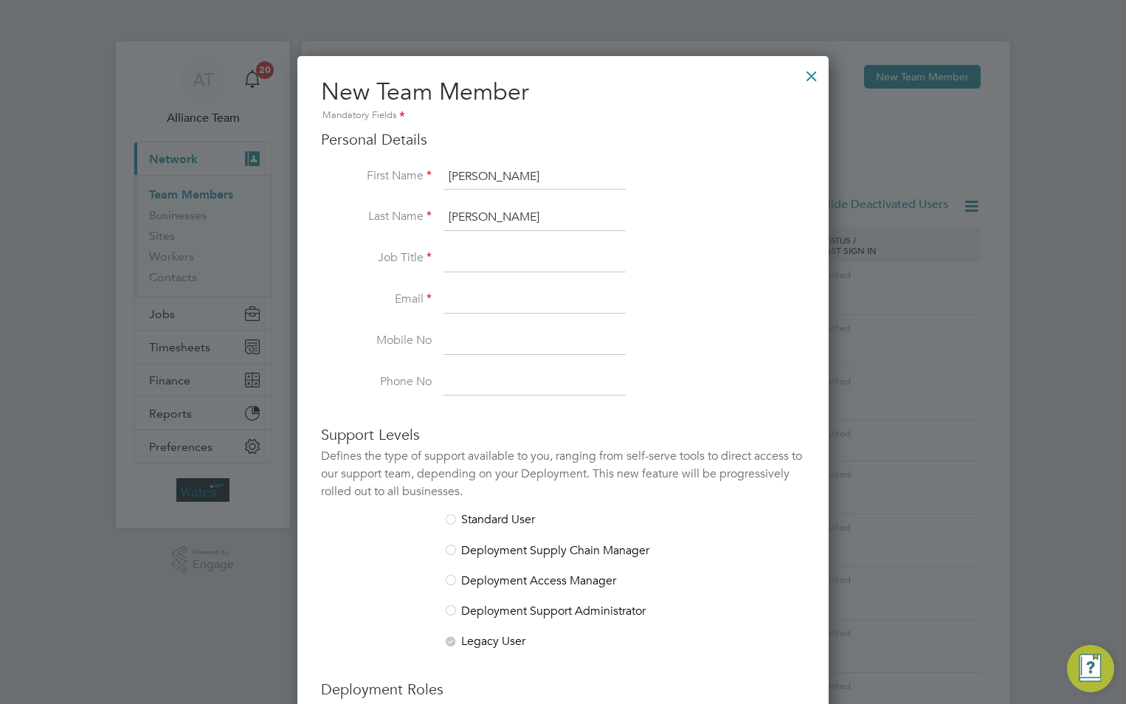
click at [517, 249] on input at bounding box center [535, 259] width 182 height 27
click at [481, 261] on input at bounding box center [535, 259] width 182 height 27
paste input "Senior Liaison & Project Manager"
type input "Senior Liaison & Project Manager"
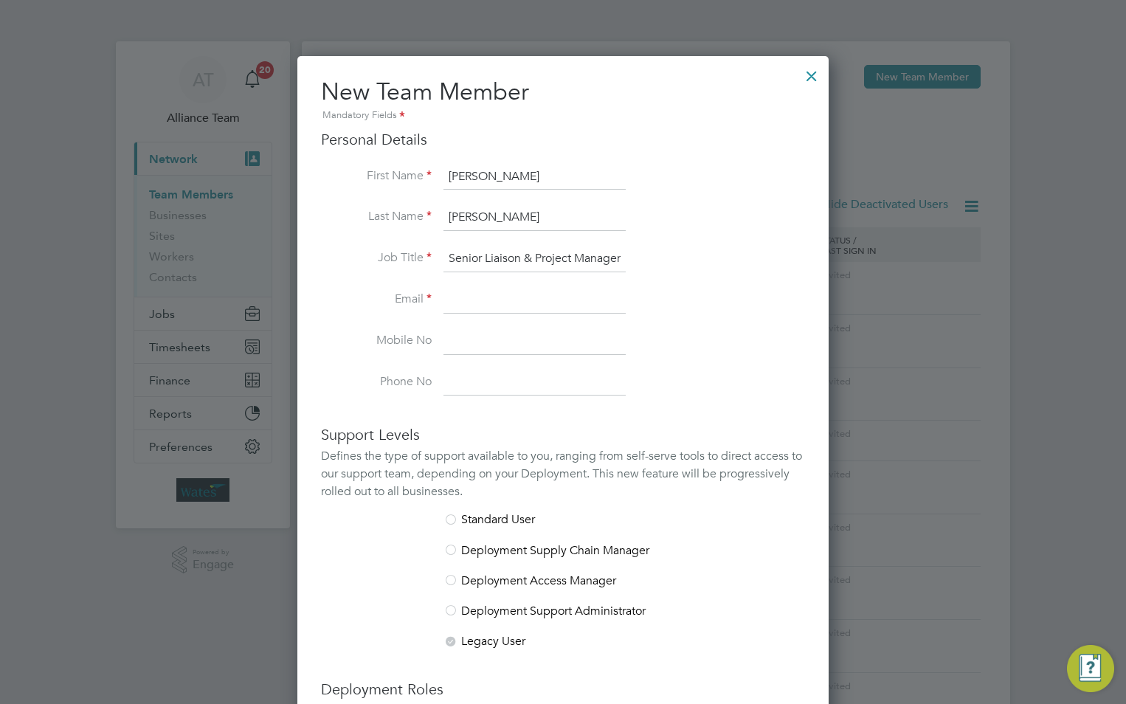
click at [468, 299] on input at bounding box center [535, 300] width 182 height 27
click at [467, 294] on input at bounding box center [535, 300] width 182 height 27
paste input "[PERSON_NAME][EMAIL_ADDRESS][PERSON_NAME][DOMAIN_NAME]"
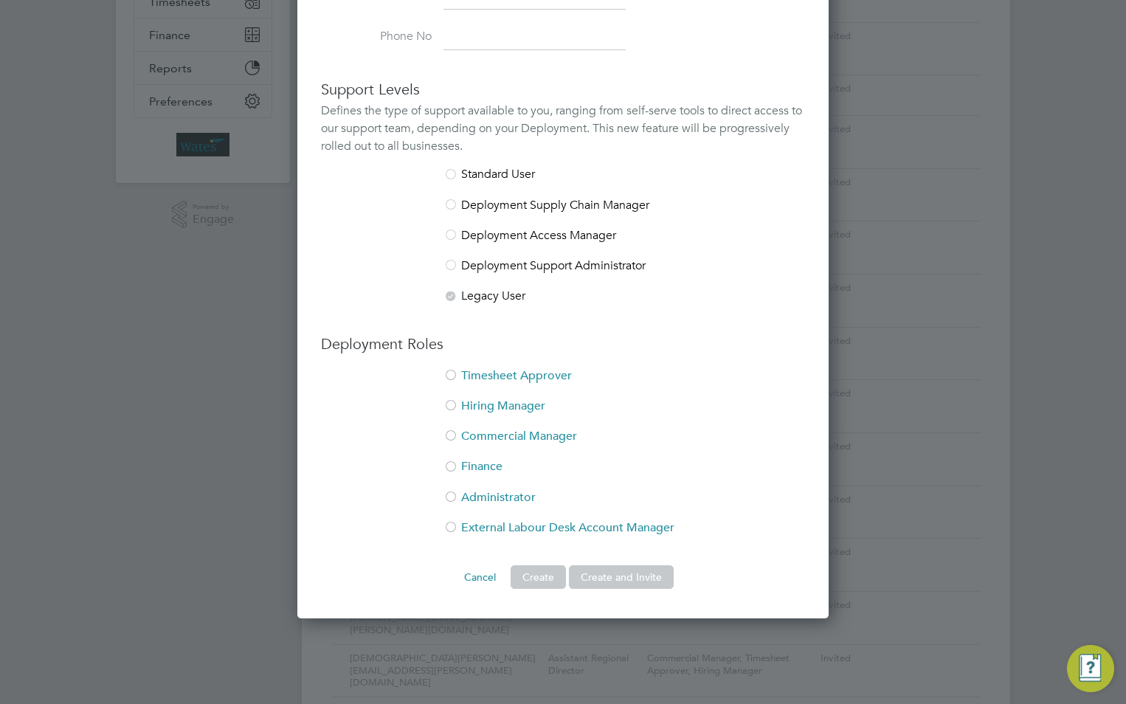
scroll to position [369, 0]
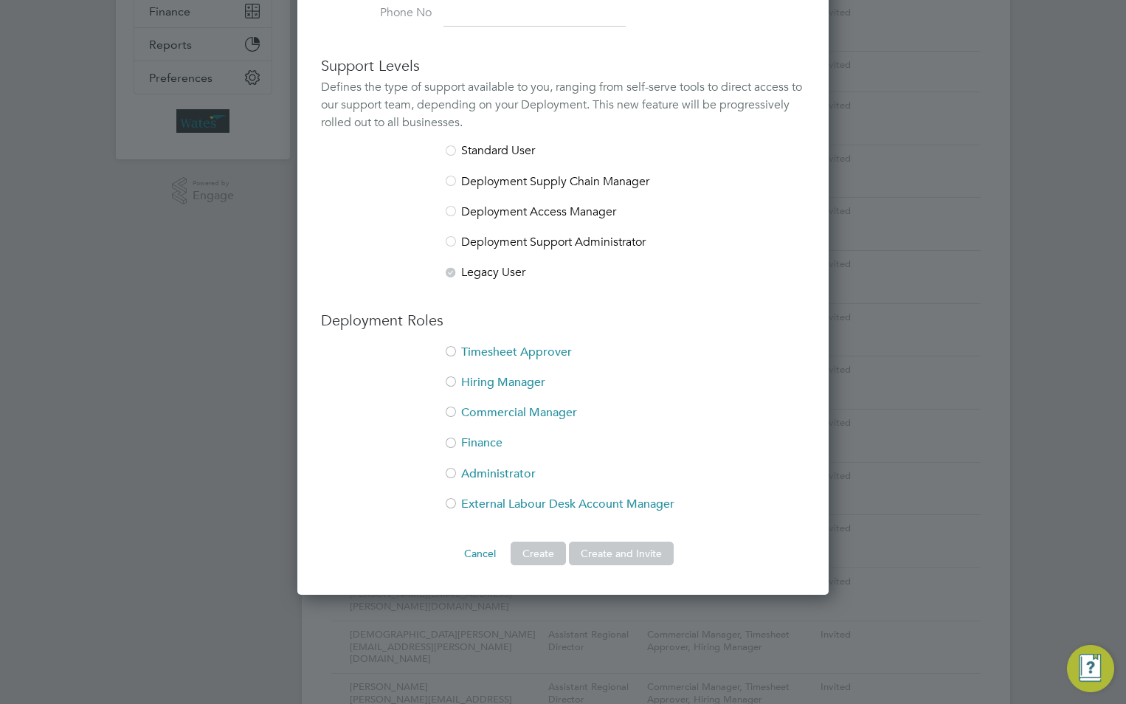
type input "[PERSON_NAME][EMAIL_ADDRESS][PERSON_NAME][DOMAIN_NAME]"
click at [492, 346] on li "Timesheet Approver" at bounding box center [563, 360] width 484 height 30
click at [489, 382] on li "Hiring Manager" at bounding box center [563, 390] width 484 height 30
drag, startPoint x: 644, startPoint y: 548, endPoint x: 637, endPoint y: 544, distance: 8.0
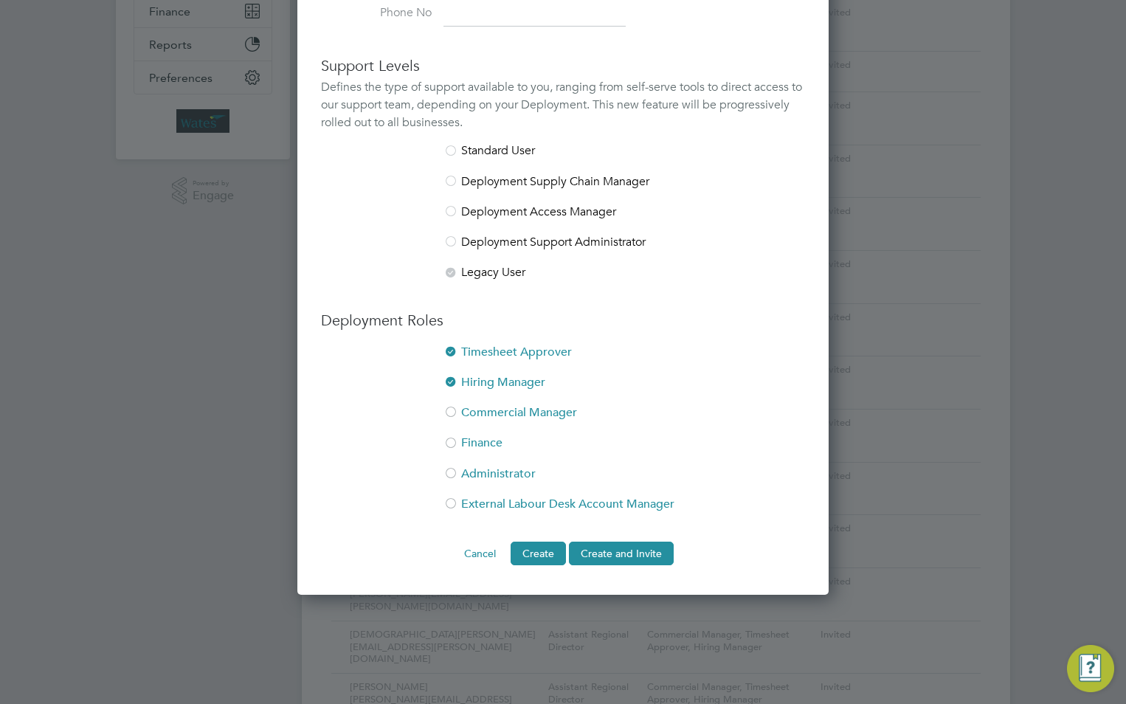
click at [642, 549] on button "Create and Invite" at bounding box center [621, 554] width 105 height 24
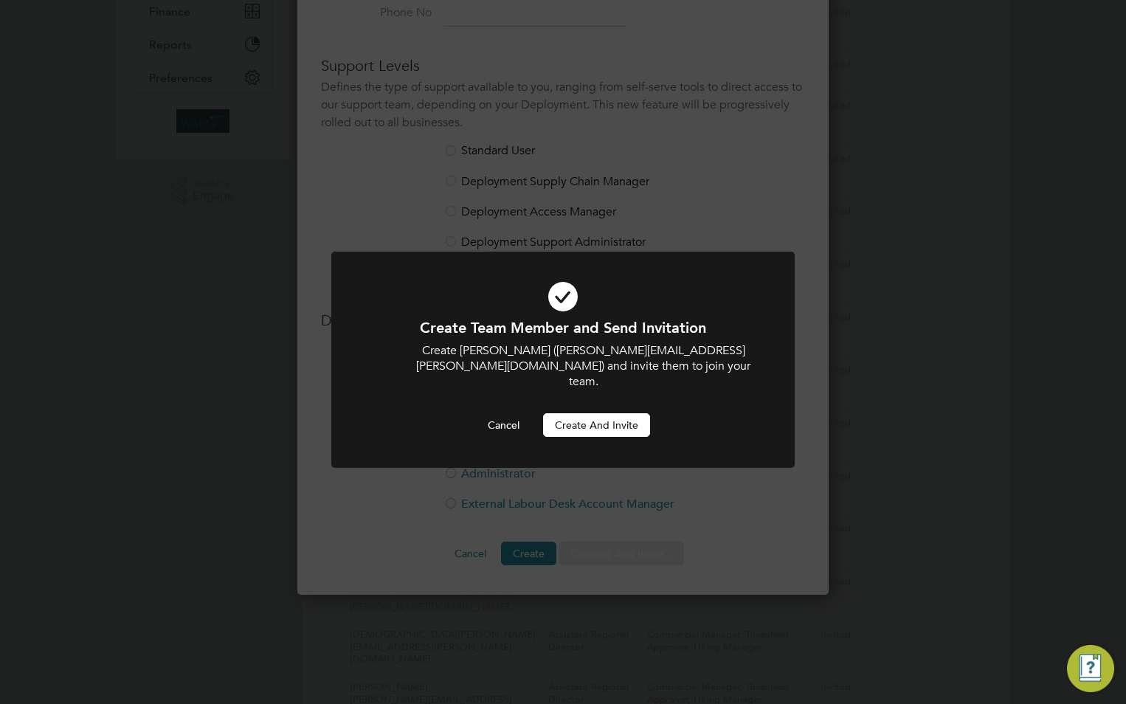
click at [608, 413] on button "Create and invite" at bounding box center [596, 425] width 107 height 24
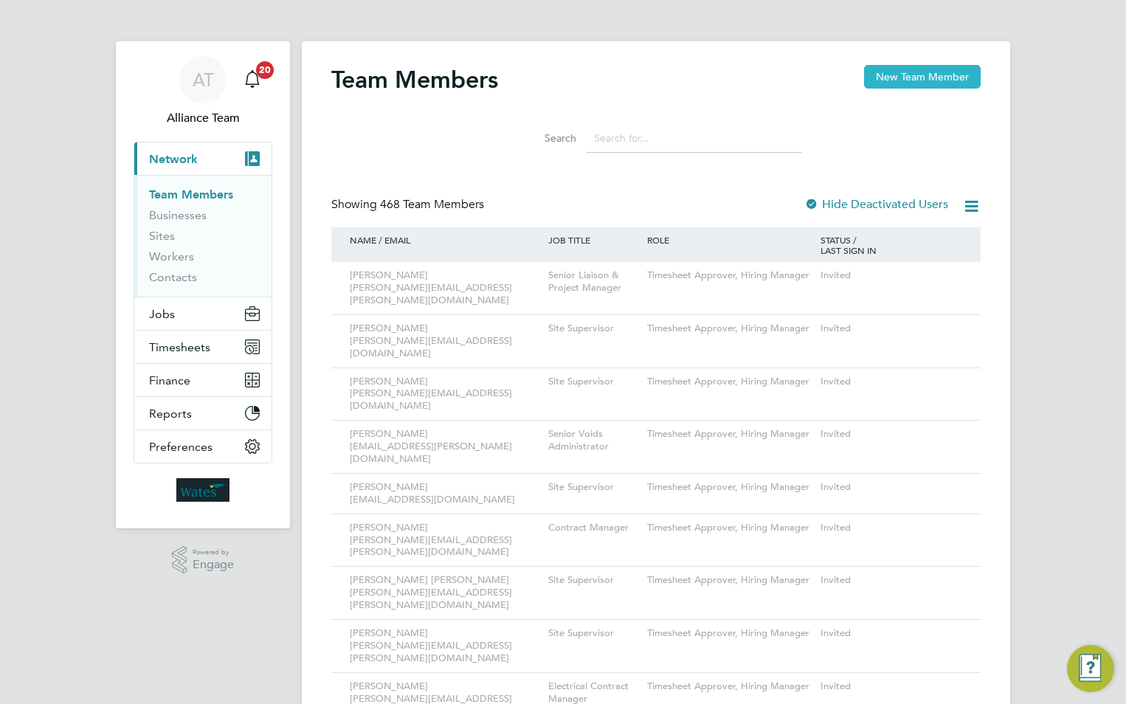
click at [946, 76] on button "New Team Member" at bounding box center [922, 77] width 117 height 24
click at [939, 75] on button "New Team Member" at bounding box center [922, 77] width 117 height 24
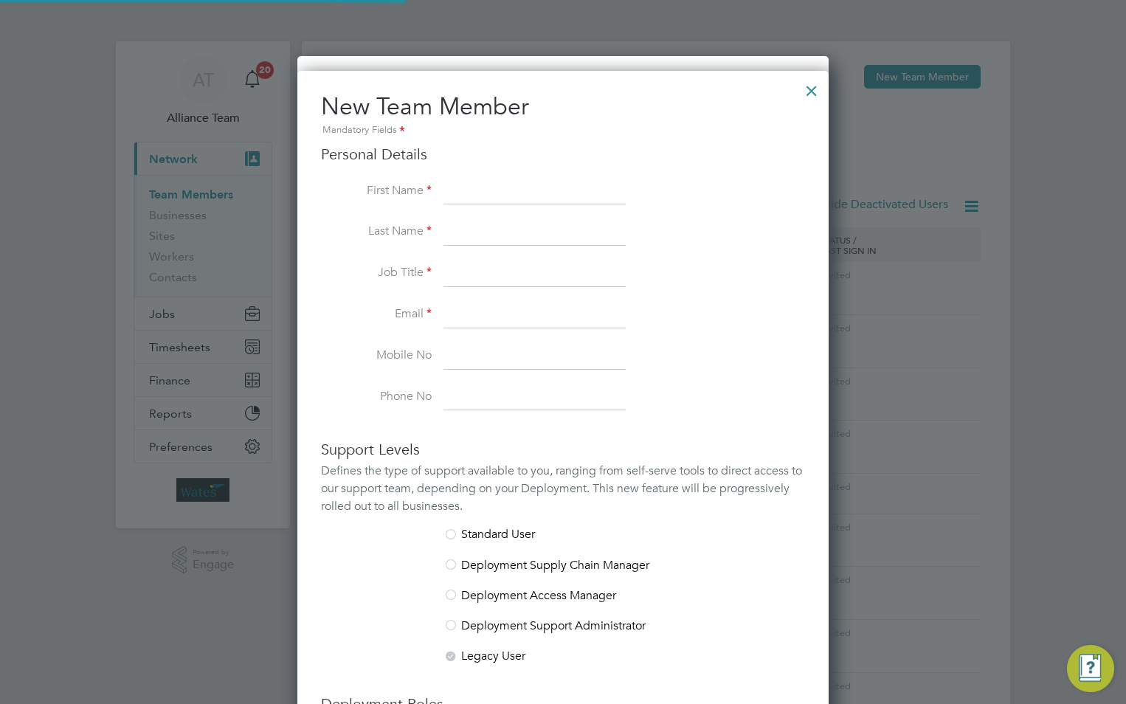
scroll to position [909, 532]
type input "Jaack"
click at [511, 199] on input at bounding box center [535, 192] width 182 height 27
click at [508, 201] on input "Ja" at bounding box center [535, 192] width 182 height 27
type input "Jack"
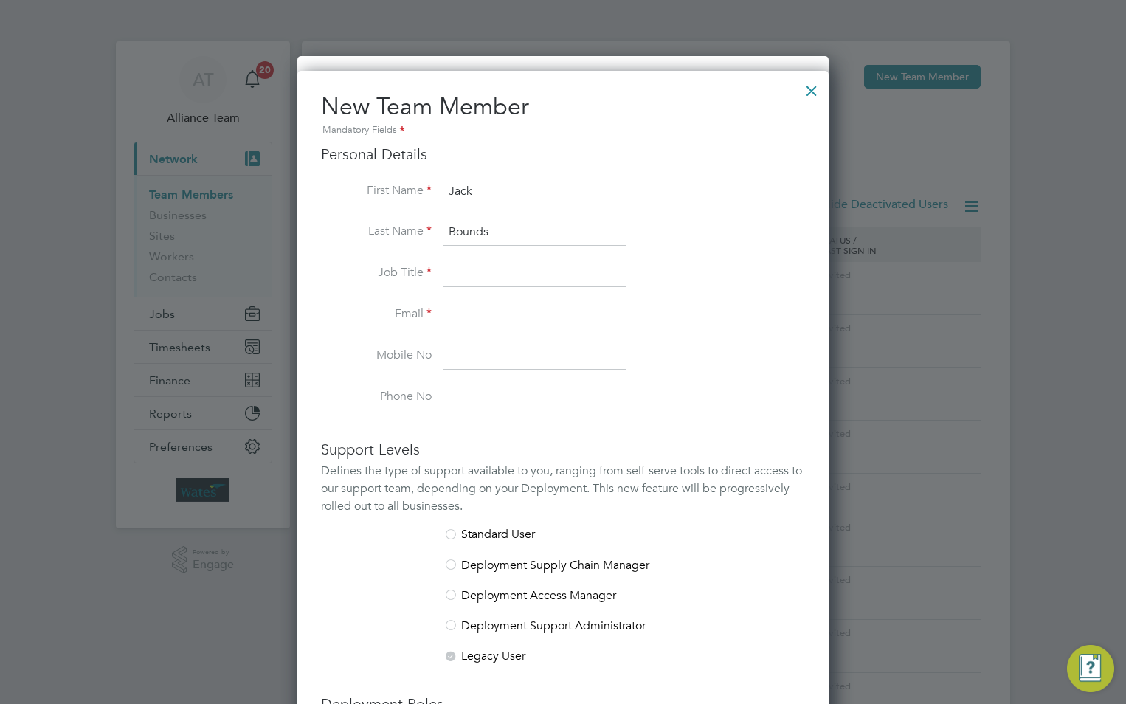
type input "Bounds"
click at [453, 270] on input at bounding box center [535, 274] width 182 height 27
click at [504, 267] on input at bounding box center [535, 274] width 182 height 27
paste input "Contract Manager"
type input "Contract Manager"
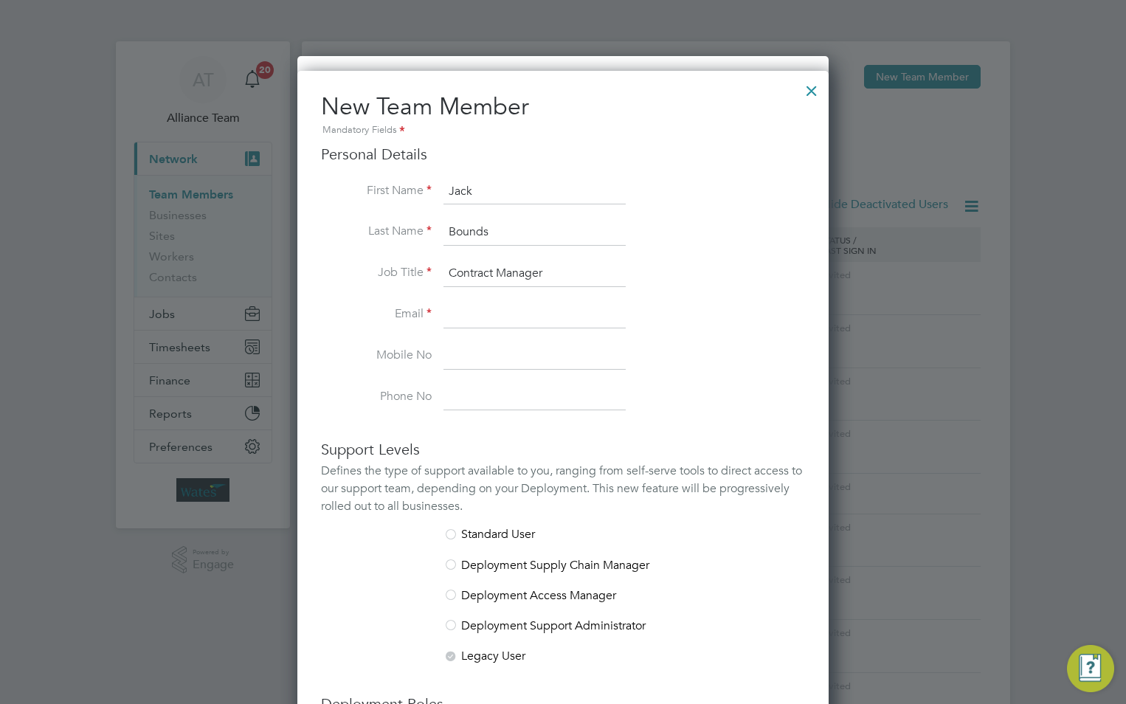
click at [449, 315] on input at bounding box center [535, 315] width 182 height 27
click at [460, 305] on input at bounding box center [535, 315] width 182 height 27
paste input "[EMAIL_ADDRESS][DOMAIN_NAME]"
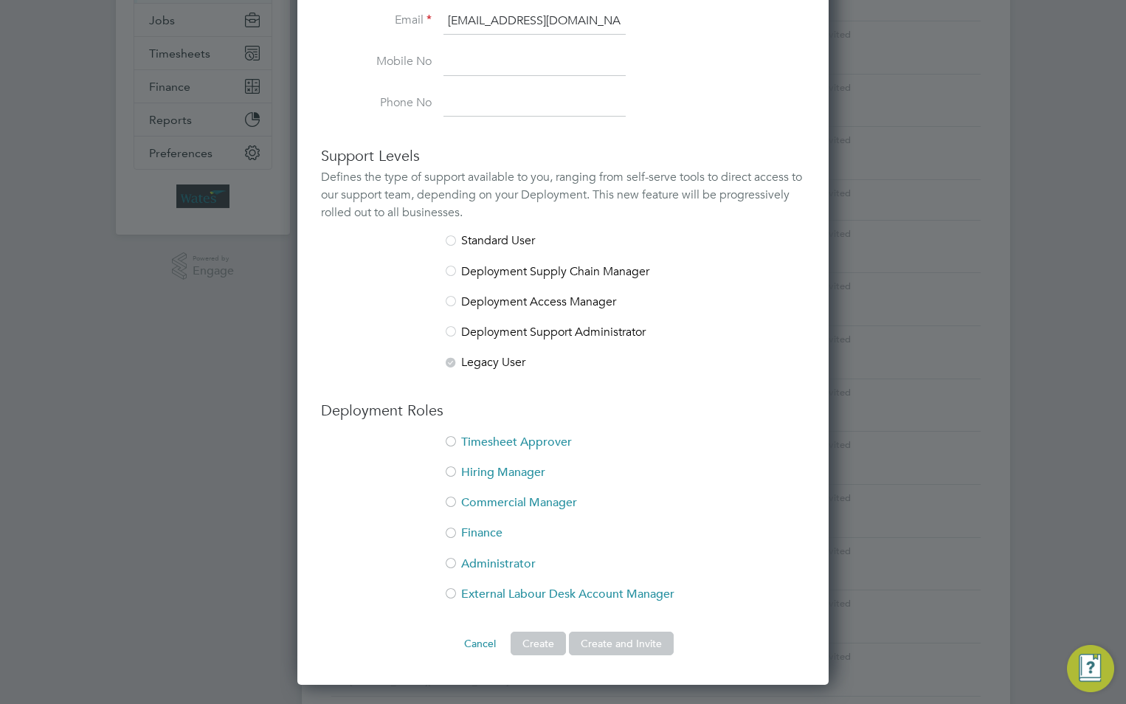
scroll to position [295, 0]
type input "[EMAIL_ADDRESS][DOMAIN_NAME]"
drag, startPoint x: 529, startPoint y: 439, endPoint x: 510, endPoint y: 465, distance: 32.2
click at [529, 440] on li "Timesheet Approver" at bounding box center [563, 448] width 484 height 30
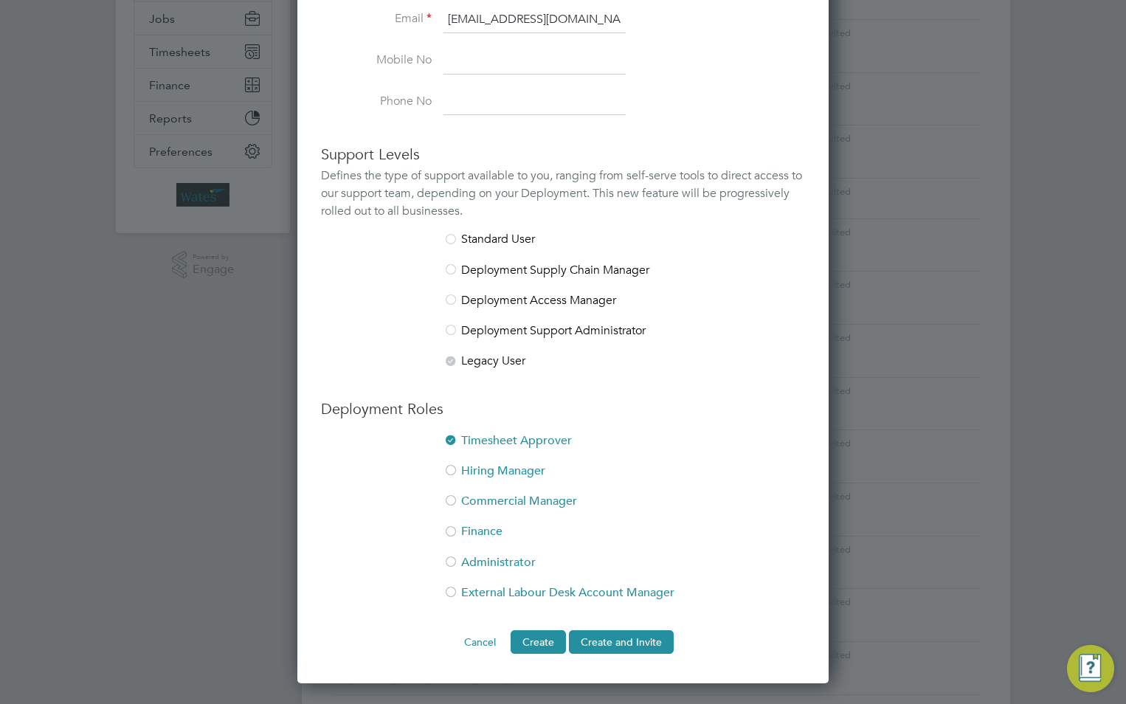
scroll to position [0, 0]
click at [509, 466] on li "Hiring Manager" at bounding box center [563, 479] width 484 height 30
click at [613, 643] on button "Create and Invite" at bounding box center [621, 642] width 105 height 24
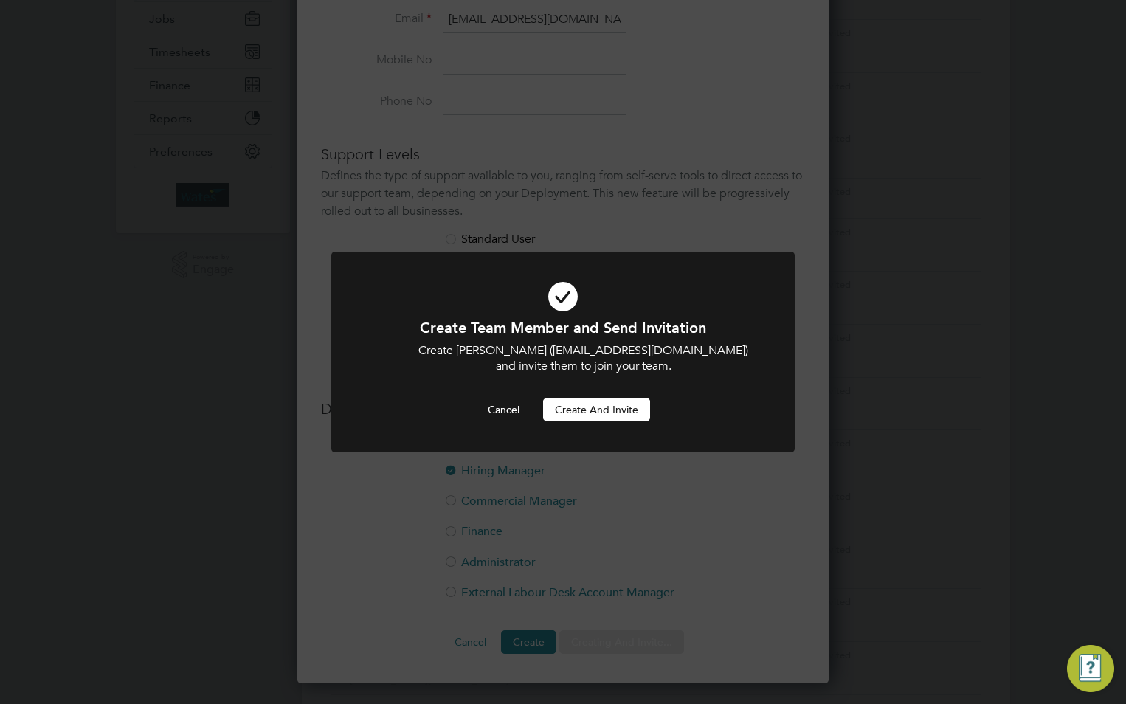
click at [619, 401] on button "Create and invite" at bounding box center [596, 410] width 107 height 24
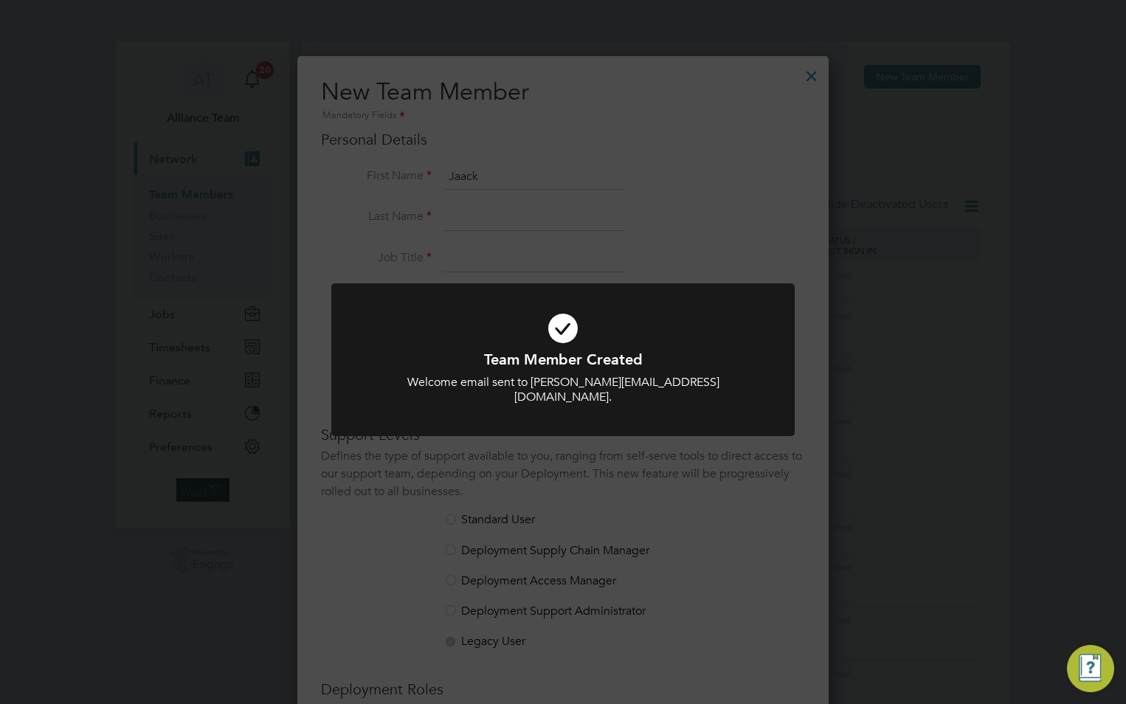
drag, startPoint x: 821, startPoint y: 83, endPoint x: 808, endPoint y: 69, distance: 18.8
click at [821, 82] on div "Team Member Created Welcome email sent to jack.bounds@liberty-group.co.uk. Canc…" at bounding box center [563, 352] width 1126 height 704
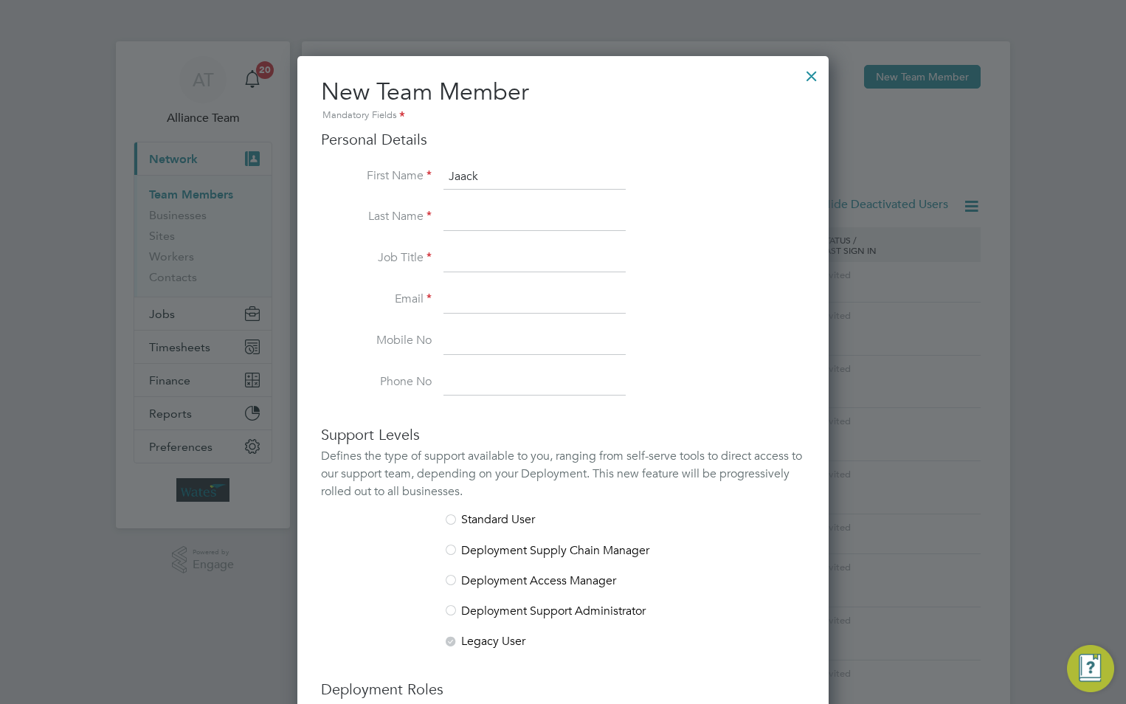
drag, startPoint x: 487, startPoint y: 177, endPoint x: 379, endPoint y: 177, distance: 108.5
click at [396, 176] on li "First Name Jaack" at bounding box center [563, 184] width 484 height 41
paste input "[PERSON_NAME]"
type input "Luke"
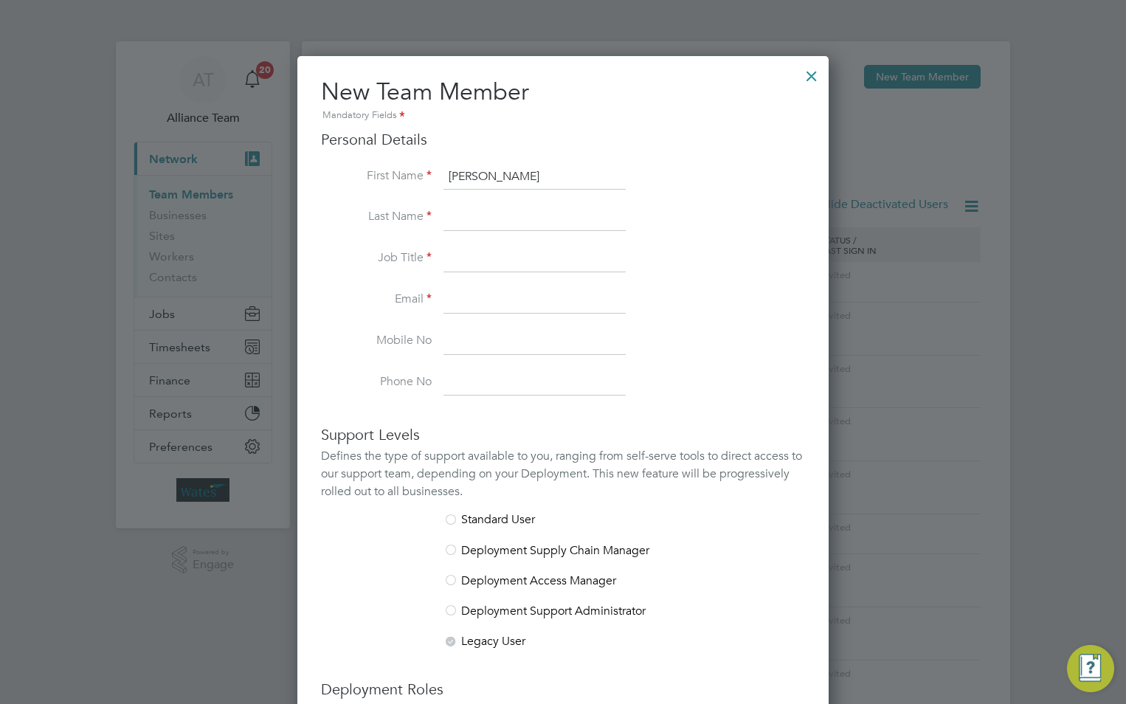
paste input "[PERSON_NAME]"
drag, startPoint x: 479, startPoint y: 214, endPoint x: 386, endPoint y: 226, distance: 93.8
click at [386, 226] on li "Last Name Luke Weston" at bounding box center [563, 224] width 484 height 41
type input "Weston"
click at [461, 251] on input at bounding box center [535, 259] width 182 height 27
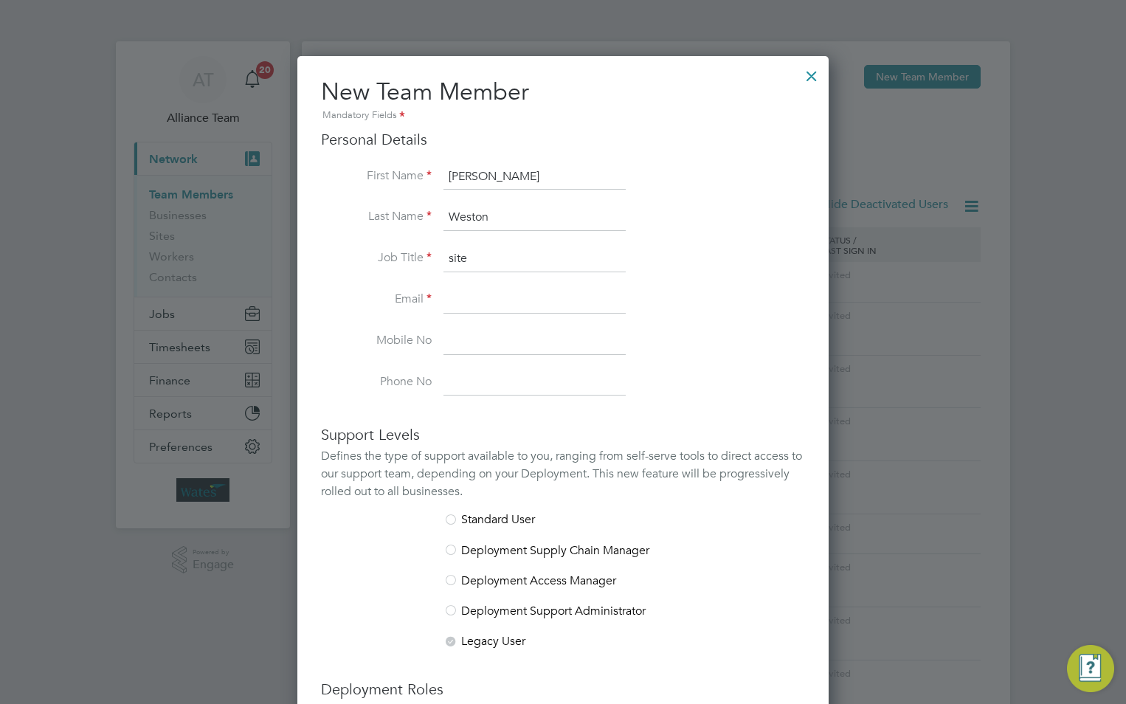
type input "Site Supervisor"
click at [511, 308] on input at bounding box center [535, 300] width 182 height 27
click at [515, 304] on input at bounding box center [535, 300] width 182 height 27
paste input "[EMAIL_ADDRESS][DOMAIN_NAME]"
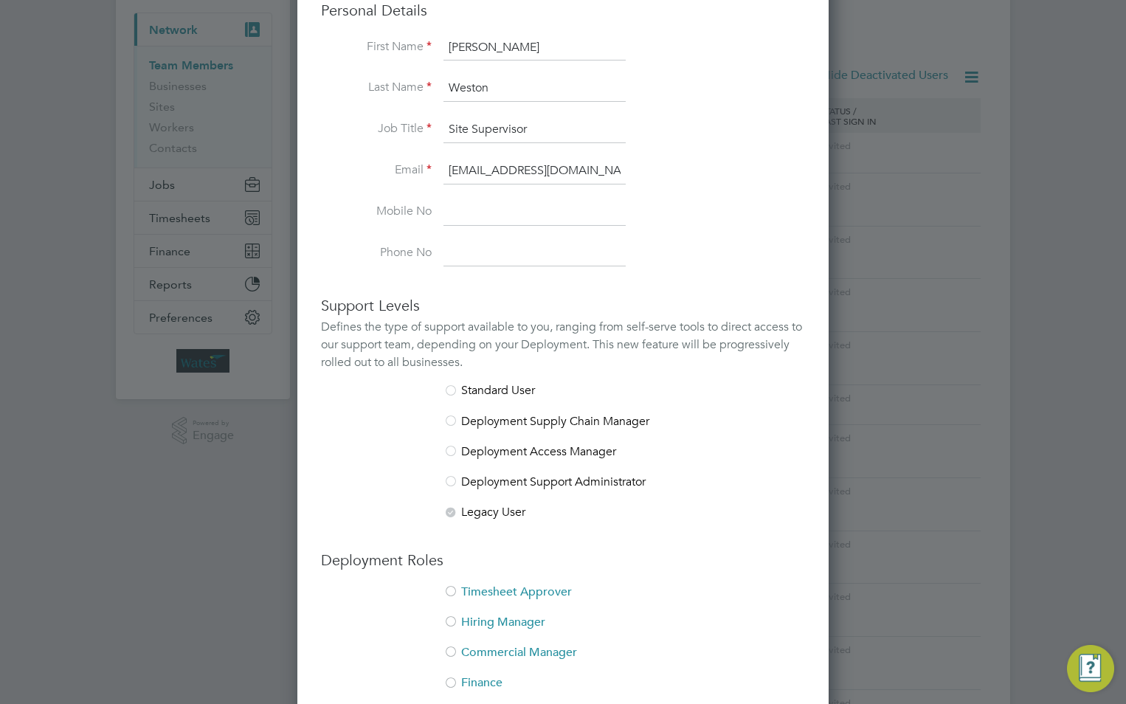
scroll to position [221, 0]
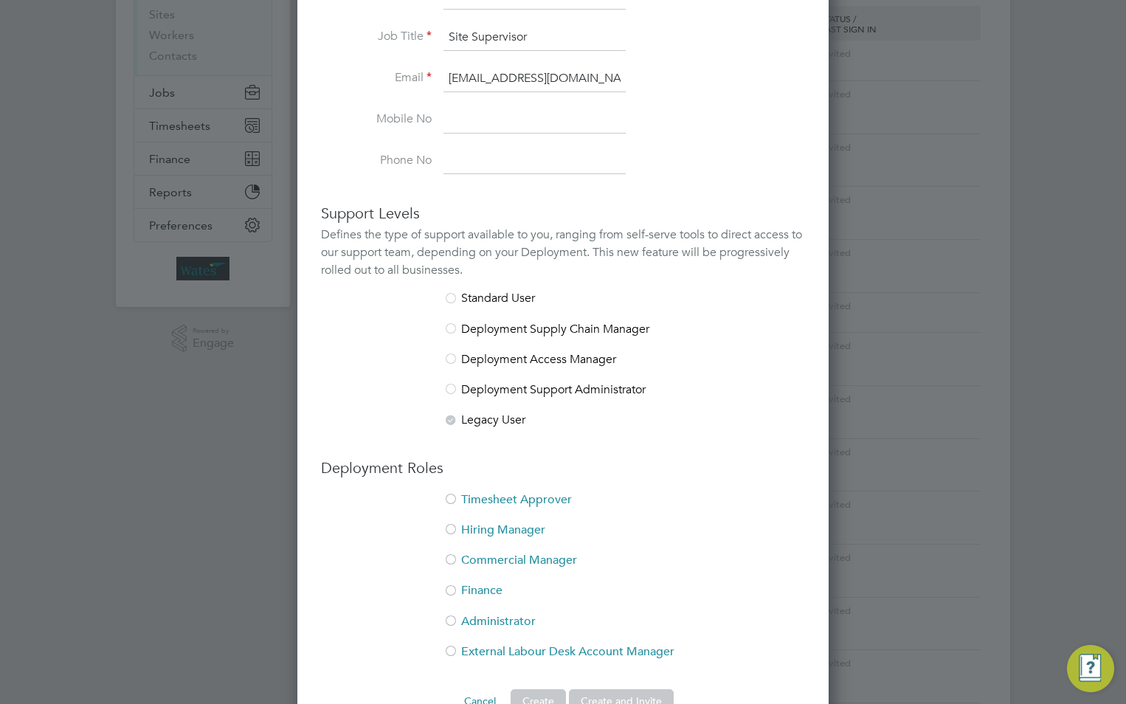
type input "[EMAIL_ADDRESS][DOMAIN_NAME]"
click at [485, 500] on li "Timesheet Approver" at bounding box center [563, 507] width 484 height 30
click at [477, 523] on li "Hiring Manager" at bounding box center [563, 538] width 484 height 30
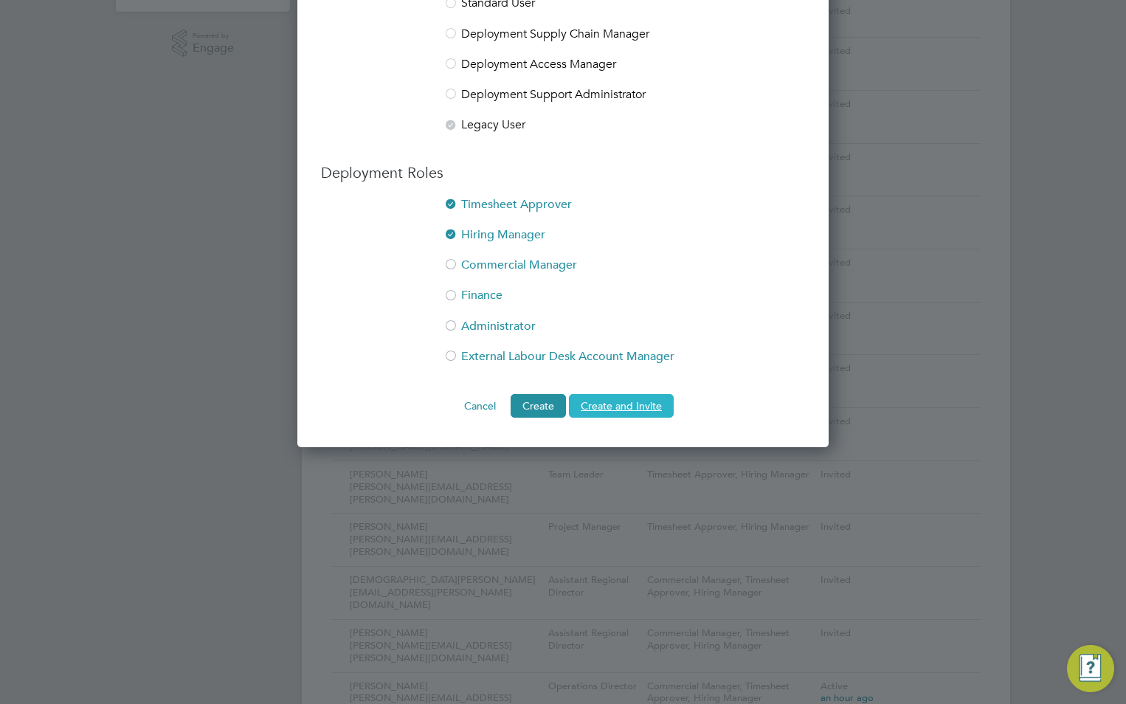
click at [619, 396] on button "Create and Invite" at bounding box center [621, 406] width 105 height 24
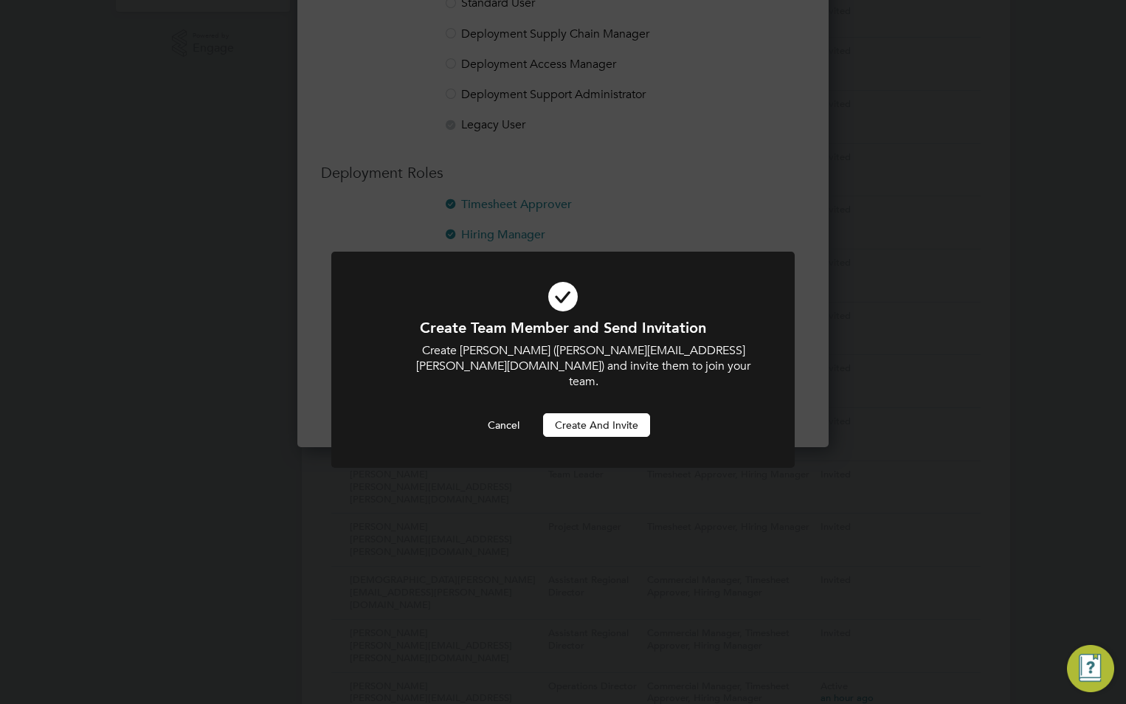
click at [616, 413] on button "Create and invite" at bounding box center [596, 425] width 107 height 24
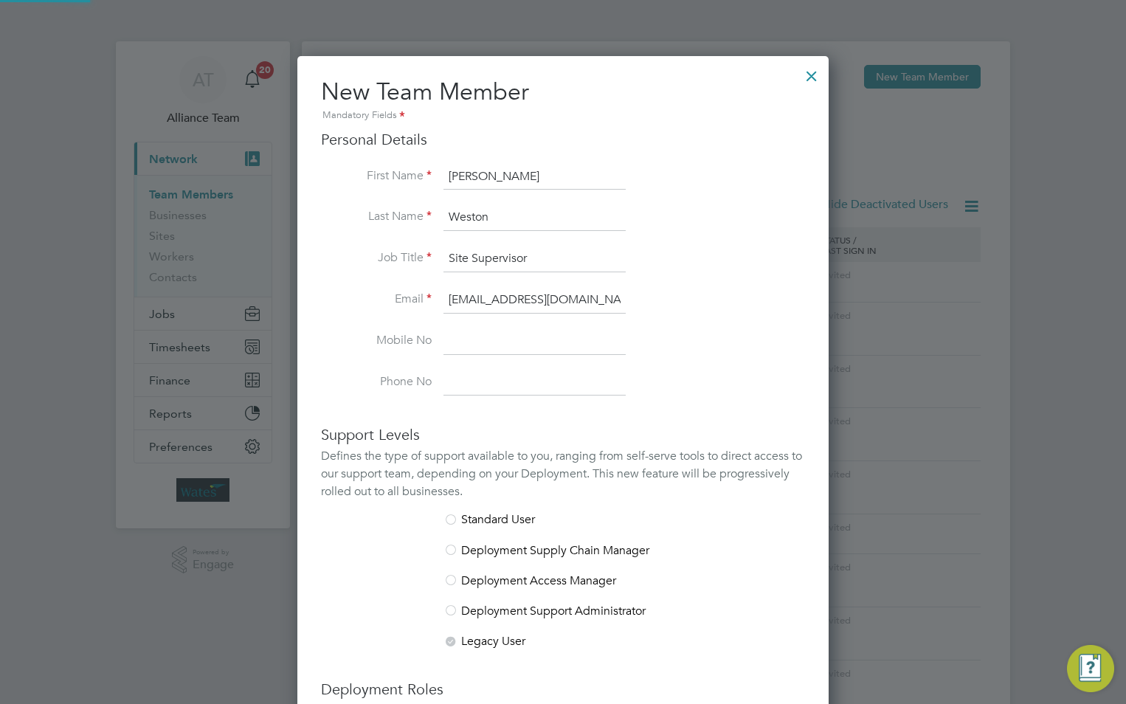
scroll to position [517, 0]
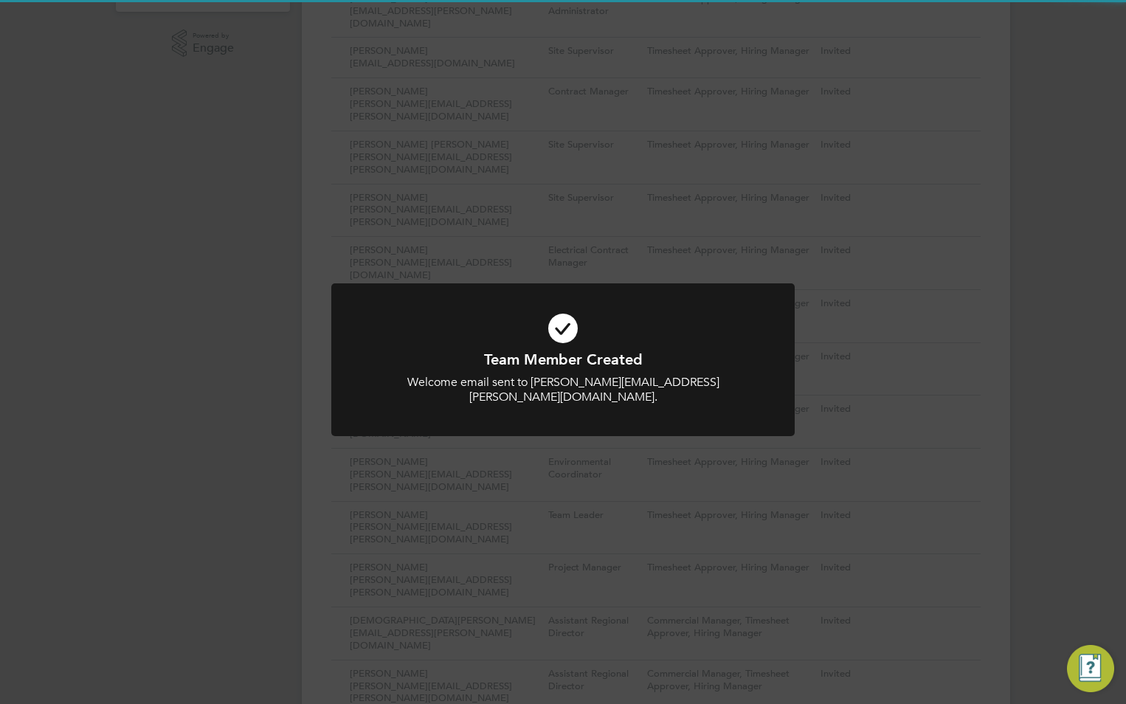
click at [935, 297] on div "Team Member Created Welcome email sent to luke.weston@liberty-group.co.uk. Canc…" at bounding box center [563, 352] width 1126 height 704
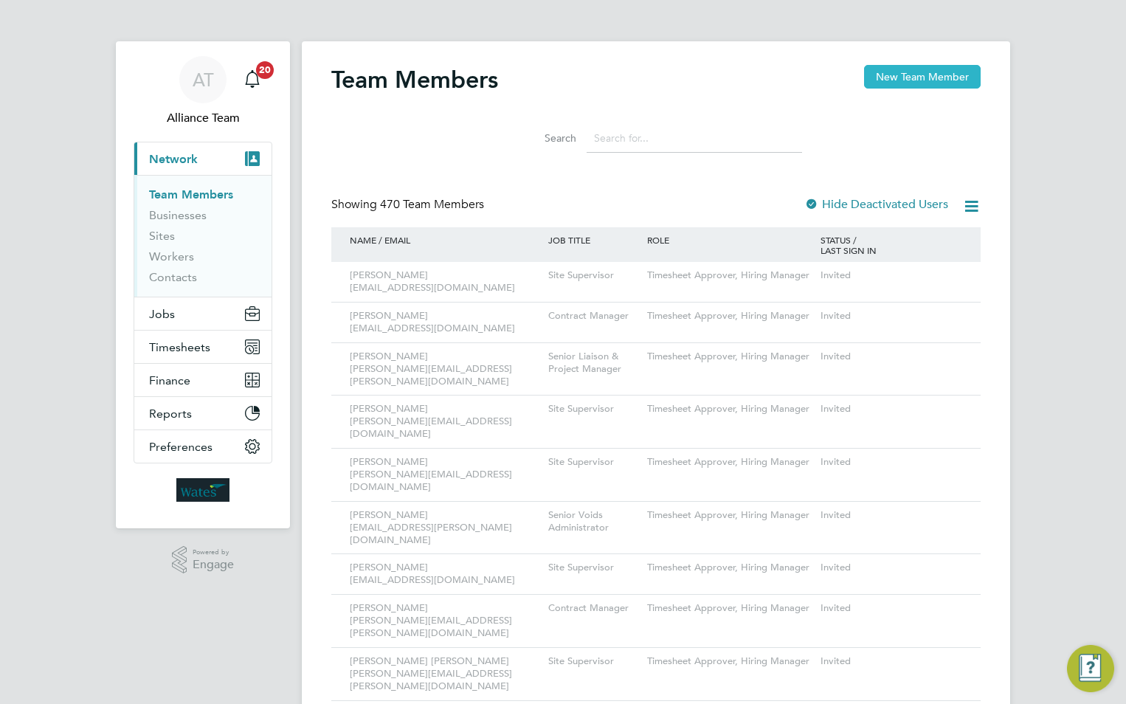
click at [913, 78] on button "New Team Member" at bounding box center [922, 77] width 117 height 24
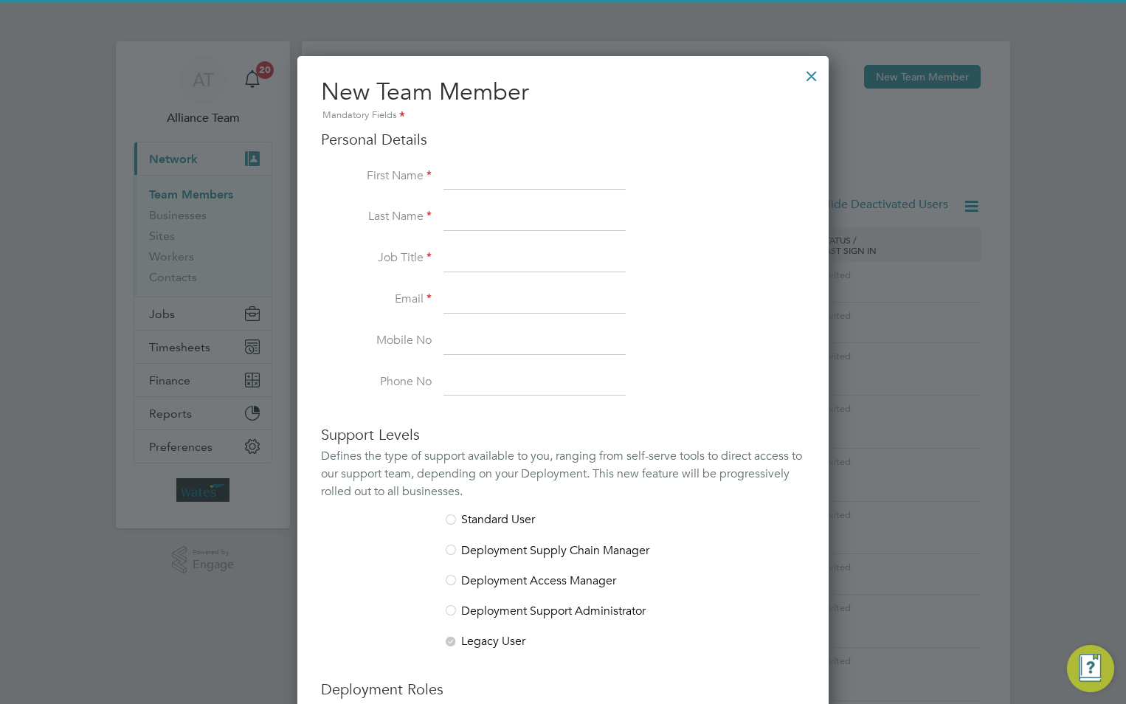
scroll to position [909, 532]
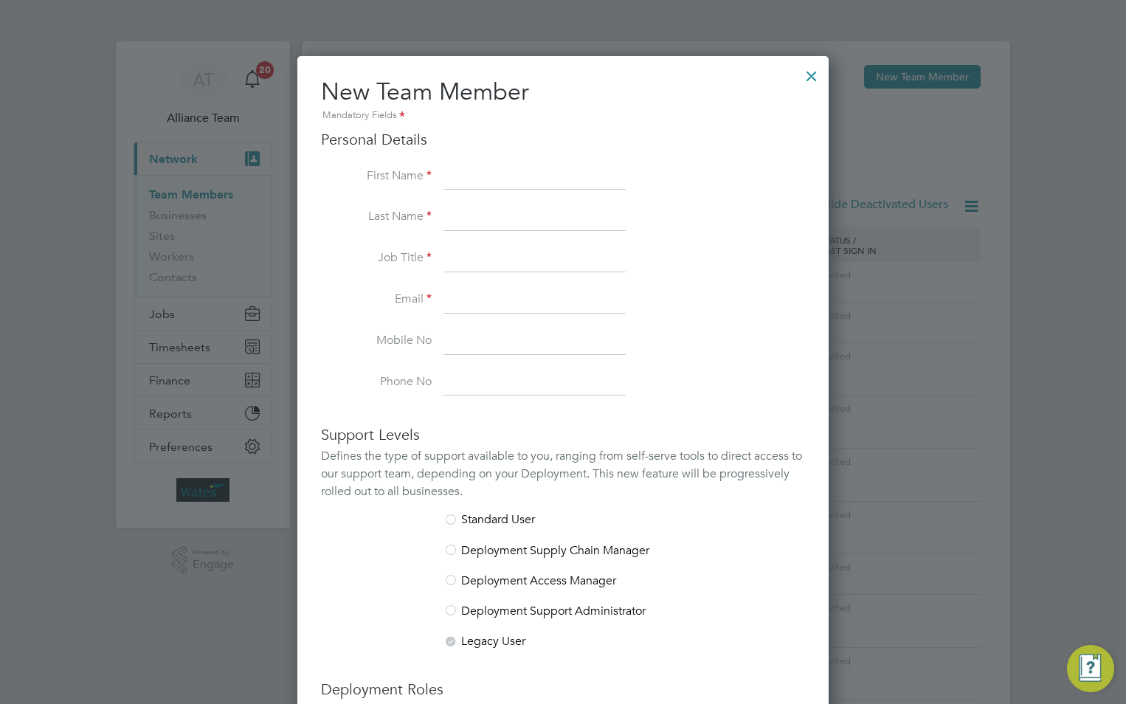
click at [497, 176] on input at bounding box center [535, 177] width 182 height 27
paste input "[PERSON_NAME]"
drag, startPoint x: 552, startPoint y: 176, endPoint x: 497, endPoint y: 173, distance: 55.4
click at [489, 173] on input "[PERSON_NAME]" at bounding box center [535, 177] width 182 height 27
type input "Darren"
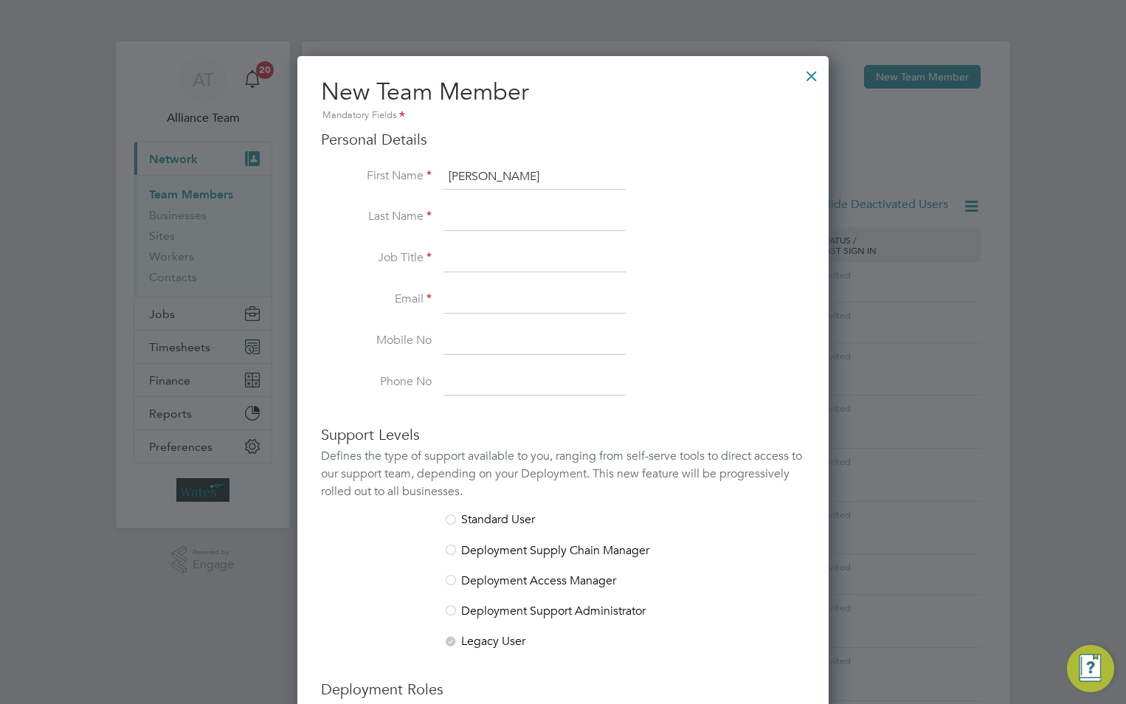
click at [503, 213] on input at bounding box center [535, 217] width 182 height 27
paste input "Pettigrew"
type input "Pettigrew"
click at [472, 263] on input at bounding box center [535, 259] width 182 height 27
type input "Site Supervisor"
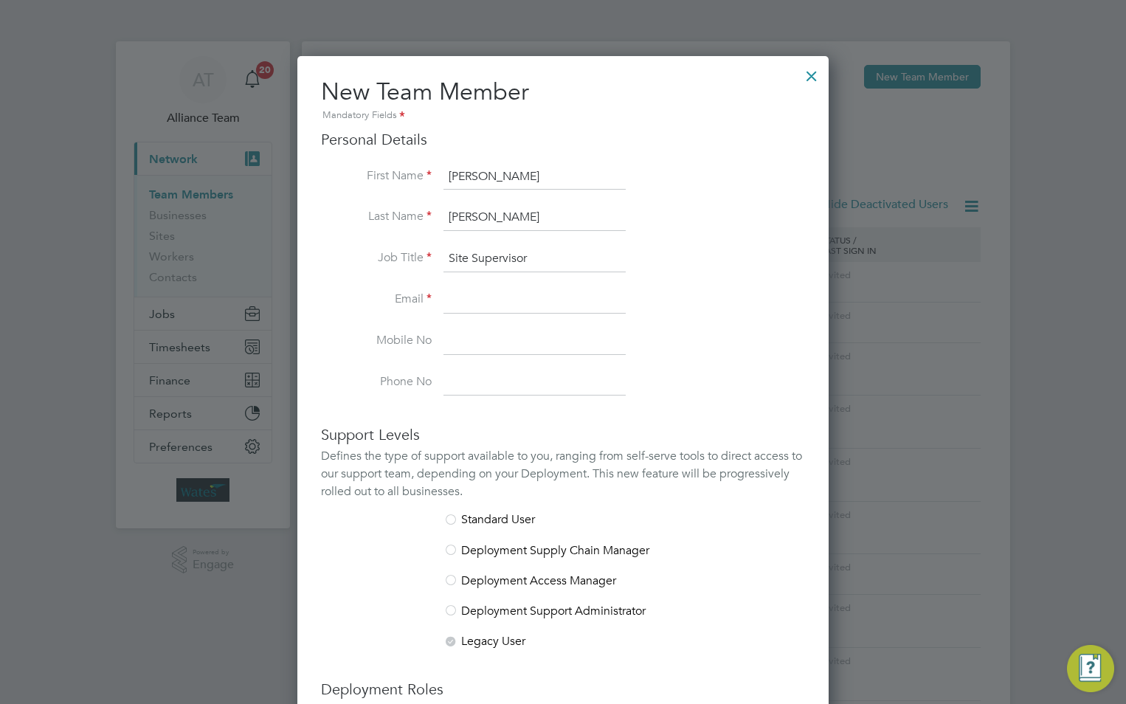
drag, startPoint x: 409, startPoint y: 277, endPoint x: 475, endPoint y: 301, distance: 70.8
click at [410, 277] on li "Job Title Site Supervisor" at bounding box center [563, 266] width 484 height 41
drag, startPoint x: 475, startPoint y: 301, endPoint x: 397, endPoint y: 266, distance: 85.6
click at [477, 301] on input at bounding box center [535, 300] width 182 height 27
click at [491, 295] on input at bounding box center [535, 300] width 182 height 27
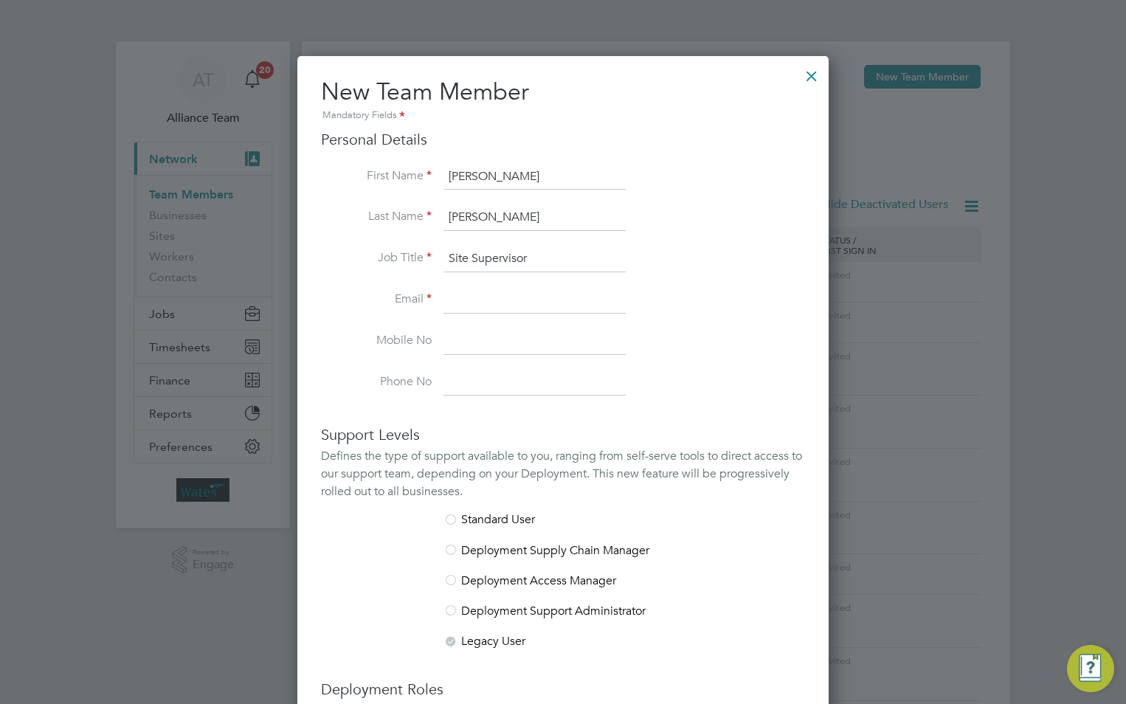
paste input "[PERSON_NAME][EMAIL_ADDRESS][PERSON_NAME][DOMAIN_NAME]"
type input "[PERSON_NAME][EMAIL_ADDRESS][PERSON_NAME][DOMAIN_NAME]"
click at [499, 333] on input at bounding box center [535, 341] width 182 height 27
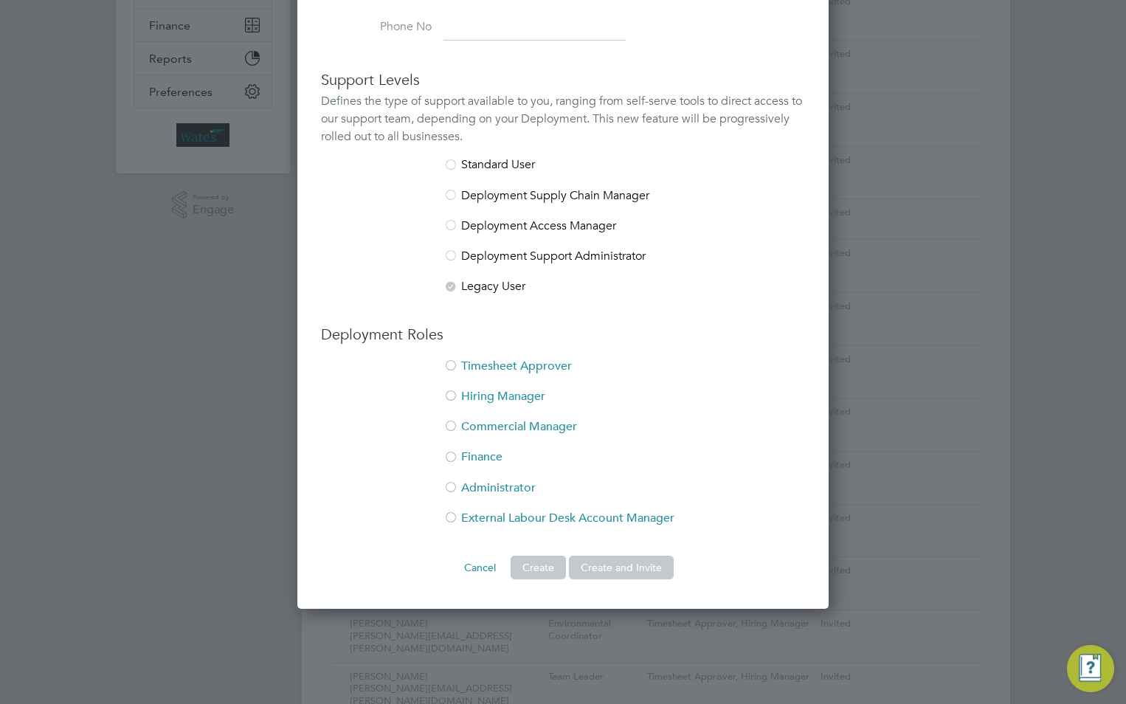
scroll to position [443, 0]
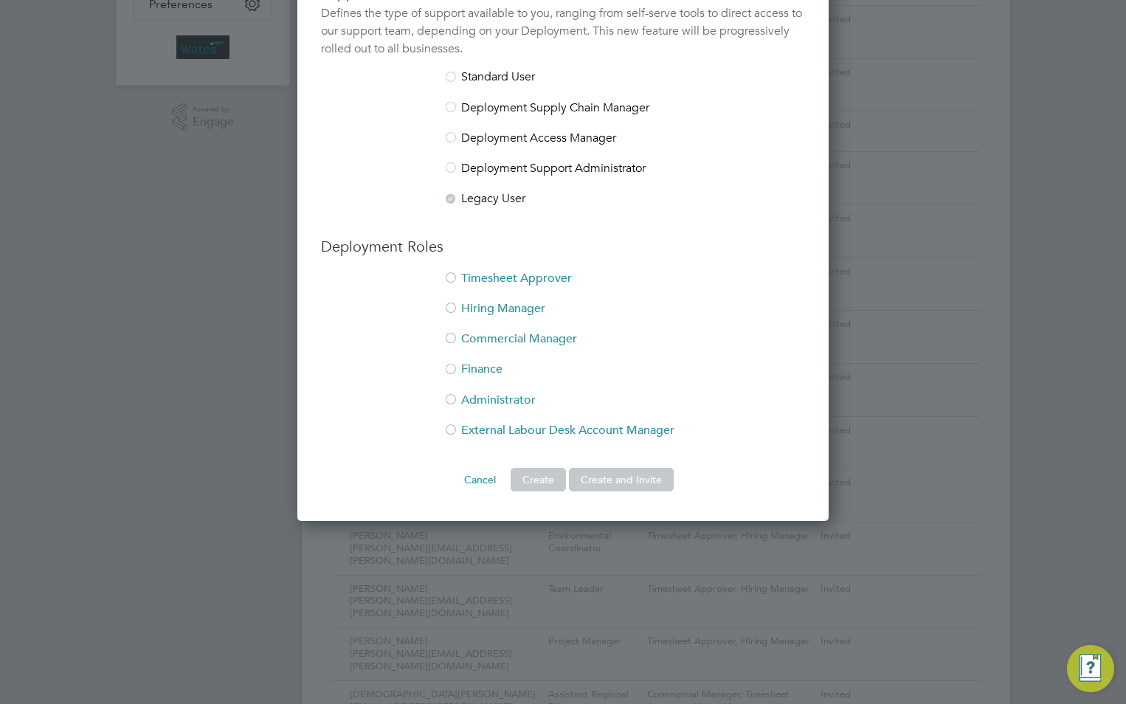
click at [497, 275] on li "Timesheet Approver" at bounding box center [563, 286] width 484 height 30
drag, startPoint x: 503, startPoint y: 299, endPoint x: 570, endPoint y: 383, distance: 107.7
click at [504, 301] on ul "Timesheet Approver Hiring Manager Commercial Manager Finance Administrator Exte…" at bounding box center [563, 362] width 484 height 182
click at [503, 309] on li "Hiring Manager" at bounding box center [563, 316] width 484 height 30
click at [628, 475] on button "Create and Invite" at bounding box center [621, 480] width 105 height 24
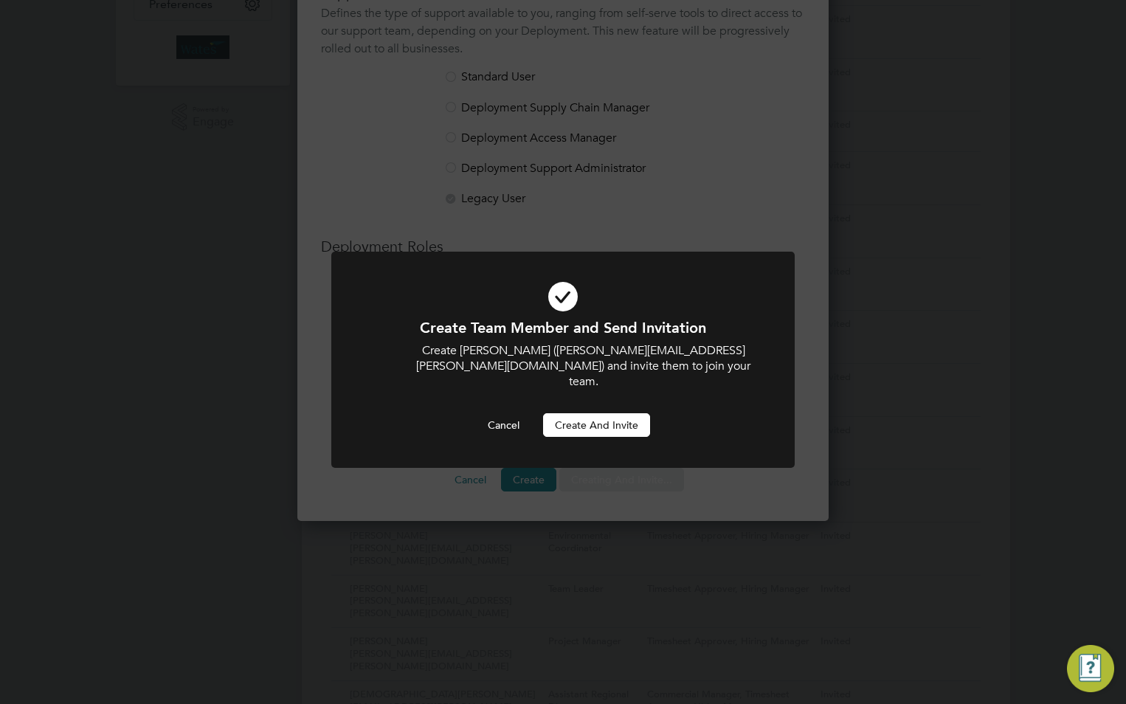
scroll to position [0, 0]
click at [596, 413] on button "Create and invite" at bounding box center [596, 425] width 107 height 24
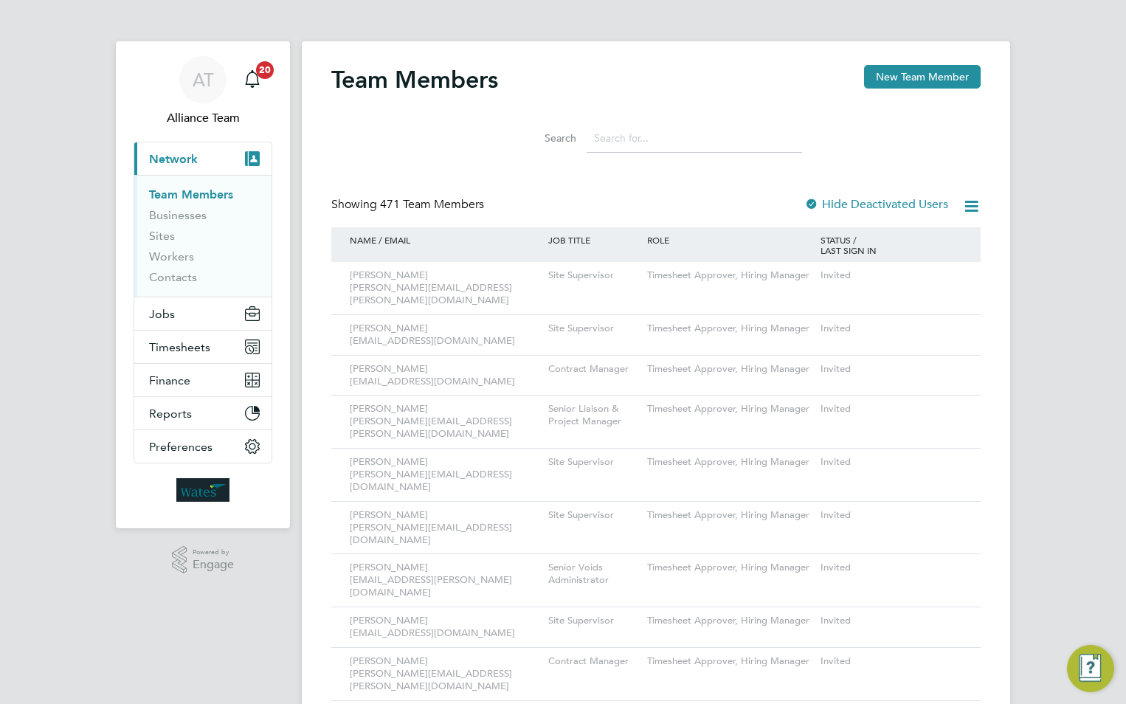
drag, startPoint x: 897, startPoint y: 76, endPoint x: 587, endPoint y: 168, distance: 323.3
click at [897, 76] on button "New Team Member" at bounding box center [922, 77] width 117 height 24
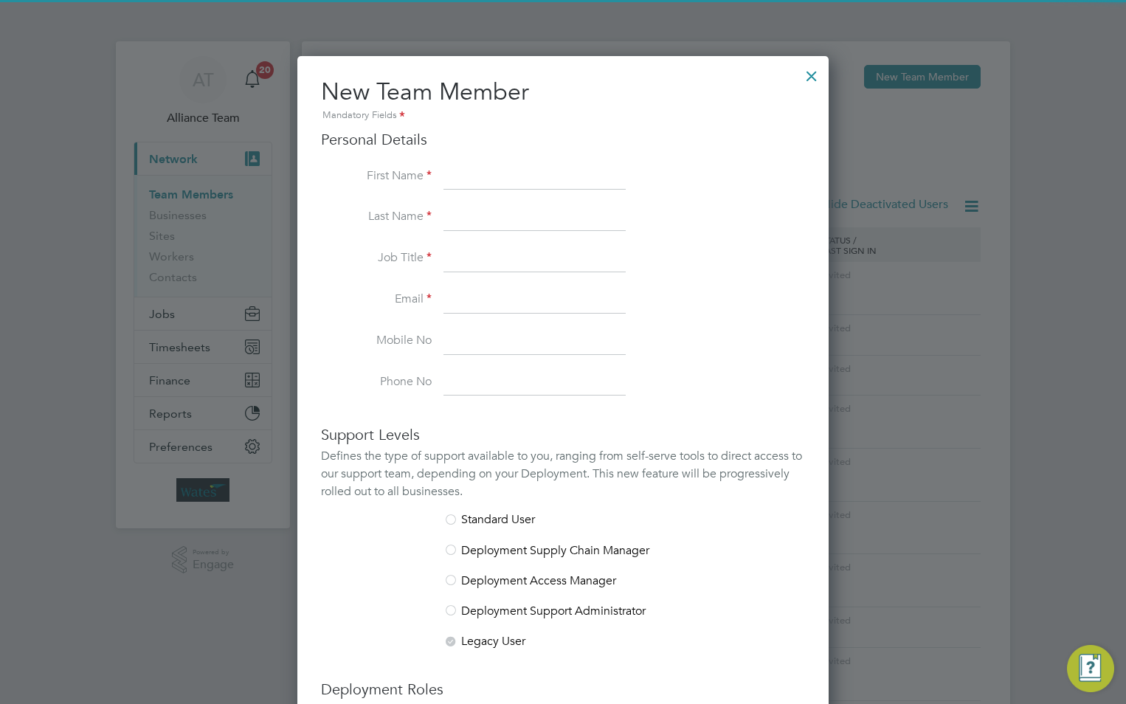
scroll to position [909, 532]
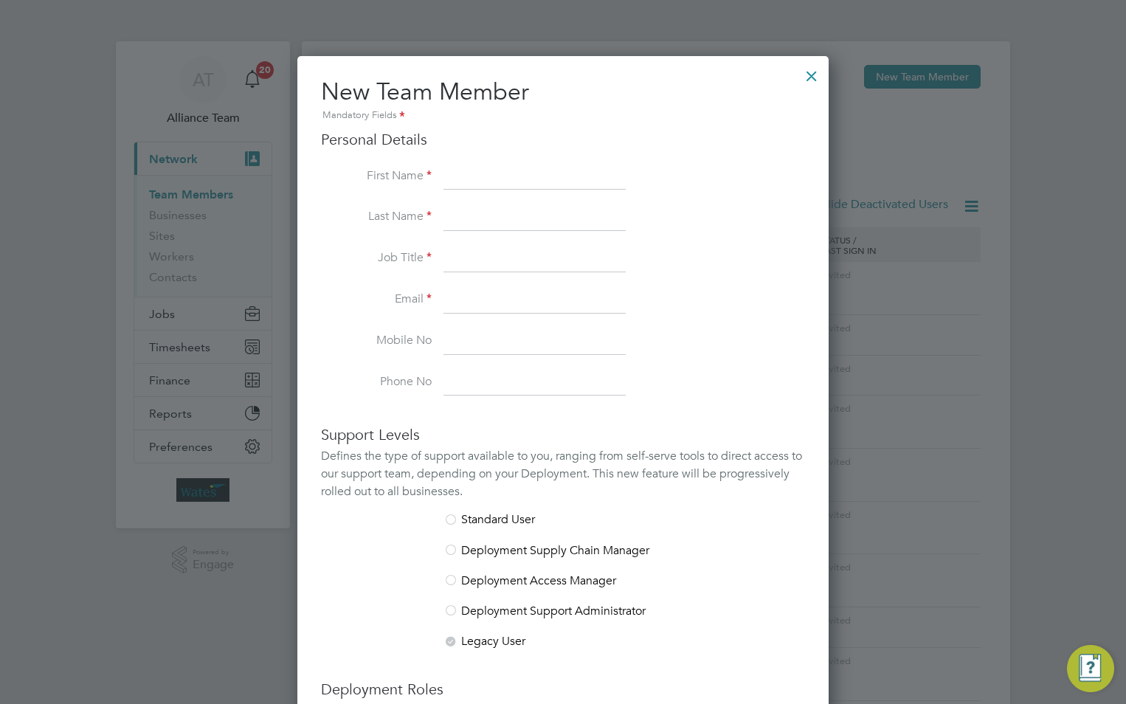
click at [473, 170] on input at bounding box center [535, 177] width 182 height 27
paste input "[PERSON_NAME]"
drag, startPoint x: 495, startPoint y: 180, endPoint x: 475, endPoint y: 179, distance: 20.0
click at [475, 179] on input "[PERSON_NAME]" at bounding box center [535, 177] width 182 height 27
type input "Paul"
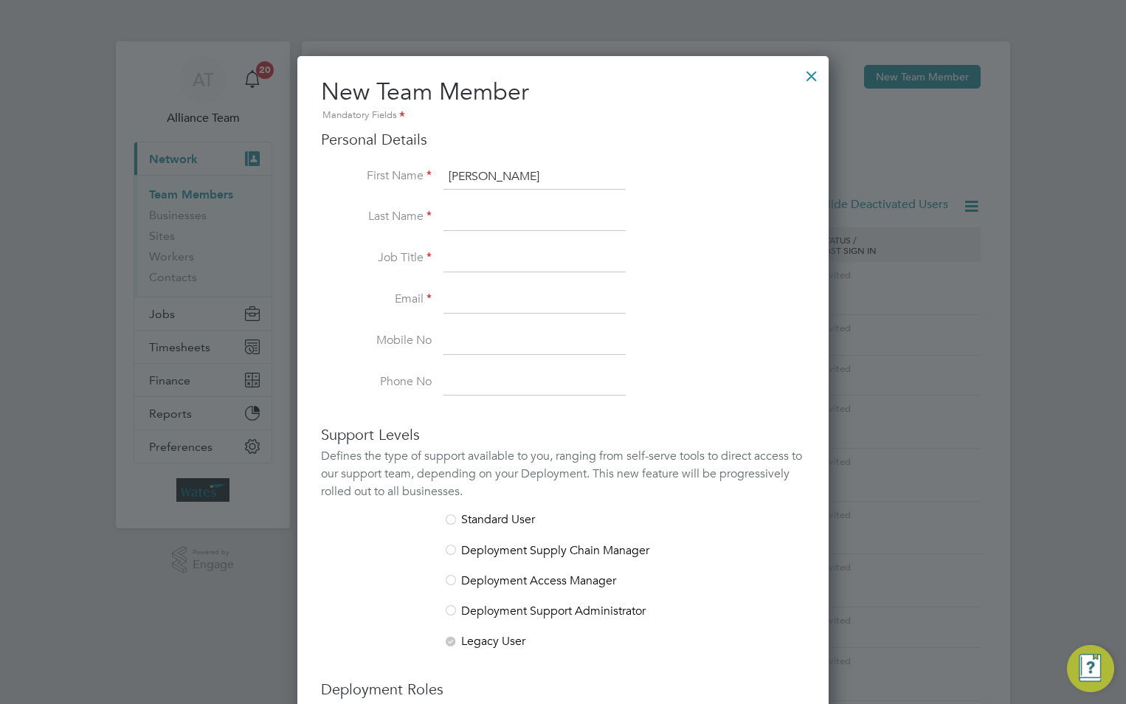
click at [489, 211] on input at bounding box center [535, 217] width 182 height 27
paste input "Skelhorn"
type input "Skelhorn"
click at [485, 255] on input at bounding box center [535, 259] width 182 height 27
type input "Site Supervisor"
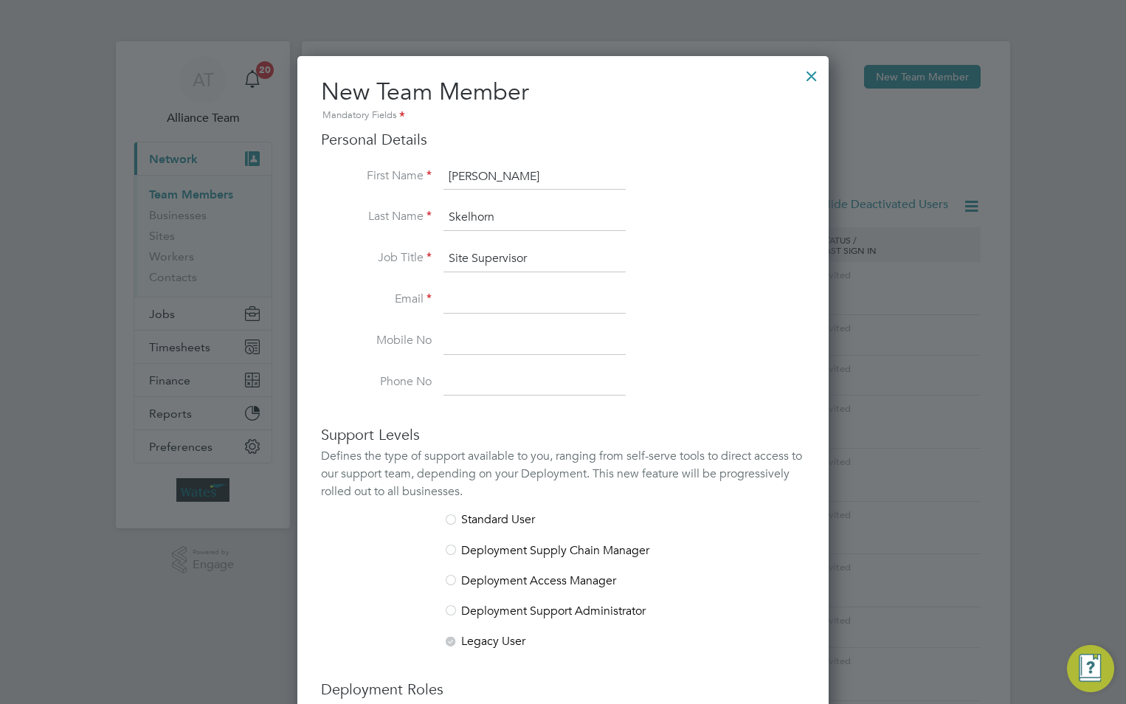
click at [520, 297] on input at bounding box center [535, 300] width 182 height 27
click at [486, 281] on li "Job Title Site Supervisor" at bounding box center [563, 266] width 484 height 41
click at [485, 297] on input at bounding box center [535, 300] width 182 height 27
paste input "[PERSON_NAME][EMAIL_ADDRESS][DOMAIN_NAME]"
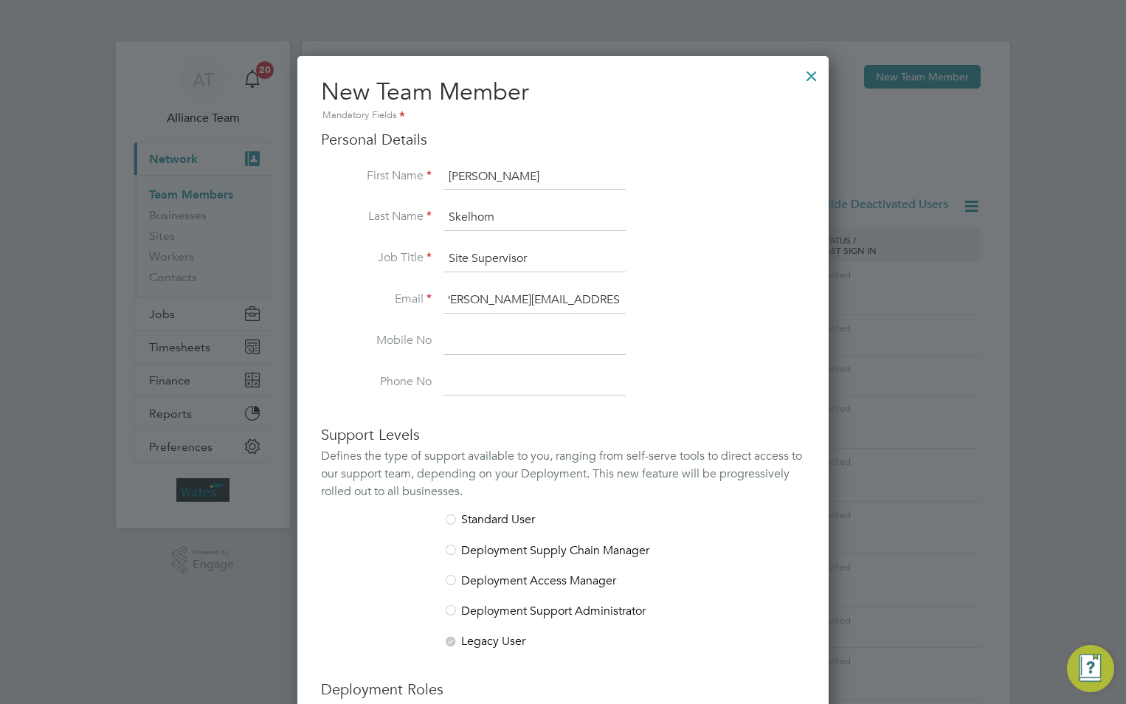
type input "[PERSON_NAME][EMAIL_ADDRESS][DOMAIN_NAME]"
click at [581, 329] on input at bounding box center [535, 341] width 182 height 27
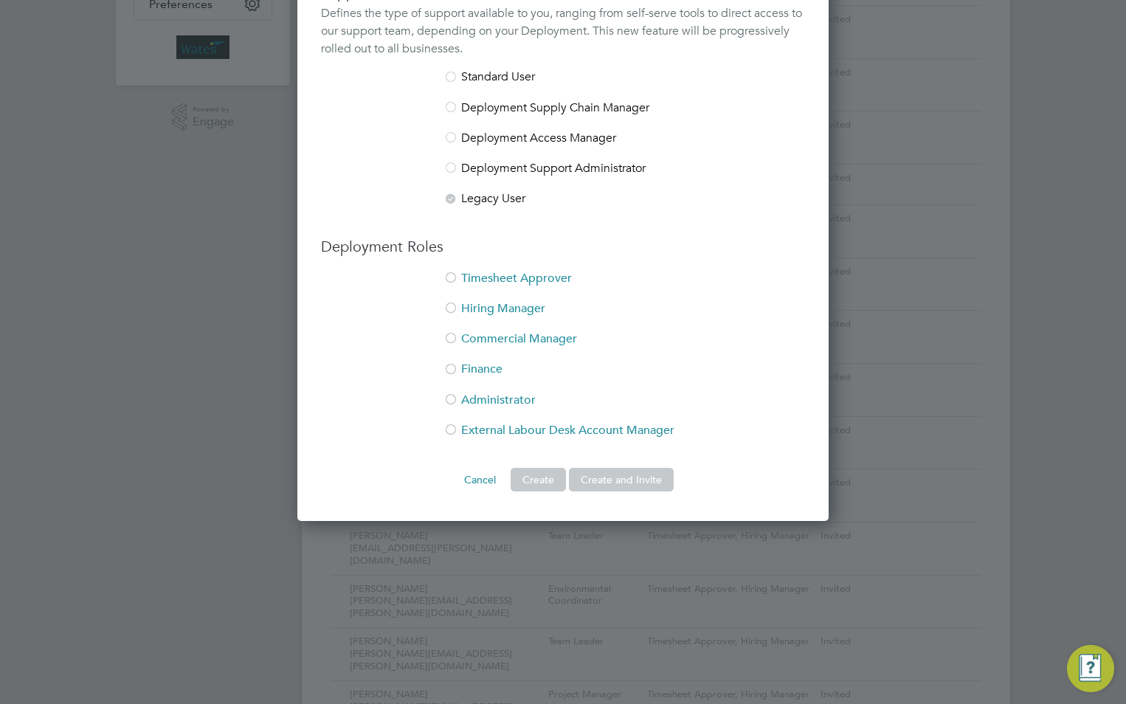
click at [503, 286] on li "Timesheet Approver" at bounding box center [563, 286] width 484 height 30
click at [476, 309] on li "Hiring Manager" at bounding box center [563, 316] width 484 height 30
click at [632, 469] on button "Create and Invite" at bounding box center [621, 480] width 105 height 24
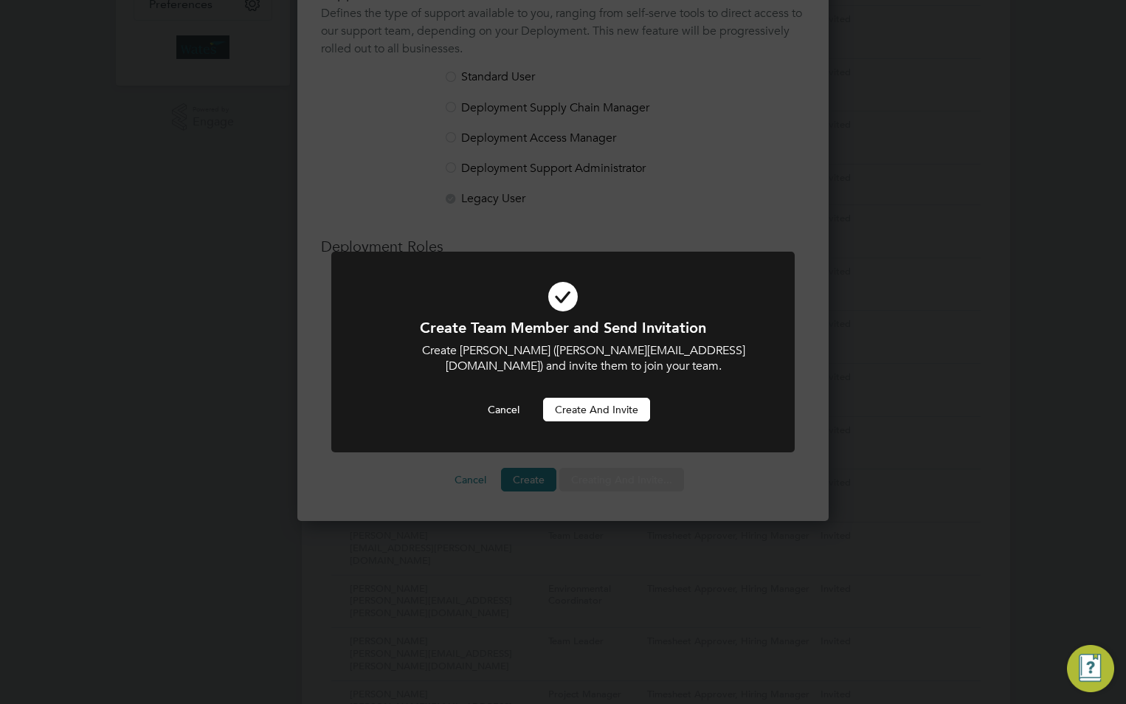
click at [594, 408] on button "Create and invite" at bounding box center [596, 410] width 107 height 24
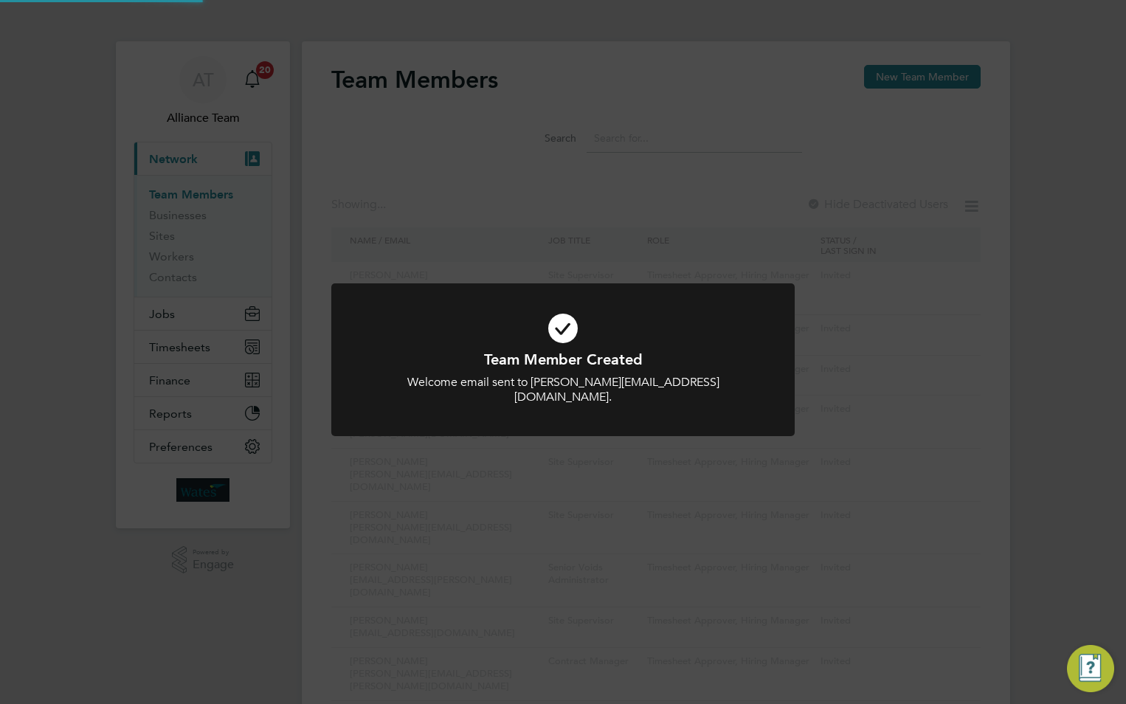
click at [830, 127] on div "Team Member Created Welcome email sent to paul.skelhorn@liberty-group.co.uk. Ca…" at bounding box center [563, 352] width 1126 height 704
click at [918, 78] on div "Team Member Created Welcome email sent to paul.skelhorn@liberty-group.co.uk. Ca…" at bounding box center [563, 352] width 1126 height 704
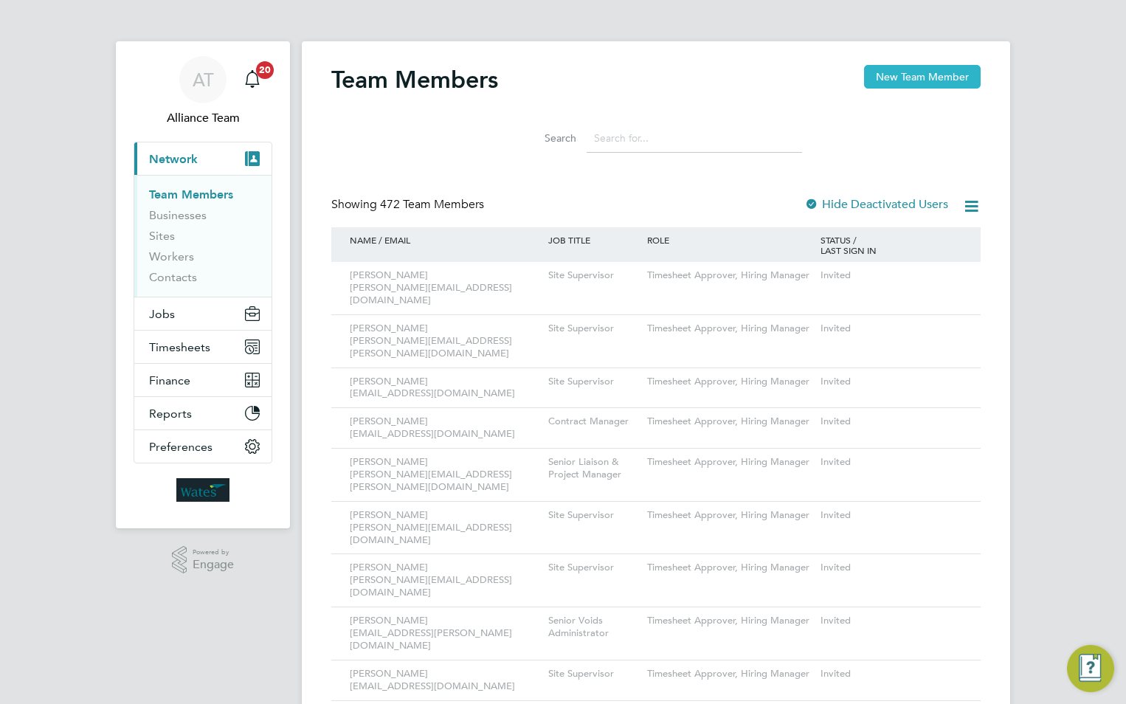
click at [930, 76] on button "New Team Member" at bounding box center [922, 77] width 117 height 24
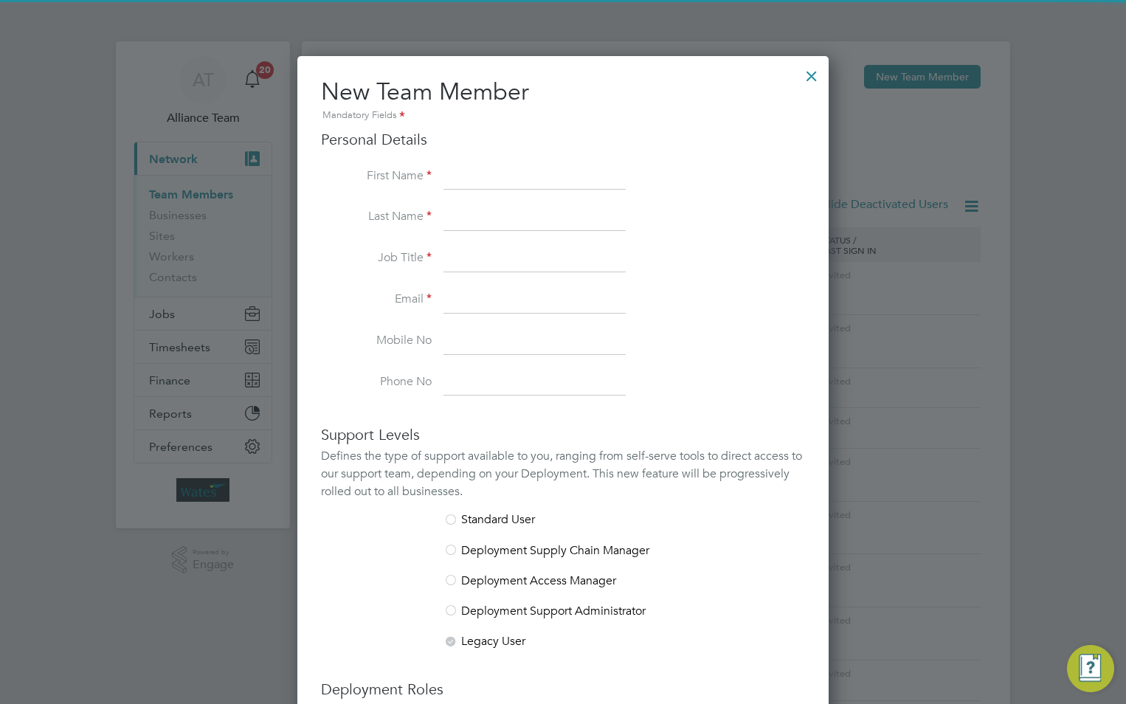
scroll to position [909, 532]
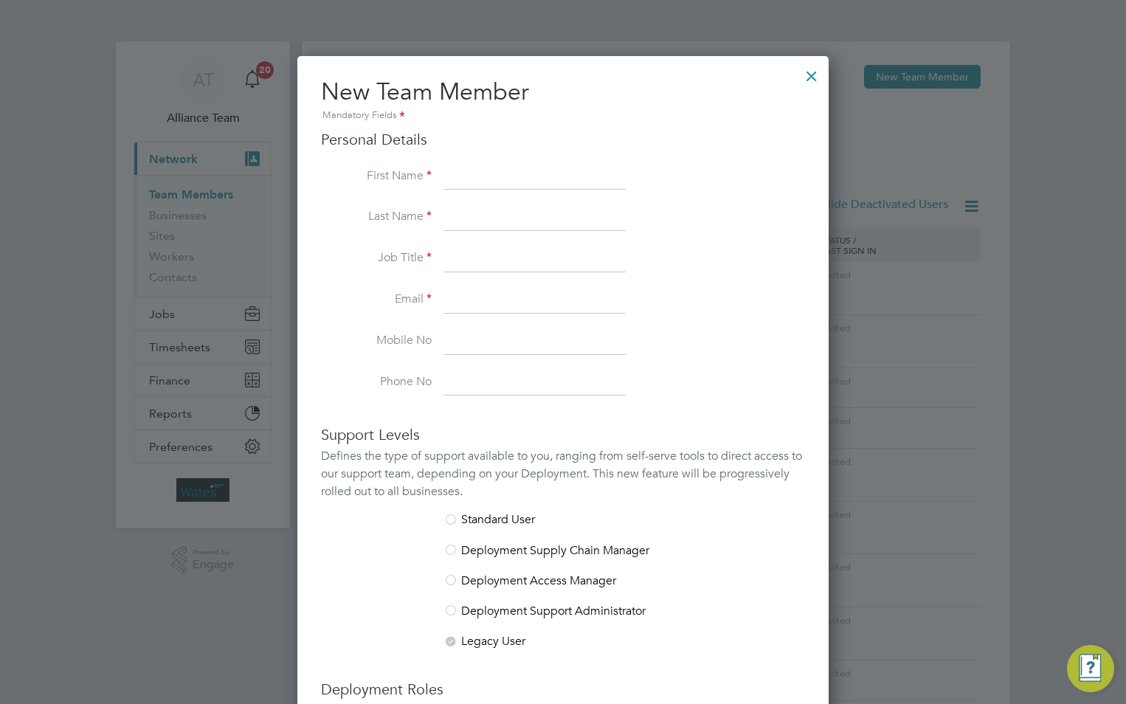
click at [480, 176] on input at bounding box center [535, 177] width 182 height 27
paste input "[PERSON_NAME]"
drag, startPoint x: 533, startPoint y: 176, endPoint x: 489, endPoint y: 173, distance: 43.6
click at [489, 173] on input "[PERSON_NAME]" at bounding box center [535, 177] width 182 height 27
type input "Steven"
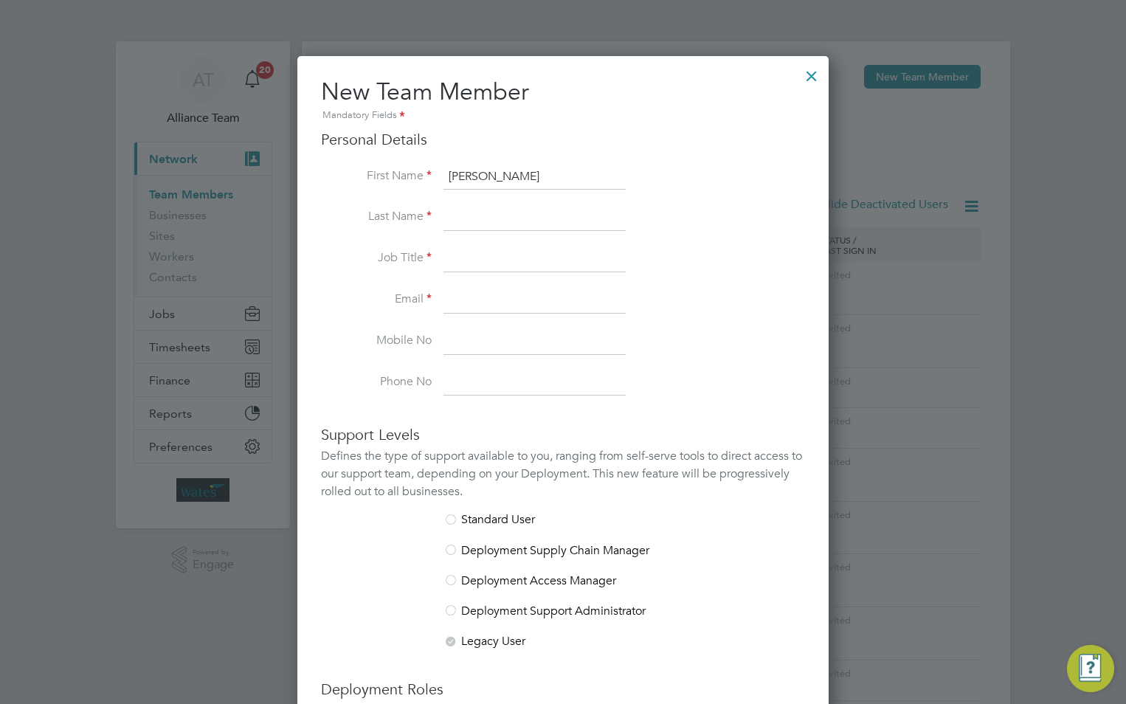
click at [495, 213] on input at bounding box center [535, 217] width 182 height 27
paste input "Clarke"
type input "Clarke"
click at [455, 254] on input at bounding box center [535, 259] width 182 height 27
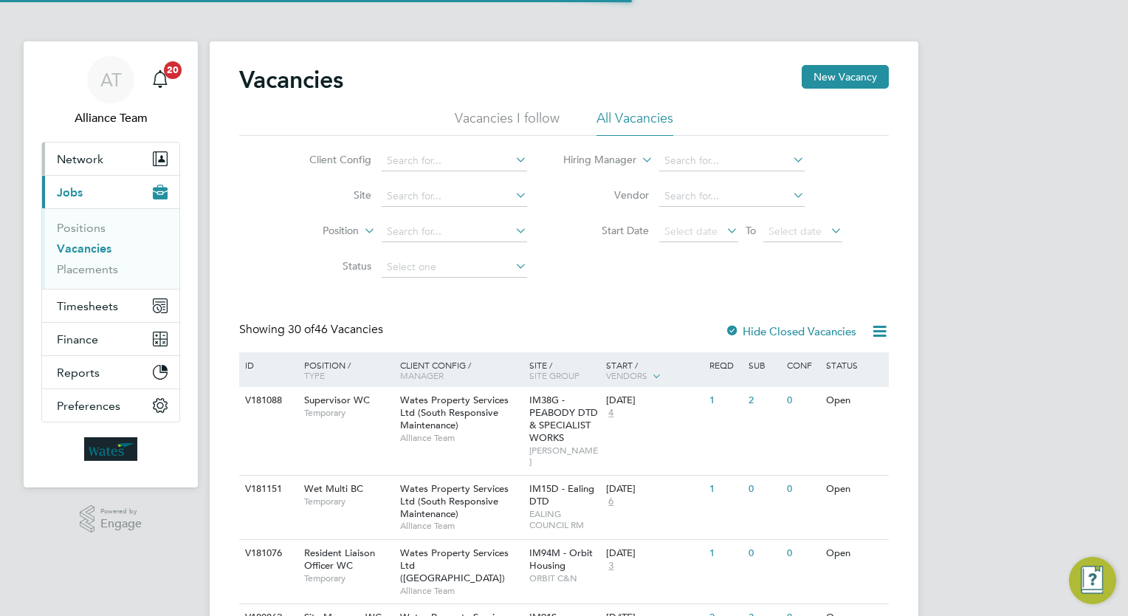
click at [97, 165] on span "Network" at bounding box center [80, 159] width 47 height 14
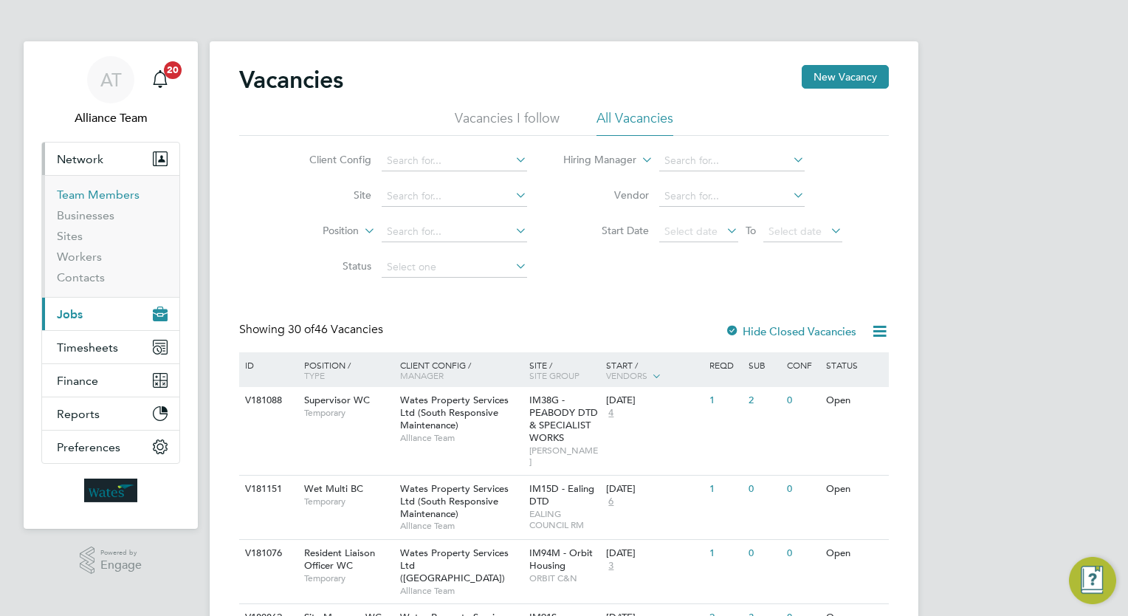
click at [92, 193] on link "Team Members" at bounding box center [98, 194] width 83 height 14
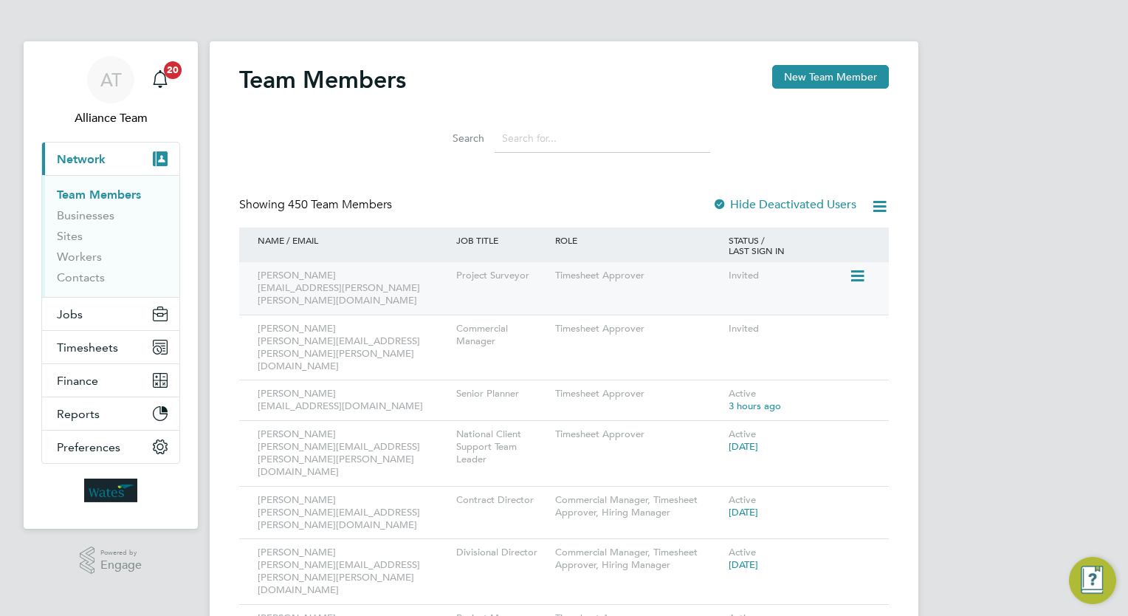
click at [667, 280] on div "Timesheet Approver" at bounding box center [637, 275] width 173 height 27
click at [749, 506] on span "[DATE]" at bounding box center [744, 512] width 30 height 13
click at [853, 492] on icon at bounding box center [856, 501] width 15 height 18
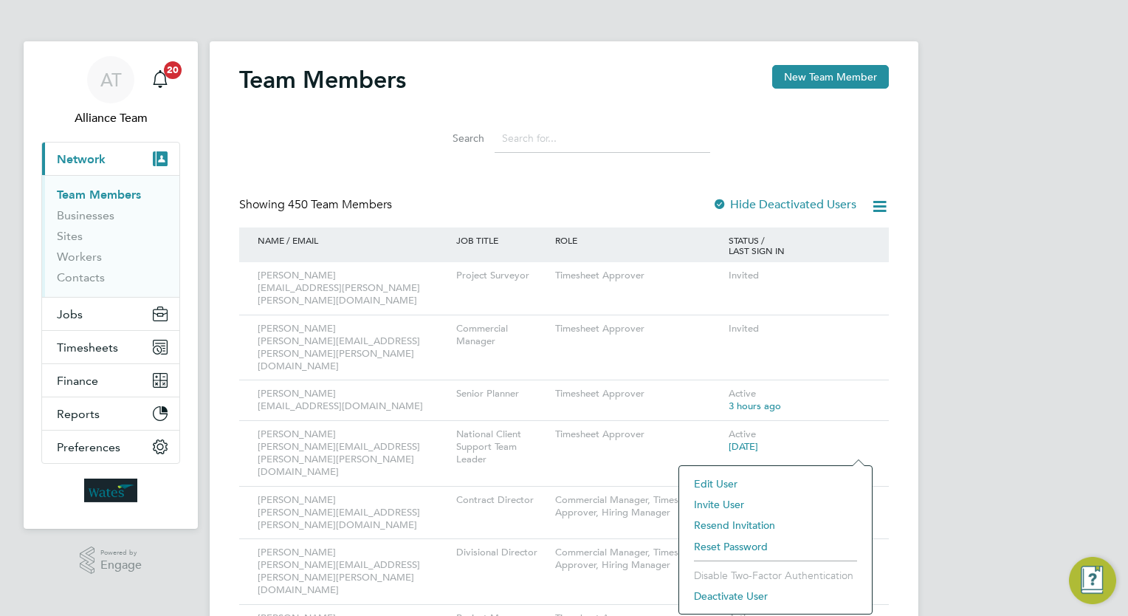
click at [725, 478] on li "Edit User" at bounding box center [776, 483] width 178 height 21
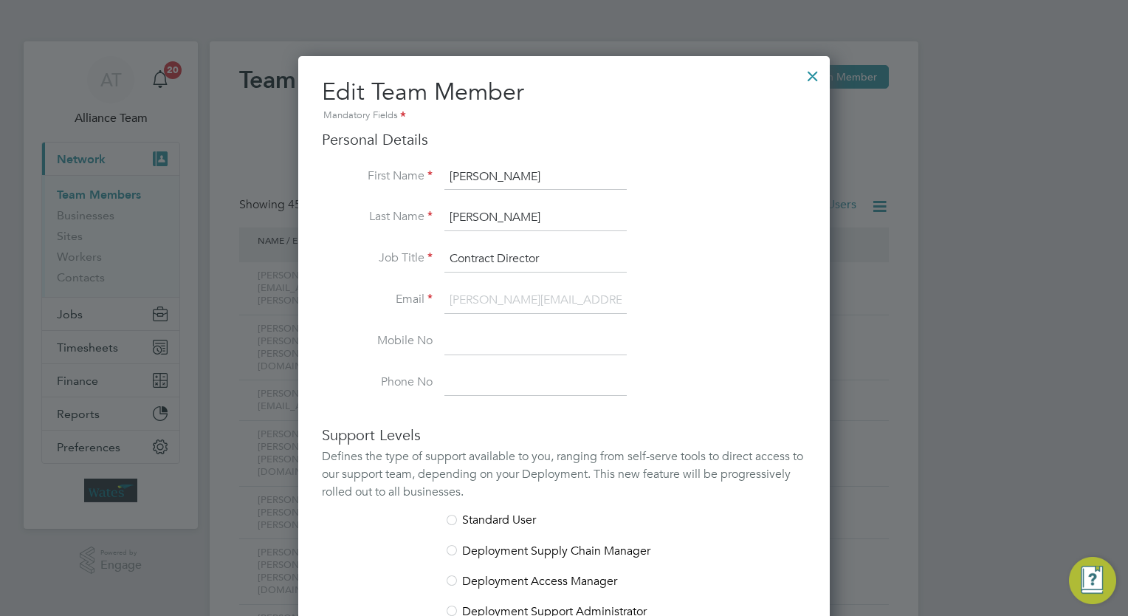
click at [819, 75] on div at bounding box center [812, 72] width 27 height 27
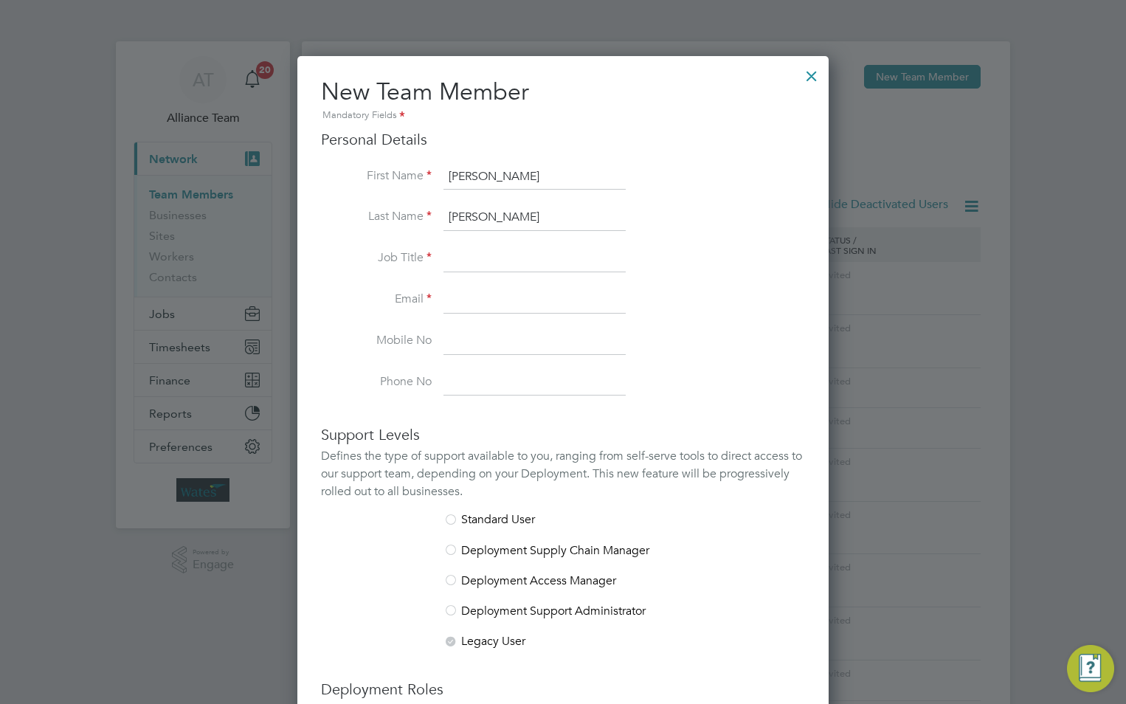
scroll to position [909, 532]
click at [481, 264] on input at bounding box center [535, 259] width 182 height 27
paste input "Grounds Maintenance & Arboriculture Environmental Manager"
type input "Grounds Maintenance & Arboriculture Environmental Manager"
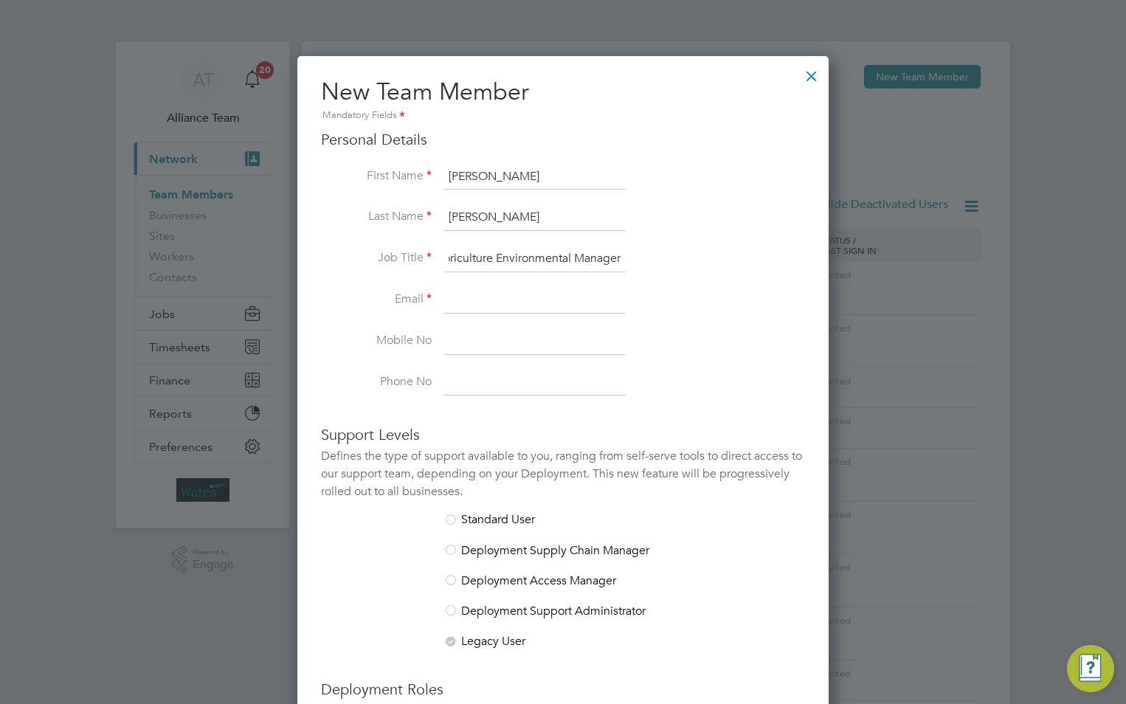
click at [462, 289] on input at bounding box center [535, 300] width 182 height 27
click at [466, 290] on input at bounding box center [535, 300] width 182 height 27
paste input "[PERSON_NAME][EMAIL_ADDRESS][PERSON_NAME][DOMAIN_NAME]"
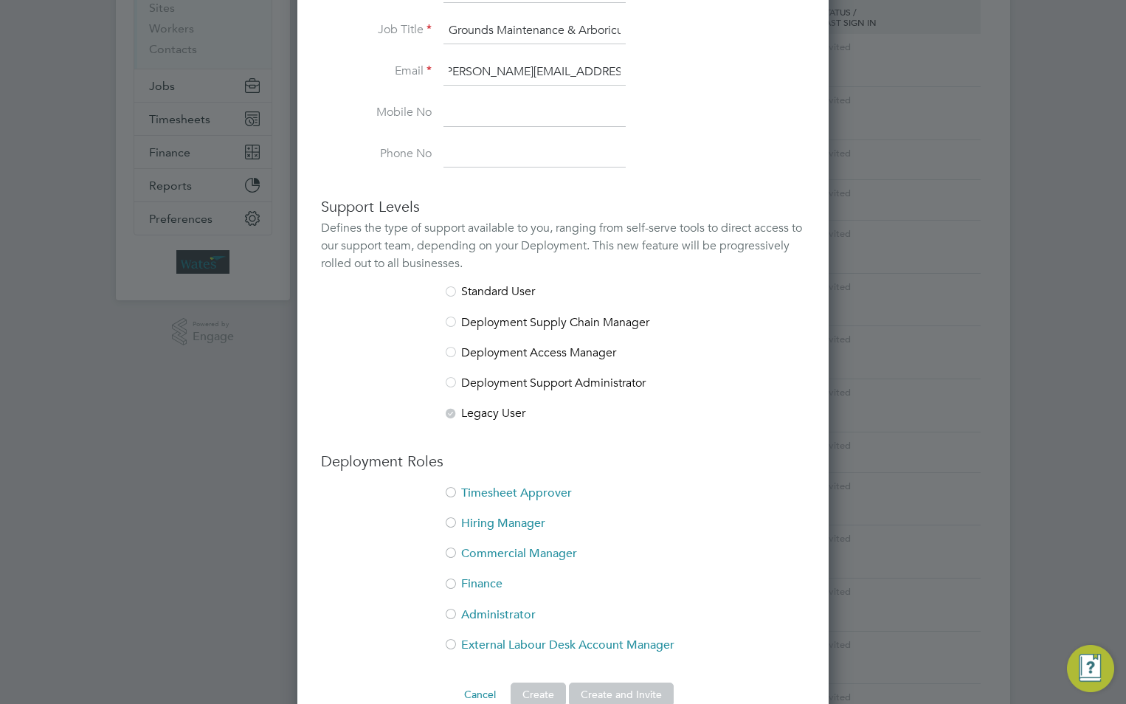
scroll to position [295, 0]
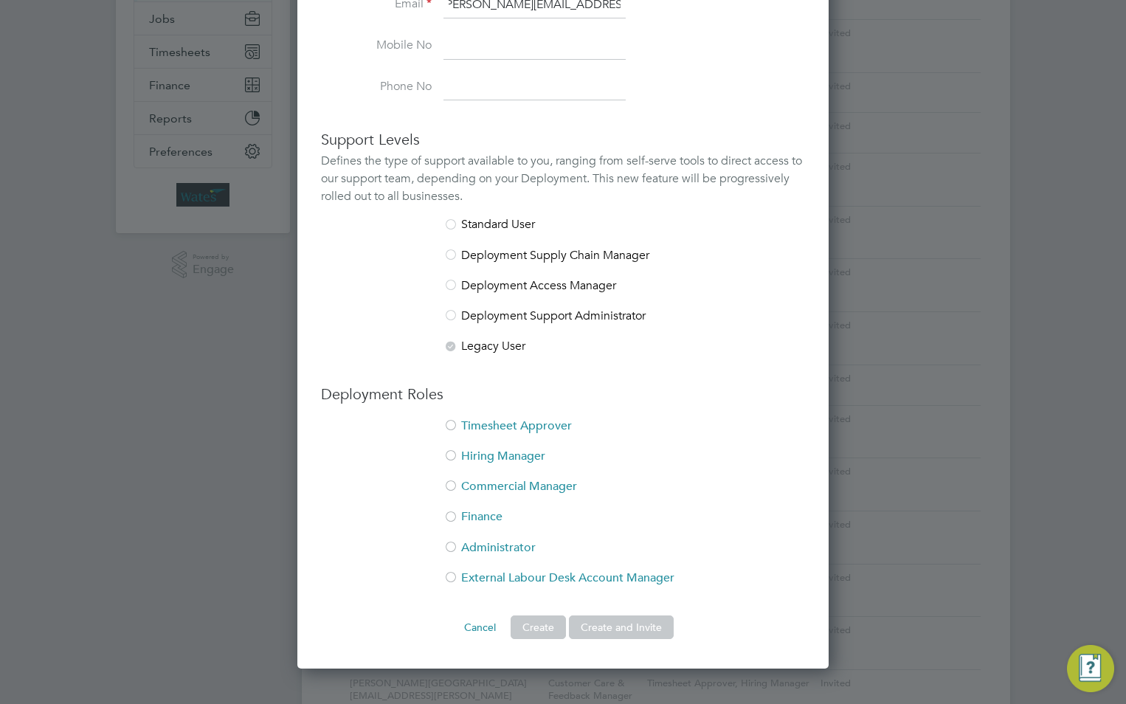
type input "[PERSON_NAME][EMAIL_ADDRESS][PERSON_NAME][DOMAIN_NAME]"
drag, startPoint x: 522, startPoint y: 425, endPoint x: 507, endPoint y: 447, distance: 26.6
click at [520, 425] on li "Timesheet Approver" at bounding box center [563, 434] width 484 height 30
click at [506, 450] on li "Hiring Manager" at bounding box center [563, 464] width 484 height 30
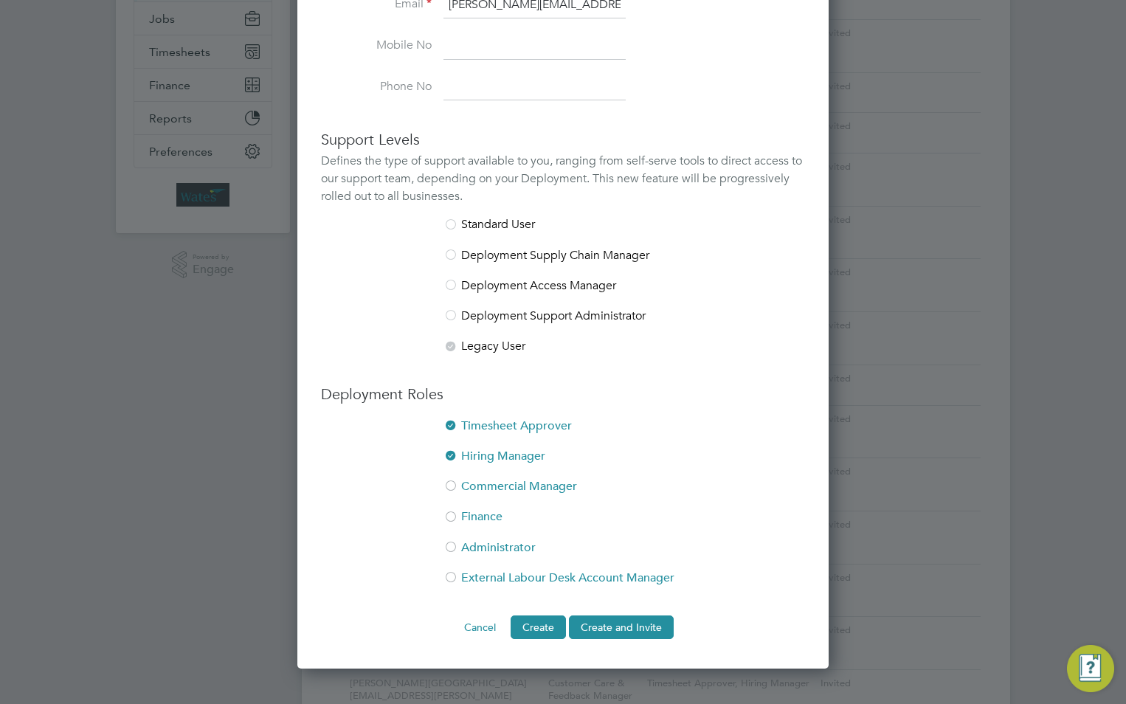
click at [639, 622] on button "Create and Invite" at bounding box center [621, 628] width 105 height 24
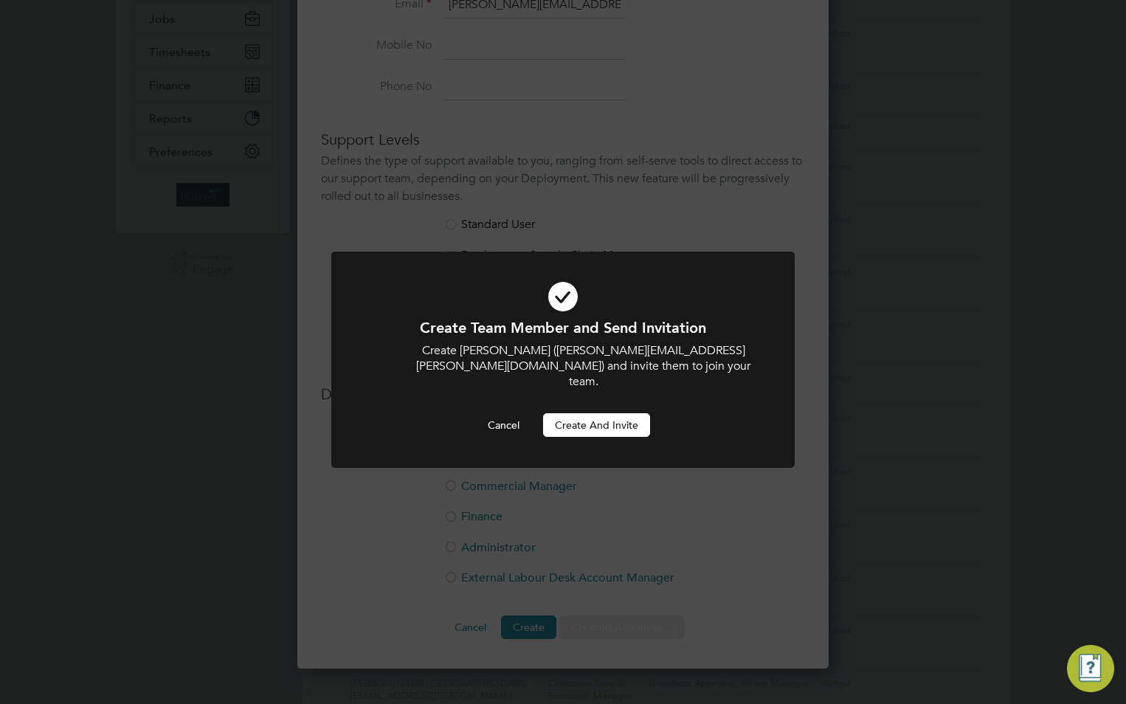
click at [565, 413] on button "Create and invite" at bounding box center [596, 425] width 107 height 24
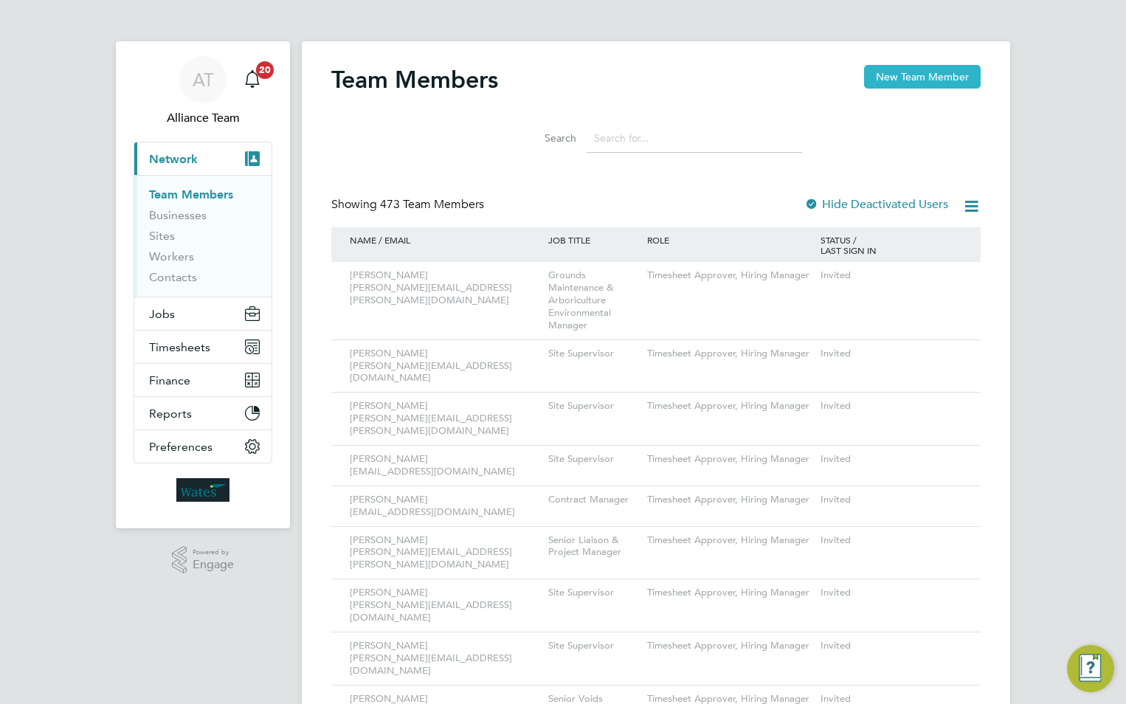
click at [909, 72] on button "New Team Member" at bounding box center [922, 77] width 117 height 24
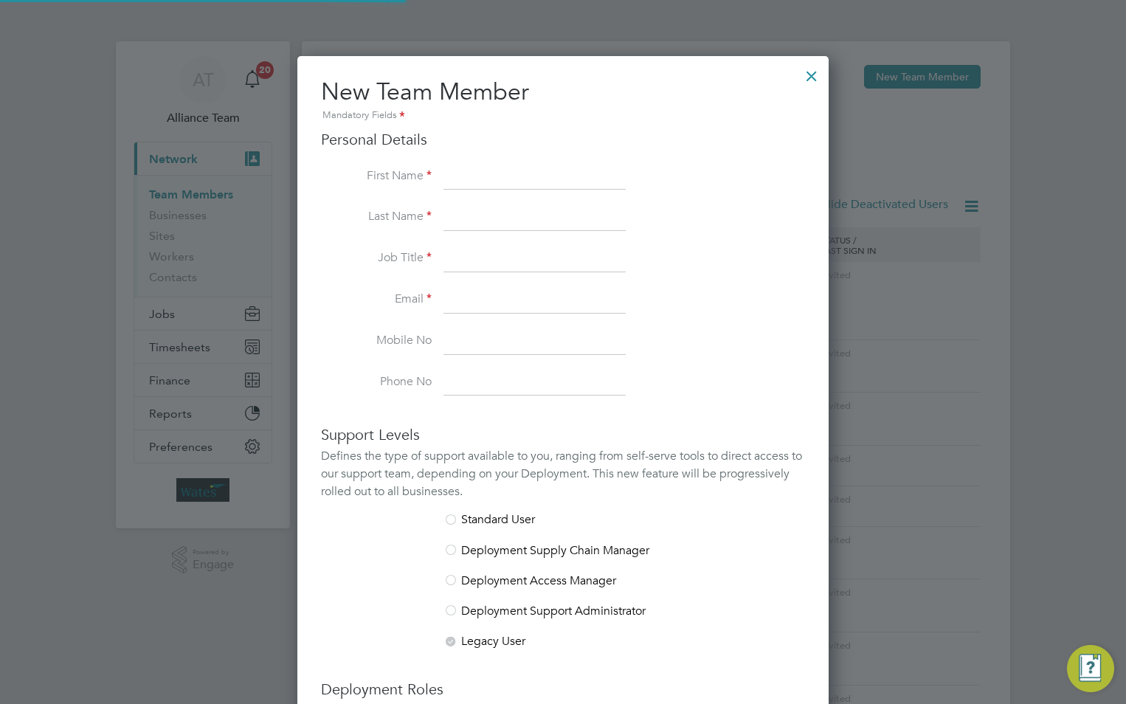
click at [477, 165] on input at bounding box center [535, 177] width 182 height 27
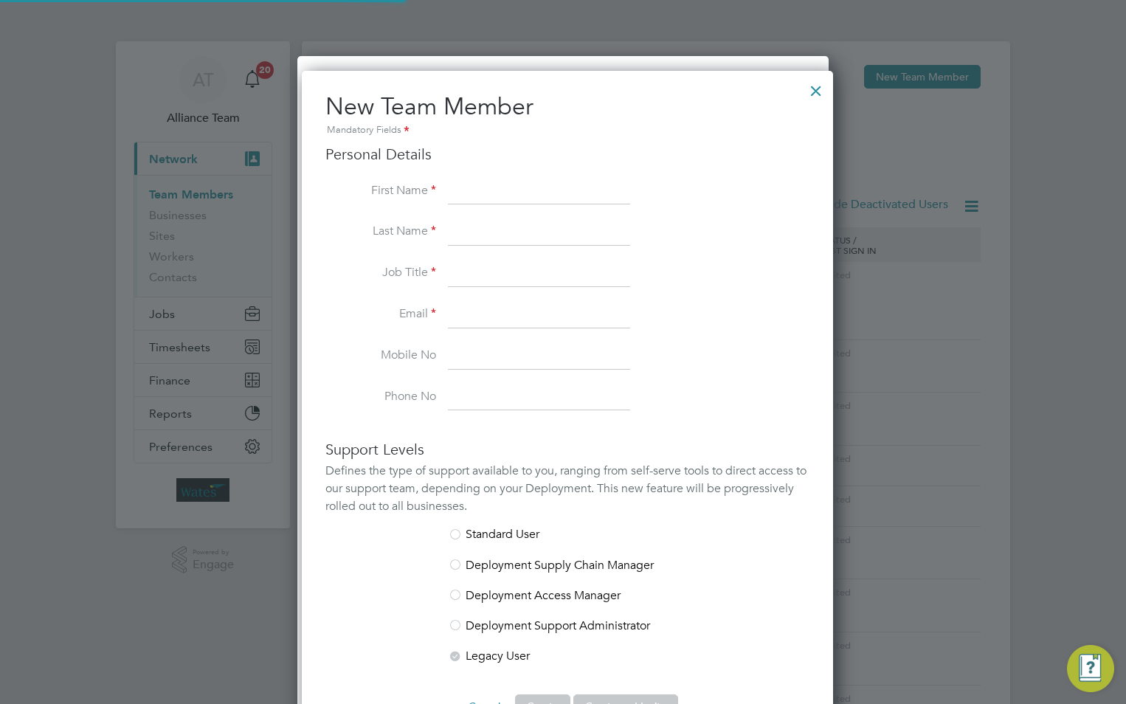
paste input "[PERSON_NAME]"
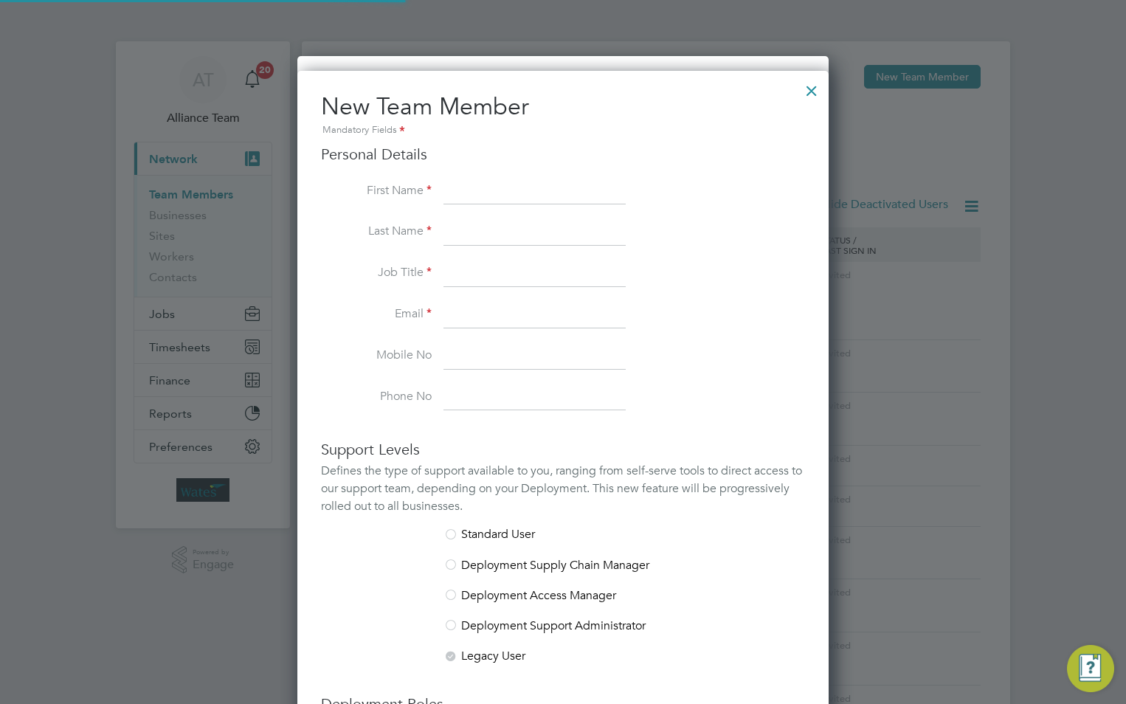
scroll to position [909, 532]
type input "[PERSON_NAME]"
click at [518, 185] on input at bounding box center [535, 192] width 182 height 27
paste input "[PERSON_NAME]"
drag, startPoint x: 547, startPoint y: 188, endPoint x: 500, endPoint y: 190, distance: 47.3
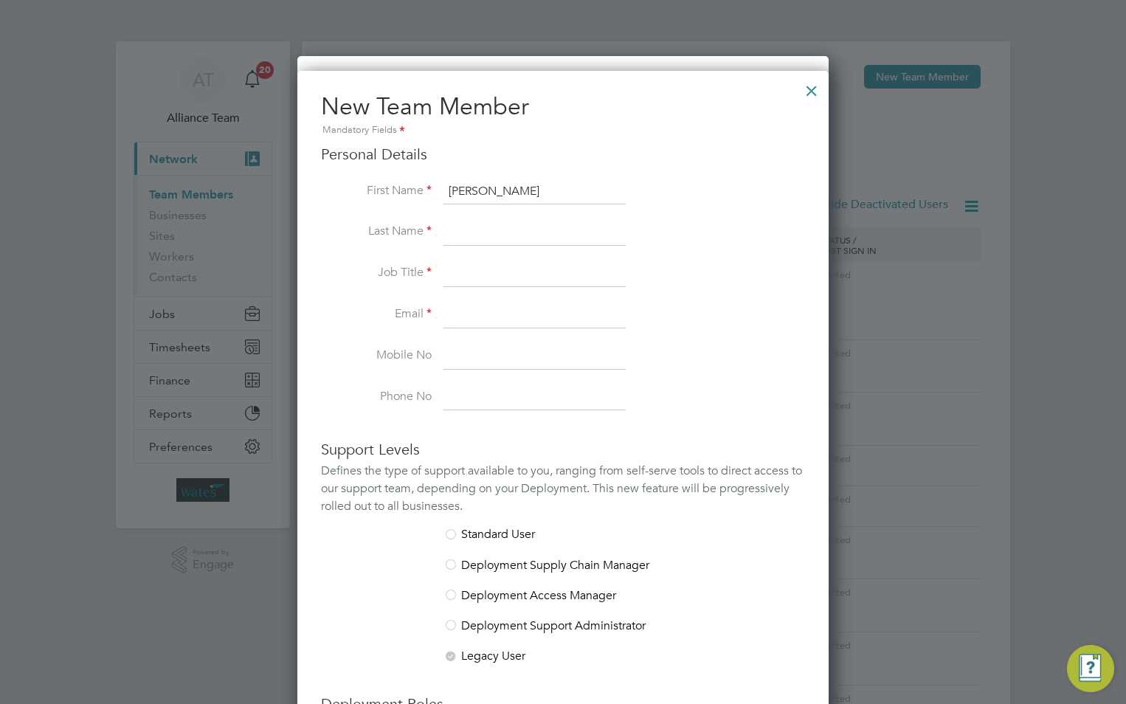
click at [491, 189] on input "[PERSON_NAME]" at bounding box center [535, 192] width 182 height 27
click at [498, 190] on input "[PERSON_NAME]" at bounding box center [535, 192] width 182 height 27
drag, startPoint x: 500, startPoint y: 190, endPoint x: 503, endPoint y: 212, distance: 22.3
click at [431, 247] on li "Last Name" at bounding box center [563, 239] width 484 height 41
drag, startPoint x: 550, startPoint y: 190, endPoint x: 488, endPoint y: 190, distance: 62.0
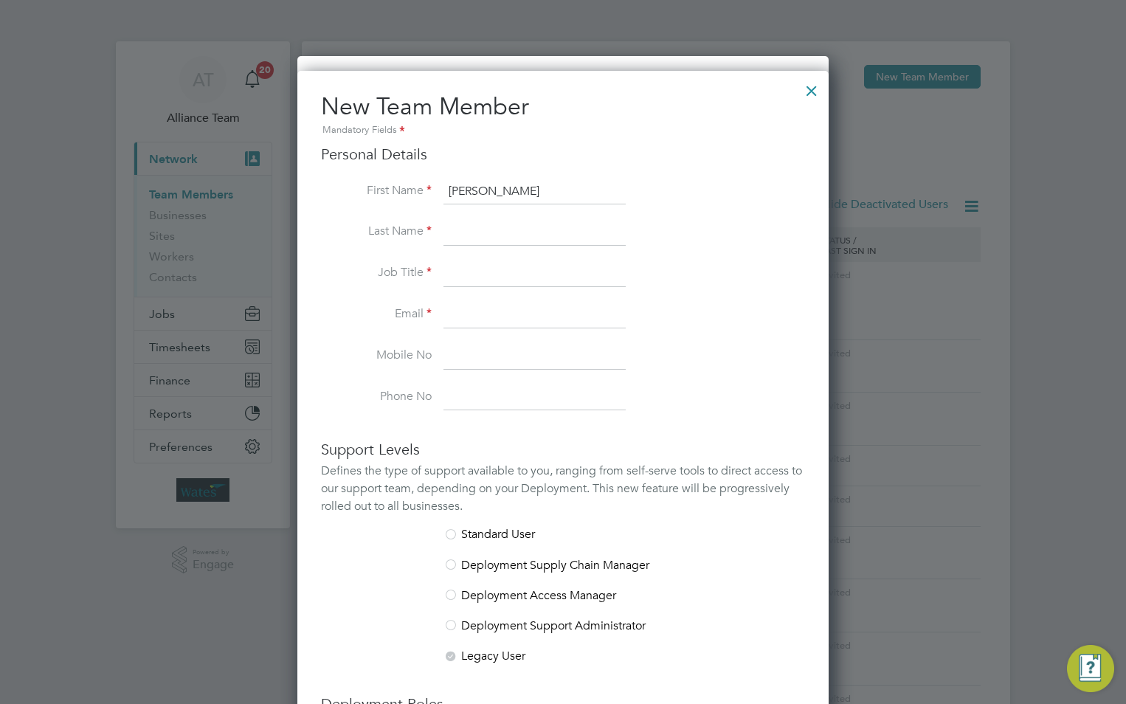
click at [488, 190] on input "[PERSON_NAME]" at bounding box center [535, 192] width 182 height 27
type input "Andrew"
click at [492, 221] on input at bounding box center [535, 232] width 182 height 27
paste input "Marshall"
type input "Marshall"
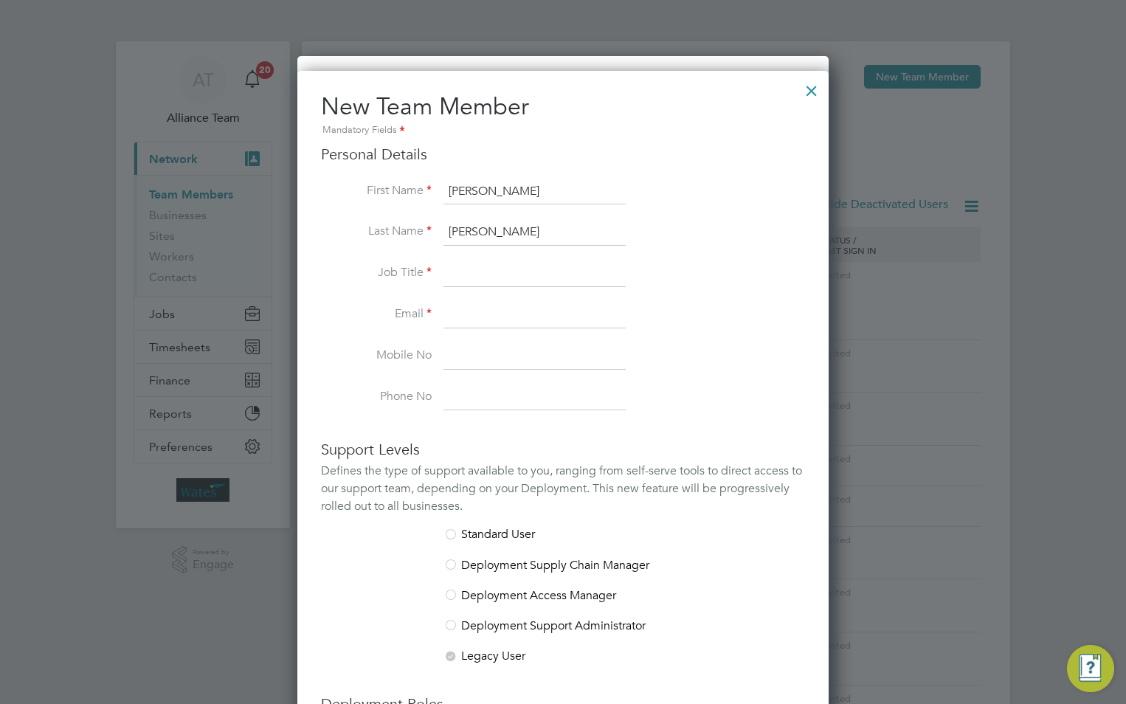
click at [475, 273] on input at bounding box center [535, 274] width 182 height 27
type input "Site Supervisor"
click at [467, 320] on input at bounding box center [535, 315] width 182 height 27
paste input "[PERSON_NAME][EMAIL_ADDRESS][PERSON_NAME][DOMAIN_NAME]"
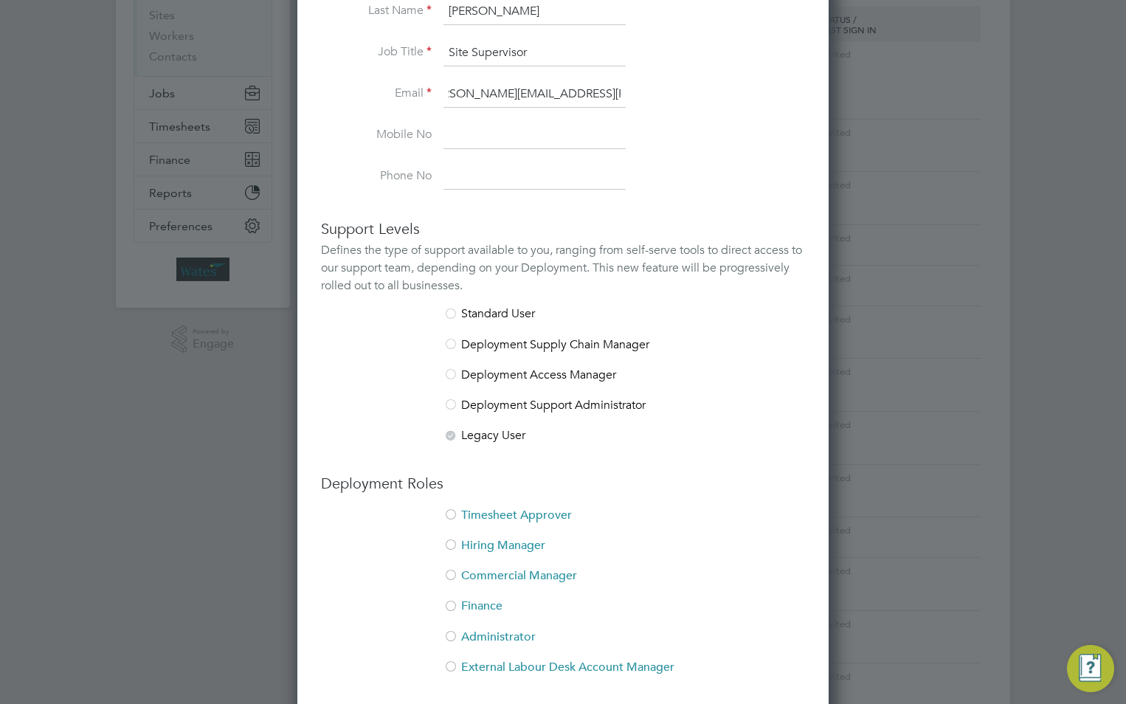
scroll to position [221, 0]
type input "[PERSON_NAME][EMAIL_ADDRESS][PERSON_NAME][DOMAIN_NAME]"
click at [517, 508] on li "Timesheet Approver" at bounding box center [563, 522] width 484 height 30
click at [512, 544] on li "Hiring Manager" at bounding box center [563, 552] width 484 height 30
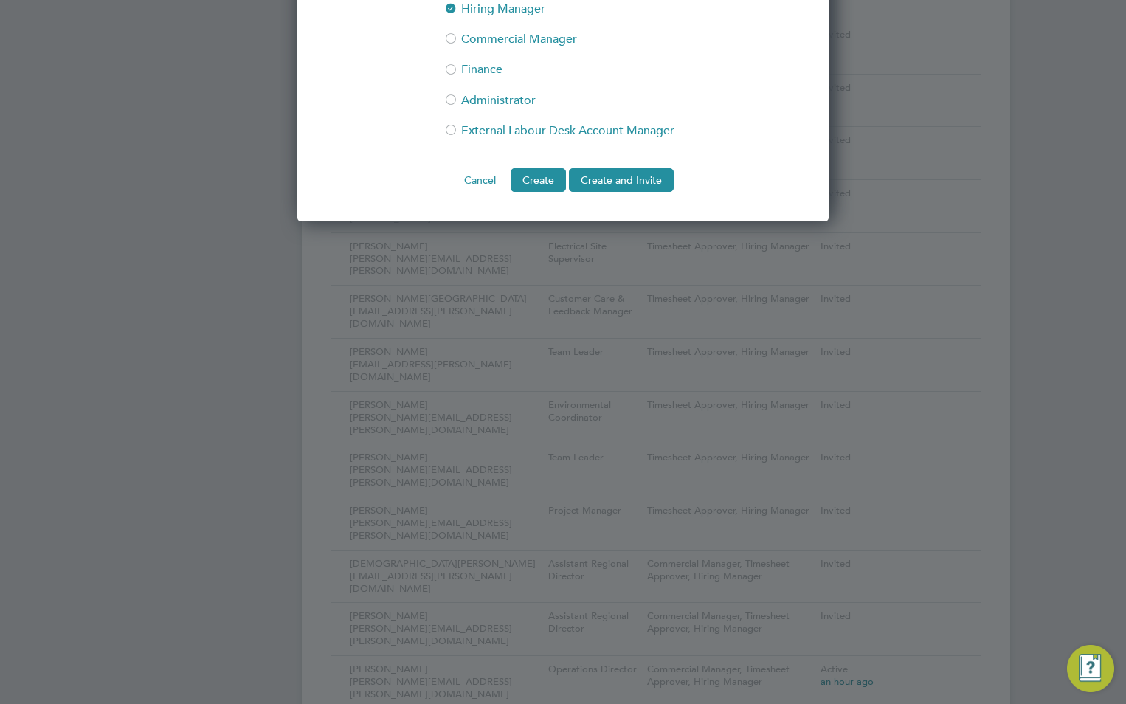
scroll to position [812, 0]
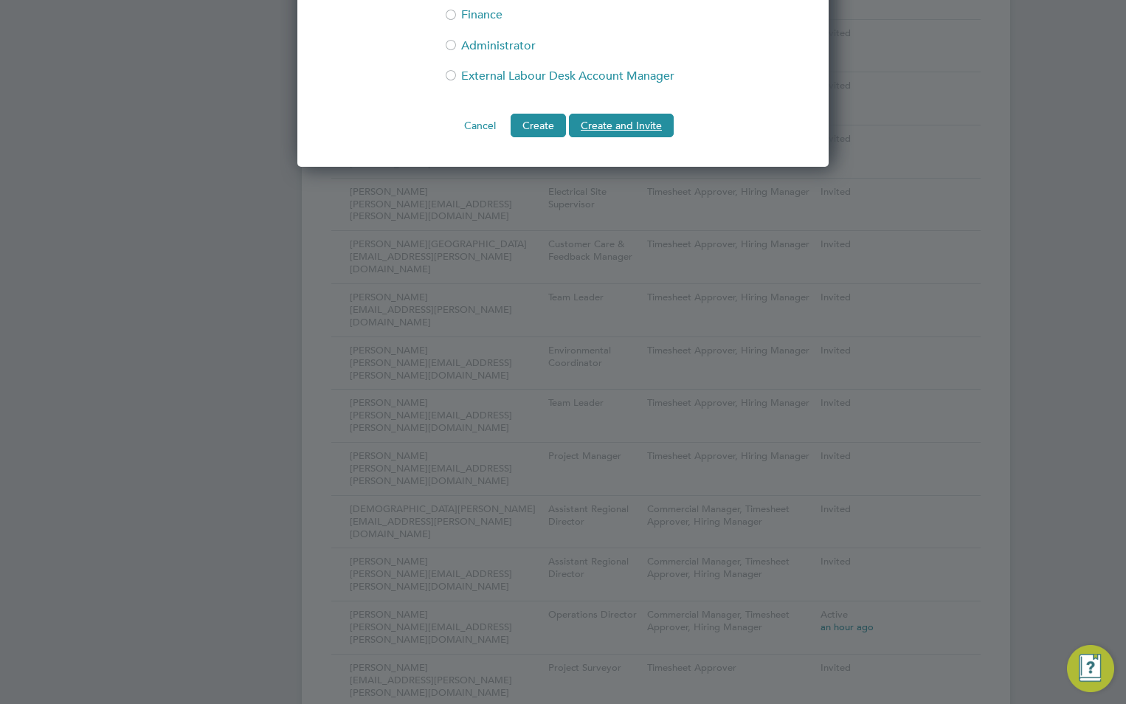
click at [616, 127] on button "Create and Invite" at bounding box center [621, 126] width 105 height 24
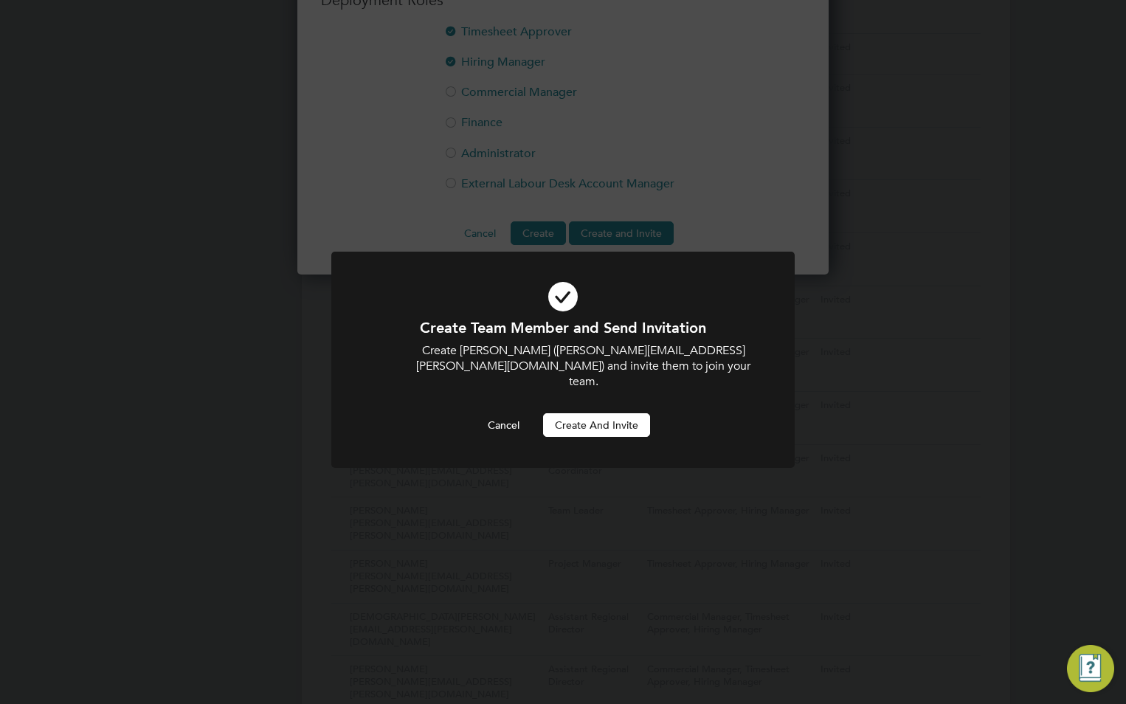
click at [932, 328] on div "Create Team Member and Send Invitation Create Andrew (andrew.marshall@liberty-g…" at bounding box center [563, 352] width 1126 height 704
click at [630, 413] on button "Create and invite" at bounding box center [596, 425] width 107 height 24
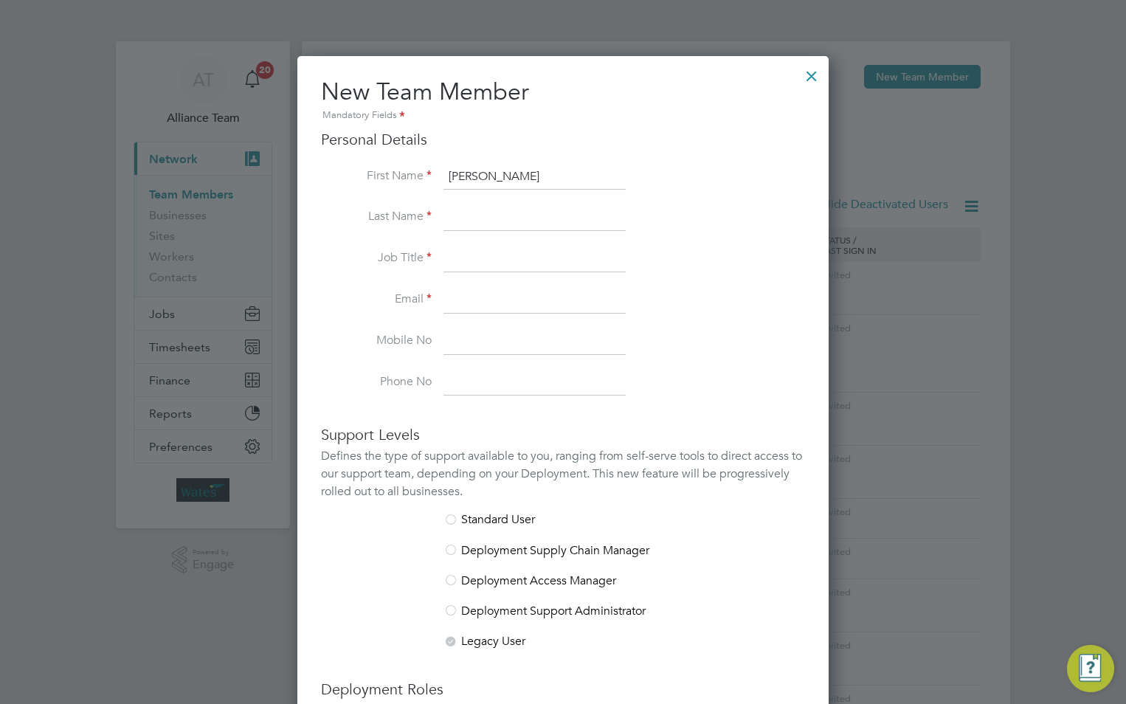
click at [812, 76] on div at bounding box center [812, 72] width 27 height 27
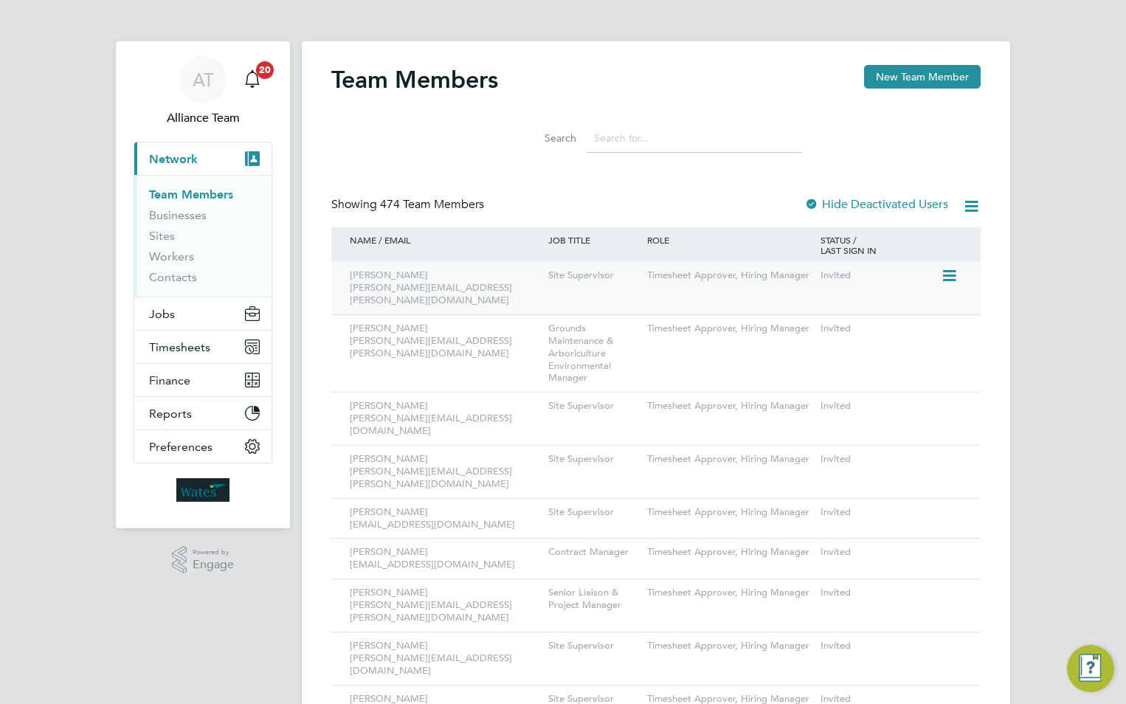
click at [671, 283] on div "Timesheet Approver, Hiring Manager" at bounding box center [730, 275] width 173 height 27
click at [937, 276] on div "Invited" at bounding box center [879, 275] width 124 height 27
click at [946, 275] on icon at bounding box center [948, 276] width 15 height 18
click at [817, 311] on li "Edit User" at bounding box center [867, 310] width 178 height 21
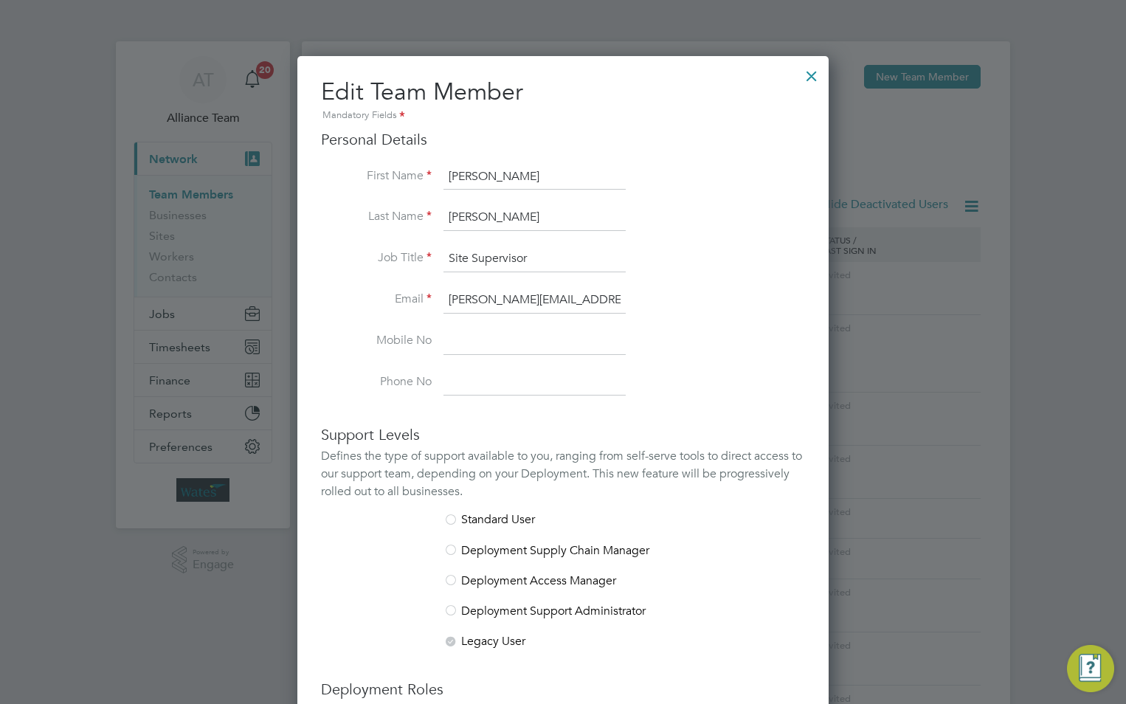
scroll to position [909, 532]
click at [807, 78] on div at bounding box center [812, 72] width 27 height 27
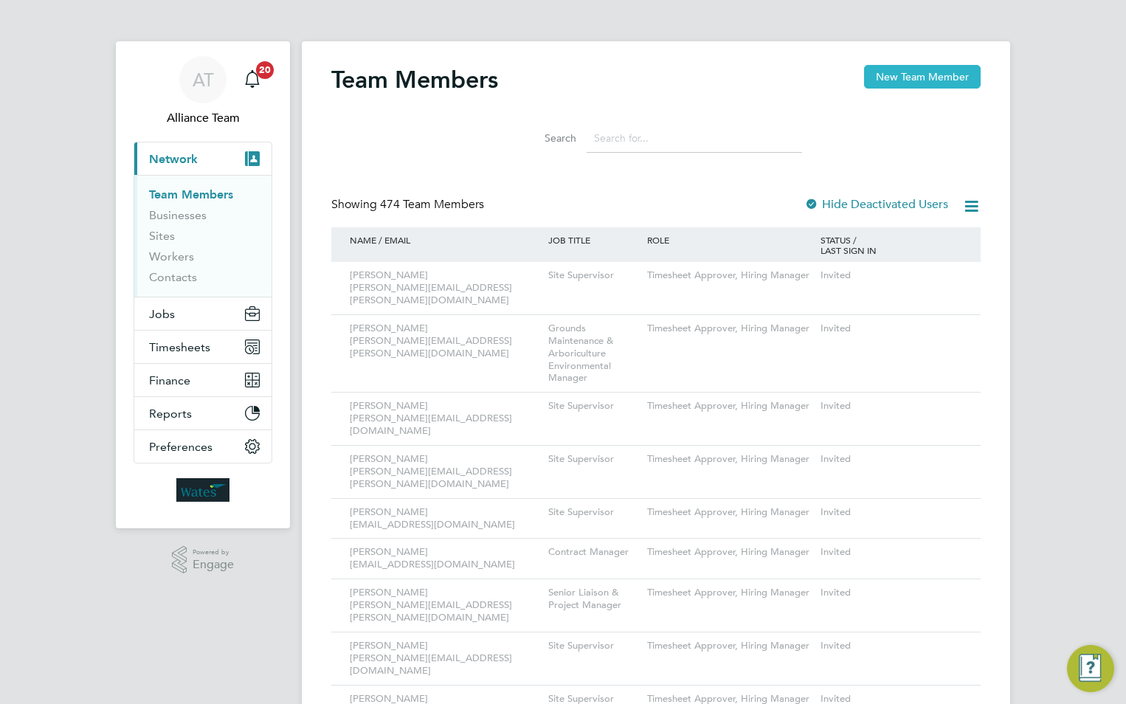
drag, startPoint x: 937, startPoint y: 73, endPoint x: 906, endPoint y: 68, distance: 31.4
click at [937, 72] on button "New Team Member" at bounding box center [922, 77] width 117 height 24
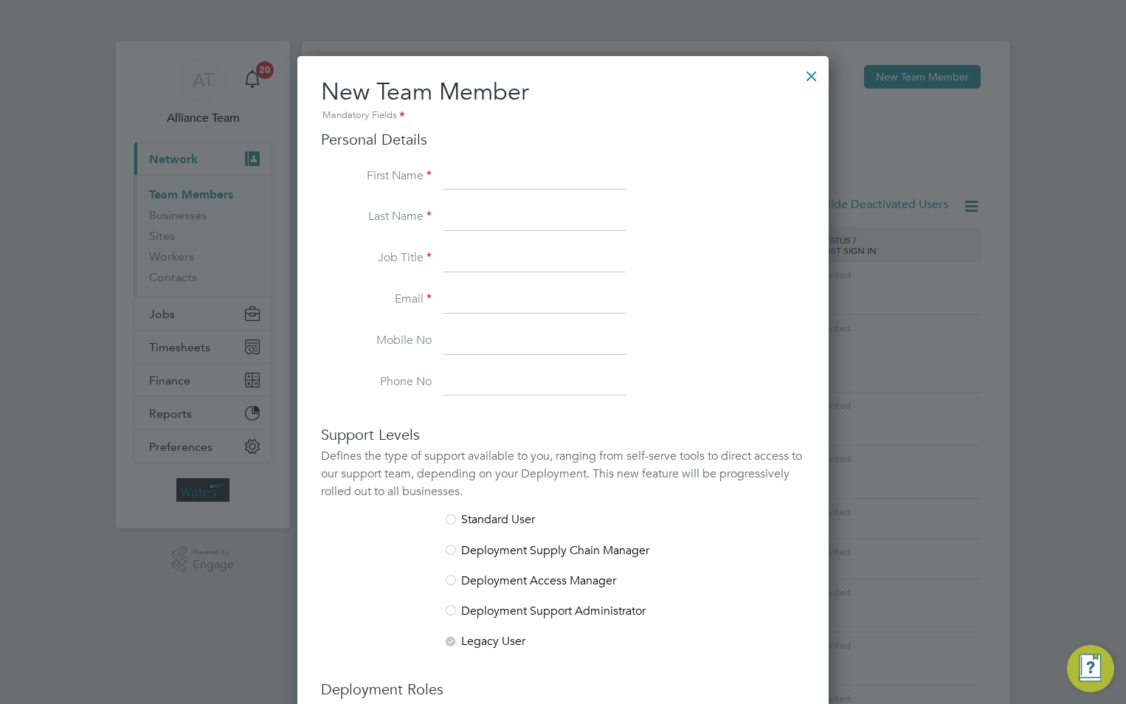
drag, startPoint x: 548, startPoint y: 179, endPoint x: 534, endPoint y: 175, distance: 14.5
click at [548, 179] on input at bounding box center [535, 177] width 182 height 27
type input "James"
type input "Abraham"
click at [549, 253] on input at bounding box center [535, 259] width 182 height 27
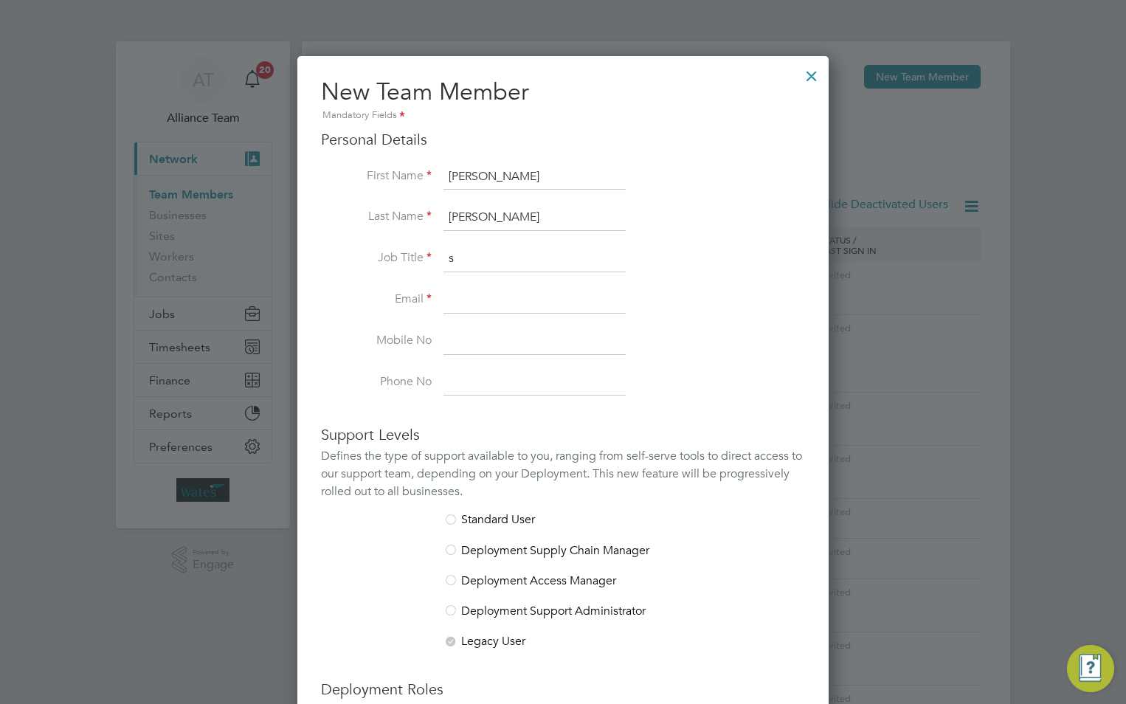
type input "Site Supervisor"
click at [495, 306] on input at bounding box center [535, 300] width 182 height 27
click at [429, 305] on label "Email" at bounding box center [376, 300] width 111 height 16
click at [493, 299] on input at bounding box center [535, 300] width 182 height 27
paste input "[PERSON_NAME][EMAIL_ADDRESS][PERSON_NAME][DOMAIN_NAME]"
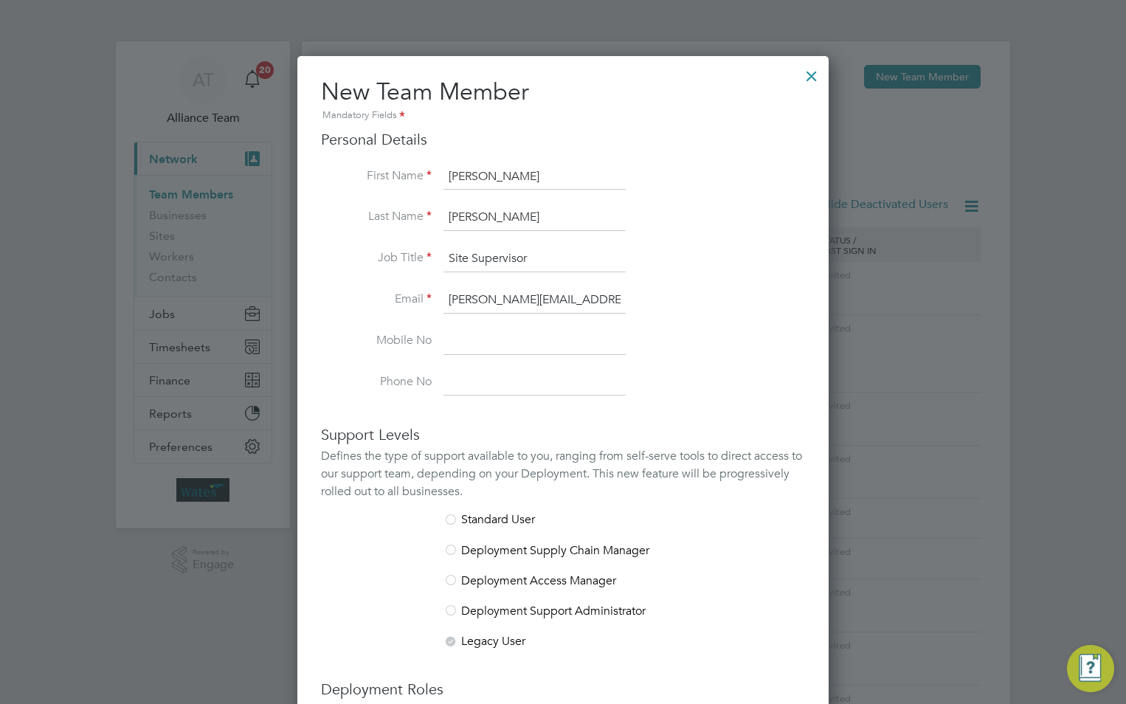
scroll to position [0, 18]
type input "[PERSON_NAME][EMAIL_ADDRESS][PERSON_NAME][DOMAIN_NAME]"
click at [506, 328] on input at bounding box center [535, 341] width 182 height 27
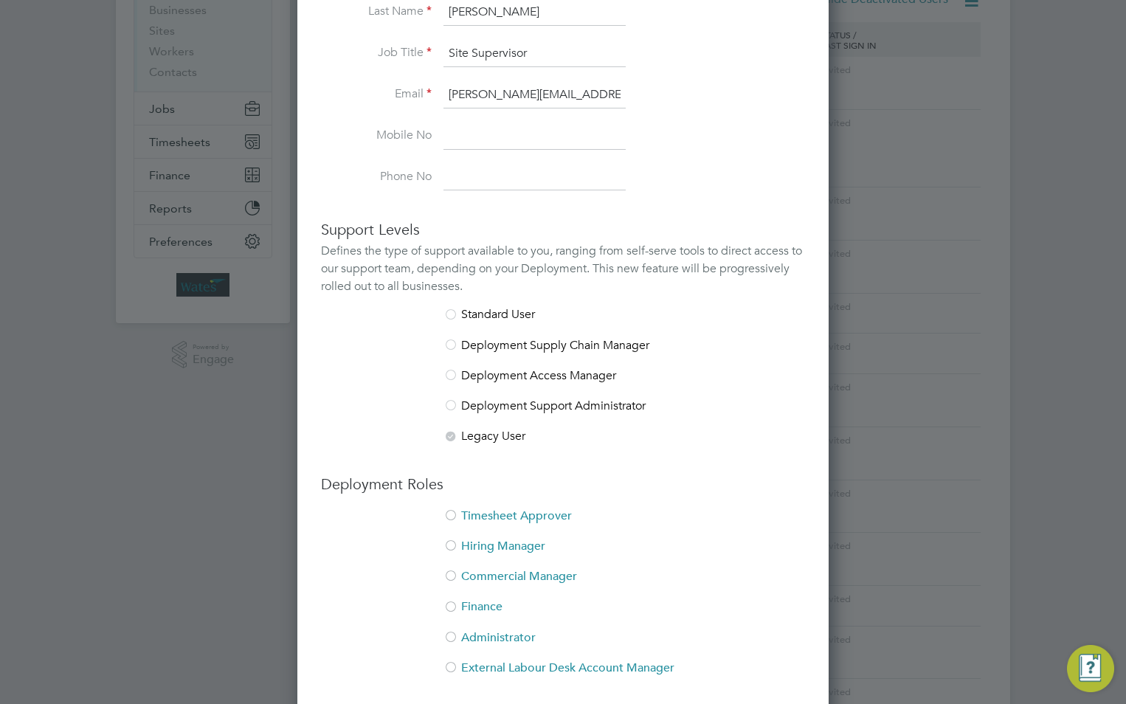
scroll to position [221, 0]
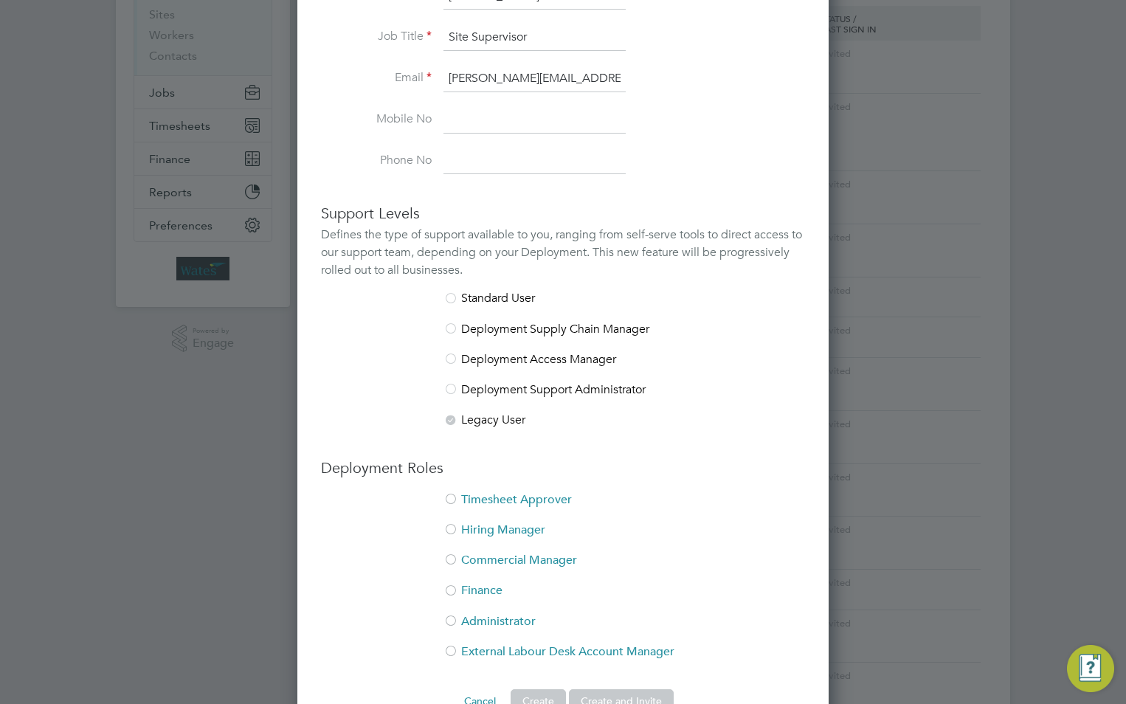
click at [505, 492] on li "Timesheet Approver" at bounding box center [563, 507] width 484 height 30
click at [482, 523] on li "Hiring Manager" at bounding box center [563, 538] width 484 height 30
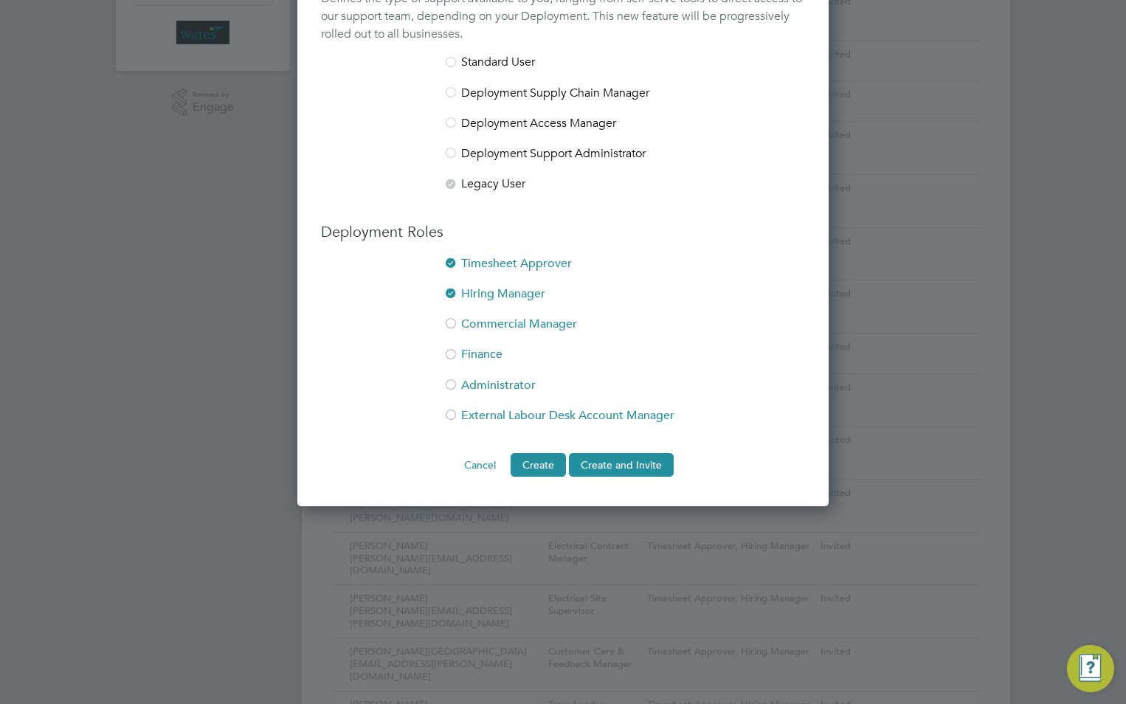
scroll to position [591, 0]
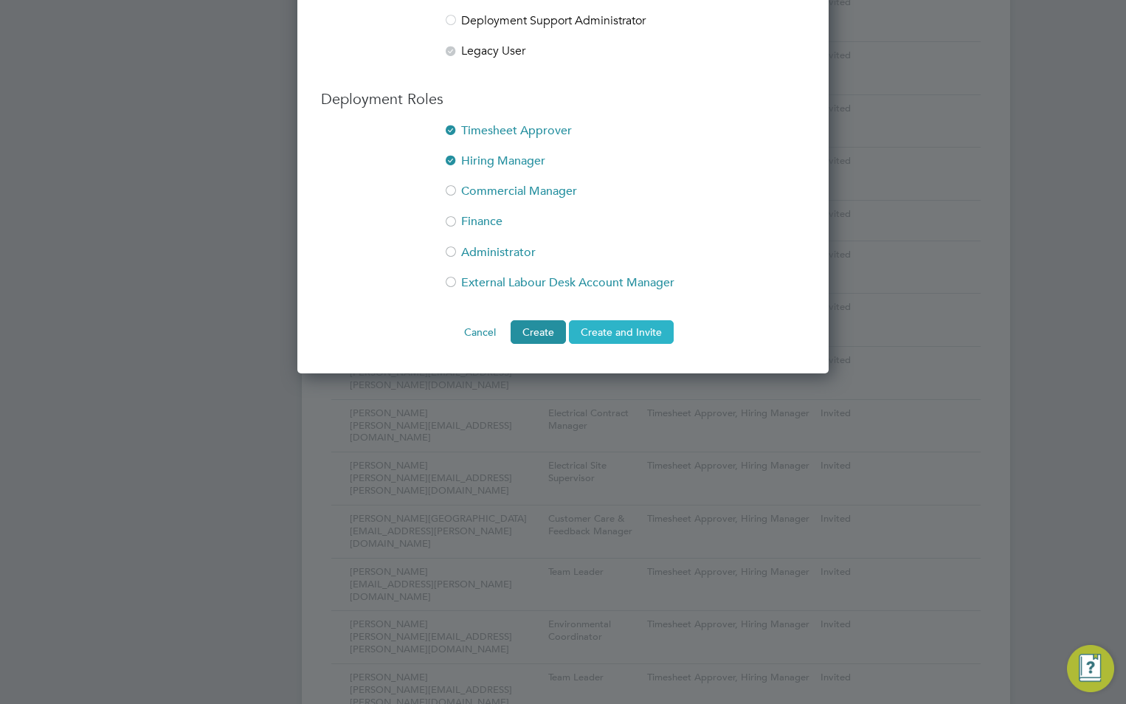
click at [619, 324] on button "Create and Invite" at bounding box center [621, 332] width 105 height 24
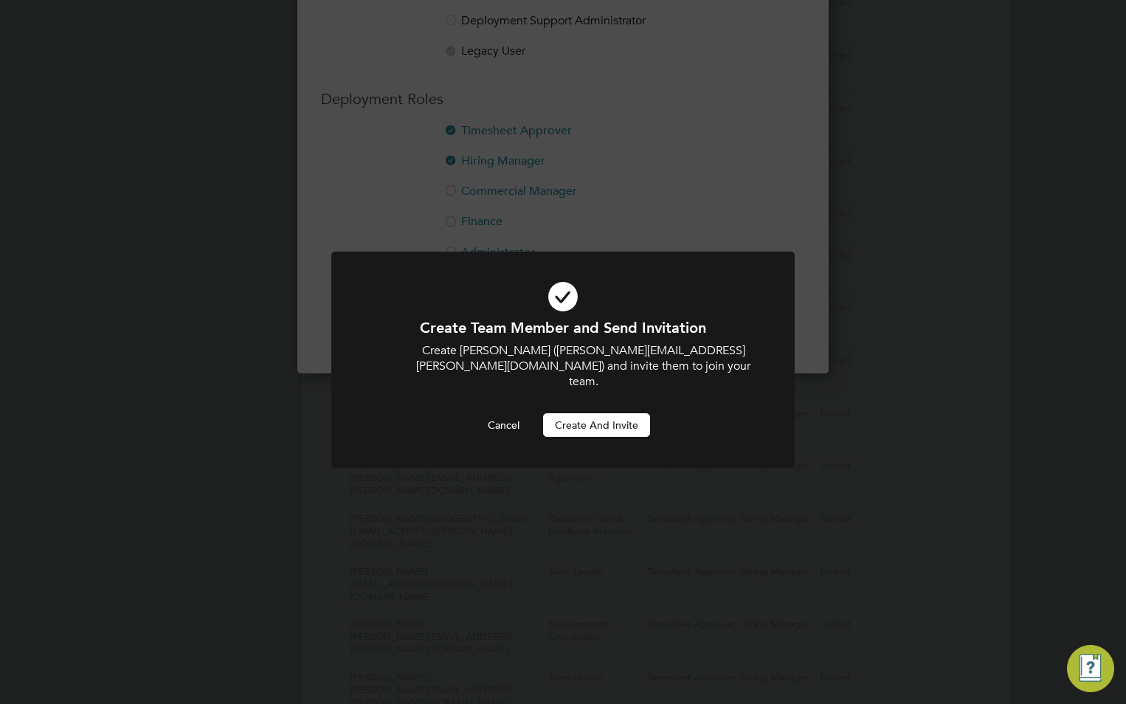
click at [619, 413] on button "Create and invite" at bounding box center [596, 425] width 107 height 24
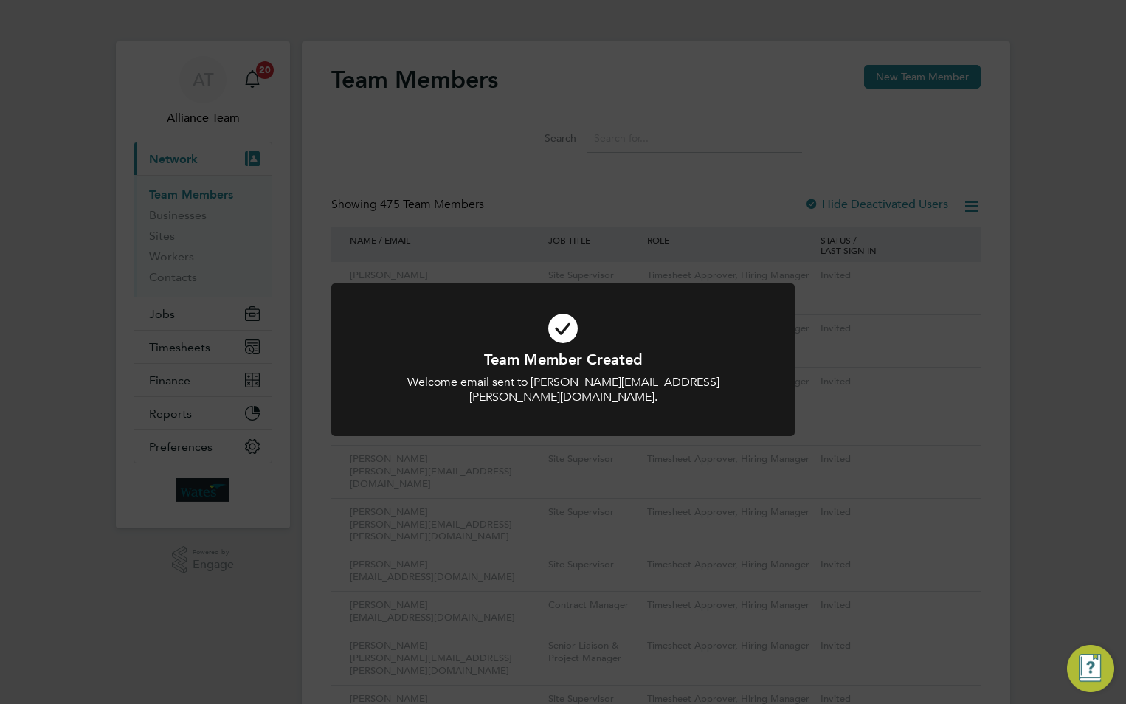
click at [906, 66] on div "Team Member Created Welcome email sent to james.abraham@liberty-group.co.uk. Ca…" at bounding box center [563, 352] width 1126 height 704
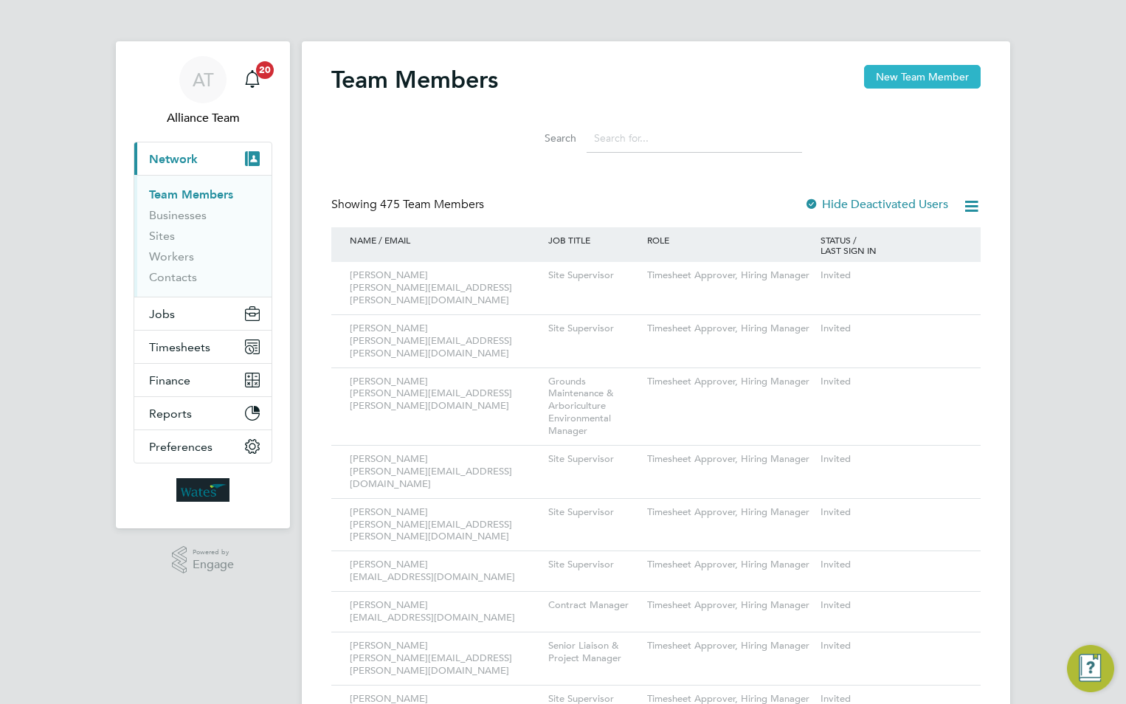
click at [902, 72] on button "New Team Member" at bounding box center [922, 77] width 117 height 24
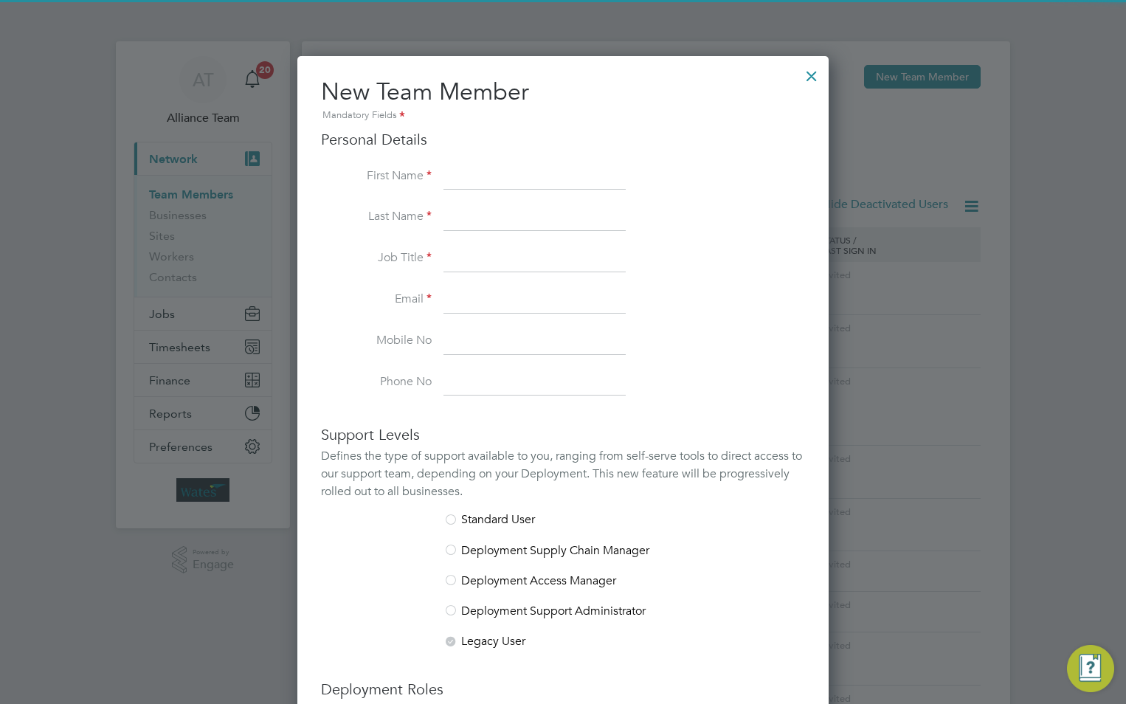
scroll to position [909, 532]
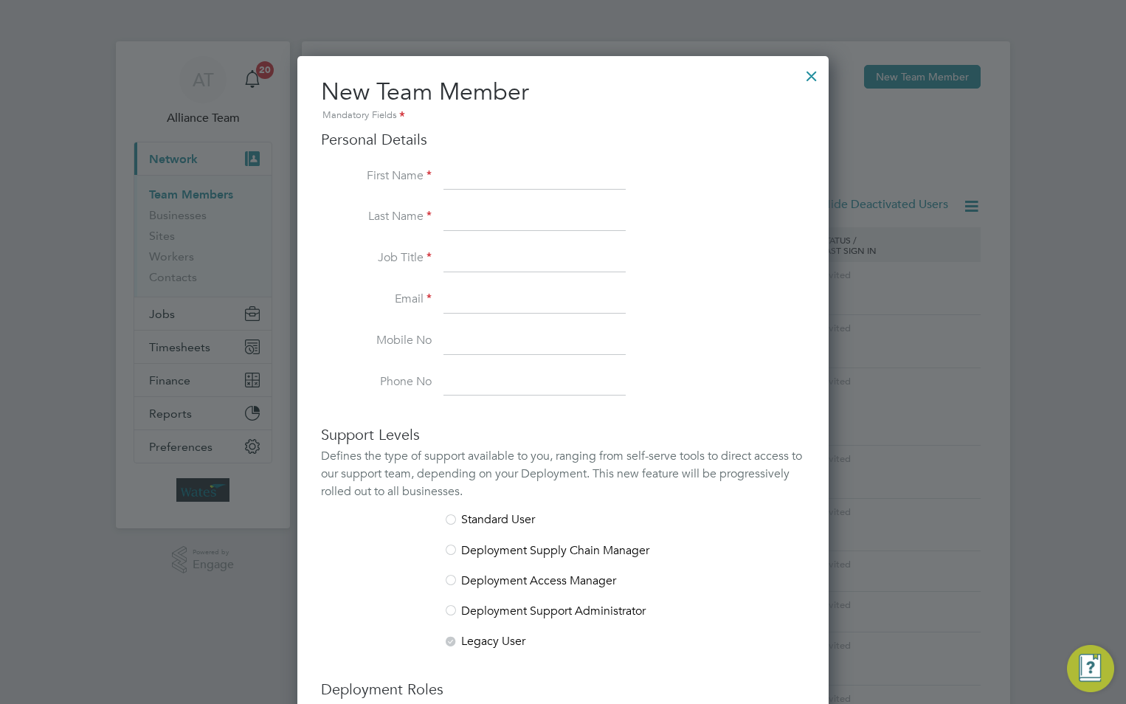
click at [492, 172] on input at bounding box center [535, 177] width 182 height 27
paste input "[PERSON_NAME]"
drag, startPoint x: 539, startPoint y: 173, endPoint x: 481, endPoint y: 168, distance: 58.5
click at [481, 168] on input "[PERSON_NAME]" at bounding box center [535, 177] width 182 height 27
type input "John"
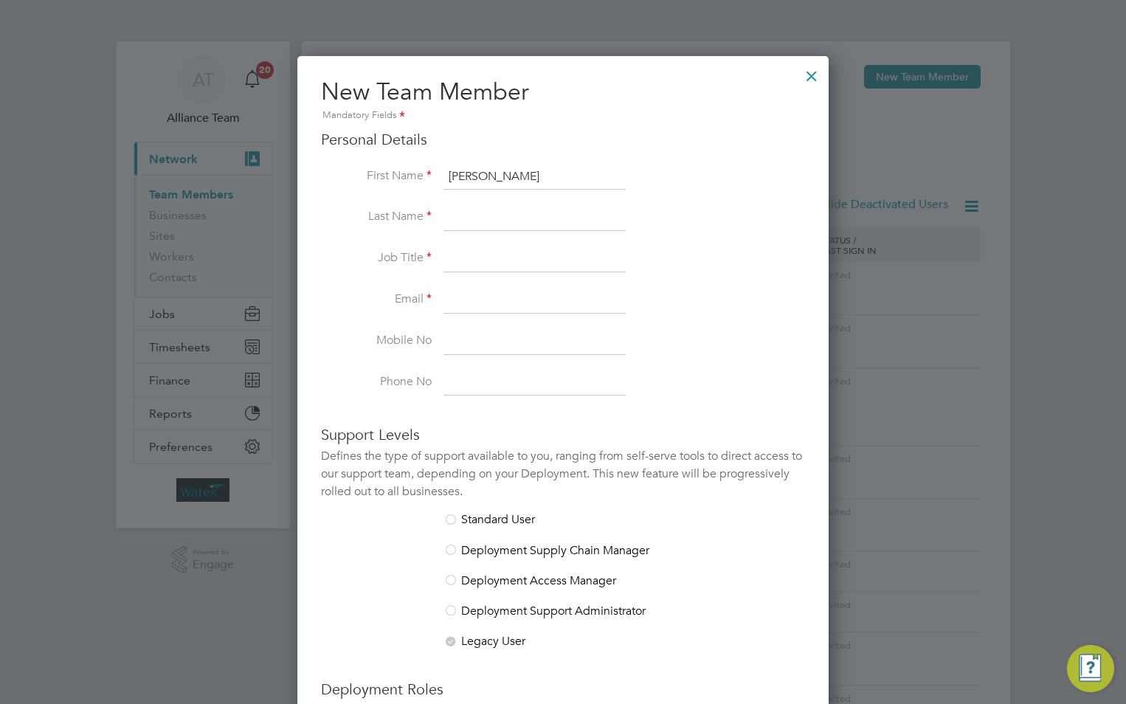
click at [482, 223] on input at bounding box center [535, 217] width 182 height 27
click at [481, 218] on input at bounding box center [535, 217] width 182 height 27
click at [449, 210] on input at bounding box center [535, 217] width 182 height 27
paste input "Merrifield"
type input "Merrifield"
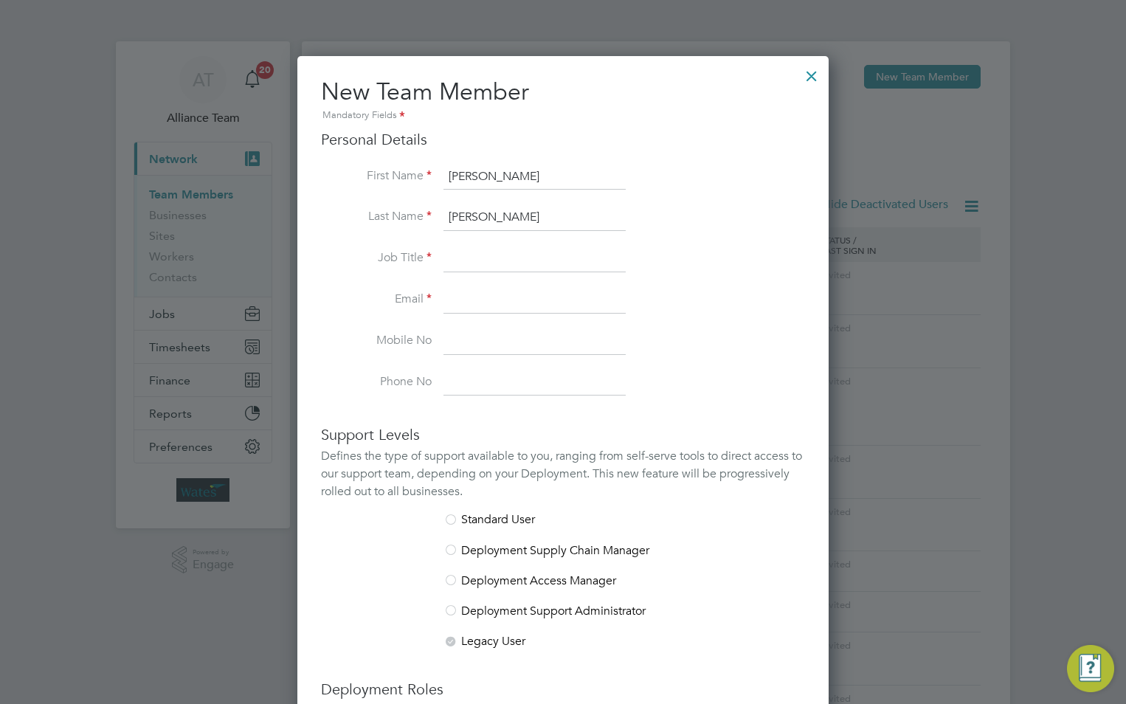
click at [453, 250] on input at bounding box center [535, 259] width 182 height 27
type input "Contract Manager"
drag, startPoint x: 504, startPoint y: 309, endPoint x: 69, endPoint y: 236, distance: 440.8
click at [504, 309] on input at bounding box center [535, 300] width 182 height 27
click at [467, 295] on input at bounding box center [535, 300] width 182 height 27
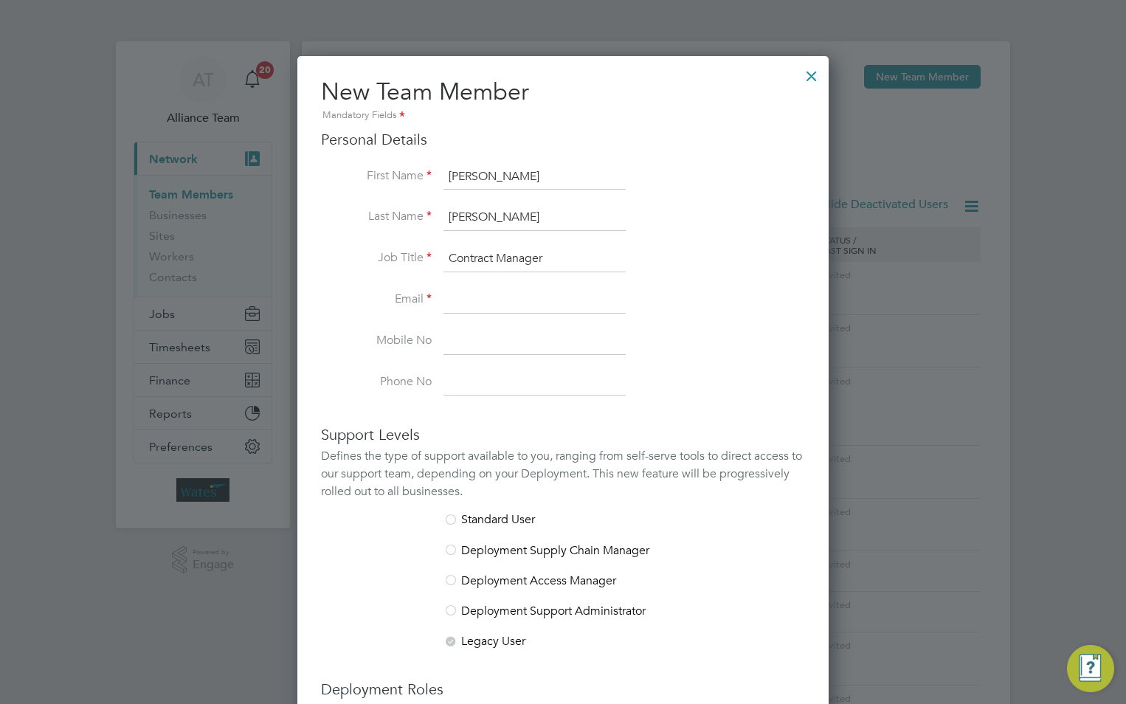
paste input "[PERSON_NAME][EMAIL_ADDRESS][PERSON_NAME][DOMAIN_NAME]"
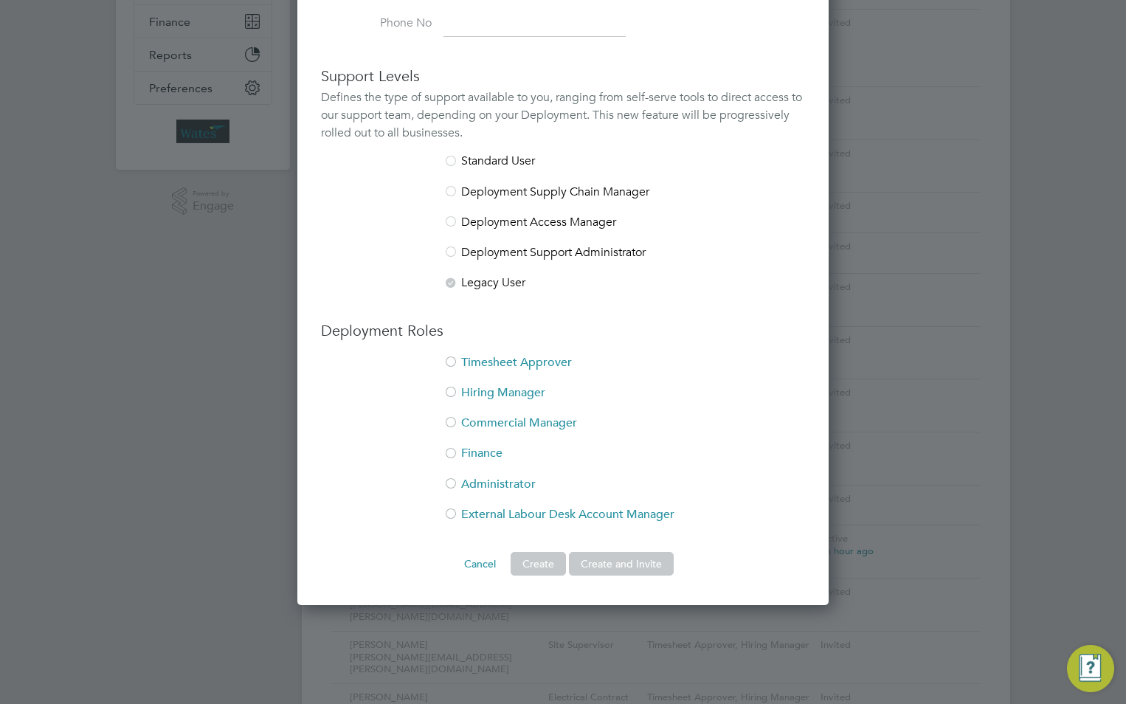
scroll to position [517, 0]
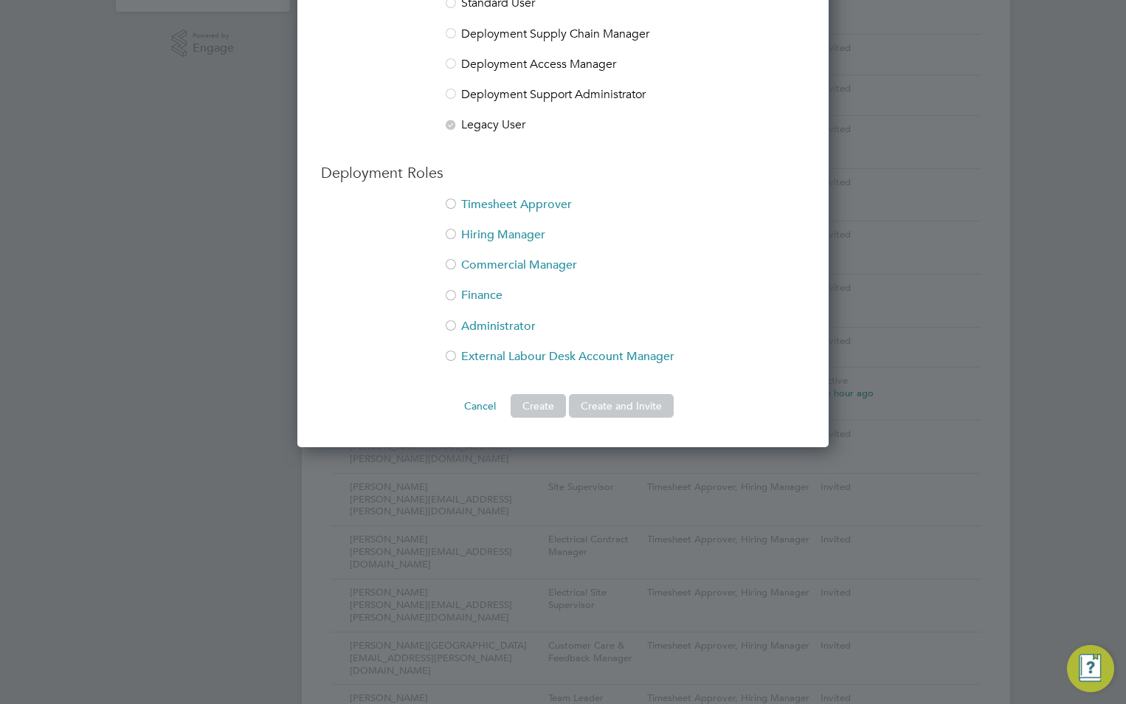
type input "[PERSON_NAME][EMAIL_ADDRESS][PERSON_NAME][DOMAIN_NAME]"
click at [496, 208] on li "Timesheet Approver" at bounding box center [563, 212] width 484 height 30
click at [486, 228] on li "Hiring Manager" at bounding box center [563, 242] width 484 height 30
click at [630, 410] on button "Create and Invite" at bounding box center [621, 406] width 105 height 24
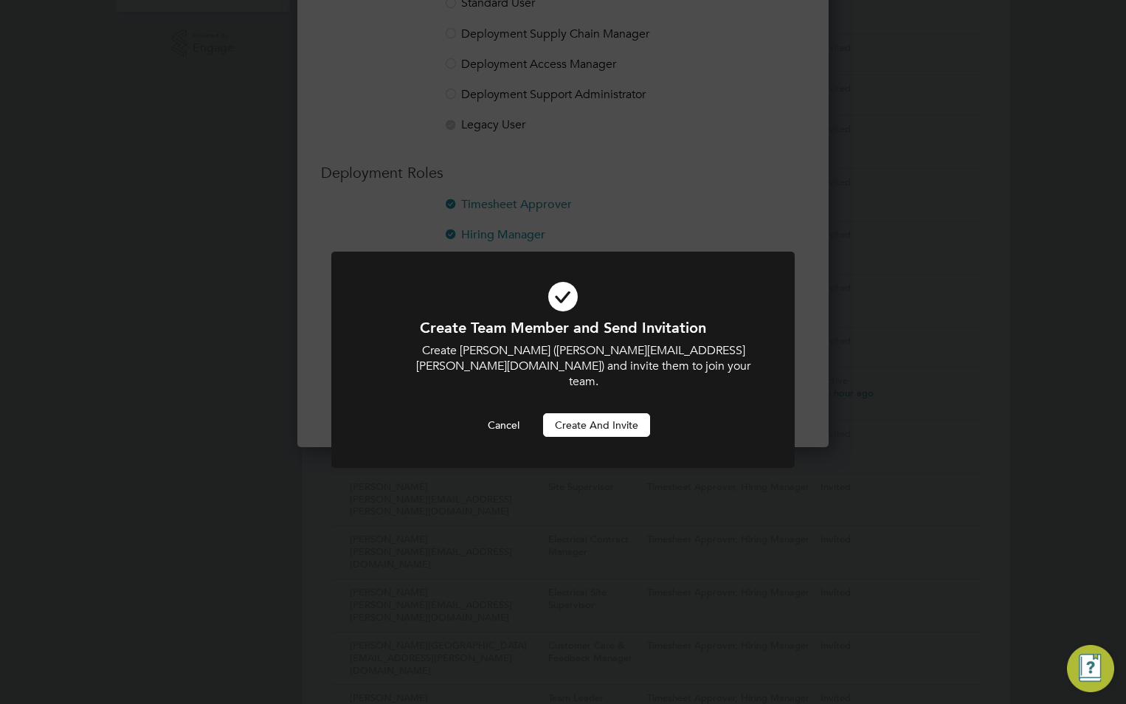
click at [609, 413] on button "Create and invite" at bounding box center [596, 425] width 107 height 24
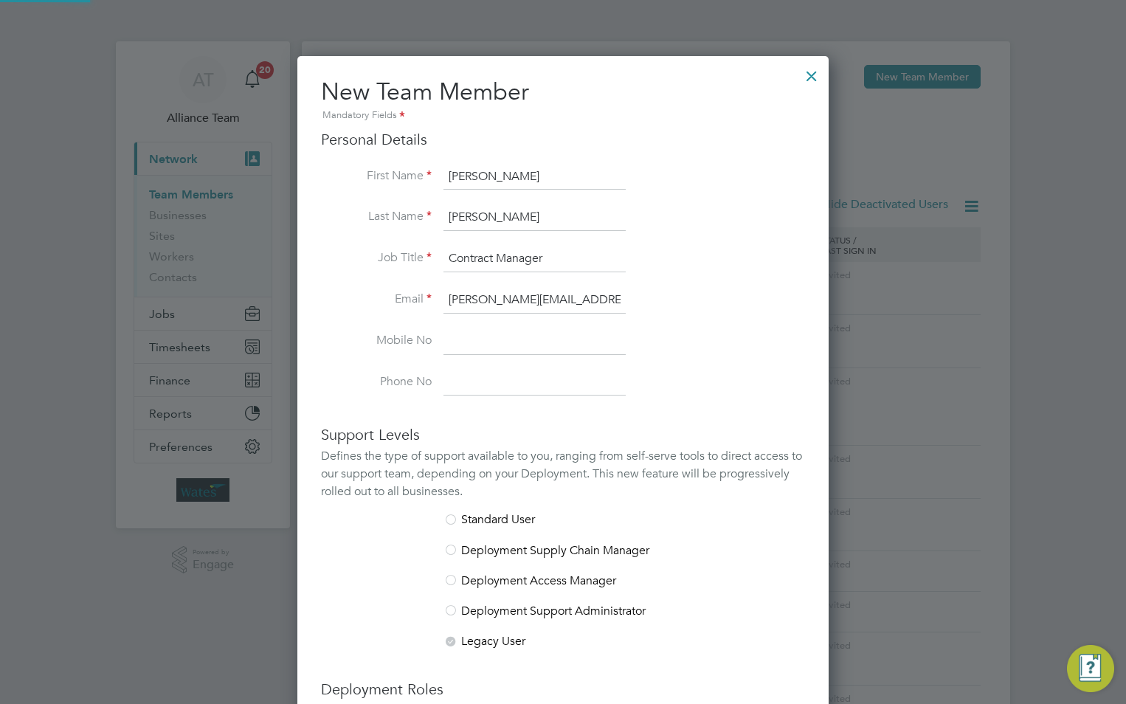
scroll to position [517, 0]
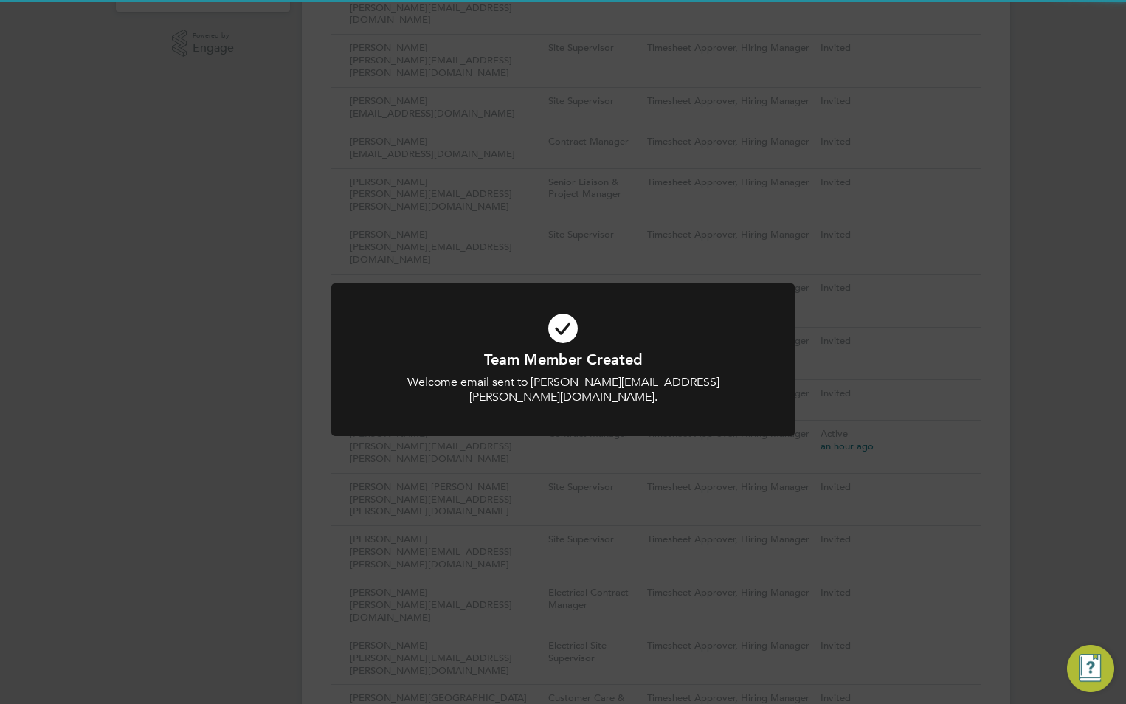
click at [675, 151] on div "Team Member Created Welcome email sent to john.merrifield@liberty-group.co.uk. …" at bounding box center [563, 352] width 1126 height 704
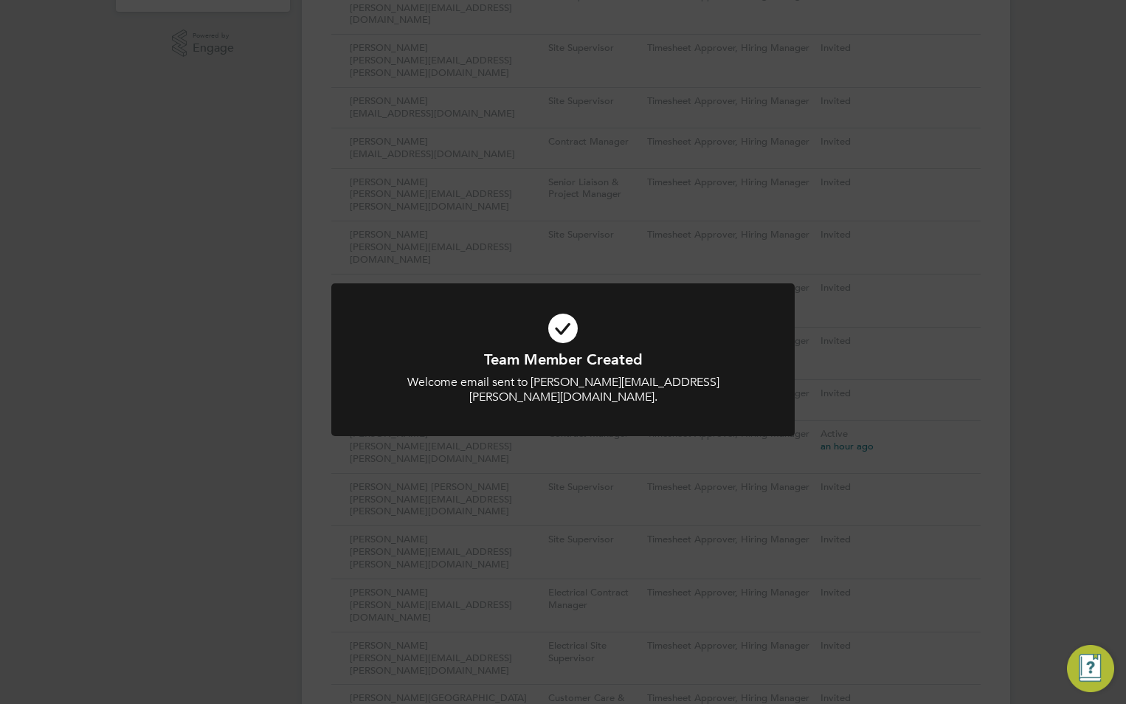
scroll to position [0, 0]
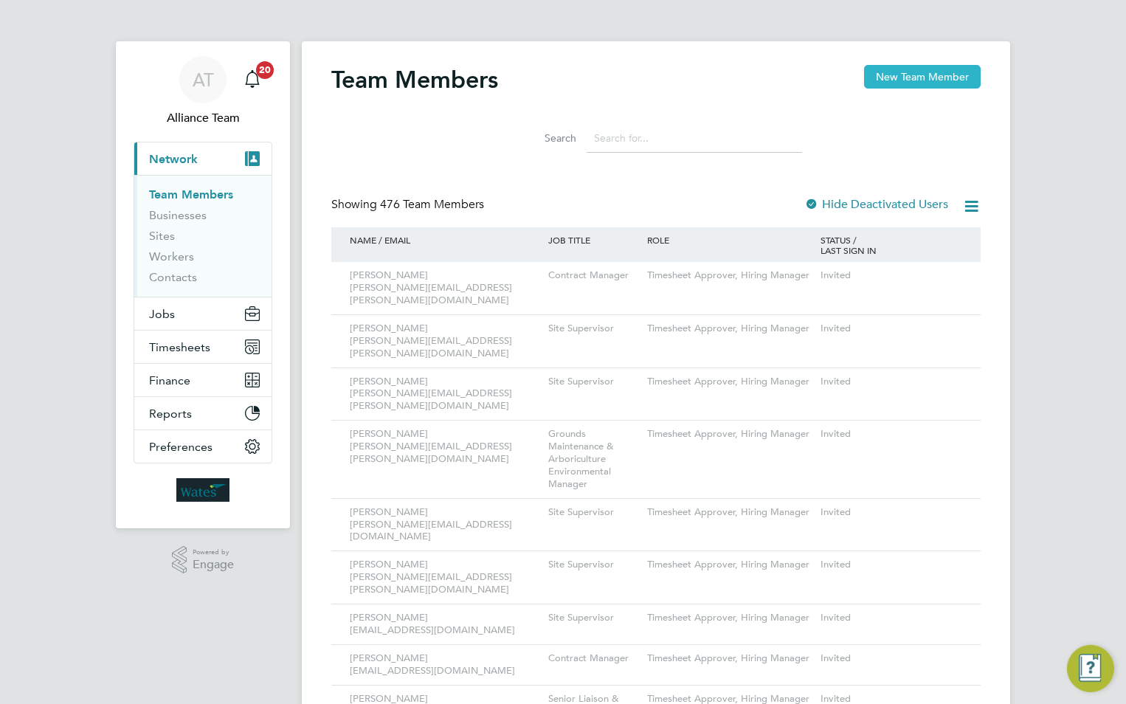
click at [914, 76] on button "New Team Member" at bounding box center [922, 77] width 117 height 24
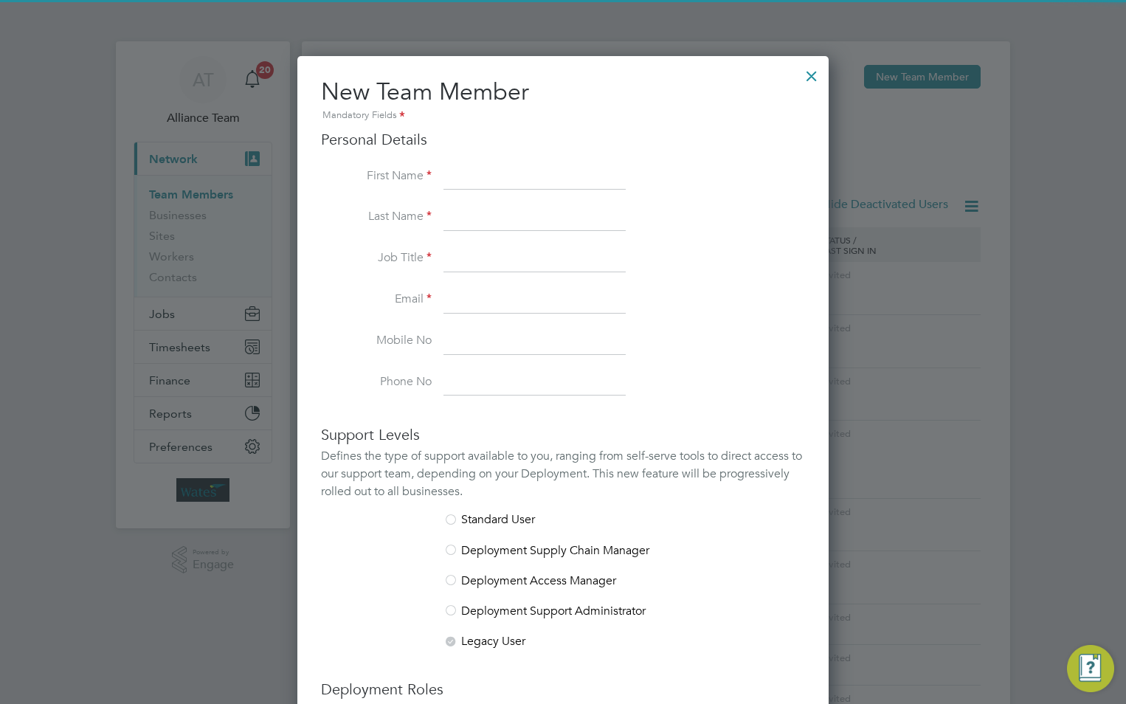
scroll to position [909, 532]
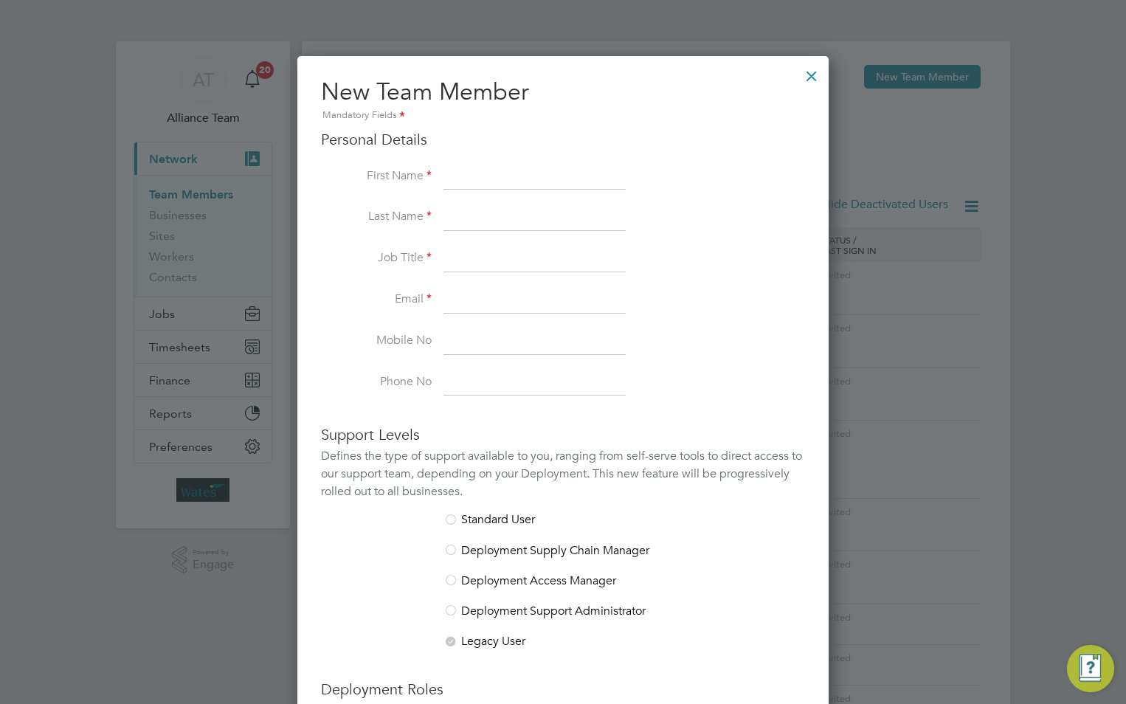
click at [520, 172] on input at bounding box center [535, 177] width 182 height 27
paste input "hristopher Petrou"
click at [450, 174] on input "hristopher Petrou" at bounding box center [535, 177] width 182 height 27
drag, startPoint x: 560, startPoint y: 176, endPoint x: 517, endPoint y: 178, distance: 42.9
click at [517, 178] on input "[PERSON_NAME]" at bounding box center [535, 177] width 182 height 27
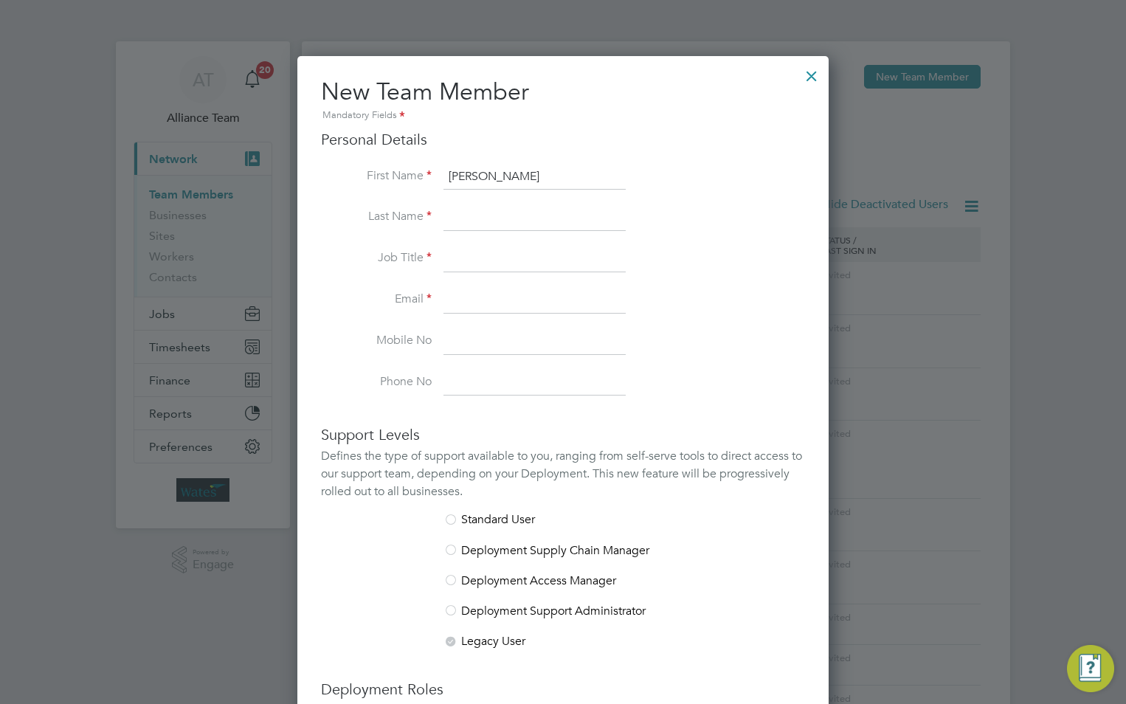
type input "Christopher"
click at [458, 215] on input at bounding box center [535, 217] width 182 height 27
paste input "Petrou"
type input "Petrou"
click at [461, 250] on input at bounding box center [535, 259] width 182 height 27
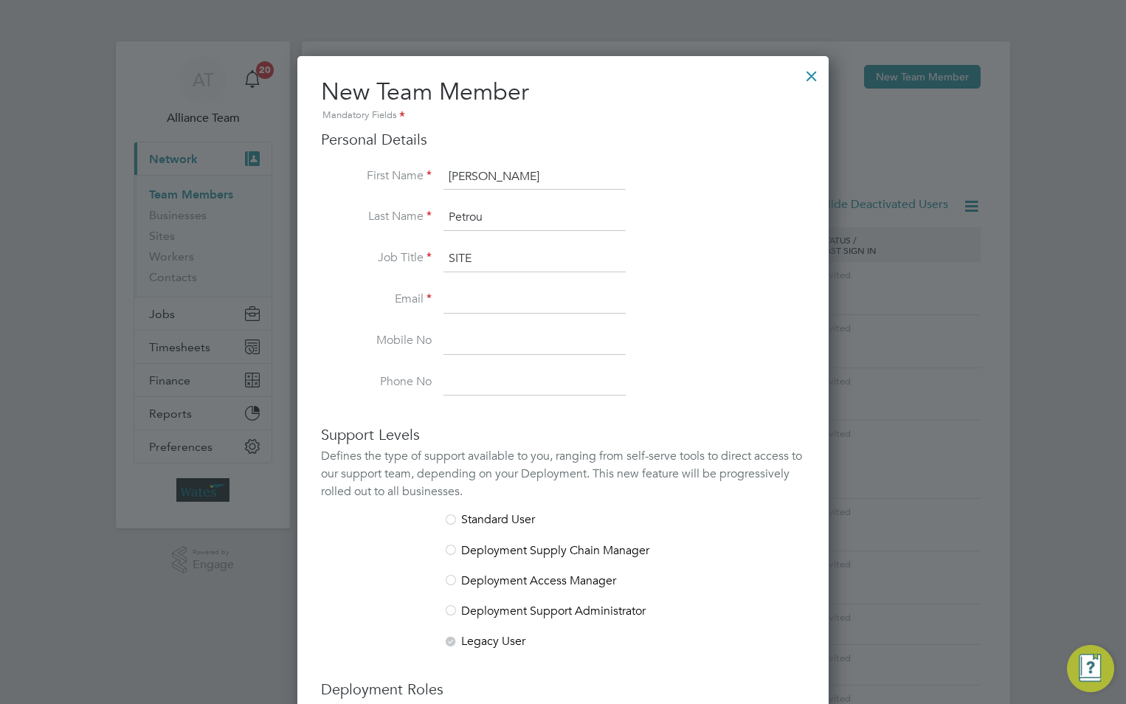
type input "Site Supervisor"
click at [529, 306] on input at bounding box center [535, 300] width 182 height 27
click at [519, 302] on input at bounding box center [535, 300] width 182 height 27
paste input "[PERSON_NAME][EMAIL_ADDRESS][PERSON_NAME][DOMAIN_NAME]"
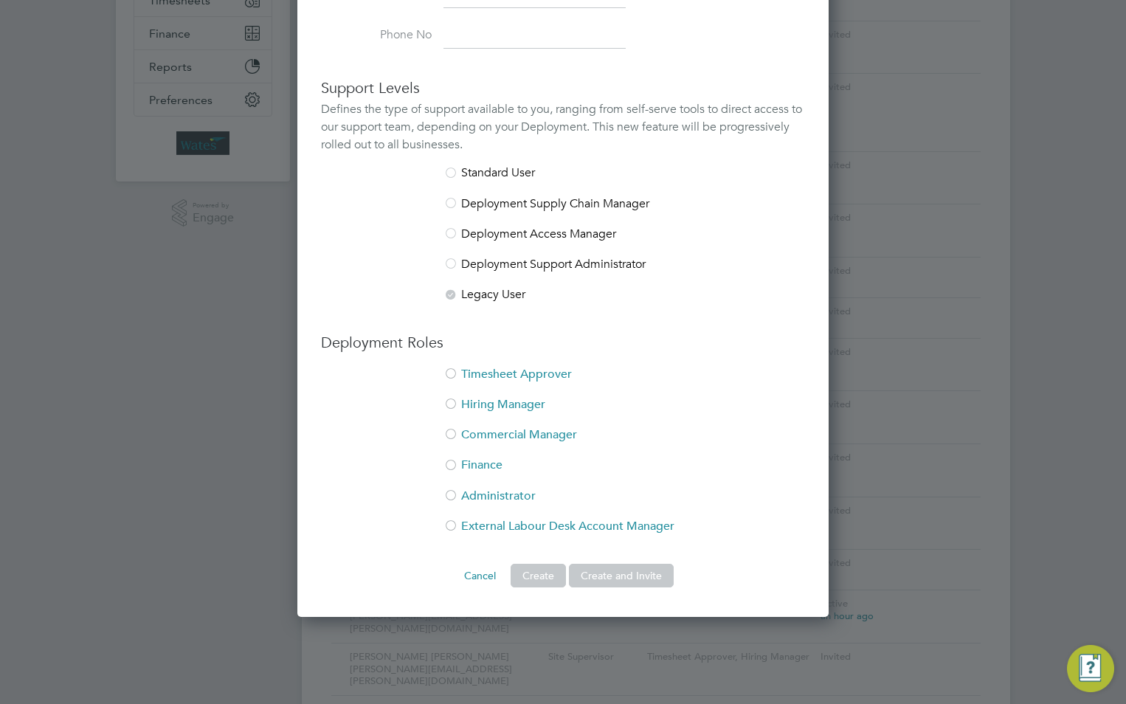
scroll to position [517, 0]
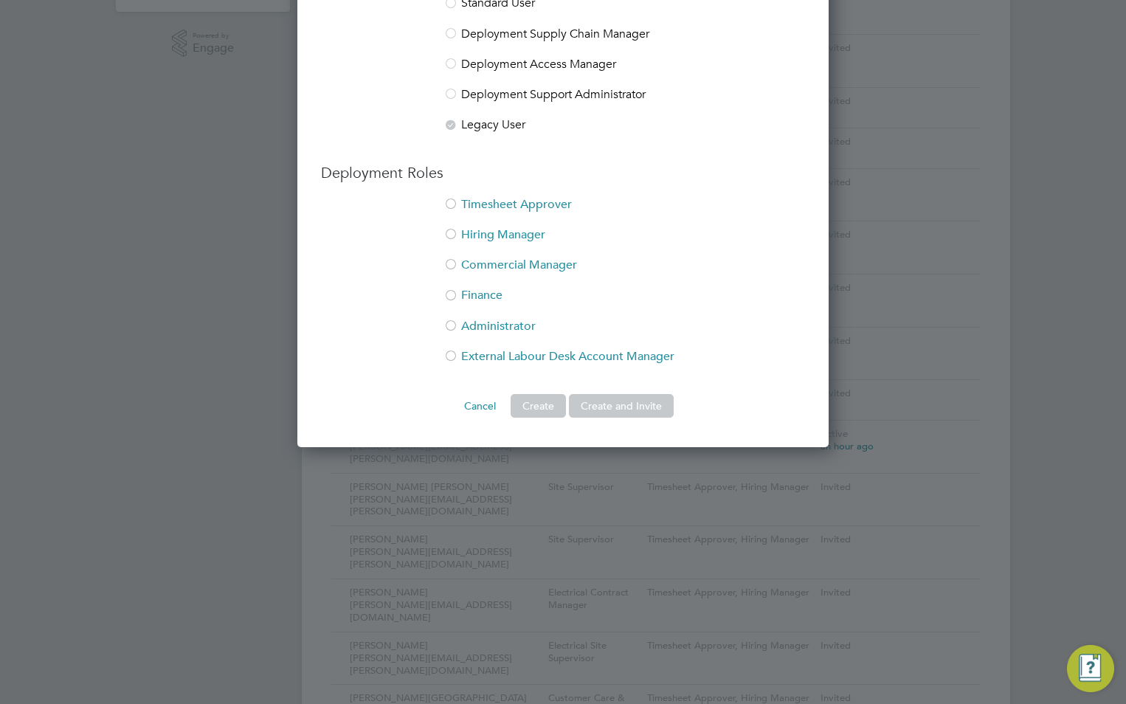
type input "[PERSON_NAME][EMAIL_ADDRESS][PERSON_NAME][DOMAIN_NAME]"
click at [477, 205] on li "Timesheet Approver" at bounding box center [563, 212] width 484 height 30
click at [478, 229] on li "Hiring Manager" at bounding box center [563, 242] width 484 height 30
click at [638, 404] on button "Create and Invite" at bounding box center [621, 406] width 105 height 24
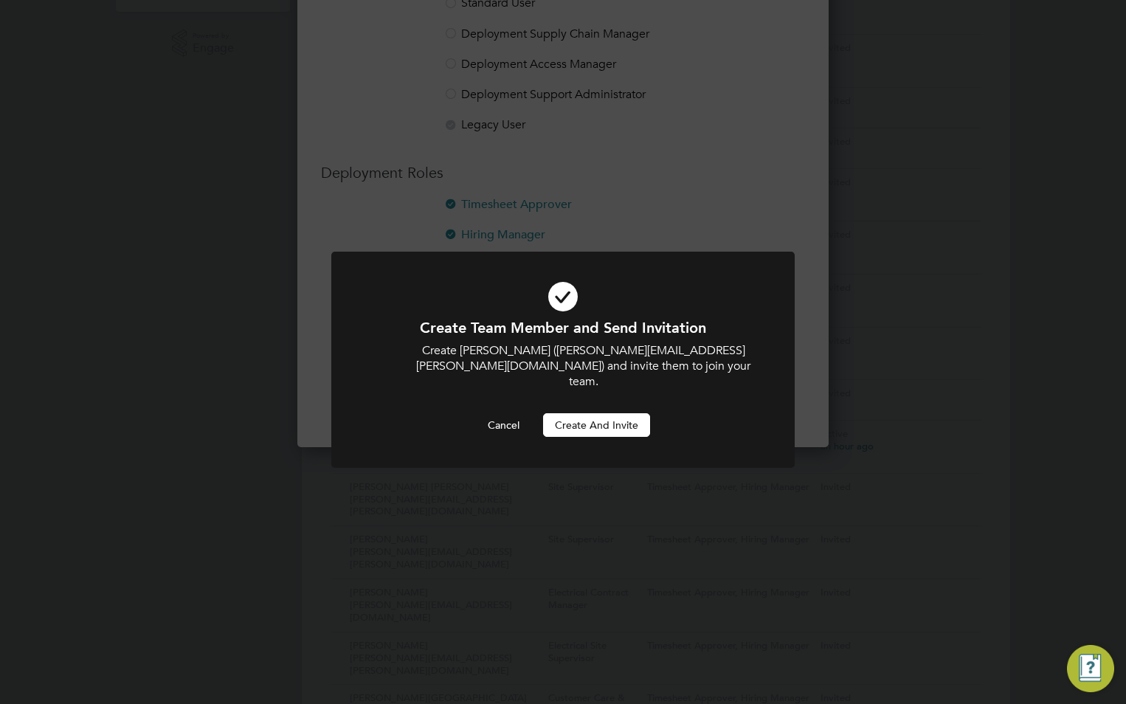
click at [616, 413] on button "Create and invite" at bounding box center [596, 425] width 107 height 24
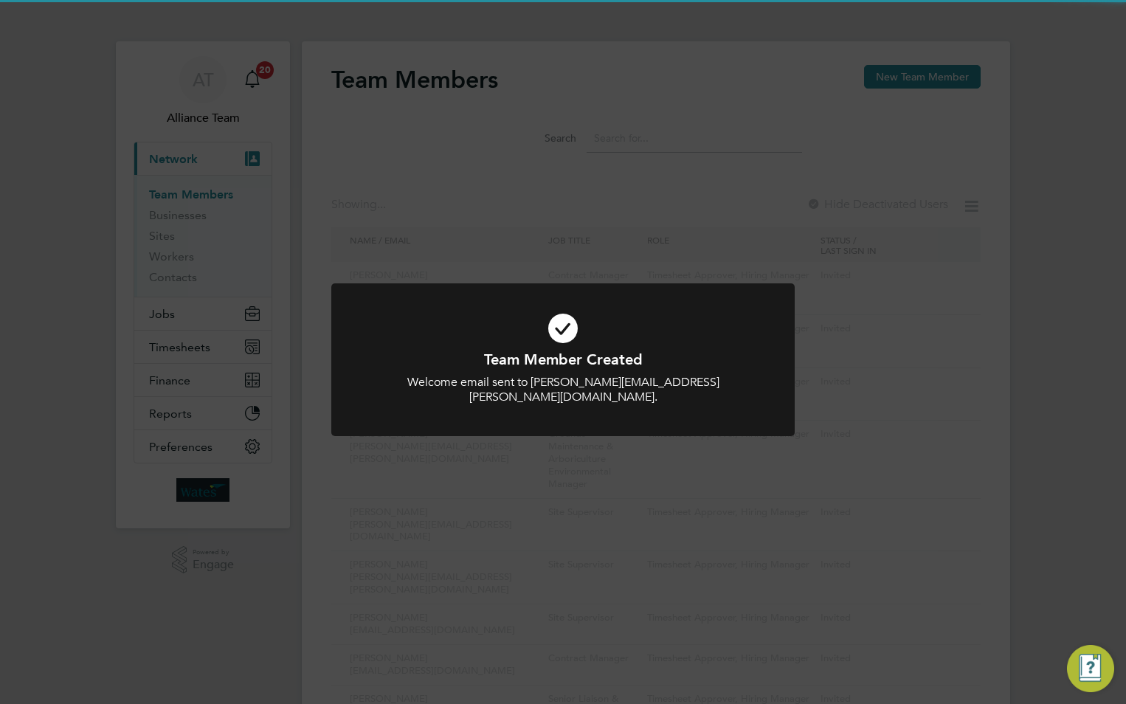
click at [554, 182] on div "Team Member Created Welcome email sent to christopher.petrou@liberty-group.co.u…" at bounding box center [563, 352] width 1126 height 704
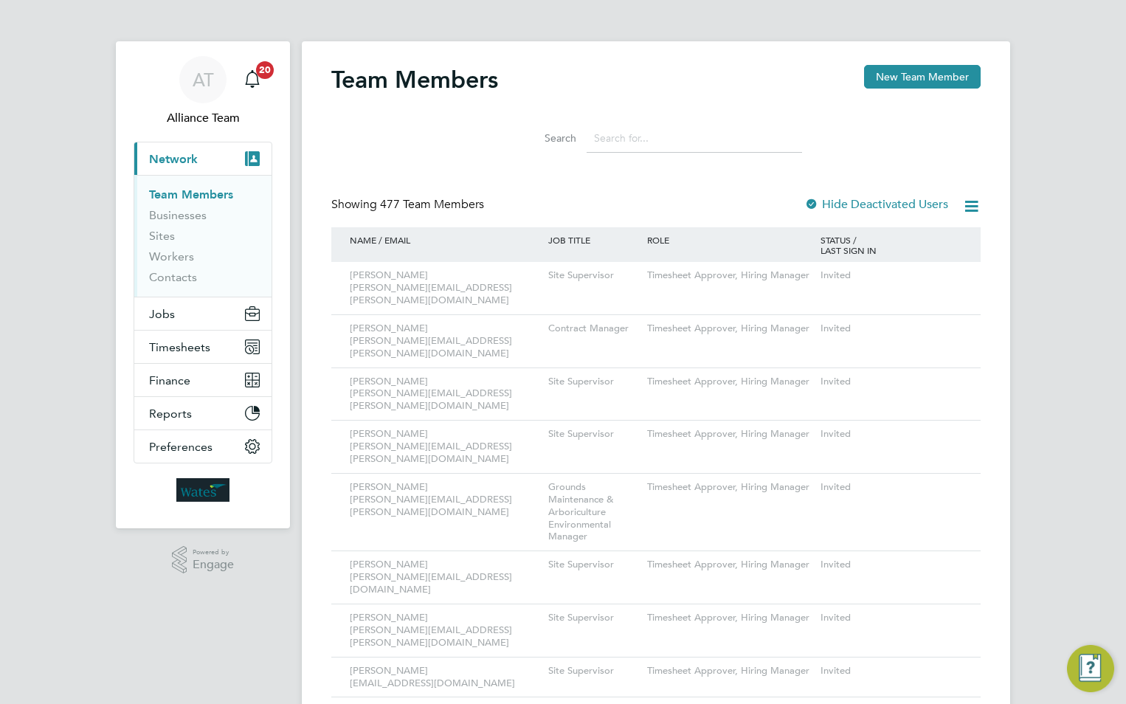
click at [915, 78] on button "New Team Member" at bounding box center [922, 77] width 117 height 24
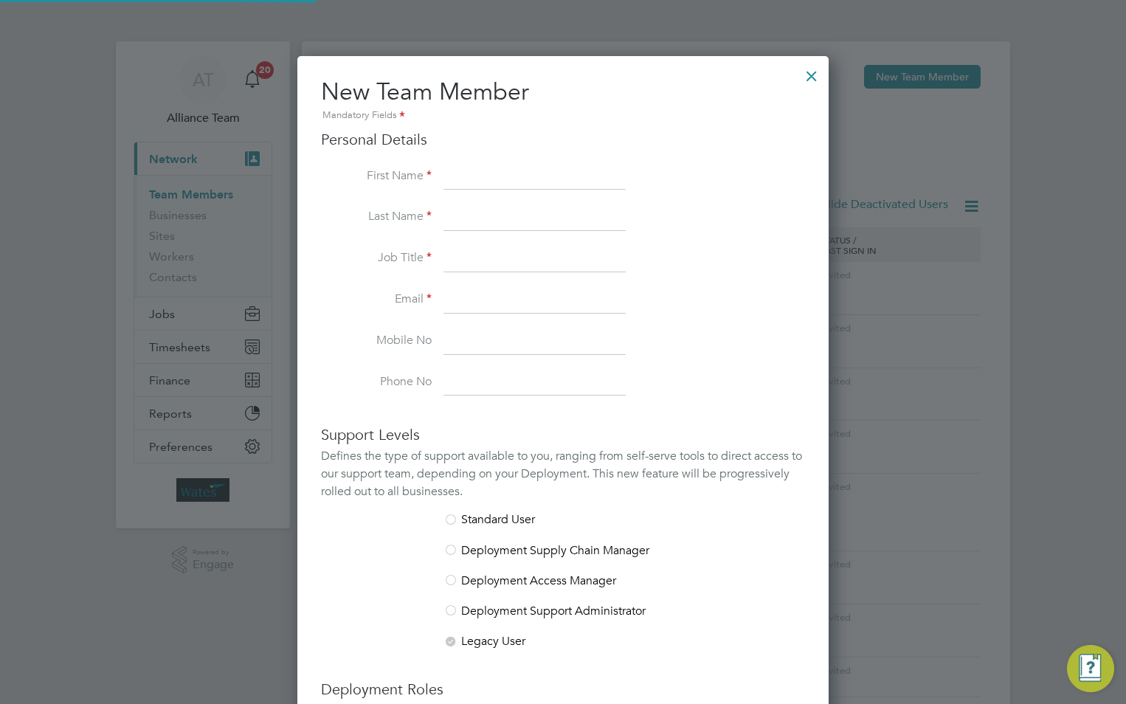
scroll to position [909, 532]
drag, startPoint x: 462, startPoint y: 190, endPoint x: 467, endPoint y: 182, distance: 8.6
click at [462, 190] on input at bounding box center [535, 177] width 182 height 27
paste input "[PERSON_NAME]"
drag, startPoint x: 528, startPoint y: 178, endPoint x: 481, endPoint y: 176, distance: 46.6
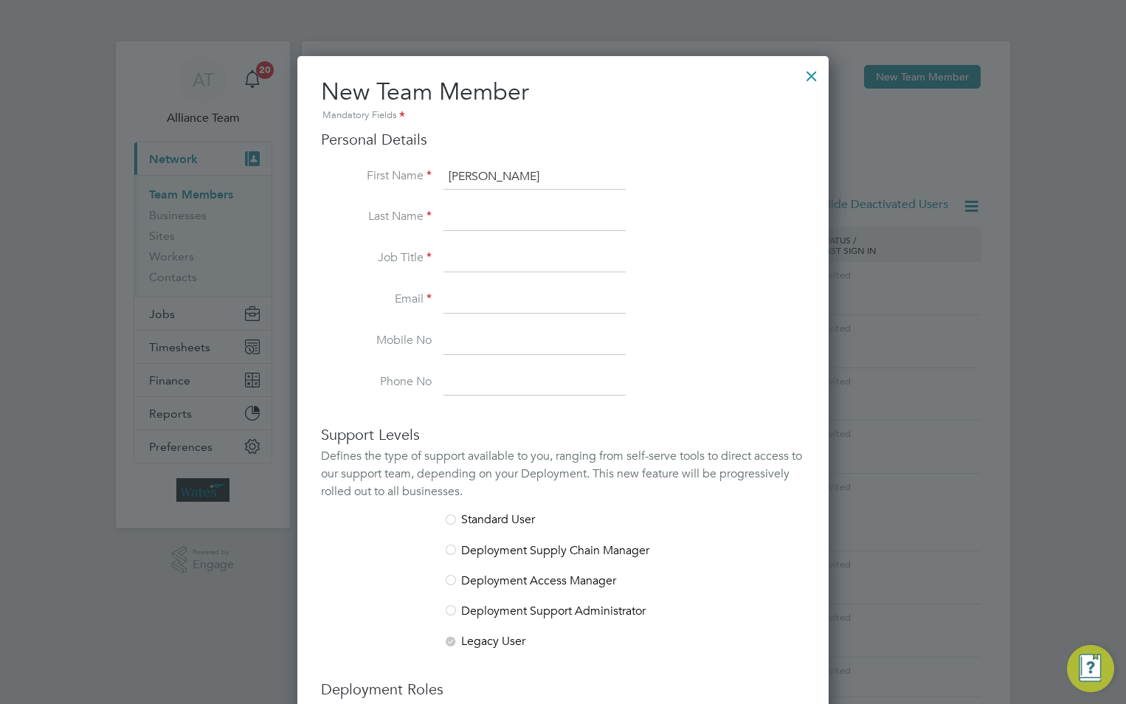
click at [481, 176] on input "[PERSON_NAME]" at bounding box center [535, 177] width 182 height 27
type input "Craig"
click at [487, 210] on input at bounding box center [535, 217] width 182 height 27
paste input "Heyes"
type input "Heyes"
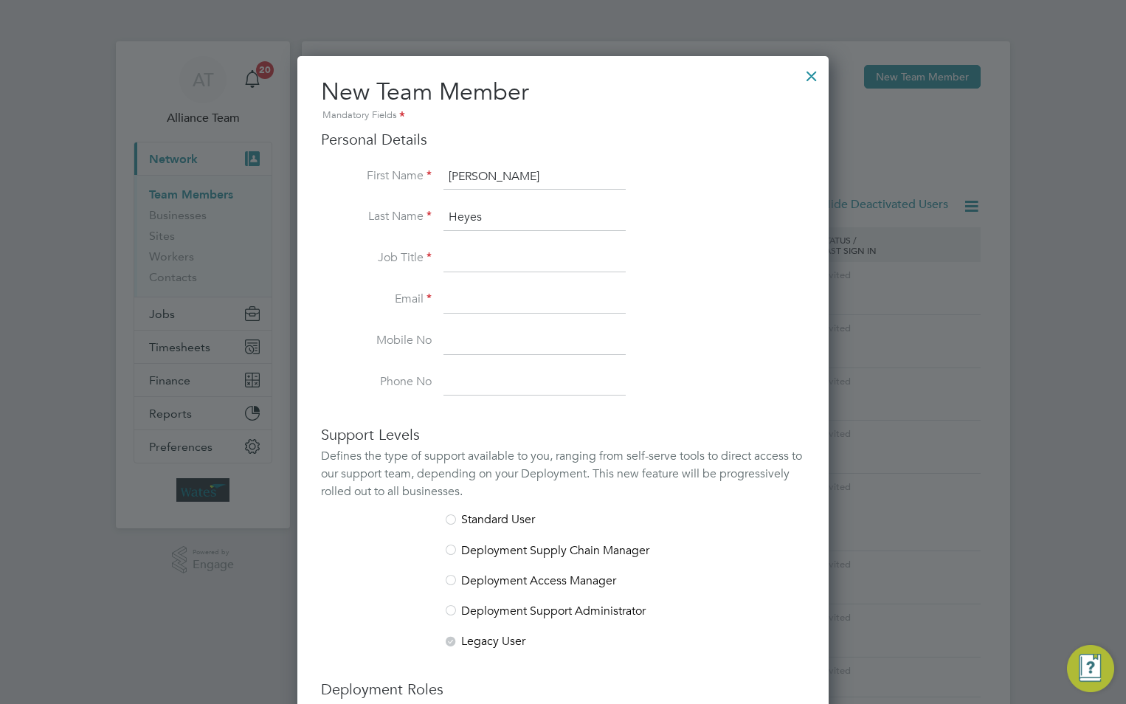
click at [468, 252] on input at bounding box center [535, 259] width 182 height 27
type input "Site Supervisor"
click at [485, 297] on input at bounding box center [535, 300] width 182 height 27
drag, startPoint x: 469, startPoint y: 296, endPoint x: 460, endPoint y: 292, distance: 9.9
click at [468, 295] on input at bounding box center [535, 300] width 182 height 27
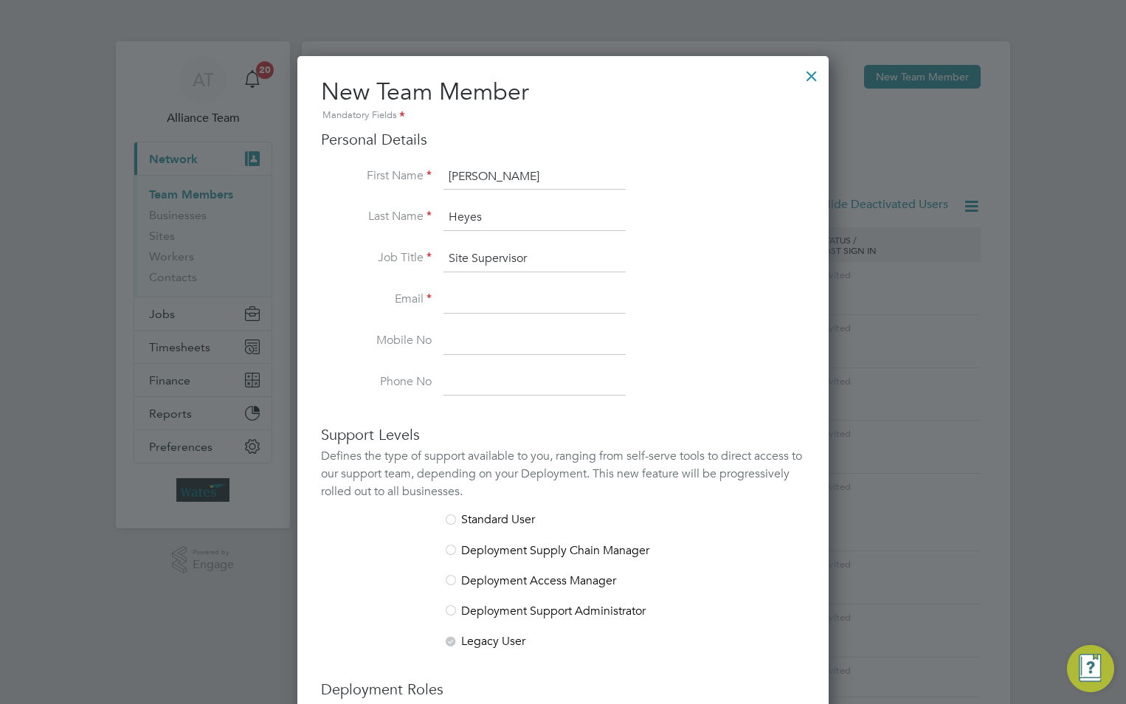
paste input "craig.heyes@Liberty-group.co.uk"
type input "craig.heyes@Liberty-group.co.uk"
drag, startPoint x: 498, startPoint y: 340, endPoint x: 482, endPoint y: 340, distance: 16.3
click at [497, 341] on input at bounding box center [535, 341] width 182 height 27
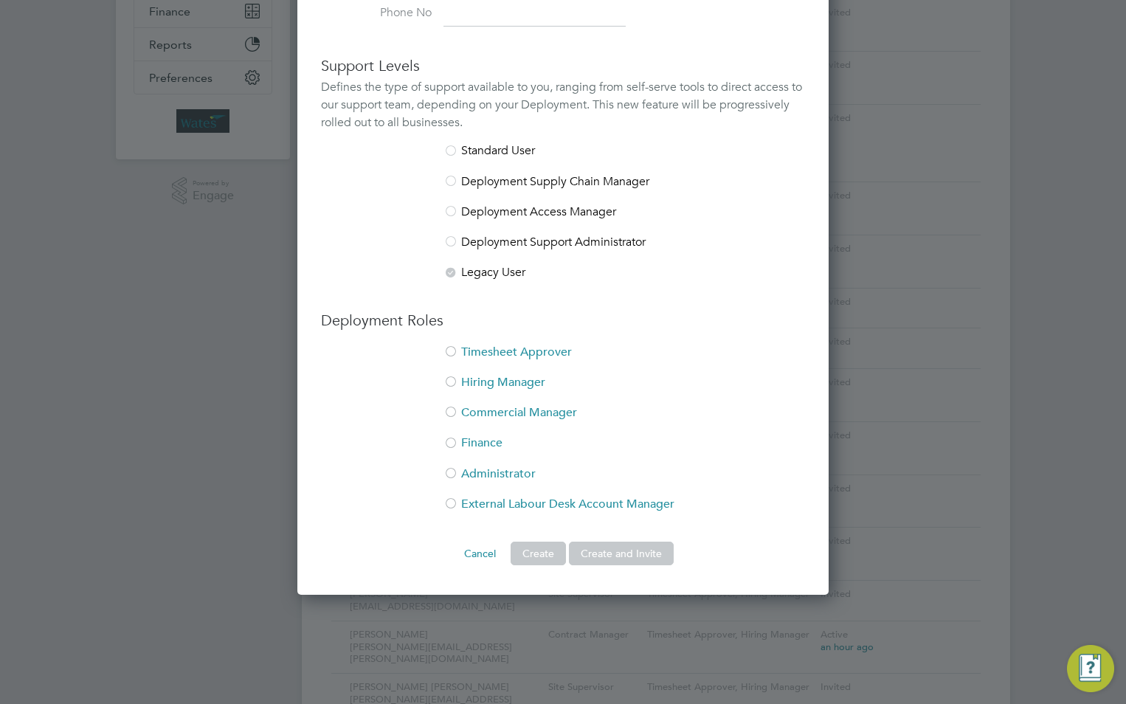
click at [479, 354] on li "Timesheet Approver" at bounding box center [563, 360] width 484 height 30
click at [475, 376] on li "Hiring Manager" at bounding box center [563, 390] width 484 height 30
click at [599, 557] on button "Create and Invite" at bounding box center [621, 554] width 105 height 24
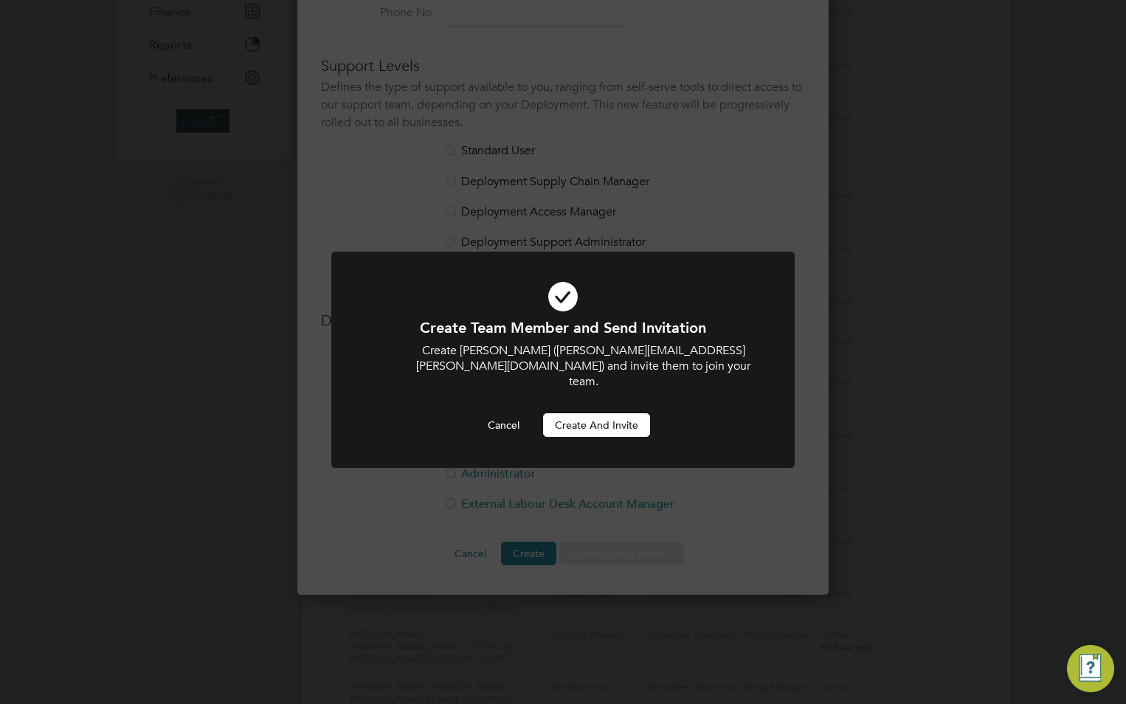
click at [585, 392] on div "Create Team Member and Send Invitation Create Craig (craig.heyes@Liberty-group.…" at bounding box center [563, 377] width 384 height 119
click at [588, 413] on button "Create and invite" at bounding box center [596, 425] width 107 height 24
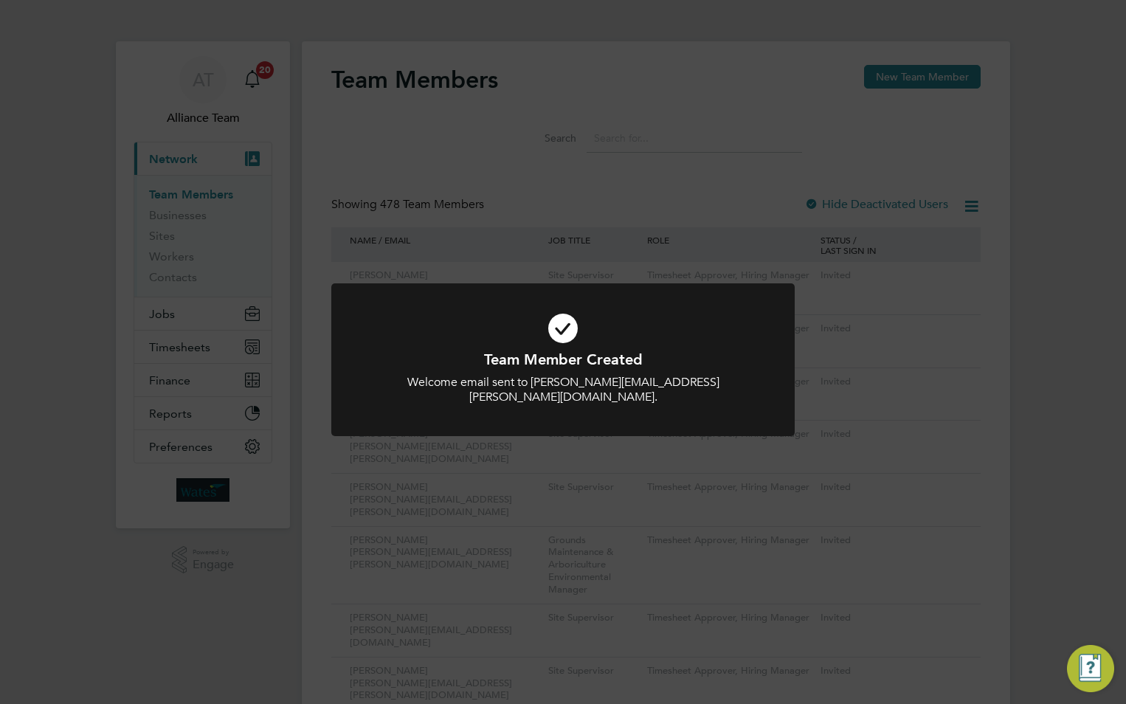
click at [900, 80] on div "Team Member Created Welcome email sent to craig.heyes@Liberty-group.co.uk. Canc…" at bounding box center [563, 352] width 1126 height 704
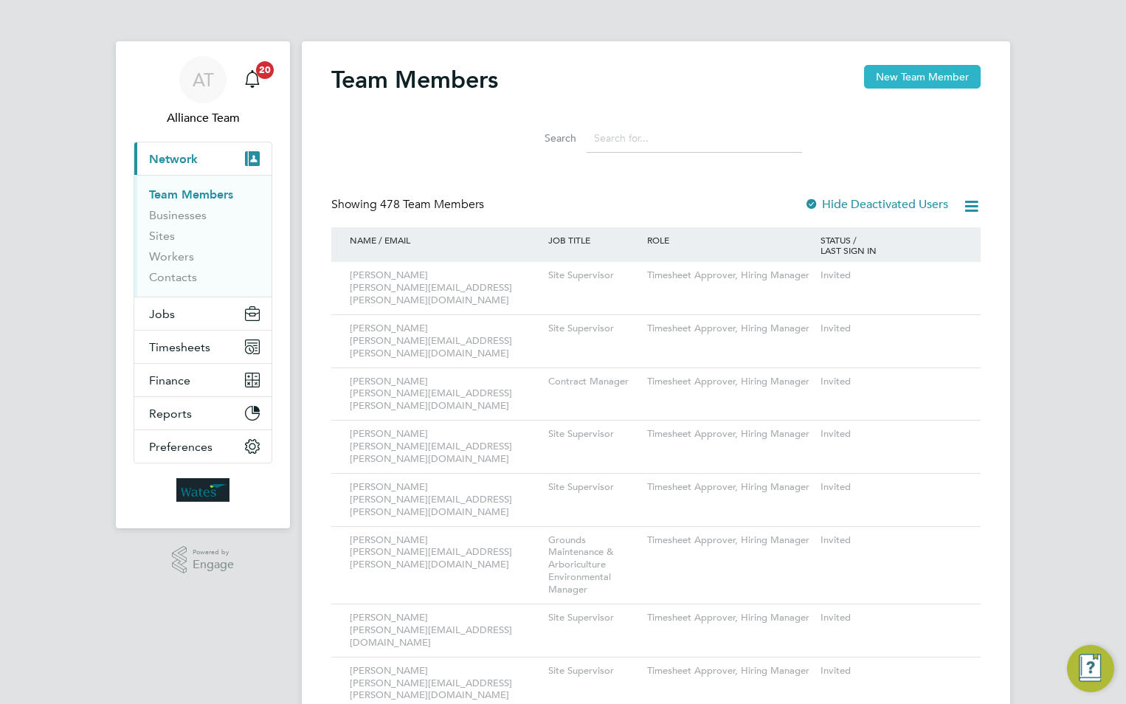
click at [891, 76] on button "New Team Member" at bounding box center [922, 77] width 117 height 24
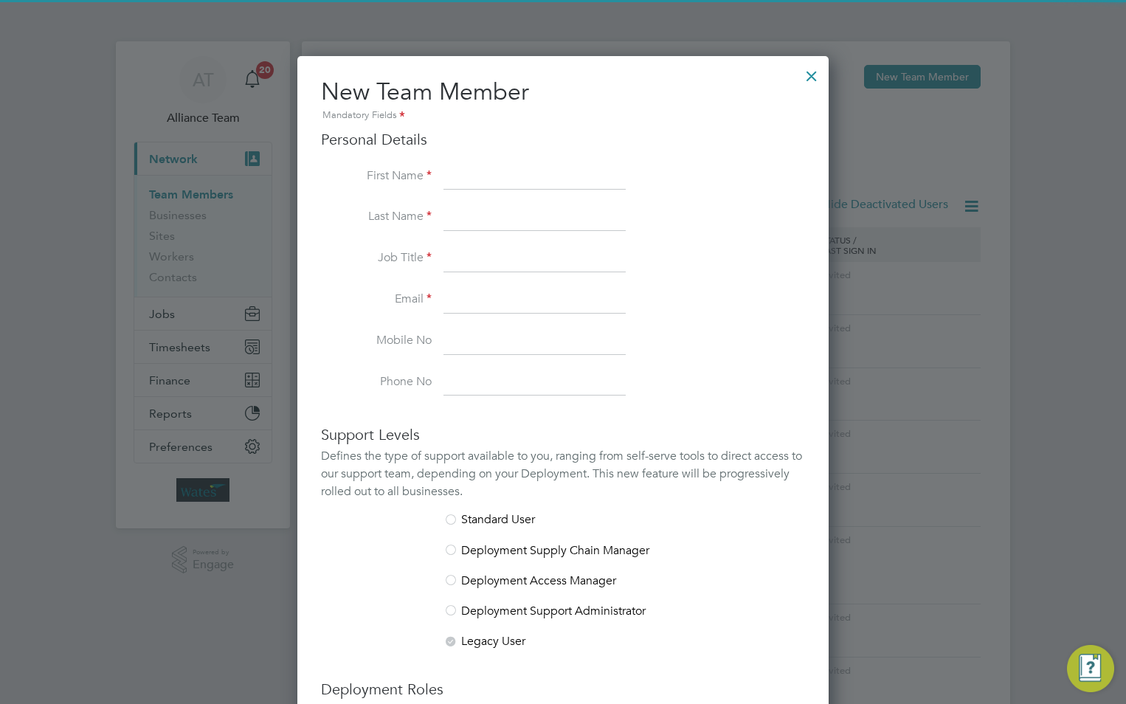
scroll to position [909, 532]
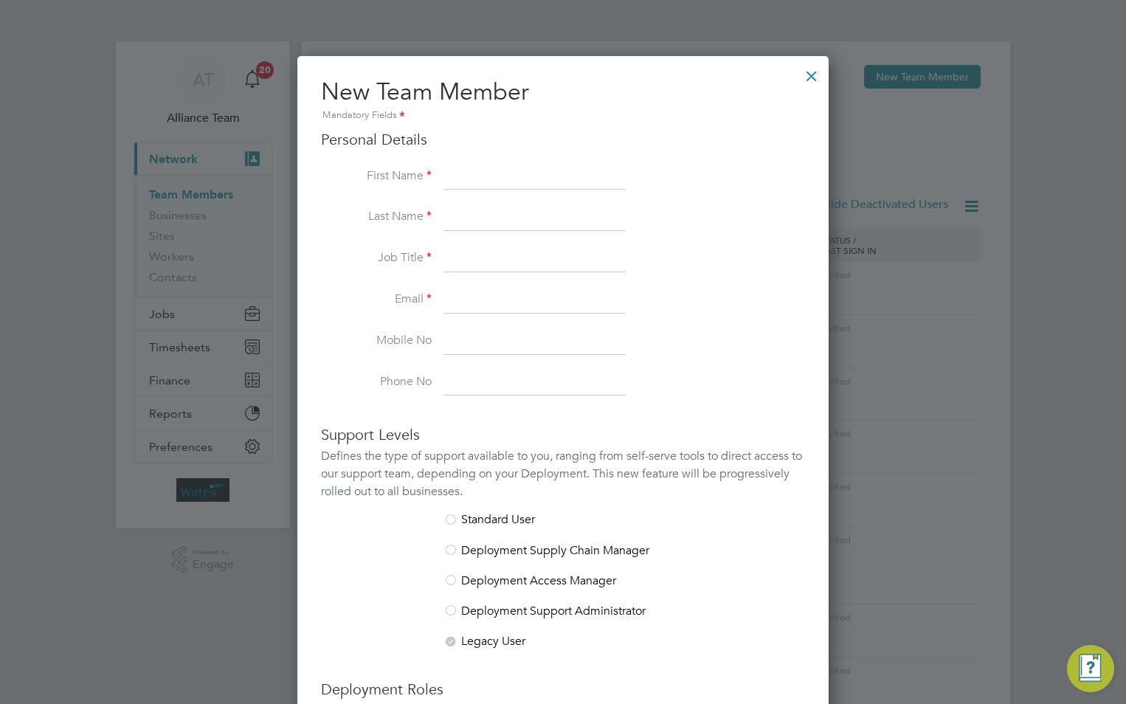
drag, startPoint x: 550, startPoint y: 166, endPoint x: 560, endPoint y: 161, distance: 11.6
click at [550, 166] on input at bounding box center [535, 177] width 182 height 27
type input "Martin"
type input "Hazel"
click at [557, 252] on input at bounding box center [535, 259] width 182 height 27
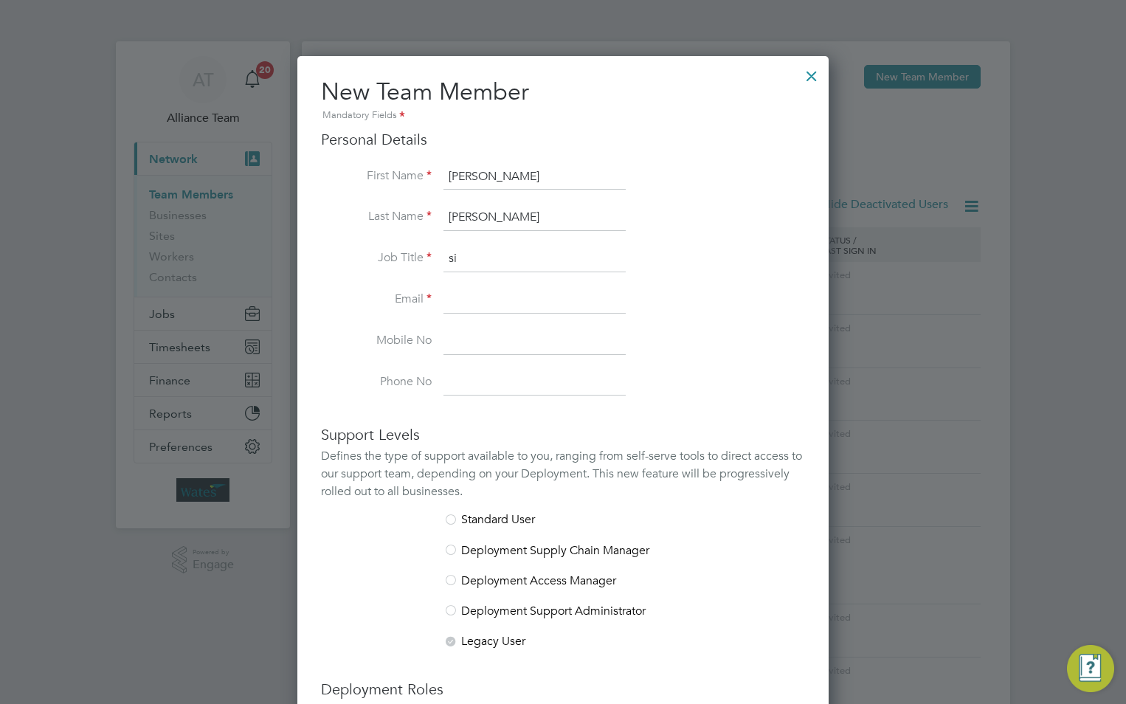
type input "Site Supervisor"
click at [470, 286] on li "Job Title Site Supervisor" at bounding box center [563, 266] width 484 height 41
click at [461, 290] on input at bounding box center [535, 300] width 182 height 27
paste input "martin.hazel@Liberty-group.co.uk"
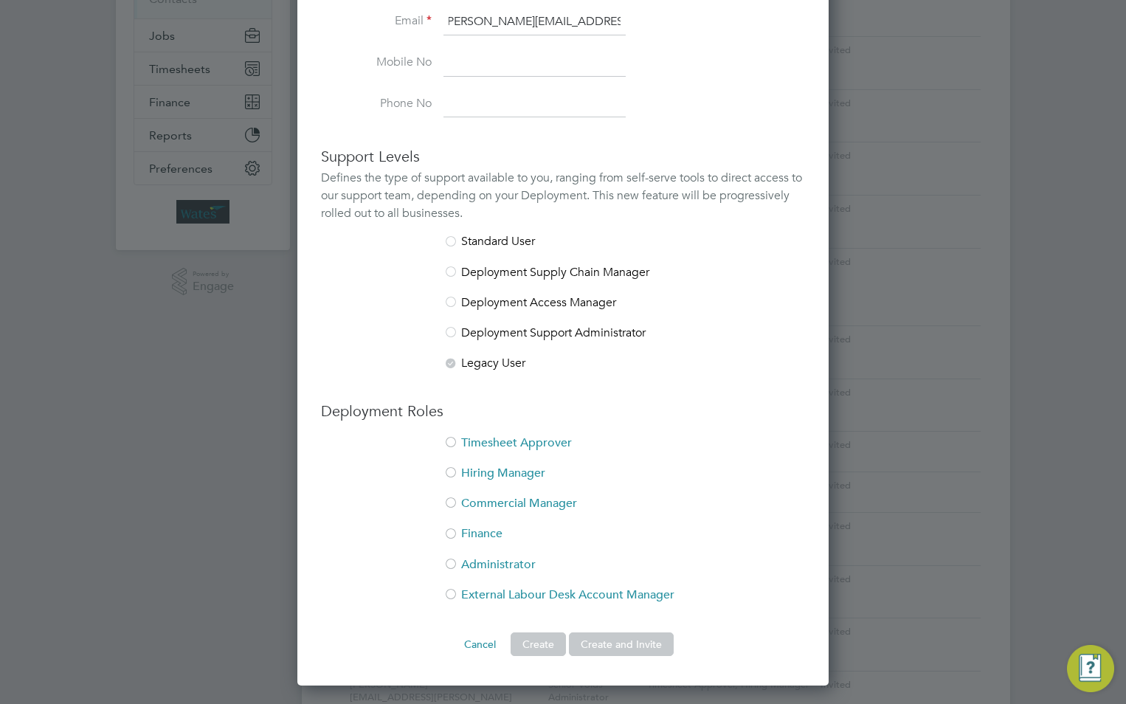
scroll to position [369, 0]
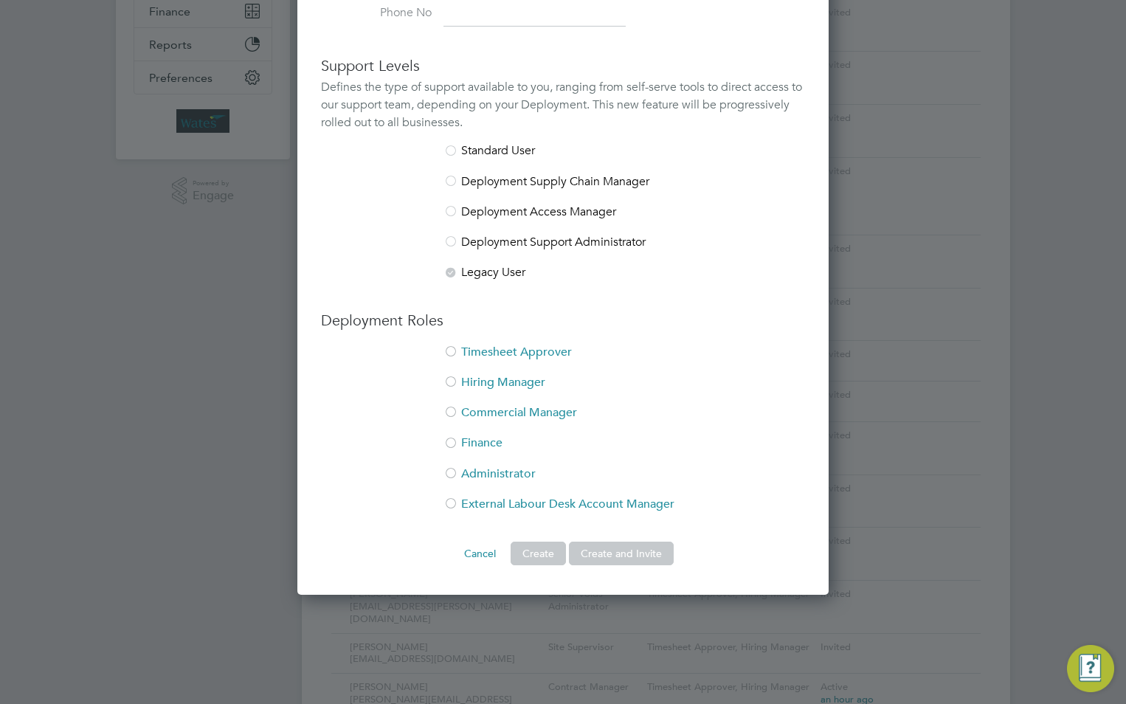
type input "martin.hazel@Liberty-group.co.uk"
drag, startPoint x: 505, startPoint y: 347, endPoint x: 509, endPoint y: 374, distance: 27.6
click at [505, 348] on li "Timesheet Approver" at bounding box center [563, 360] width 484 height 30
drag, startPoint x: 509, startPoint y: 374, endPoint x: 610, endPoint y: 486, distance: 150.5
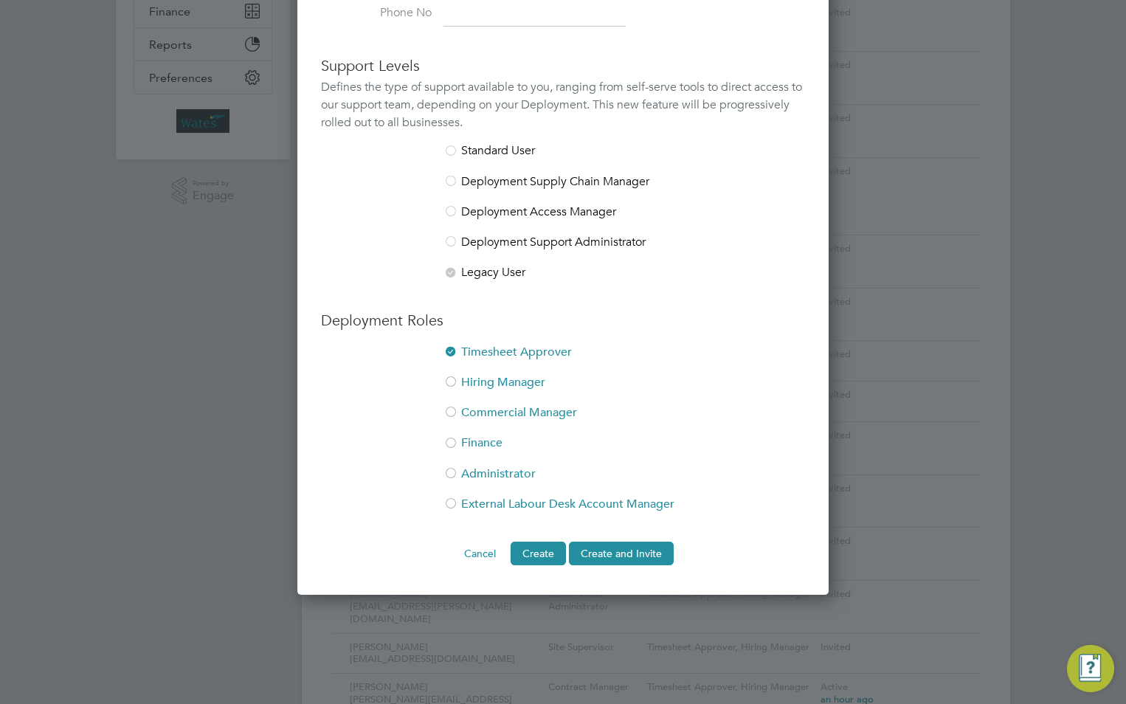
click at [512, 376] on li "Hiring Manager" at bounding box center [563, 390] width 484 height 30
click at [622, 551] on button "Create and Invite" at bounding box center [621, 554] width 105 height 24
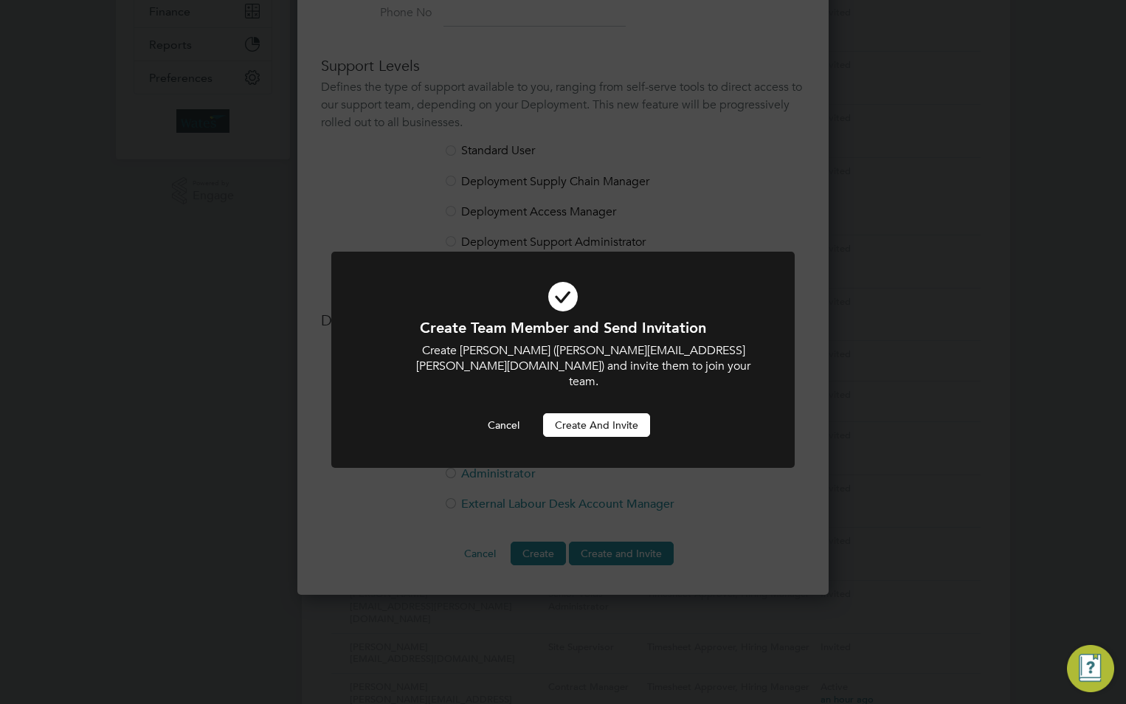
click at [622, 413] on button "Create and invite" at bounding box center [596, 425] width 107 height 24
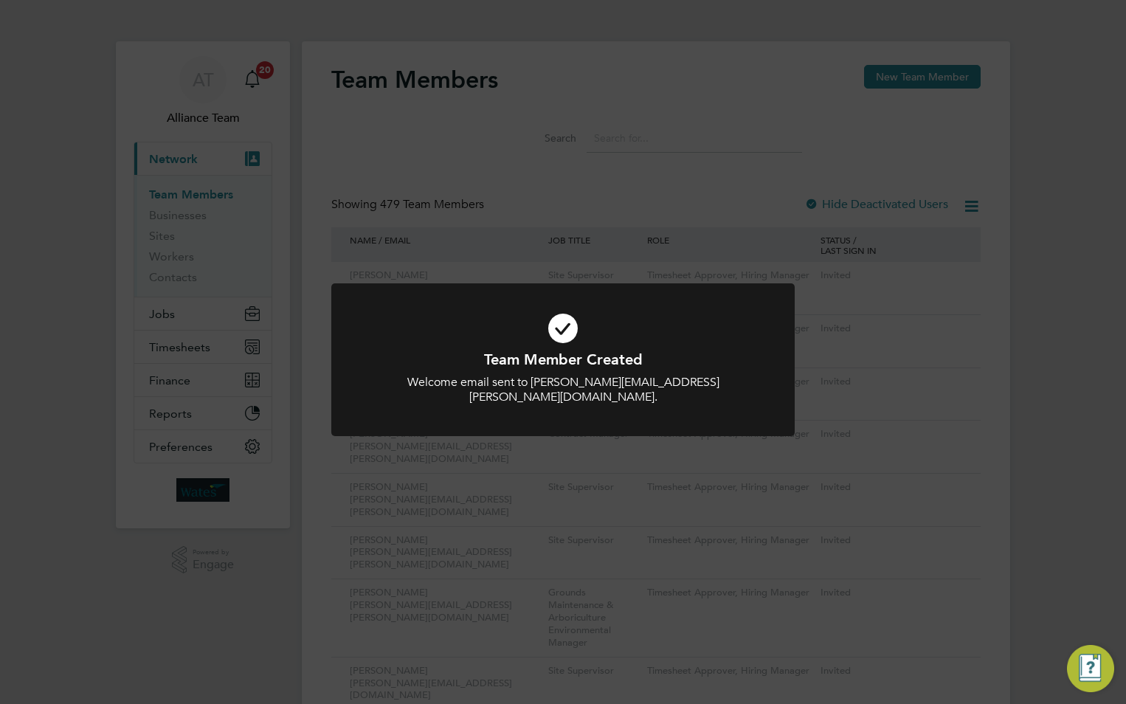
click at [914, 80] on div "Team Member Created Welcome email sent to martin.hazel@Liberty-group.co.uk. Can…" at bounding box center [563, 352] width 1126 height 704
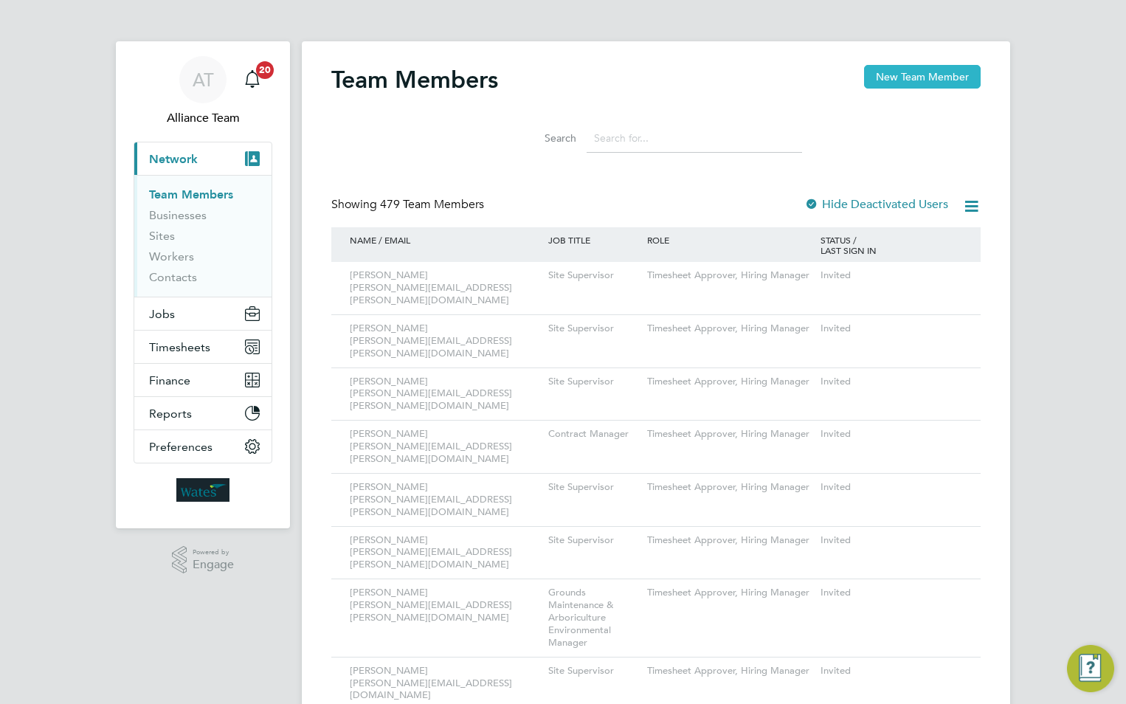
click at [907, 87] on button "New Team Member" at bounding box center [922, 77] width 117 height 24
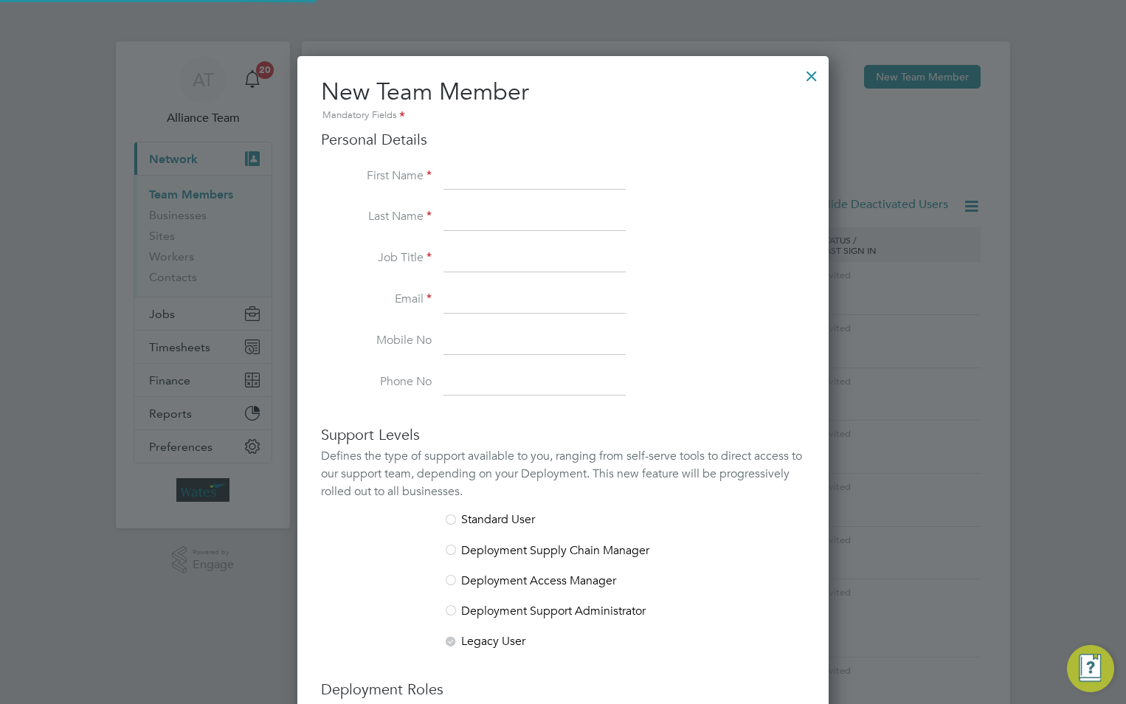
scroll to position [909, 532]
click at [489, 173] on input at bounding box center [535, 177] width 182 height 27
paste input "[PERSON_NAME]"
drag, startPoint x: 571, startPoint y: 173, endPoint x: 508, endPoint y: 173, distance: 62.7
click at [506, 174] on input "[PERSON_NAME]" at bounding box center [535, 177] width 182 height 27
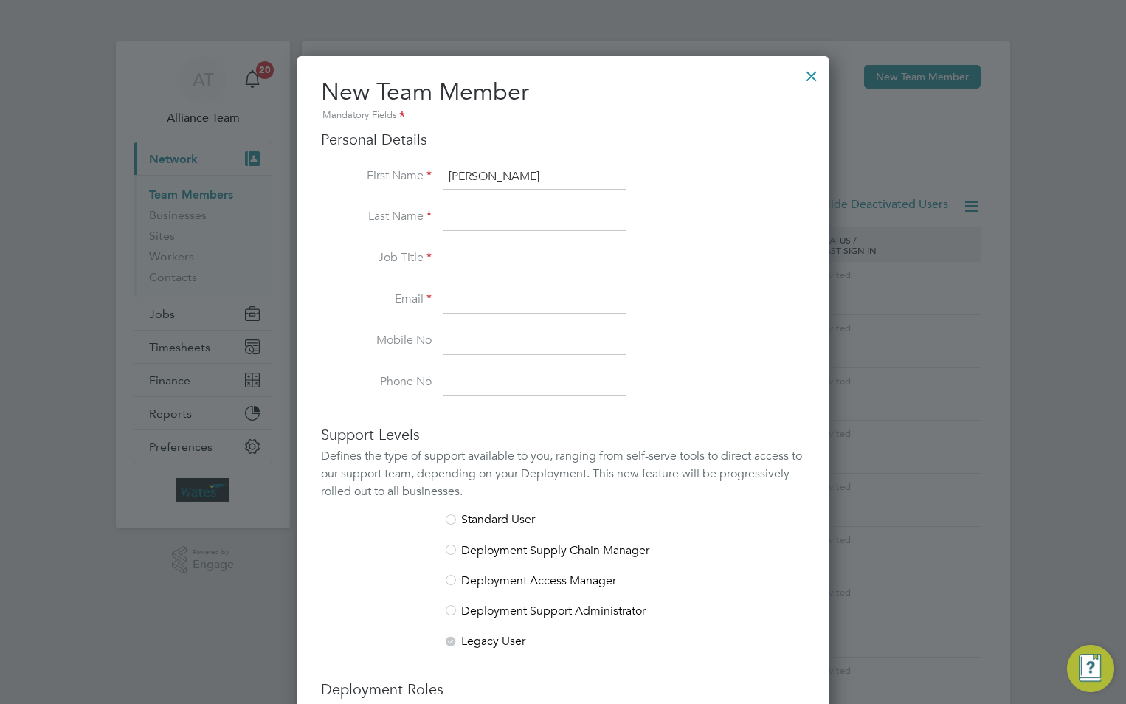
type input "Benjamin T"
click at [523, 219] on input at bounding box center [535, 217] width 182 height 27
paste input "aylor-Steele"
type input "Taylor-Steele"
click at [531, 173] on input "Benjamin T" at bounding box center [535, 177] width 182 height 27
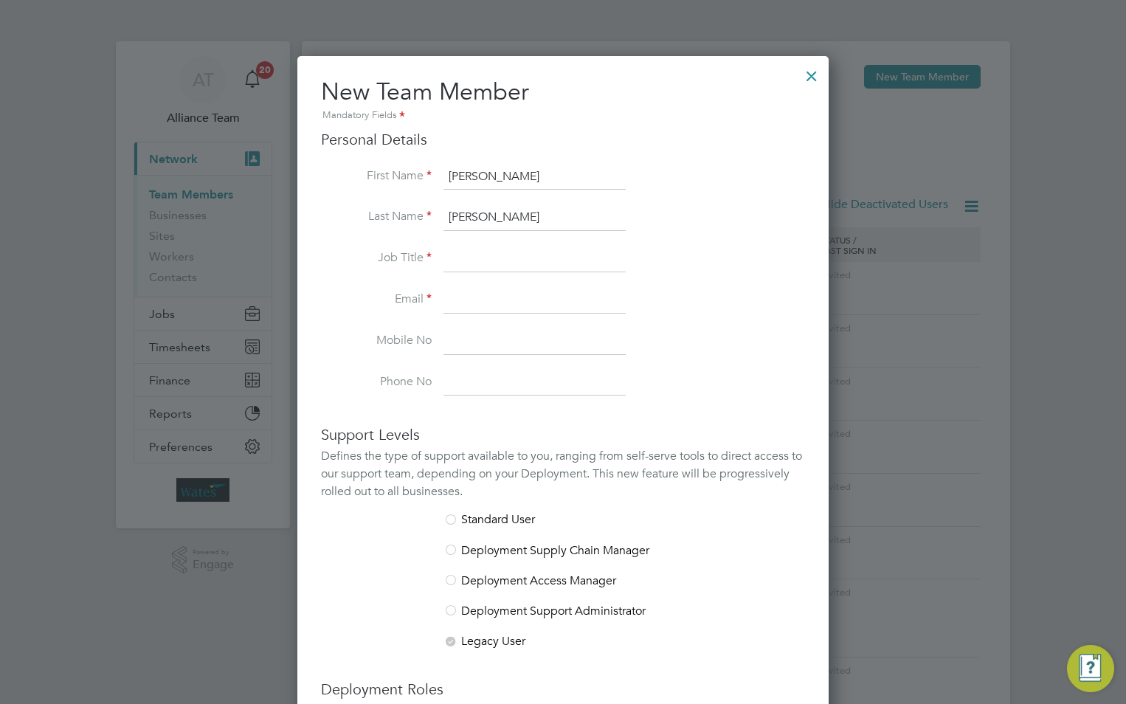
type input "Benjamin"
click at [450, 252] on input at bounding box center [535, 259] width 182 height 27
type input "Site Supervisor"
click at [494, 294] on input at bounding box center [535, 300] width 182 height 27
click at [497, 295] on input at bounding box center [535, 300] width 182 height 27
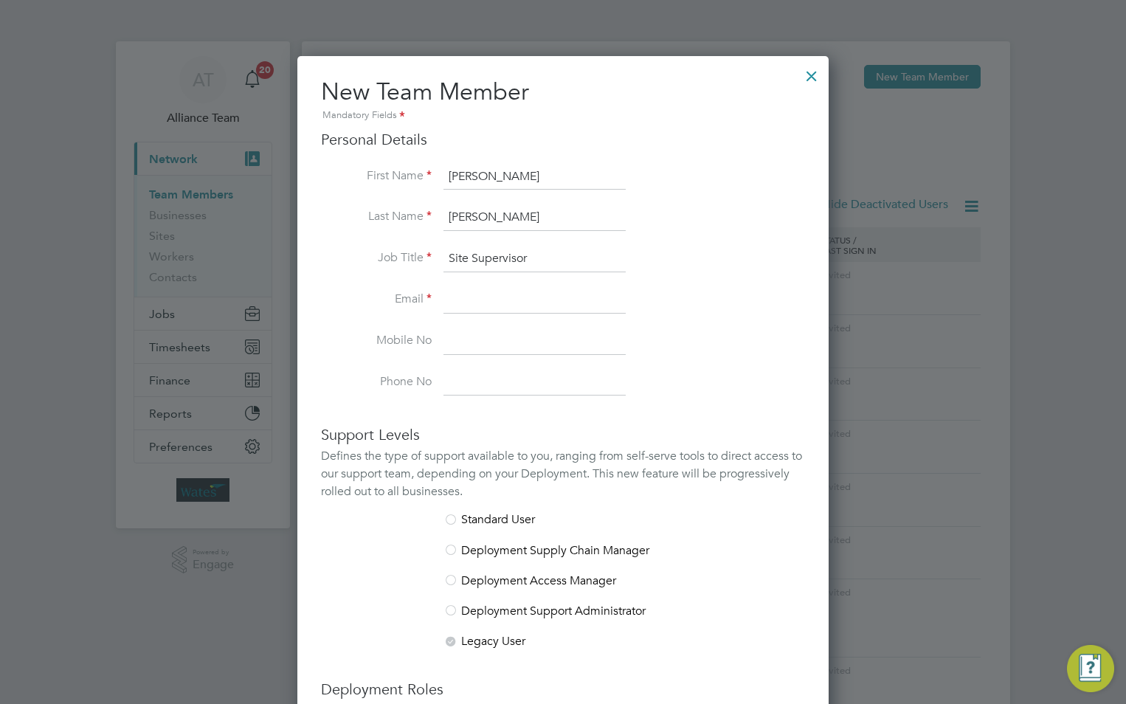
paste input "ben.taylor-steele@Liberty-group.co.uk"
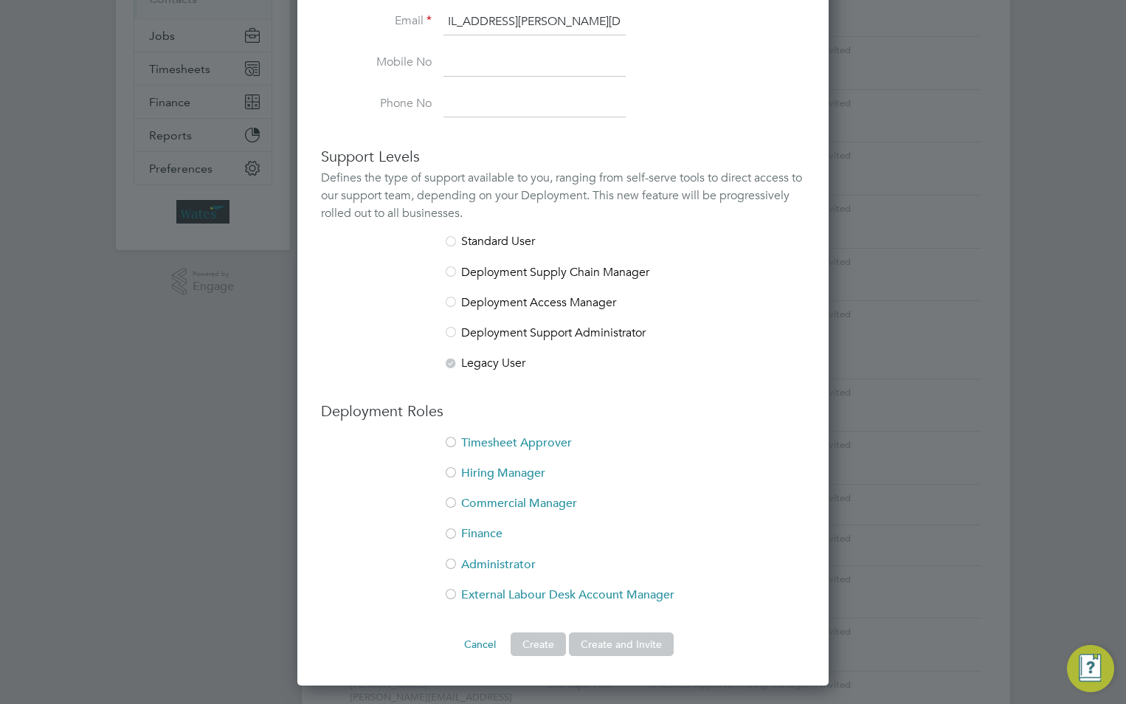
scroll to position [295, 0]
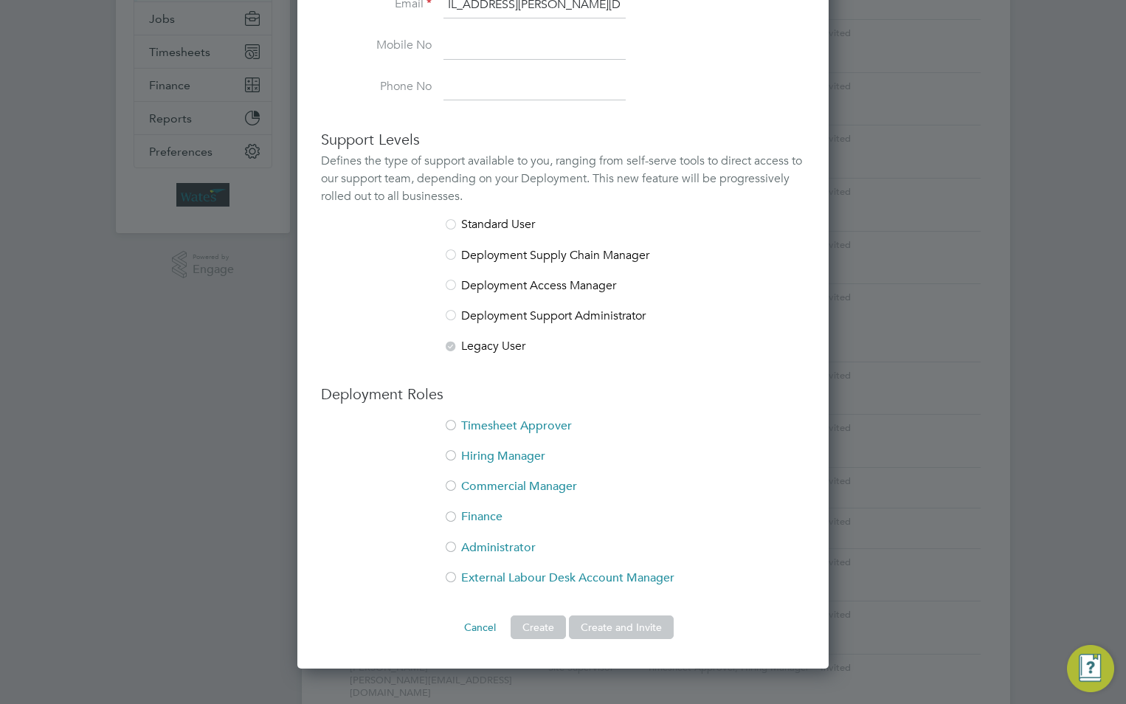
type input "ben.taylor-steele@Liberty-group.co.uk"
drag, startPoint x: 497, startPoint y: 418, endPoint x: 509, endPoint y: 447, distance: 31.1
click at [497, 419] on li "Timesheet Approver" at bounding box center [563, 434] width 484 height 30
click at [511, 455] on li "Hiring Manager" at bounding box center [563, 464] width 484 height 30
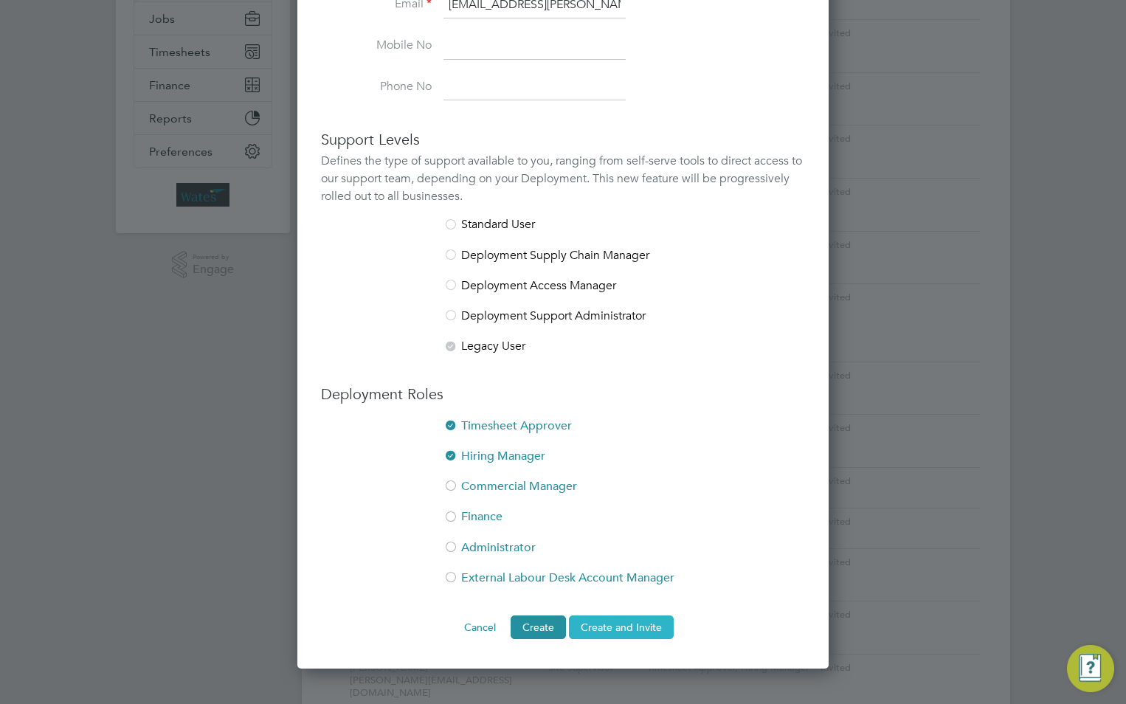
click at [635, 633] on button "Create and Invite" at bounding box center [621, 628] width 105 height 24
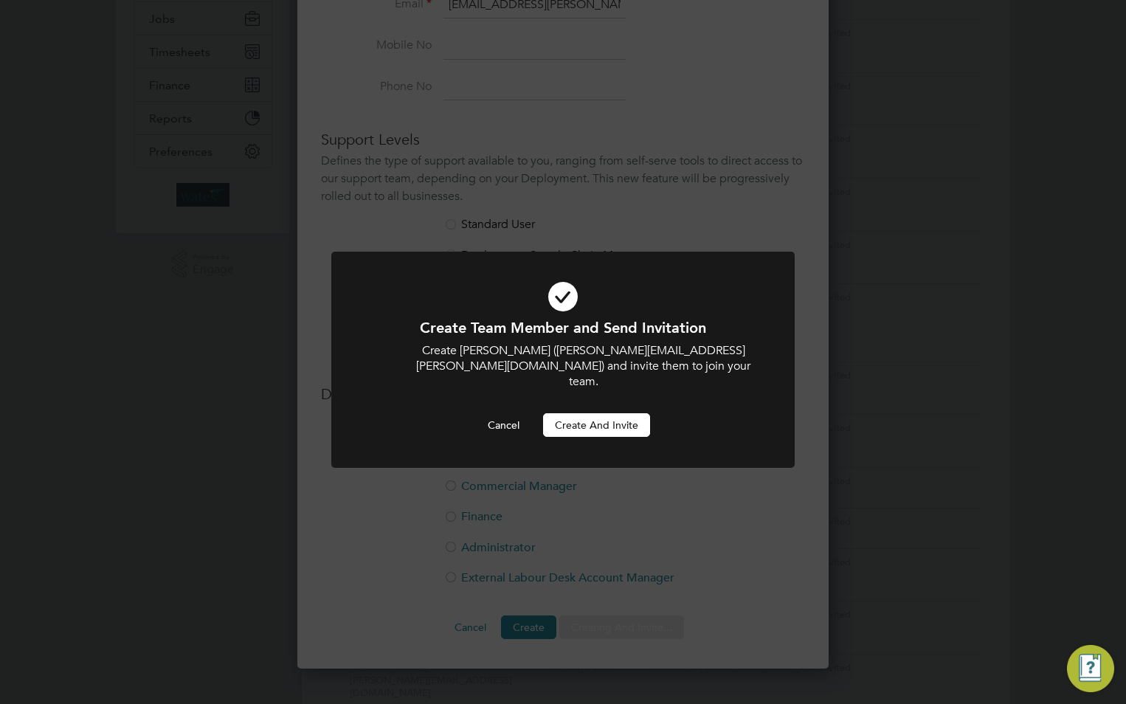
click at [606, 393] on div "Create Team Member and Send Invitation Create Benjamin (ben.taylor-steele@Liber…" at bounding box center [563, 377] width 384 height 119
drag, startPoint x: 603, startPoint y: 396, endPoint x: 607, endPoint y: 404, distance: 8.9
click at [605, 402] on div "Create Team Member and Send Invitation Create Benjamin (ben.taylor-steele@Liber…" at bounding box center [563, 377] width 384 height 119
drag, startPoint x: 607, startPoint y: 404, endPoint x: 633, endPoint y: 410, distance: 26.5
click at [633, 413] on button "Create and invite" at bounding box center [596, 425] width 107 height 24
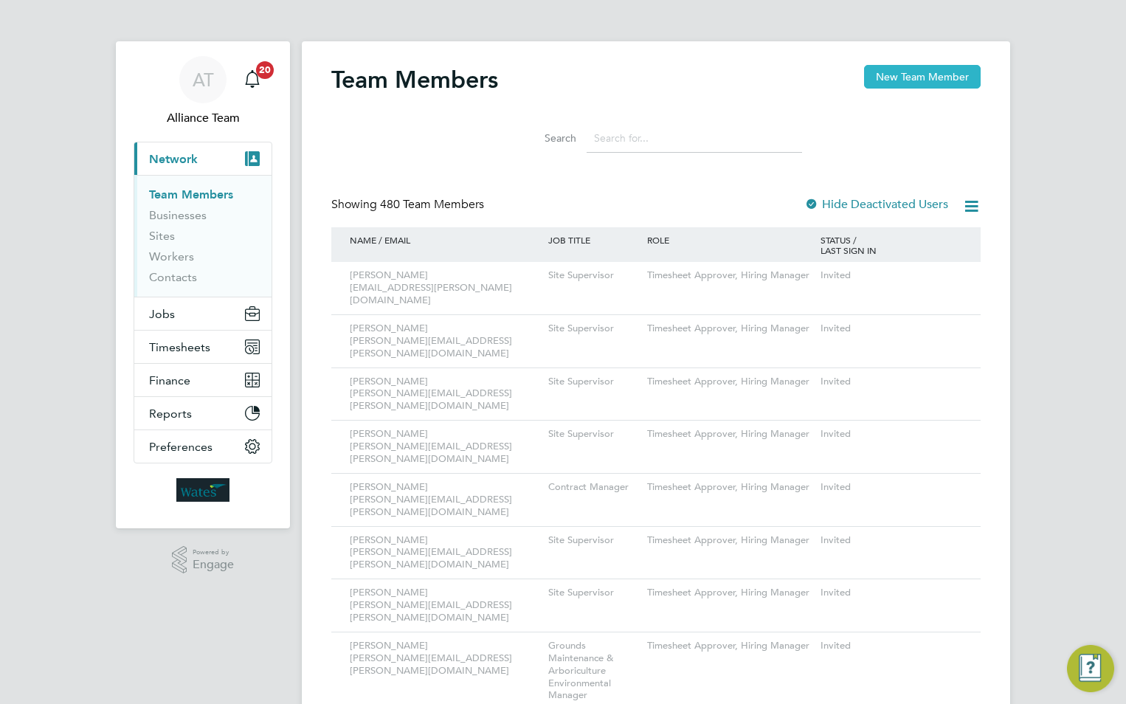
drag, startPoint x: 912, startPoint y: 83, endPoint x: 902, endPoint y: 86, distance: 10.3
click at [912, 83] on button "New Team Member" at bounding box center [922, 77] width 117 height 24
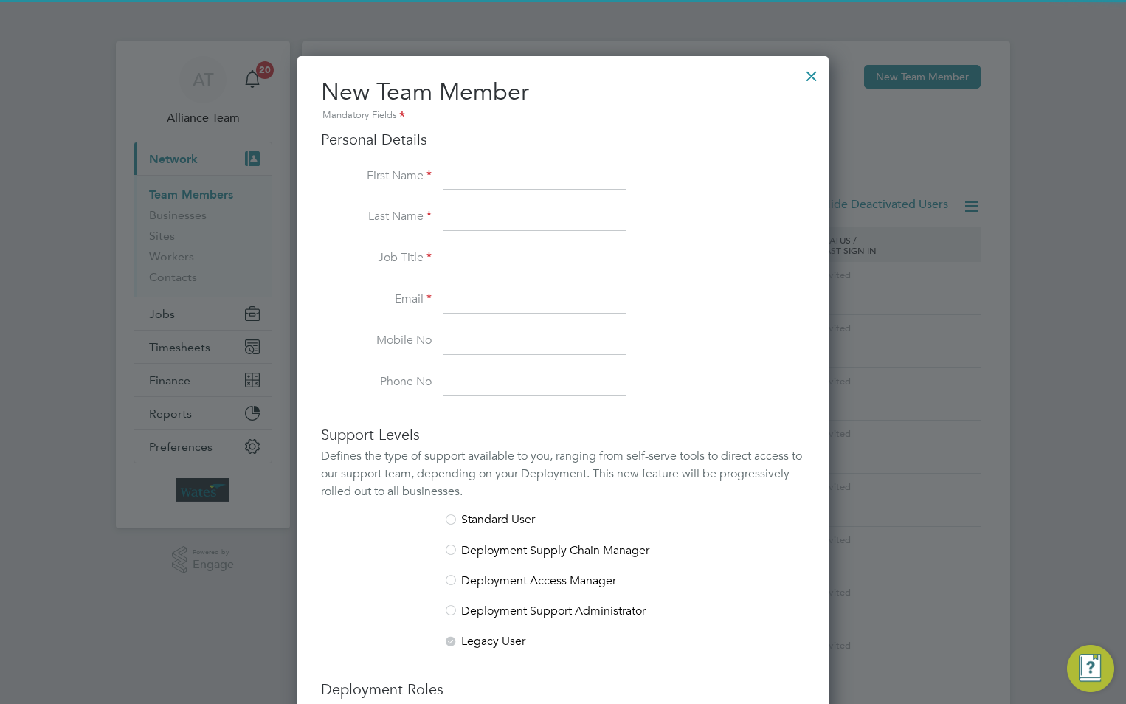
scroll to position [909, 532]
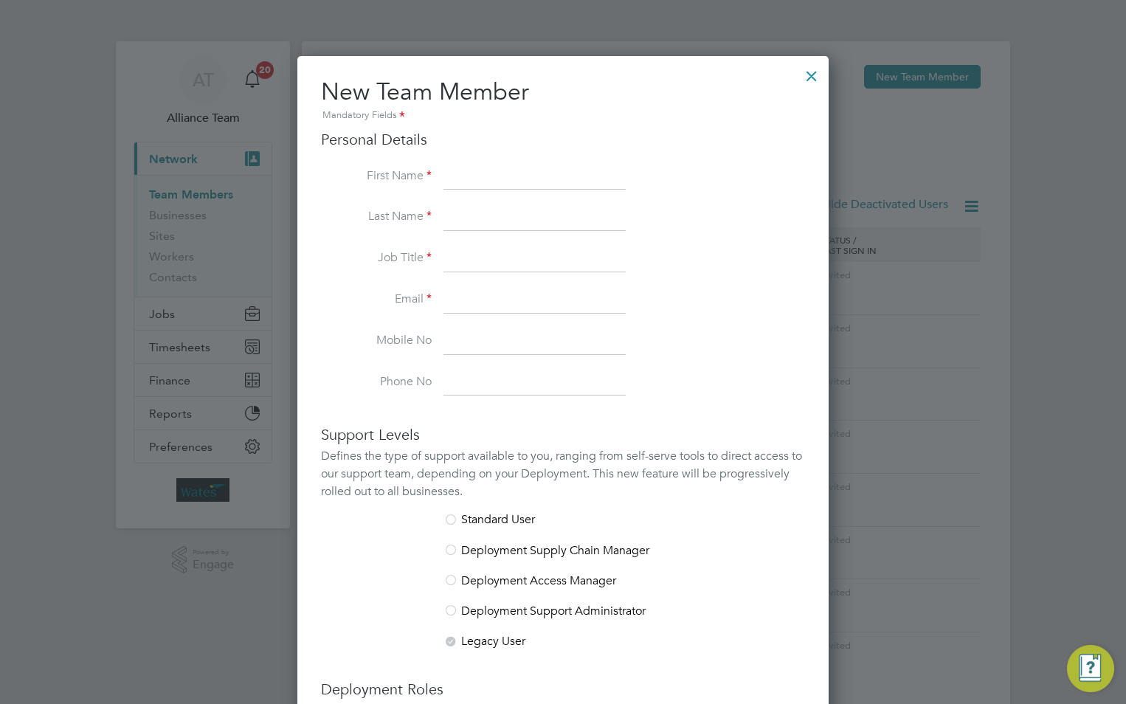
click at [475, 173] on input at bounding box center [535, 177] width 182 height 27
paste input "[PERSON_NAME]"
drag, startPoint x: 454, startPoint y: 173, endPoint x: 496, endPoint y: 171, distance: 42.1
click at [496, 171] on input "[PERSON_NAME]" at bounding box center [535, 177] width 182 height 27
type input "Andrew"
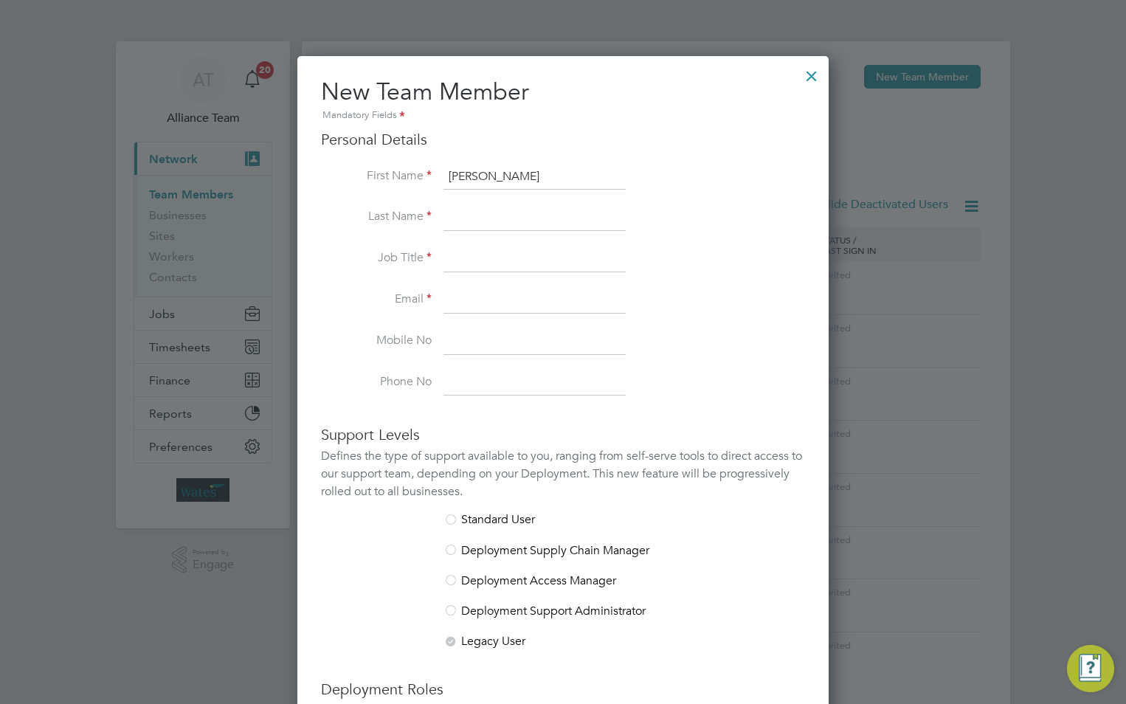
click at [457, 218] on input at bounding box center [535, 217] width 182 height 27
paste input "Kordzinski"
type input "Kordzinski"
click at [464, 260] on input at bounding box center [535, 259] width 182 height 27
drag, startPoint x: 562, startPoint y: 256, endPoint x: 608, endPoint y: 300, distance: 63.7
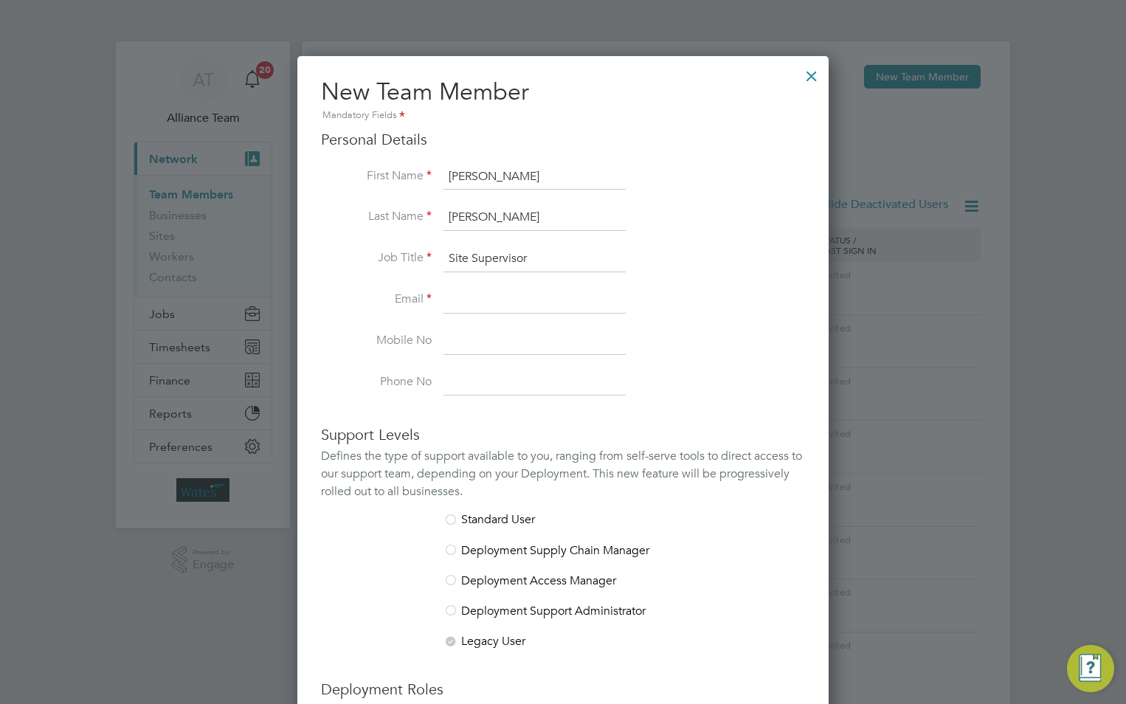
click at [559, 255] on input "Site Supervisor" at bounding box center [535, 259] width 182 height 27
type input "Site Manager"
click at [534, 283] on li "Job Title Site Manager" at bounding box center [563, 266] width 484 height 41
click at [490, 295] on input at bounding box center [535, 300] width 182 height 27
drag, startPoint x: 526, startPoint y: 289, endPoint x: 519, endPoint y: 284, distance: 8.6
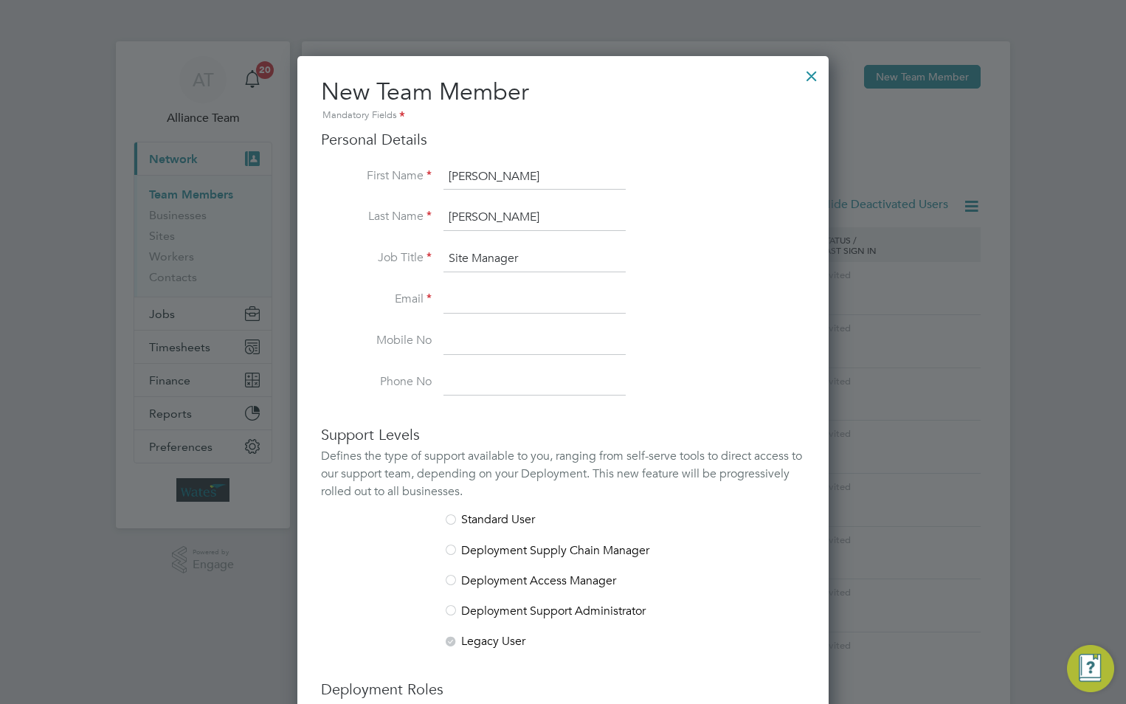
click at [526, 289] on input at bounding box center [535, 300] width 182 height 27
paste input "andrew.kordzinski@Liberty-group.co.uk"
type input "andrew.kordzinski@Liberty-group.co.uk"
click at [506, 342] on input at bounding box center [535, 341] width 182 height 27
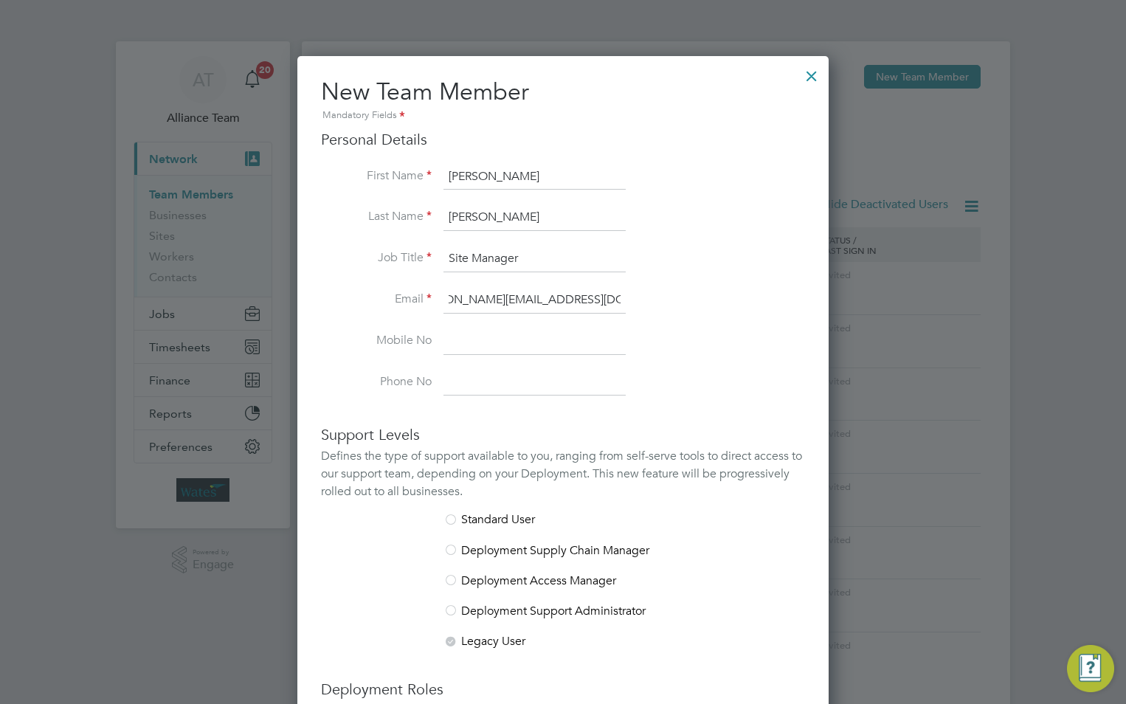
scroll to position [0, 0]
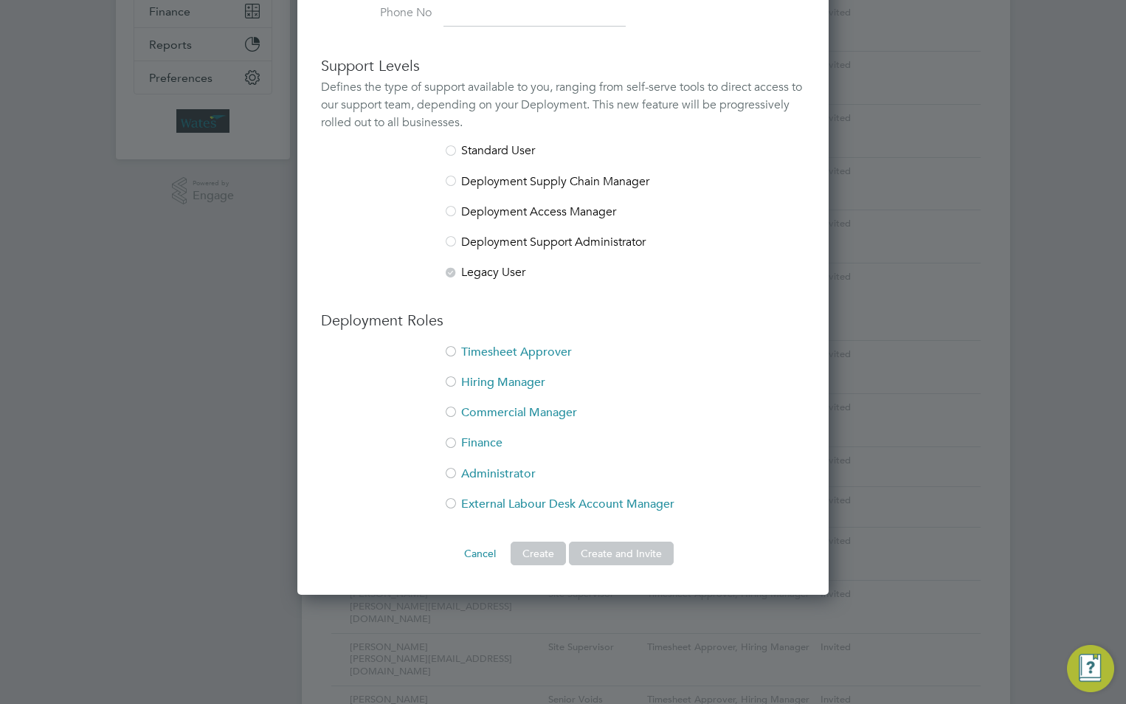
click at [484, 345] on li "Timesheet Approver" at bounding box center [563, 360] width 484 height 30
click at [483, 376] on li "Hiring Manager" at bounding box center [563, 390] width 484 height 30
click at [624, 555] on button "Create and Invite" at bounding box center [621, 554] width 105 height 24
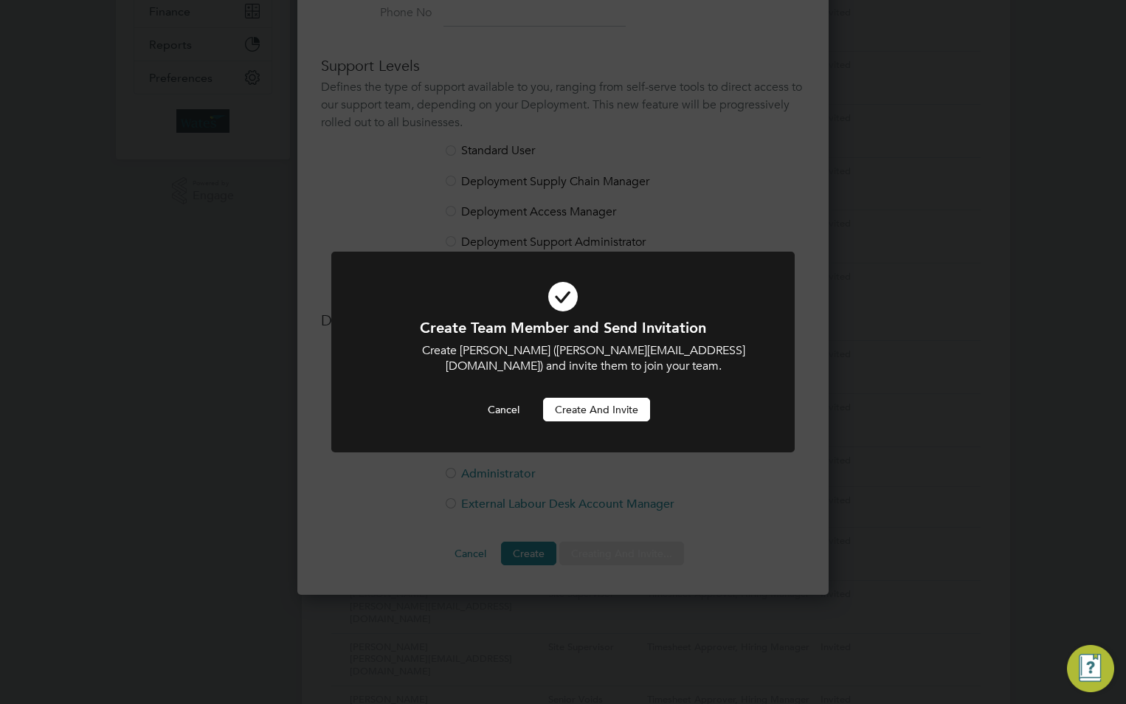
click at [593, 410] on button "Create and invite" at bounding box center [596, 410] width 107 height 24
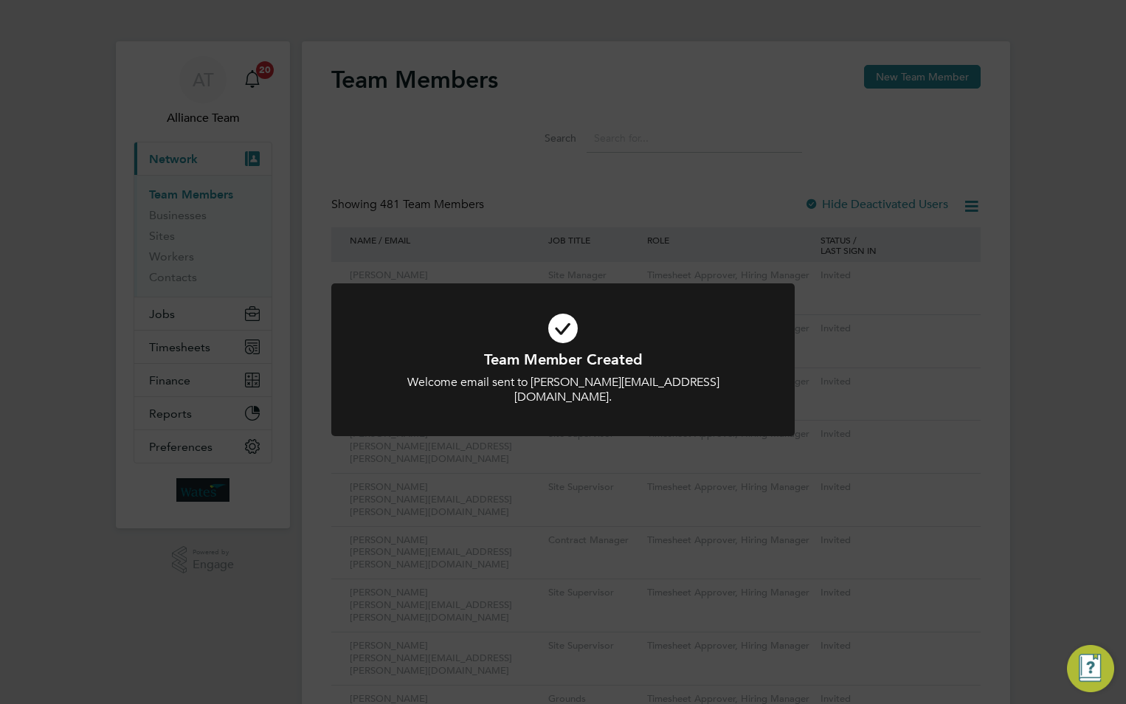
click at [896, 88] on div "Team Member Created Welcome email sent to andrew.kordzinski@Liberty-group.co.uk…" at bounding box center [563, 352] width 1126 height 704
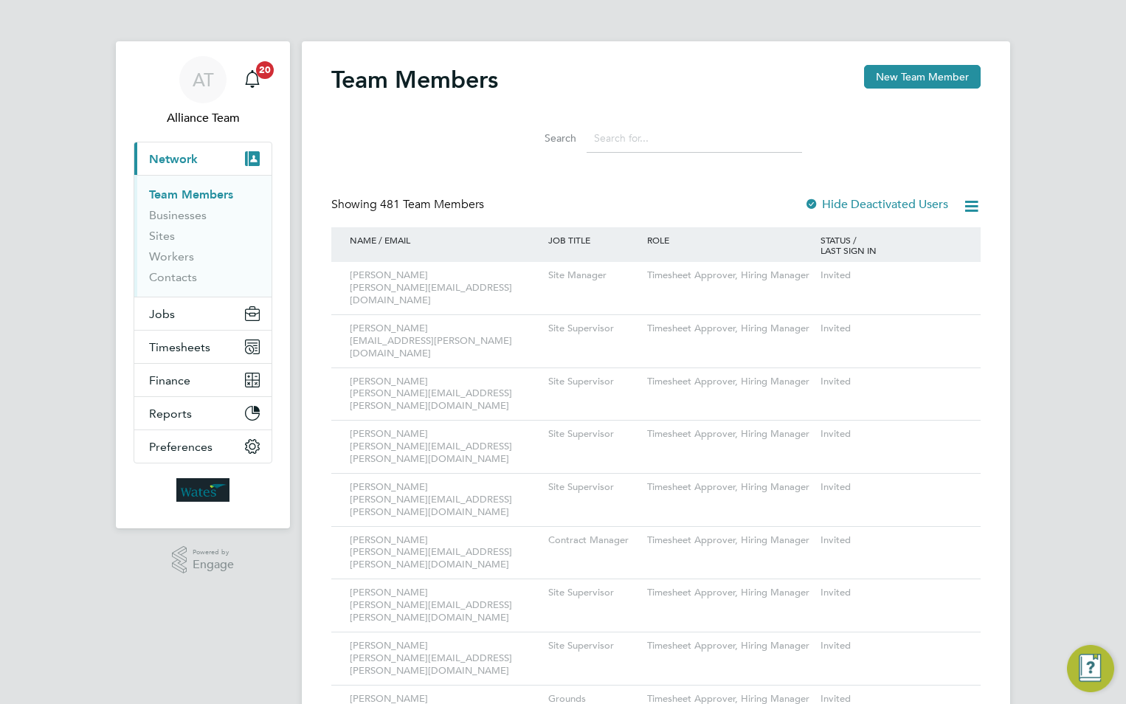
click at [905, 79] on div "Team Member Created Welcome email sent to andrew.kordzinski@Liberty-group.co.uk…" at bounding box center [563, 352] width 1126 height 704
click at [905, 79] on button "New Team Member" at bounding box center [922, 77] width 117 height 24
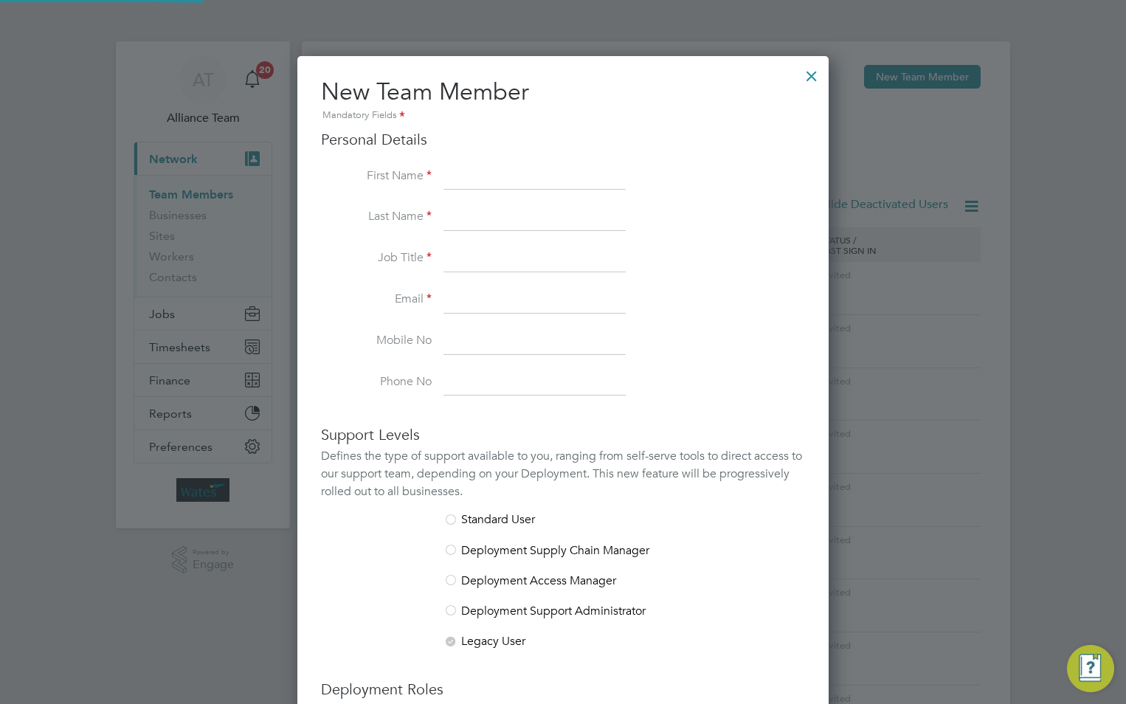
click at [494, 167] on input at bounding box center [535, 177] width 182 height 27
paste input "[PERSON_NAME]"
drag, startPoint x: 531, startPoint y: 175, endPoint x: 498, endPoint y: 174, distance: 34.0
click at [498, 174] on input "[PERSON_NAME]" at bounding box center [535, 177] width 182 height 27
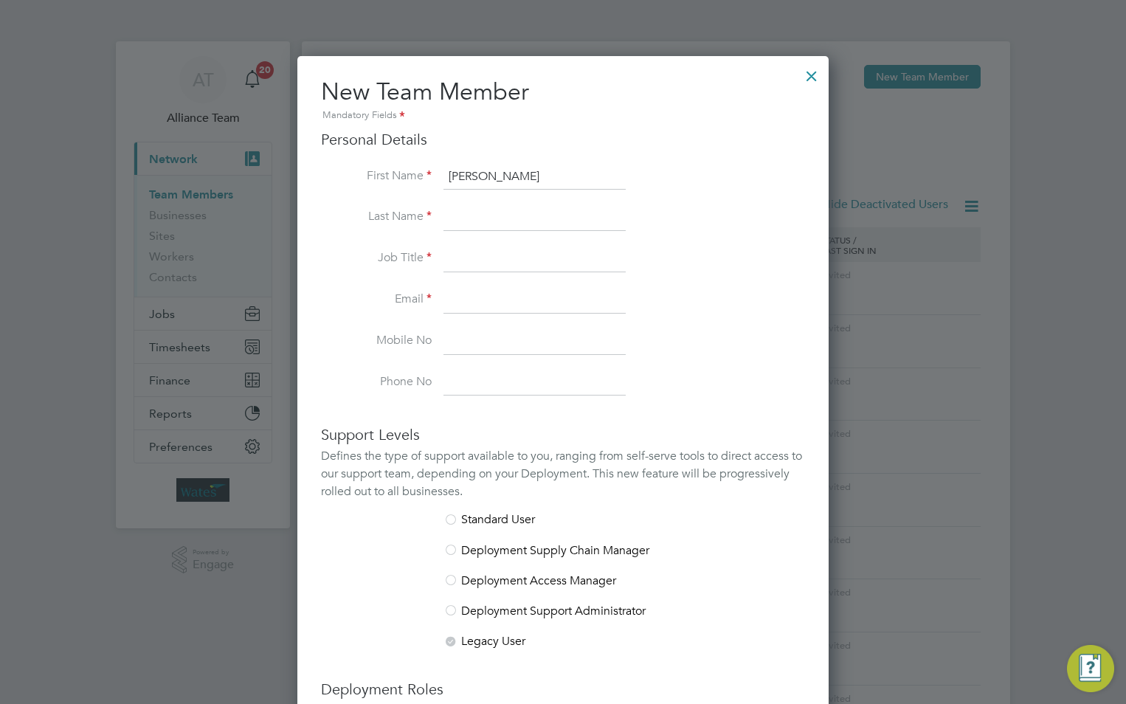
type input "Anthony"
click at [500, 211] on input at bounding box center [535, 217] width 182 height 27
click at [471, 215] on input at bounding box center [535, 217] width 182 height 27
click at [453, 220] on input at bounding box center [535, 217] width 182 height 27
paste input "Rutter"
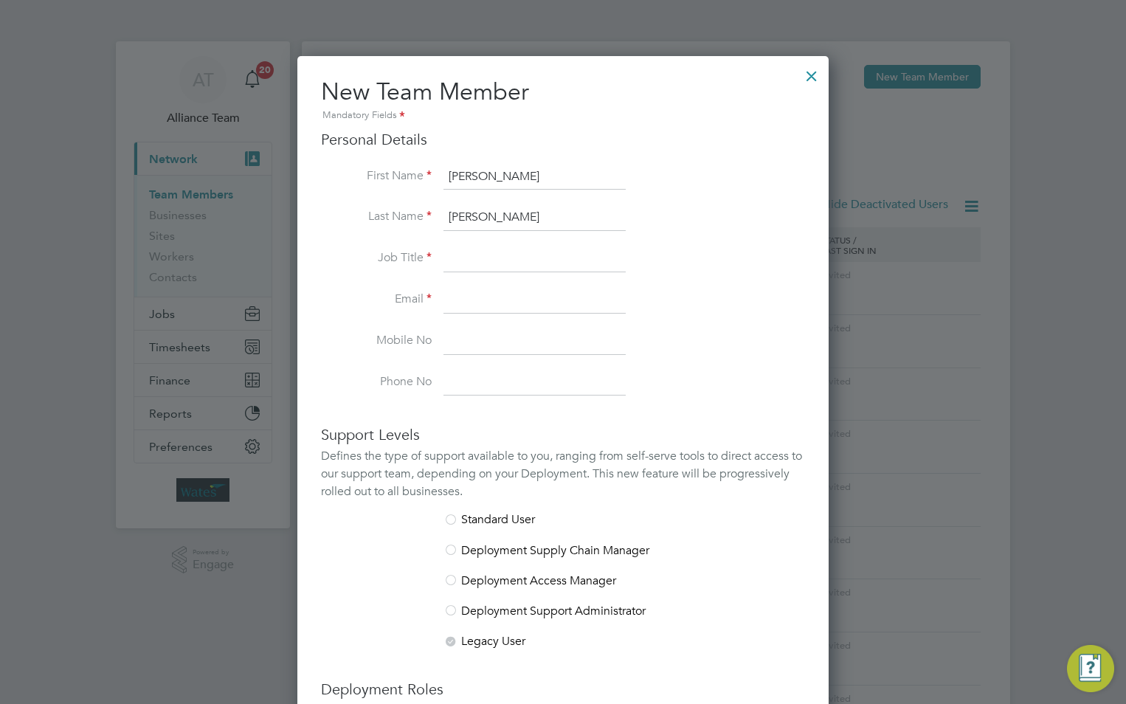
type input "Rutter"
click at [458, 251] on input at bounding box center [535, 259] width 182 height 27
click at [484, 257] on input at bounding box center [535, 259] width 182 height 27
paste input "Site Supervisor"
type input "Site Supervisor"
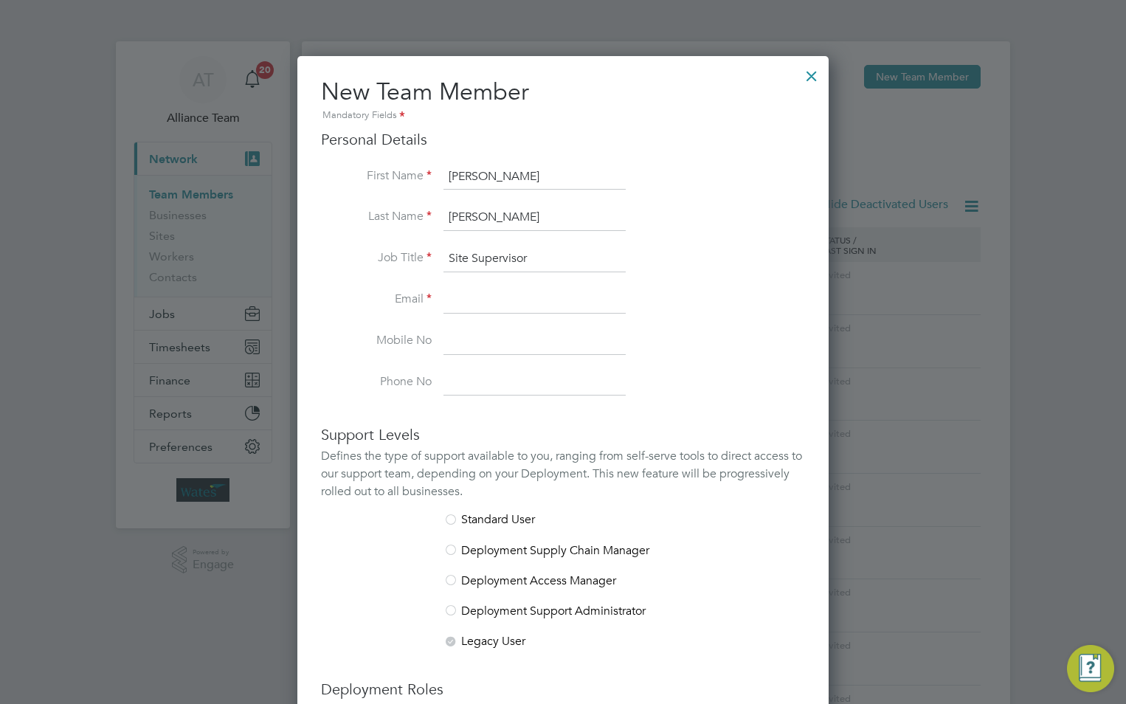
drag, startPoint x: 449, startPoint y: 297, endPoint x: 14, endPoint y: 227, distance: 440.5
click at [449, 297] on input at bounding box center [535, 300] width 182 height 27
click at [509, 295] on input at bounding box center [535, 300] width 182 height 27
paste input "anthony.rutter@Liberty-group.co.uk"
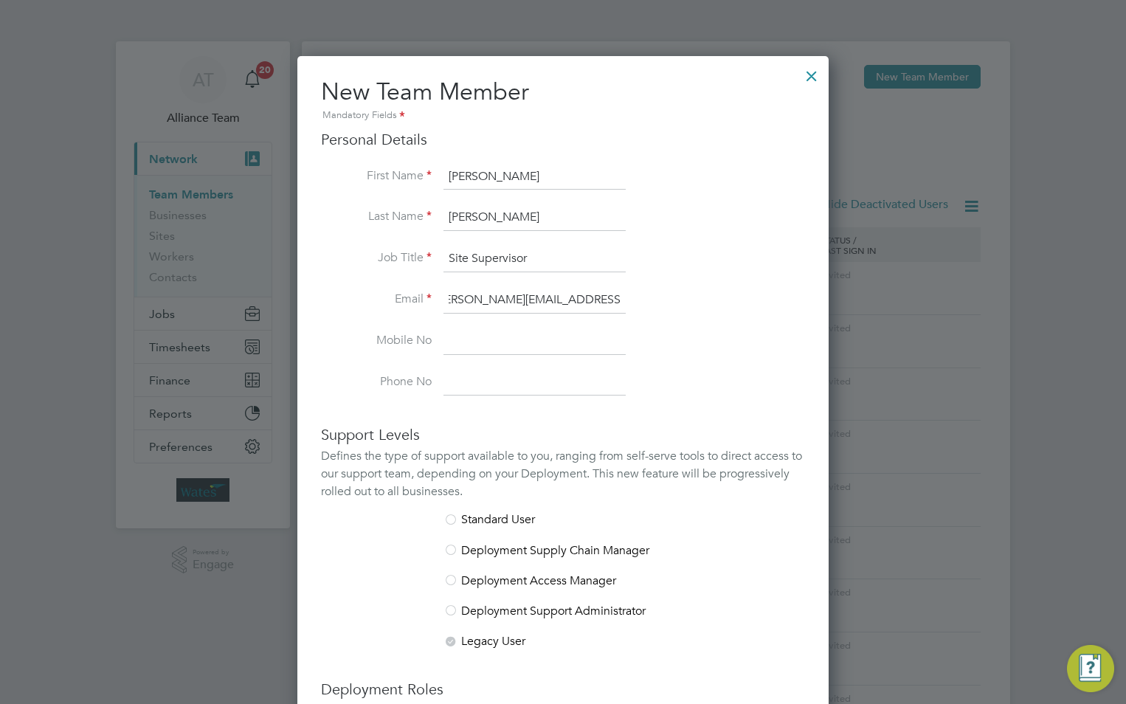
type input "anthony.rutter@Liberty-group.co.uk"
click at [464, 337] on input at bounding box center [535, 341] width 182 height 27
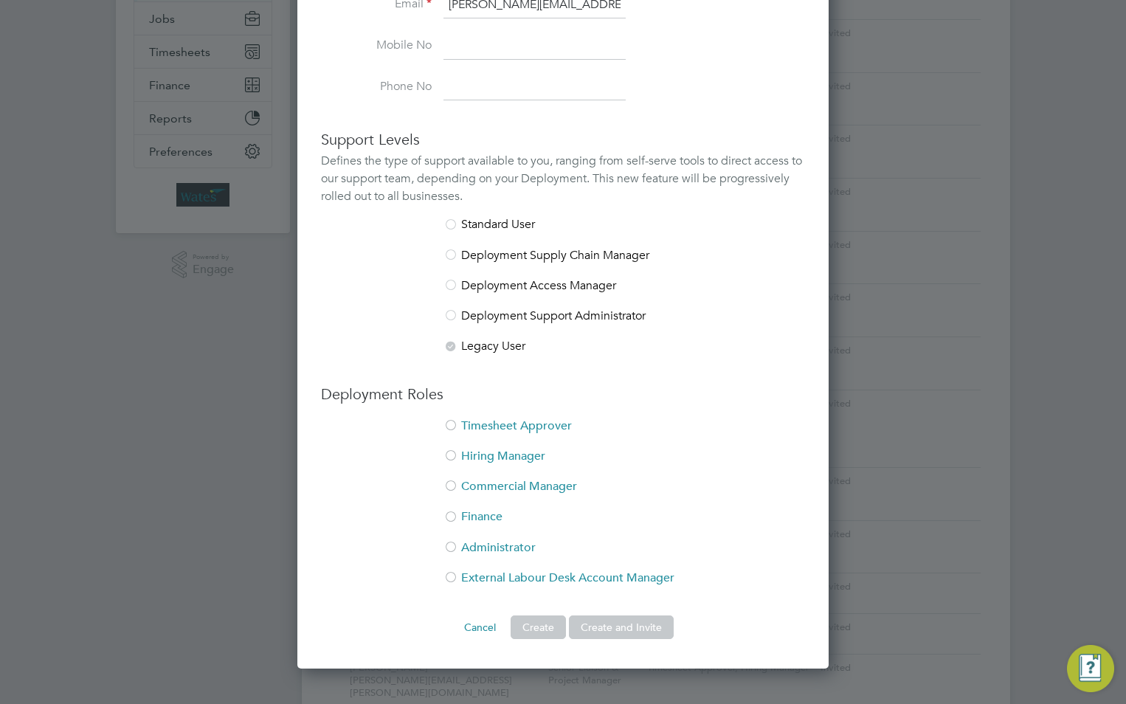
click at [501, 427] on li "Timesheet Approver" at bounding box center [563, 434] width 484 height 30
click at [484, 458] on li "Hiring Manager" at bounding box center [563, 464] width 484 height 30
click at [647, 622] on button "Create and Invite" at bounding box center [621, 628] width 105 height 24
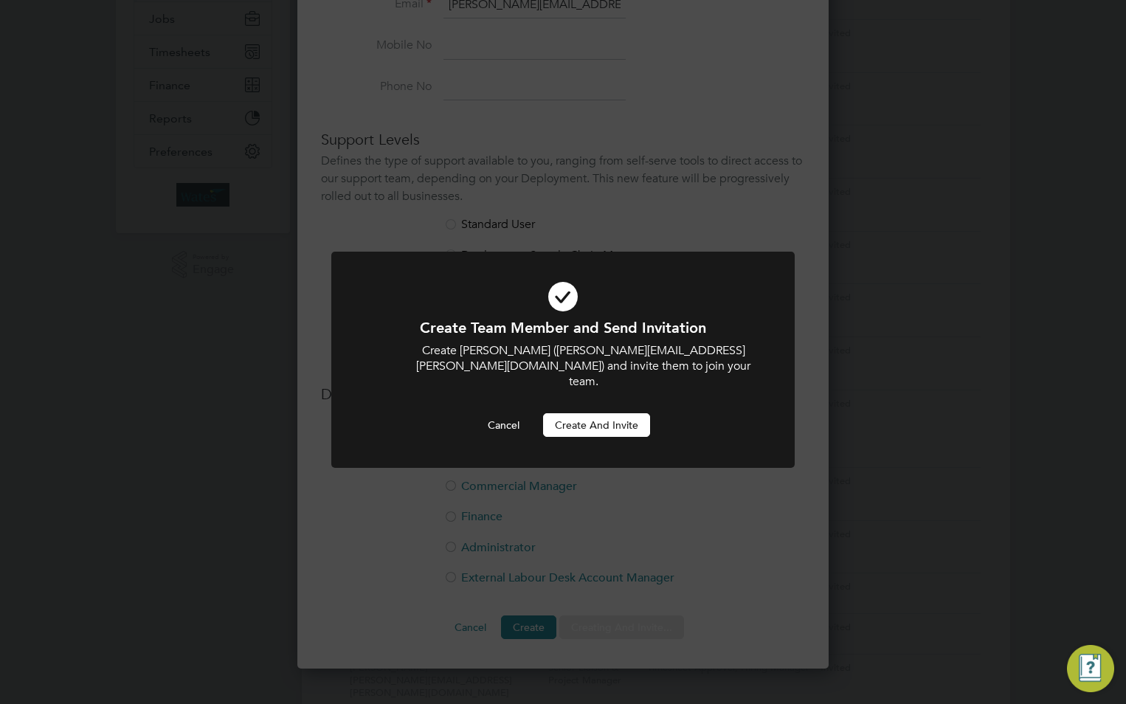
click at [579, 413] on button "Create and invite" at bounding box center [596, 425] width 107 height 24
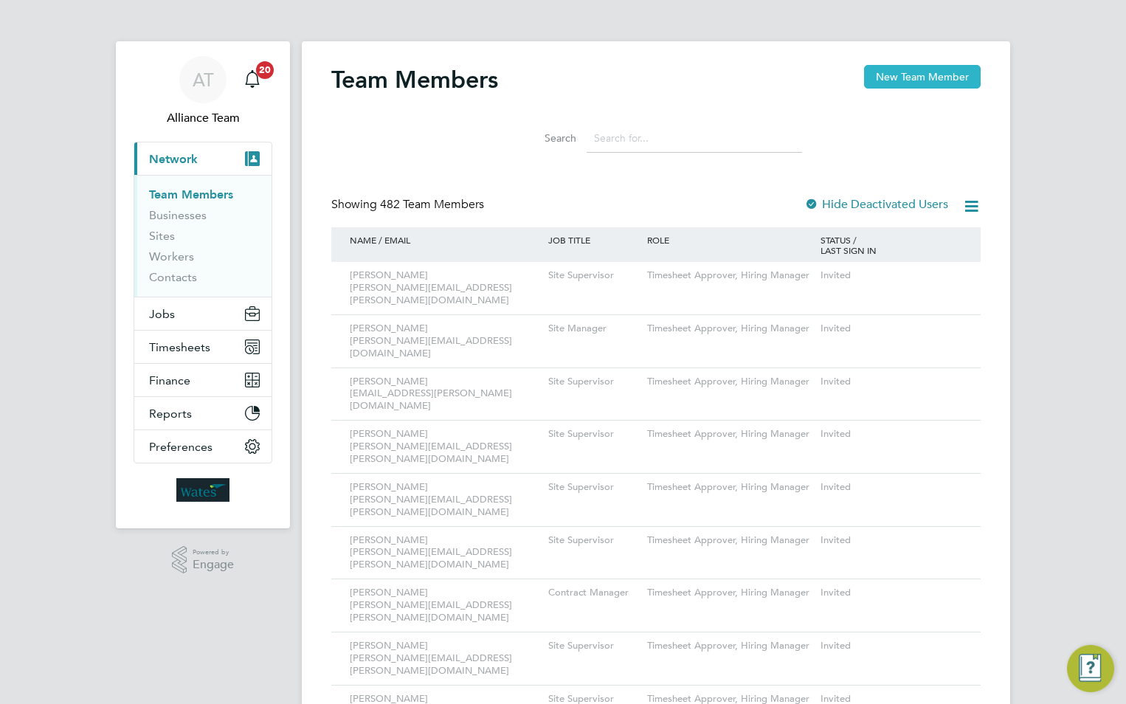
click at [914, 74] on button "New Team Member" at bounding box center [922, 77] width 117 height 24
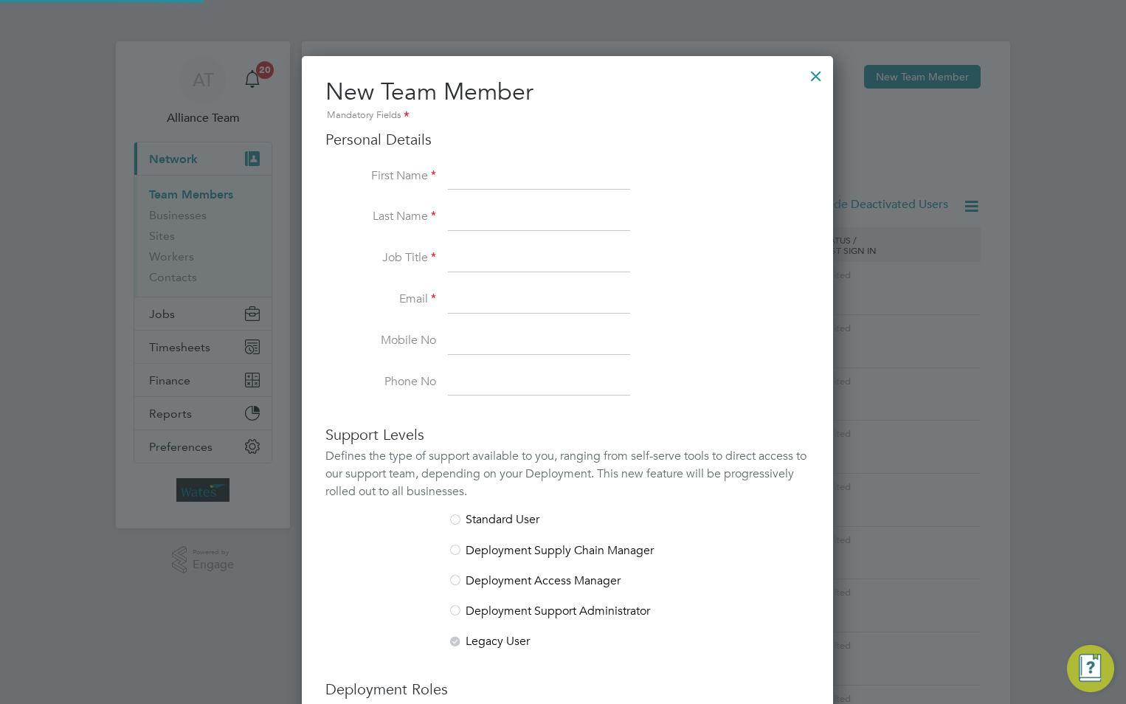
click at [503, 168] on input at bounding box center [539, 177] width 182 height 27
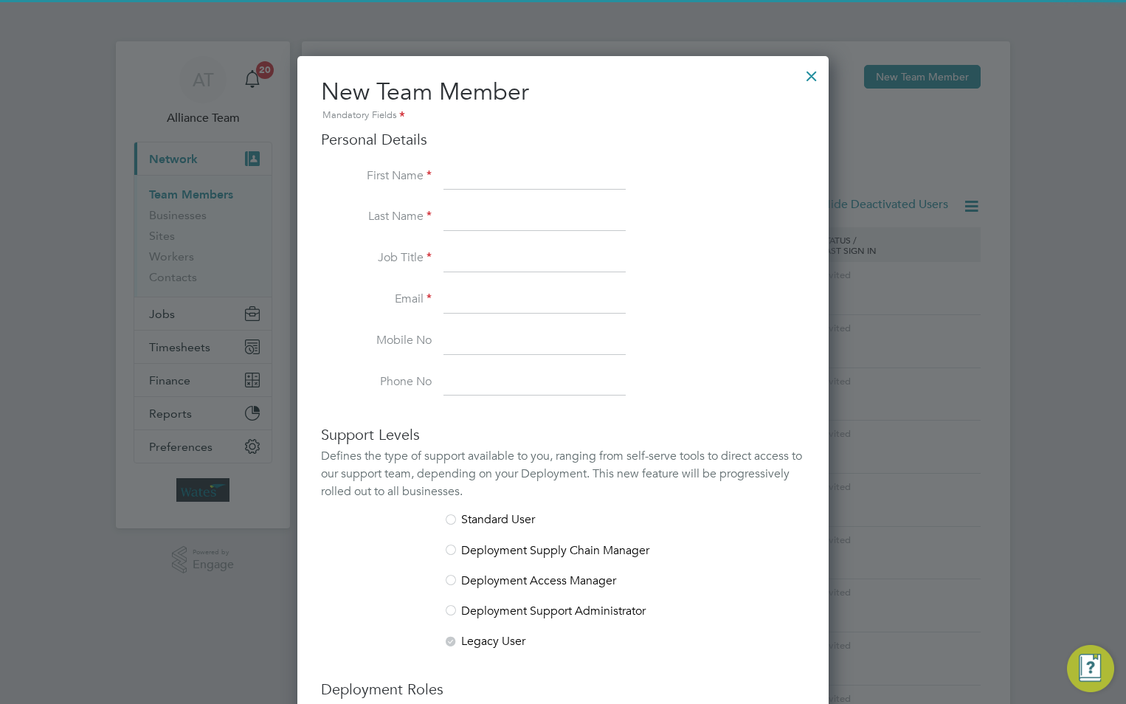
scroll to position [909, 532]
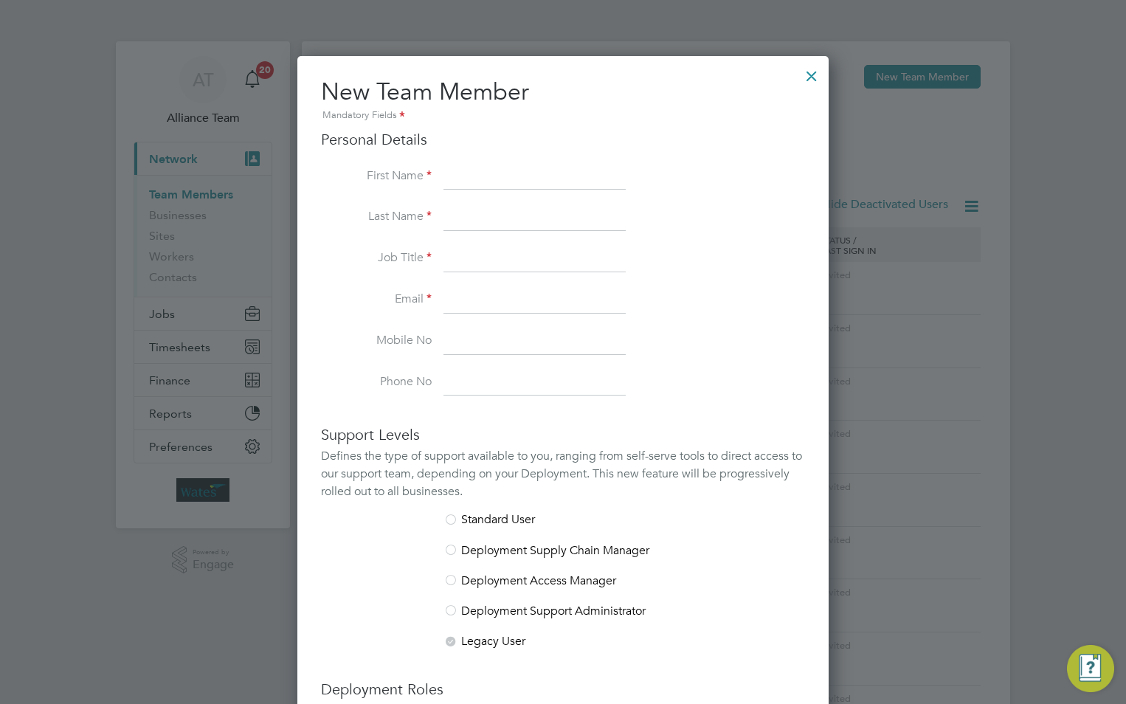
paste input "[PERSON_NAME]"
drag, startPoint x: 589, startPoint y: 178, endPoint x: 525, endPoint y: 172, distance: 64.5
click at [525, 172] on input "[PERSON_NAME]" at bounding box center [535, 177] width 182 height 27
type input "Konstantinos"
click at [489, 210] on input at bounding box center [535, 217] width 182 height 27
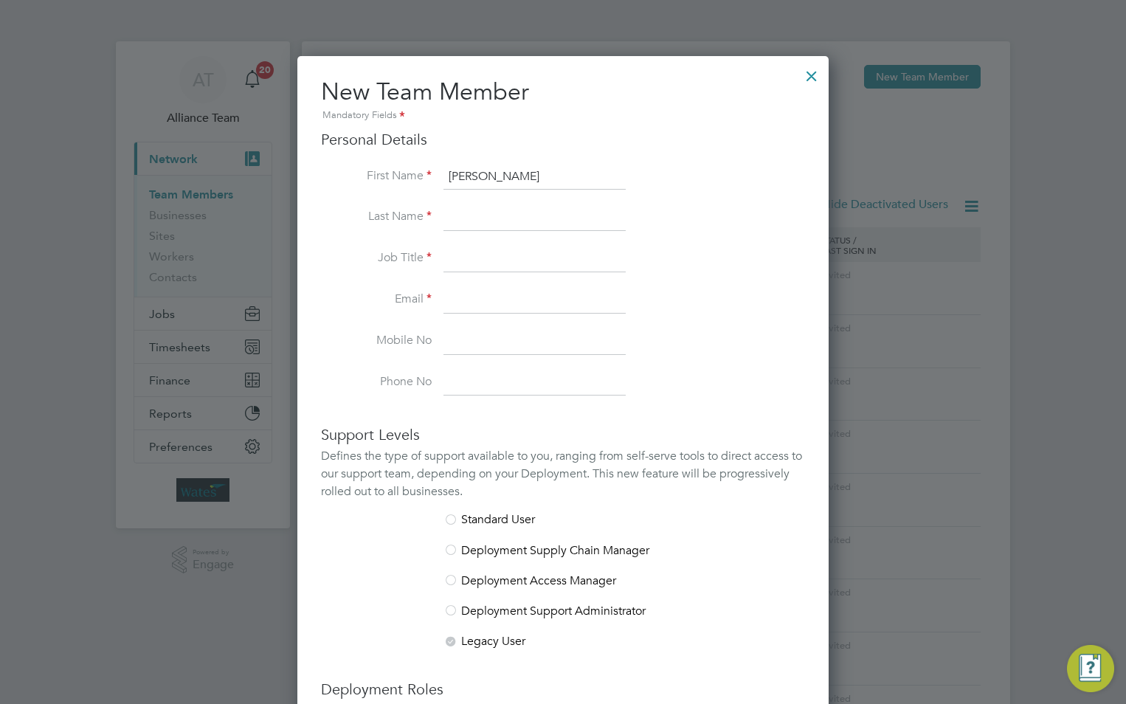
paste input "Oikonomoy"
type input "Oikonomoy"
click at [477, 250] on input at bounding box center [535, 259] width 182 height 27
click at [551, 265] on input at bounding box center [535, 259] width 182 height 27
paste input "Environmental & Arborcultural Coordinator"
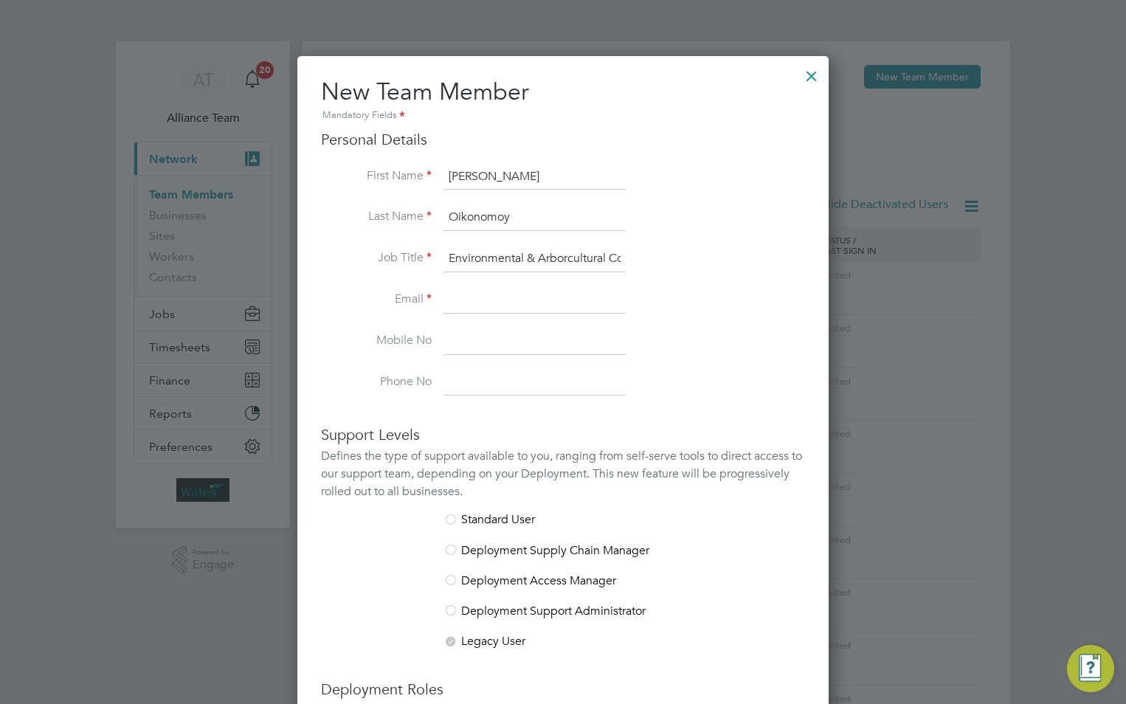
scroll to position [0, 54]
type input "Environmental & Arborcultural Coordinator"
drag, startPoint x: 528, startPoint y: 294, endPoint x: 512, endPoint y: 285, distance: 17.9
click at [523, 292] on input at bounding box center [535, 300] width 182 height 27
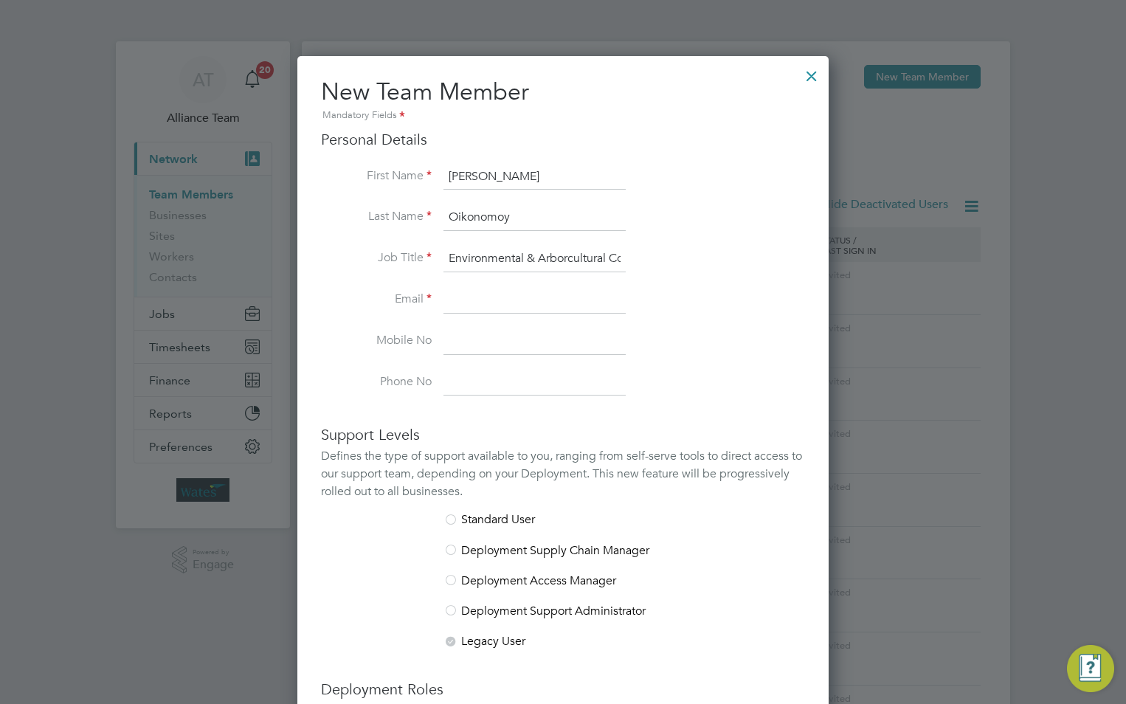
paste input "konstantinos.oikonomoy@Liberty-group.co.uk"
type input "konstantinos.oikonomoy@Liberty-group.co.uk"
click at [467, 346] on input at bounding box center [535, 341] width 182 height 27
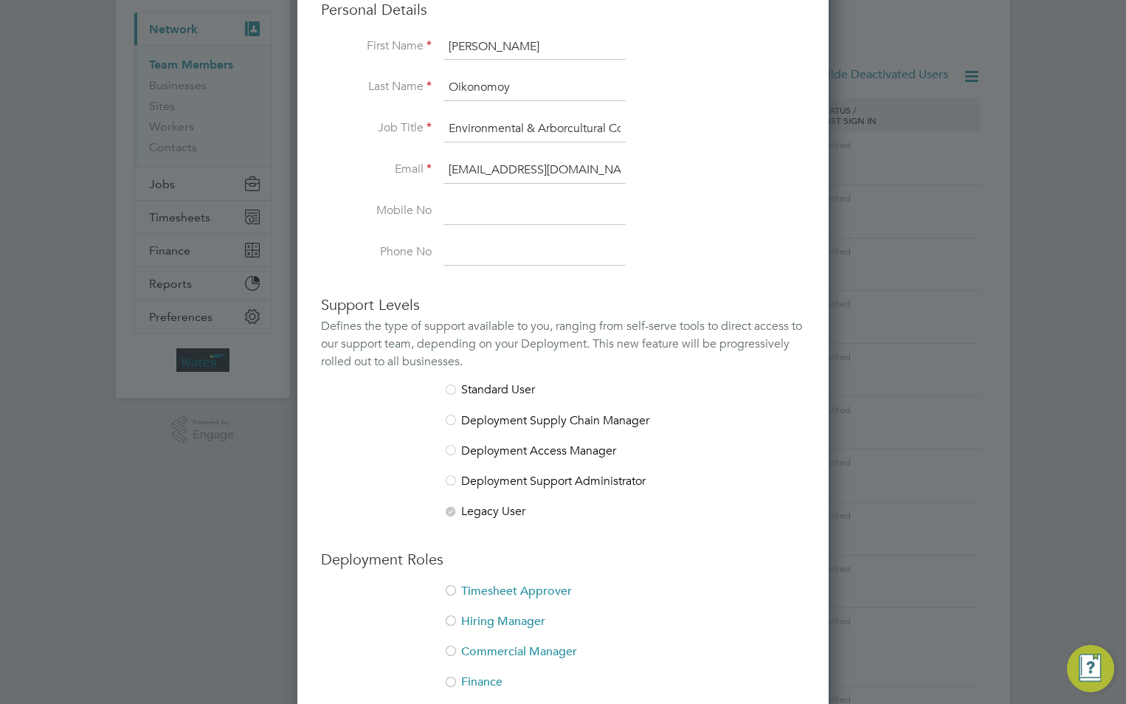
scroll to position [295, 0]
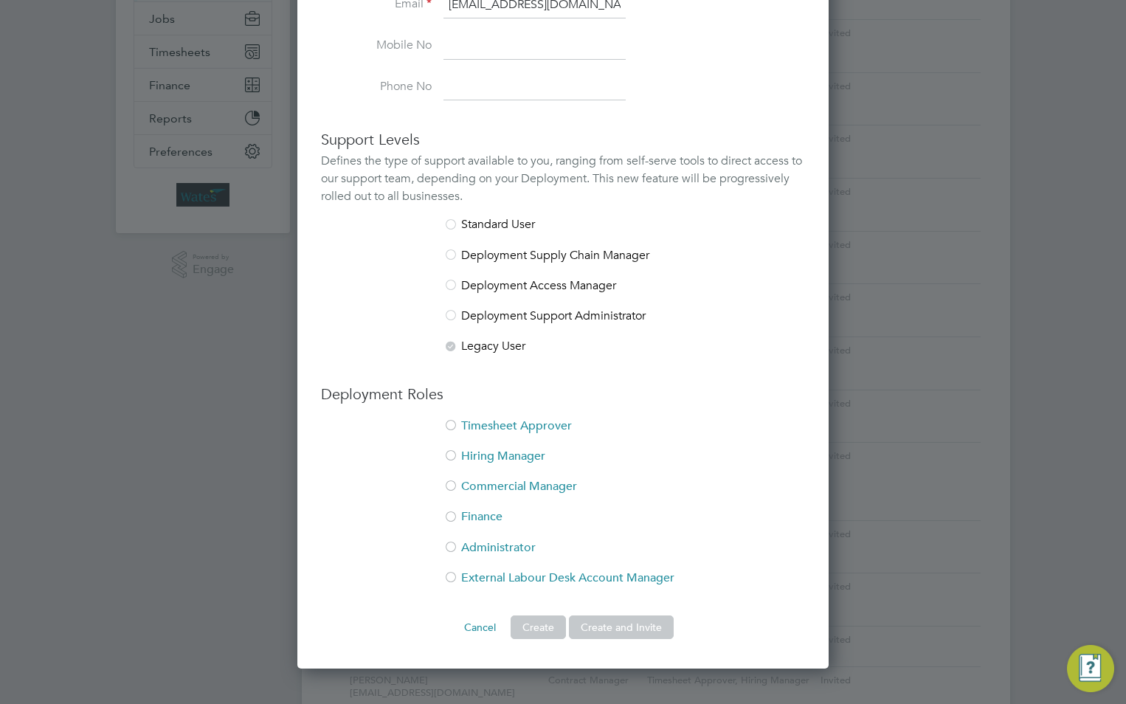
click at [487, 416] on div "Deployment Roles Timesheet Approver Hiring Manager Commercial Manager Finance A…" at bounding box center [563, 493] width 484 height 216
click at [453, 425] on div at bounding box center [451, 426] width 15 height 15
click at [459, 455] on li "Hiring Manager" at bounding box center [563, 464] width 484 height 30
click at [447, 484] on div at bounding box center [451, 487] width 15 height 15
click at [450, 486] on div at bounding box center [451, 487] width 15 height 15
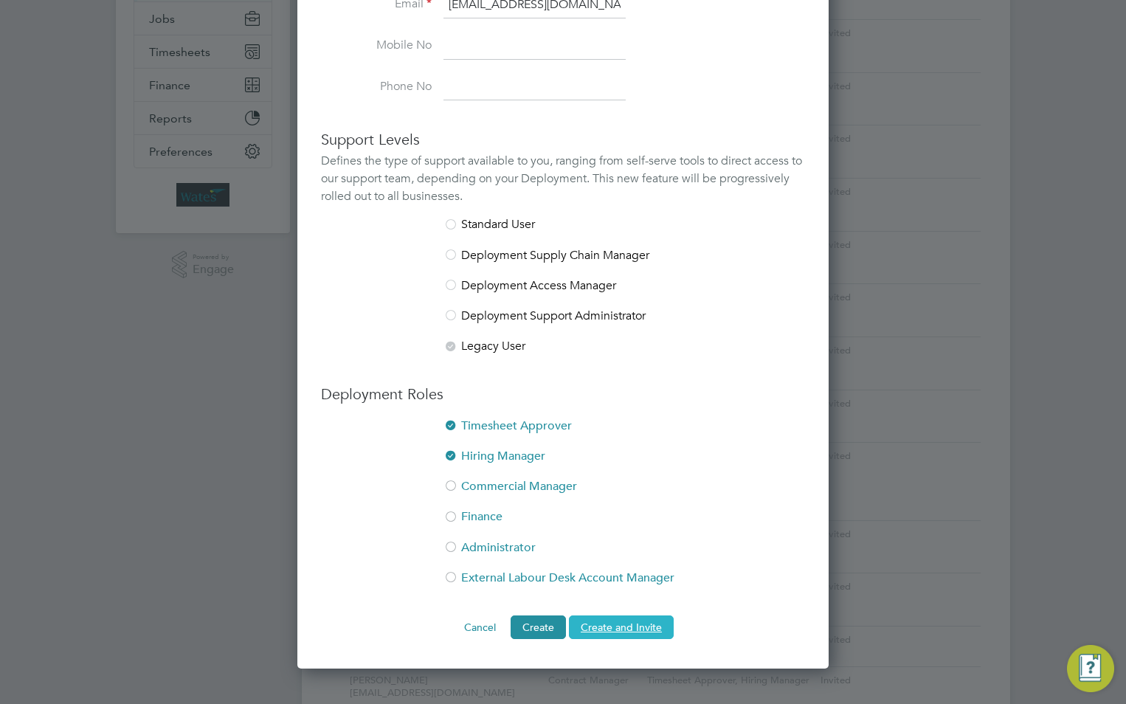
click at [616, 624] on button "Create and Invite" at bounding box center [621, 628] width 105 height 24
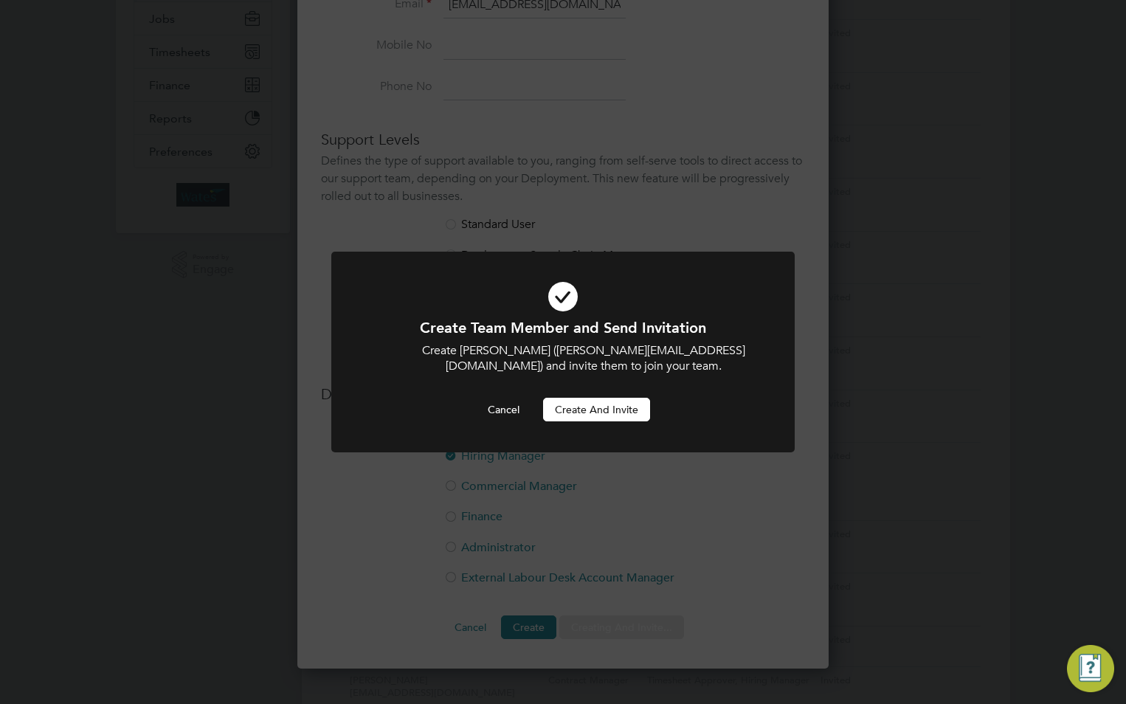
scroll to position [0, 0]
click at [572, 410] on button "Create and invite" at bounding box center [596, 410] width 107 height 24
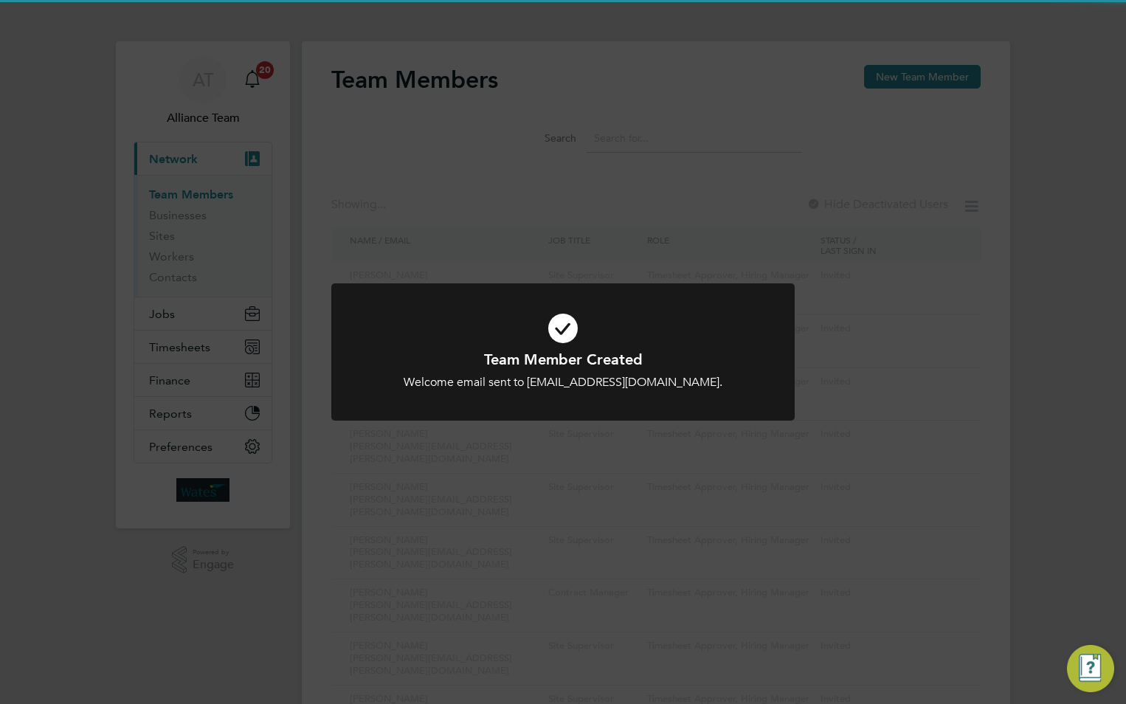
click at [506, 173] on div "Team Member Created Welcome email sent to konstantinos.oikonomoy@Liberty-group.…" at bounding box center [563, 352] width 1126 height 704
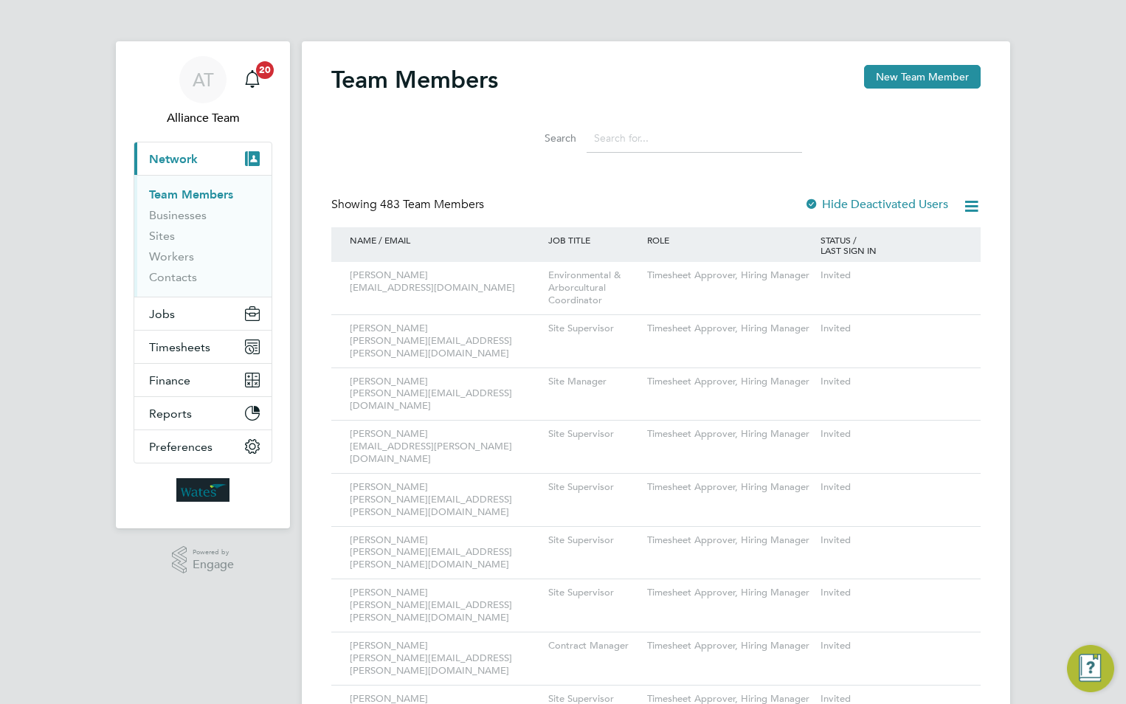
drag, startPoint x: 929, startPoint y: 75, endPoint x: 522, endPoint y: 104, distance: 408.5
click at [928, 75] on button "New Team Member" at bounding box center [922, 77] width 117 height 24
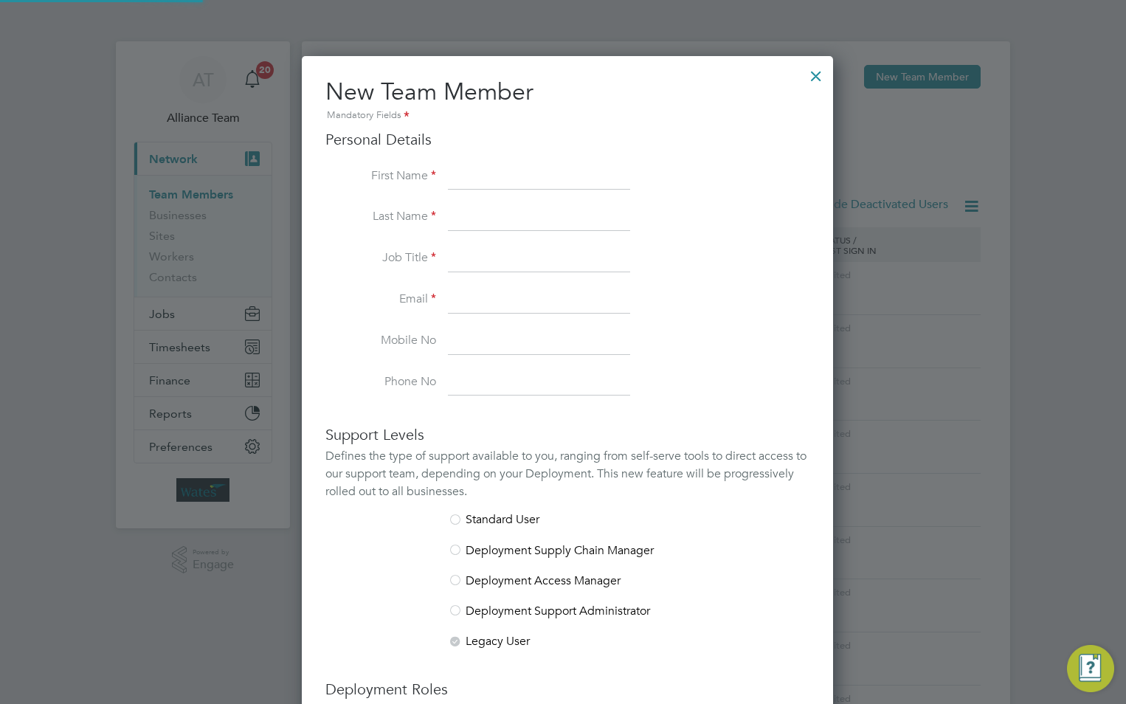
click at [549, 172] on input at bounding box center [539, 177] width 182 height 27
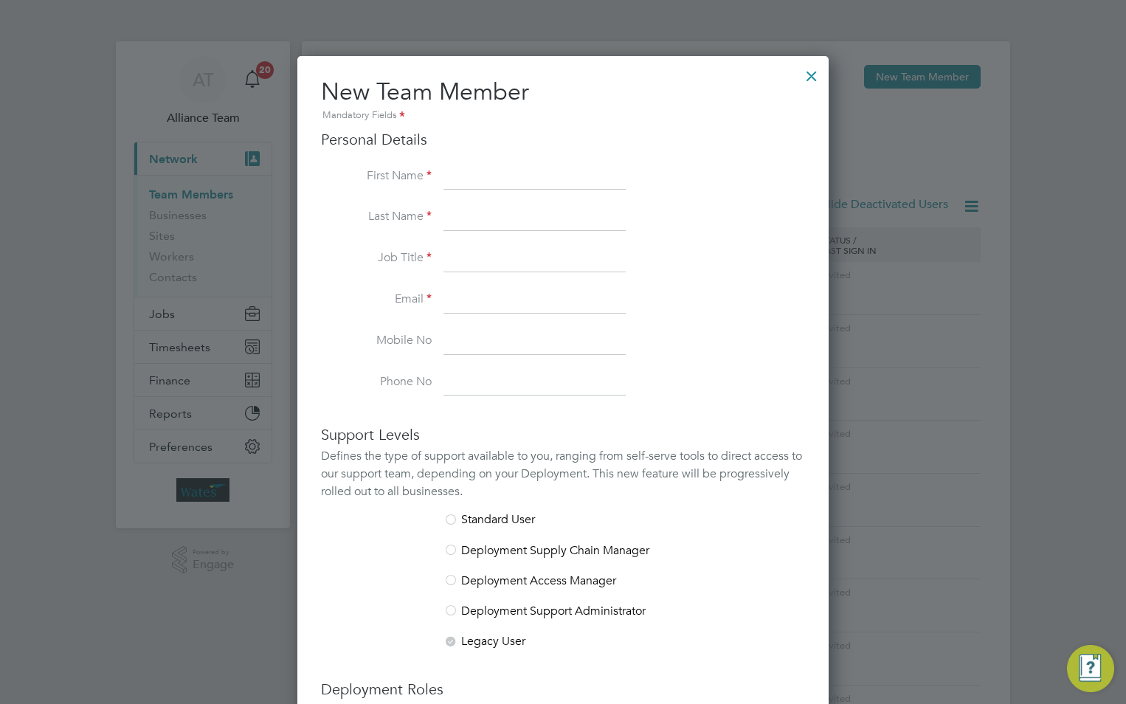
scroll to position [909, 532]
paste input "[PERSON_NAME]"
drag, startPoint x: 575, startPoint y: 182, endPoint x: 517, endPoint y: 172, distance: 59.1
click at [517, 172] on input "[PERSON_NAME]" at bounding box center [535, 177] width 182 height 27
type input "Christopher"
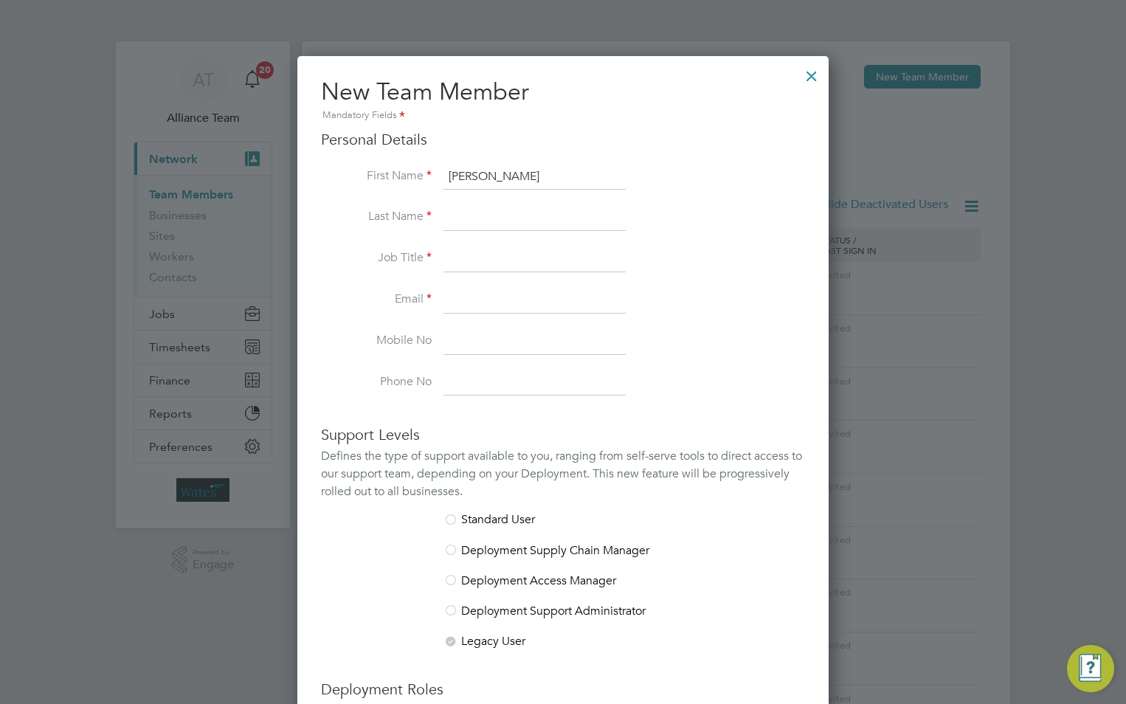
click at [454, 221] on input at bounding box center [535, 217] width 182 height 27
paste input "Parkinson"
type input "Parkinson"
click at [469, 261] on input at bounding box center [535, 259] width 182 height 27
click at [465, 250] on input at bounding box center [535, 259] width 182 height 27
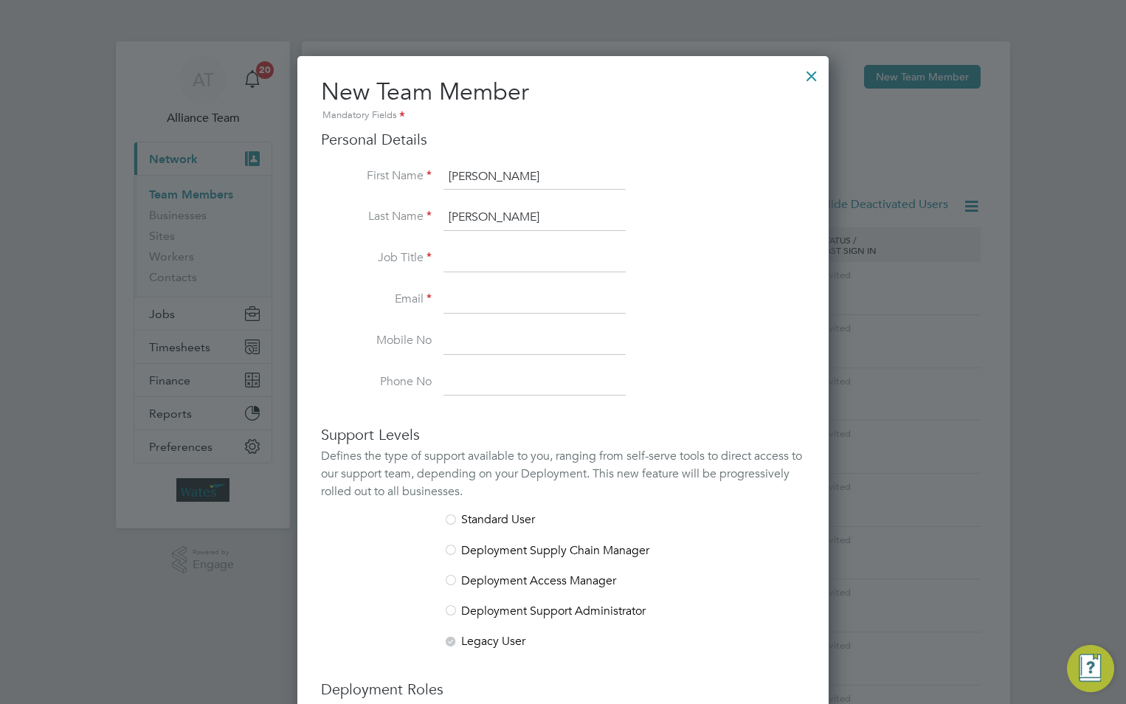
paste input "Passive Fire Protection Supervisor"
type input "Passive Fire Protection Supervisor"
drag, startPoint x: 459, startPoint y: 295, endPoint x: 16, endPoint y: 270, distance: 444.4
click at [459, 295] on input at bounding box center [535, 300] width 182 height 27
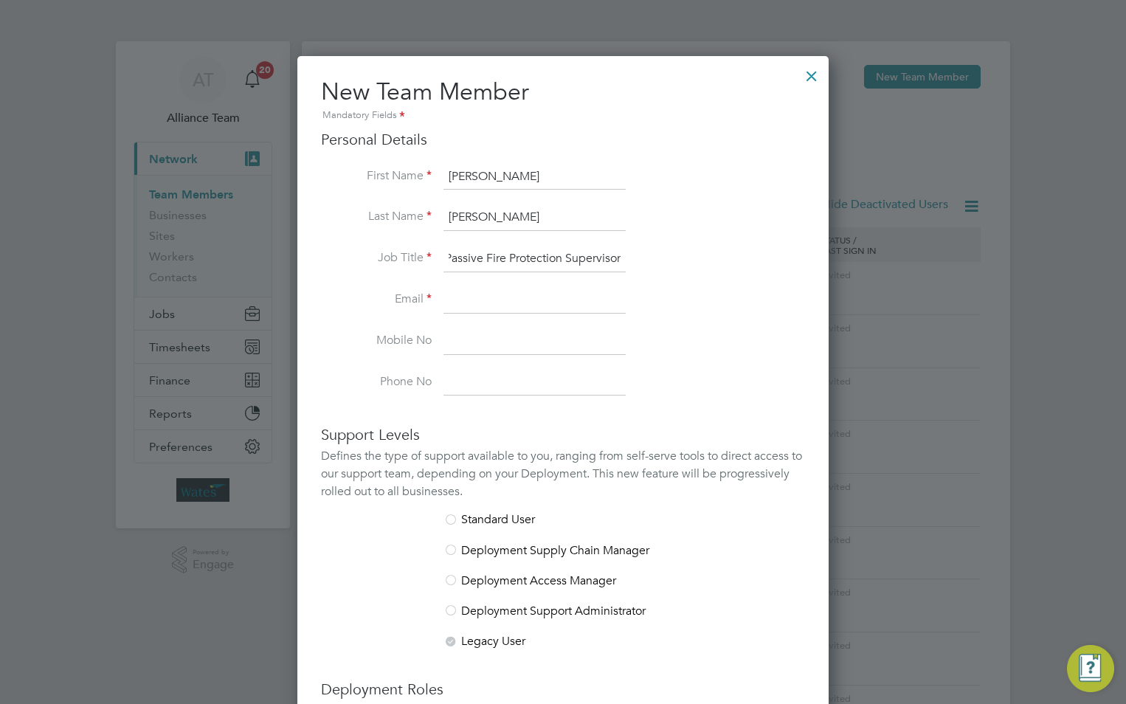
scroll to position [0, 0]
click at [442, 296] on li "Email" at bounding box center [563, 307] width 484 height 41
click at [461, 295] on input at bounding box center [535, 300] width 182 height 27
paste input "[PERSON_NAME][EMAIL_ADDRESS][PERSON_NAME][DOMAIN_NAME]"
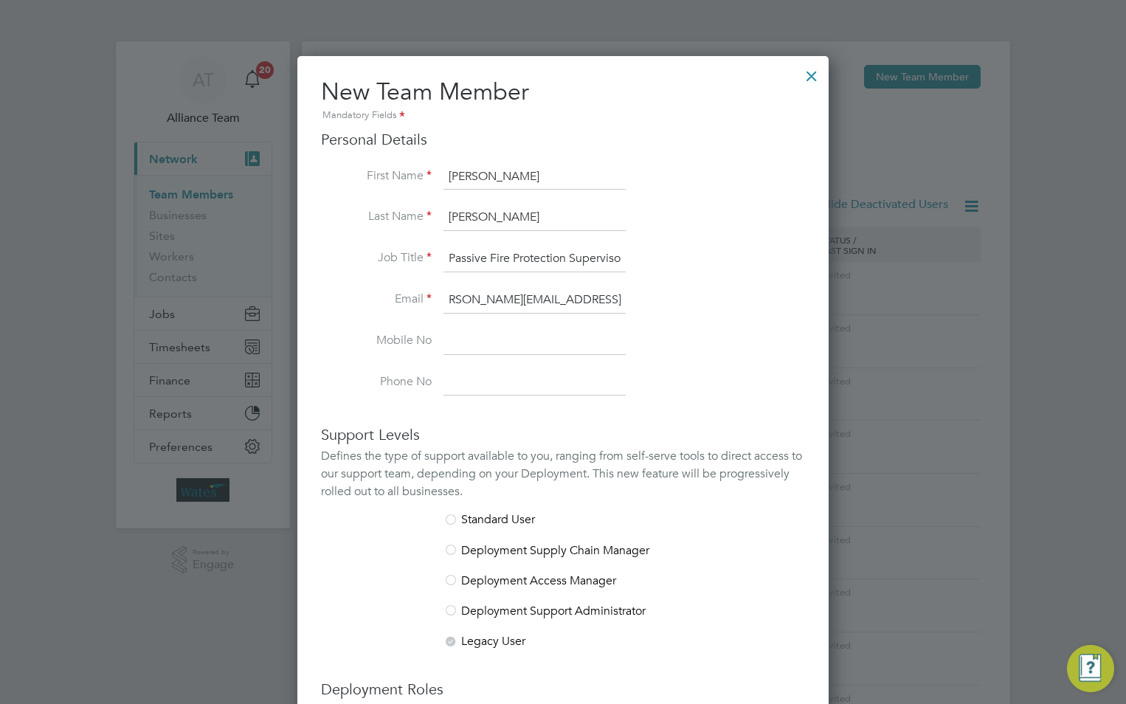
type input "[PERSON_NAME][EMAIL_ADDRESS][PERSON_NAME][DOMAIN_NAME]"
click at [503, 320] on li "Email chris.parkinson@liberty-group.co.uk" at bounding box center [563, 307] width 484 height 41
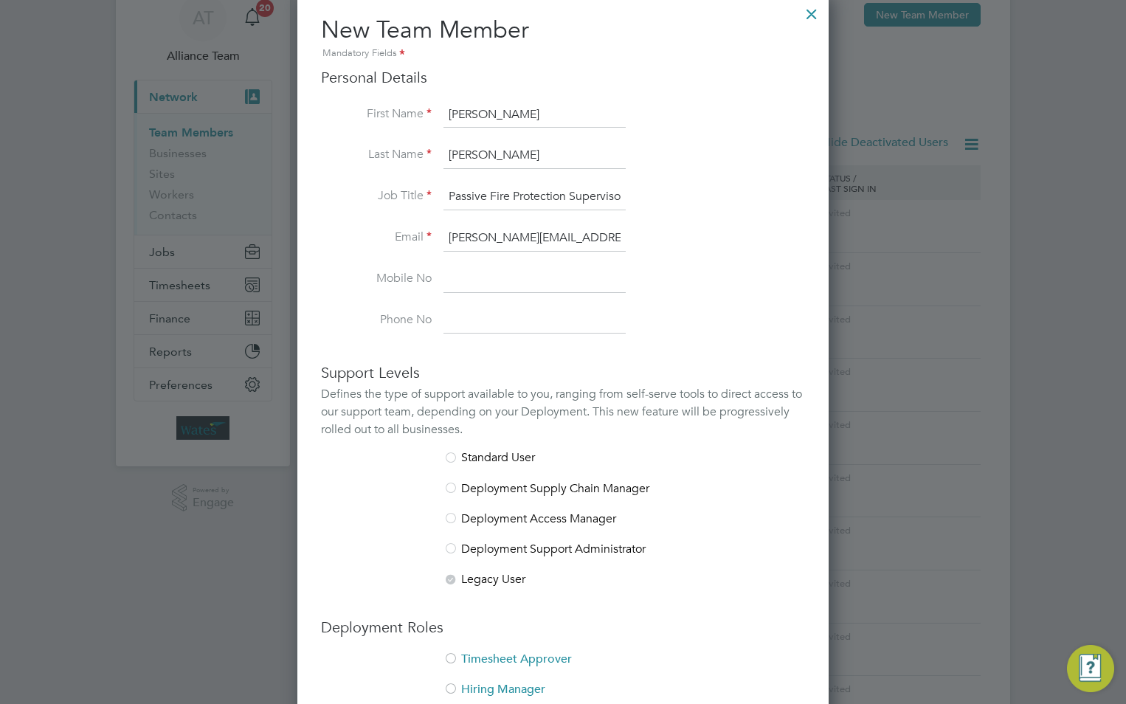
scroll to position [369, 0]
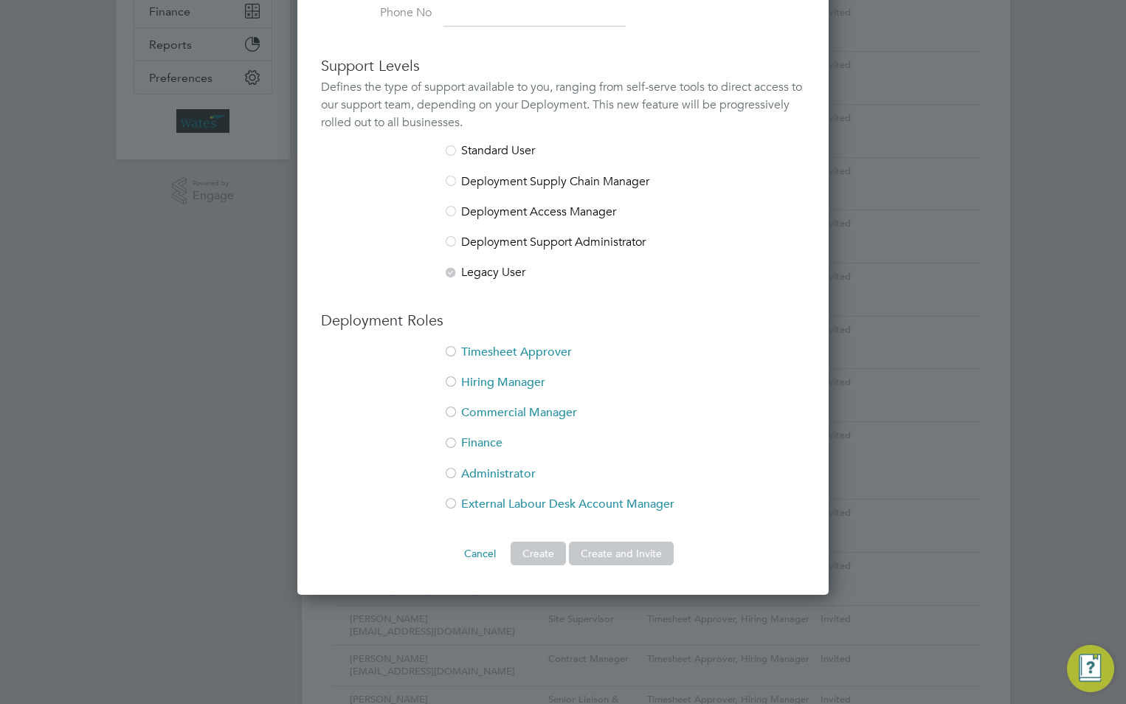
click at [500, 348] on li "Timesheet Approver" at bounding box center [563, 360] width 484 height 30
click at [493, 376] on li "Hiring Manager" at bounding box center [563, 390] width 484 height 30
click at [612, 556] on button "Create and Invite" at bounding box center [621, 554] width 105 height 24
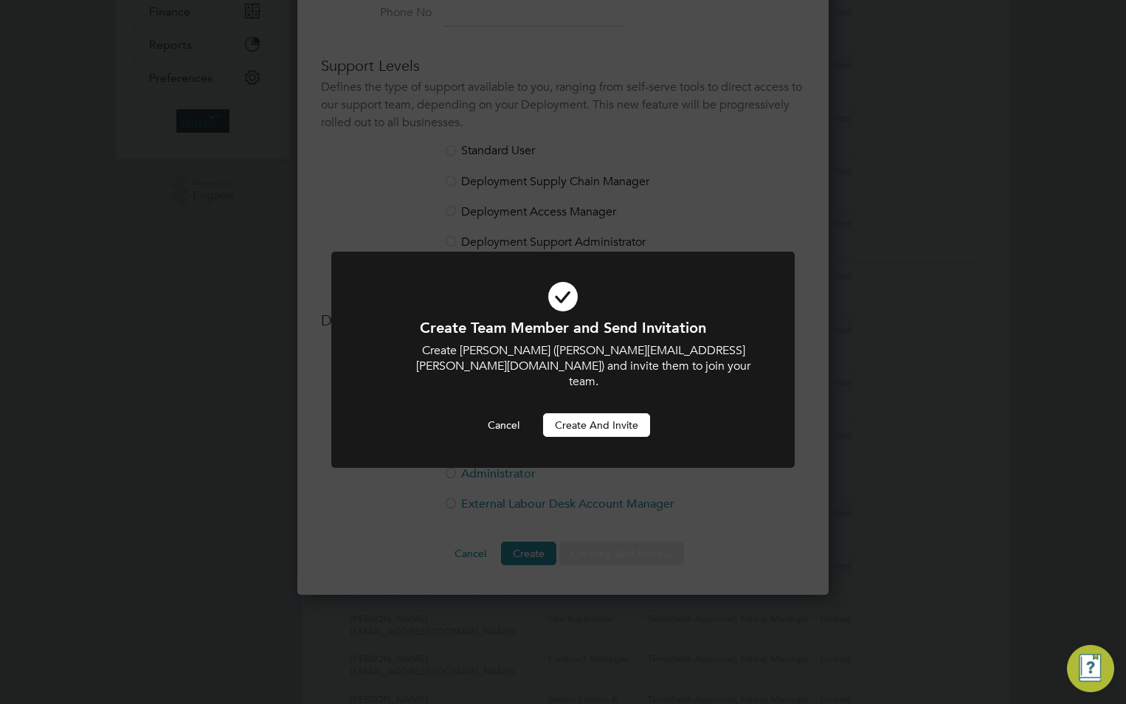
click at [557, 413] on button "Create and invite" at bounding box center [596, 425] width 107 height 24
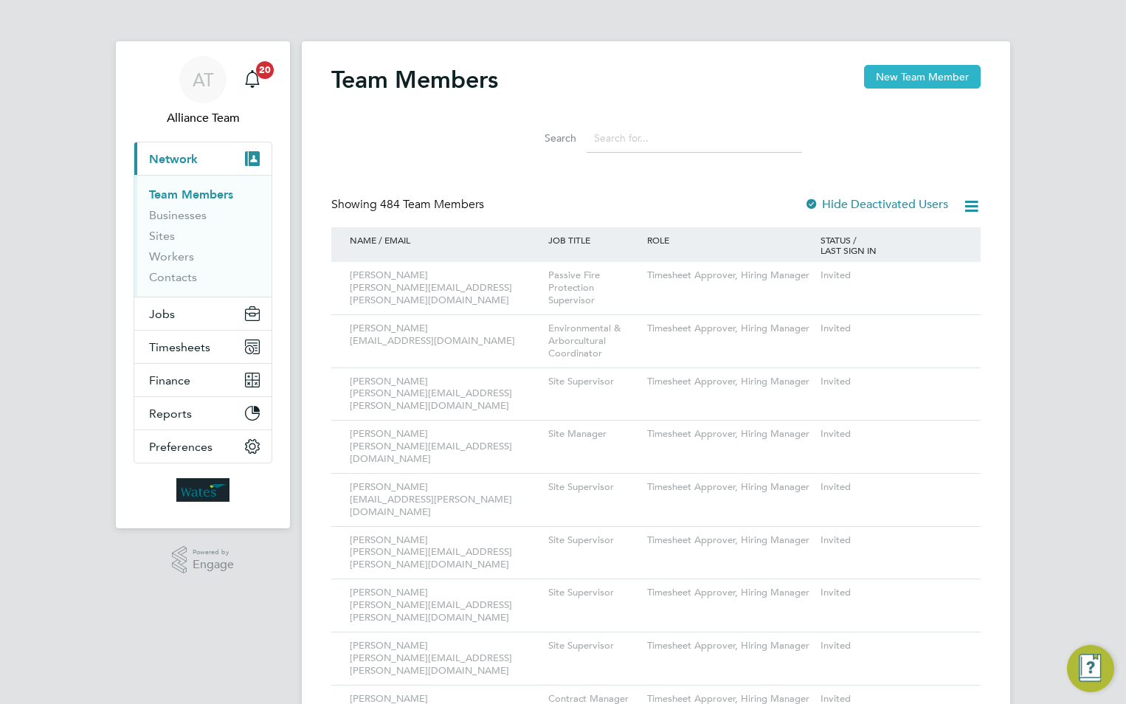
drag, startPoint x: 927, startPoint y: 79, endPoint x: 916, endPoint y: 80, distance: 11.1
click at [926, 79] on button "New Team Member" at bounding box center [922, 77] width 117 height 24
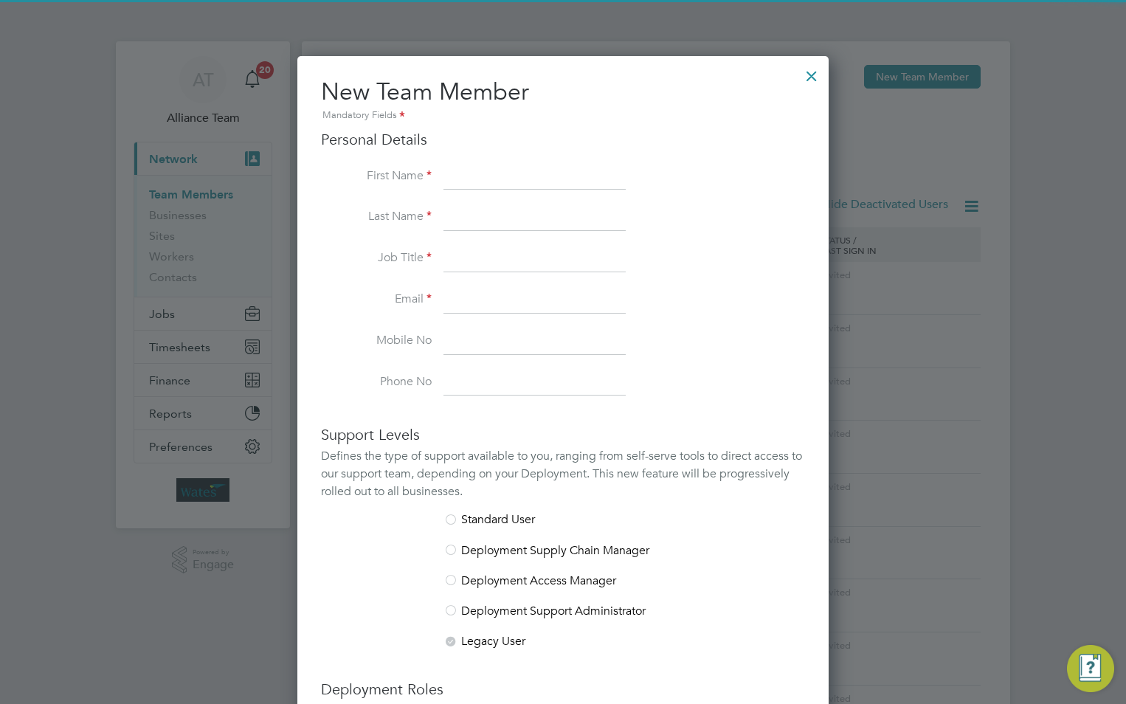
scroll to position [909, 532]
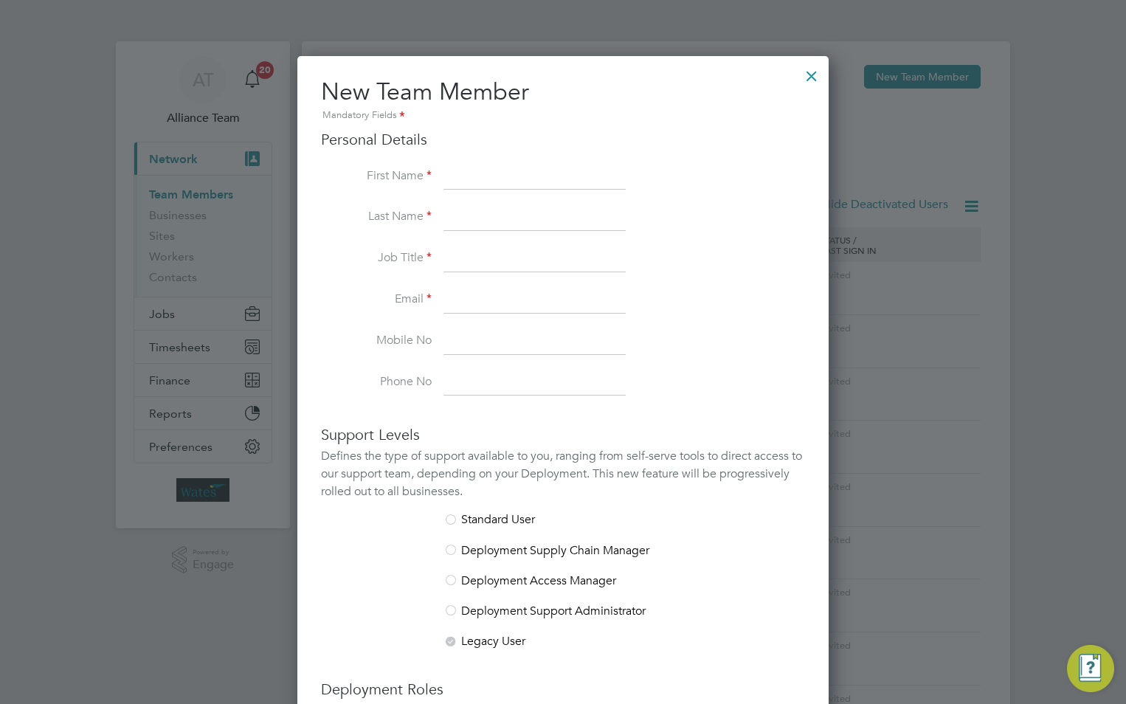
click at [485, 177] on input at bounding box center [535, 177] width 182 height 27
paste input "[PERSON_NAME]"
drag, startPoint x: 530, startPoint y: 177, endPoint x: 480, endPoint y: 173, distance: 50.3
click at [480, 173] on input "[PERSON_NAME]" at bounding box center [535, 177] width 182 height 27
type input "Philip"
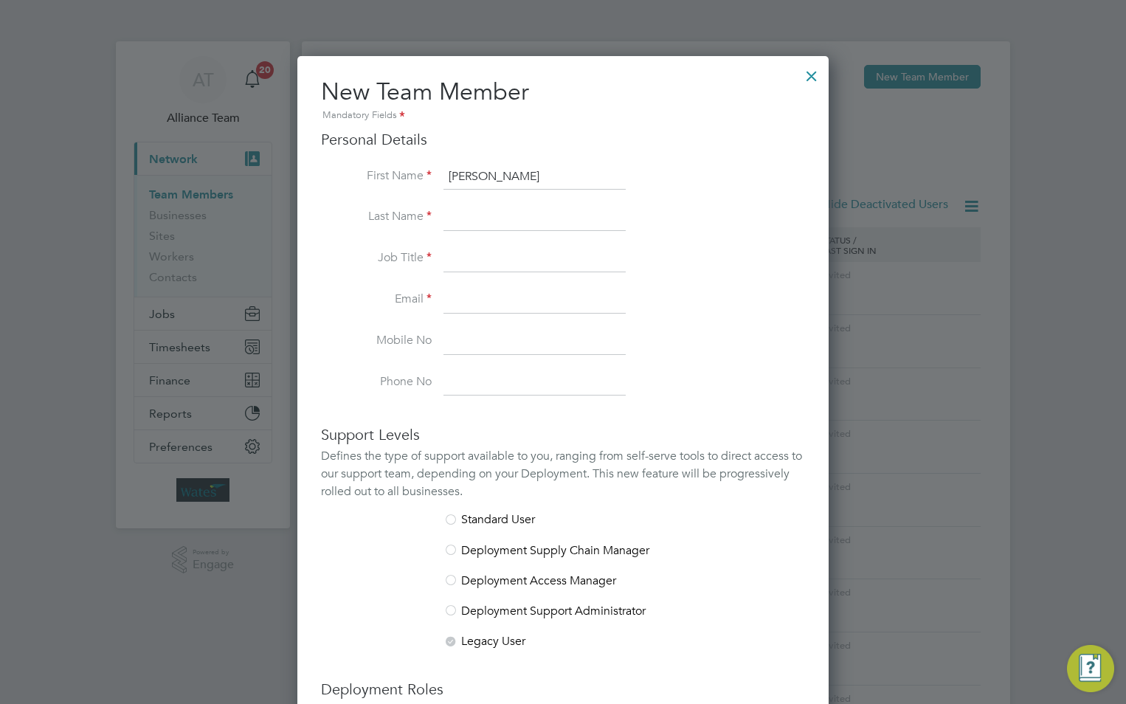
click at [472, 219] on input at bounding box center [535, 217] width 182 height 27
paste input "Everett"
type input "Everett"
click at [473, 252] on input at bounding box center [535, 259] width 182 height 27
click at [500, 258] on input at bounding box center [535, 259] width 182 height 27
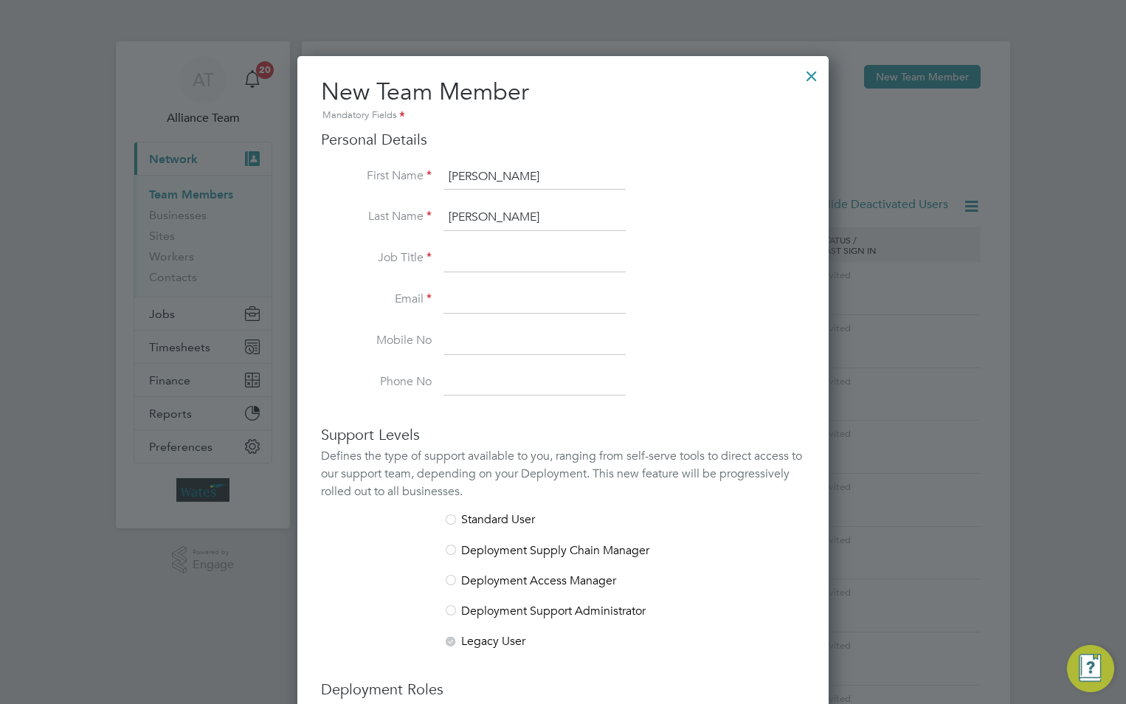
paste input "Contract Manager"
type input "Contract Manager"
click at [497, 286] on li "Job Title Contract Manager" at bounding box center [563, 266] width 484 height 41
drag, startPoint x: 493, startPoint y: 293, endPoint x: 17, endPoint y: 239, distance: 479.2
click at [493, 293] on input at bounding box center [535, 300] width 182 height 27
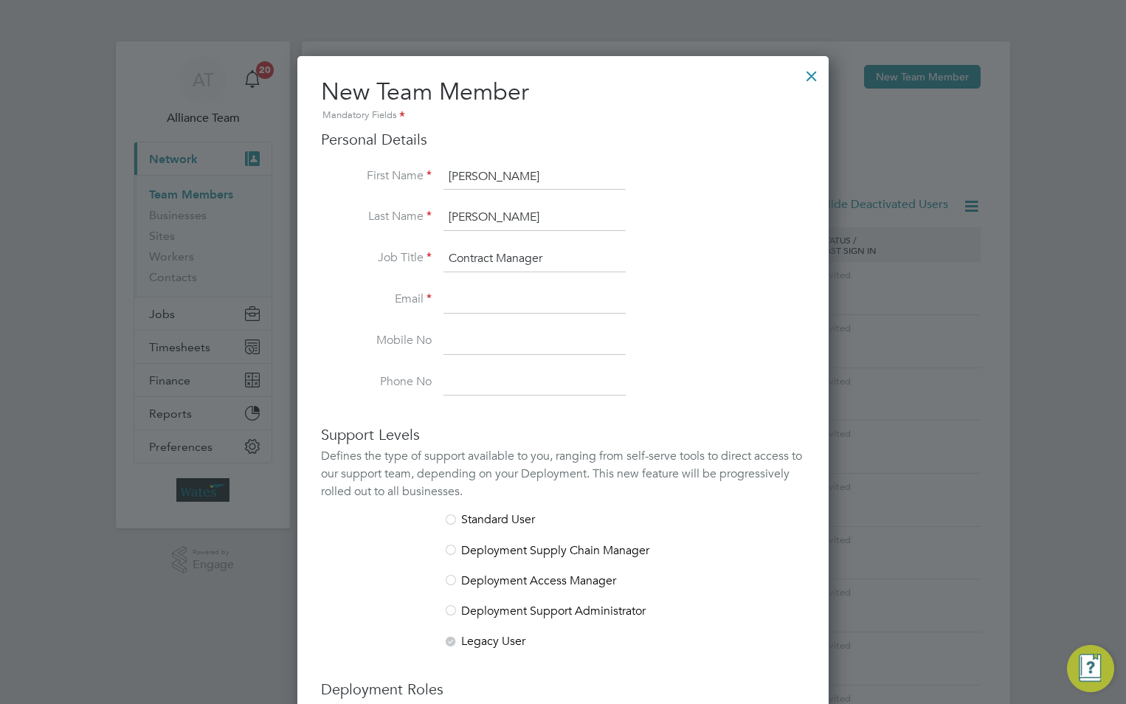
click at [521, 294] on input at bounding box center [535, 300] width 182 height 27
paste input "philip.everett@Liberty-group.co.uk"
type input "philip.everett@Liberty-group.co.uk"
click at [527, 340] on input at bounding box center [535, 341] width 182 height 27
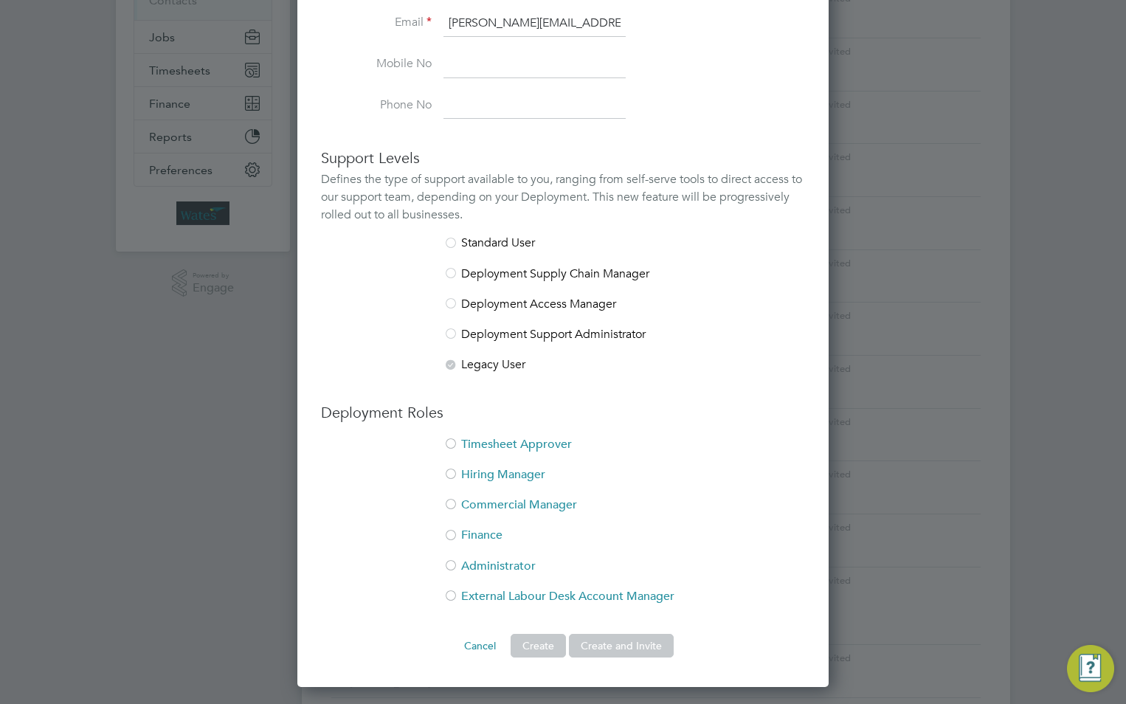
scroll to position [295, 0]
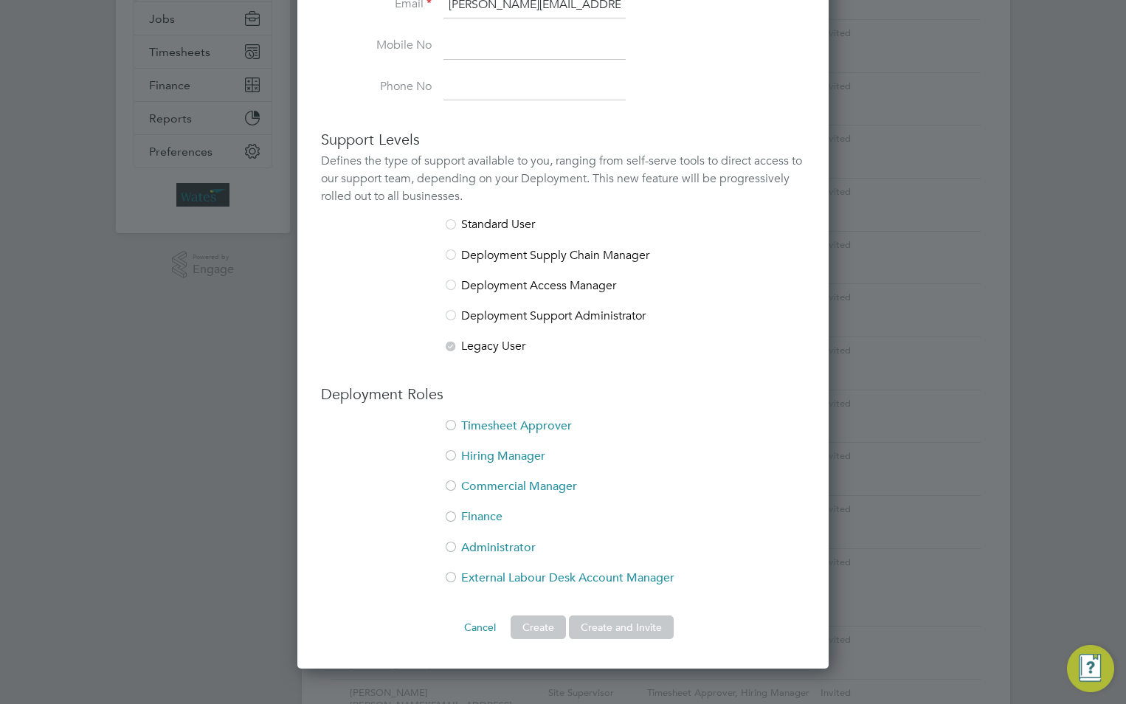
click at [486, 424] on li "Timesheet Approver" at bounding box center [563, 434] width 484 height 30
drag, startPoint x: 492, startPoint y: 456, endPoint x: 596, endPoint y: 559, distance: 146.2
click at [492, 457] on li "Hiring Manager" at bounding box center [563, 464] width 484 height 30
click at [621, 632] on button "Create and Invite" at bounding box center [621, 628] width 105 height 24
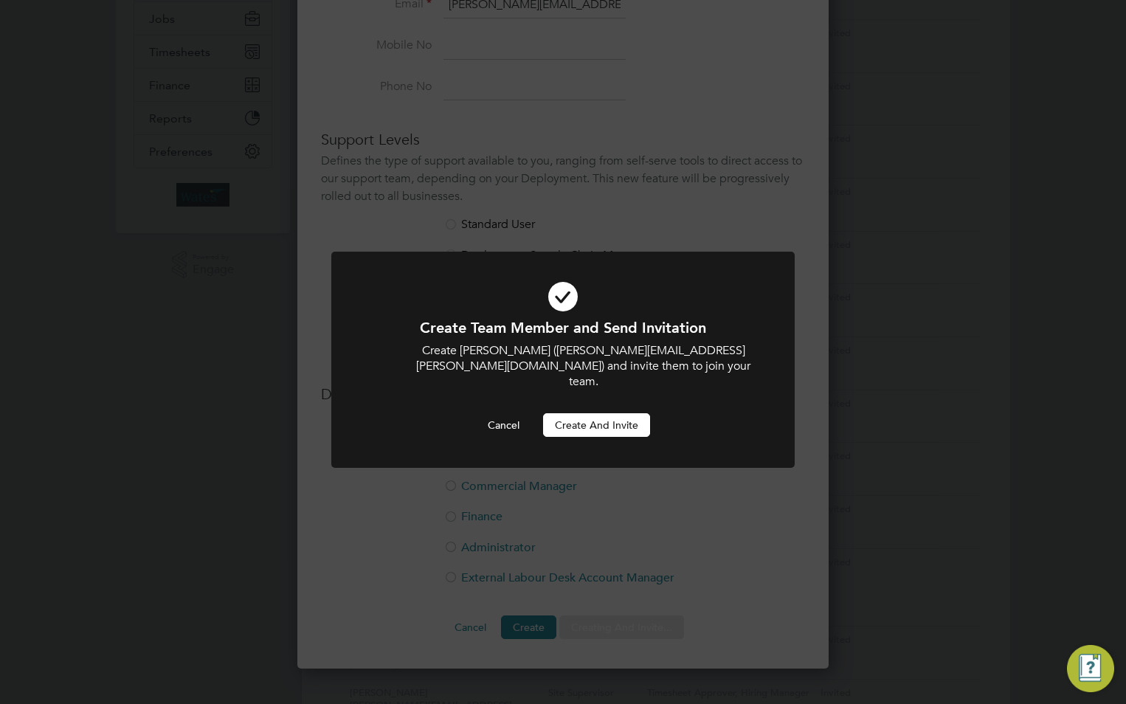
scroll to position [0, 0]
click at [589, 413] on button "Create and invite" at bounding box center [596, 425] width 107 height 24
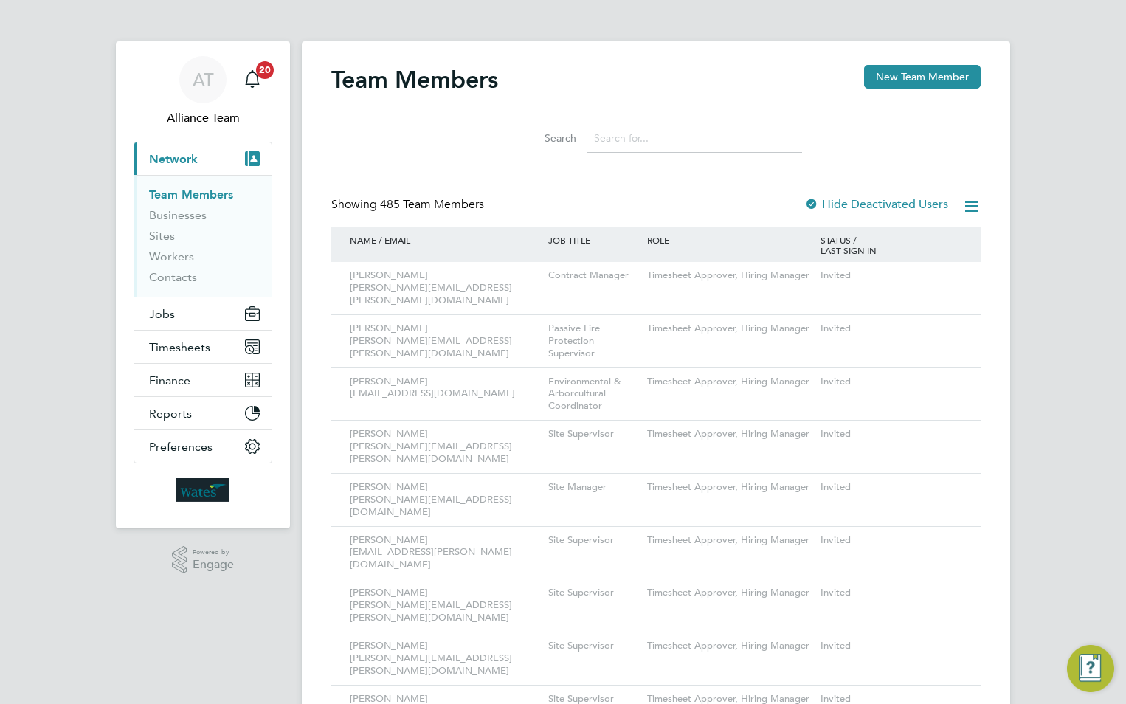
click at [895, 80] on button "New Team Member" at bounding box center [922, 77] width 117 height 24
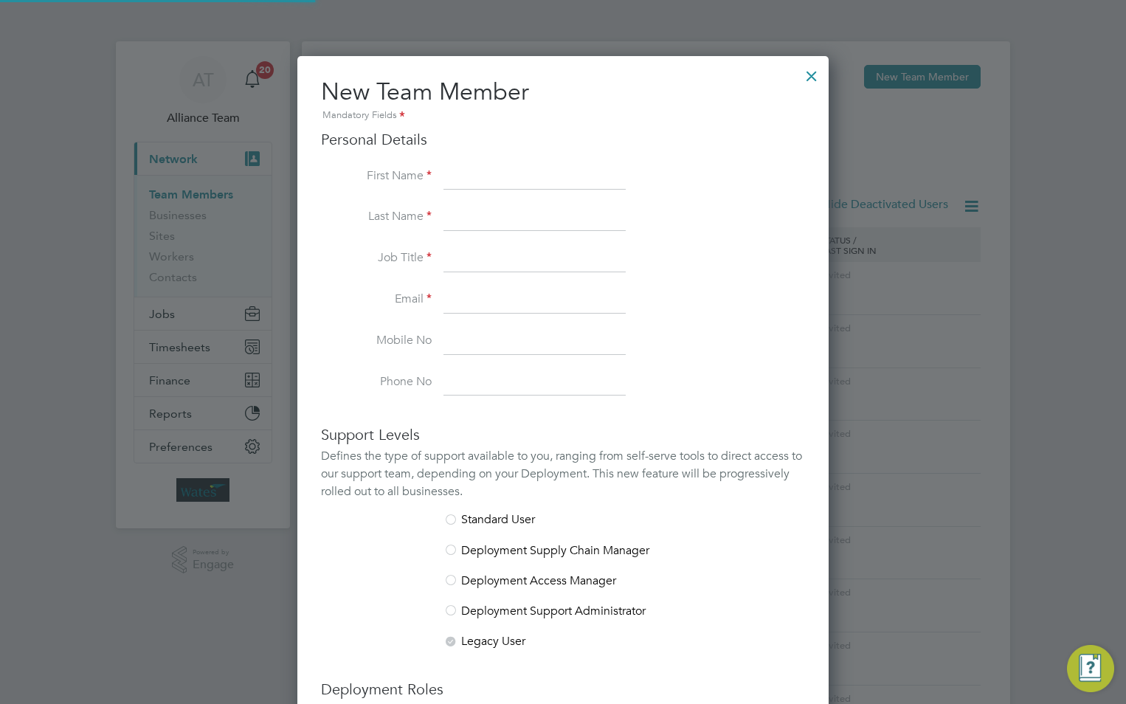
click at [519, 167] on input at bounding box center [535, 177] width 182 height 27
paste input "[PERSON_NAME]"
drag, startPoint x: 543, startPoint y: 172, endPoint x: 499, endPoint y: 175, distance: 44.4
click at [499, 175] on input "[PERSON_NAME]" at bounding box center [535, 177] width 182 height 27
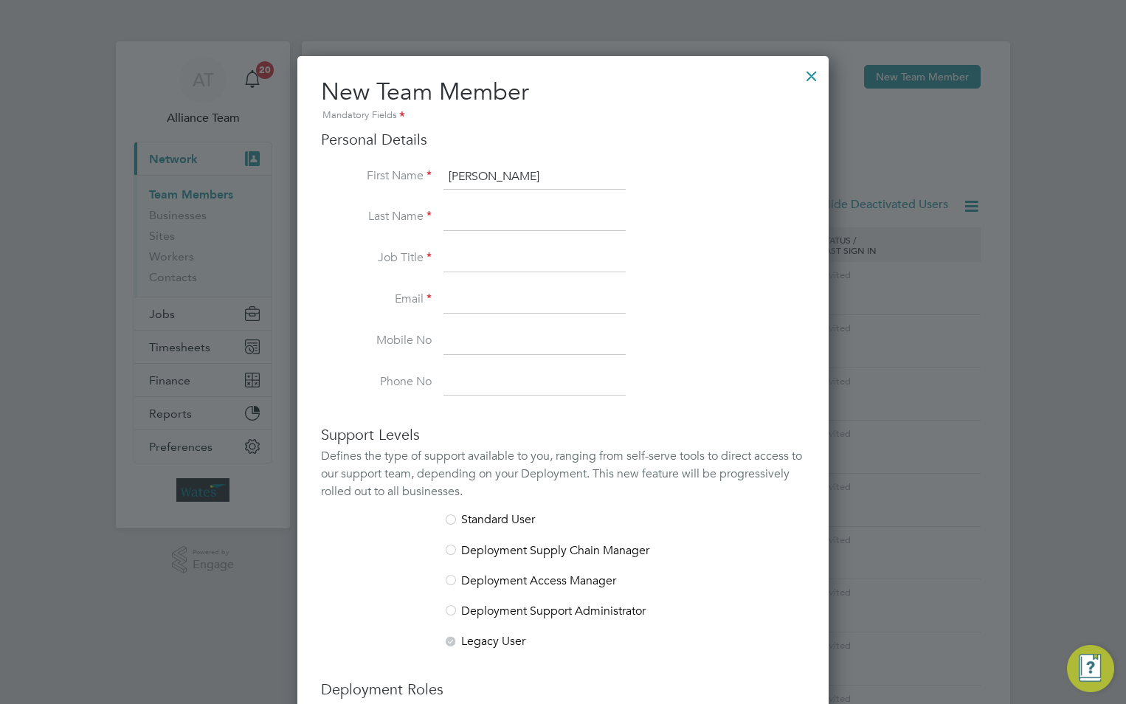
type input "Anthony"
click at [458, 216] on input at bounding box center [535, 217] width 182 height 27
paste input "Lemon"
type input "Lemon"
click at [458, 250] on input at bounding box center [535, 259] width 182 height 27
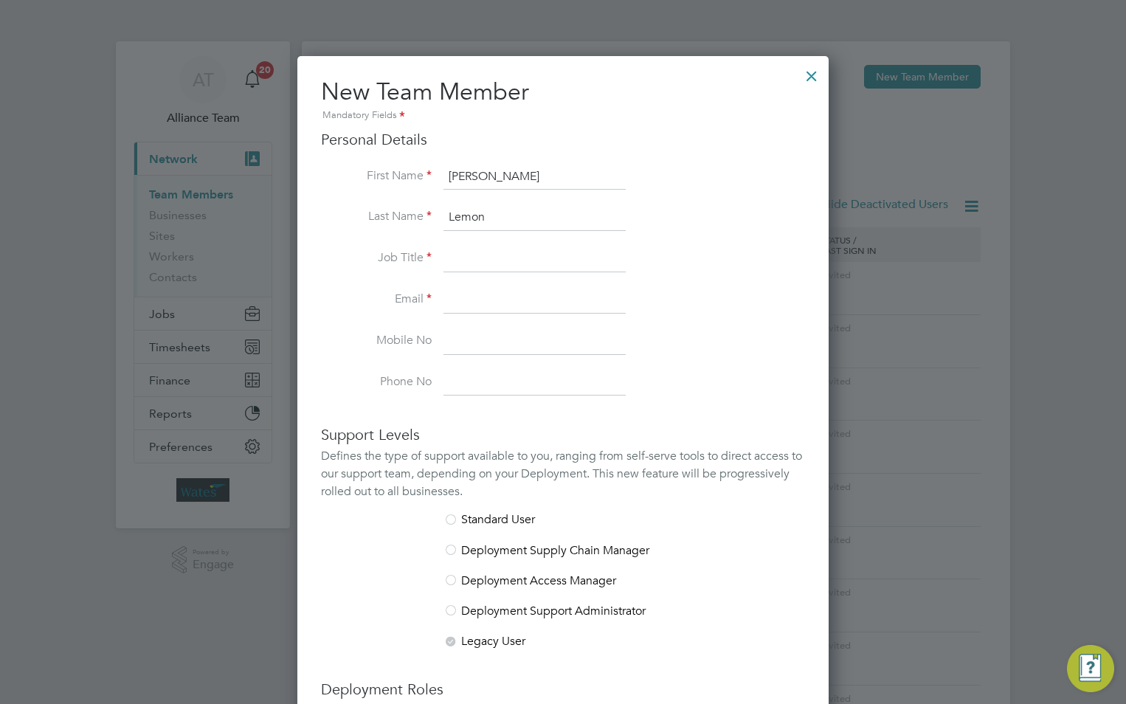
click at [470, 258] on input at bounding box center [535, 259] width 182 height 27
paste input "Arborist Team Leader"
type input "Arborist Team Leader"
click at [482, 296] on input at bounding box center [535, 300] width 182 height 27
click at [458, 303] on input at bounding box center [535, 300] width 182 height 27
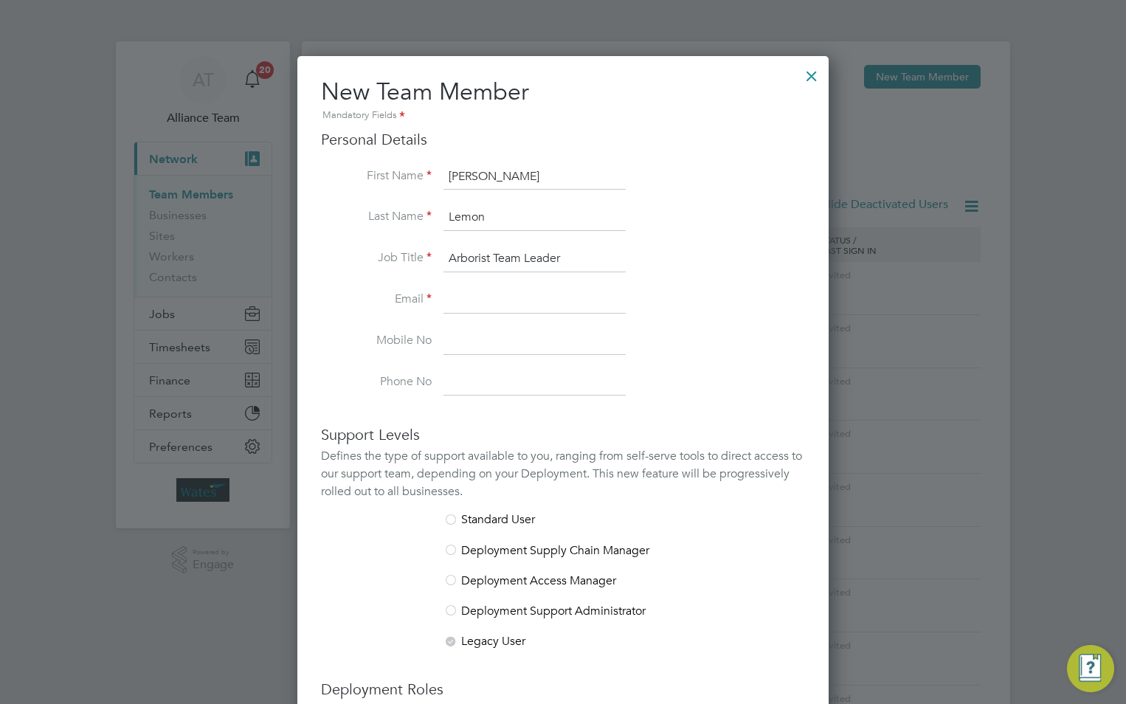
paste input "[PERSON_NAME][EMAIL_ADDRESS][DOMAIN_NAME]"
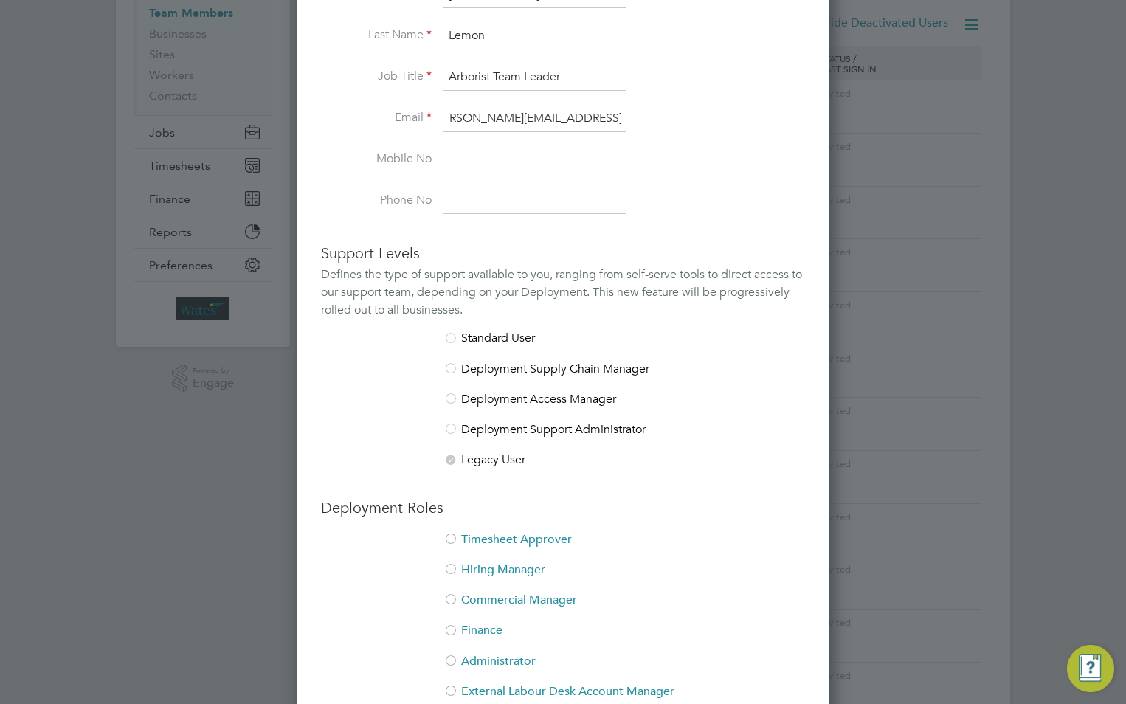
scroll to position [443, 0]
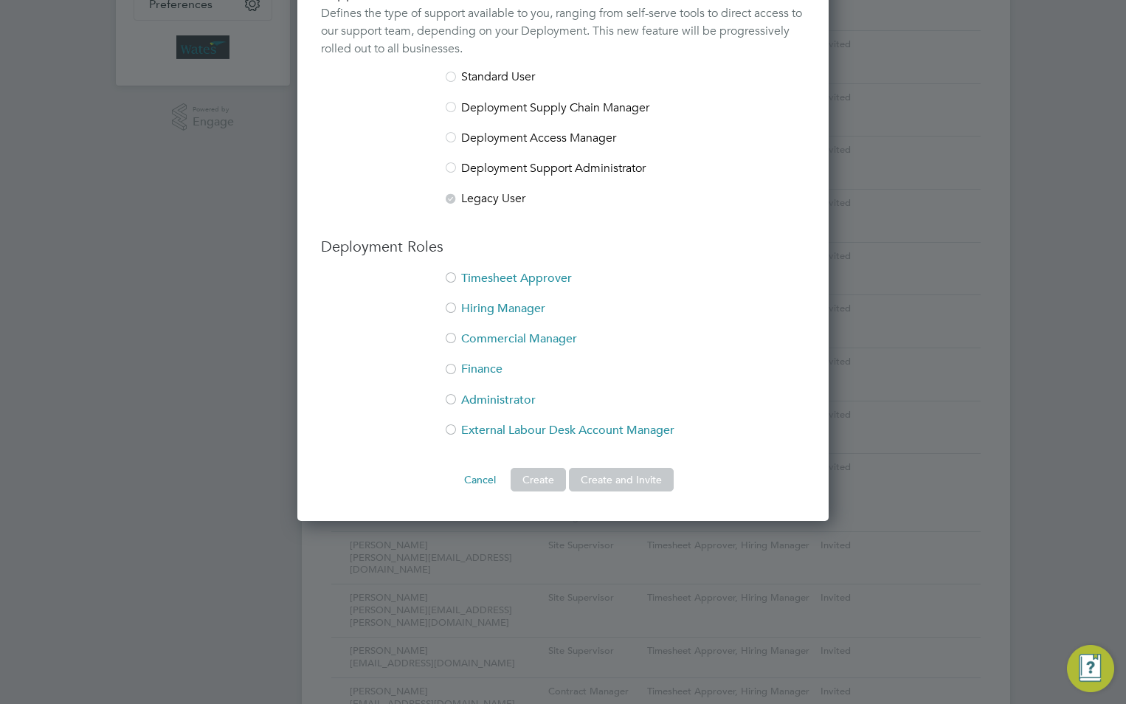
type input "[PERSON_NAME][EMAIL_ADDRESS][DOMAIN_NAME]"
click at [494, 267] on div "Deployment Roles Timesheet Approver Hiring Manager Commercial Manager Finance A…" at bounding box center [563, 345] width 484 height 216
click at [488, 275] on li "Timesheet Approver" at bounding box center [563, 286] width 484 height 30
click at [485, 303] on li "Hiring Manager" at bounding box center [563, 316] width 484 height 30
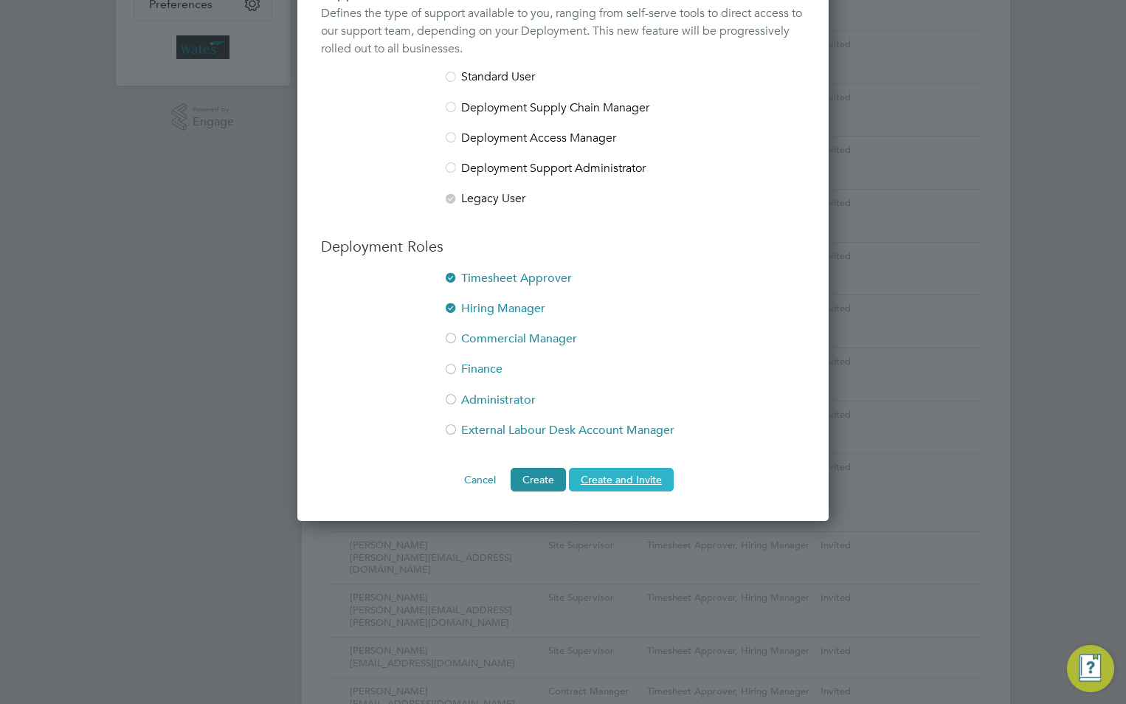
click at [618, 479] on button "Create and Invite" at bounding box center [621, 480] width 105 height 24
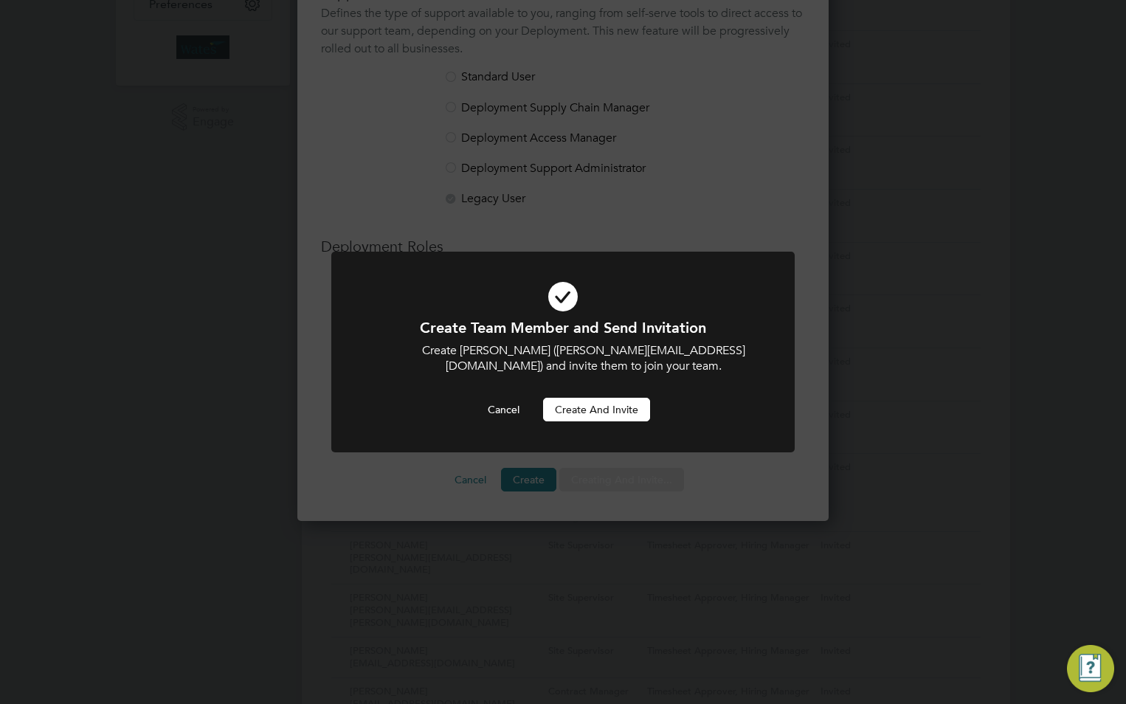
click at [581, 416] on button "Create and invite" at bounding box center [596, 410] width 107 height 24
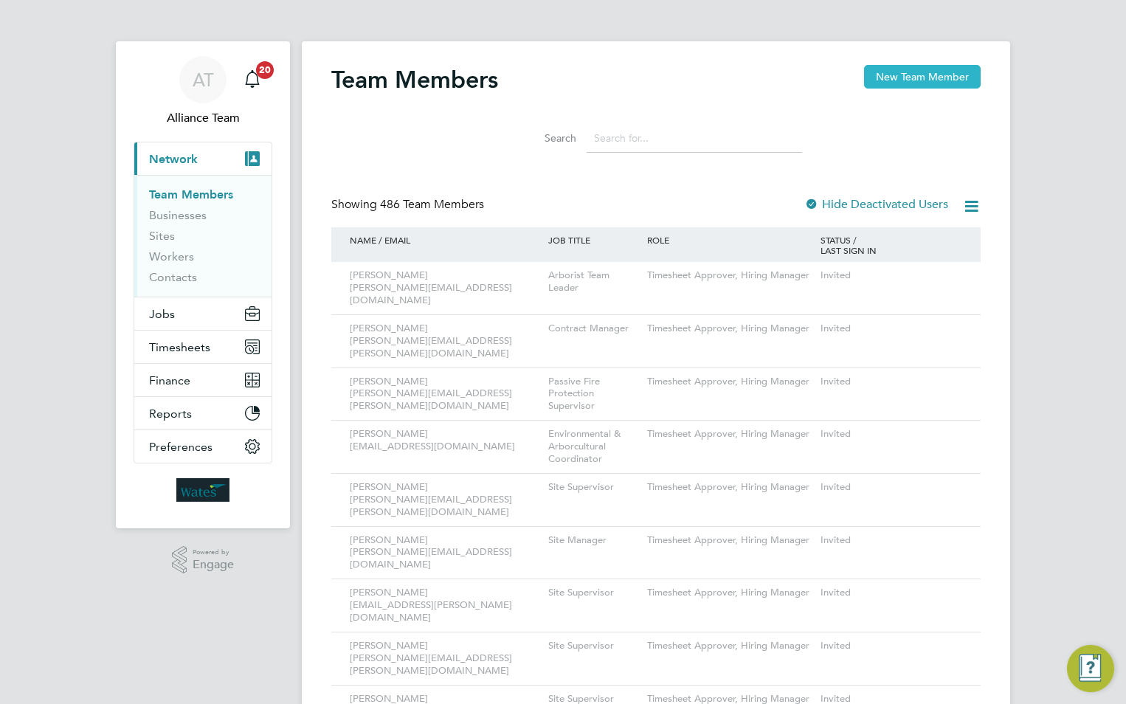
click at [917, 76] on button "New Team Member" at bounding box center [922, 77] width 117 height 24
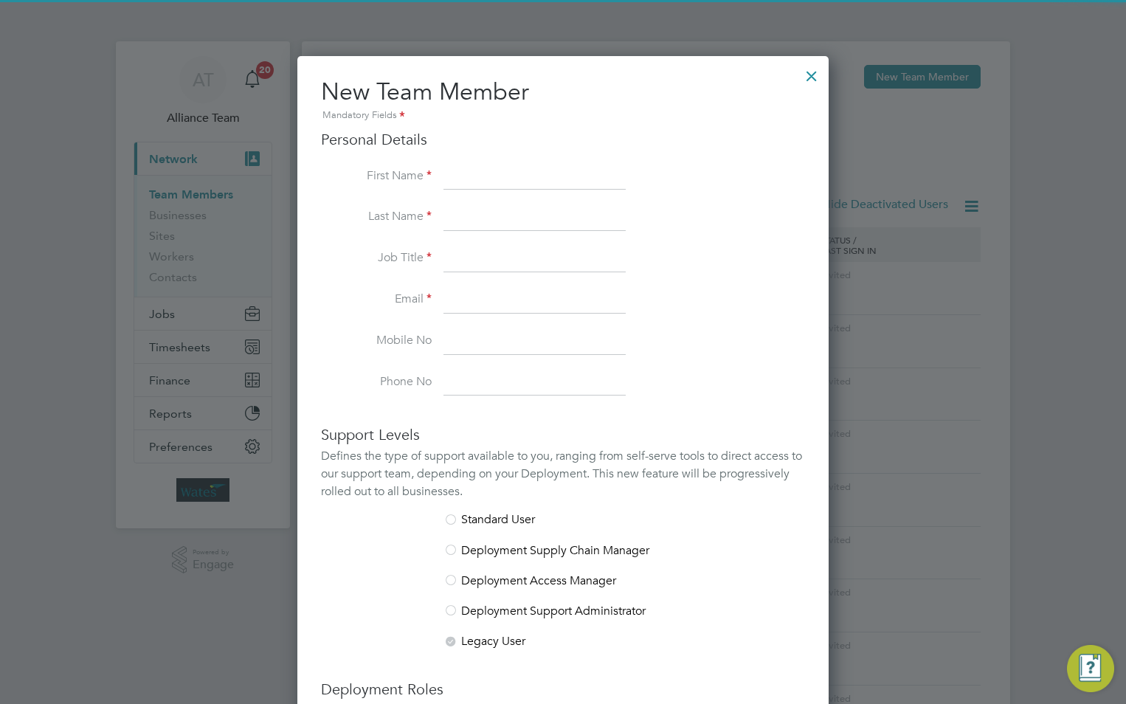
scroll to position [909, 532]
click at [518, 177] on input at bounding box center [535, 177] width 182 height 27
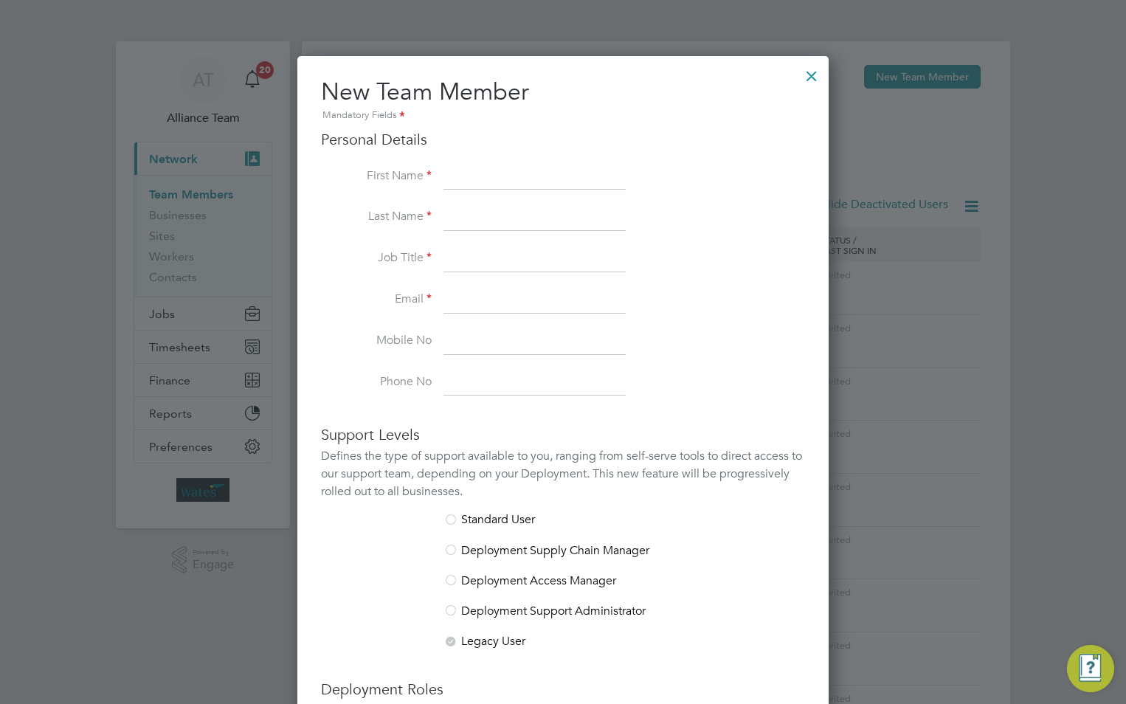
paste input "[PERSON_NAME]"
drag, startPoint x: 547, startPoint y: 179, endPoint x: 497, endPoint y: 173, distance: 50.5
click at [493, 174] on input "[PERSON_NAME]" at bounding box center [535, 177] width 182 height 27
type input "Vincent"
click at [477, 216] on input at bounding box center [535, 217] width 182 height 27
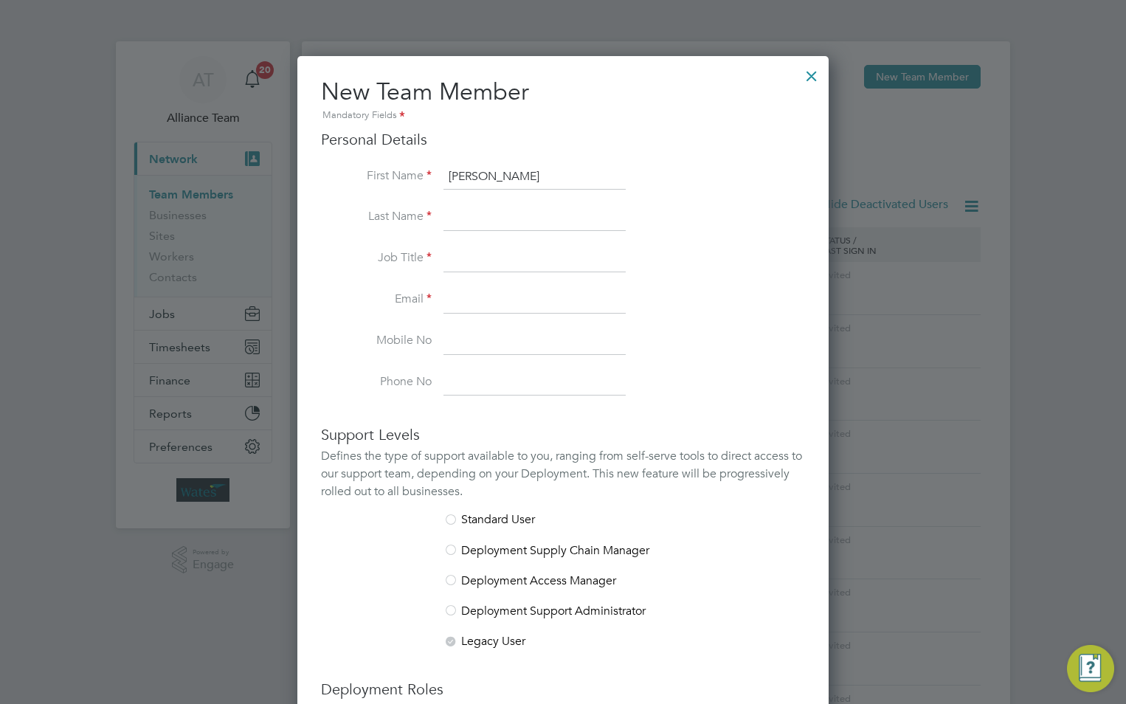
paste input "Kelly"
type input "Kelly"
click at [462, 264] on input at bounding box center [535, 259] width 182 height 27
type input "Site Supervisor"
click at [464, 297] on input at bounding box center [535, 300] width 182 height 27
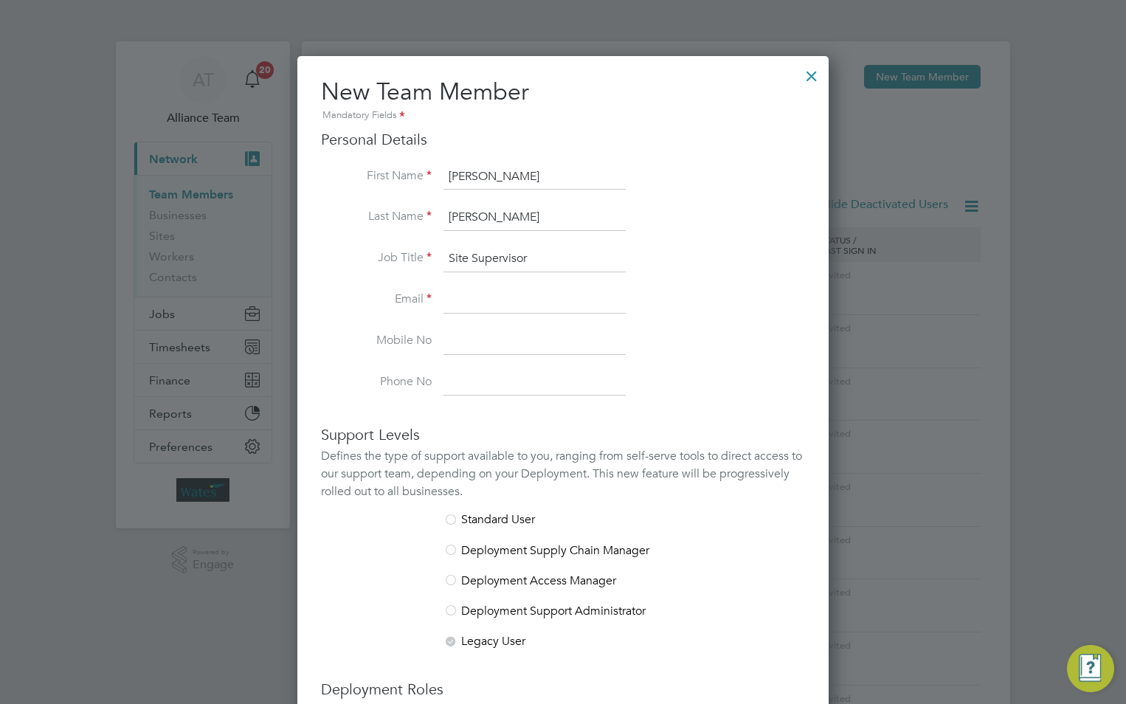
paste input "[PERSON_NAME][EMAIL_ADDRESS][PERSON_NAME][DOMAIN_NAME]"
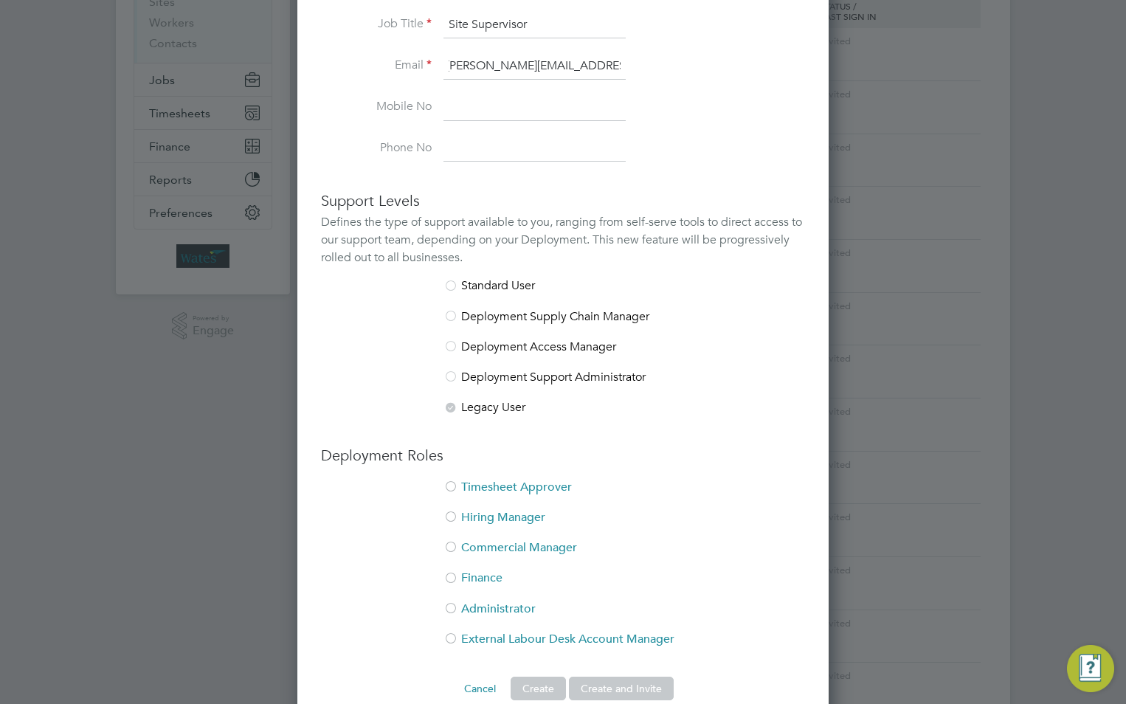
scroll to position [443, 0]
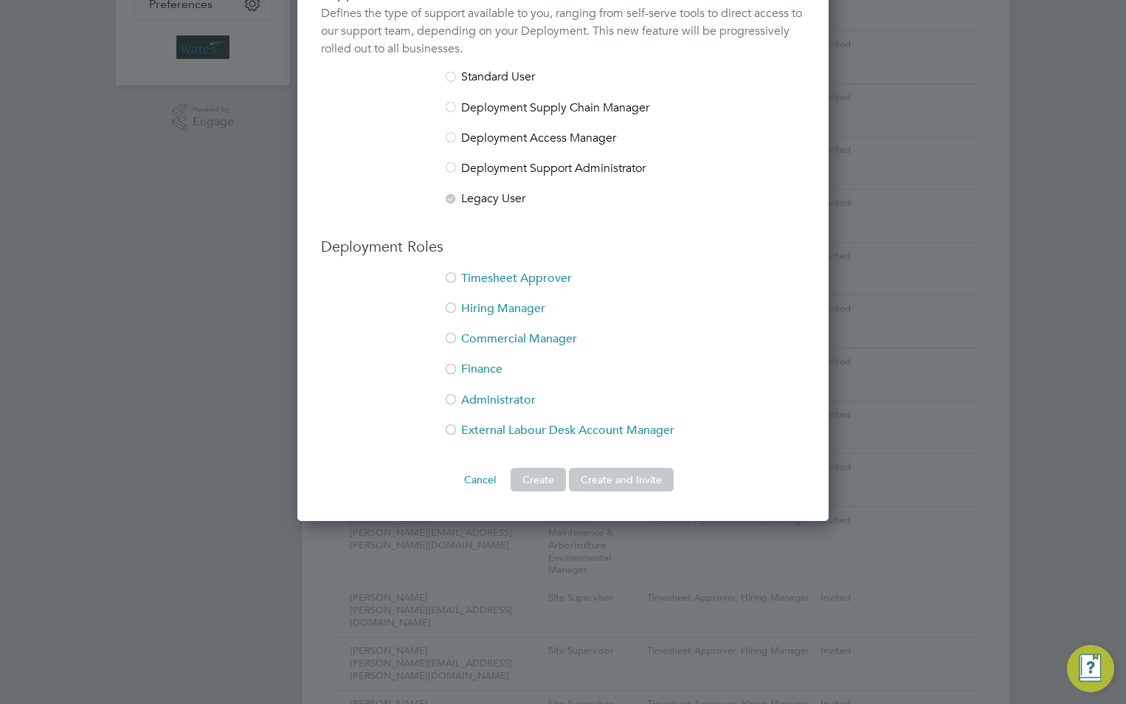
type input "[PERSON_NAME][EMAIL_ADDRESS][PERSON_NAME][DOMAIN_NAME]"
click at [493, 289] on li "Timesheet Approver" at bounding box center [563, 286] width 484 height 30
click at [469, 306] on li "Hiring Manager" at bounding box center [563, 316] width 484 height 30
click at [628, 477] on button "Create and Invite" at bounding box center [621, 480] width 105 height 24
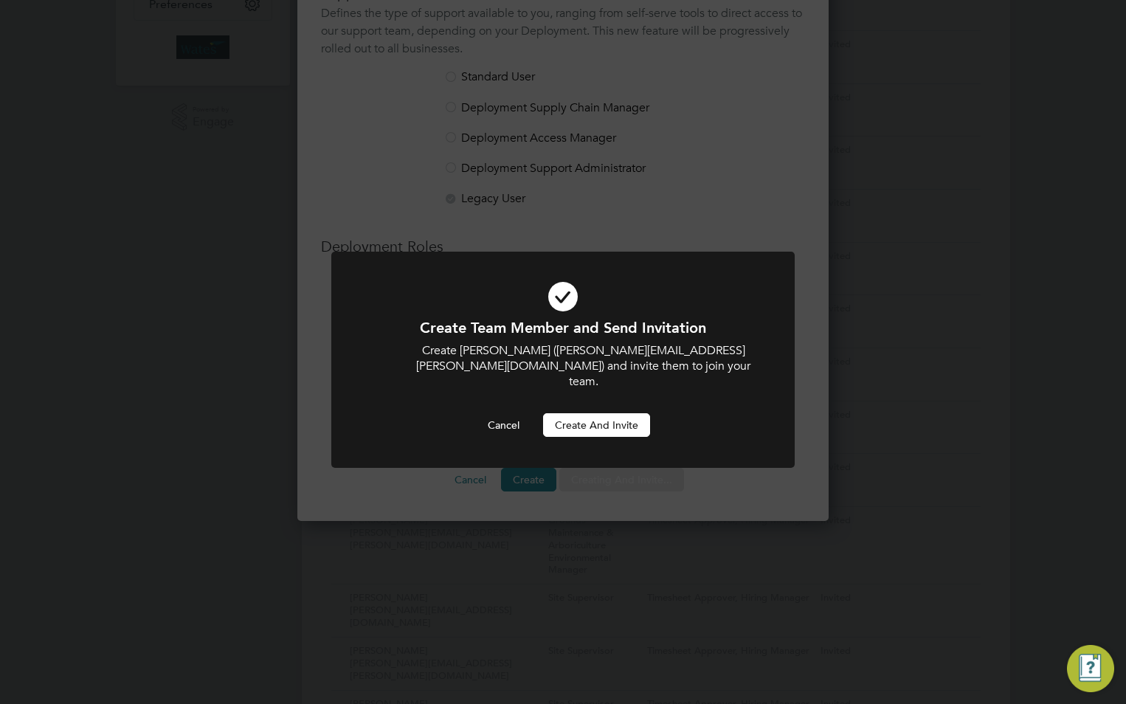
click at [609, 415] on button "Create and invite" at bounding box center [596, 425] width 107 height 24
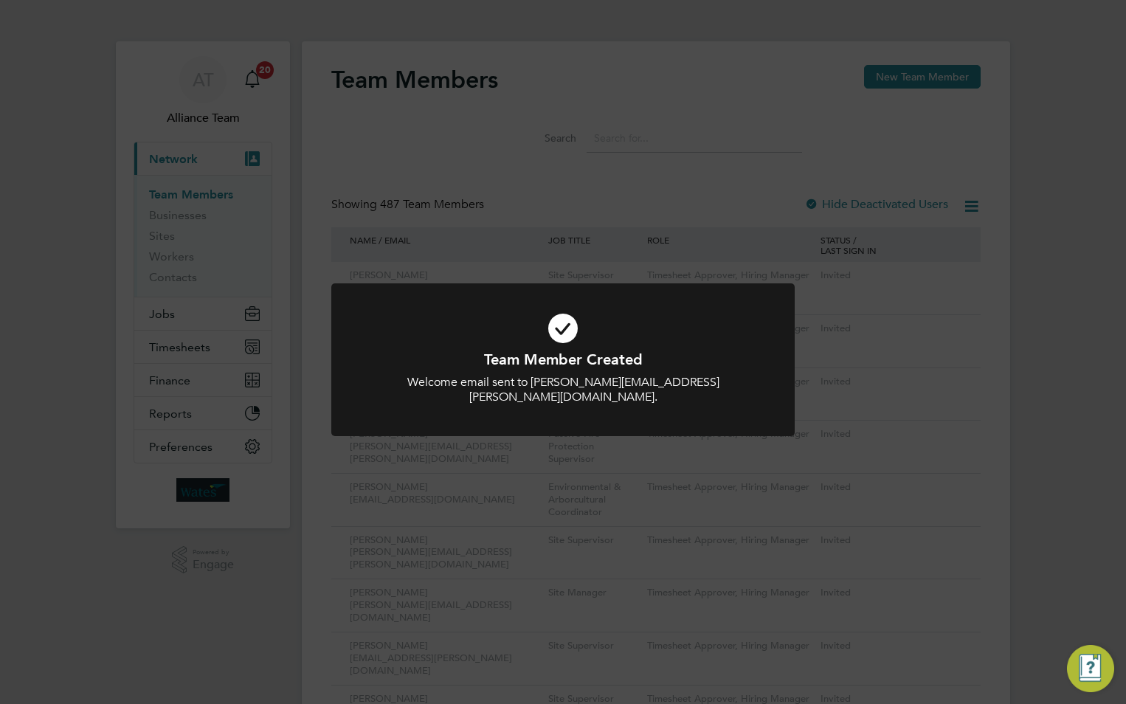
drag, startPoint x: 926, startPoint y: 63, endPoint x: 920, endPoint y: 75, distance: 14.2
click at [926, 63] on div "Team Member Created Welcome email sent to vincent.kelly@liberty-group.co.uk. Ca…" at bounding box center [563, 352] width 1126 height 704
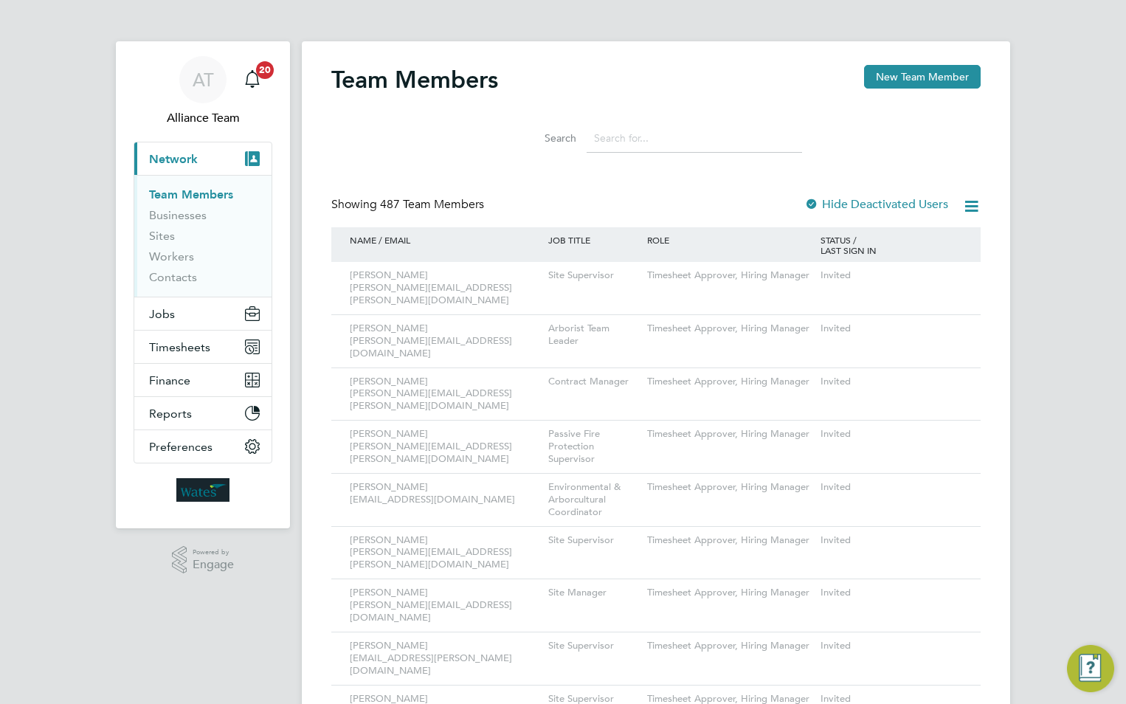
drag, startPoint x: 920, startPoint y: 75, endPoint x: 724, endPoint y: 106, distance: 197.9
click at [919, 76] on div "Team Member Created Welcome email sent to vincent.kelly@liberty-group.co.uk. Ca…" at bounding box center [563, 352] width 1126 height 704
click at [904, 75] on button "New Team Member" at bounding box center [922, 77] width 117 height 24
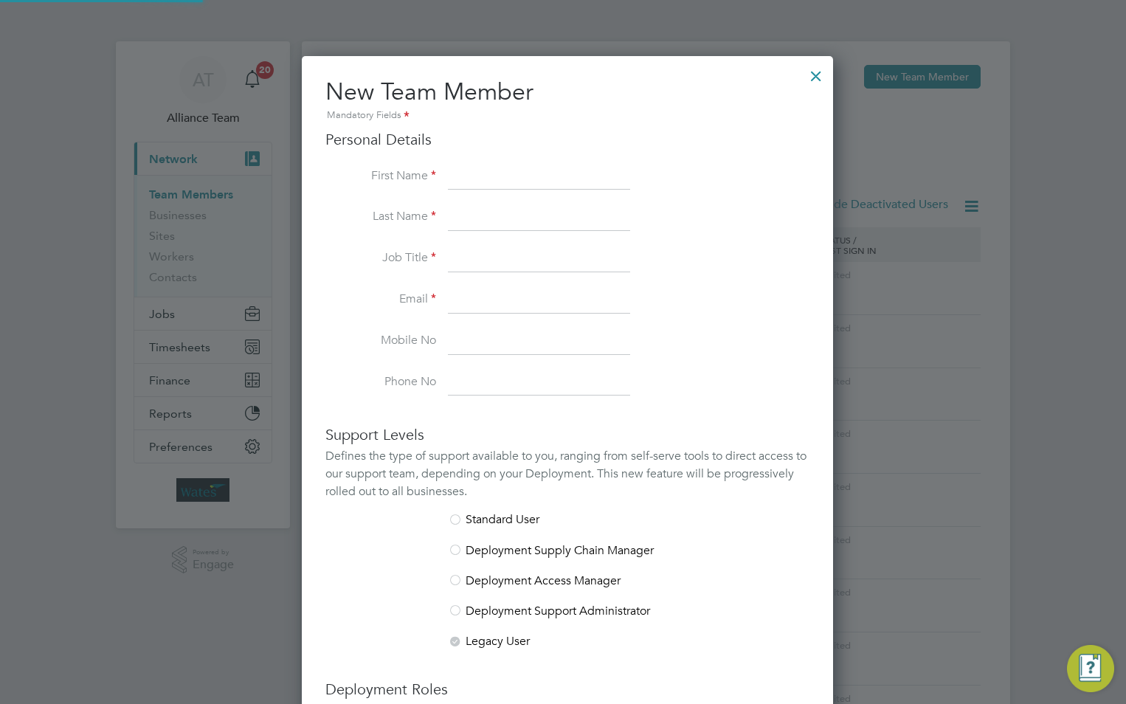
click at [506, 163] on div "Personal Details First Name Last Name Job Title Email Mobile No Phone No" at bounding box center [568, 263] width 484 height 266
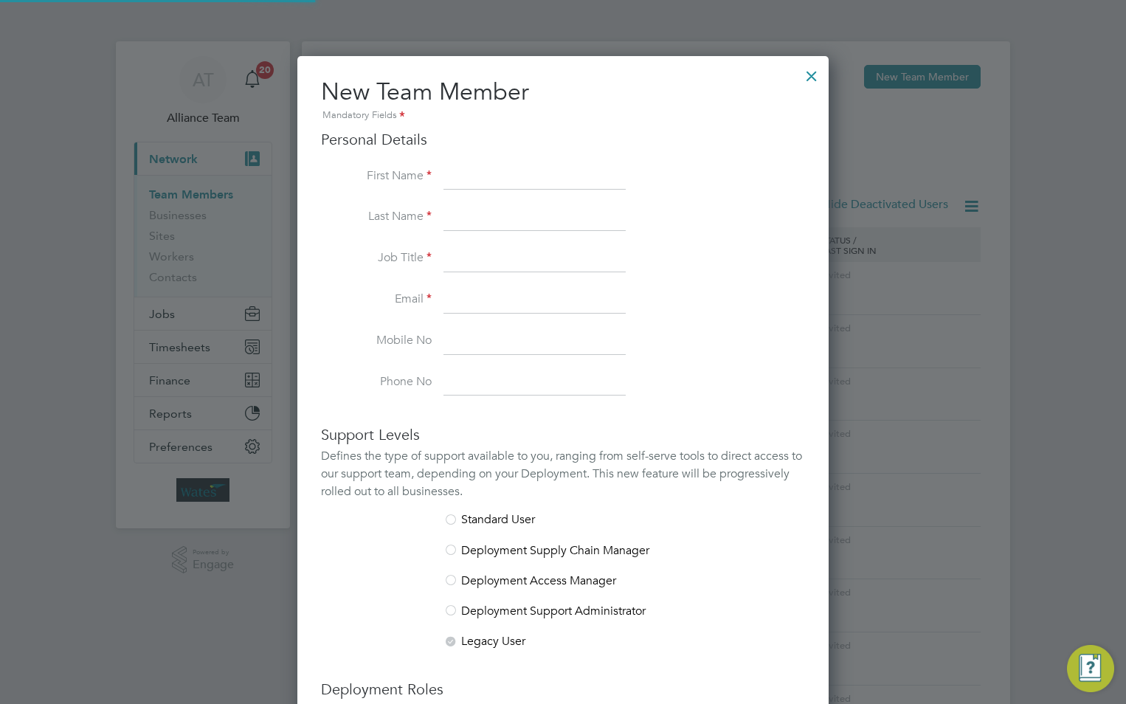
click at [498, 169] on input at bounding box center [535, 177] width 182 height 27
paste input "[PERSON_NAME]"
drag, startPoint x: 532, startPoint y: 176, endPoint x: 490, endPoint y: 174, distance: 42.1
click at [490, 174] on input "[PERSON_NAME]" at bounding box center [535, 177] width 182 height 27
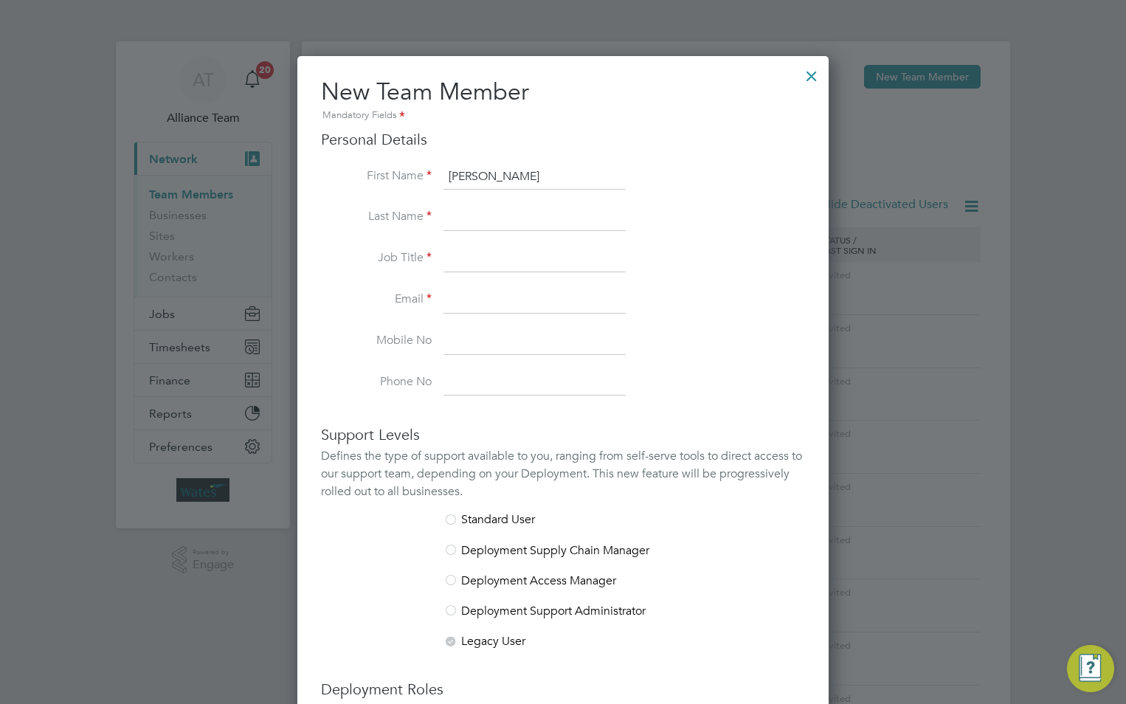
type input "Robert"
click at [499, 216] on input at bounding box center [535, 217] width 182 height 27
paste input "Petrou"
type input "Petrou"
click at [457, 252] on input at bounding box center [535, 259] width 182 height 27
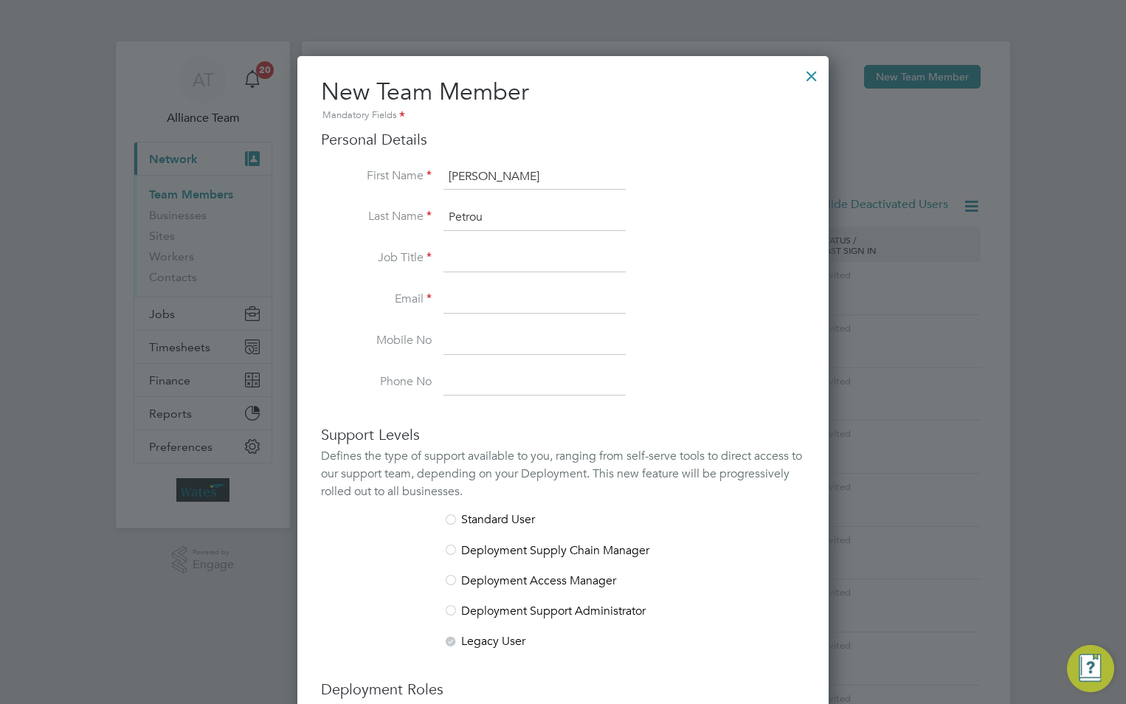
click at [495, 260] on input at bounding box center [535, 259] width 182 height 27
paste input "Project Manager"
type input "Project Manager"
click at [454, 306] on input at bounding box center [535, 300] width 182 height 27
click at [481, 303] on input at bounding box center [535, 300] width 182 height 27
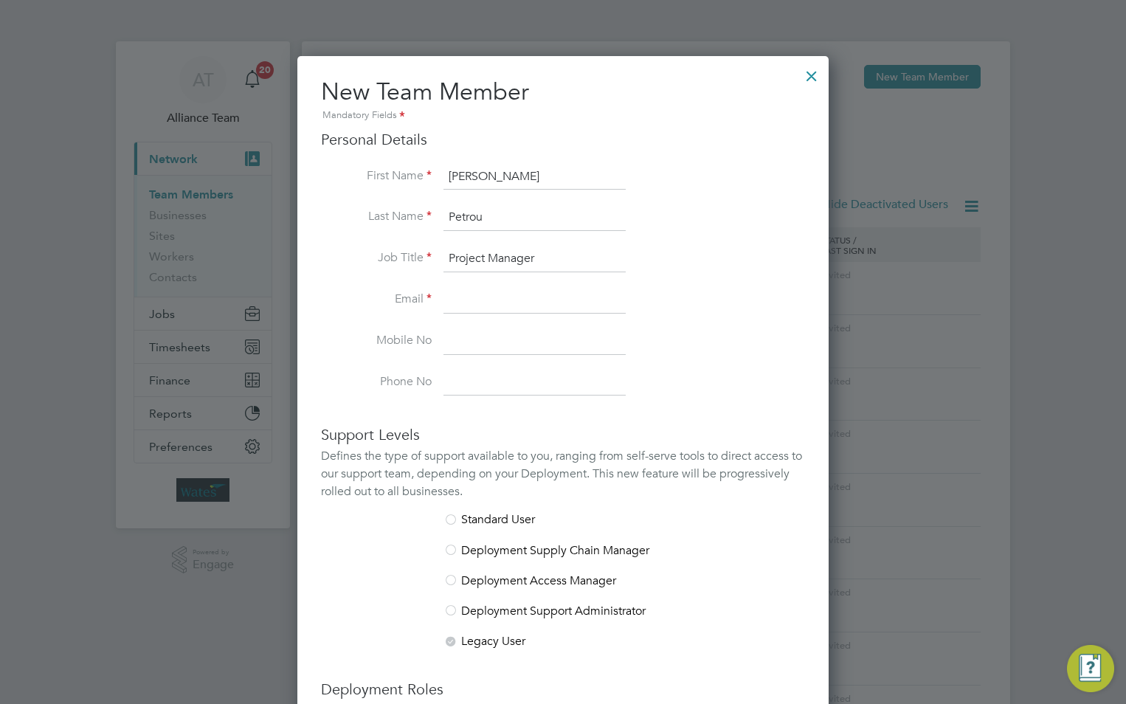
paste input "Robert.Petrou@liberty-group.co.uk"
type input "Robert.Petrou@liberty-group.co.uk"
click at [472, 333] on input at bounding box center [535, 341] width 182 height 27
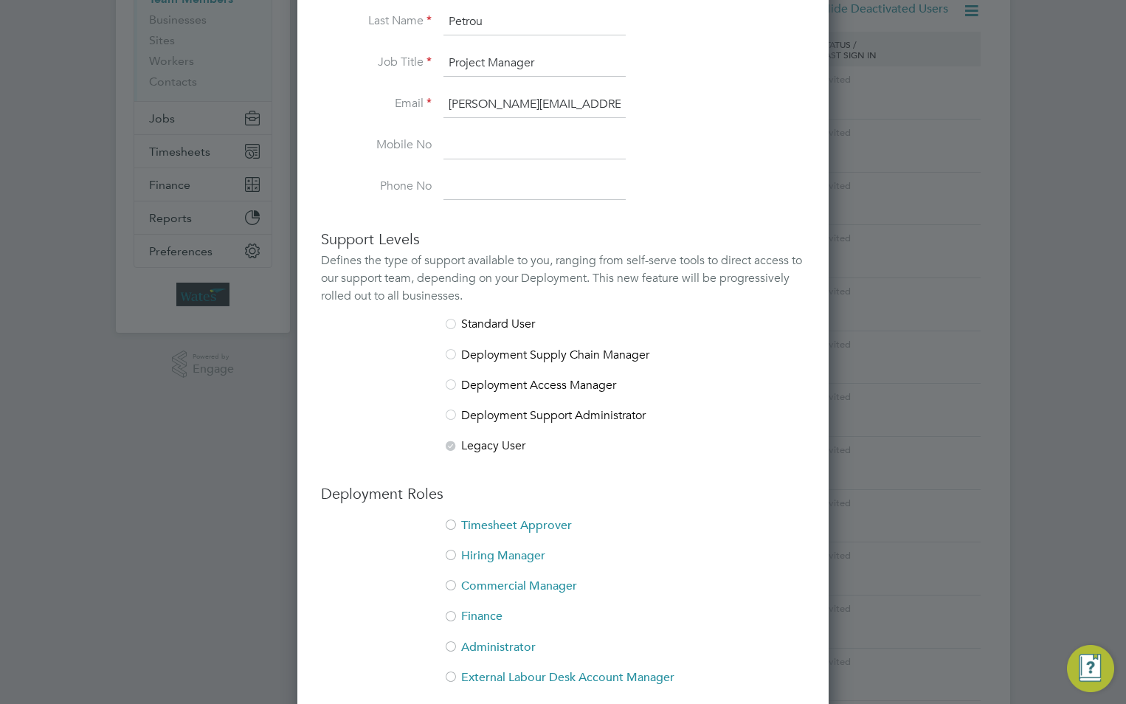
scroll to position [221, 0]
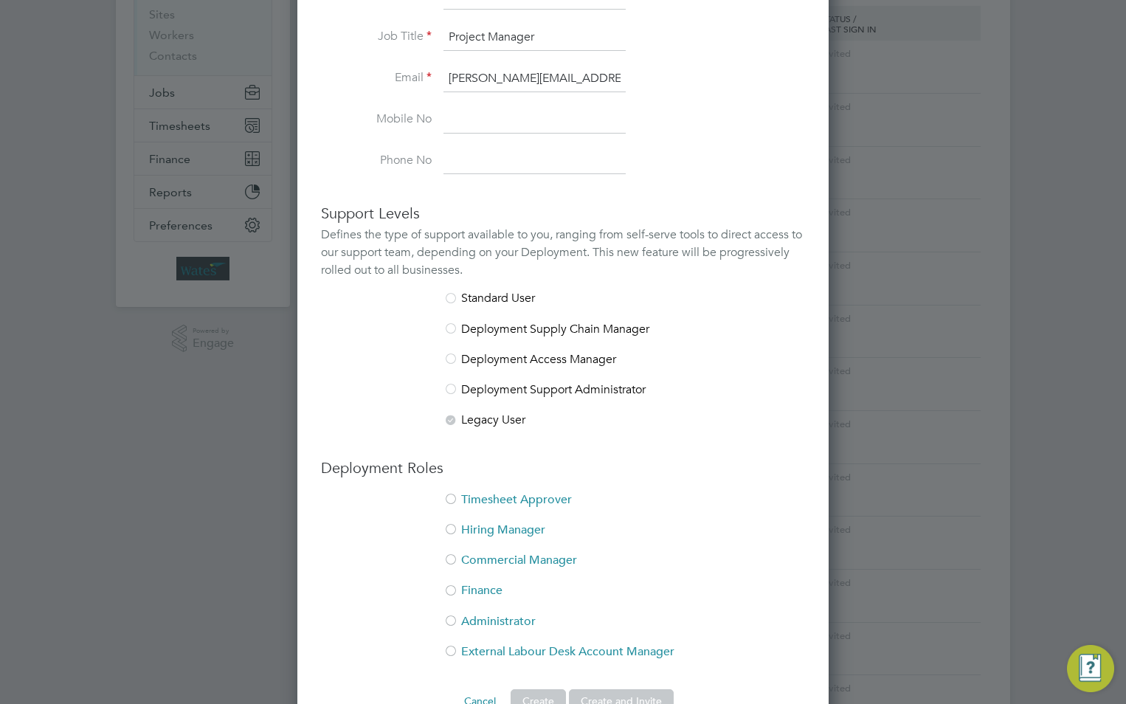
click at [465, 498] on li "Timesheet Approver" at bounding box center [563, 507] width 484 height 30
click at [465, 523] on li "Hiring Manager" at bounding box center [563, 538] width 484 height 30
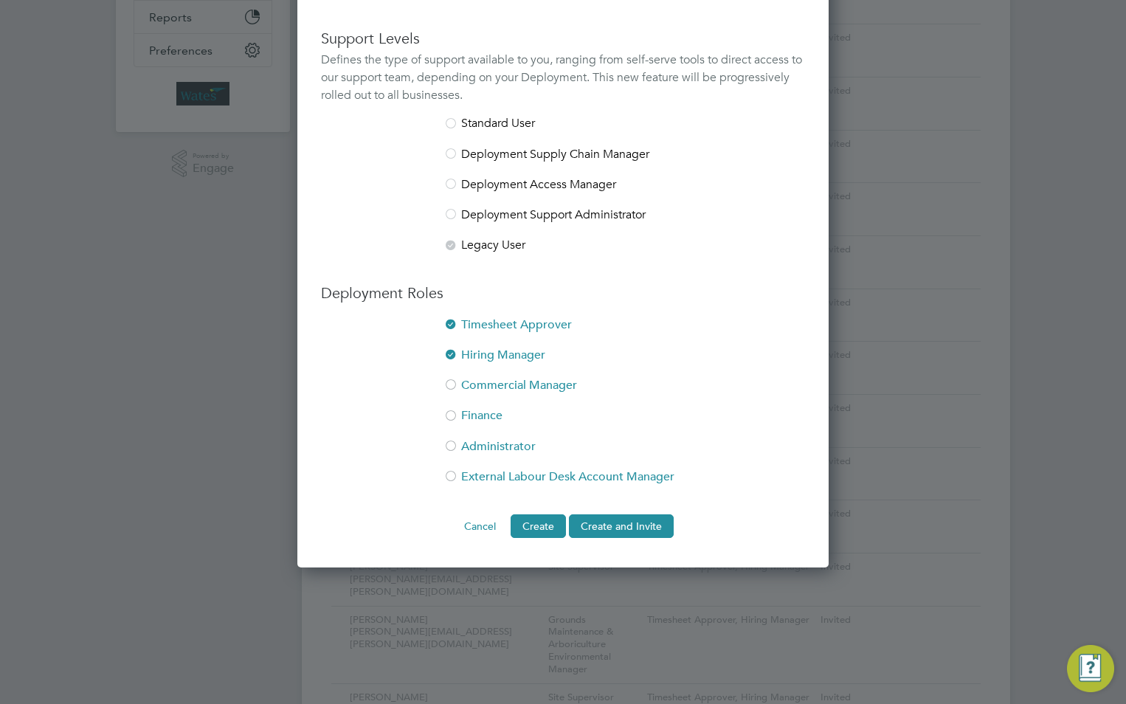
scroll to position [443, 0]
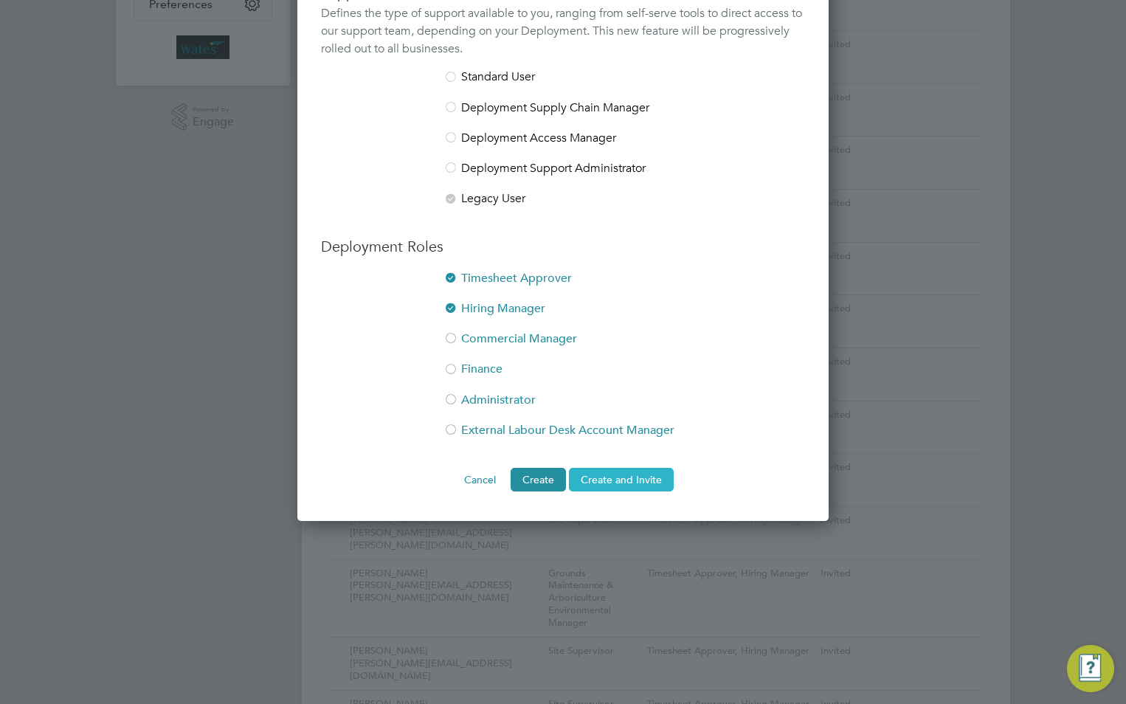
click at [598, 478] on button "Create and Invite" at bounding box center [621, 480] width 105 height 24
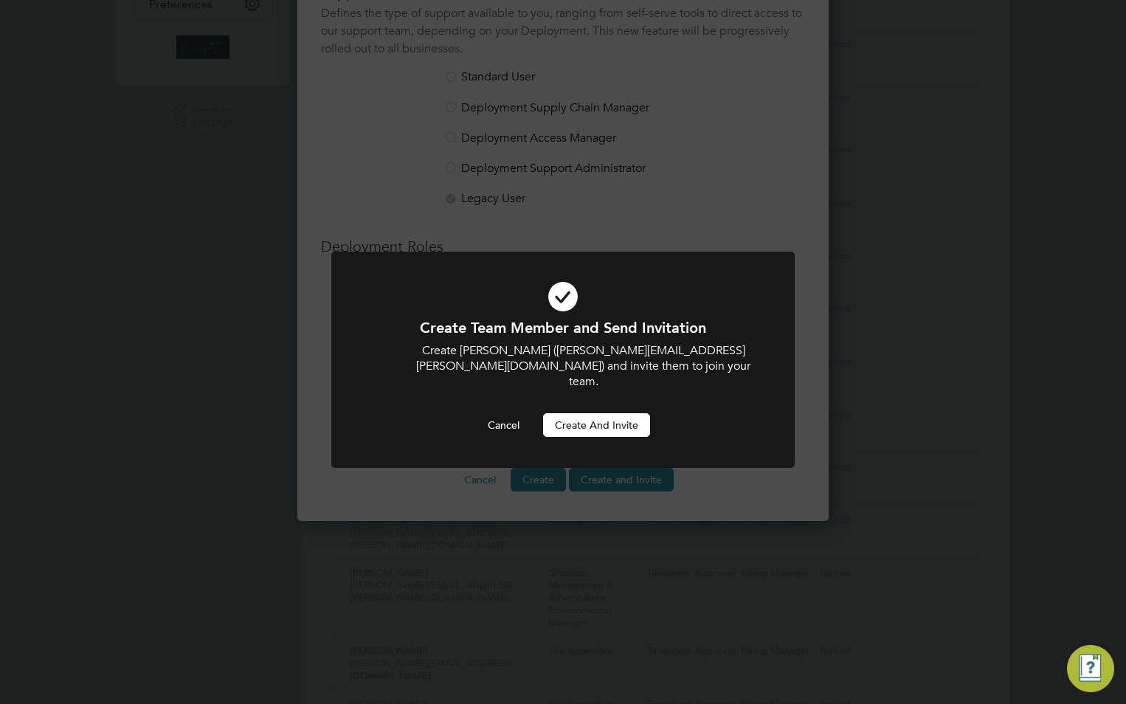
click at [621, 413] on button "Create and invite" at bounding box center [596, 425] width 107 height 24
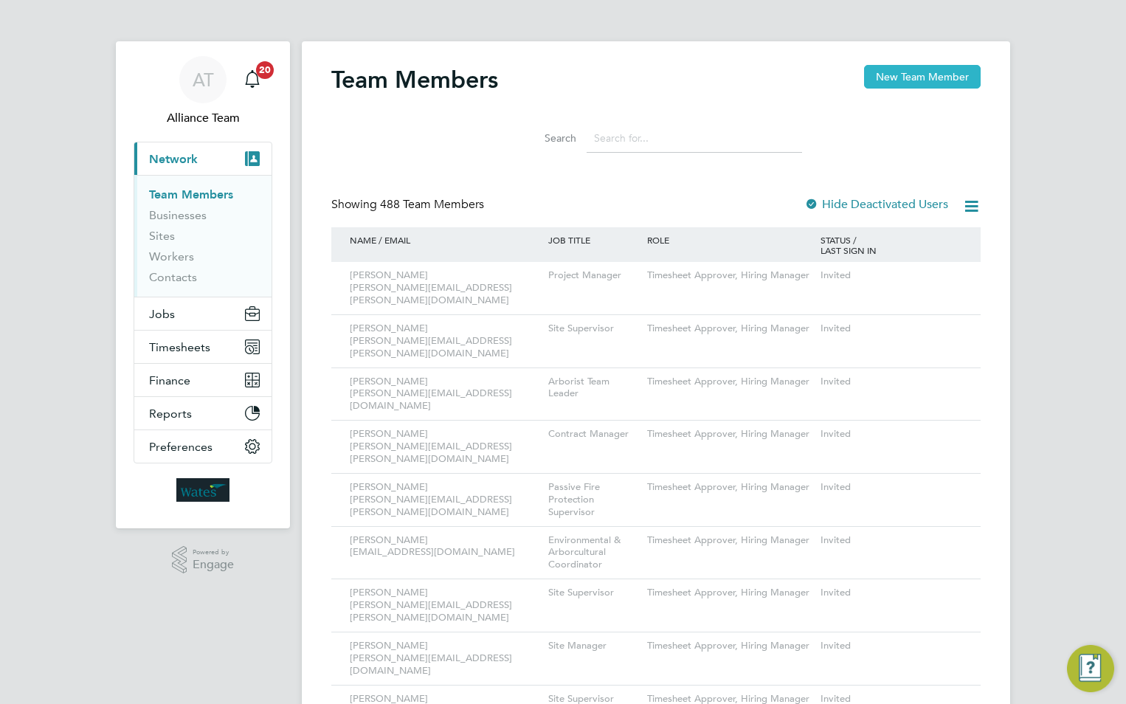
click at [963, 72] on button "New Team Member" at bounding box center [922, 77] width 117 height 24
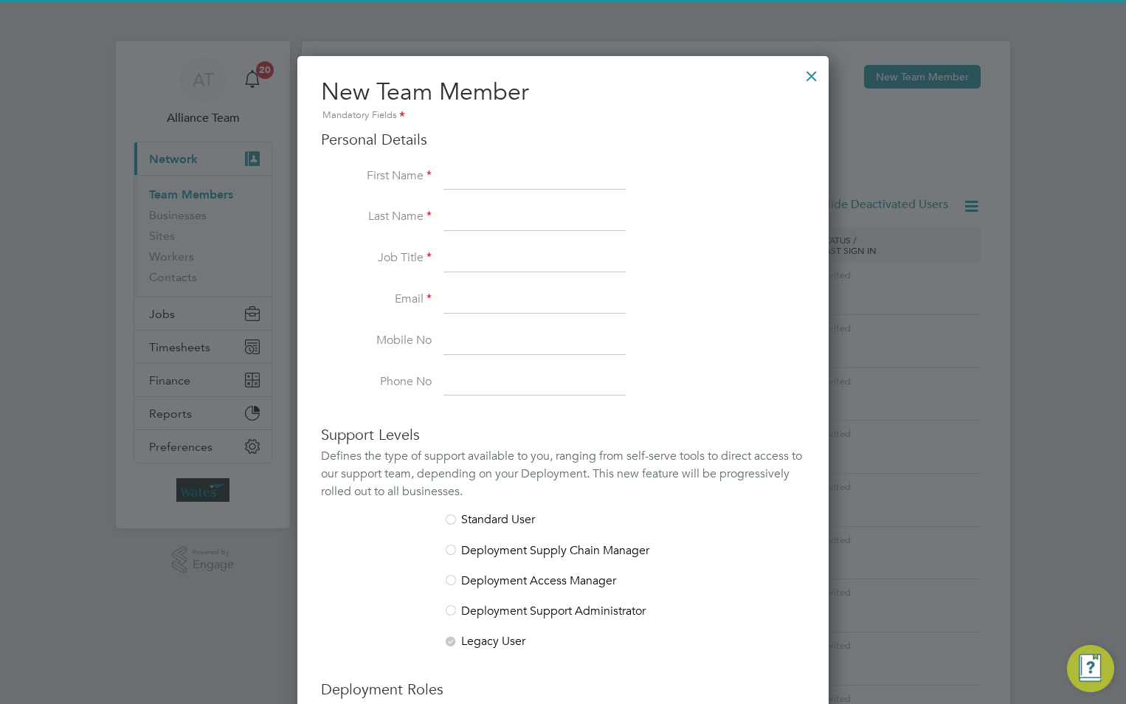
scroll to position [909, 532]
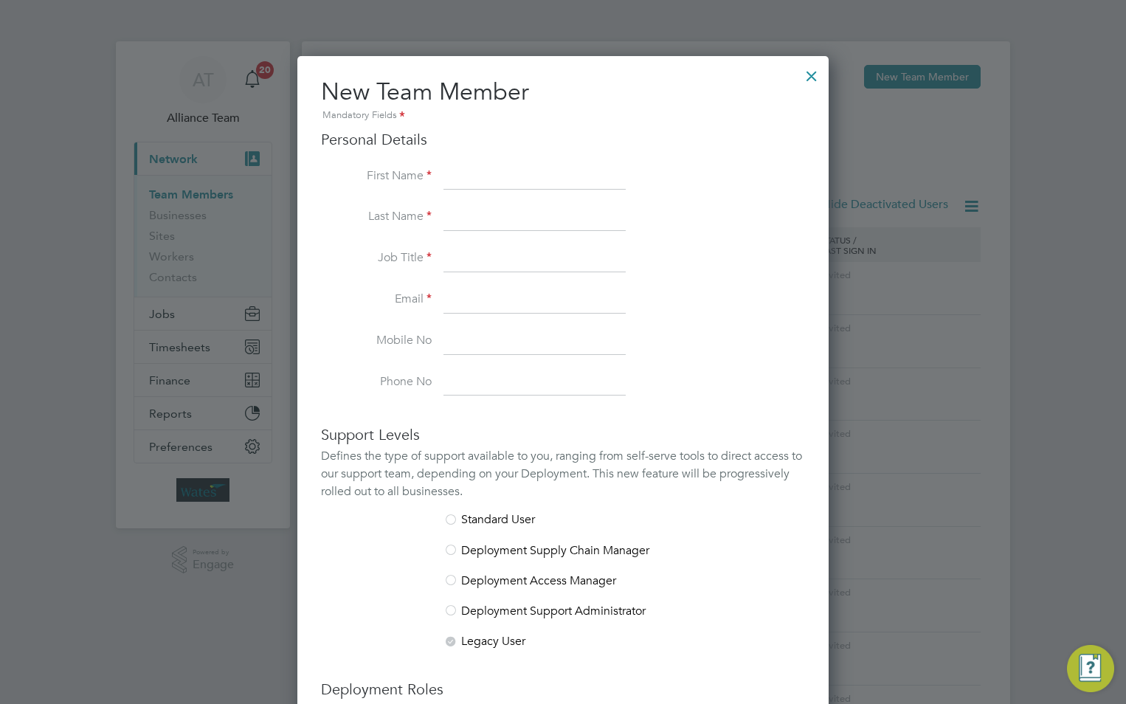
click at [515, 176] on input at bounding box center [535, 177] width 182 height 27
paste input "[PERSON_NAME]"
drag, startPoint x: 545, startPoint y: 177, endPoint x: 484, endPoint y: 177, distance: 60.5
click at [484, 177] on input "[PERSON_NAME]" at bounding box center [535, 177] width 182 height 27
type input "Colin"
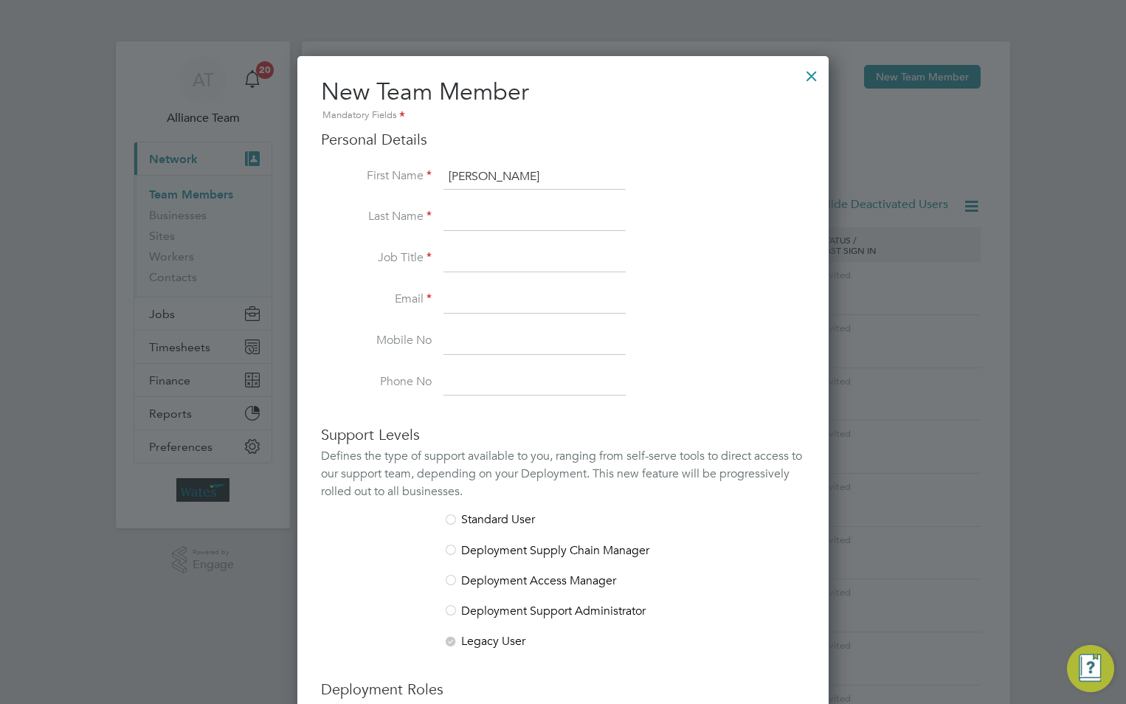
click at [481, 217] on input at bounding box center [535, 217] width 182 height 27
paste input "Garratt"
type input "Garratt"
click at [463, 251] on input at bounding box center [535, 259] width 182 height 27
click at [545, 263] on input at bounding box center [535, 259] width 182 height 27
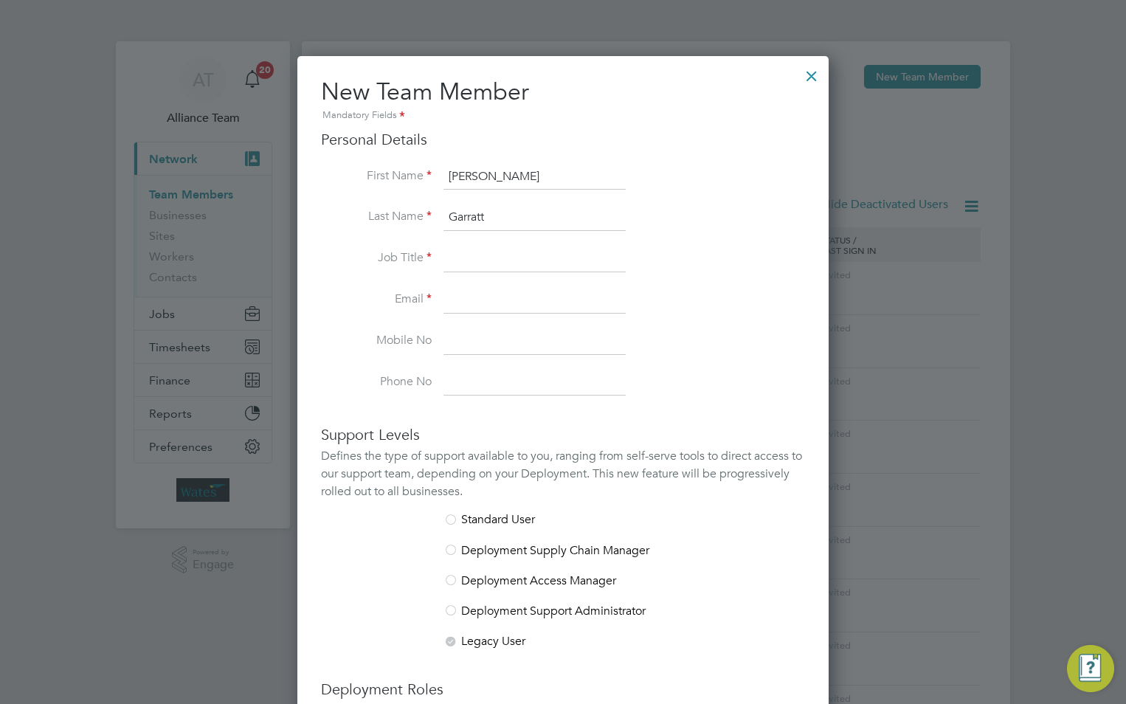
paste input "Team Leader - Landscape & Estates"
type input "Team Leader - Landscape & Estates"
drag, startPoint x: 549, startPoint y: 292, endPoint x: 17, endPoint y: 295, distance: 532.2
click at [549, 292] on input at bounding box center [535, 300] width 182 height 27
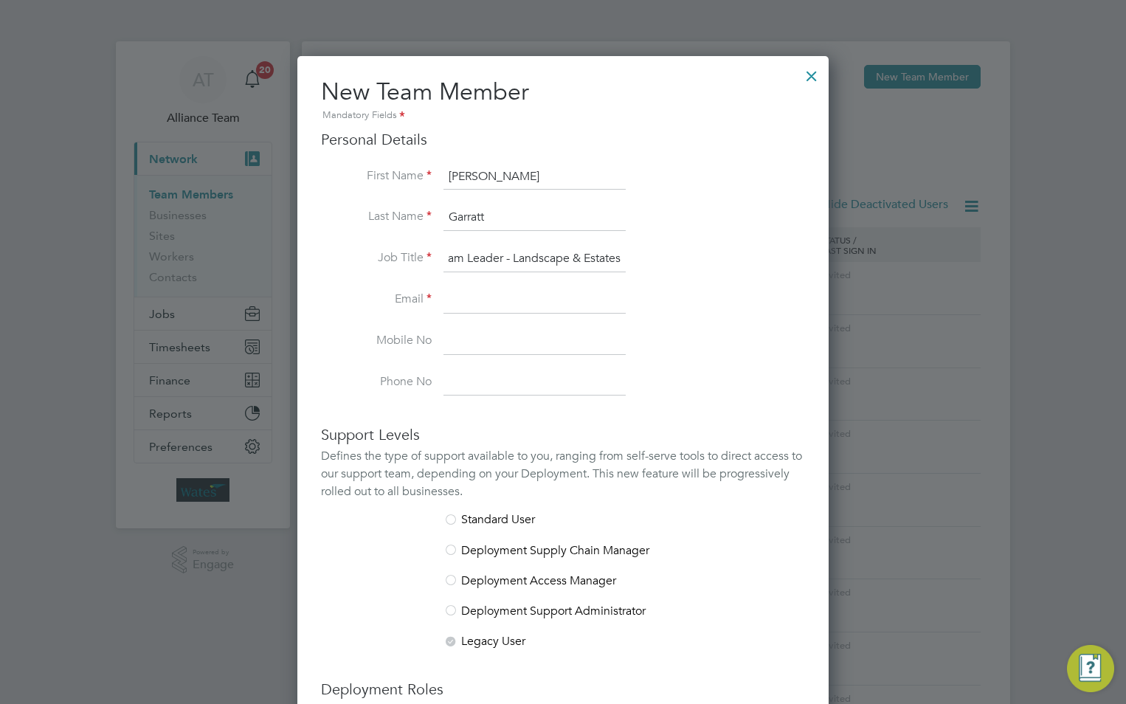
scroll to position [0, 0]
click at [535, 304] on input at bounding box center [535, 300] width 182 height 27
paste input "[PERSON_NAME][EMAIL_ADDRESS][PERSON_NAME][DOMAIN_NAME]"
type input "[PERSON_NAME][EMAIL_ADDRESS][PERSON_NAME][DOMAIN_NAME]"
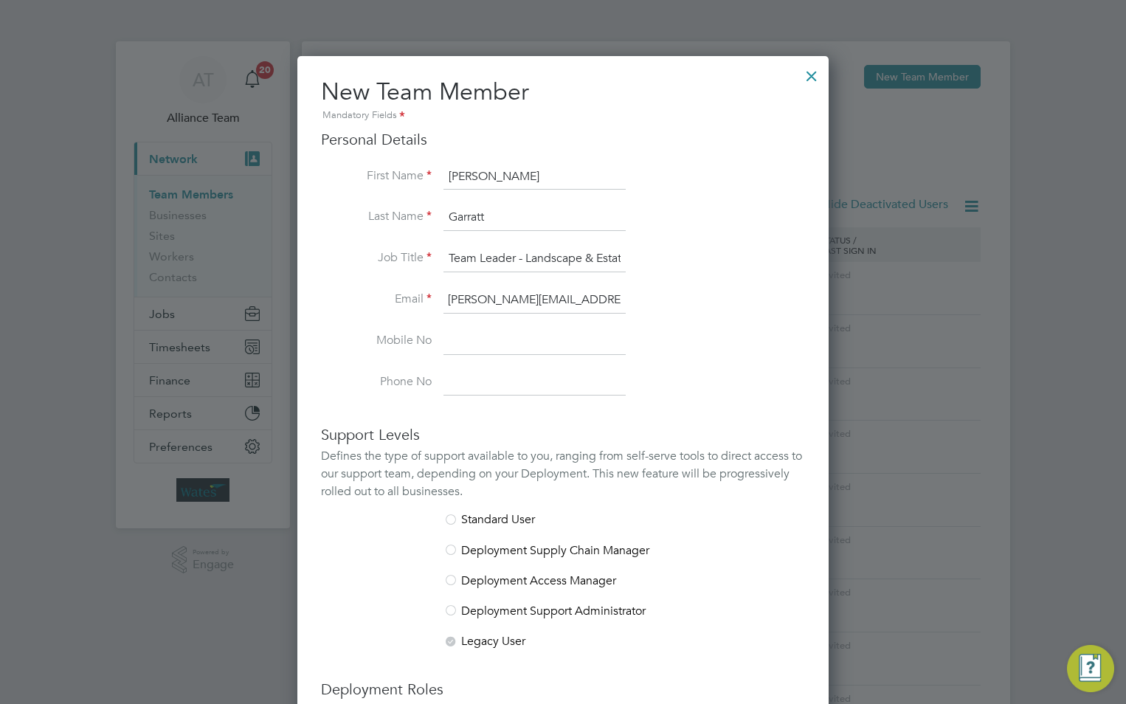
drag, startPoint x: 475, startPoint y: 335, endPoint x: 473, endPoint y: 345, distance: 9.8
click at [475, 335] on input at bounding box center [535, 341] width 182 height 27
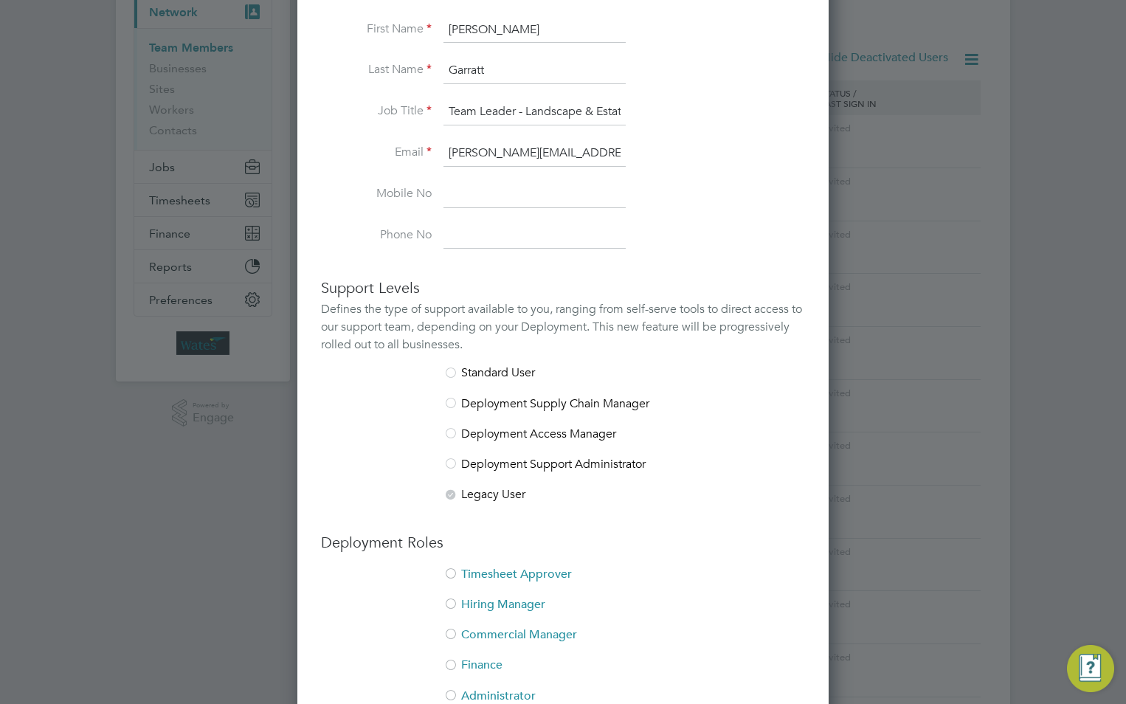
scroll to position [221, 0]
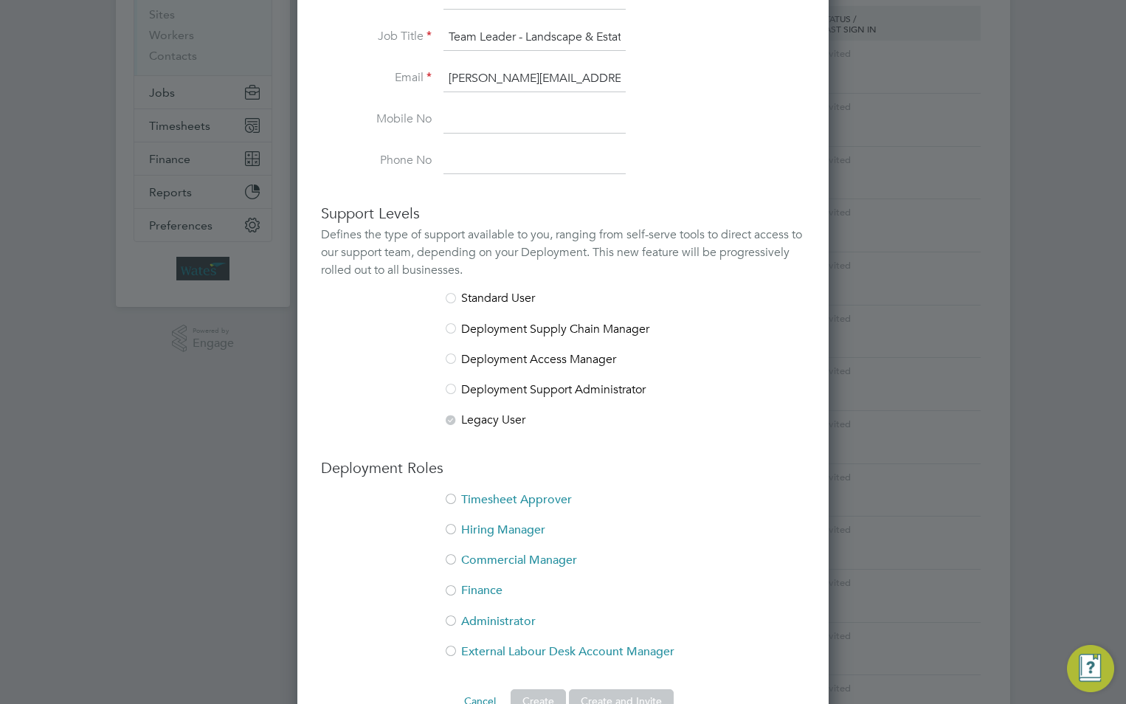
click at [509, 504] on li "Timesheet Approver" at bounding box center [563, 507] width 484 height 30
click at [500, 529] on li "Hiring Manager" at bounding box center [563, 538] width 484 height 30
drag, startPoint x: 618, startPoint y: 687, endPoint x: 618, endPoint y: 703, distance: 15.5
click at [619, 698] on div "New Team Member Mandatory Fields Personal Details First Name Colin Last Name Ga…" at bounding box center [562, 289] width 531 height 908
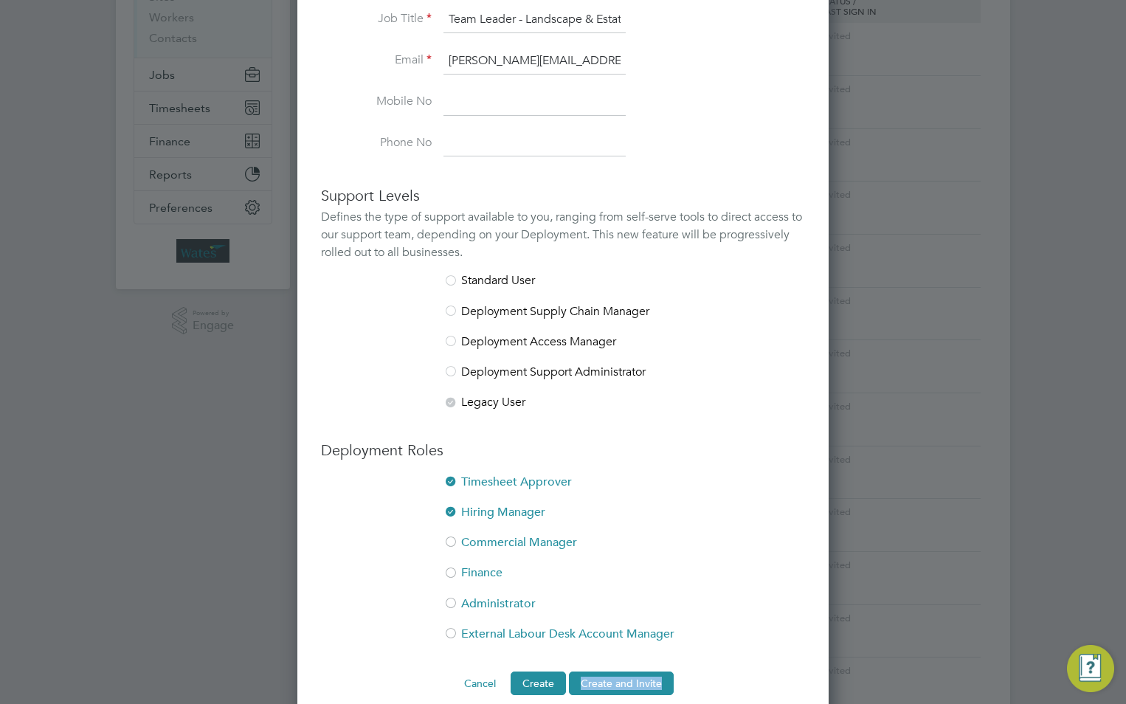
drag, startPoint x: 618, startPoint y: 703, endPoint x: 618, endPoint y: 685, distance: 17.7
click at [618, 685] on button "Create and Invite" at bounding box center [621, 684] width 105 height 24
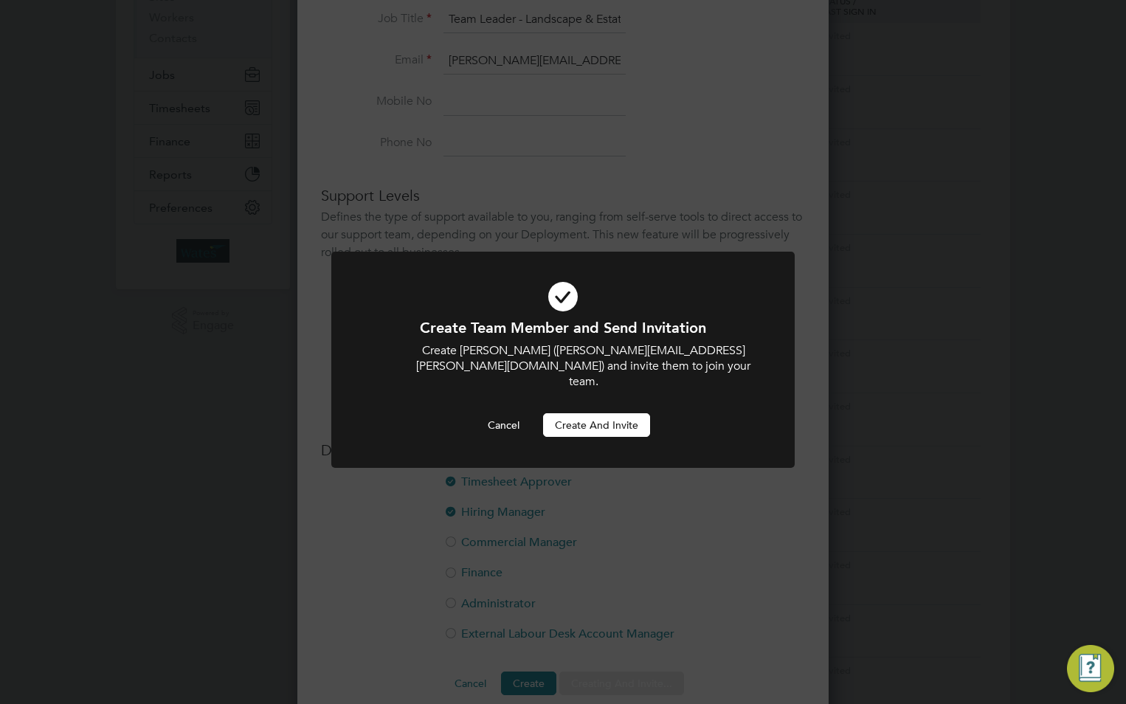
click at [585, 413] on button "Create and invite" at bounding box center [596, 425] width 107 height 24
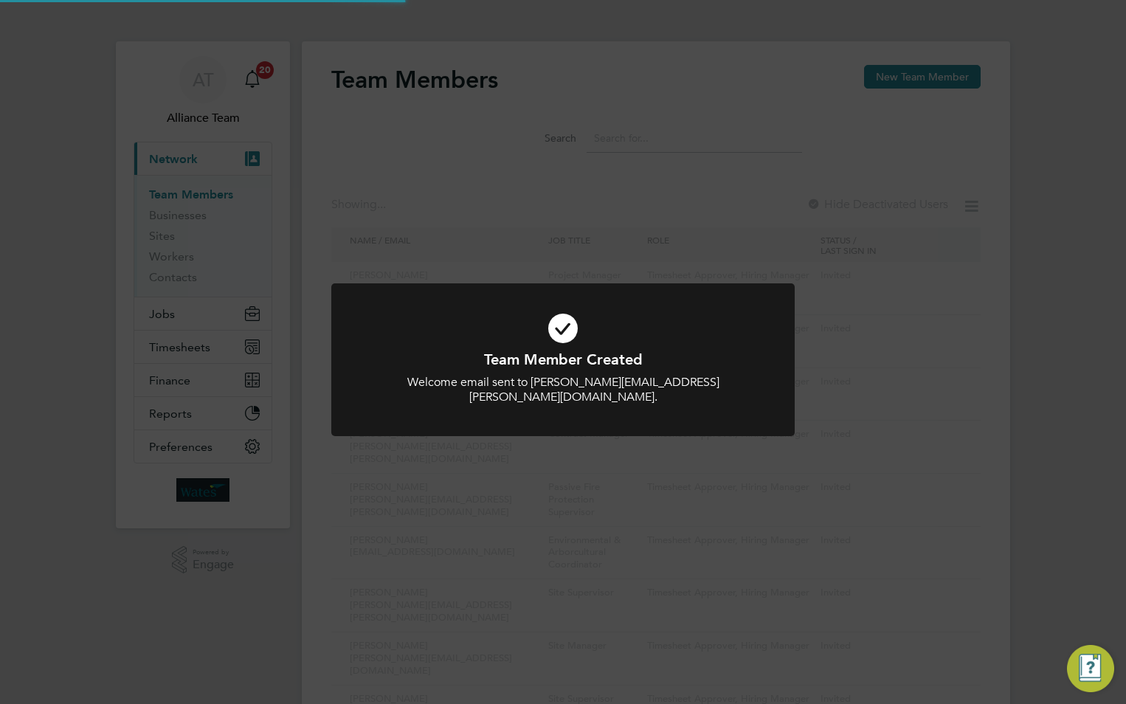
click at [934, 133] on div "Team Member Created Welcome email sent to colin.garratt@liberty-group.co.uk. Ca…" at bounding box center [563, 352] width 1126 height 704
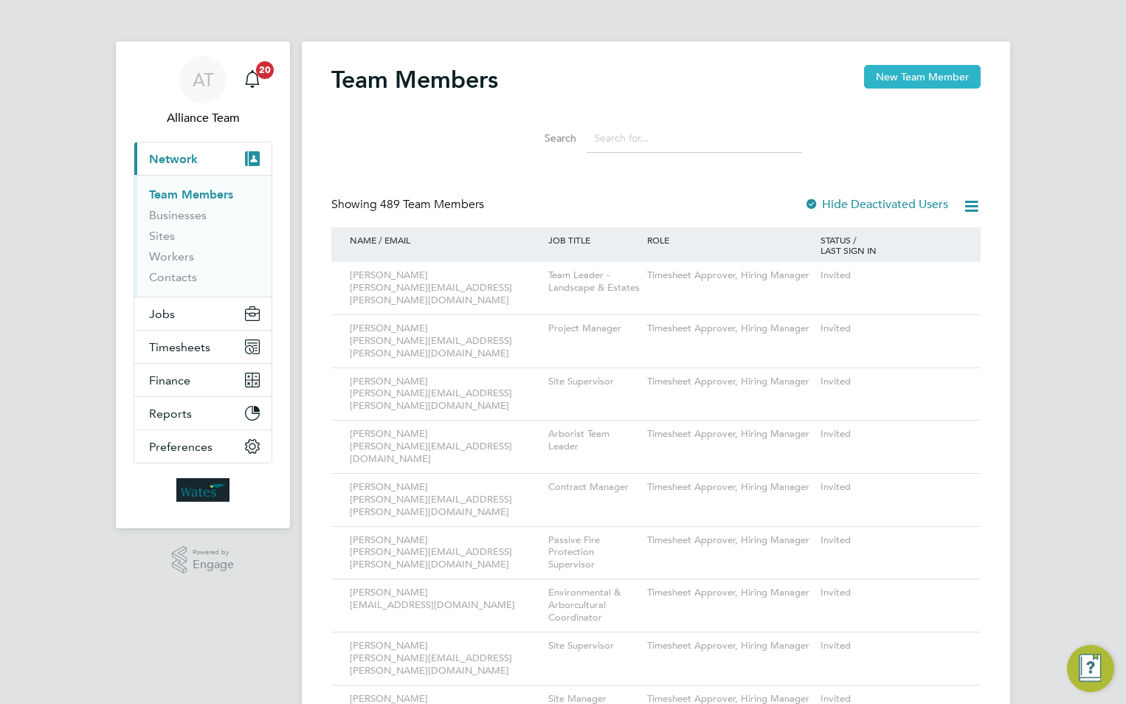
click at [912, 68] on button "New Team Member" at bounding box center [922, 77] width 117 height 24
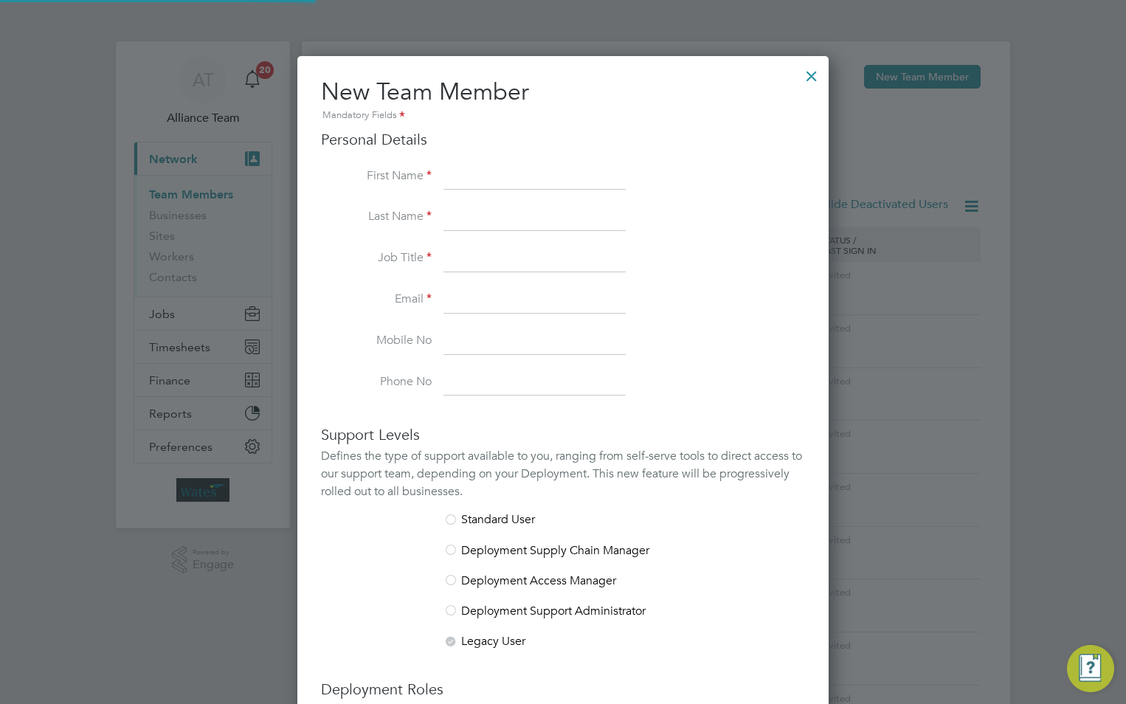
click at [520, 179] on input at bounding box center [535, 177] width 182 height 27
paste input "[PERSON_NAME]"
drag, startPoint x: 537, startPoint y: 171, endPoint x: 500, endPoint y: 171, distance: 36.9
click at [492, 173] on input "[PERSON_NAME]" at bounding box center [535, 177] width 182 height 27
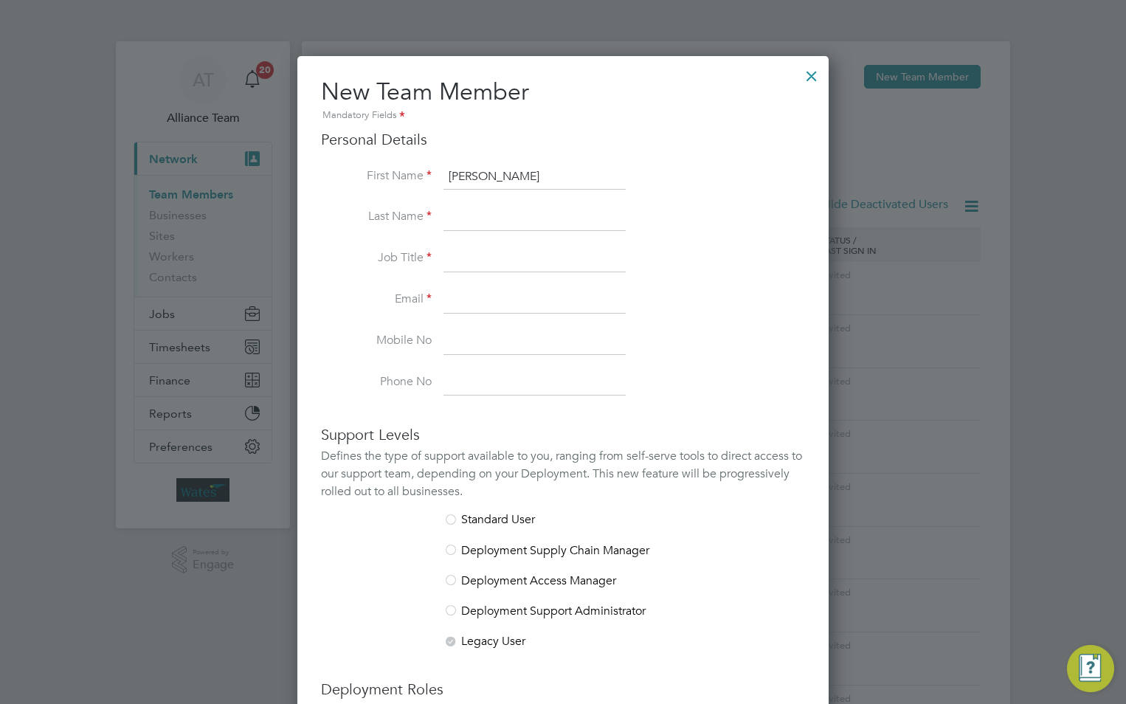
type input "Vincent"
click at [472, 218] on input at bounding box center [535, 217] width 182 height 27
paste input "Kelly"
drag, startPoint x: 472, startPoint y: 207, endPoint x: 481, endPoint y: 226, distance: 20.2
click at [472, 207] on input "Kelly" at bounding box center [535, 217] width 182 height 27
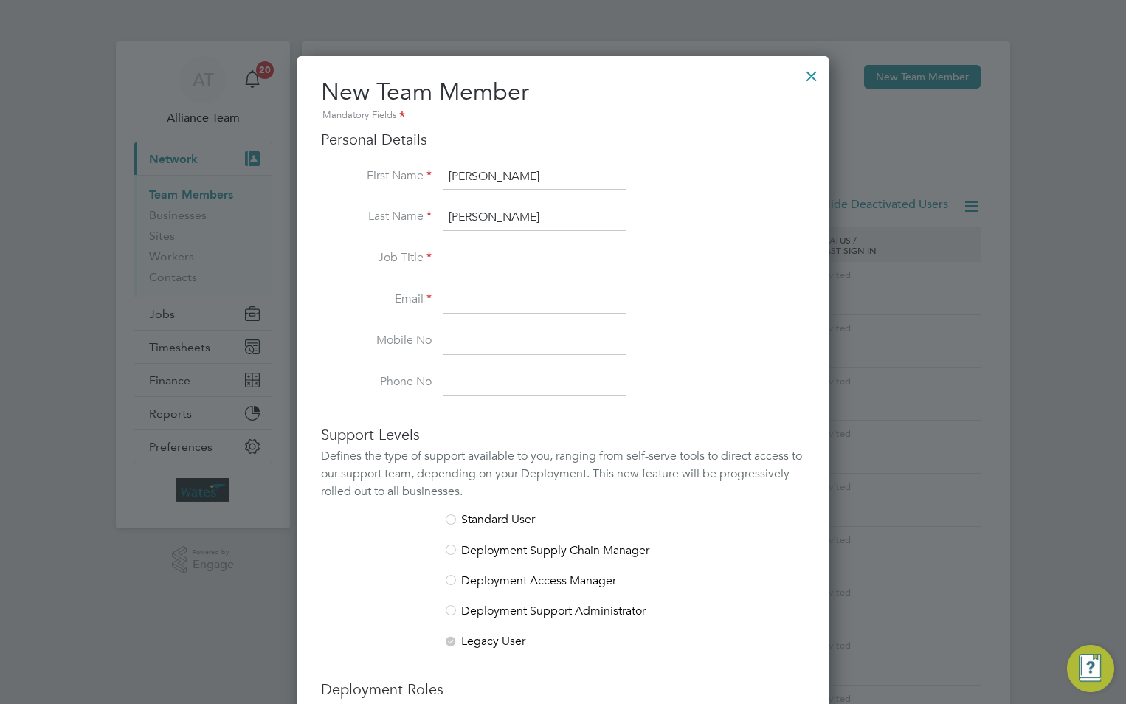
type input "Kelly"
drag, startPoint x: 449, startPoint y: 256, endPoint x: 455, endPoint y: 261, distance: 8.4
click at [448, 255] on input at bounding box center [535, 259] width 182 height 27
type input "Site Supervisor"
click at [467, 298] on input at bounding box center [535, 300] width 182 height 27
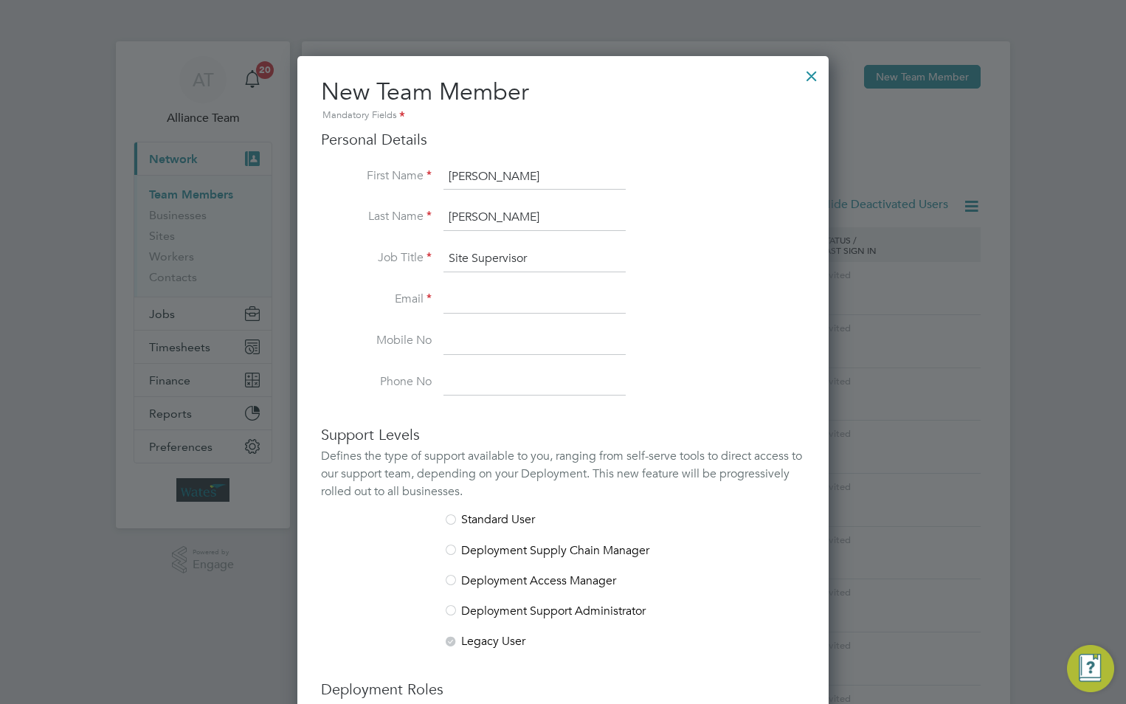
click at [475, 292] on input at bounding box center [535, 300] width 182 height 27
paste input "[PERSON_NAME][EMAIL_ADDRESS][DOMAIN_NAME]"
type input "[PERSON_NAME][EMAIL_ADDRESS][DOMAIN_NAME]"
click at [491, 326] on li "Email william.derbyshire@liberty-group.co.uk" at bounding box center [563, 307] width 484 height 41
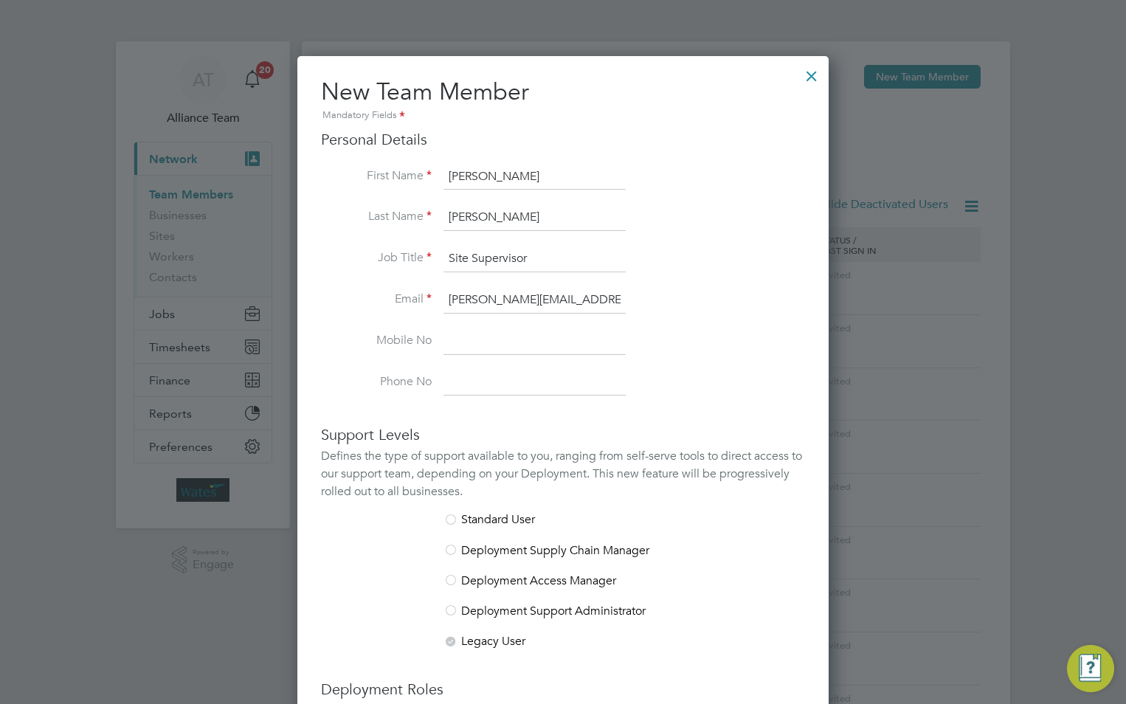
scroll to position [221, 0]
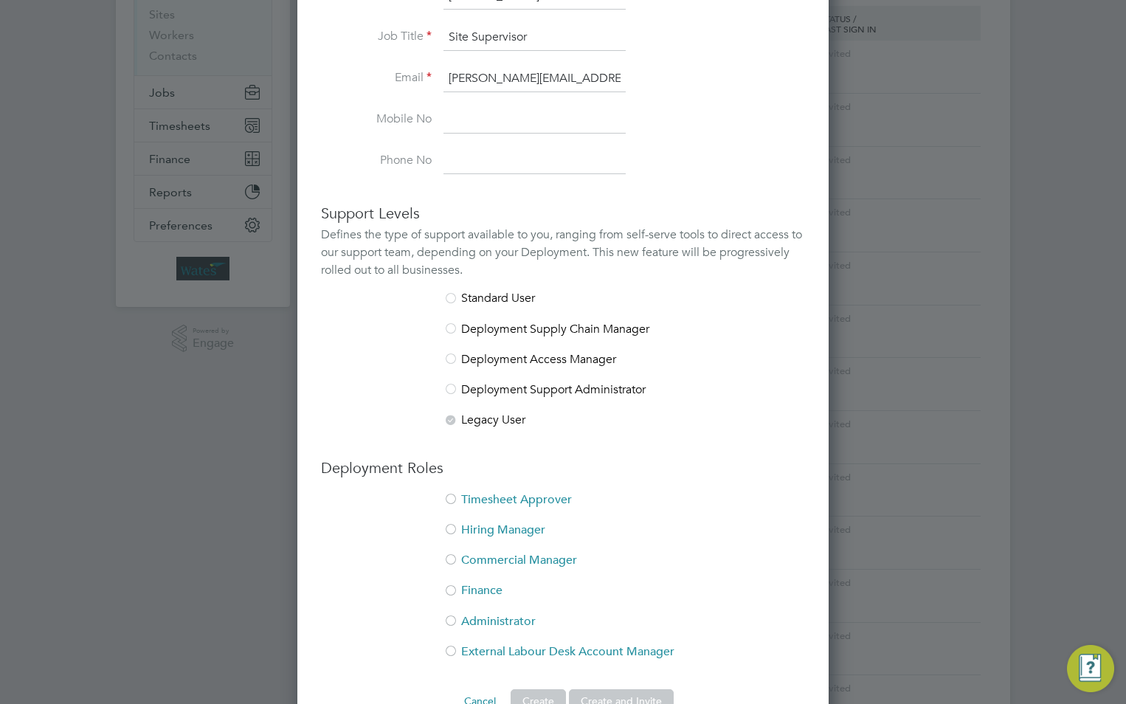
drag, startPoint x: 485, startPoint y: 489, endPoint x: 485, endPoint y: 516, distance: 26.6
click at [485, 490] on div "Deployment Roles Timesheet Approver Hiring Manager Commercial Manager Finance A…" at bounding box center [563, 566] width 484 height 216
click at [468, 524] on li "Hiring Manager" at bounding box center [563, 538] width 484 height 30
click at [453, 501] on div at bounding box center [451, 500] width 15 height 15
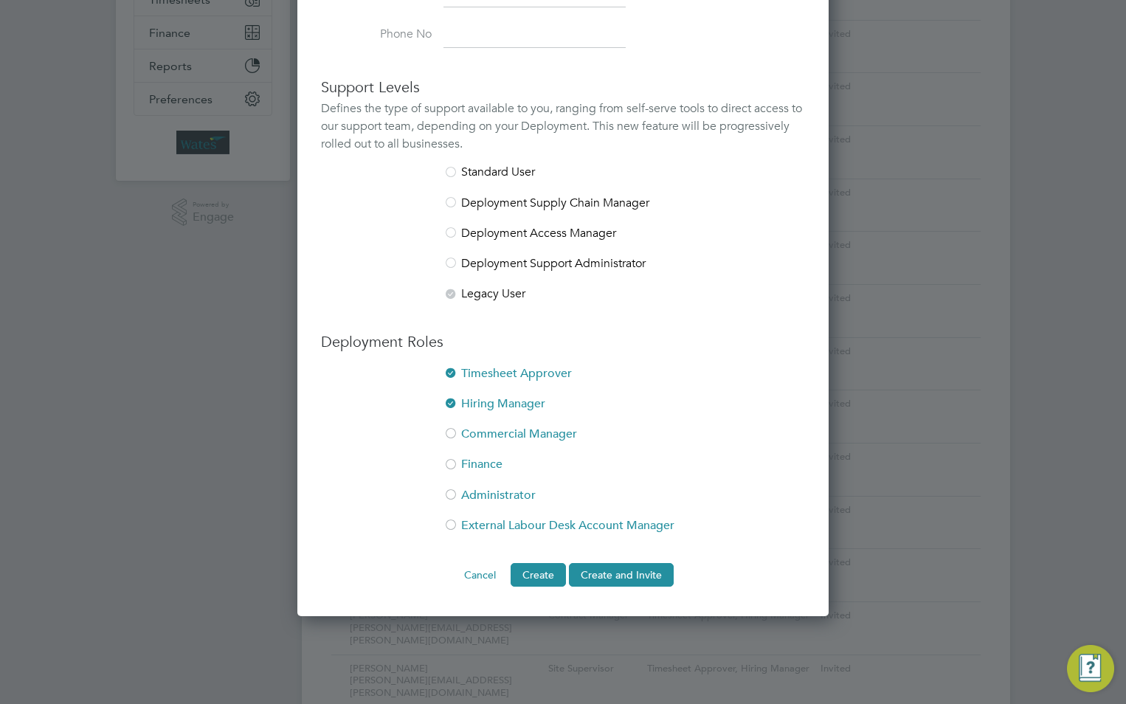
scroll to position [443, 0]
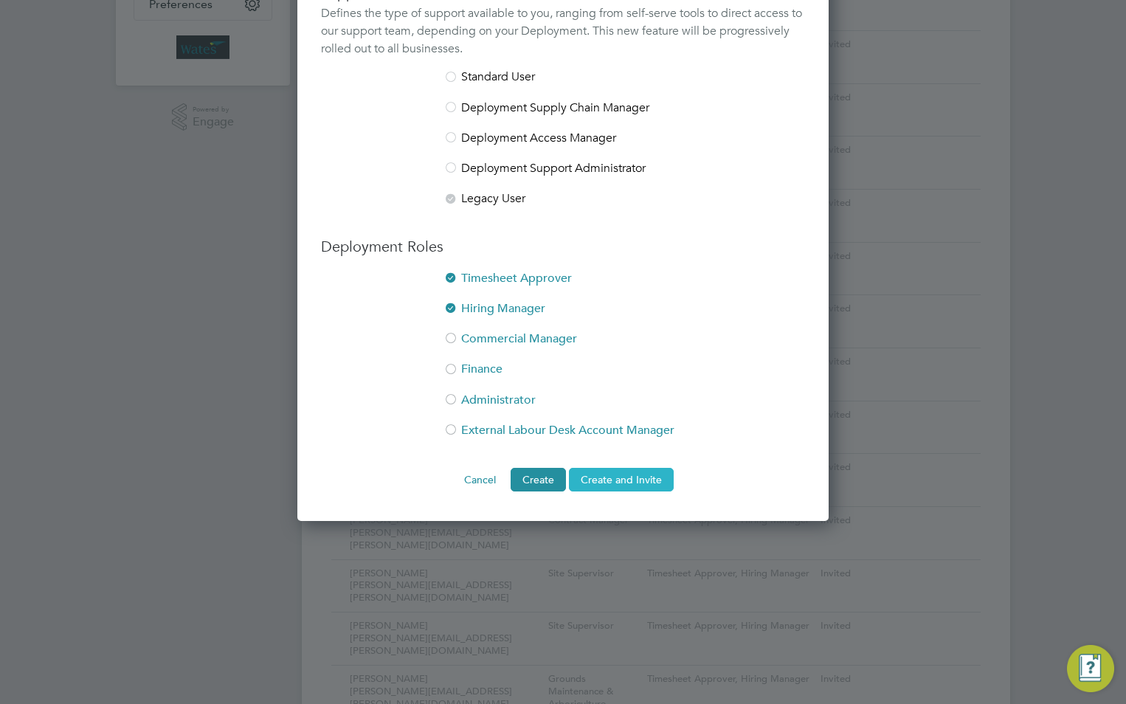
click at [613, 478] on button "Create and Invite" at bounding box center [621, 480] width 105 height 24
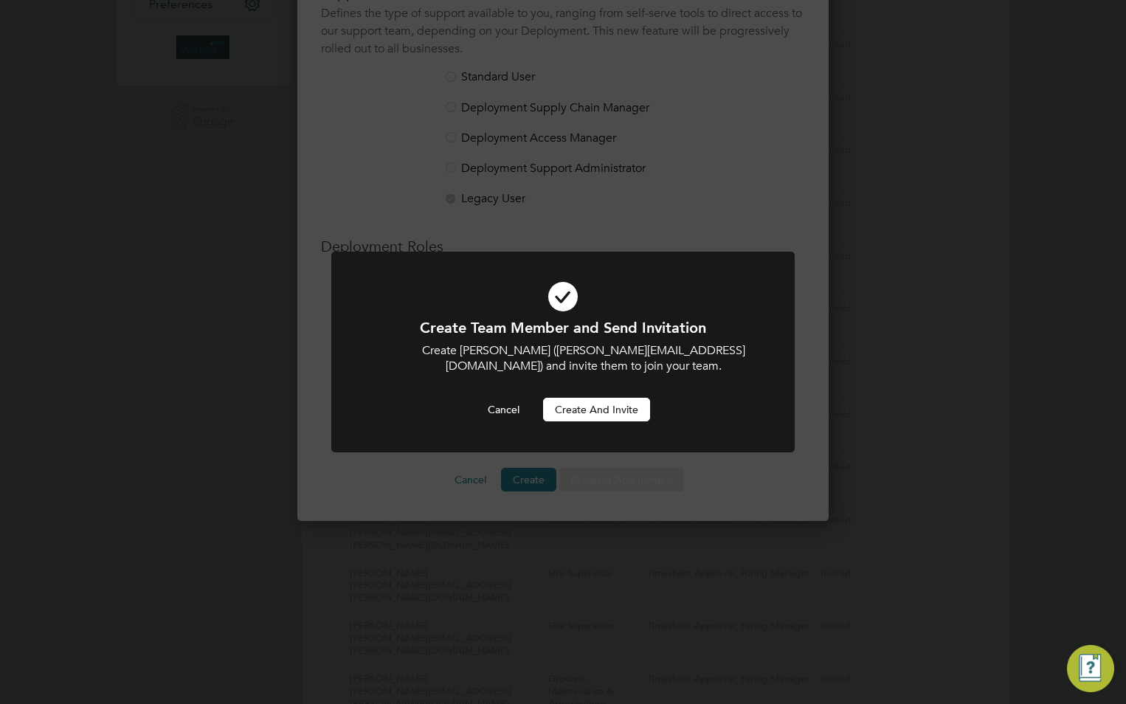
click at [577, 399] on button "Create and invite" at bounding box center [596, 410] width 107 height 24
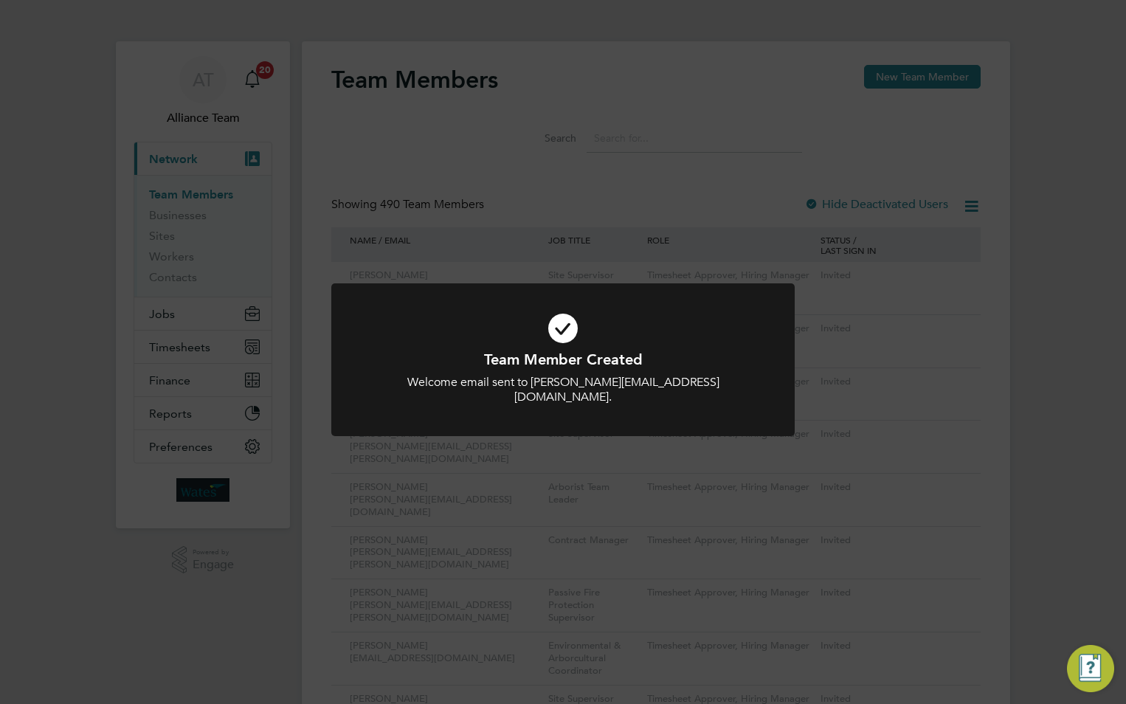
click at [941, 71] on div "Team Member Created Welcome email sent to william.derbyshire@liberty-group.co.u…" at bounding box center [563, 352] width 1126 height 704
click at [939, 71] on div "Team Member Created Welcome email sent to william.derbyshire@liberty-group.co.u…" at bounding box center [563, 352] width 1126 height 704
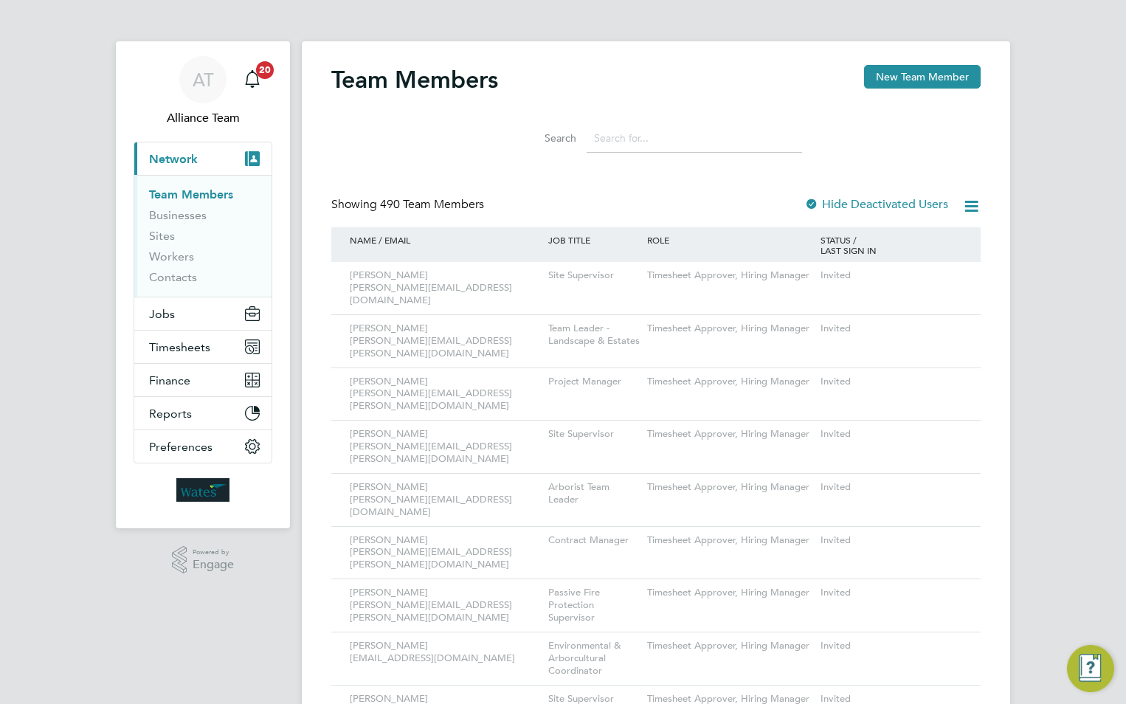
drag, startPoint x: 938, startPoint y: 77, endPoint x: 639, endPoint y: 137, distance: 304.9
click at [938, 76] on button "New Team Member" at bounding box center [922, 77] width 117 height 24
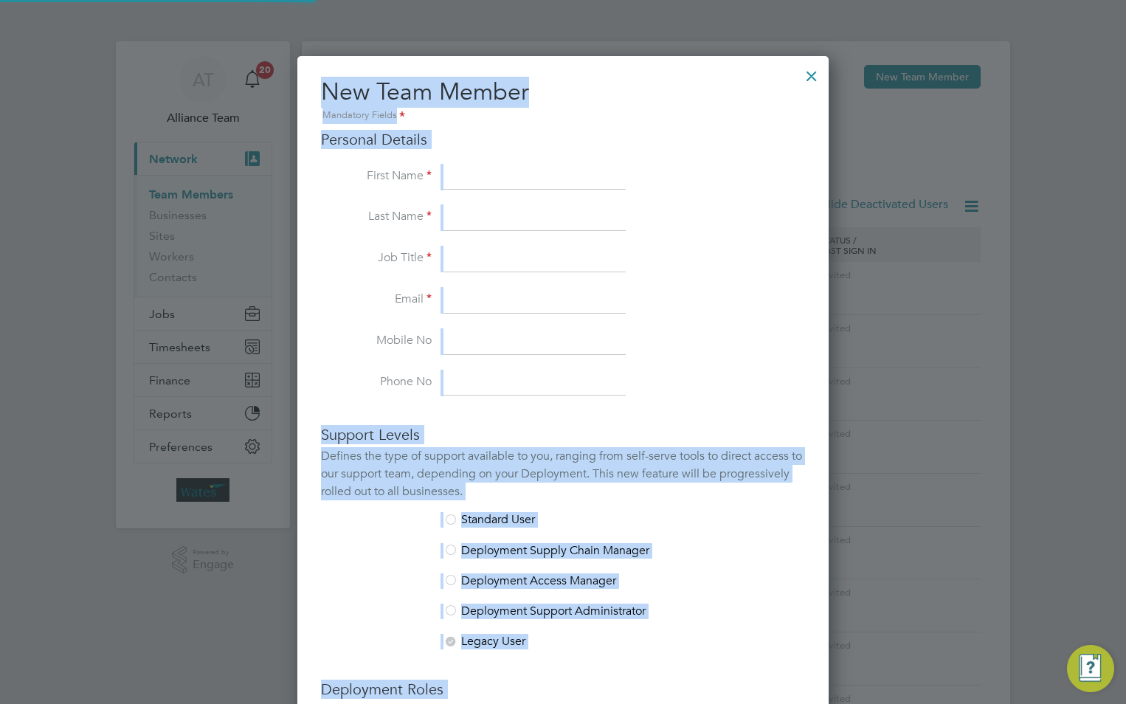
click at [512, 179] on input at bounding box center [535, 177] width 182 height 27
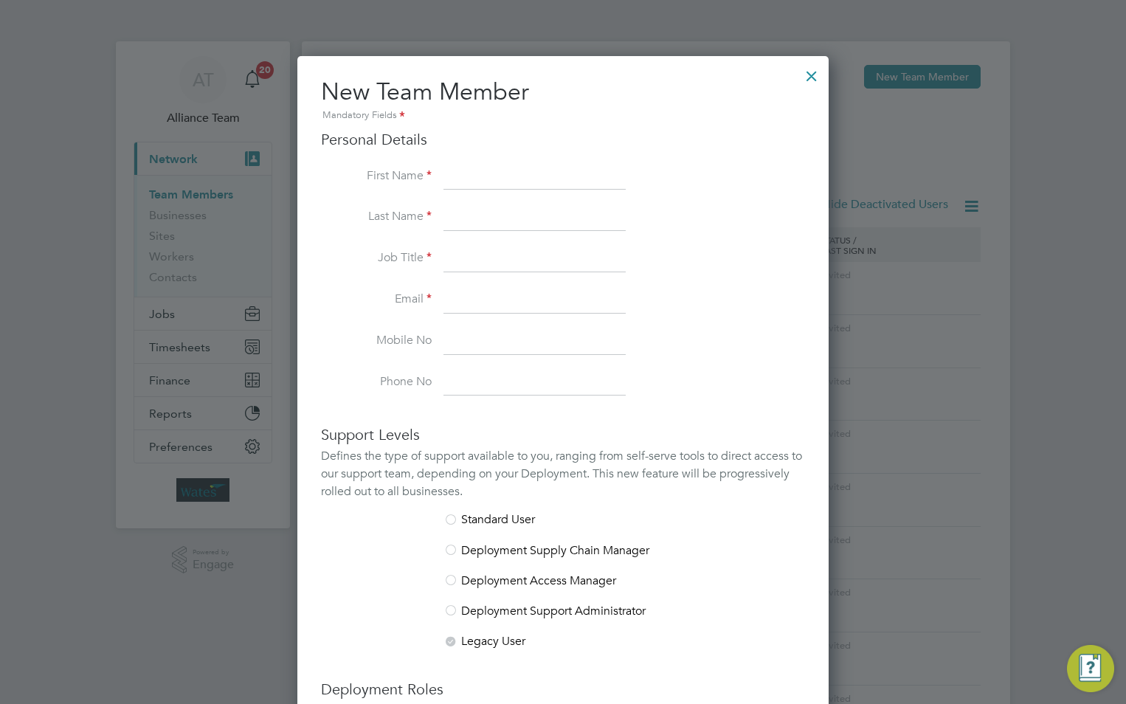
scroll to position [909, 532]
drag, startPoint x: 467, startPoint y: 176, endPoint x: 453, endPoint y: 177, distance: 14.1
click at [467, 176] on input at bounding box center [535, 177] width 182 height 27
paste input "[PERSON_NAME]"
drag, startPoint x: 506, startPoint y: 175, endPoint x: 492, endPoint y: 174, distance: 14.8
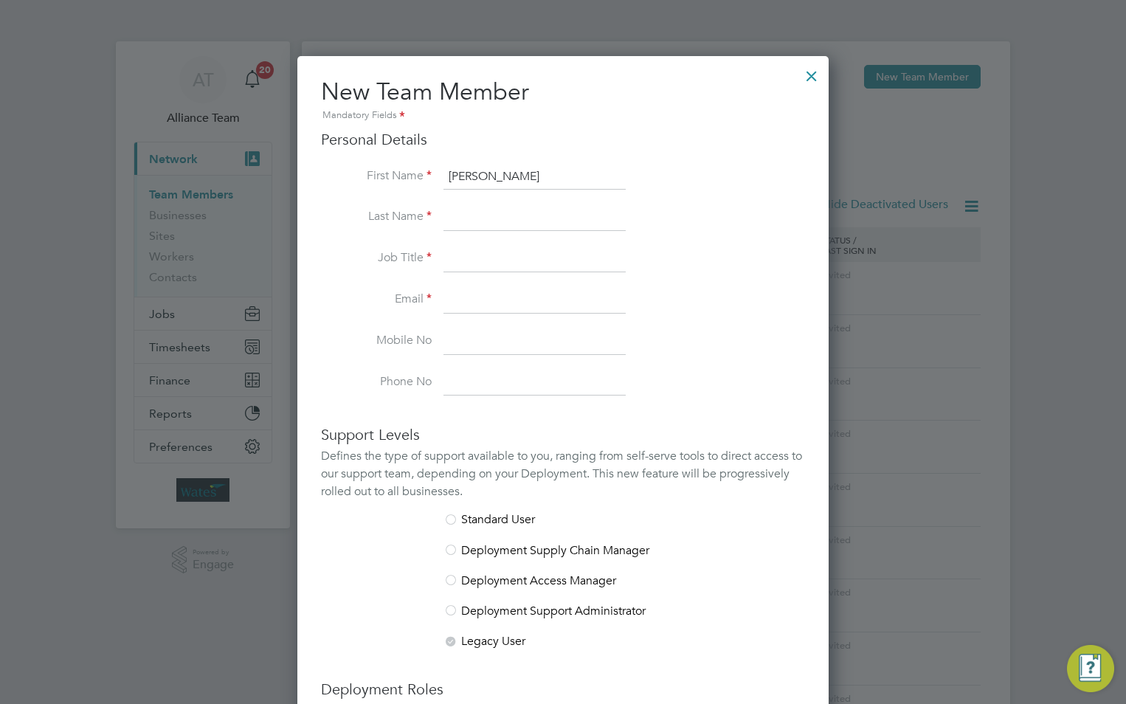
click at [492, 174] on input "[PERSON_NAME]" at bounding box center [535, 177] width 182 height 27
type input "Angela"
click at [512, 226] on input at bounding box center [535, 217] width 182 height 27
paste input "Jones"
type input "Jones"
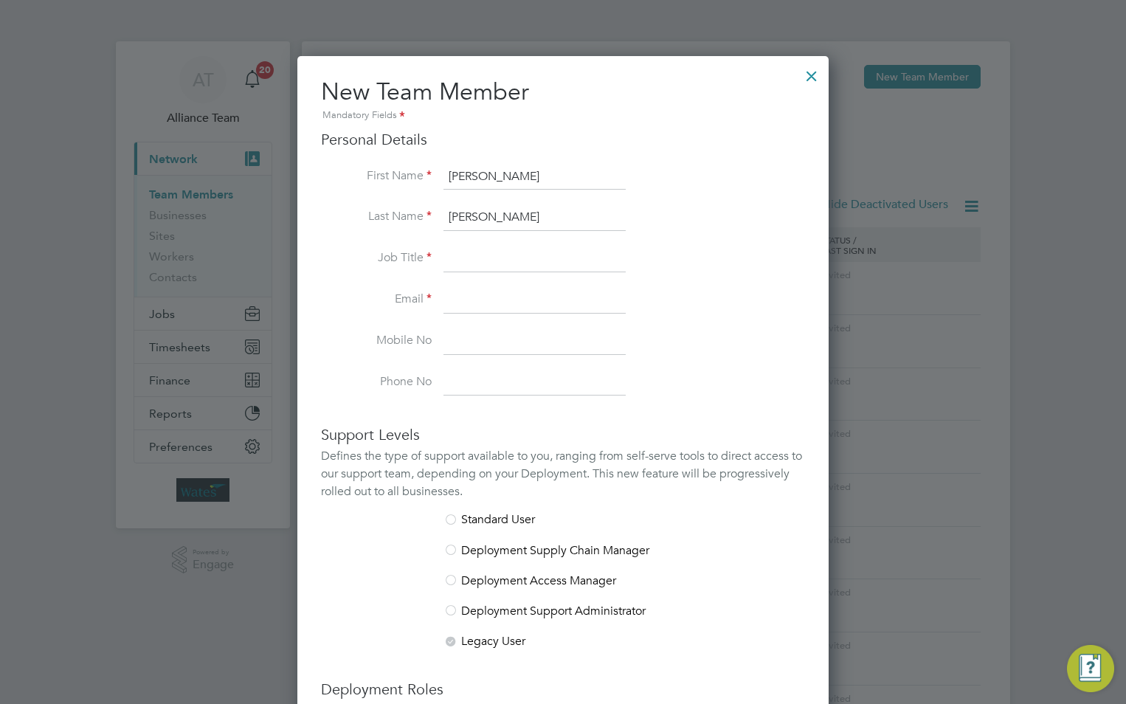
click at [467, 243] on li "Last Name Jones" at bounding box center [563, 224] width 484 height 41
click at [462, 263] on input at bounding box center [535, 259] width 182 height 27
drag, startPoint x: 462, startPoint y: 247, endPoint x: 453, endPoint y: 232, distance: 17.9
click at [462, 246] on input at bounding box center [535, 259] width 182 height 27
paste input "Facilities and Vehicles Officer"
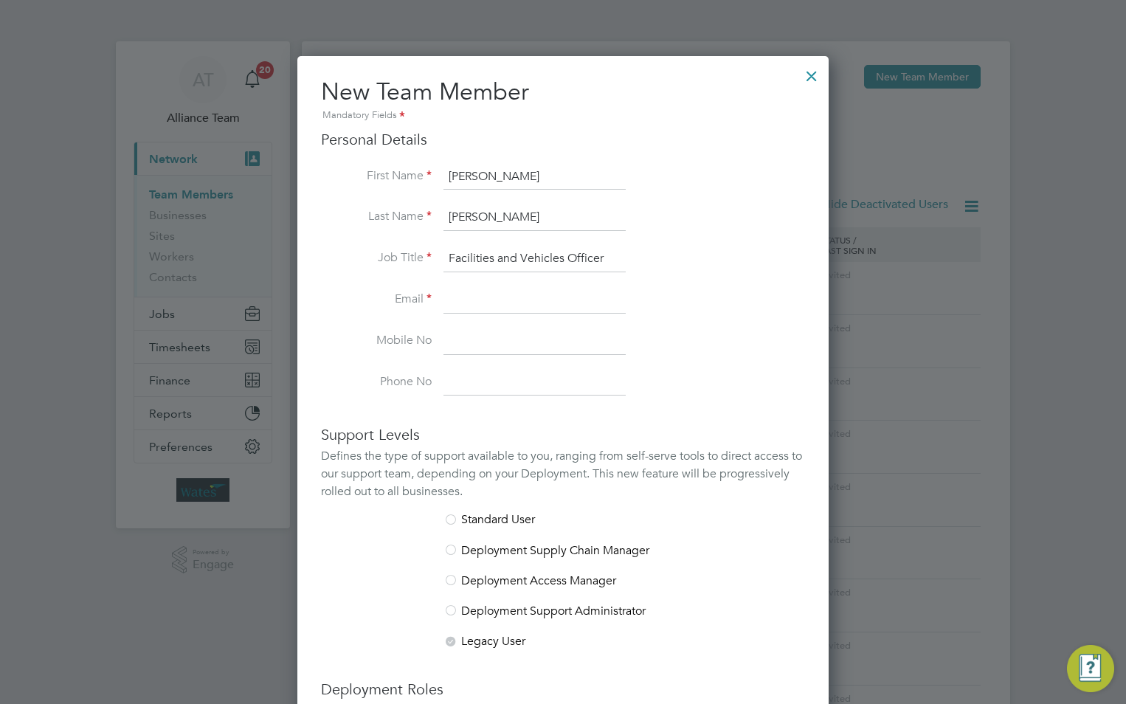
type input "Facilities and Vehicles Officer"
drag, startPoint x: 480, startPoint y: 300, endPoint x: 27, endPoint y: 238, distance: 456.7
click at [480, 301] on input at bounding box center [535, 300] width 182 height 27
click at [472, 305] on input at bounding box center [535, 300] width 182 height 27
paste input "Angela.Jones@liberty-group.co.uk"
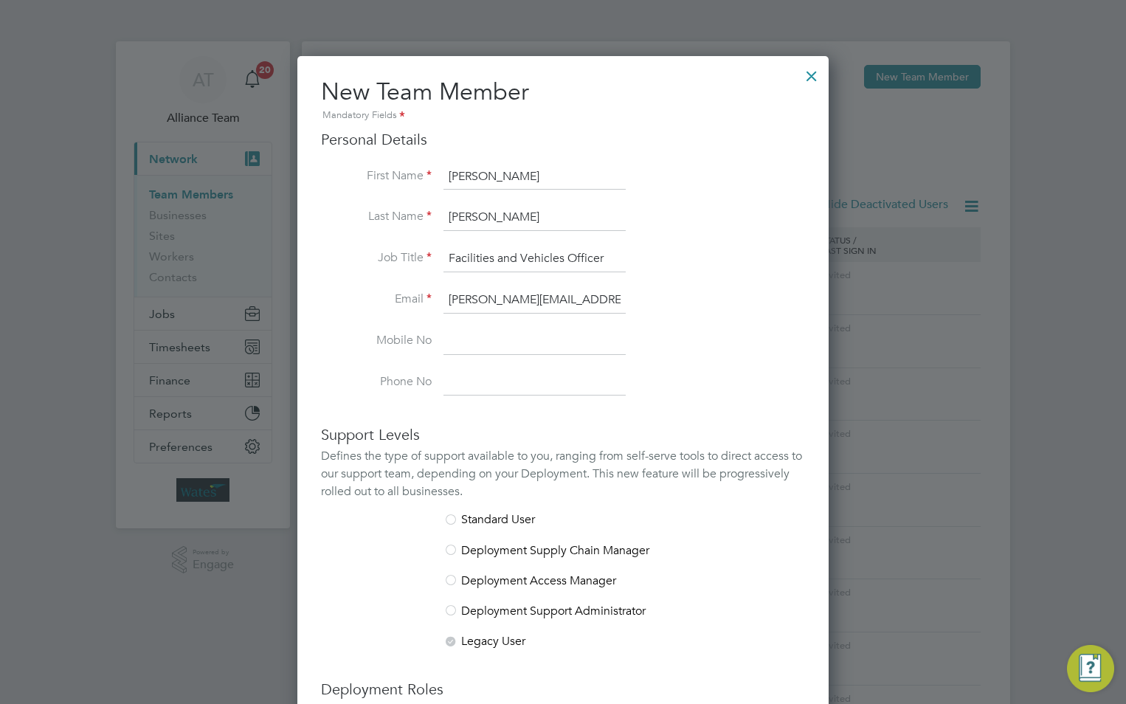
scroll to position [0, 9]
type input "Angela.Jones@liberty-group.co.uk"
click at [475, 344] on input at bounding box center [535, 341] width 182 height 27
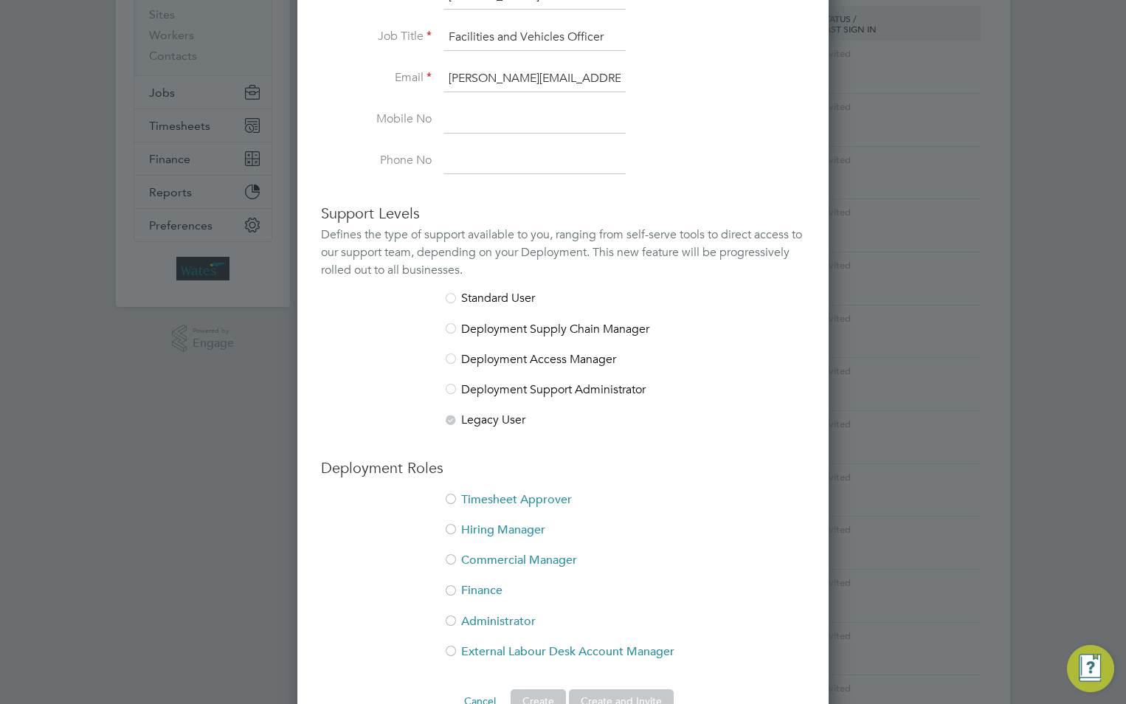
click at [512, 493] on li "Timesheet Approver" at bounding box center [563, 507] width 484 height 30
click at [481, 531] on li "Hiring Manager" at bounding box center [563, 538] width 484 height 30
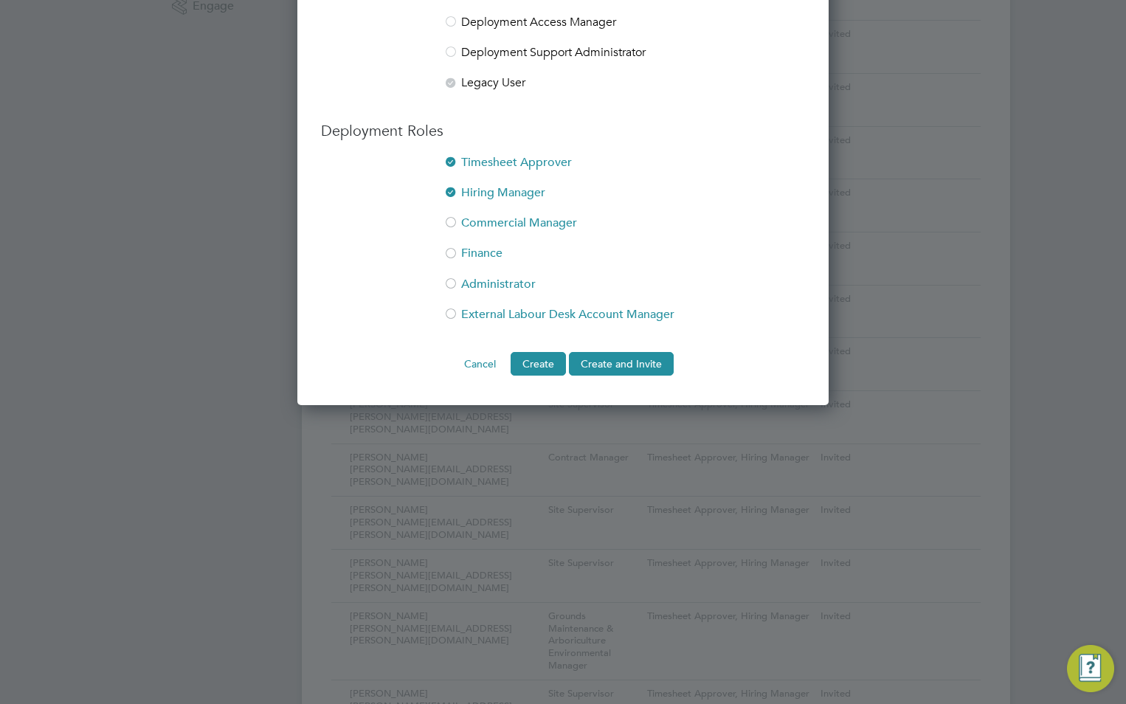
scroll to position [591, 0]
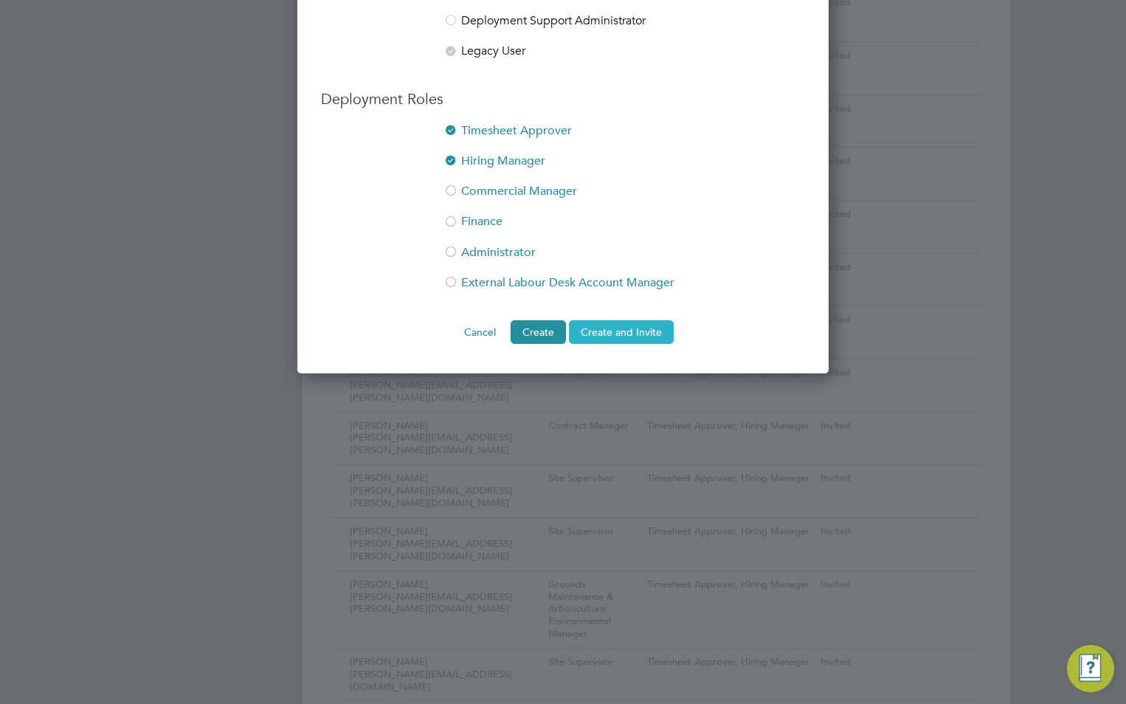
click at [601, 322] on button "Create and Invite" at bounding box center [621, 332] width 105 height 24
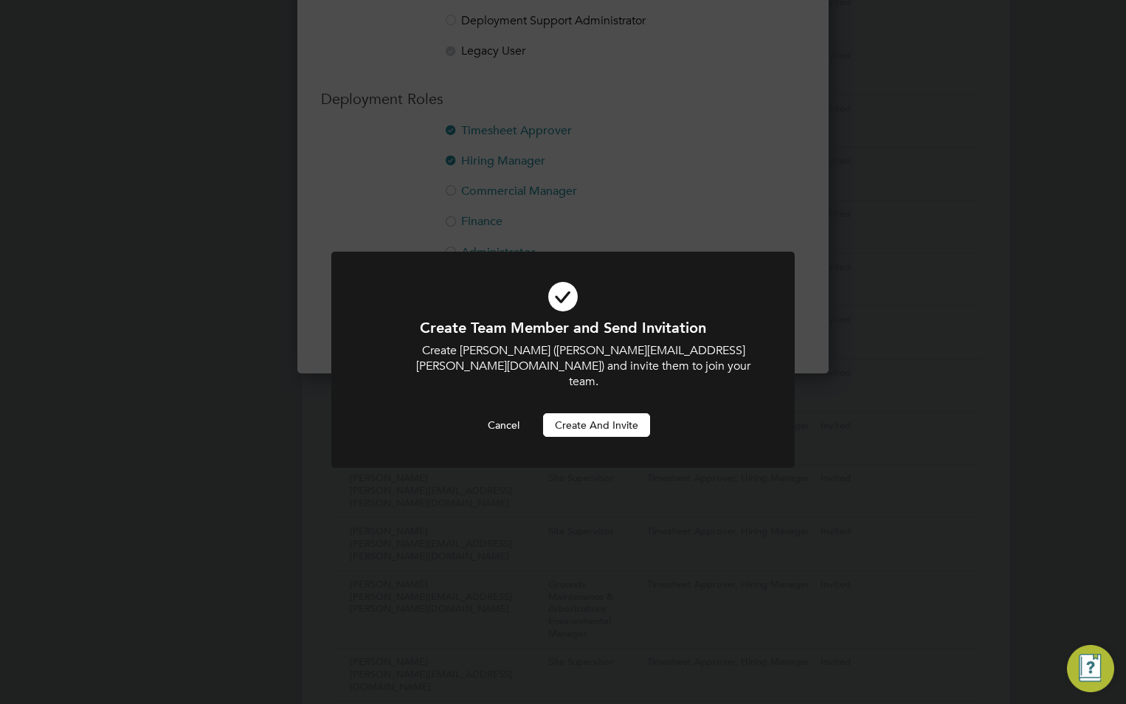
click at [610, 413] on button "Create and invite" at bounding box center [596, 425] width 107 height 24
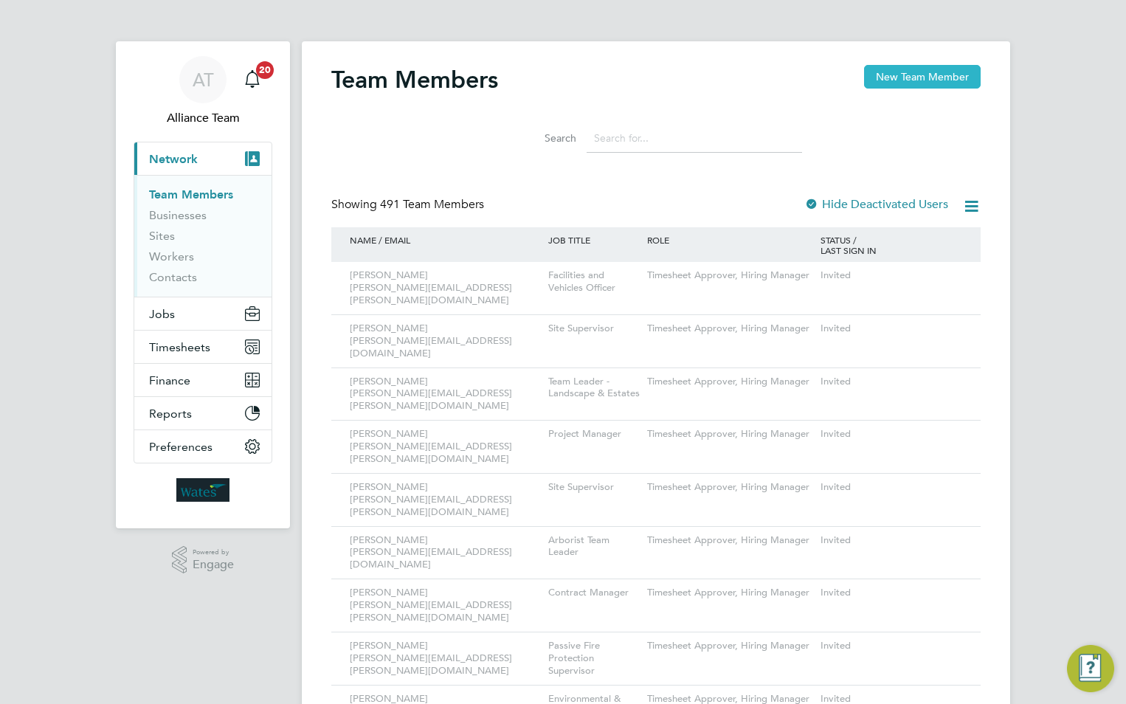
click at [899, 72] on button "New Team Member" at bounding box center [922, 77] width 117 height 24
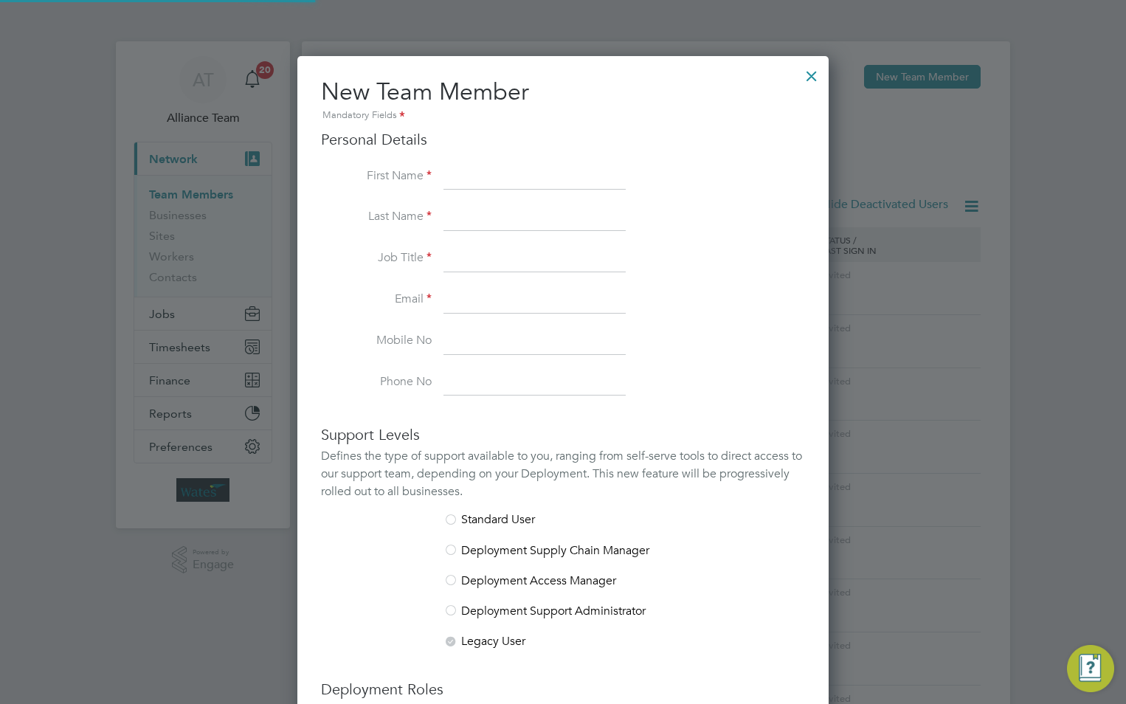
scroll to position [909, 532]
drag, startPoint x: 450, startPoint y: 166, endPoint x: 440, endPoint y: 165, distance: 9.6
click at [450, 166] on input at bounding box center [535, 177] width 182 height 27
paste input "[PERSON_NAME]"
drag, startPoint x: 495, startPoint y: 173, endPoint x: 484, endPoint y: 177, distance: 11.9
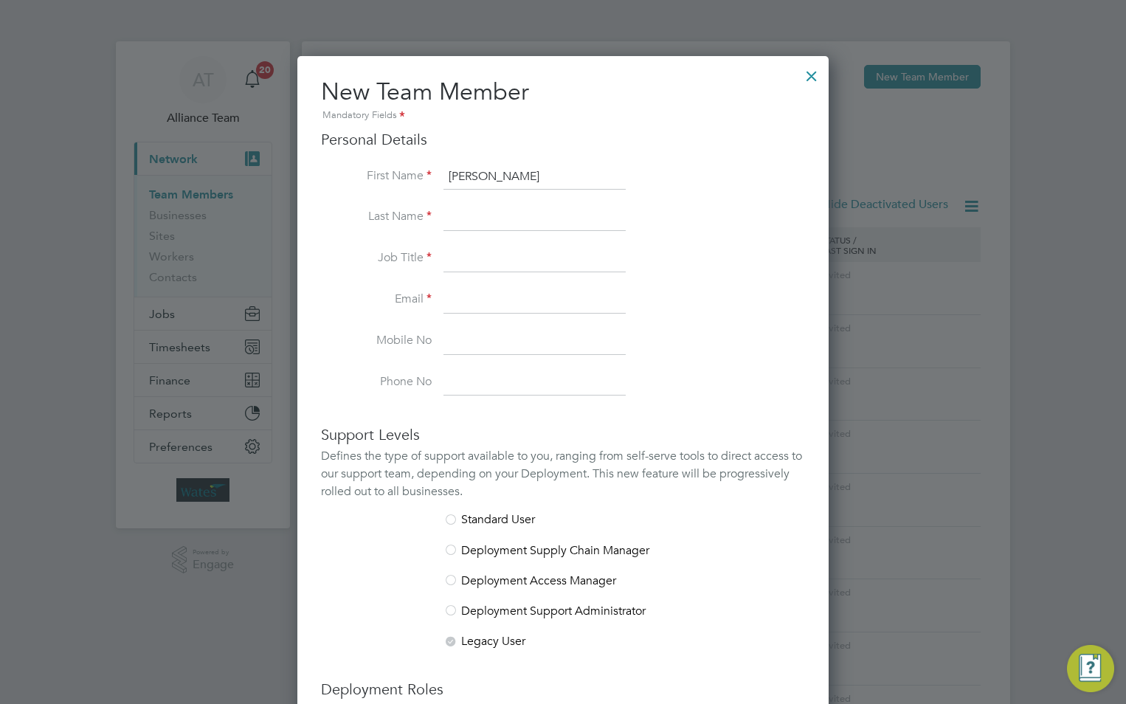
click at [484, 177] on input "[PERSON_NAME]" at bounding box center [535, 177] width 182 height 27
type input "[PERSON_NAME]"
click at [486, 208] on input at bounding box center [535, 217] width 182 height 27
paste input "Lengden"
type input "Lengden"
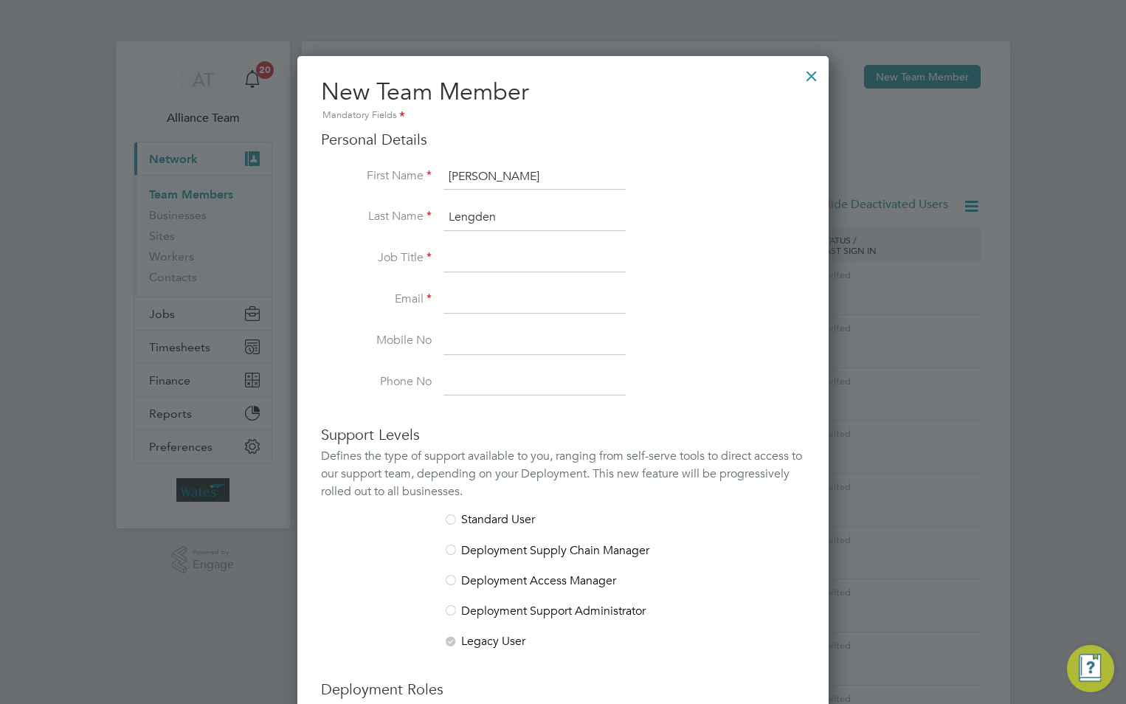
click at [469, 260] on input at bounding box center [535, 259] width 182 height 27
click at [345, 237] on li "Last Name [PERSON_NAME]" at bounding box center [563, 224] width 484 height 41
click at [510, 247] on input at bounding box center [535, 259] width 182 height 27
paste input "Business Support Supervisor"
type input "Business Support Supervisor"
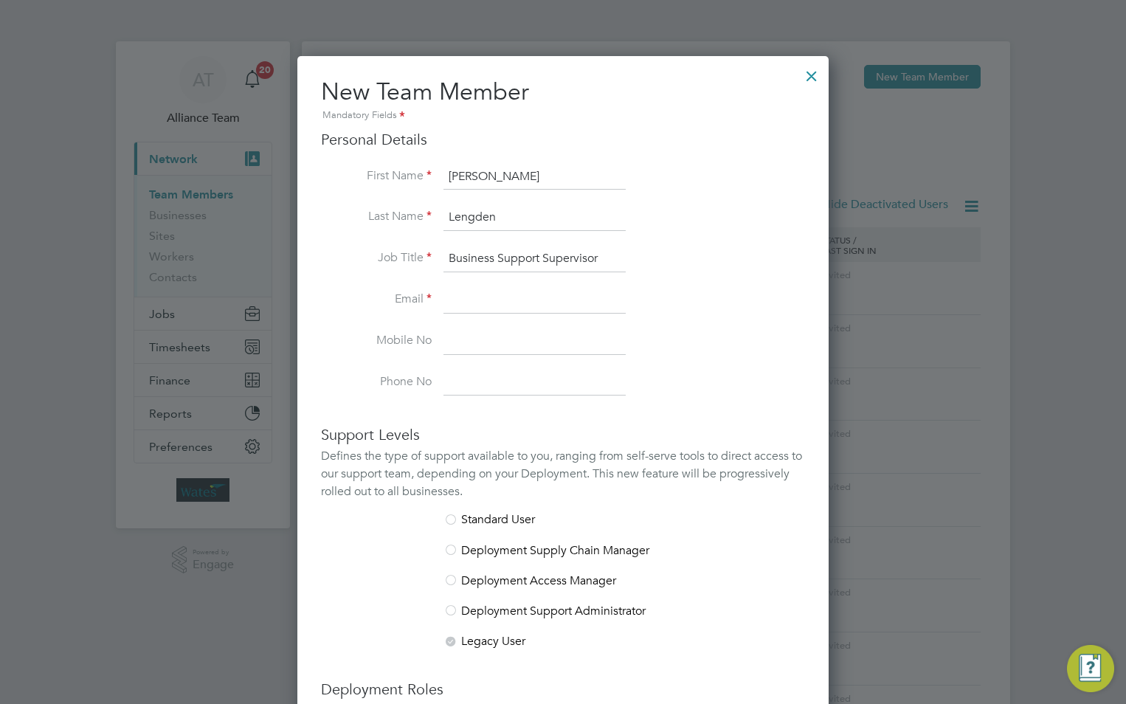
click at [457, 300] on input at bounding box center [535, 300] width 182 height 27
click at [506, 292] on input at bounding box center [535, 300] width 182 height 27
paste input "[PERSON_NAME][EMAIL_ADDRESS][DOMAIN_NAME]"
type input "[PERSON_NAME][EMAIL_ADDRESS][DOMAIN_NAME]"
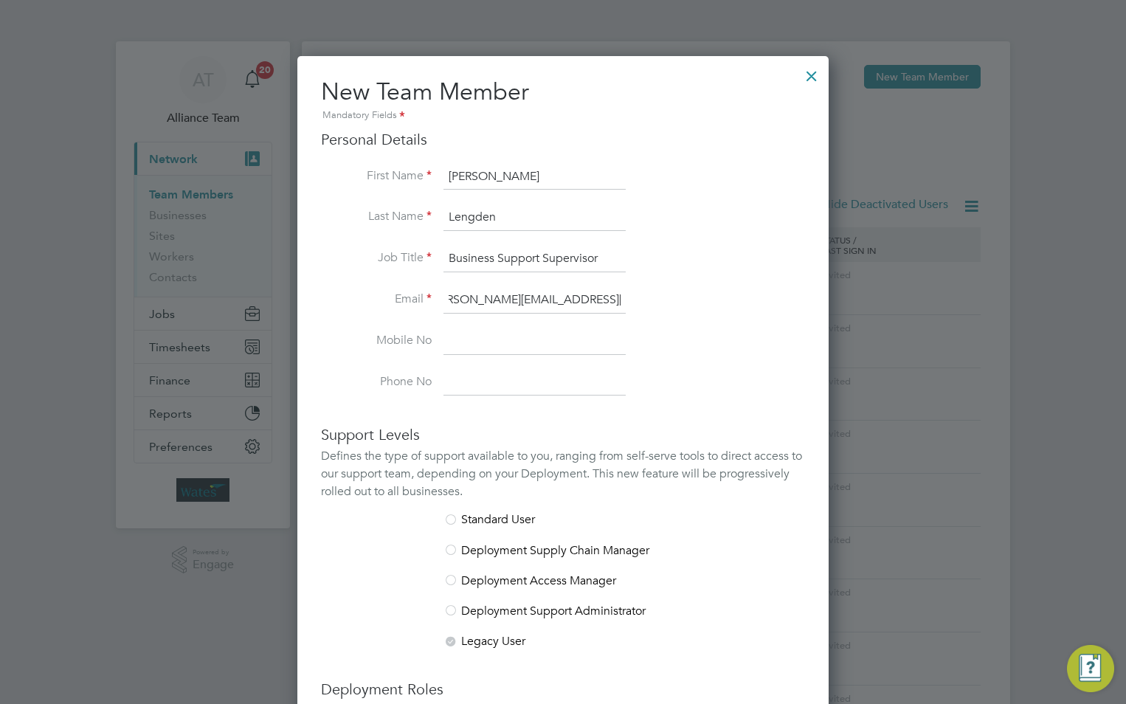
click at [510, 354] on input at bounding box center [535, 341] width 182 height 27
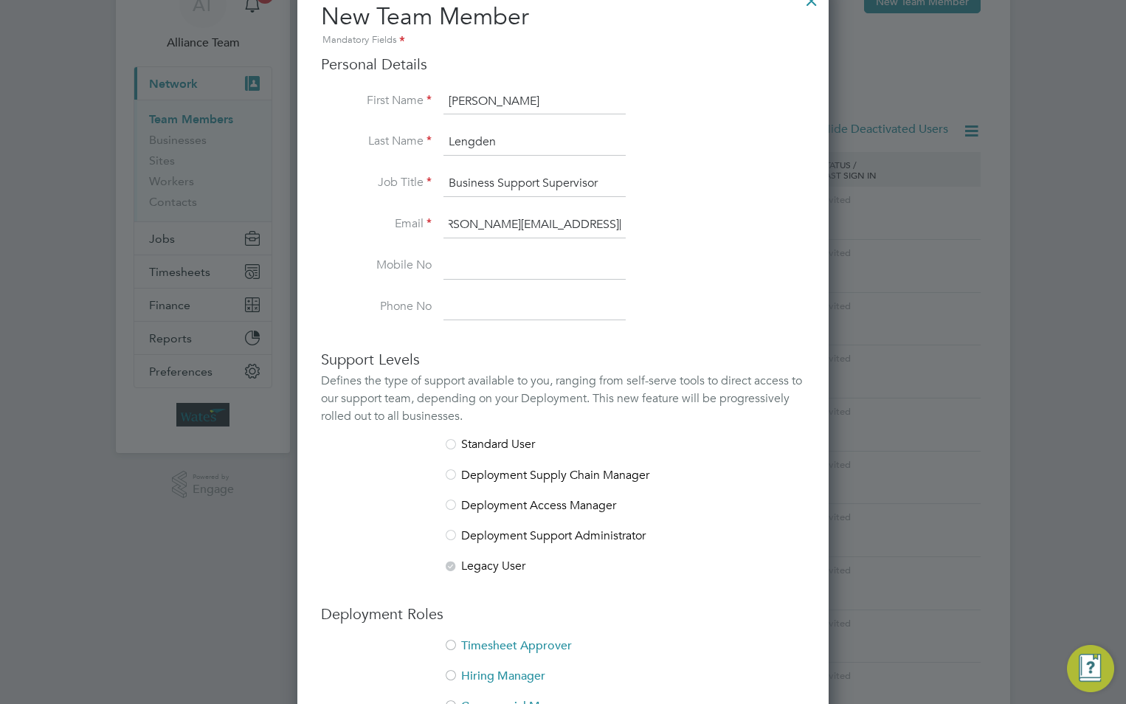
scroll to position [0, 0]
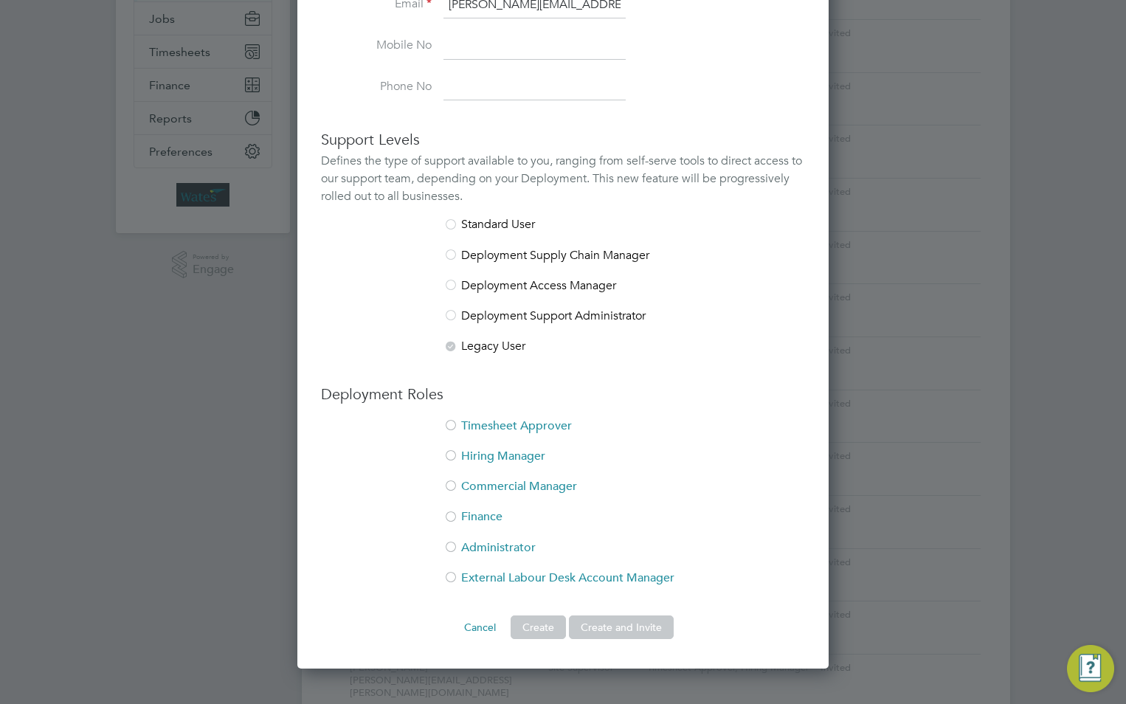
click at [493, 428] on li "Timesheet Approver" at bounding box center [563, 434] width 484 height 30
click at [464, 454] on li "Hiring Manager" at bounding box center [563, 464] width 484 height 30
click at [655, 630] on button "Create and Invite" at bounding box center [621, 628] width 105 height 24
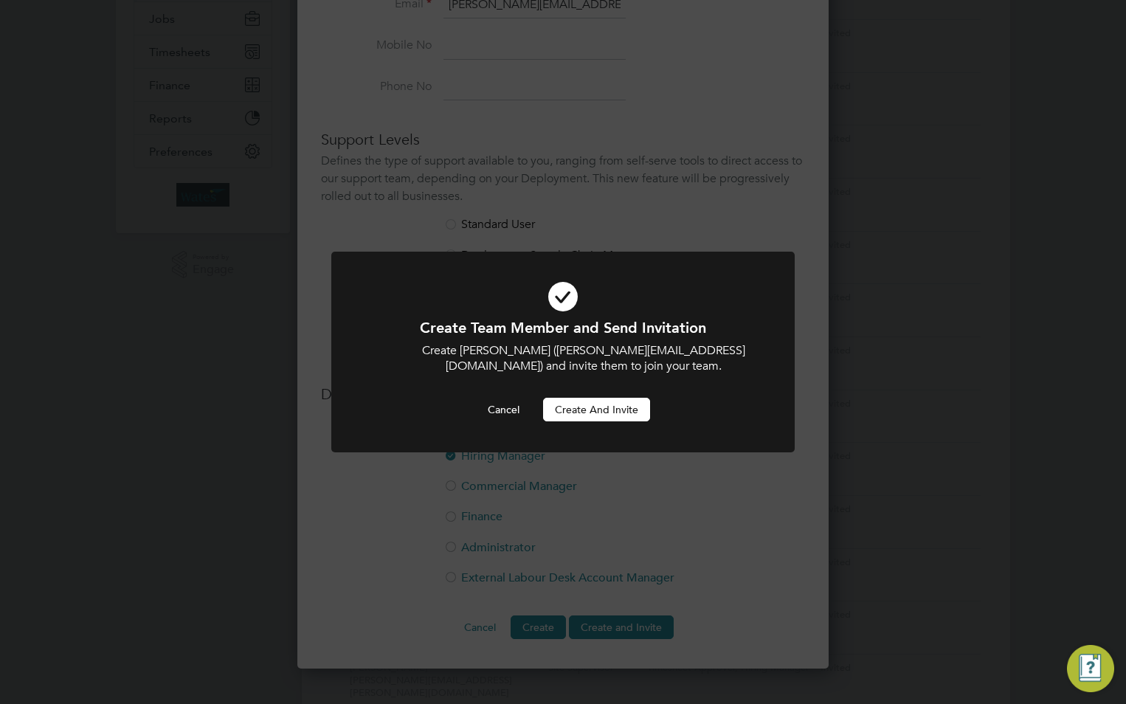
click at [599, 410] on button "Create and invite" at bounding box center [596, 410] width 107 height 24
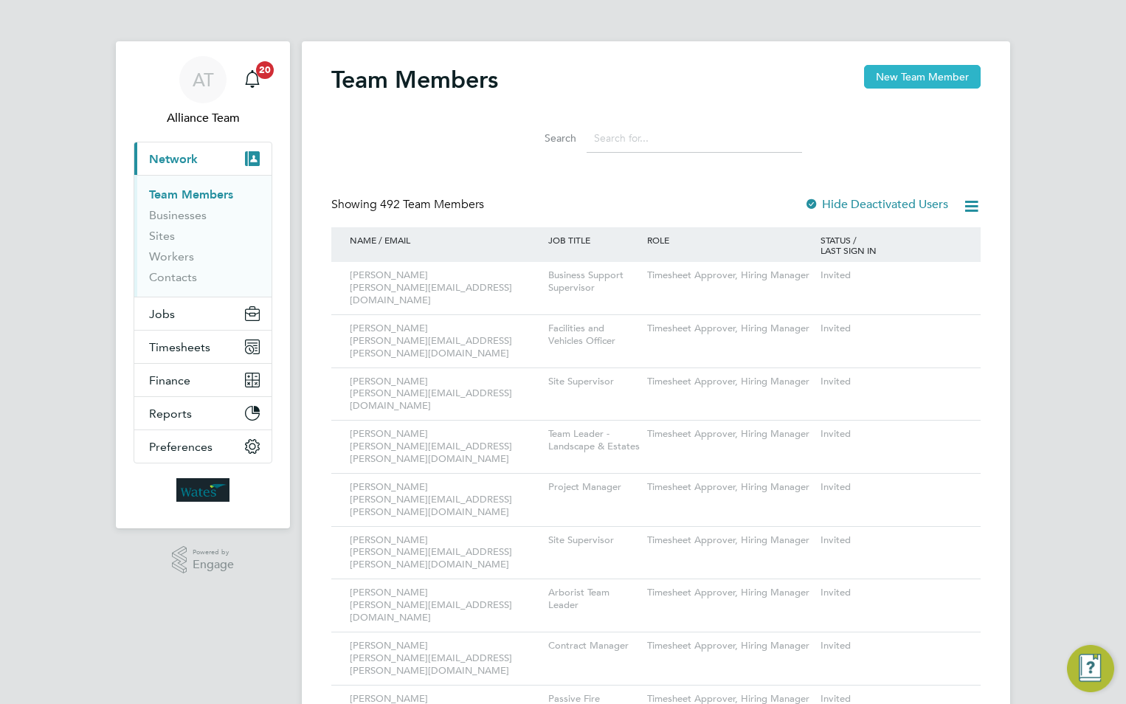
click at [888, 69] on button "New Team Member" at bounding box center [922, 77] width 117 height 24
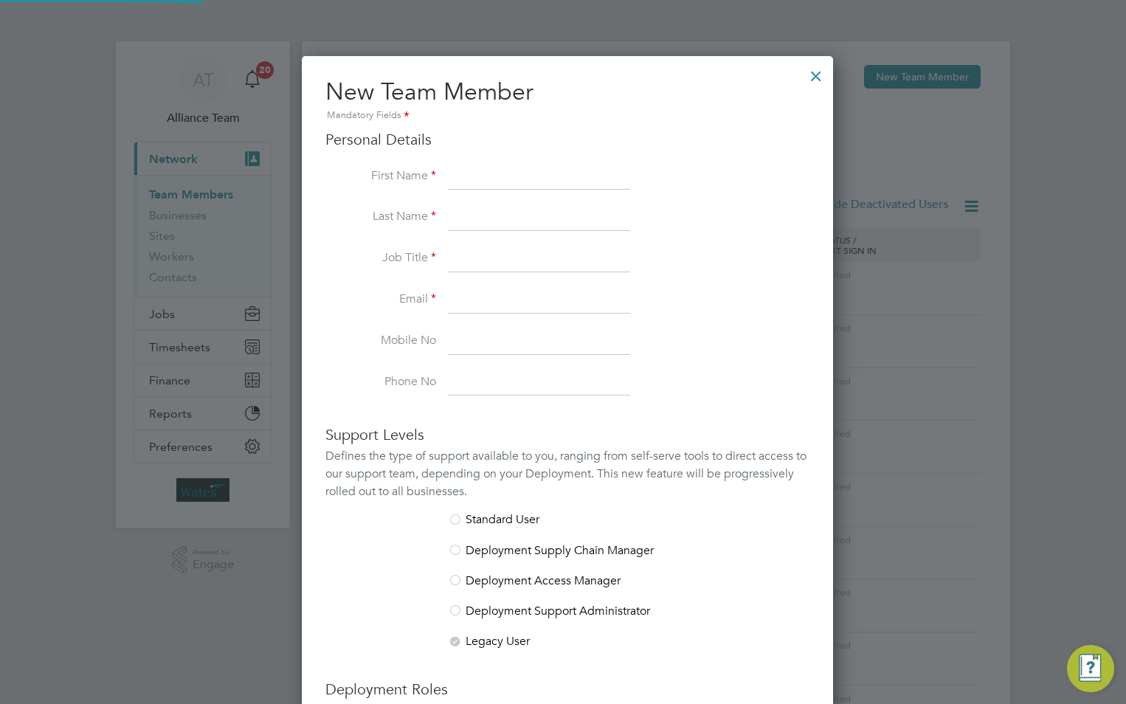
click at [566, 173] on input at bounding box center [539, 177] width 182 height 27
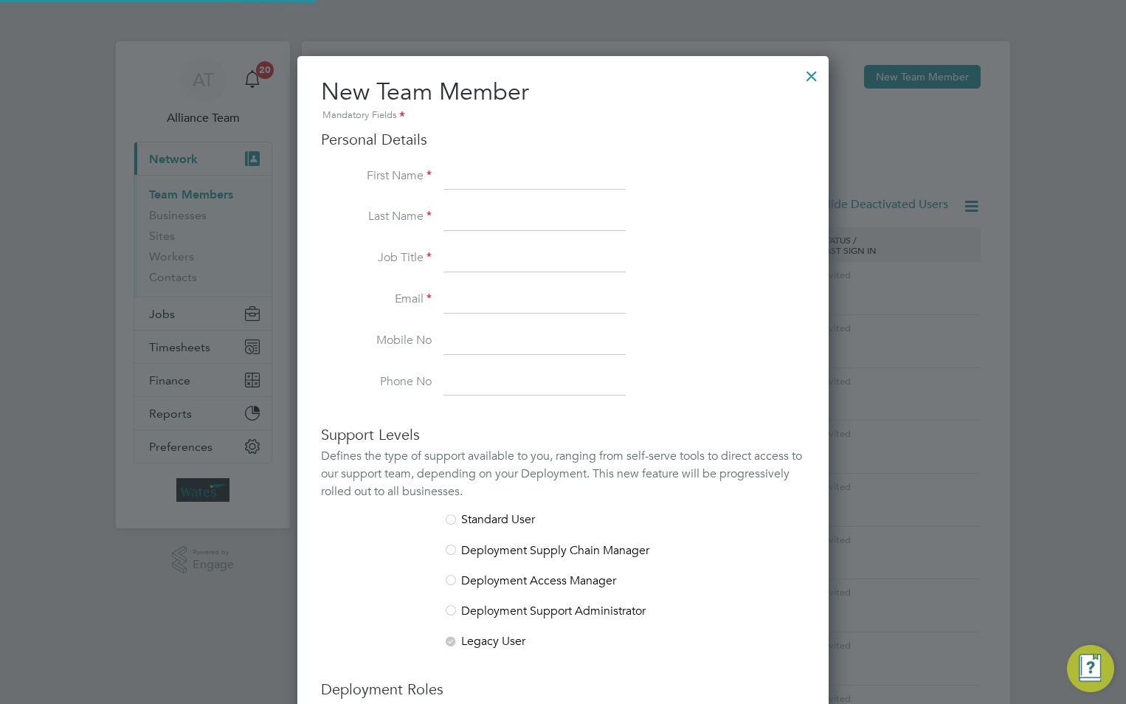
paste input "[PERSON_NAME]"
drag, startPoint x: 546, startPoint y: 170, endPoint x: 488, endPoint y: 174, distance: 58.5
click at [488, 174] on input "[PERSON_NAME]" at bounding box center [535, 177] width 182 height 27
type input "[PERSON_NAME]"
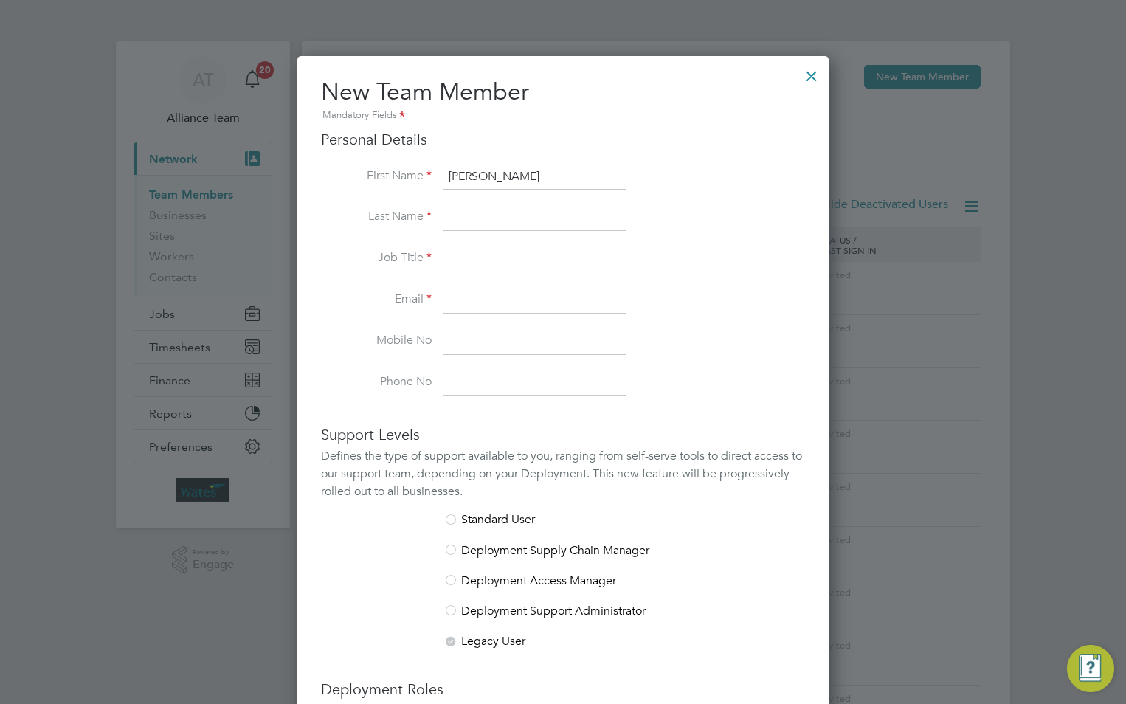
click at [493, 216] on input at bounding box center [535, 217] width 182 height 27
paste input "[PERSON_NAME]"
type input "[PERSON_NAME]"
click at [463, 258] on input at bounding box center [535, 259] width 182 height 27
drag, startPoint x: 469, startPoint y: 252, endPoint x: 442, endPoint y: 286, distance: 44.2
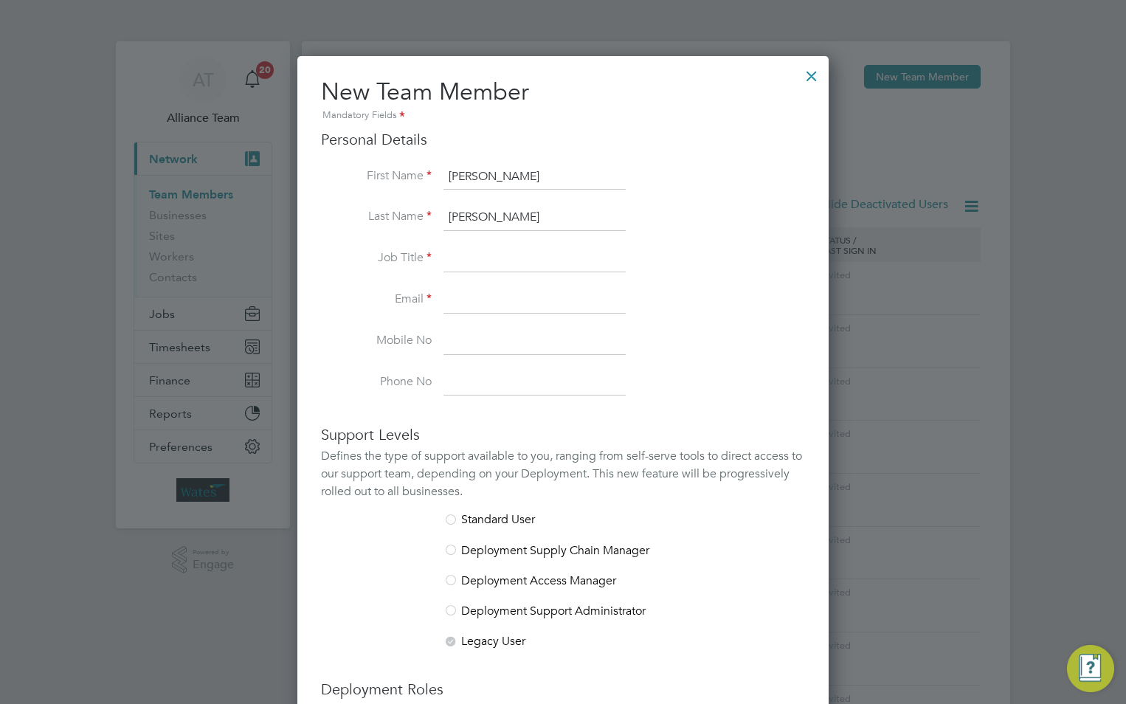
click at [469, 253] on input at bounding box center [535, 259] width 182 height 27
click at [442, 294] on li "Email" at bounding box center [563, 307] width 484 height 41
click at [456, 296] on input at bounding box center [535, 300] width 182 height 27
paste input "[PERSON_NAME][EMAIL_ADDRESS][PERSON_NAME][DOMAIN_NAME]"
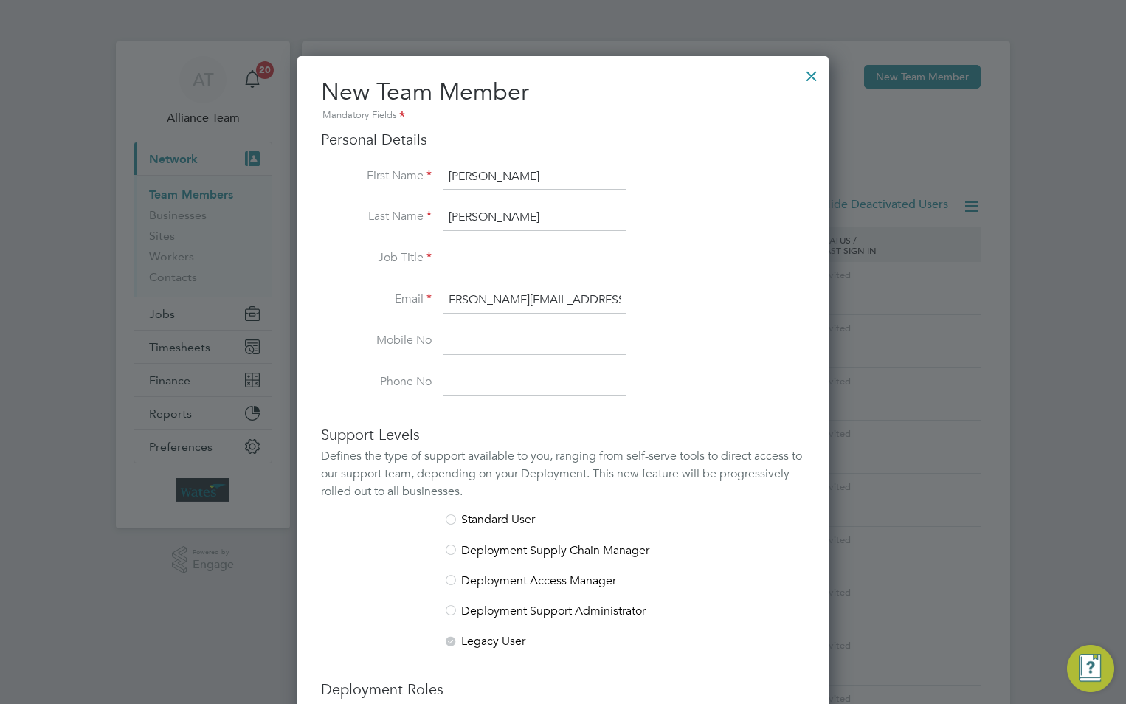
type input "[PERSON_NAME][EMAIL_ADDRESS][PERSON_NAME][DOMAIN_NAME]"
drag, startPoint x: 483, startPoint y: 254, endPoint x: 30, endPoint y: 255, distance: 453.2
click at [483, 254] on input at bounding box center [535, 259] width 182 height 27
click at [496, 266] on input at bounding box center [535, 259] width 182 height 27
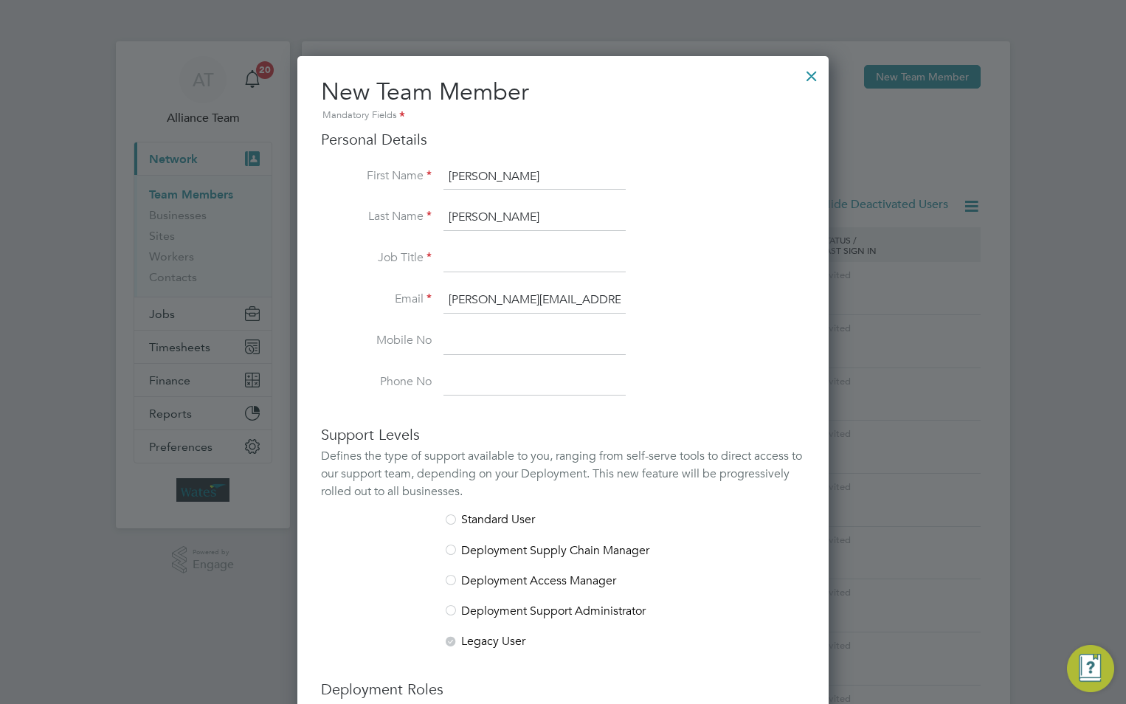
paste input "Planning & Business Support Manager"
type input "Planning & Business Support Manager"
click at [477, 331] on input at bounding box center [535, 341] width 182 height 27
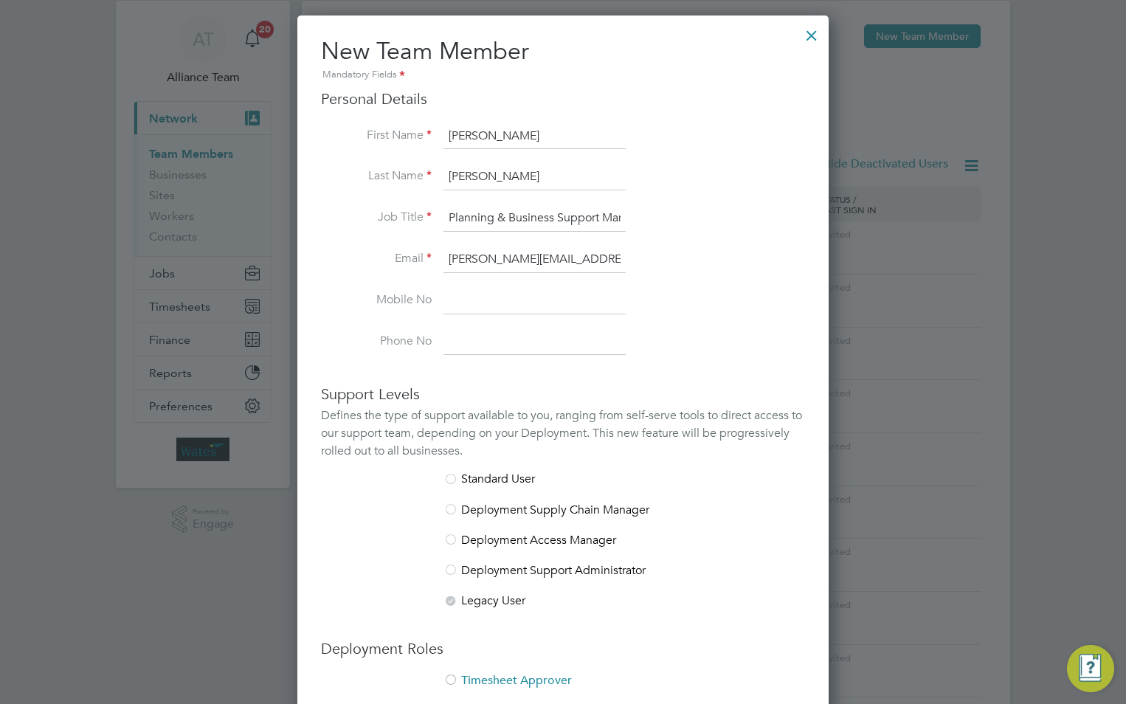
scroll to position [221, 0]
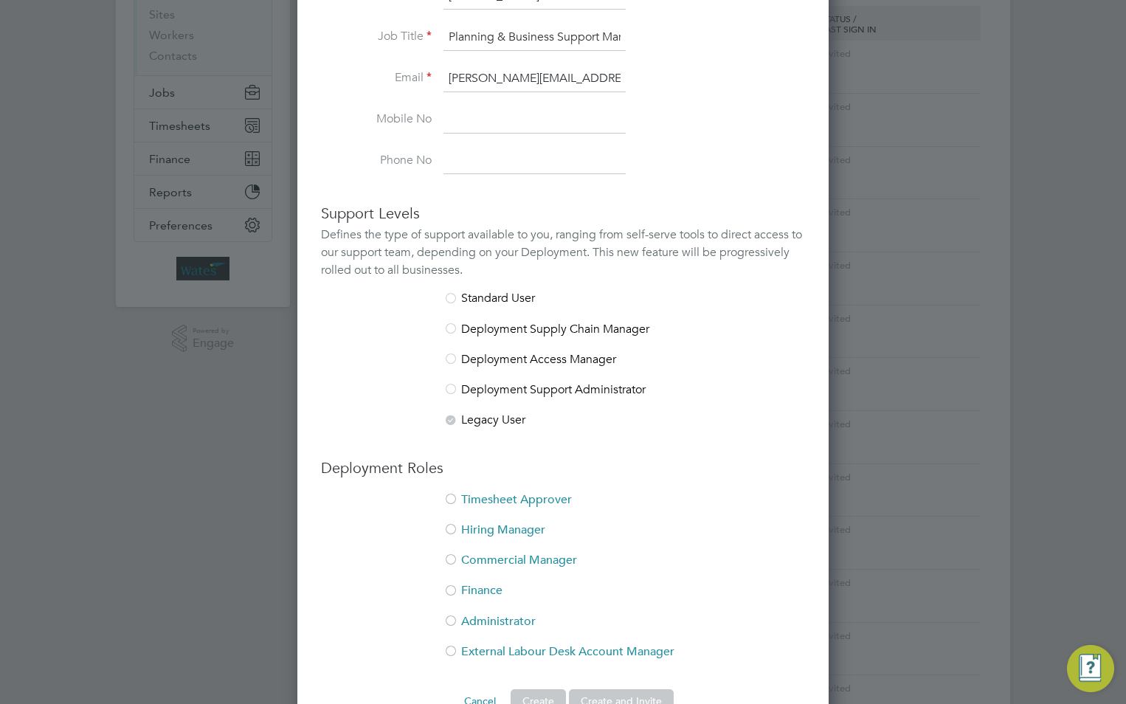
click at [454, 501] on div at bounding box center [451, 500] width 15 height 15
click at [455, 529] on div at bounding box center [451, 530] width 15 height 15
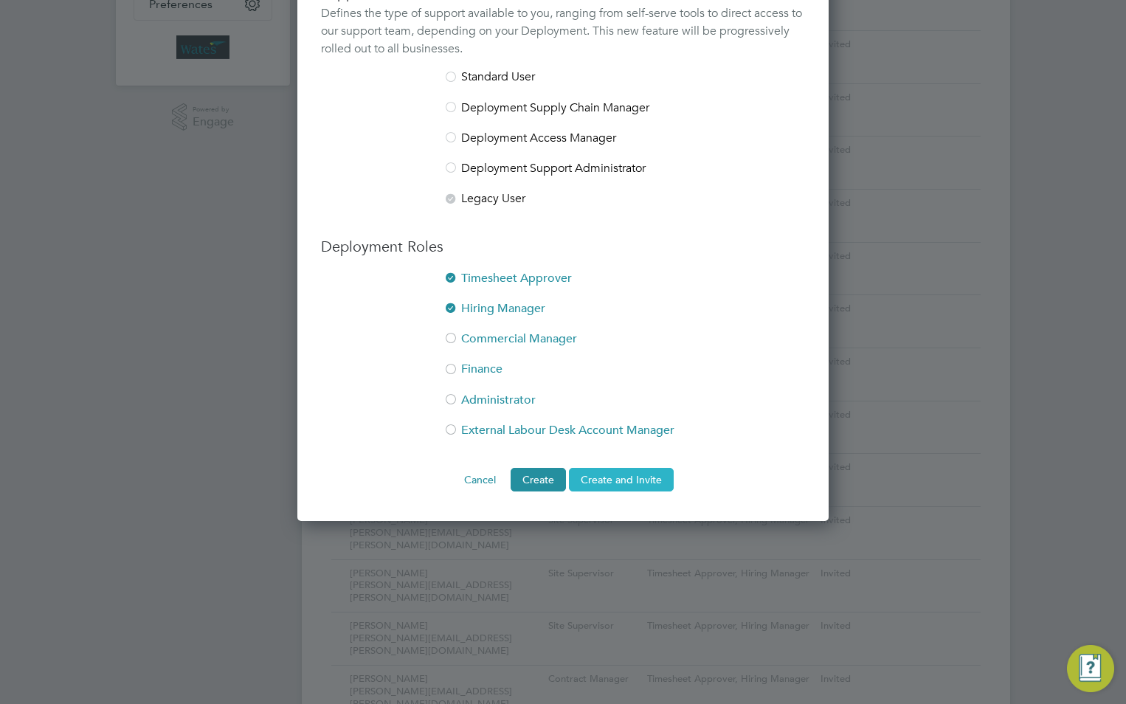
click at [622, 481] on button "Create and Invite" at bounding box center [621, 480] width 105 height 24
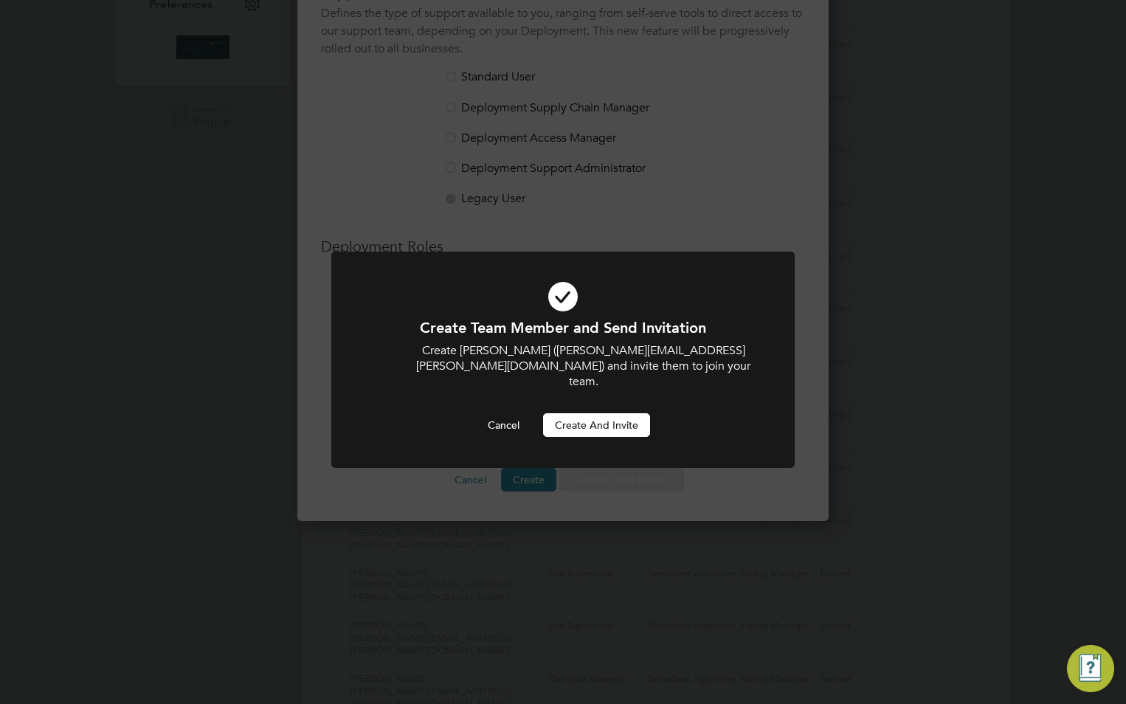
click at [618, 413] on button "Create and invite" at bounding box center [596, 425] width 107 height 24
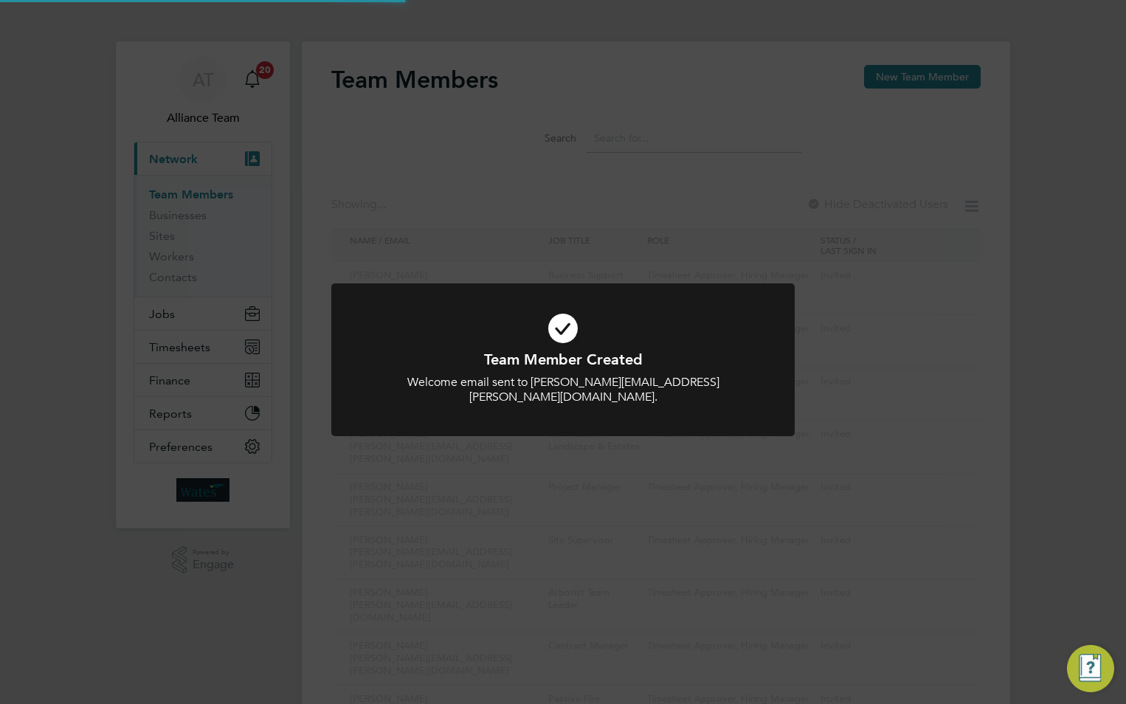
click at [912, 75] on div "Team Member Created Welcome email sent to [PERSON_NAME][EMAIL_ADDRESS][PERSON_N…" at bounding box center [563, 352] width 1126 height 704
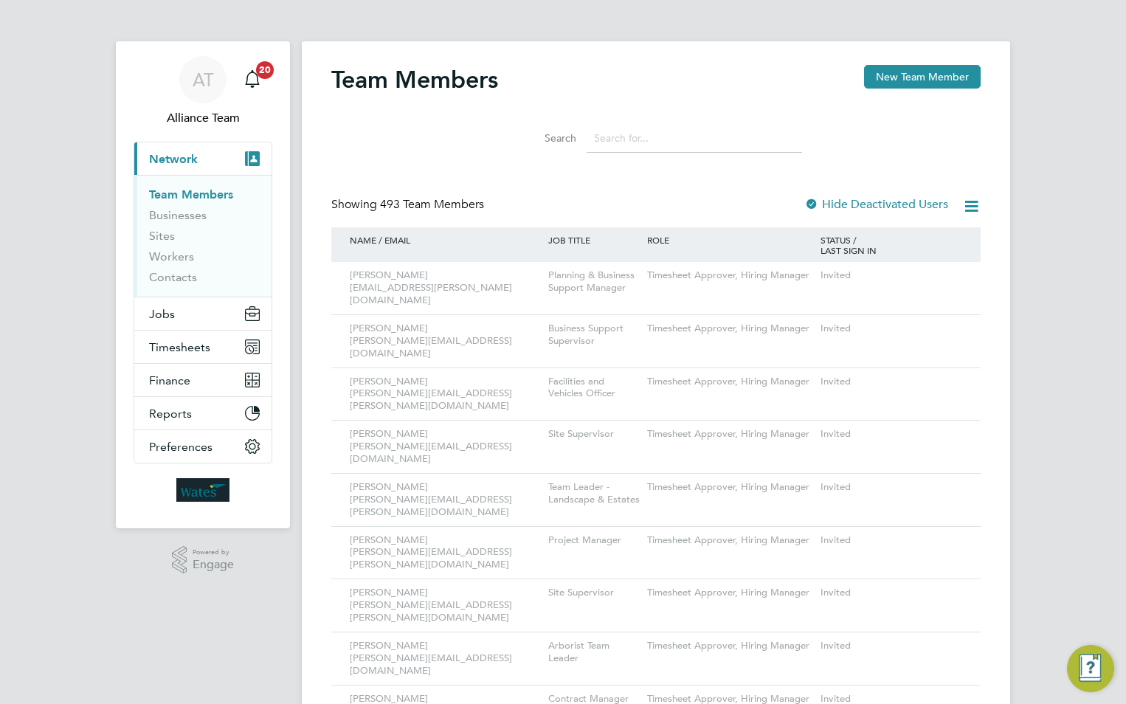
click at [913, 81] on button "New Team Member" at bounding box center [922, 77] width 117 height 24
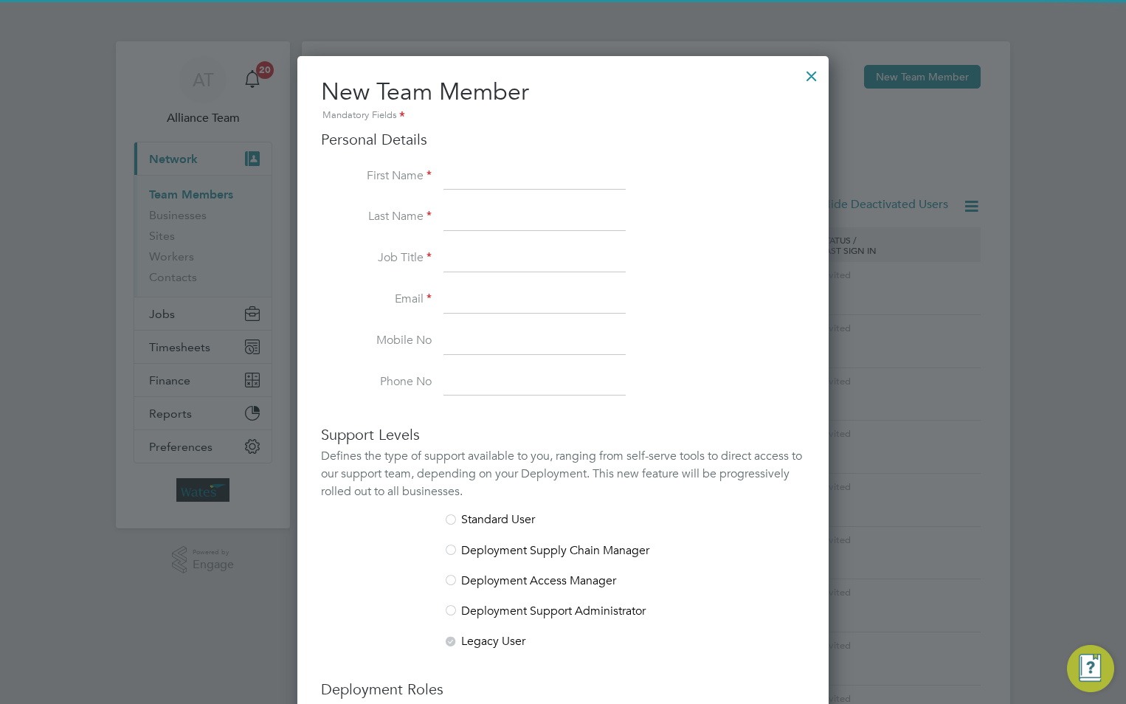
click at [489, 183] on input at bounding box center [535, 177] width 182 height 27
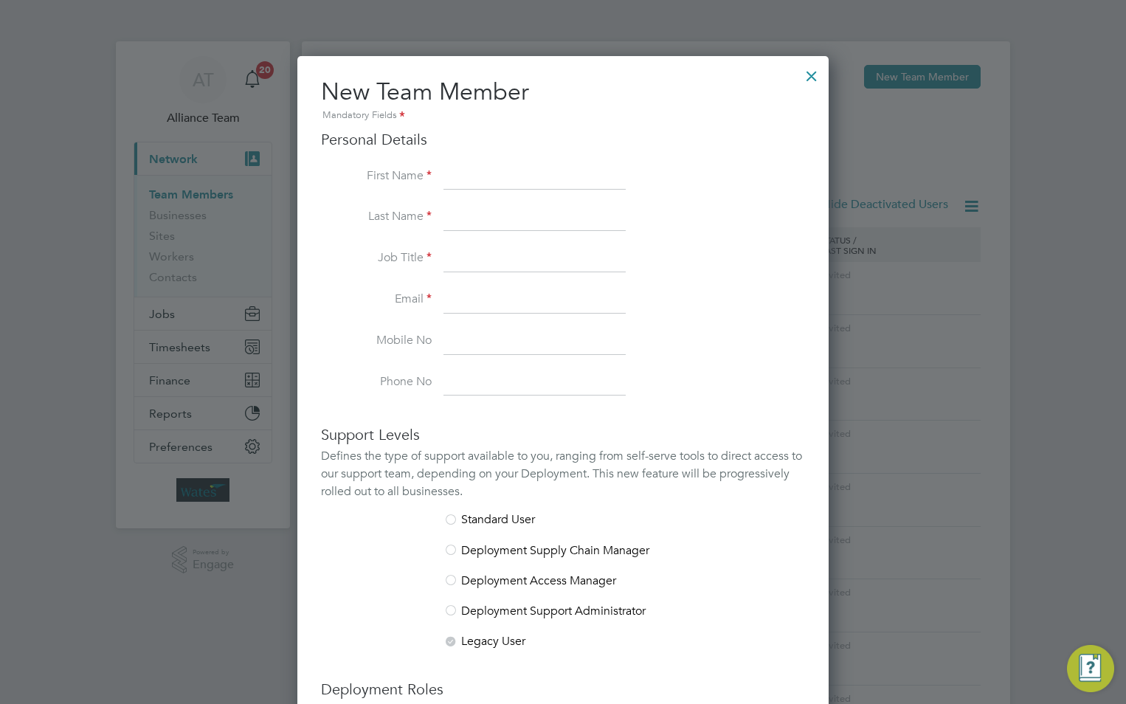
paste input "[PERSON_NAME]"
drag, startPoint x: 540, startPoint y: 173, endPoint x: 487, endPoint y: 172, distance: 53.2
click at [487, 172] on input "[PERSON_NAME]" at bounding box center [535, 177] width 182 height 27
type input "Keeley"
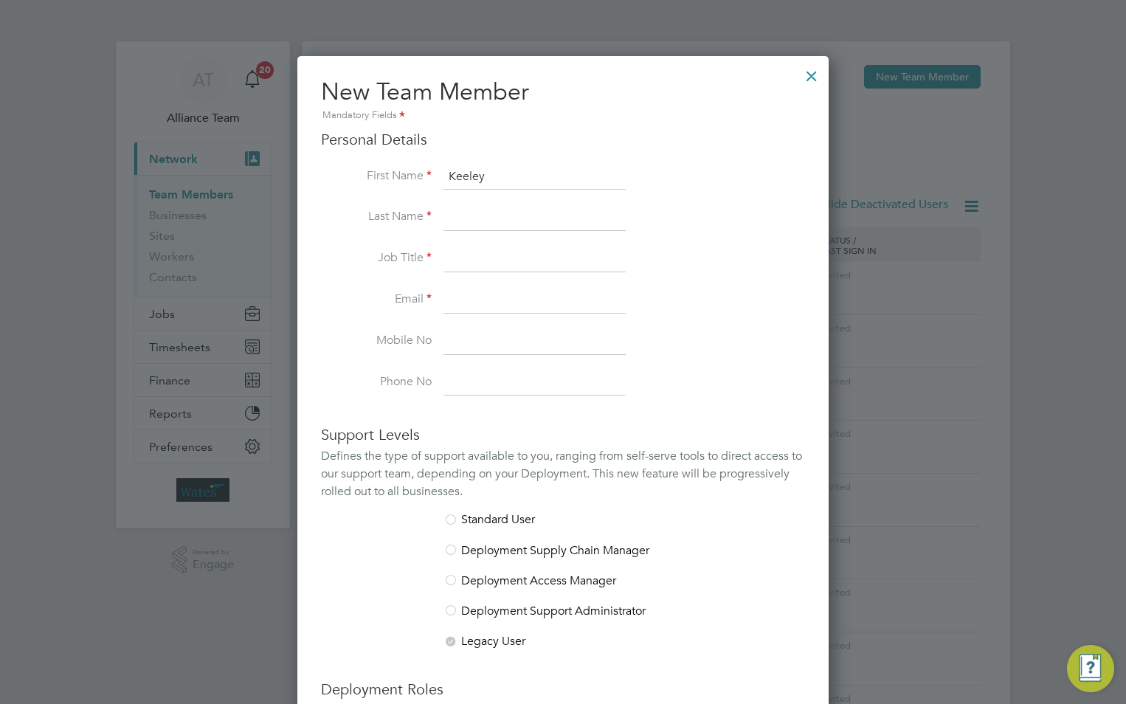
click at [486, 220] on input at bounding box center [535, 217] width 182 height 27
paste input "[PERSON_NAME]"
type input "[PERSON_NAME]"
click at [469, 253] on input at bounding box center [535, 259] width 182 height 27
click at [472, 263] on input at bounding box center [535, 259] width 182 height 27
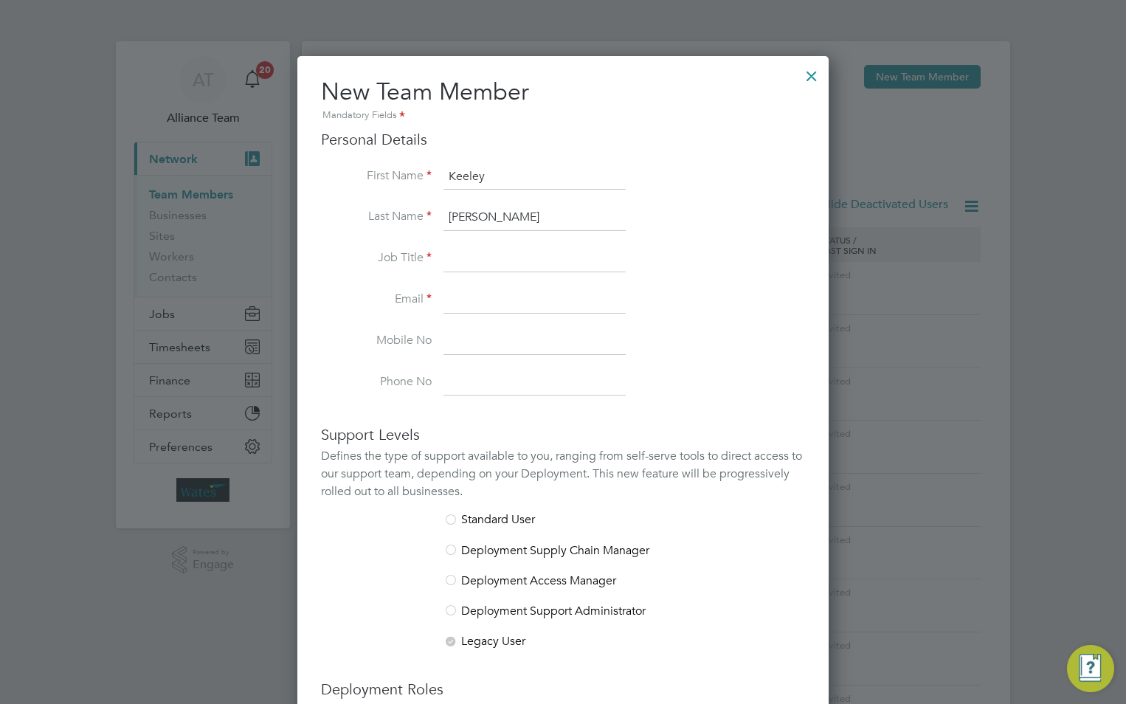
drag, startPoint x: 472, startPoint y: 261, endPoint x: 463, endPoint y: 258, distance: 9.3
click at [471, 260] on input at bounding box center [535, 259] width 182 height 27
paste input "Planning Supervisor"
type input "Planning Supervisor"
drag, startPoint x: 451, startPoint y: 295, endPoint x: 315, endPoint y: 279, distance: 136.8
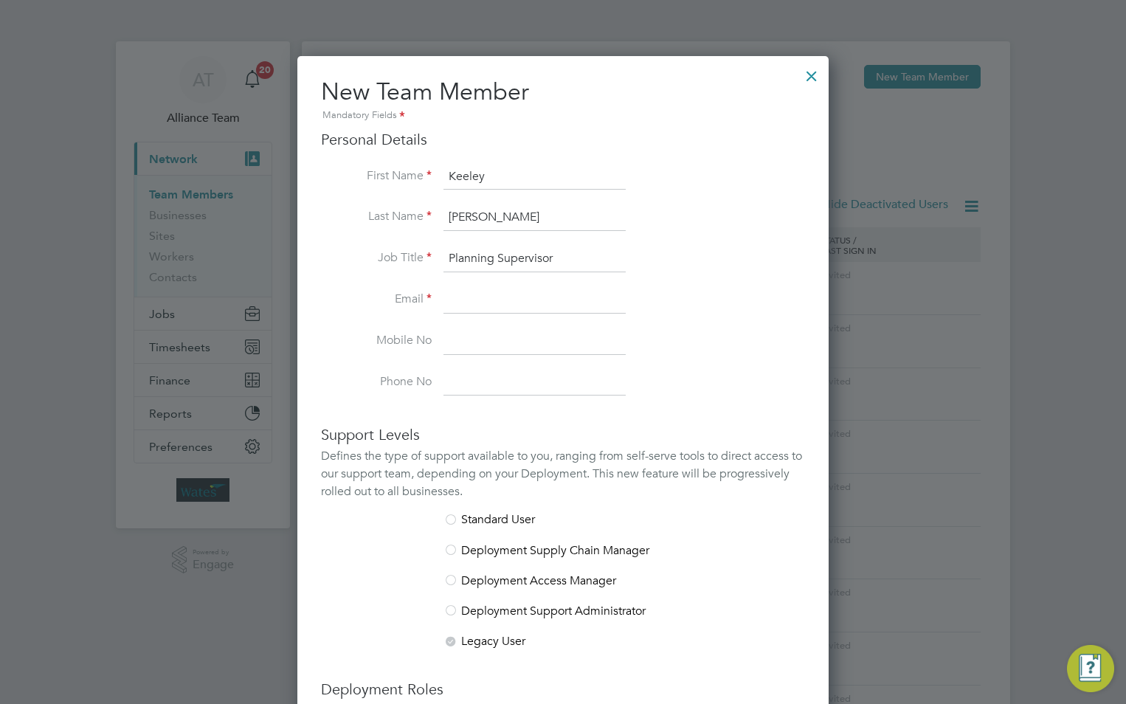
click at [451, 295] on input at bounding box center [535, 300] width 182 height 27
drag, startPoint x: 453, startPoint y: 303, endPoint x: 446, endPoint y: 140, distance: 164.0
click at [453, 303] on input at bounding box center [535, 300] width 182 height 27
paste input "[EMAIL_ADDRESS][PERSON_NAME][DOMAIN_NAME]"
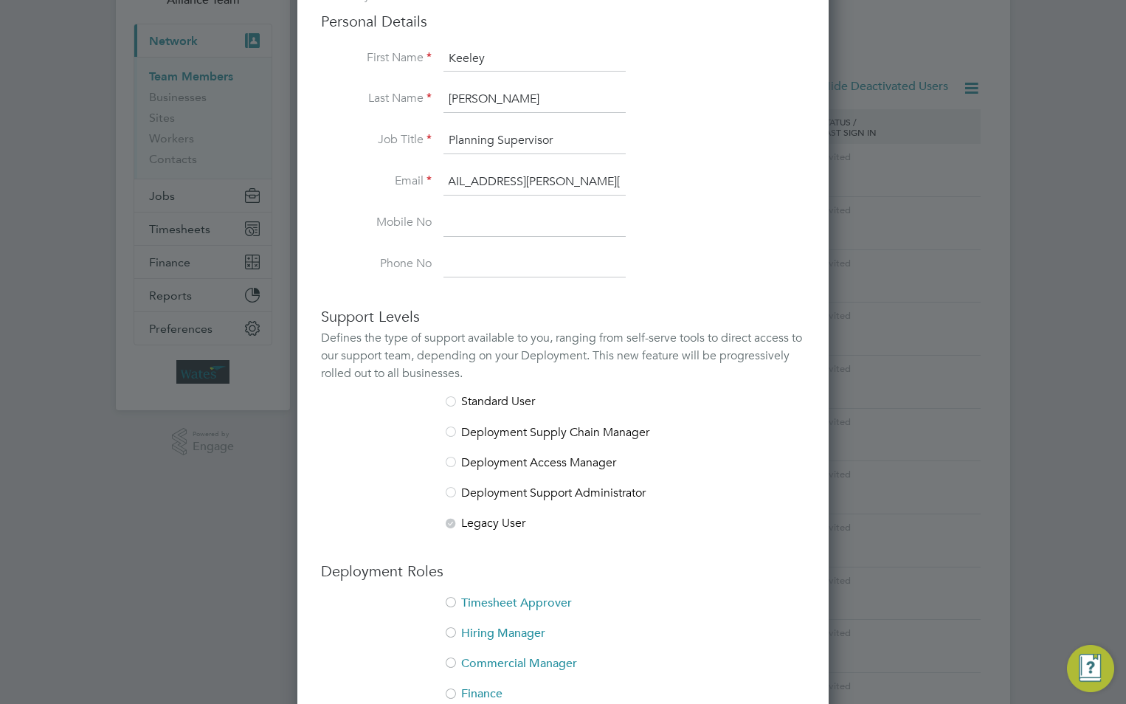
scroll to position [369, 0]
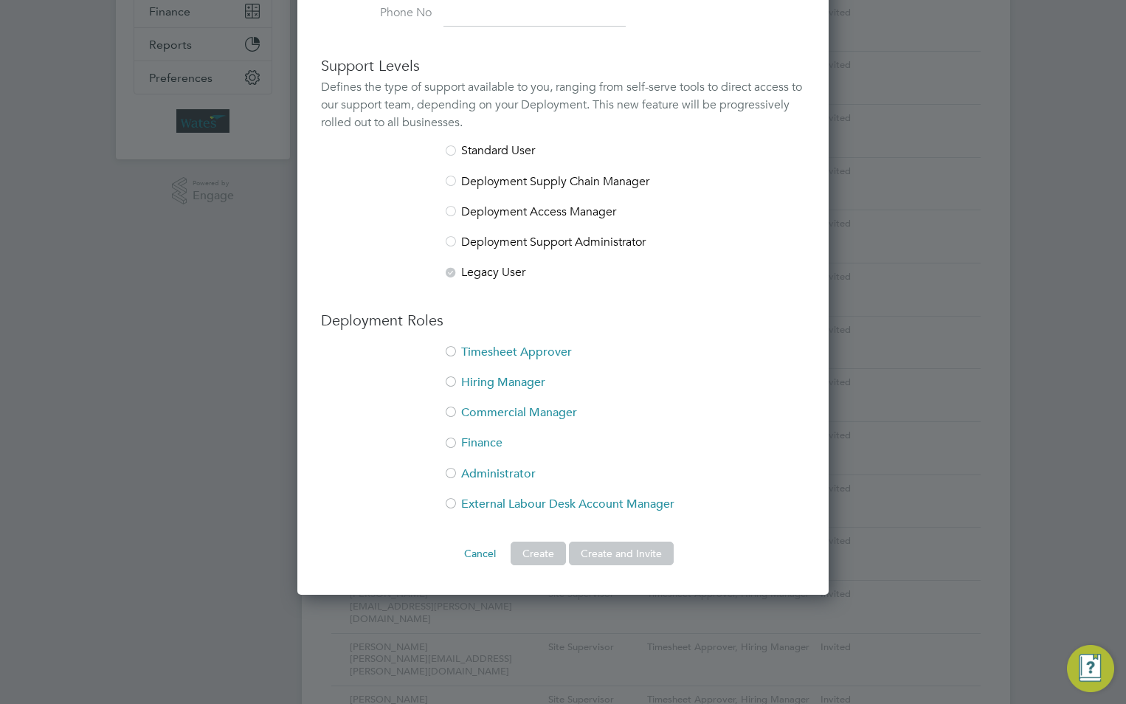
type input "[EMAIL_ADDRESS][PERSON_NAME][DOMAIN_NAME]"
click at [494, 345] on li "Timesheet Approver" at bounding box center [563, 360] width 484 height 30
click at [460, 379] on li "Hiring Manager" at bounding box center [563, 390] width 484 height 30
click at [639, 548] on button "Create and Invite" at bounding box center [621, 554] width 105 height 24
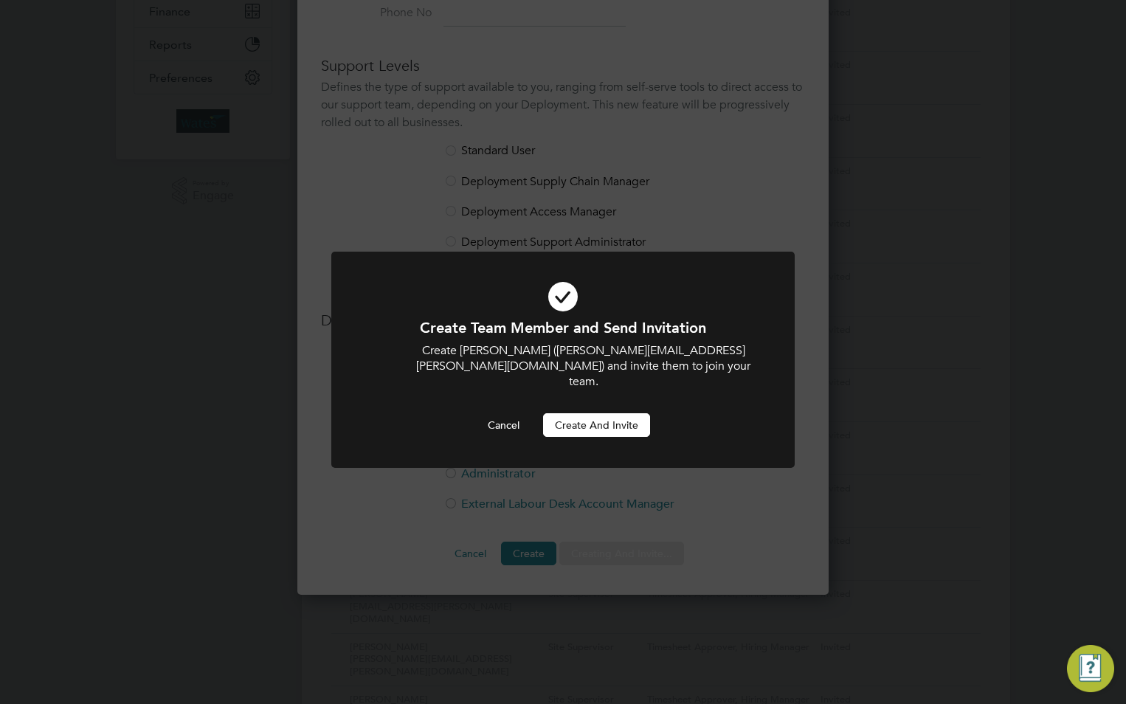
click at [614, 413] on button "Create and invite" at bounding box center [596, 425] width 107 height 24
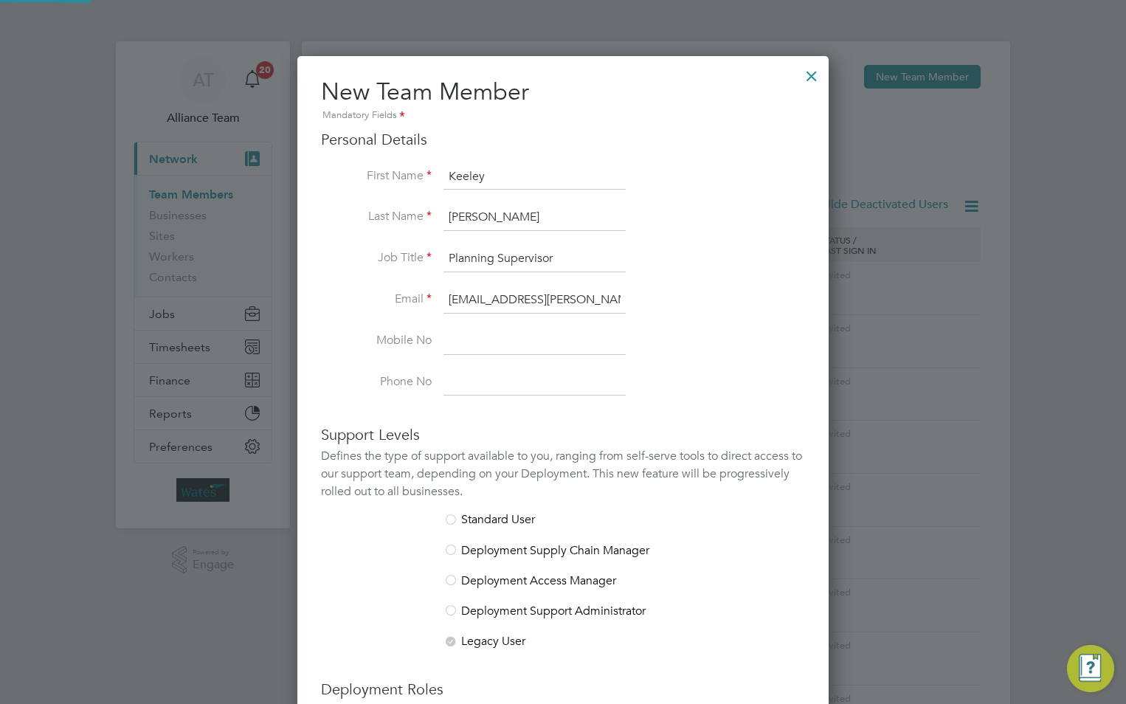
scroll to position [369, 0]
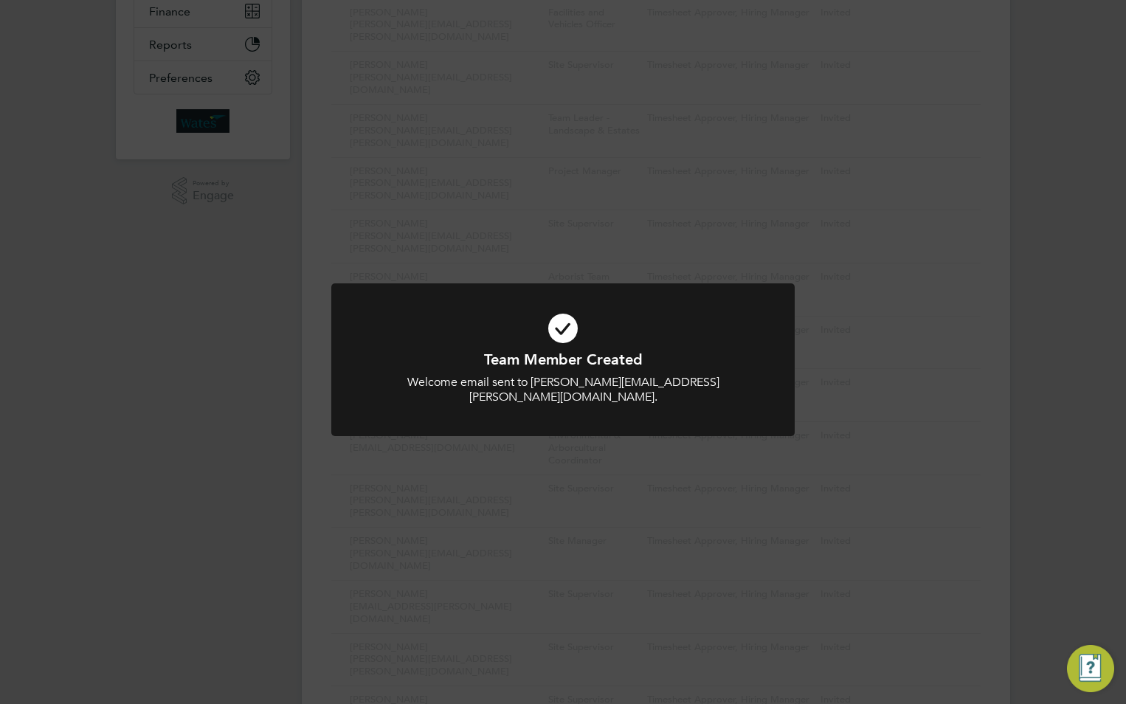
click at [906, 210] on div "Team Member Created Welcome email sent to [PERSON_NAME][EMAIL_ADDRESS][PERSON_N…" at bounding box center [563, 352] width 1126 height 704
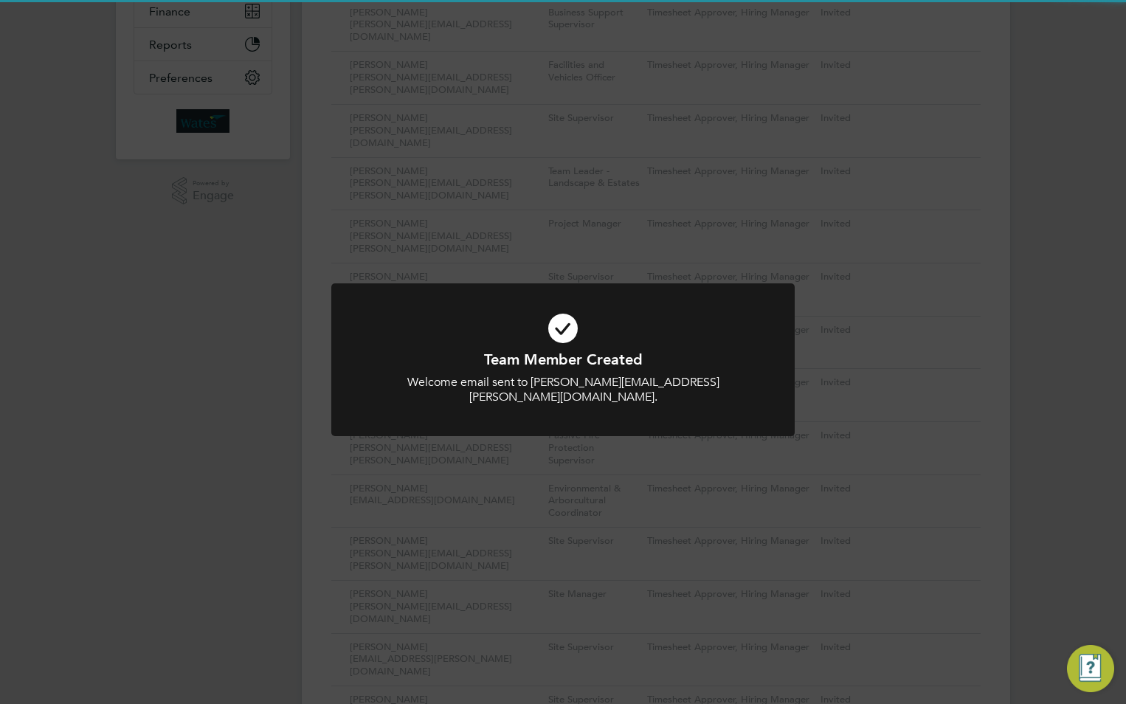
click at [920, 73] on div "Team Member Created Welcome email sent to [PERSON_NAME][EMAIL_ADDRESS][PERSON_N…" at bounding box center [563, 352] width 1126 height 704
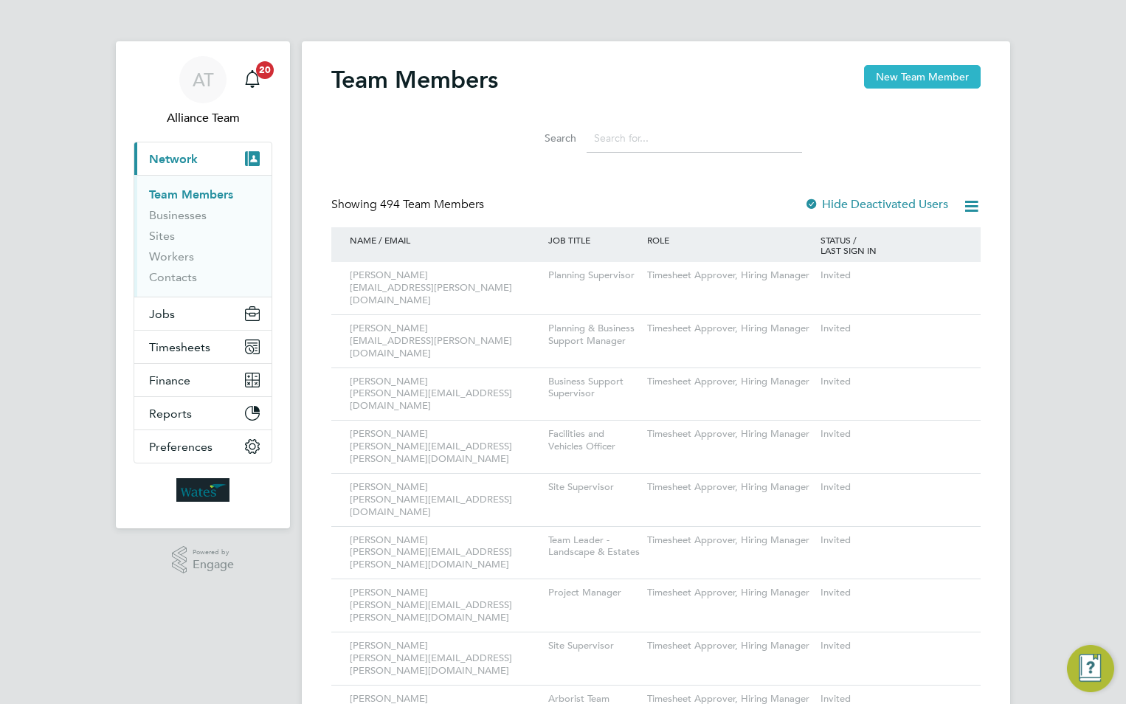
click at [912, 75] on button "New Team Member" at bounding box center [922, 77] width 117 height 24
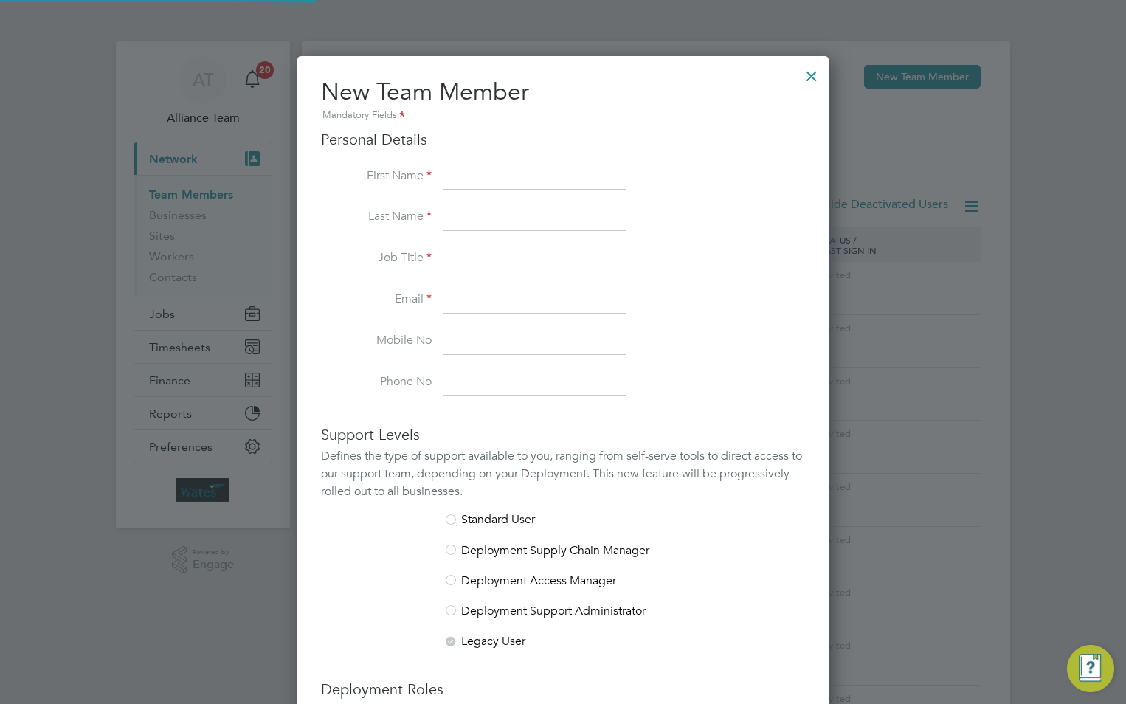
click at [492, 179] on input at bounding box center [535, 177] width 182 height 27
paste input "[PERSON_NAME]"
drag, startPoint x: 543, startPoint y: 176, endPoint x: 498, endPoint y: 176, distance: 45.8
click at [498, 176] on input "[PERSON_NAME]" at bounding box center [535, 177] width 182 height 27
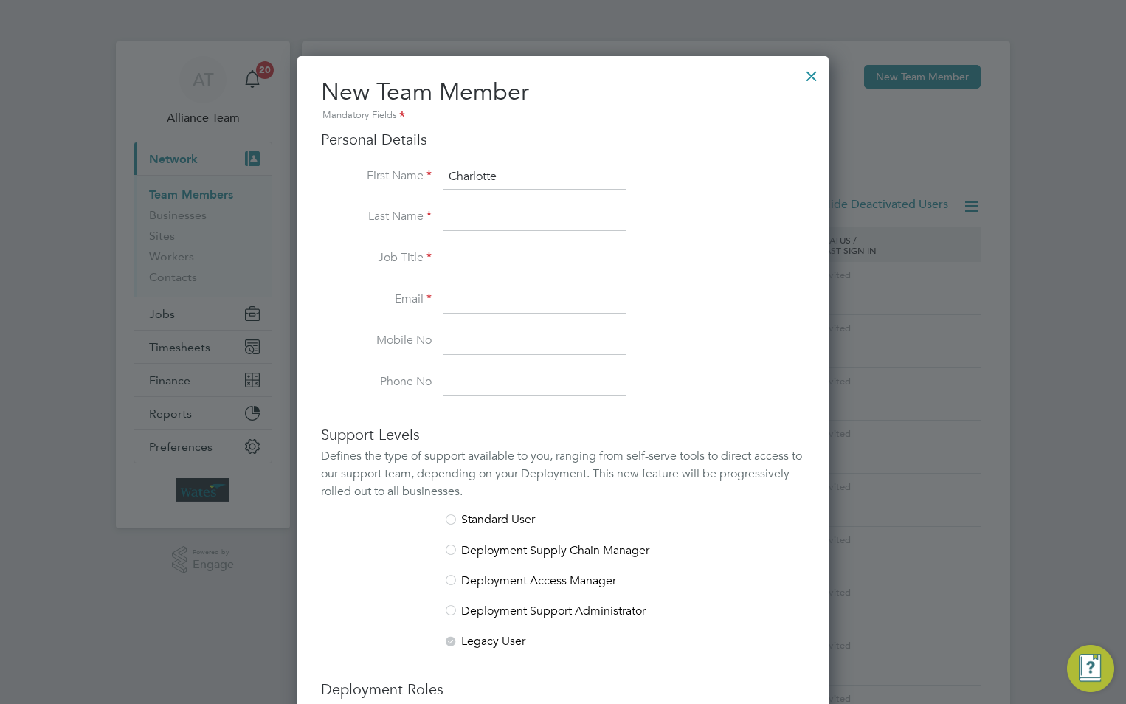
type input "Charlotte"
click at [491, 218] on input at bounding box center [535, 217] width 182 height 27
paste input "[PERSON_NAME]"
type input "[PERSON_NAME]"
click at [456, 266] on input at bounding box center [535, 259] width 182 height 27
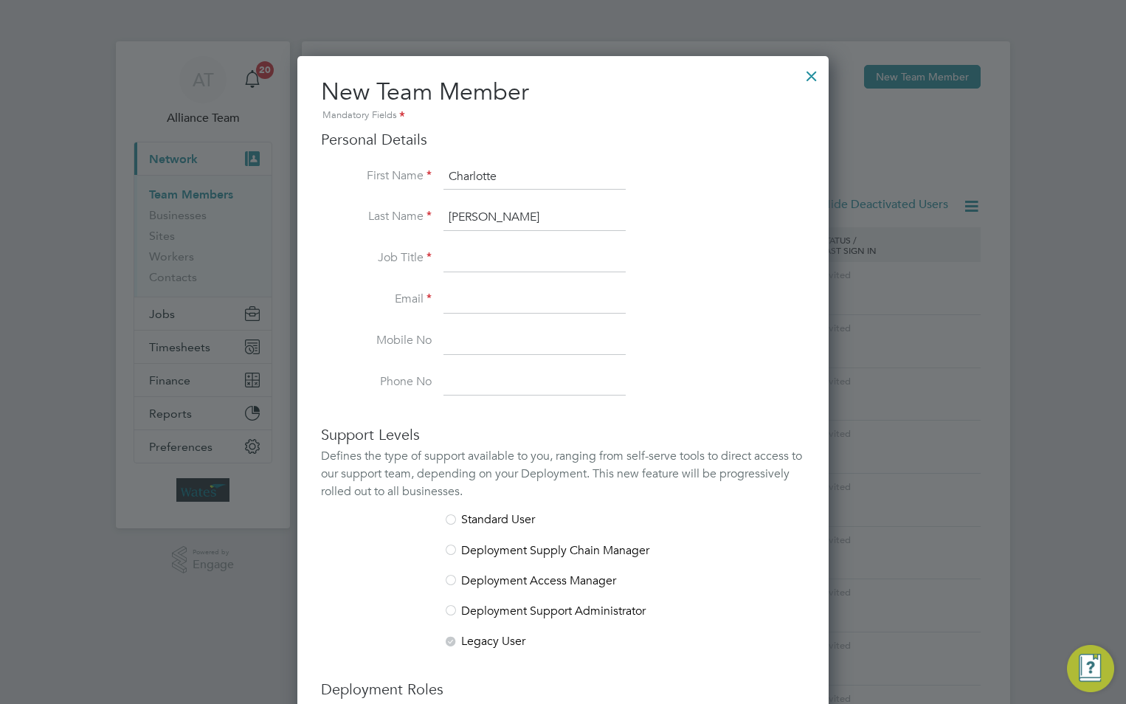
click at [472, 256] on input at bounding box center [535, 259] width 182 height 27
paste input "Planning Supervisor"
type input "Planning Supervisor"
drag, startPoint x: 461, startPoint y: 296, endPoint x: 18, endPoint y: 300, distance: 442.2
click at [461, 296] on input at bounding box center [535, 300] width 182 height 27
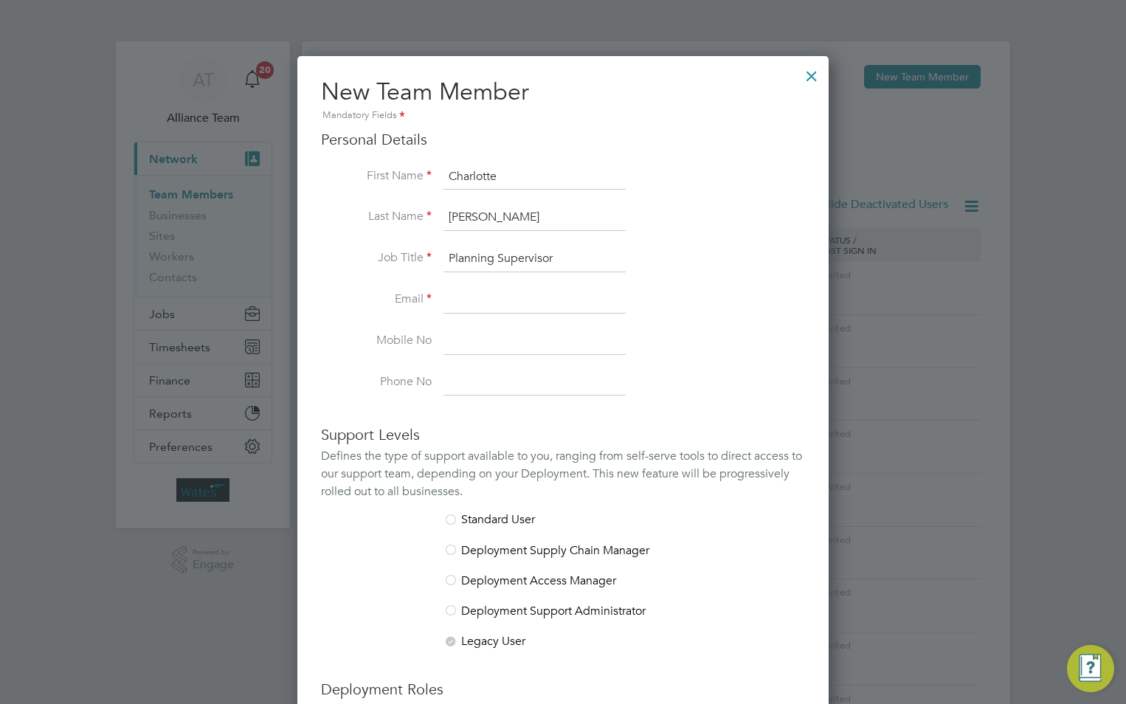
click at [501, 297] on input at bounding box center [535, 300] width 182 height 27
paste input "[EMAIL_ADDRESS][PERSON_NAME][DOMAIN_NAME]"
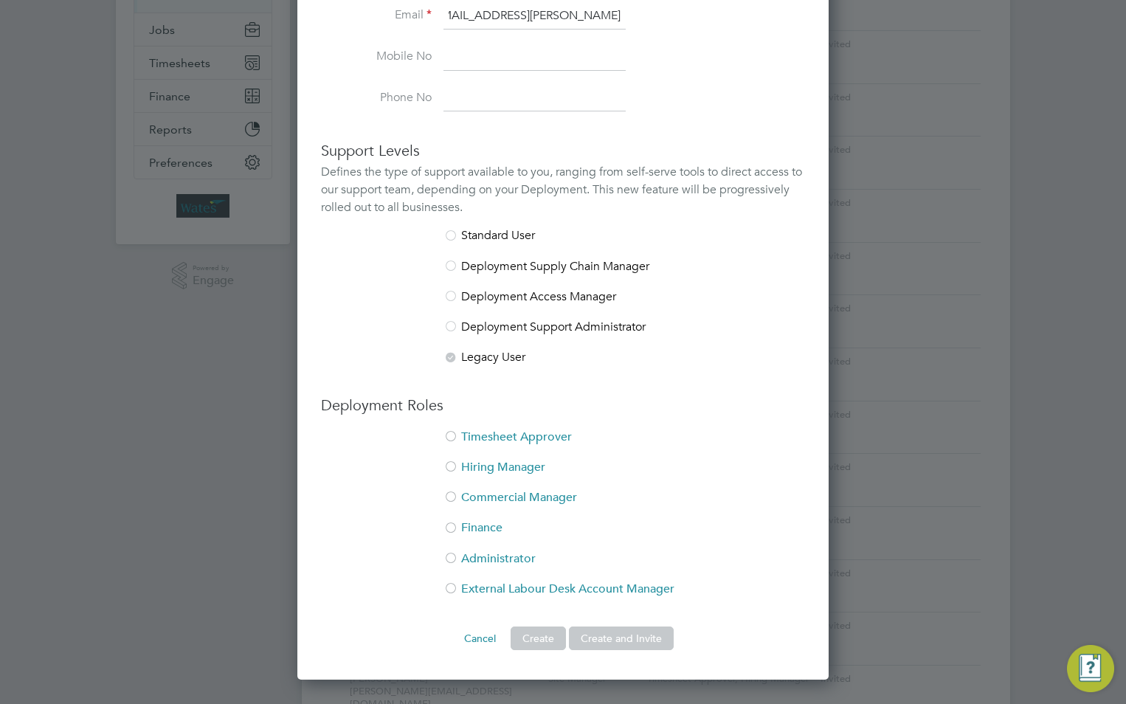
scroll to position [443, 0]
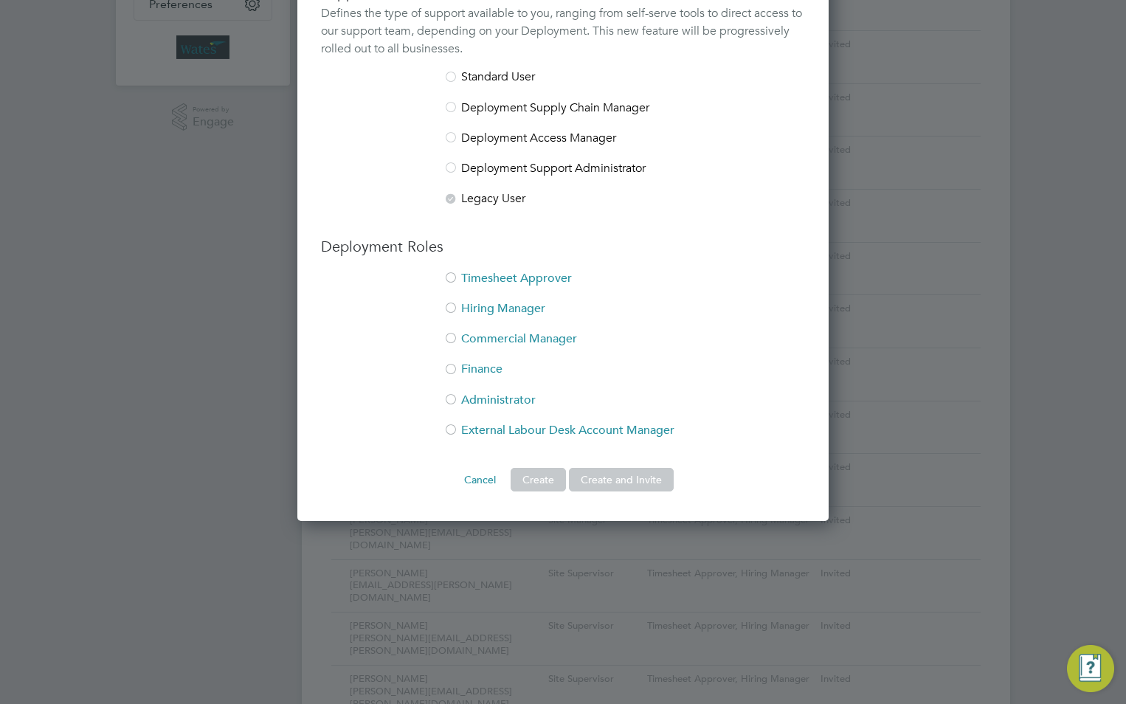
type input "[EMAIL_ADDRESS][PERSON_NAME][DOMAIN_NAME]"
click at [458, 278] on div at bounding box center [451, 279] width 15 height 15
click at [451, 306] on div at bounding box center [451, 309] width 15 height 15
click at [610, 476] on button "Create and Invite" at bounding box center [621, 480] width 105 height 24
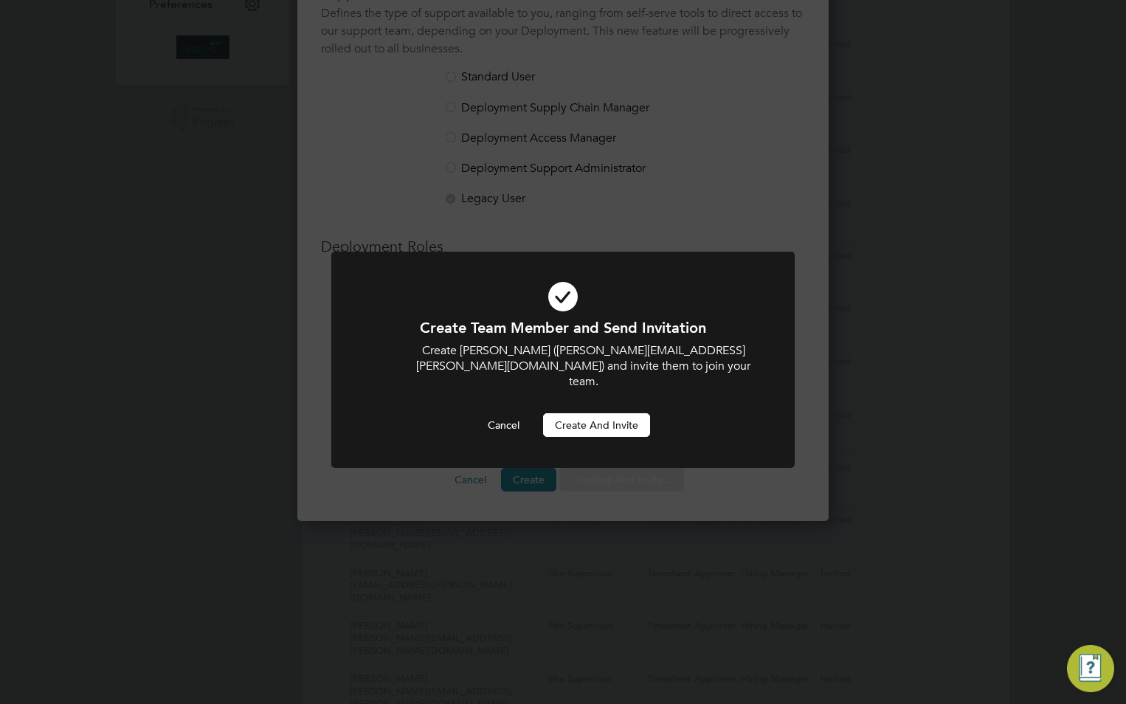
click at [591, 413] on button "Create and invite" at bounding box center [596, 425] width 107 height 24
